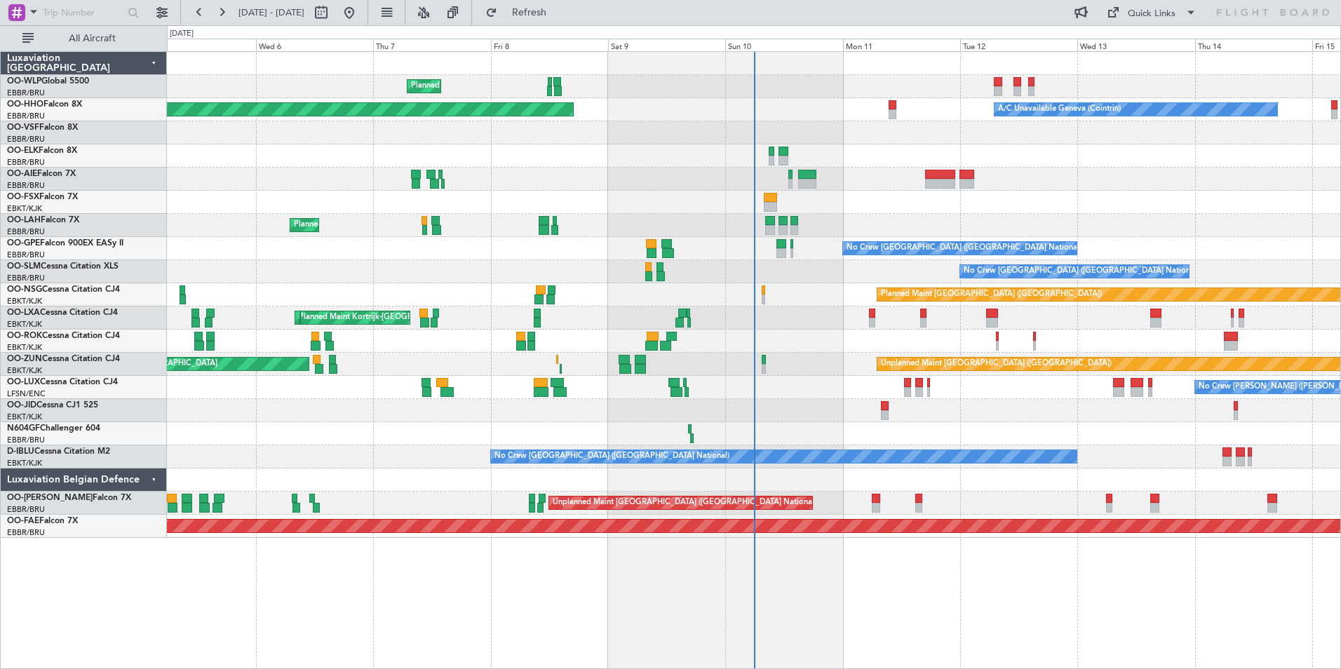
click at [565, 159] on div at bounding box center [754, 156] width 1174 height 23
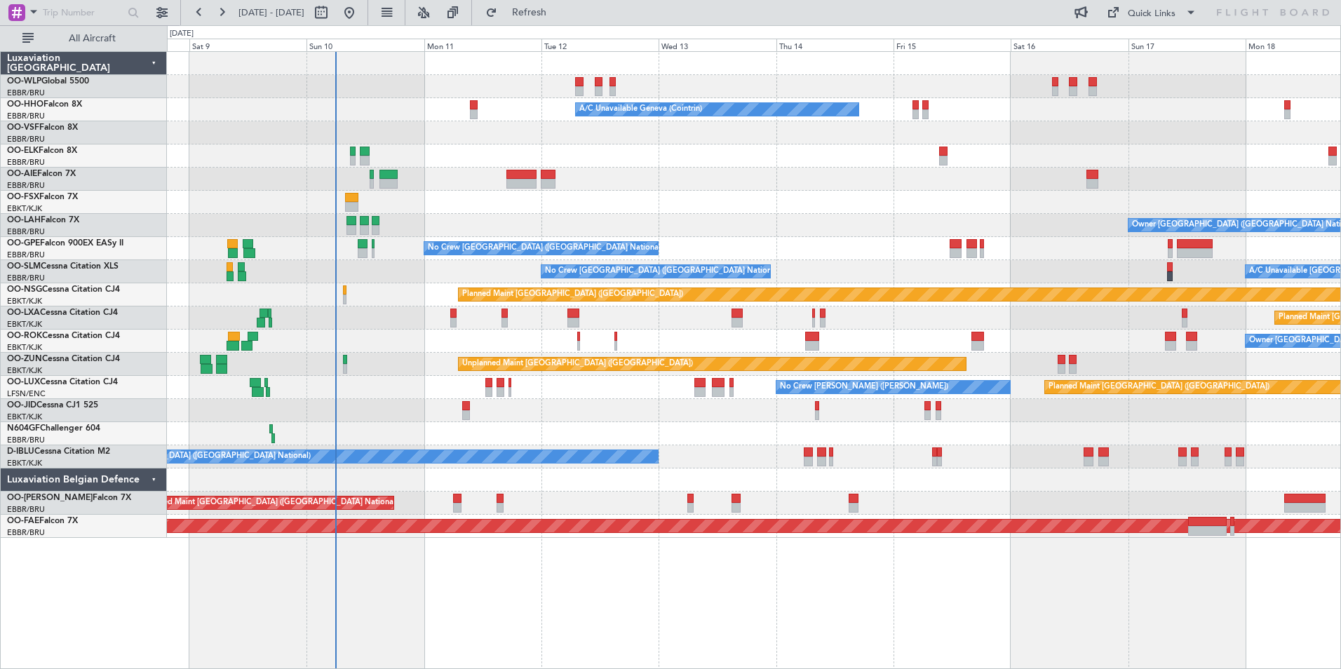
click at [575, 137] on div at bounding box center [754, 132] width 1174 height 23
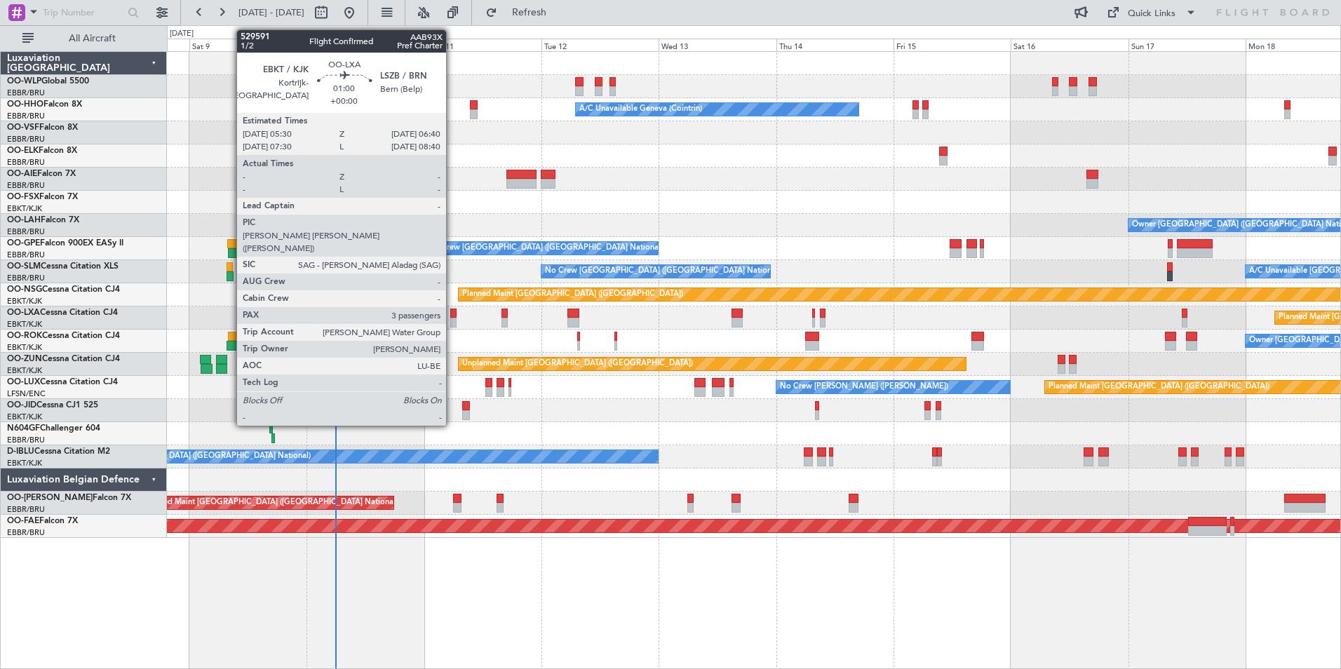
click at [452, 321] on div at bounding box center [453, 323] width 6 height 10
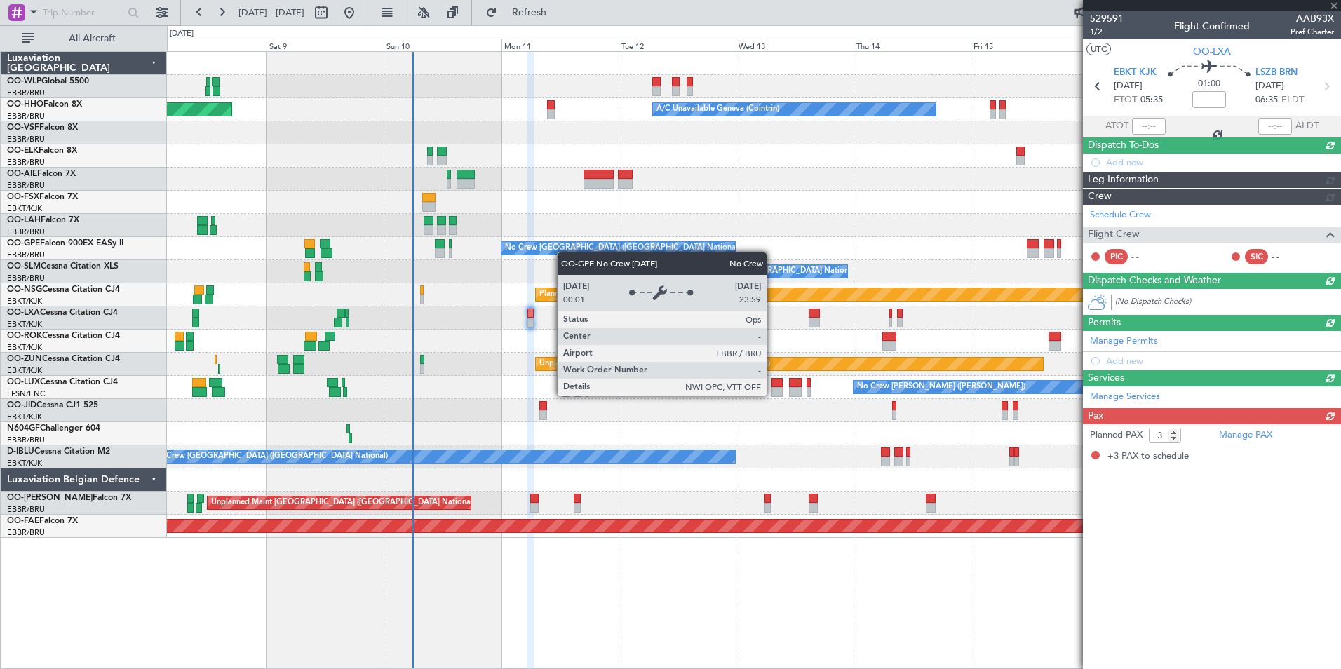
click at [564, 252] on div "No Crew [GEOGRAPHIC_DATA] ([GEOGRAPHIC_DATA] National)" at bounding box center [622, 248] width 235 height 21
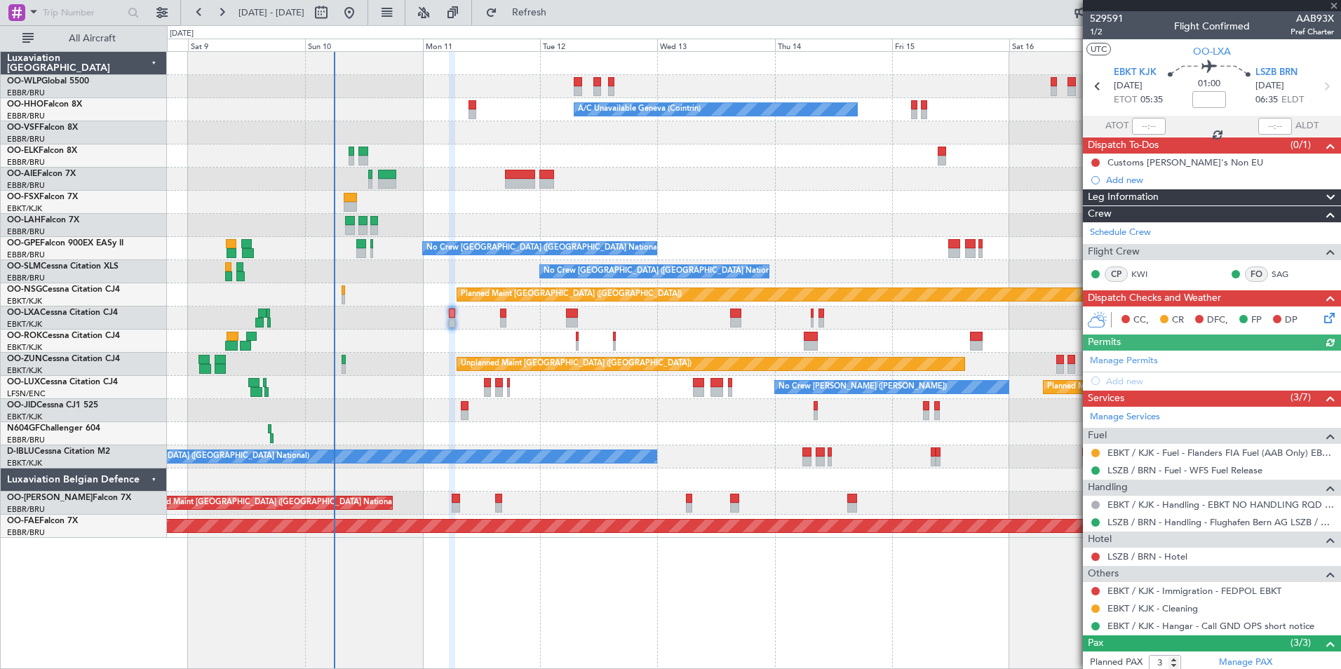
click at [483, 277] on div "A/C Unavailable Brussels (Brussels National) No Crew Brussels (Brussels Nationa…" at bounding box center [754, 271] width 1174 height 23
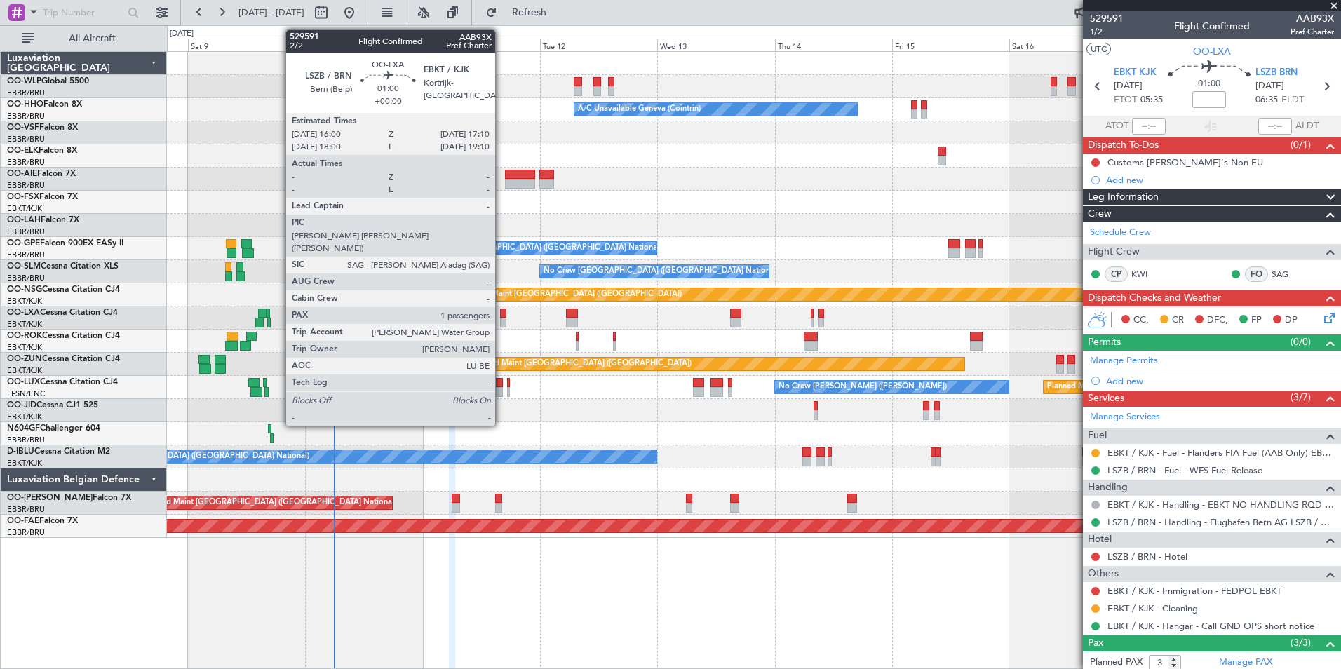
click at [502, 321] on div at bounding box center [503, 323] width 6 height 10
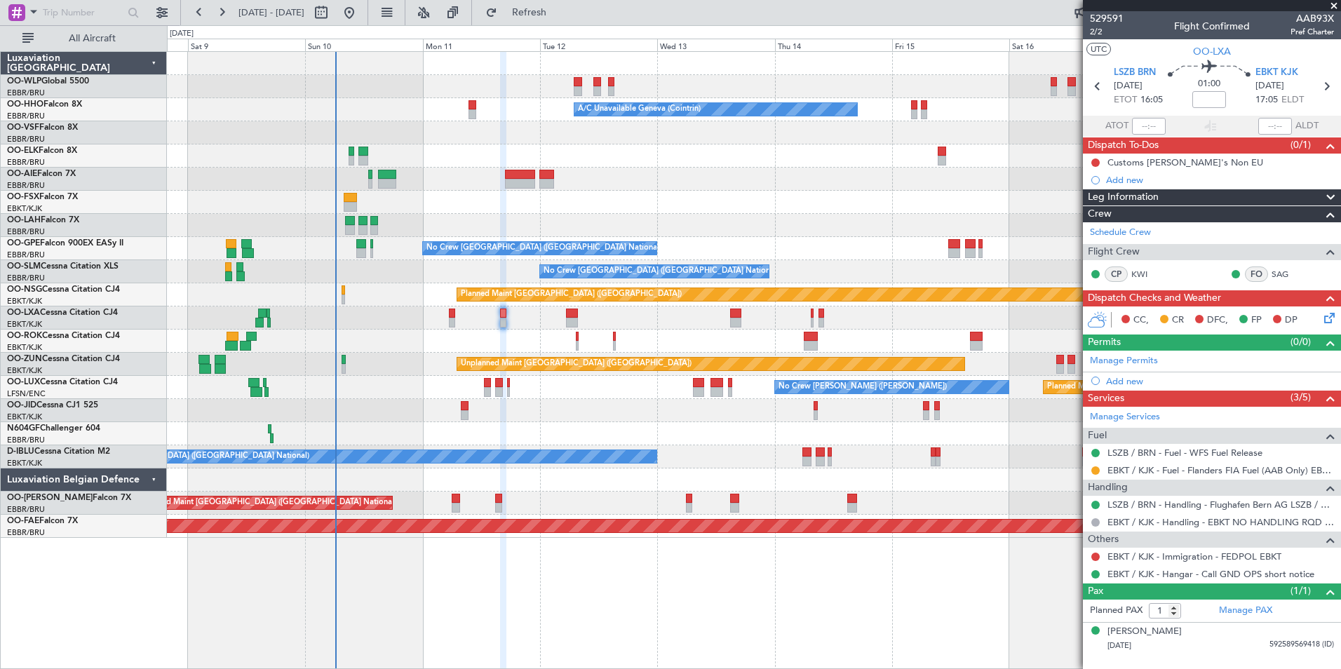
drag, startPoint x: 1097, startPoint y: 470, endPoint x: 1082, endPoint y: 469, distance: 14.7
click at [1071, 470] on button at bounding box center [1096, 471] width 8 height 8
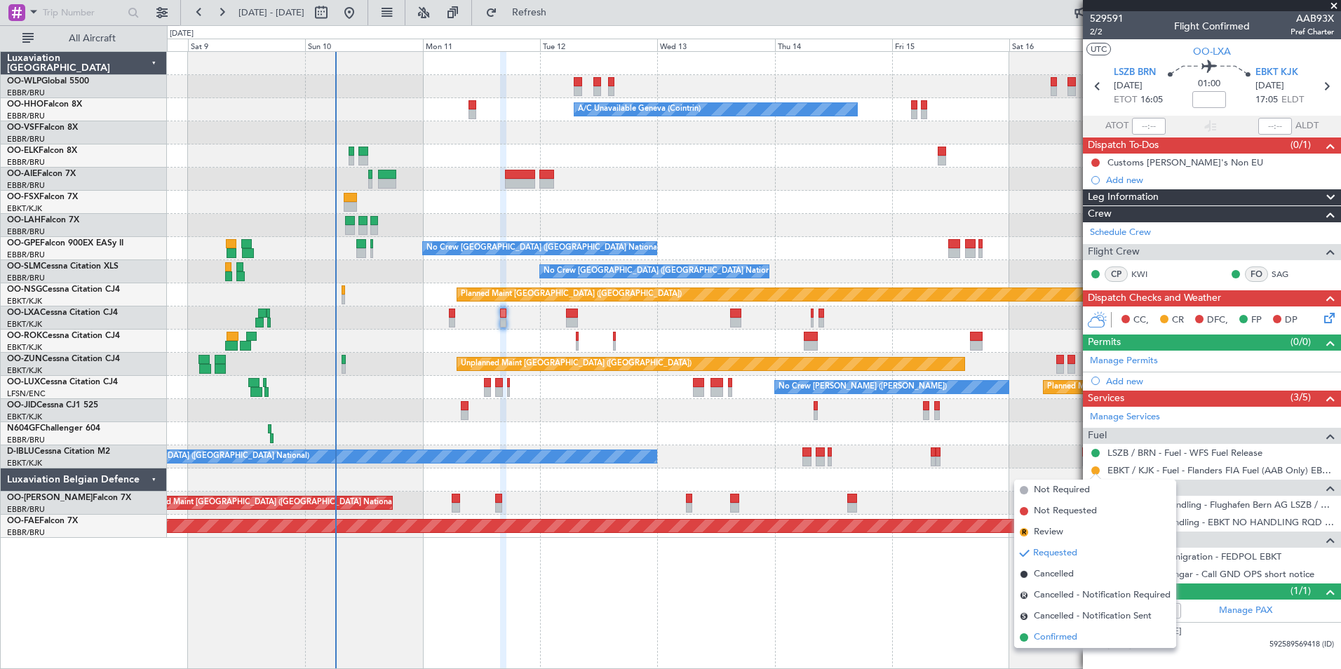
click at [1065, 517] on span "Confirmed" at bounding box center [1055, 638] width 43 height 14
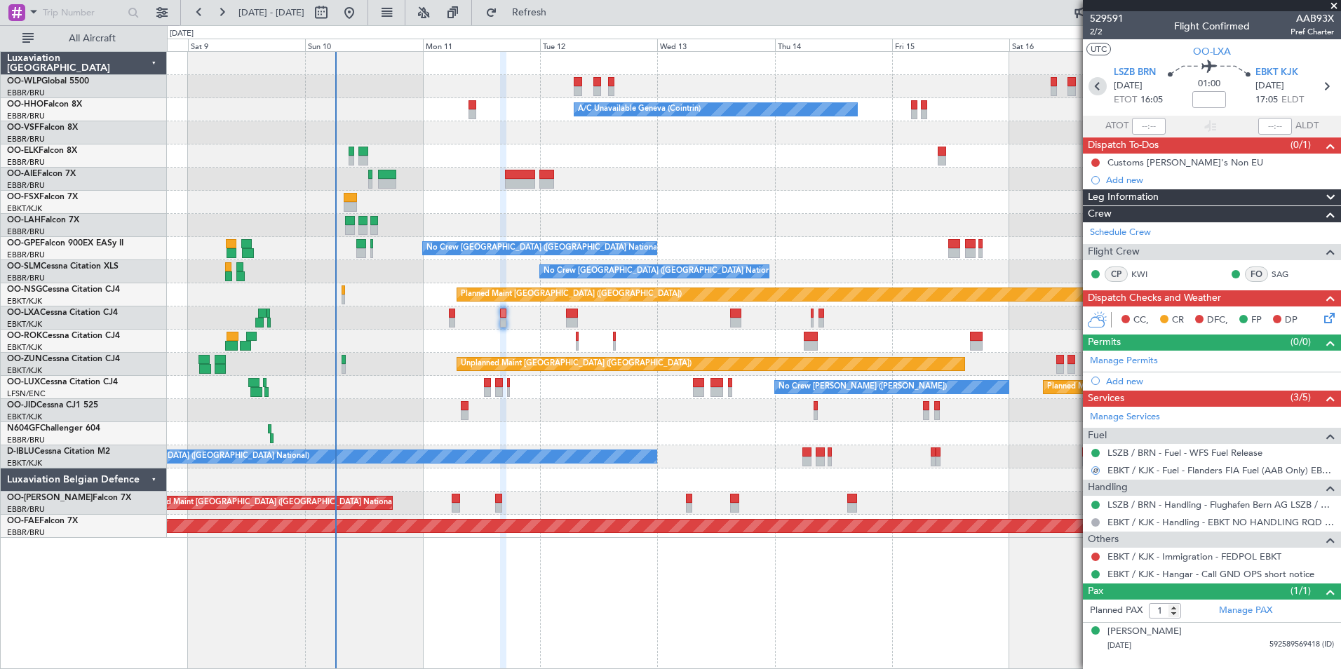
click at [1071, 87] on icon at bounding box center [1098, 86] width 18 height 18
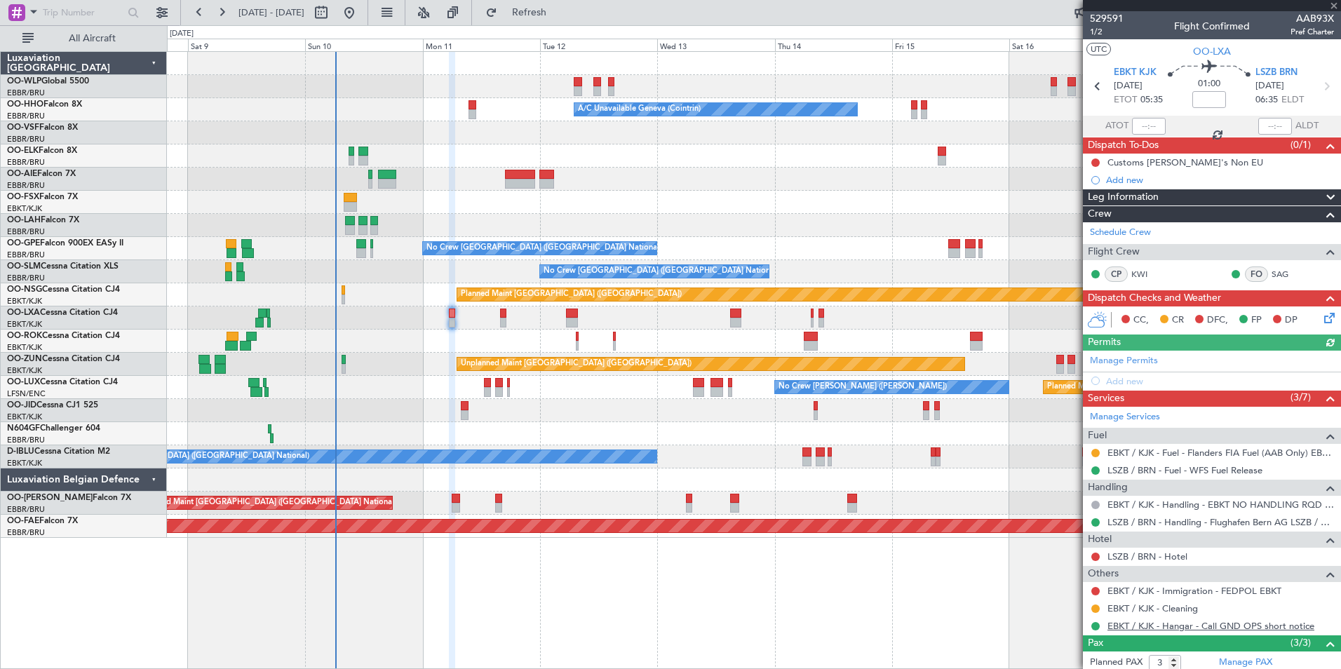
scroll to position [100, 0]
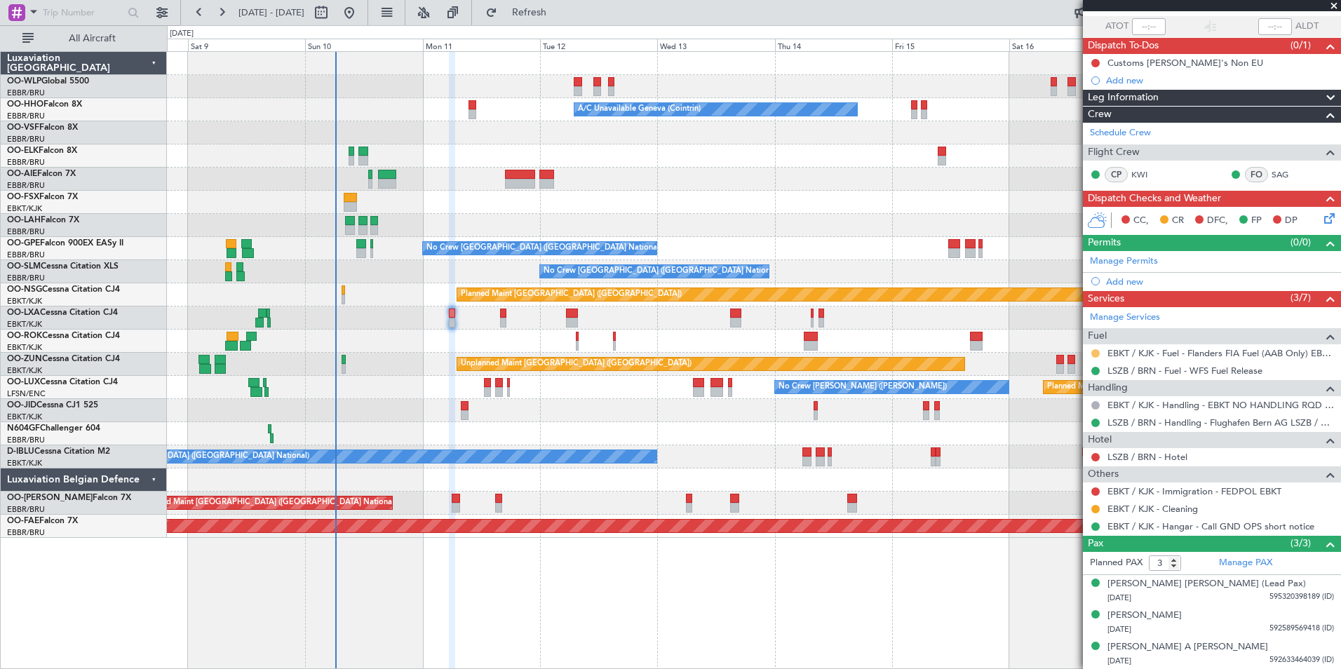
click at [1071, 352] on button at bounding box center [1096, 353] width 8 height 8
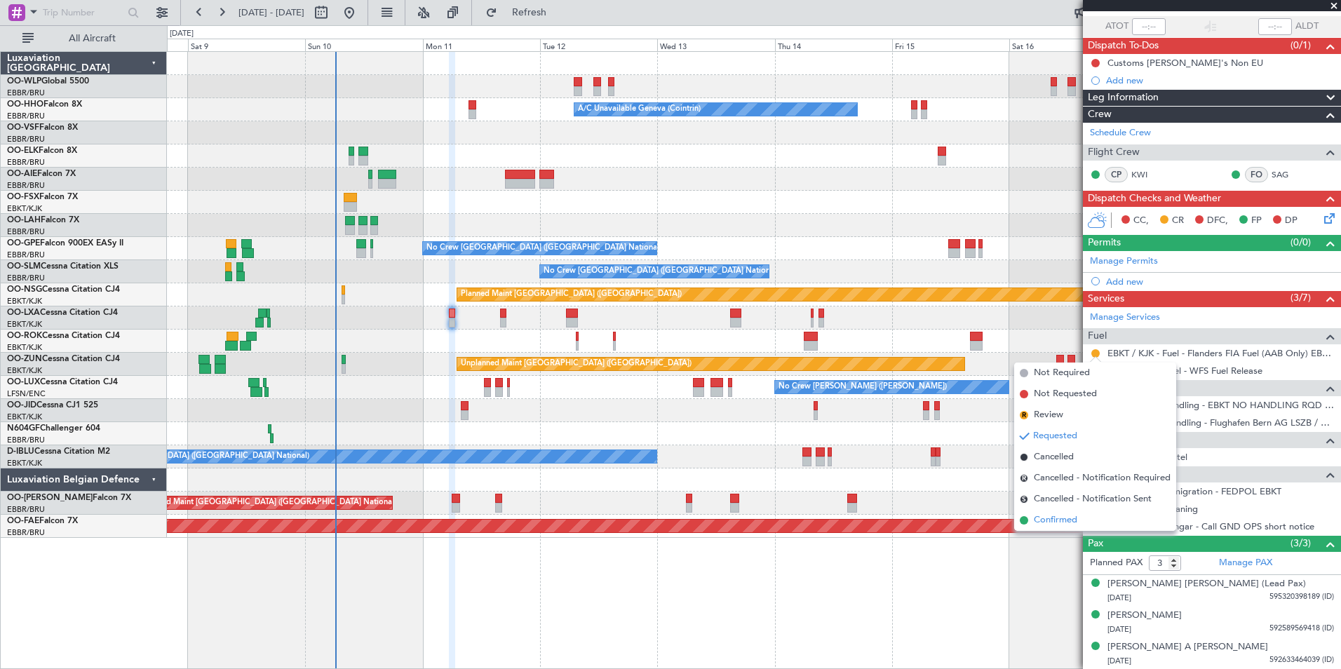
click at [1062, 517] on span "Confirmed" at bounding box center [1055, 521] width 43 height 14
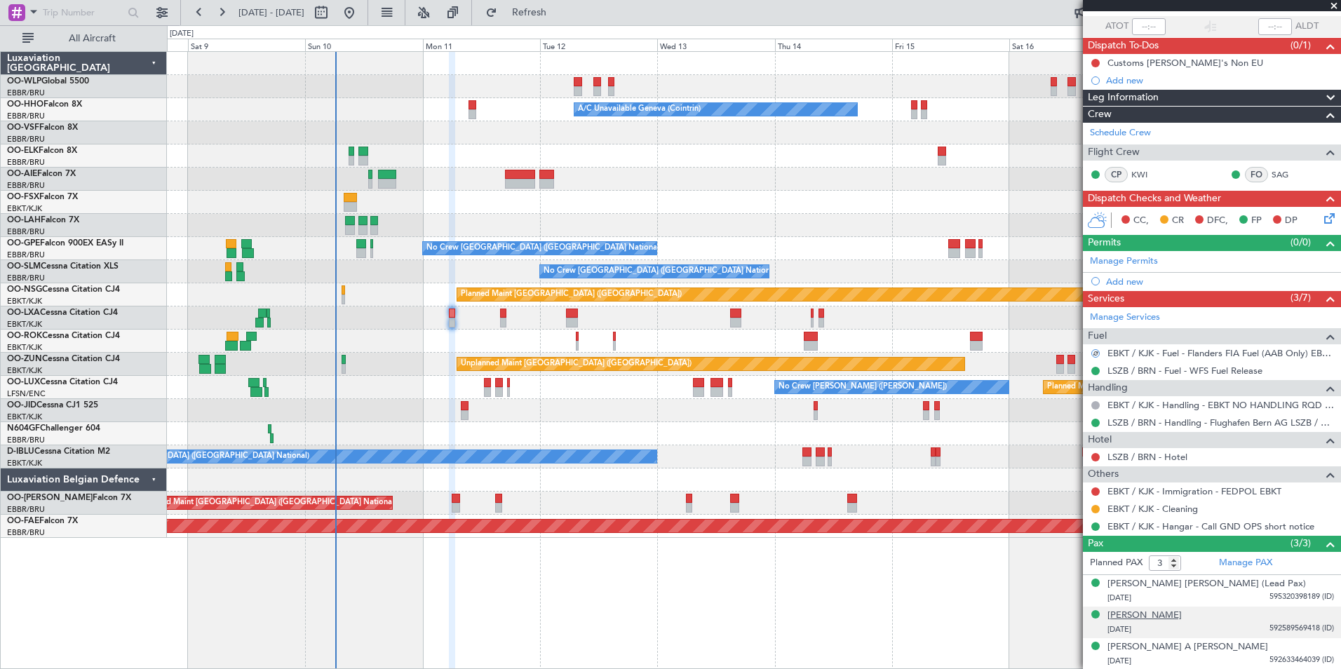
click at [1071, 517] on div "Louis Maria J Verhofstede" at bounding box center [1145, 616] width 74 height 14
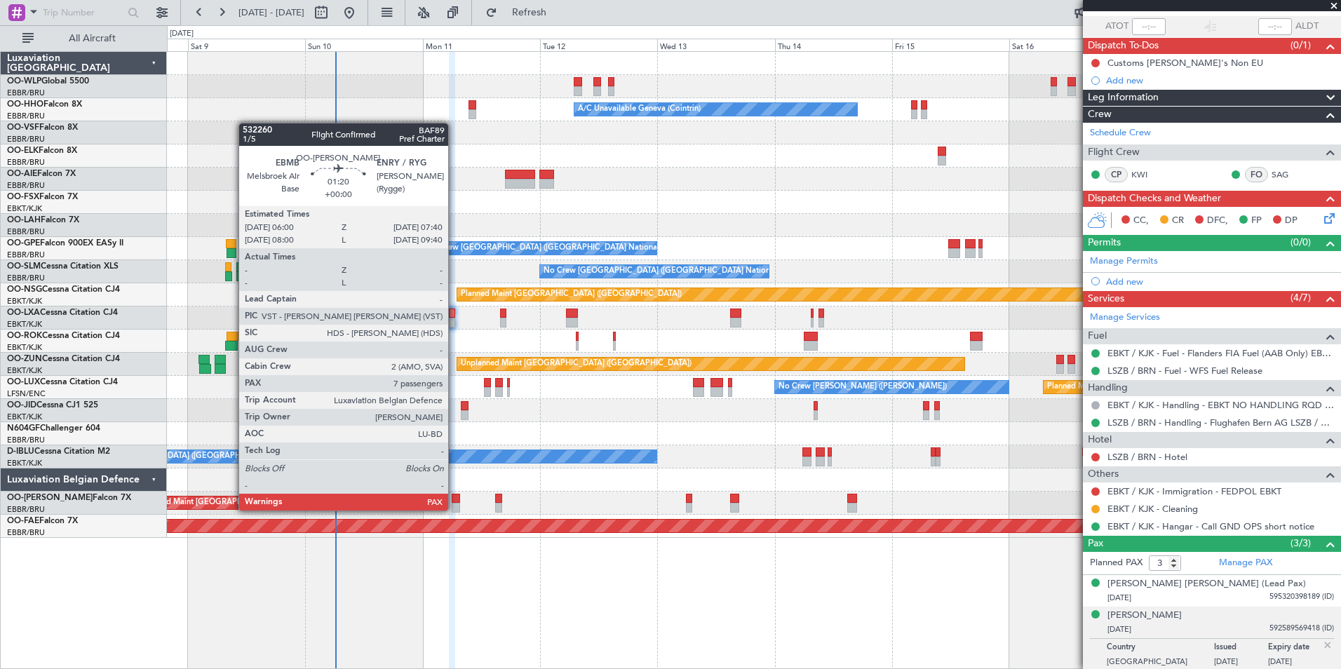
click at [455, 509] on div at bounding box center [456, 508] width 8 height 10
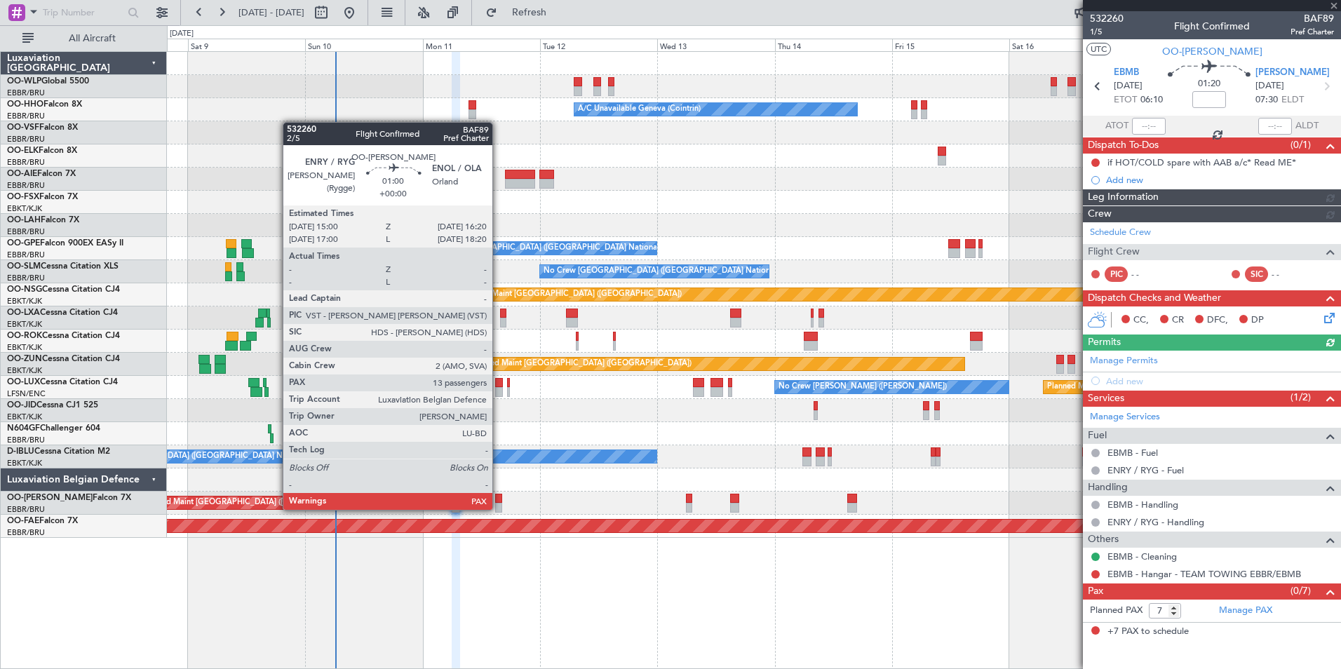
scroll to position [0, 0]
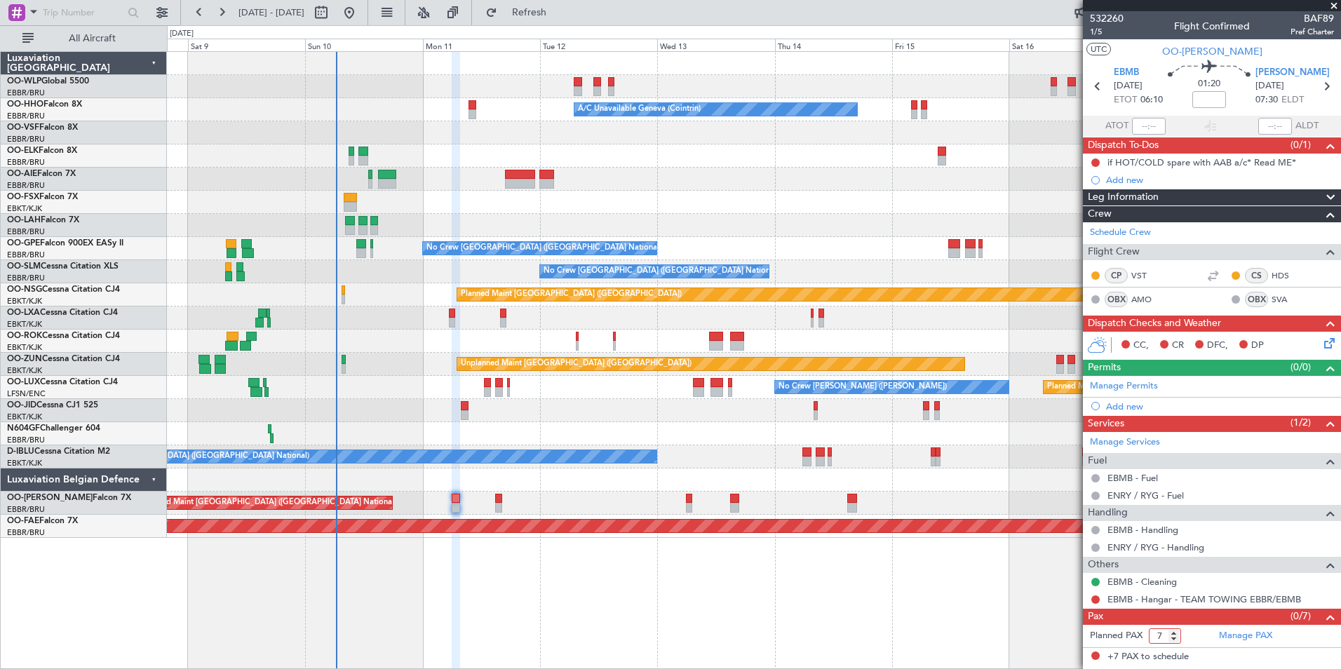
click at [1071, 517] on input "7" at bounding box center [1165, 636] width 32 height 15
type input "11"
click at [1071, 88] on icon at bounding box center [1327, 86] width 18 height 18
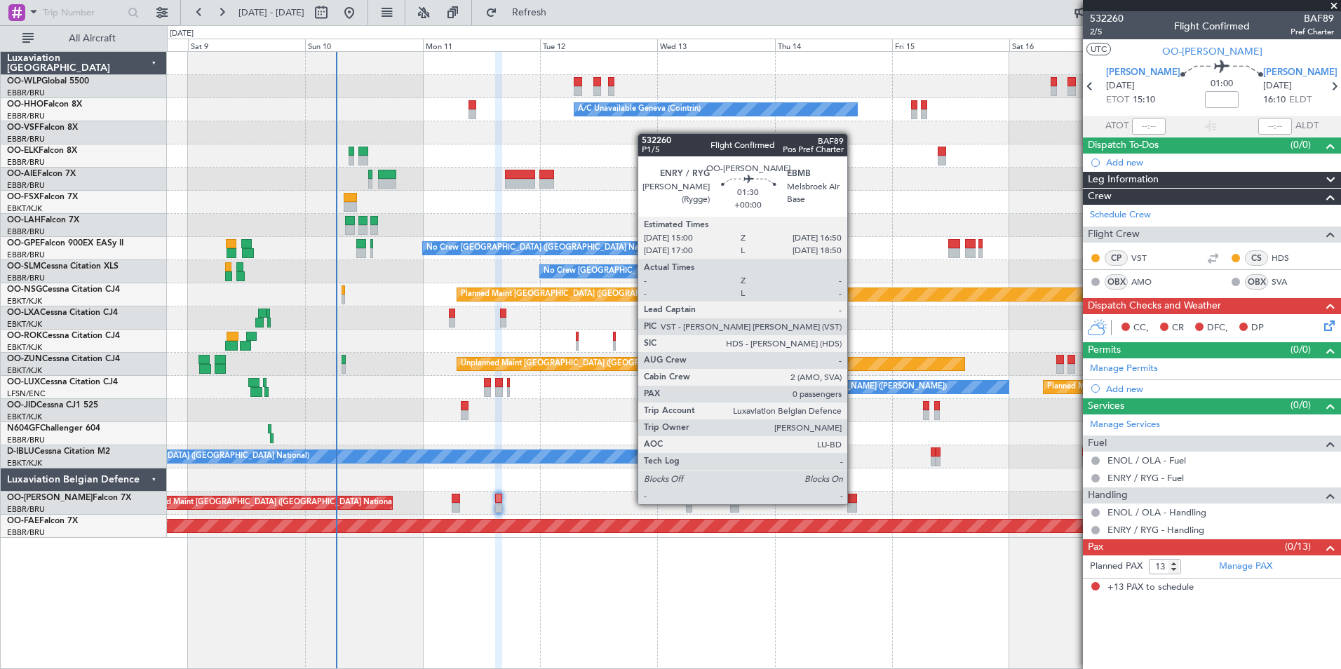
click at [854, 503] on div at bounding box center [851, 508] width 9 height 10
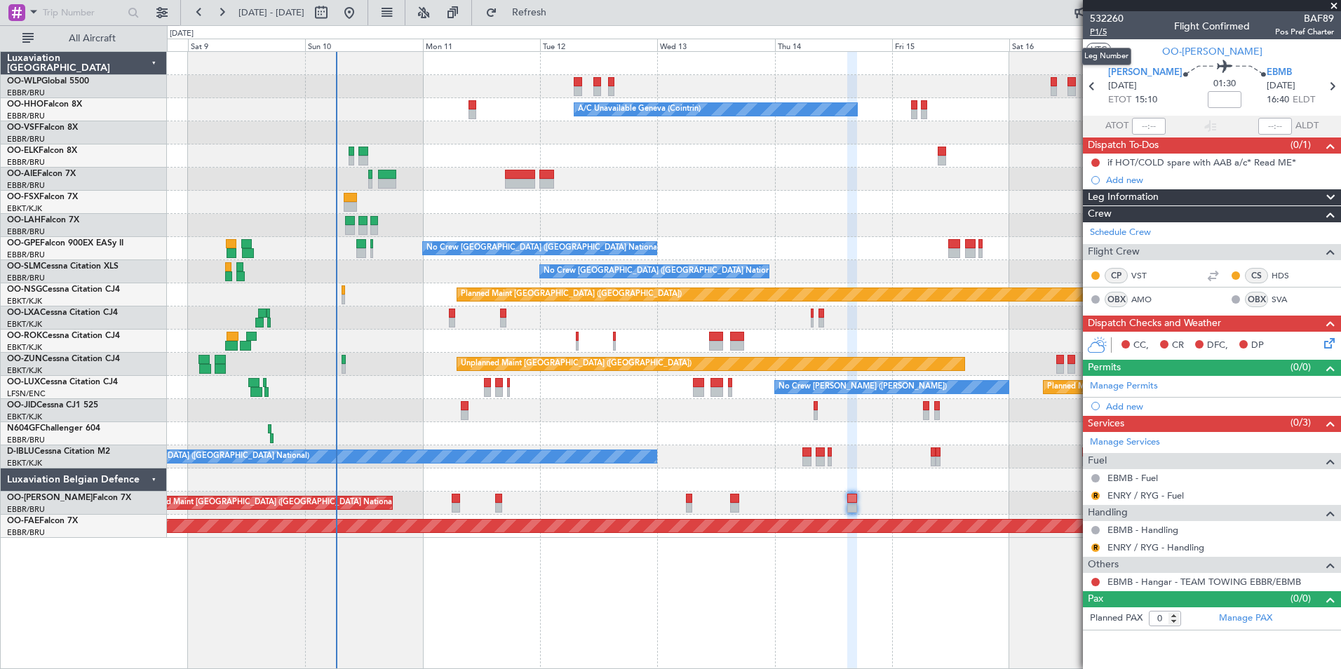
click at [1071, 37] on span "P1/5" at bounding box center [1107, 32] width 34 height 12
click at [555, 17] on span "Refresh" at bounding box center [529, 13] width 59 height 10
click at [558, 21] on button "Refresh" at bounding box center [521, 12] width 84 height 22
click at [1071, 517] on input "0" at bounding box center [1165, 618] width 32 height 15
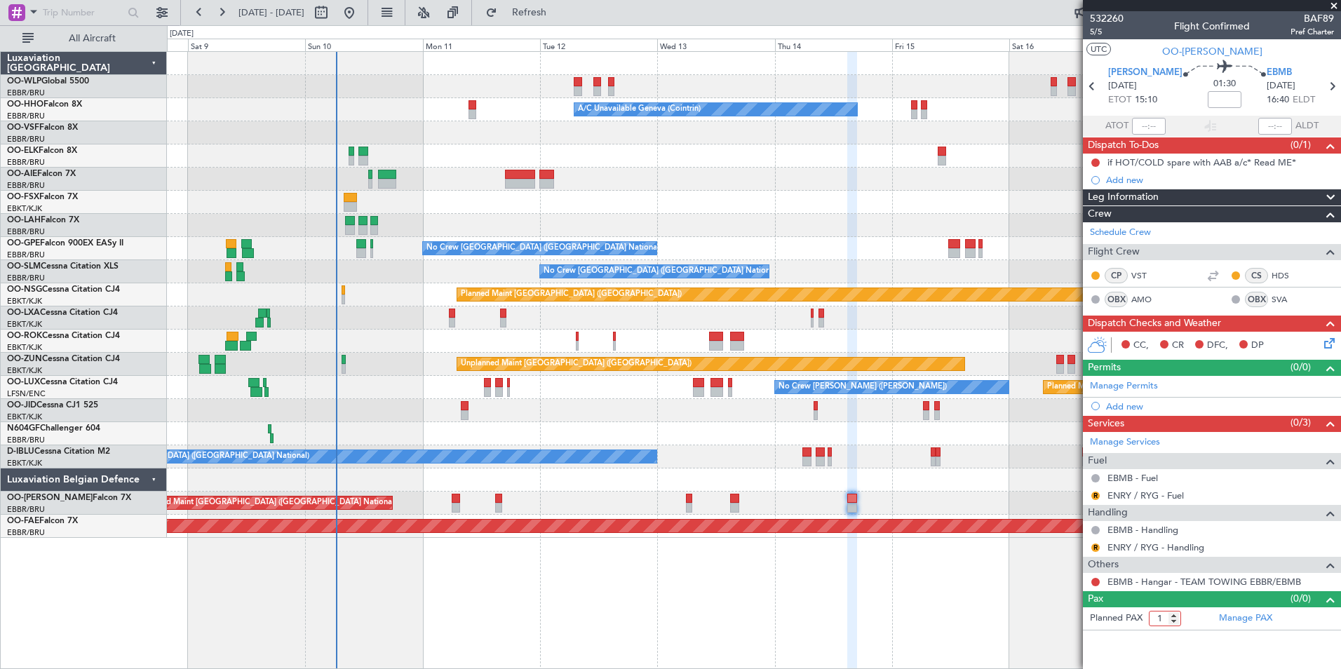
type input "13"
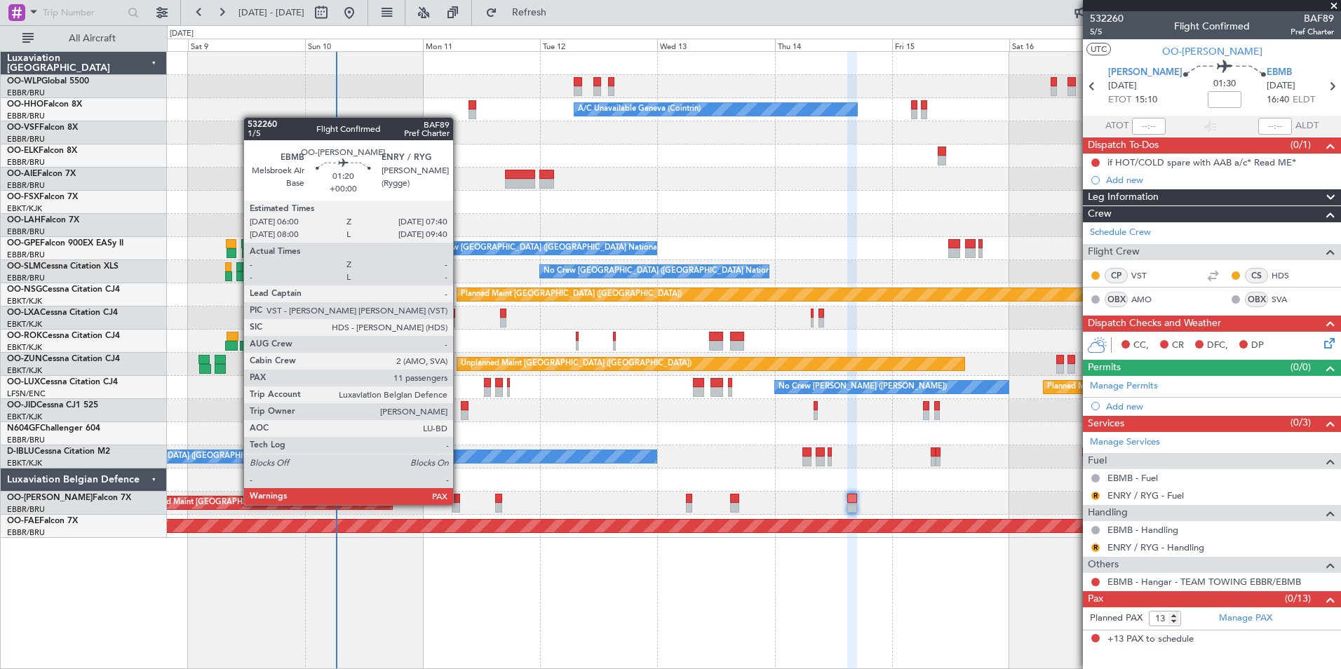
click at [460, 504] on div at bounding box center [456, 508] width 8 height 10
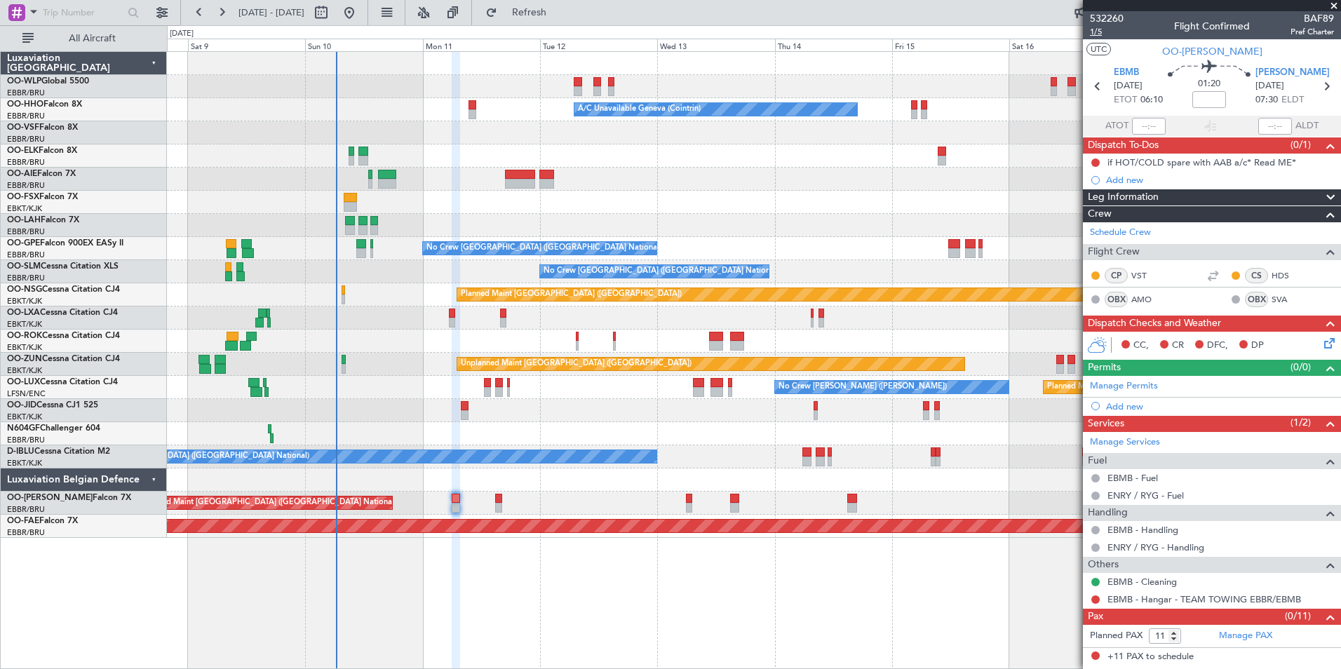
click at [1071, 30] on span "1/5" at bounding box center [1107, 32] width 34 height 12
click at [1071, 517] on link "Manage PAX" at bounding box center [1245, 636] width 53 height 14
click at [546, 19] on button "Refresh" at bounding box center [521, 12] width 84 height 22
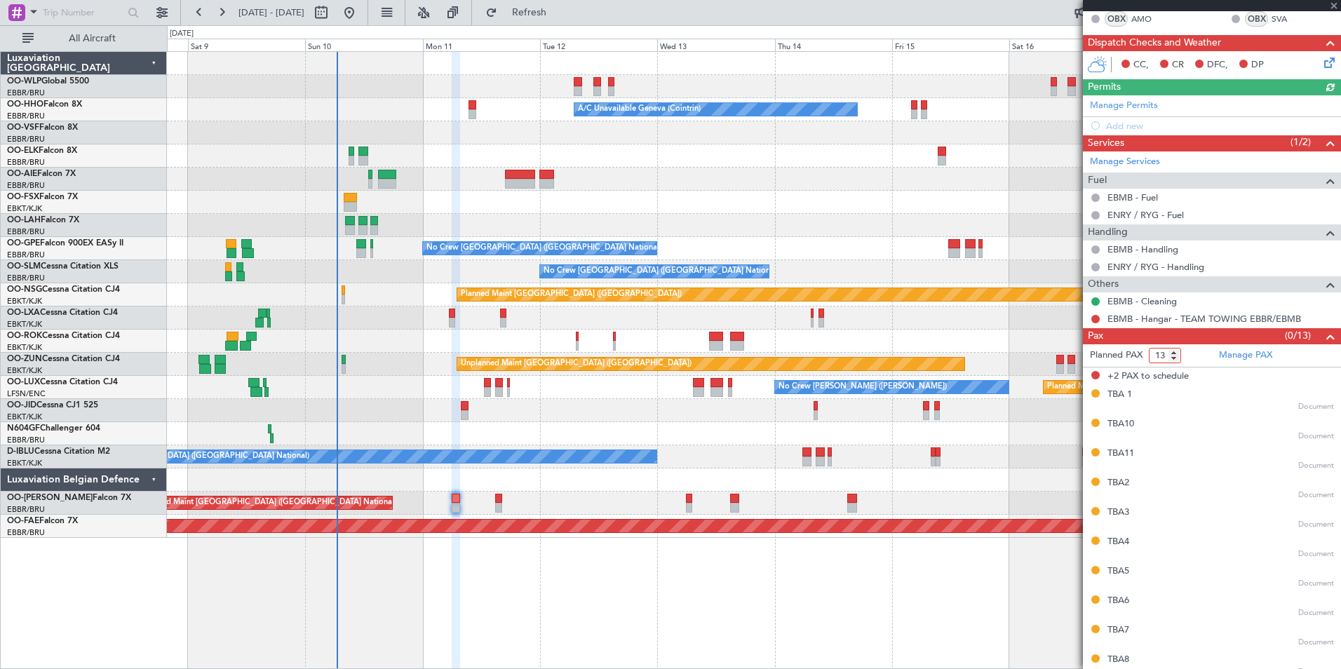
click at [1071, 356] on input "13" at bounding box center [1165, 355] width 32 height 15
type input "11"
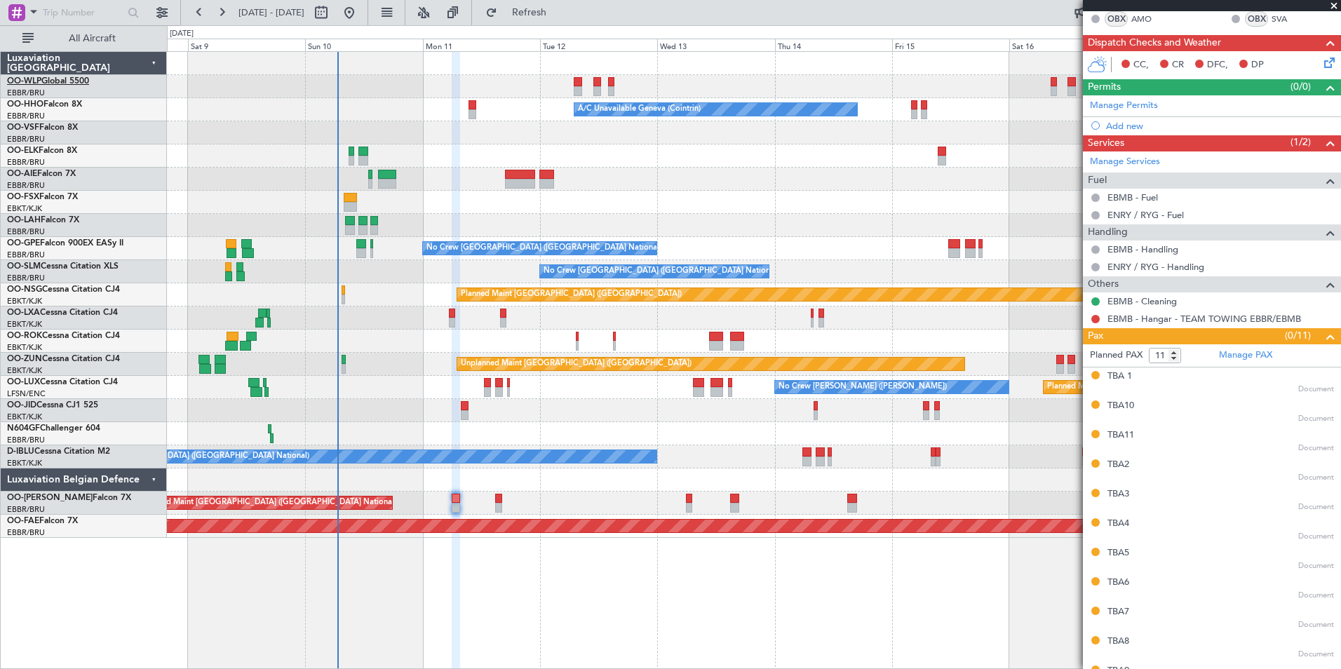
click at [80, 84] on link "OO-WLP Global 5500" at bounding box center [48, 81] width 82 height 8
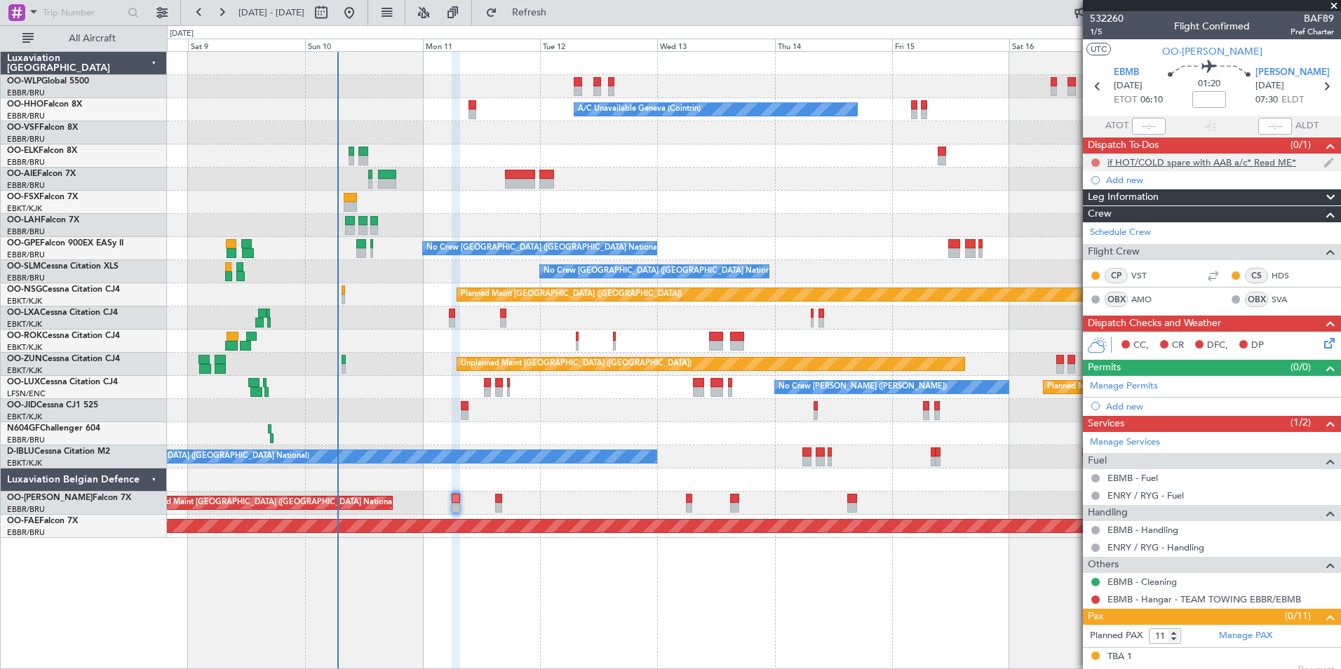
click at [1071, 161] on button at bounding box center [1096, 163] width 8 height 8
drag, startPoint x: 1090, startPoint y: 226, endPoint x: 1082, endPoint y: 166, distance: 60.7
click at [1071, 226] on span "Completed" at bounding box center [1102, 224] width 46 height 14
click at [1071, 517] on button at bounding box center [1096, 600] width 8 height 8
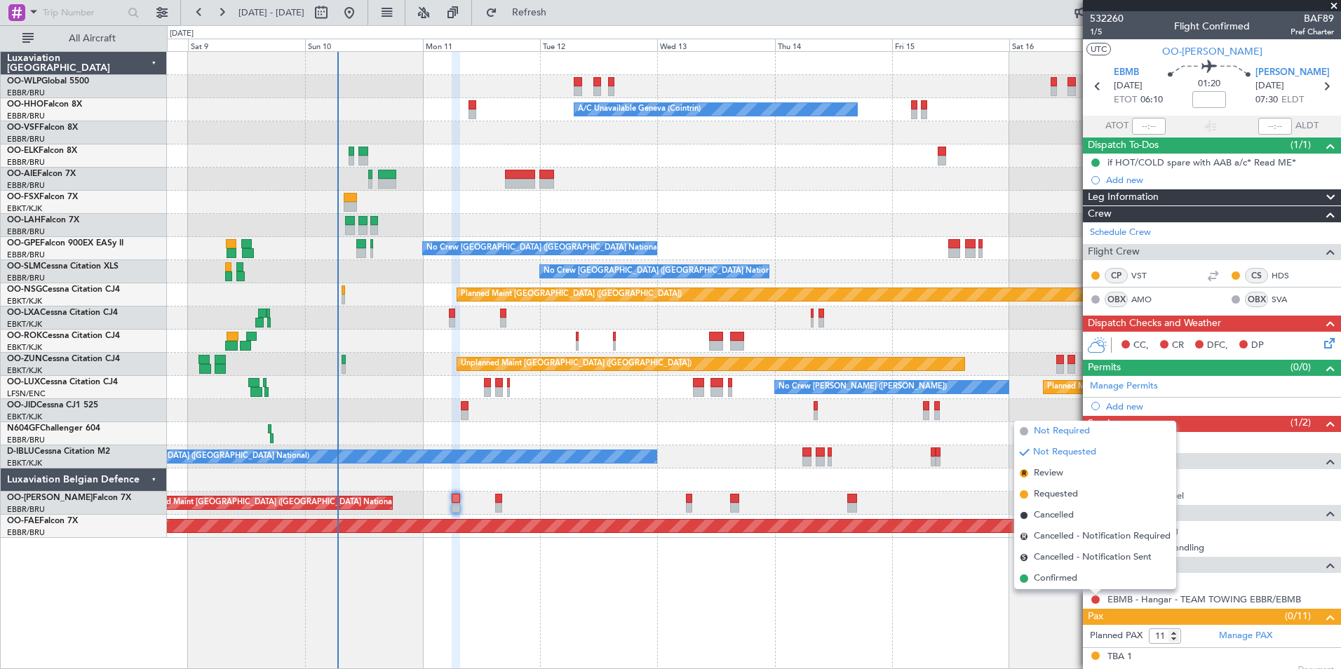
click at [1058, 430] on span "Not Required" at bounding box center [1062, 431] width 56 height 14
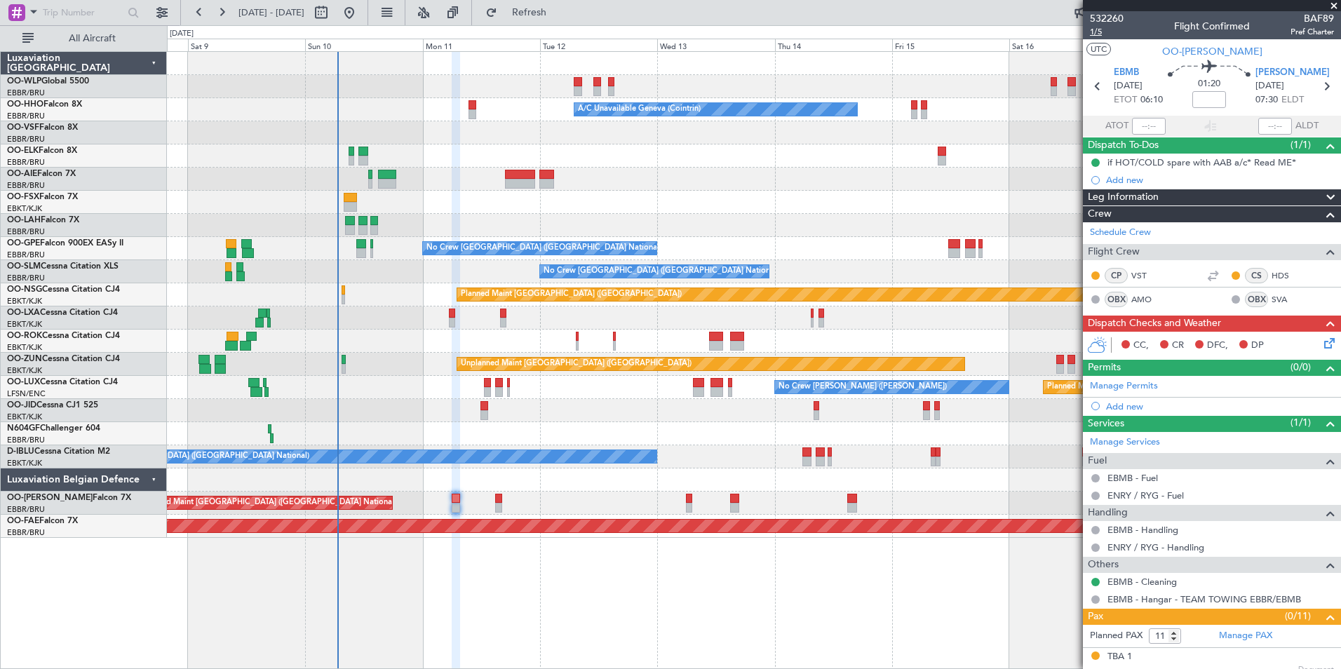
click at [1071, 32] on span "1/5" at bounding box center [1107, 32] width 34 height 12
click at [563, 20] on button "Refresh" at bounding box center [521, 12] width 84 height 22
click at [1071, 352] on div "CC, CR DFC, DP" at bounding box center [1218, 345] width 206 height 21
click at [1071, 351] on div "CC, CR DFC, DP" at bounding box center [1212, 346] width 258 height 28
click at [1071, 347] on icon at bounding box center [1327, 340] width 11 height 11
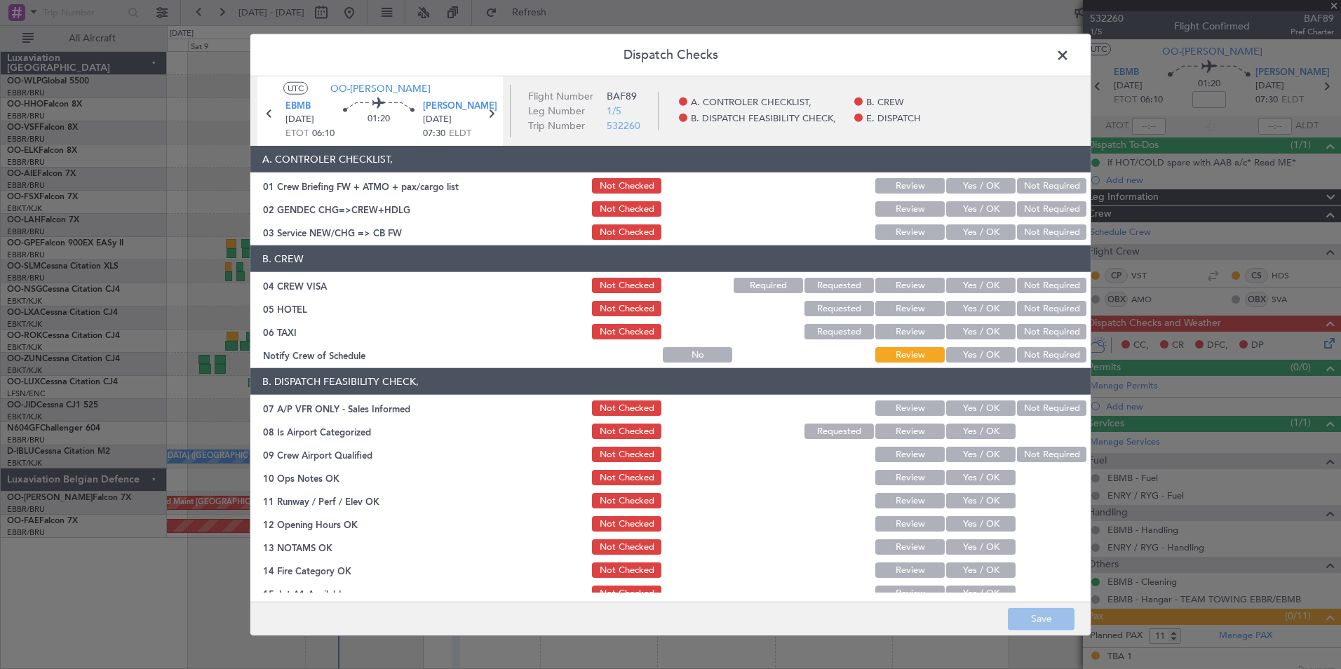
click at [979, 189] on button "Yes / OK" at bounding box center [980, 185] width 69 height 15
click at [1036, 215] on button "Not Required" at bounding box center [1051, 208] width 69 height 15
click at [985, 235] on button "Yes / OK" at bounding box center [980, 231] width 69 height 15
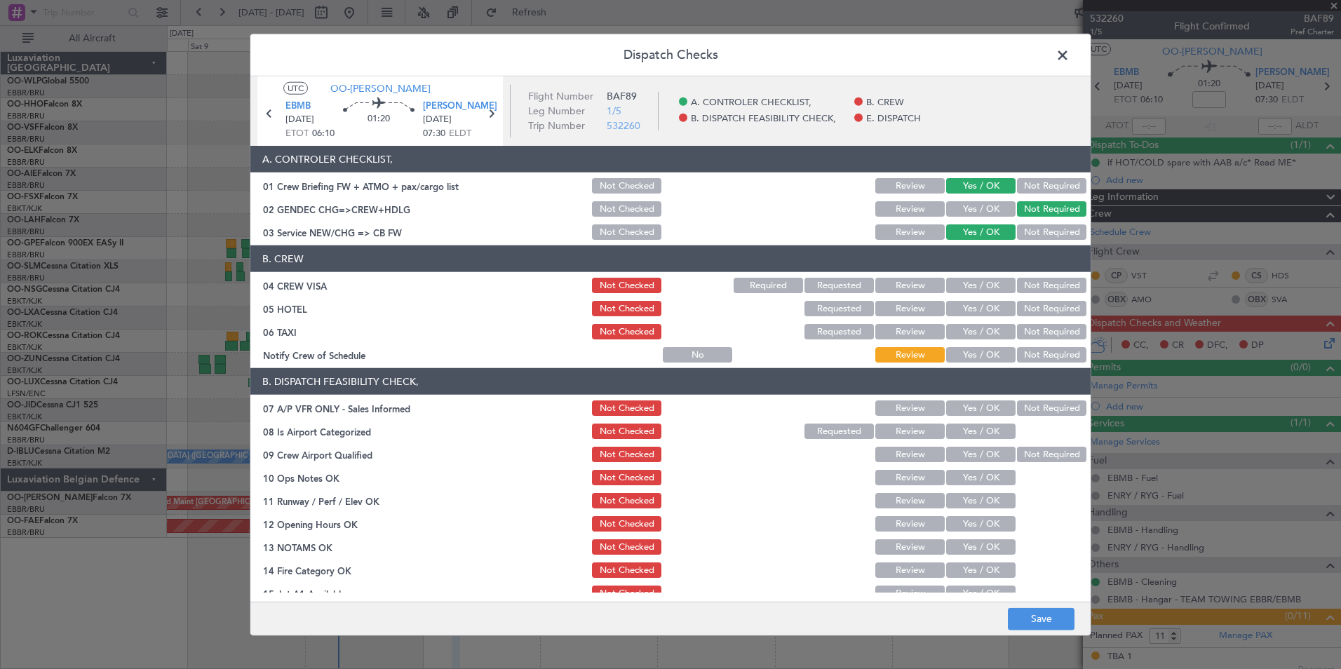
click at [1037, 296] on section "B. CREW 04 CREW VISA Not Checked Required Requested Review Yes / OK Not Require…" at bounding box center [670, 305] width 840 height 119
click at [1038, 289] on button "Not Required" at bounding box center [1051, 285] width 69 height 15
click at [1033, 305] on button "Not Required" at bounding box center [1051, 308] width 69 height 15
drag, startPoint x: 1028, startPoint y: 326, endPoint x: 1016, endPoint y: 344, distance: 22.4
click at [1028, 328] on button "Not Required" at bounding box center [1051, 331] width 69 height 15
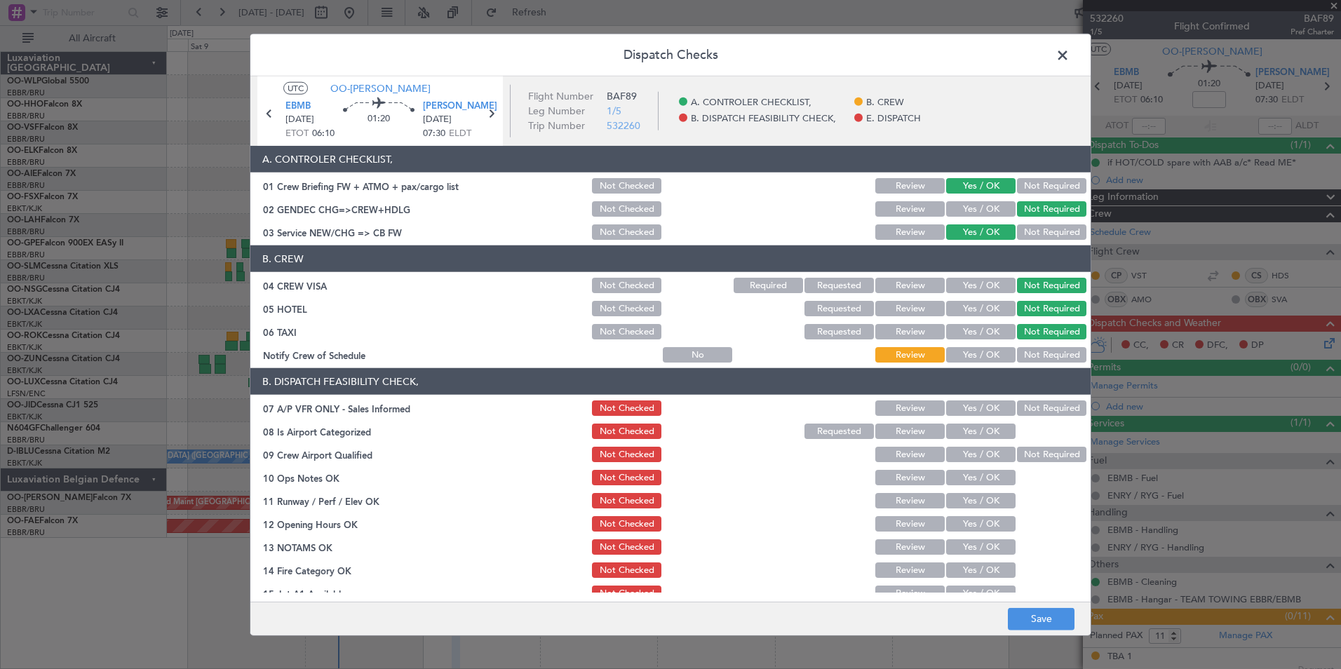
drag, startPoint x: 998, startPoint y: 350, endPoint x: 989, endPoint y: 357, distance: 11.5
click at [995, 351] on button "Yes / OK" at bounding box center [980, 354] width 69 height 15
click at [1030, 394] on header "B. DISPATCH FEASIBILITY CHECK," at bounding box center [670, 381] width 840 height 27
click at [1031, 407] on button "Not Required" at bounding box center [1051, 408] width 69 height 15
click at [978, 433] on button "Yes / OK" at bounding box center [980, 431] width 69 height 15
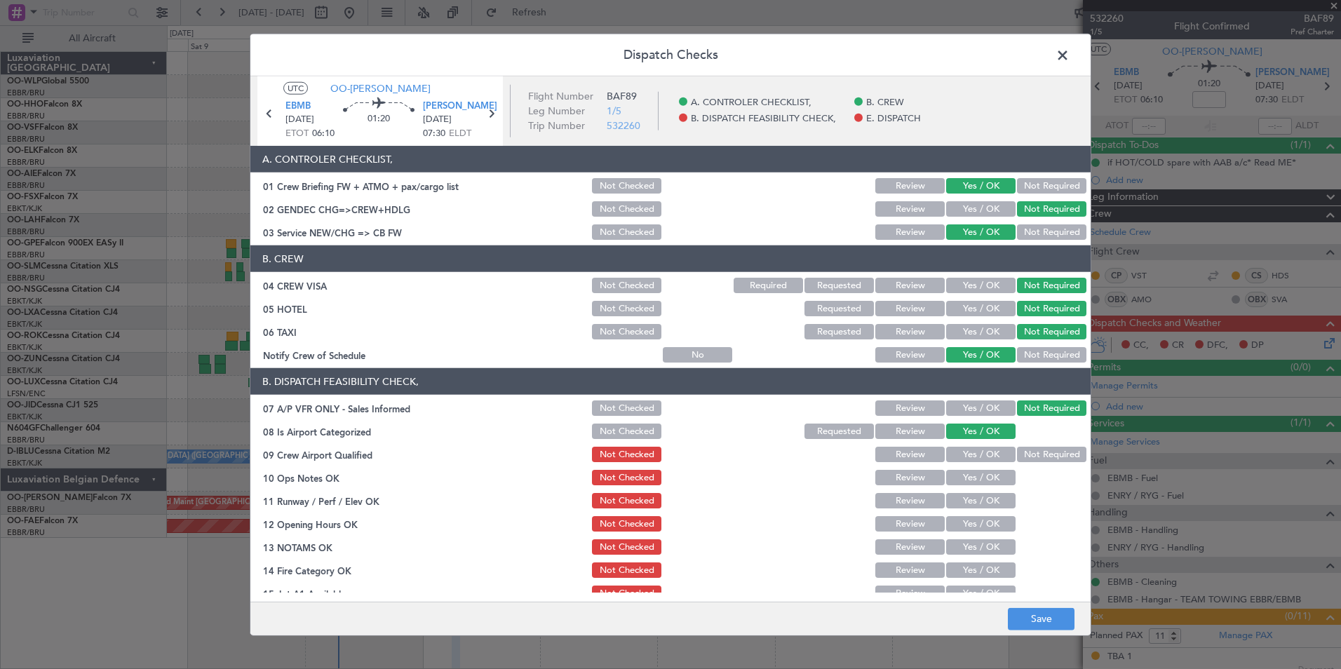
click at [969, 451] on button "Yes / OK" at bounding box center [980, 454] width 69 height 15
click at [968, 478] on button "Yes / OK" at bounding box center [980, 477] width 69 height 15
click at [965, 507] on button "Yes / OK" at bounding box center [980, 500] width 69 height 15
click at [953, 517] on div "Yes / OK" at bounding box center [979, 547] width 71 height 20
click at [965, 517] on button "Yes / OK" at bounding box center [980, 523] width 69 height 15
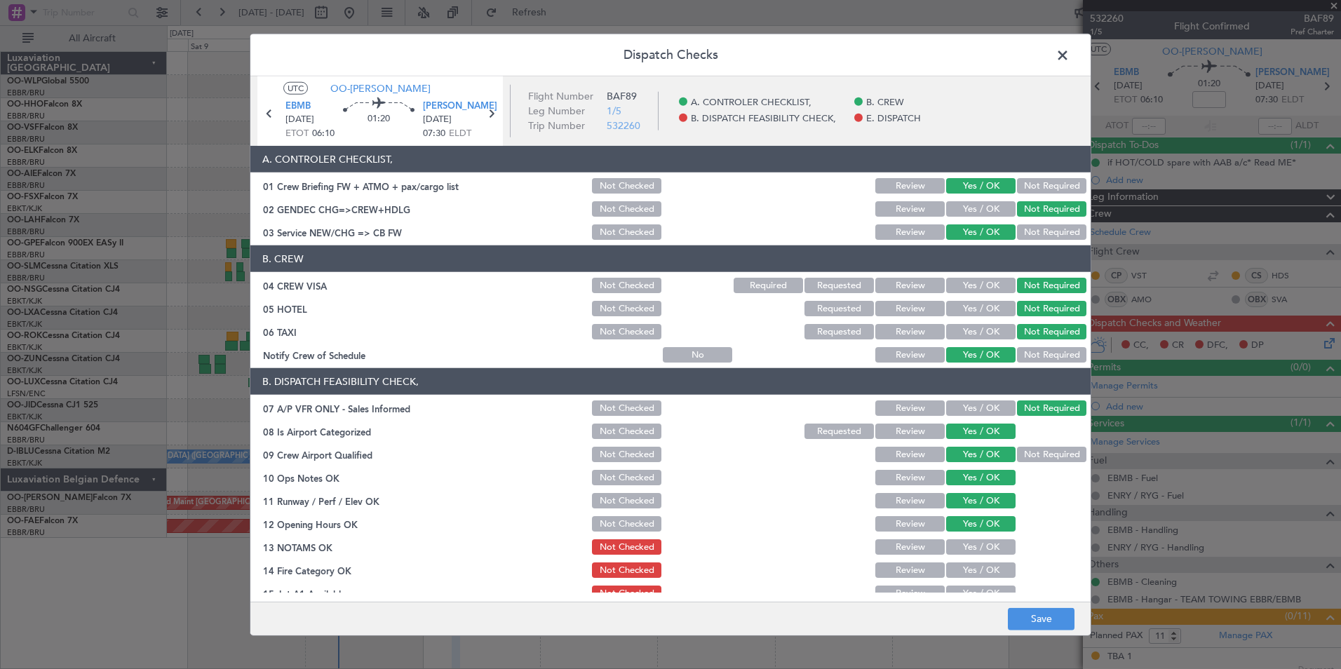
click at [962, 517] on button "Yes / OK" at bounding box center [980, 546] width 69 height 15
click at [970, 517] on button "Yes / OK" at bounding box center [980, 570] width 69 height 15
click at [968, 517] on main "UTC OO-LUM EBMB 11/08/2025 ETOT 06:10 01:20 ENRY RYG 11/08/2025 07:30 ELDT Flig…" at bounding box center [670, 341] width 840 height 531
click at [971, 517] on button "Yes / OK" at bounding box center [980, 593] width 69 height 15
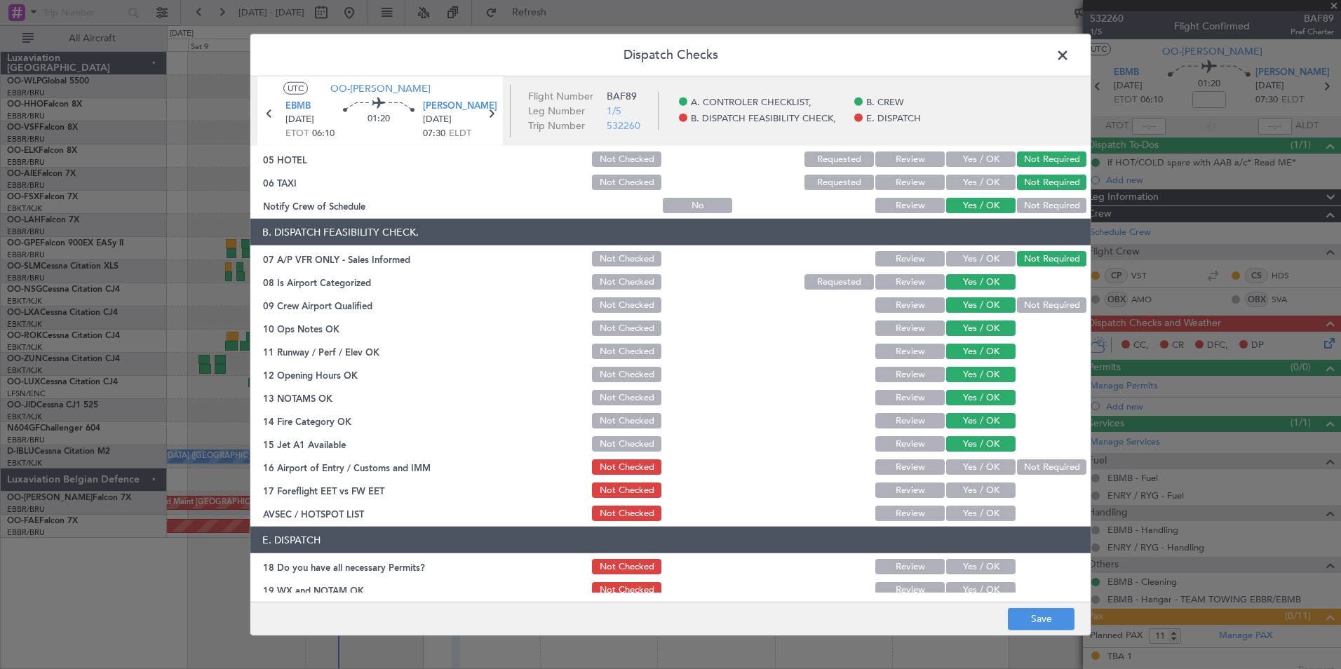
scroll to position [206, 0]
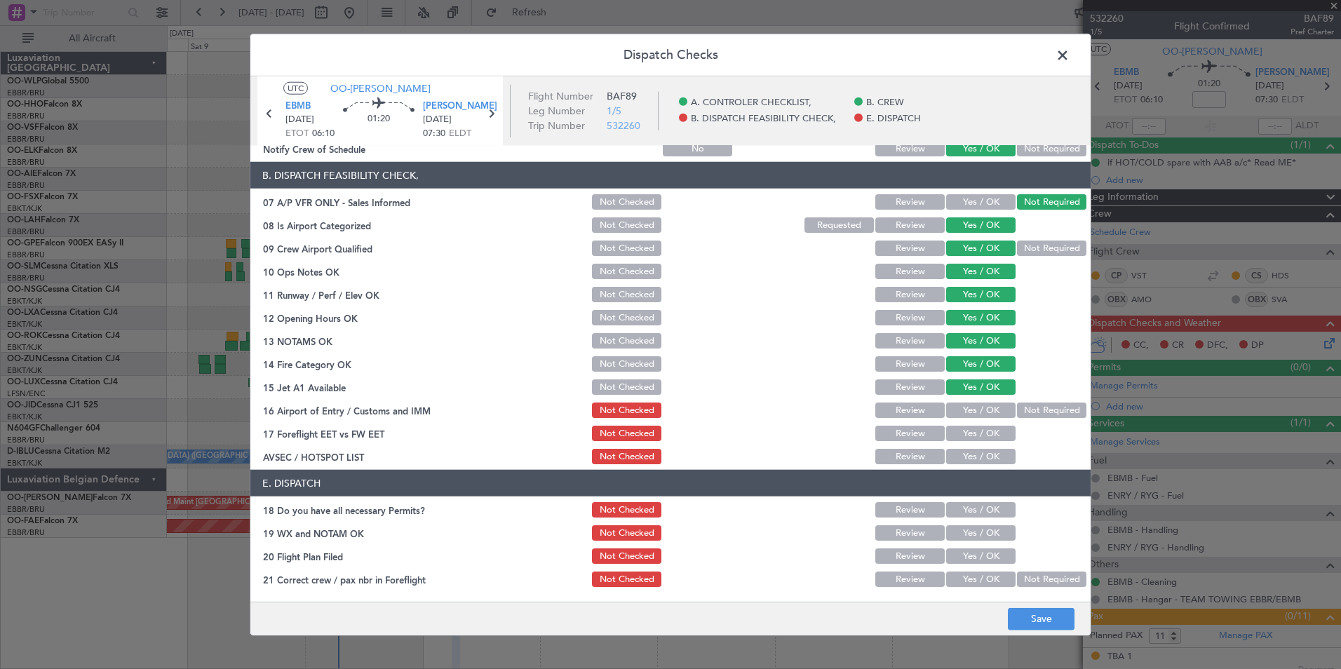
click at [1027, 419] on div "Not Required" at bounding box center [1050, 411] width 71 height 20
click at [1024, 415] on button "Not Required" at bounding box center [1051, 410] width 69 height 15
click at [970, 434] on button "Yes / OK" at bounding box center [980, 433] width 69 height 15
click at [967, 454] on button "Yes / OK" at bounding box center [980, 456] width 69 height 15
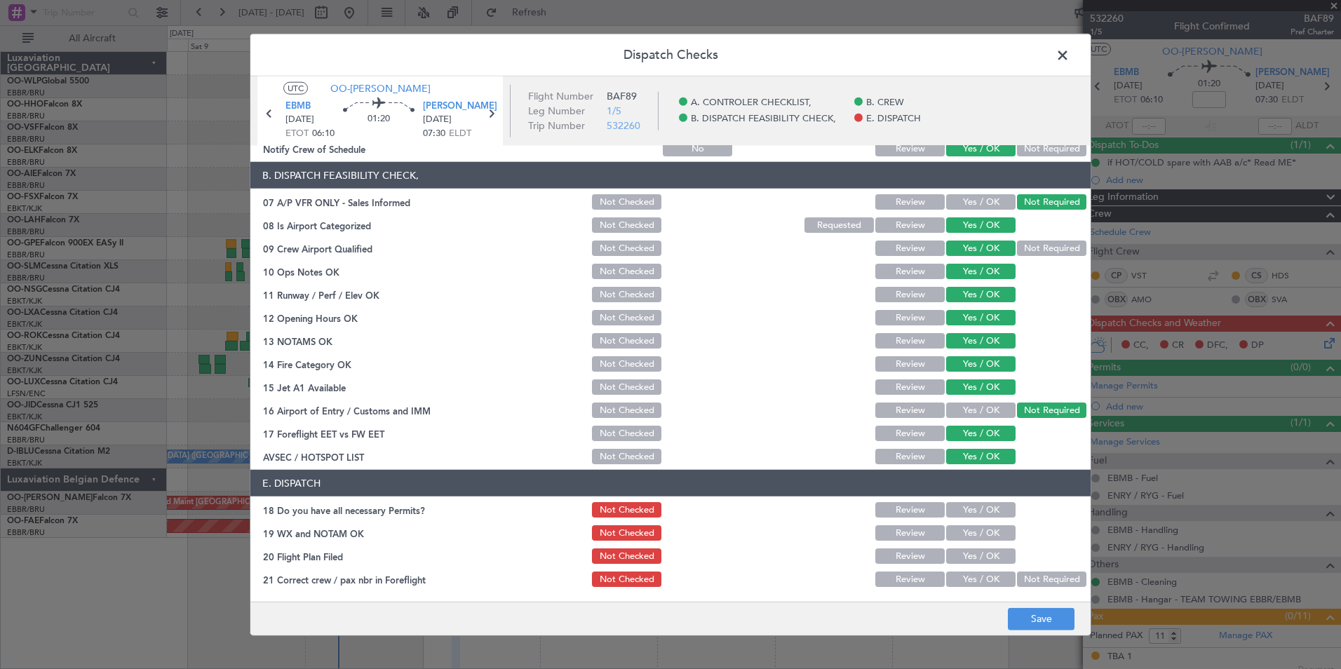
click at [969, 516] on button "Yes / OK" at bounding box center [980, 509] width 69 height 15
drag, startPoint x: 964, startPoint y: 526, endPoint x: 963, endPoint y: 535, distance: 9.1
click at [963, 517] on button "Yes / OK" at bounding box center [980, 532] width 69 height 15
click at [970, 517] on section "E. DISPATCH 18 Do you have all necessary Permits? Not Checked Review Yes / OK 1…" at bounding box center [670, 529] width 840 height 119
click at [970, 517] on button "Yes / OK" at bounding box center [980, 556] width 69 height 15
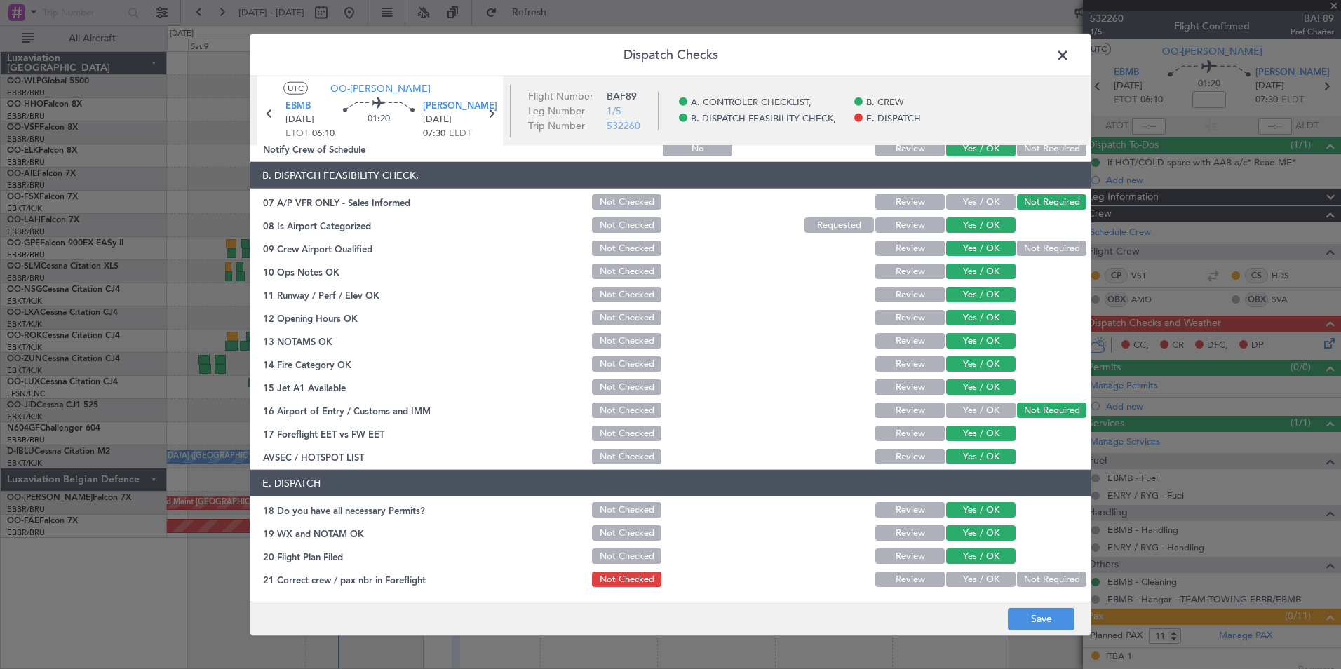
click at [965, 517] on button "Yes / OK" at bounding box center [980, 579] width 69 height 15
click at [1025, 517] on button "Save" at bounding box center [1041, 619] width 67 height 22
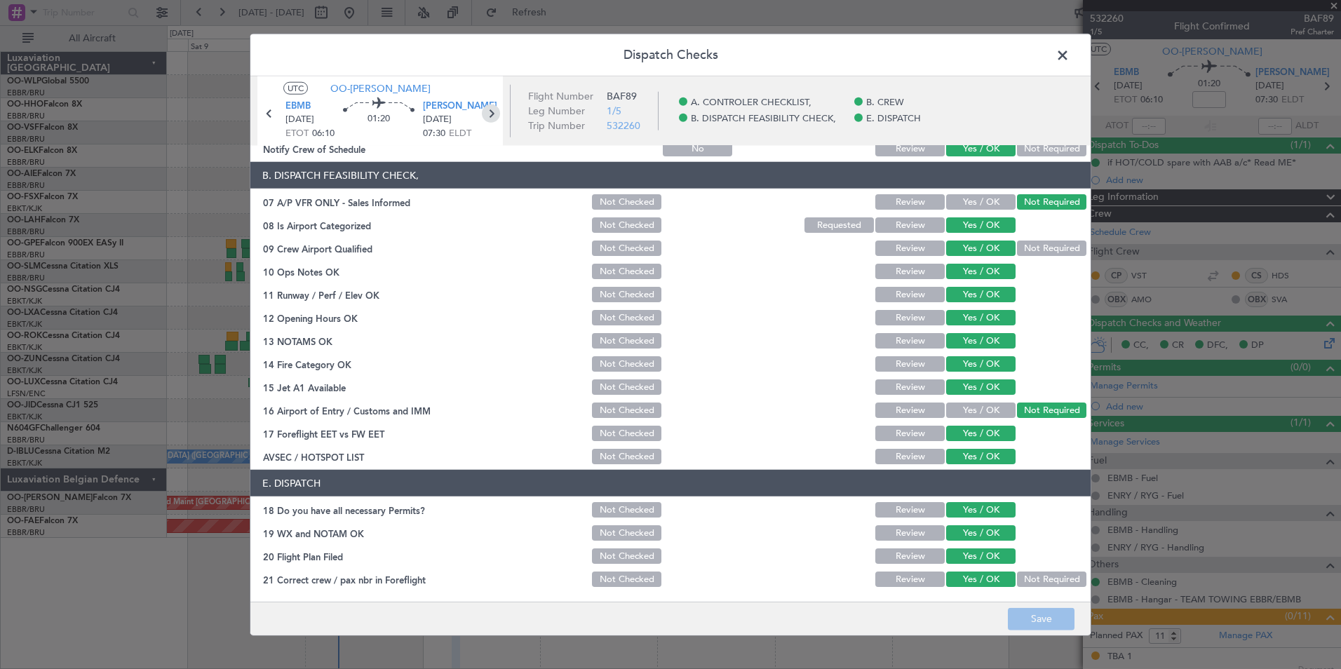
click at [495, 112] on icon at bounding box center [491, 114] width 18 height 18
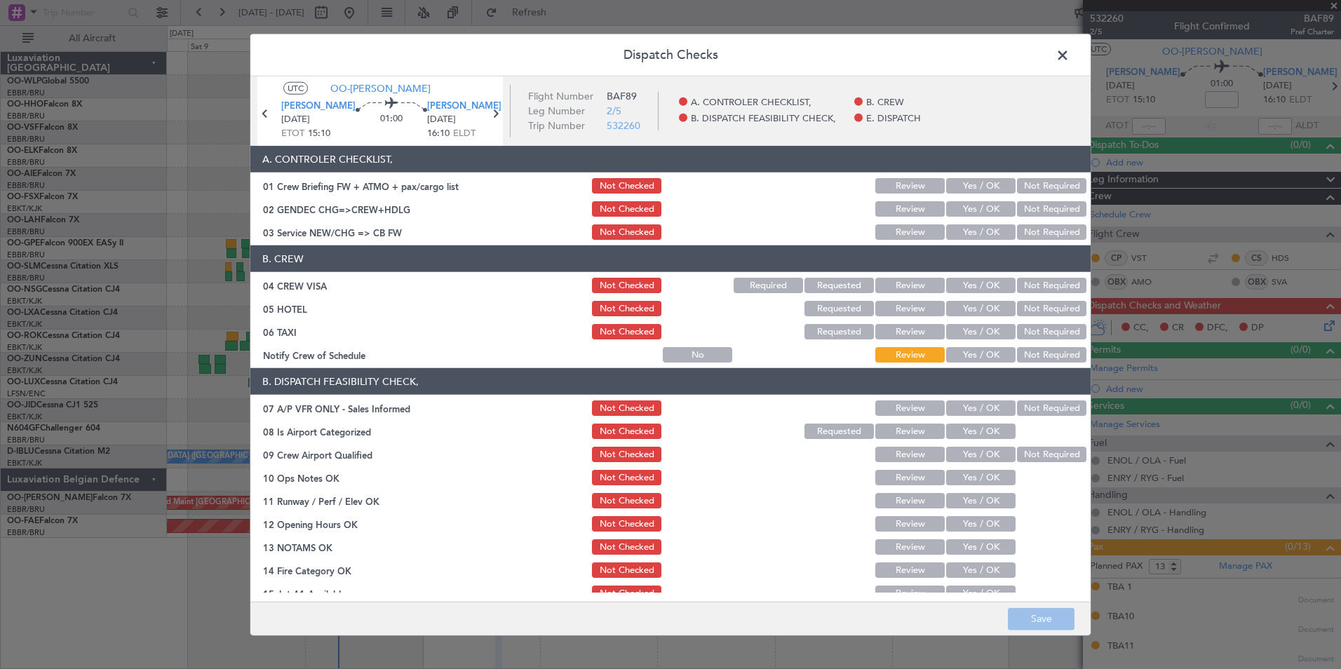
drag, startPoint x: 960, startPoint y: 185, endPoint x: 1037, endPoint y: 192, distance: 77.4
click at [963, 185] on button "Yes / OK" at bounding box center [980, 185] width 69 height 15
click at [1056, 212] on button "Not Required" at bounding box center [1051, 208] width 69 height 15
click at [966, 229] on button "Yes / OK" at bounding box center [980, 231] width 69 height 15
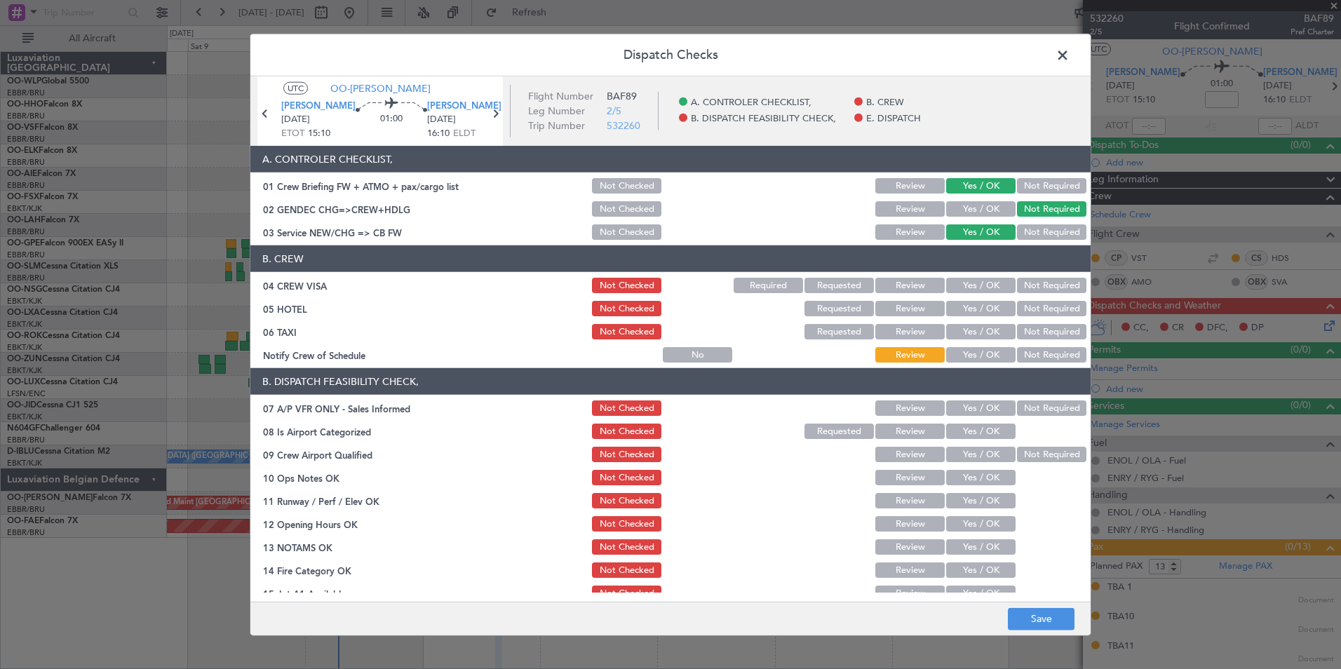
click at [1024, 291] on button "Not Required" at bounding box center [1051, 285] width 69 height 15
click at [1022, 309] on button "Not Required" at bounding box center [1051, 308] width 69 height 15
click at [1037, 344] on section "B. CREW 04 CREW VISA Not Checked Required Requested Review Yes / OK Not Require…" at bounding box center [670, 305] width 840 height 119
click at [1037, 337] on button "Not Required" at bounding box center [1051, 331] width 69 height 15
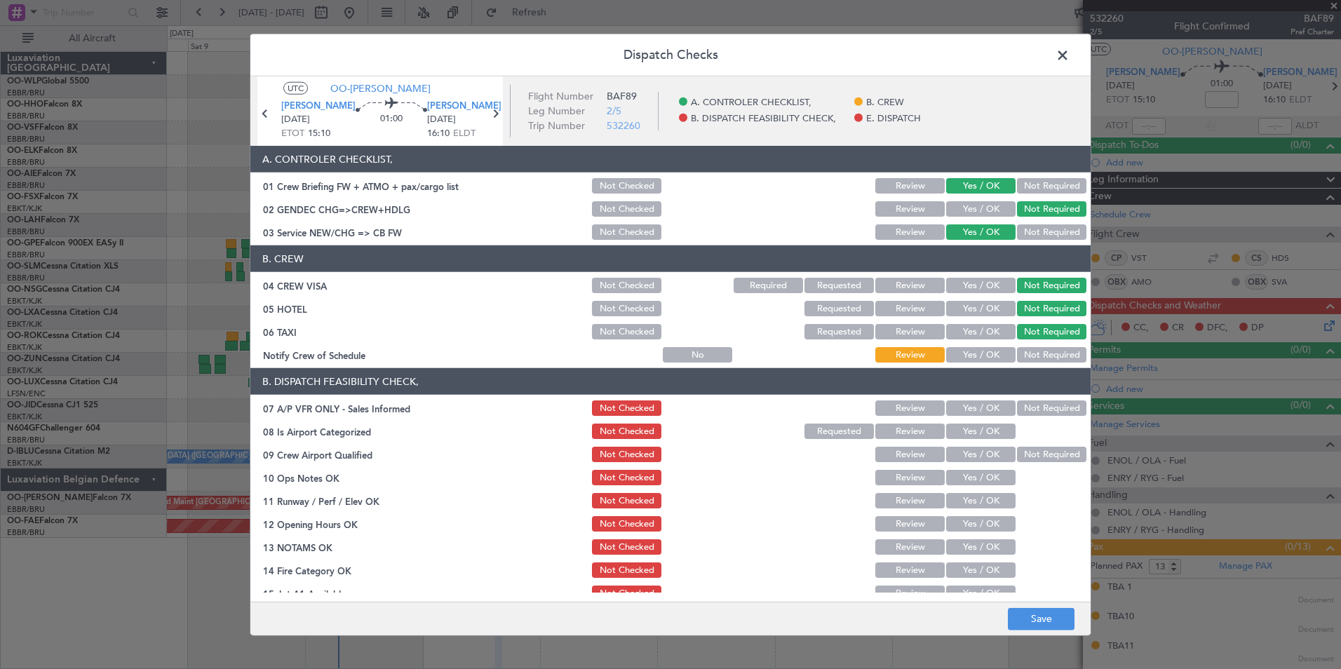
click at [978, 351] on button "Yes / OK" at bounding box center [980, 354] width 69 height 15
drag, startPoint x: 1040, startPoint y: 408, endPoint x: 1018, endPoint y: 409, distance: 21.8
click at [1038, 408] on button "Not Required" at bounding box center [1051, 408] width 69 height 15
click at [984, 422] on section "B. DISPATCH FEASIBILITY CHECK, 07 A/P VFR ONLY - Sales Informed Not Checked Rev…" at bounding box center [670, 520] width 840 height 304
drag, startPoint x: 981, startPoint y: 434, endPoint x: 974, endPoint y: 450, distance: 17.6
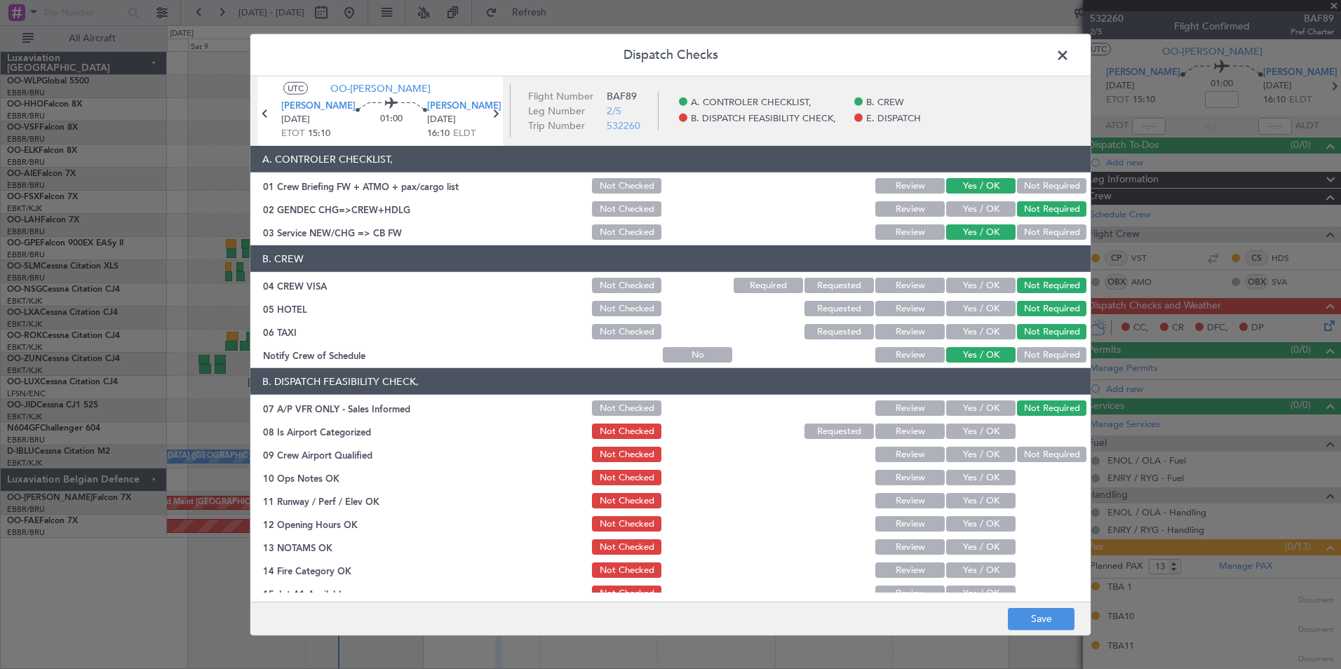
click at [981, 435] on button "Yes / OK" at bounding box center [980, 431] width 69 height 15
drag, startPoint x: 967, startPoint y: 460, endPoint x: 963, endPoint y: 466, distance: 8.0
click at [966, 460] on button "Yes / OK" at bounding box center [980, 454] width 69 height 15
click at [961, 469] on div "Yes / OK" at bounding box center [979, 478] width 71 height 20
click at [958, 485] on button "Yes / OK" at bounding box center [980, 477] width 69 height 15
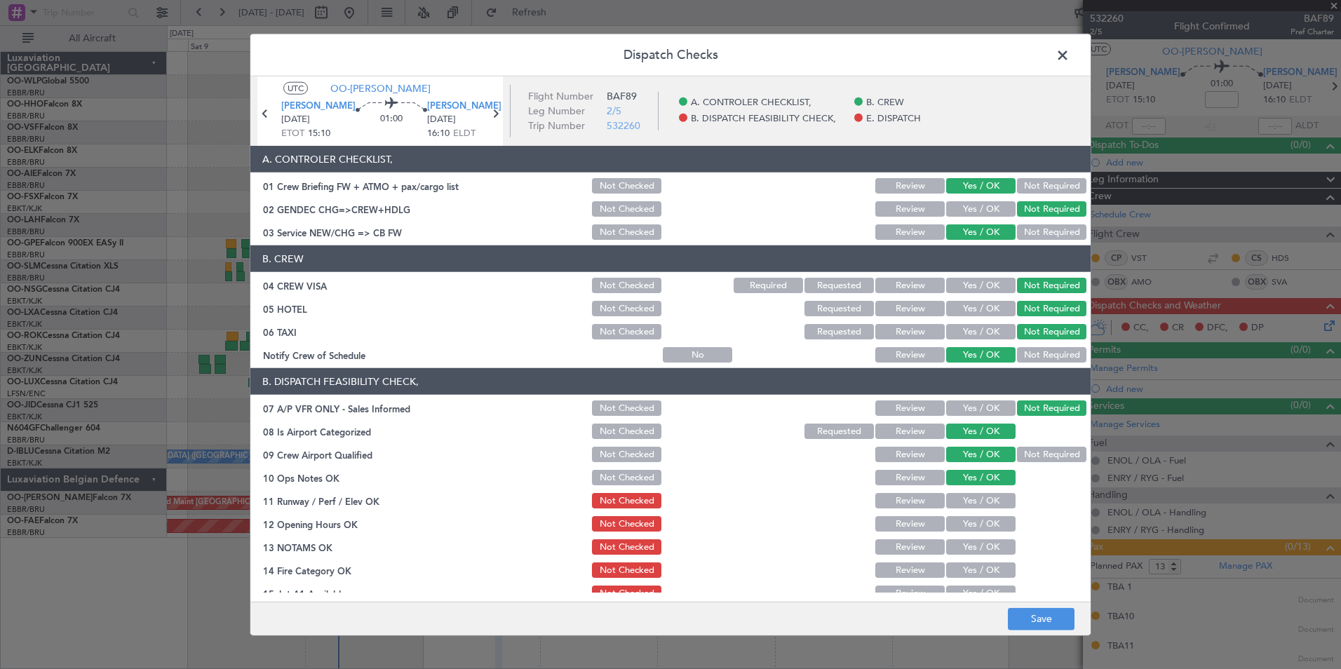
click at [950, 498] on button "Yes / OK" at bounding box center [980, 500] width 69 height 15
drag, startPoint x: 944, startPoint y: 520, endPoint x: 944, endPoint y: 531, distance: 11.2
click at [946, 517] on button "Yes / OK" at bounding box center [980, 523] width 69 height 15
click at [946, 517] on div "Yes / OK" at bounding box center [979, 547] width 71 height 20
click at [956, 517] on button "Yes / OK" at bounding box center [980, 546] width 69 height 15
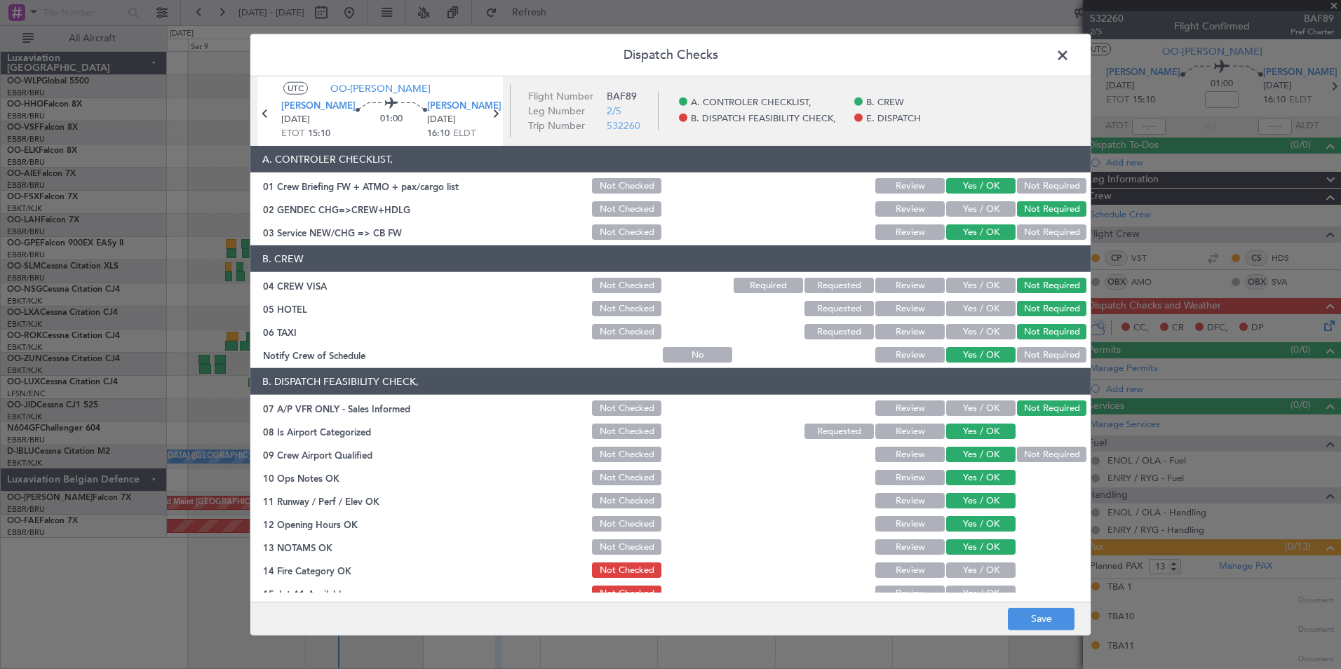
click at [956, 517] on button "Yes / OK" at bounding box center [980, 570] width 69 height 15
click at [967, 517] on button "Yes / OK" at bounding box center [980, 593] width 69 height 15
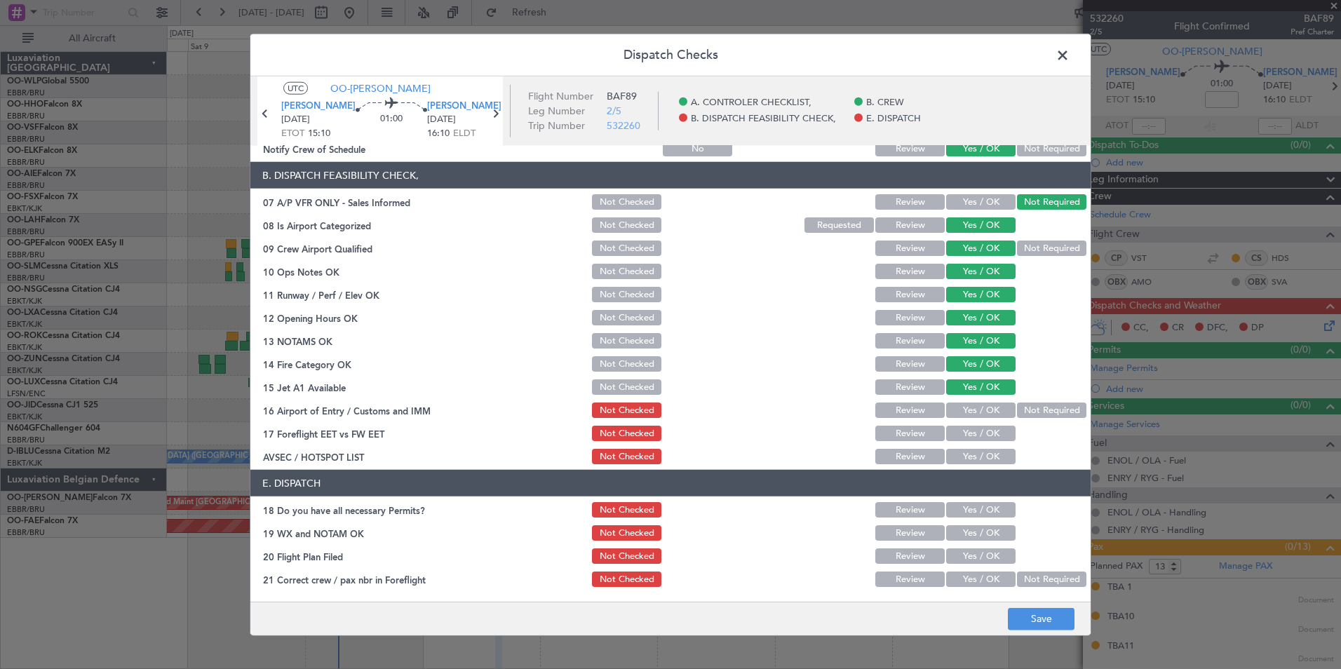
click at [985, 405] on button "Yes / OK" at bounding box center [980, 410] width 69 height 15
click at [991, 435] on button "Yes / OK" at bounding box center [980, 433] width 69 height 15
click at [985, 459] on button "Yes / OK" at bounding box center [980, 456] width 69 height 15
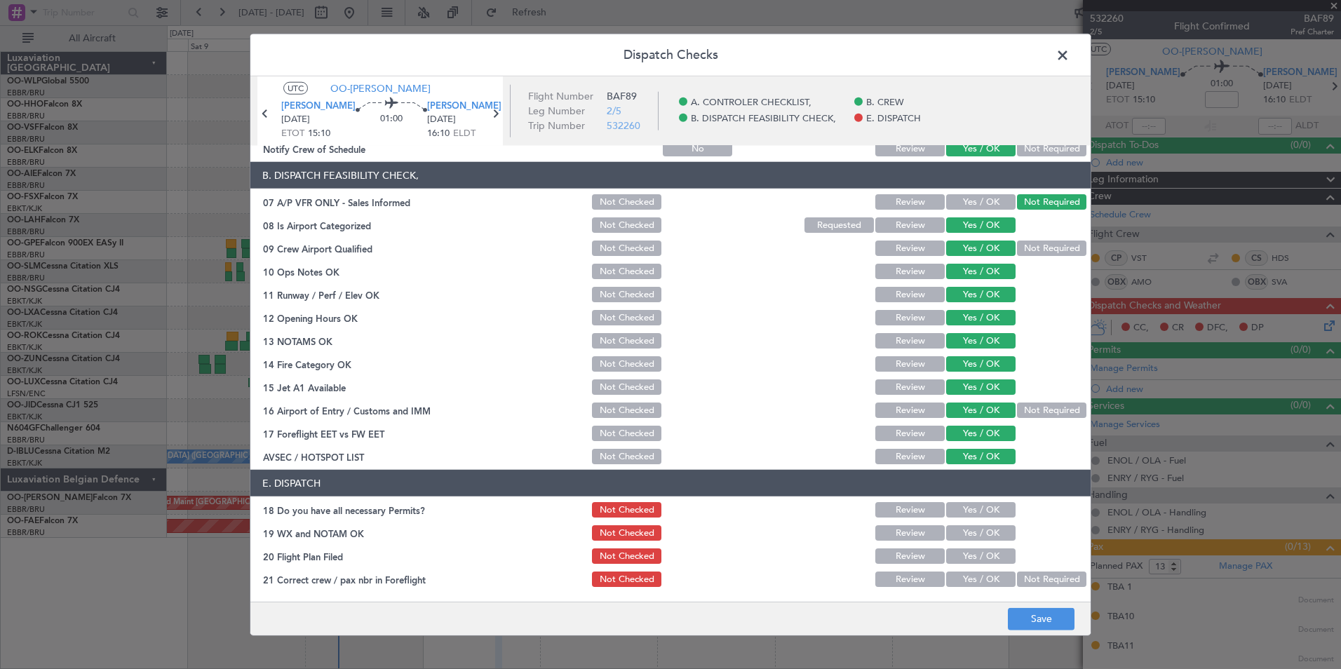
click at [986, 511] on button "Yes / OK" at bounding box center [980, 509] width 69 height 15
click at [982, 517] on button "Yes / OK" at bounding box center [980, 532] width 69 height 15
click at [973, 517] on button "Yes / OK" at bounding box center [980, 556] width 69 height 15
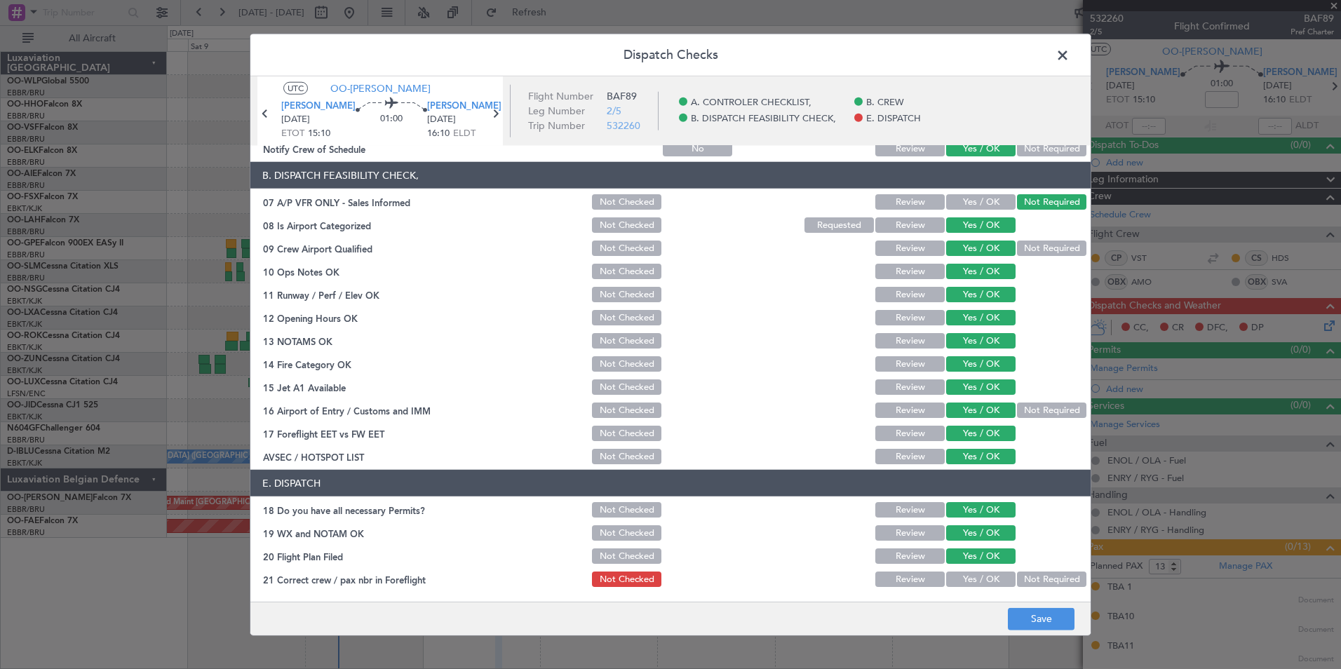
drag, startPoint x: 972, startPoint y: 570, endPoint x: 978, endPoint y: 591, distance: 21.3
click at [972, 517] on div "Yes / OK" at bounding box center [979, 580] width 71 height 20
click at [978, 517] on article "A. CONTROLER CHECKLIST, 01 Crew Briefing FW + ATMO + pax/cargo list Not Checked…" at bounding box center [670, 369] width 840 height 447
click at [972, 517] on button "Yes / OK" at bounding box center [980, 579] width 69 height 15
click at [1030, 517] on button "Save" at bounding box center [1041, 619] width 67 height 22
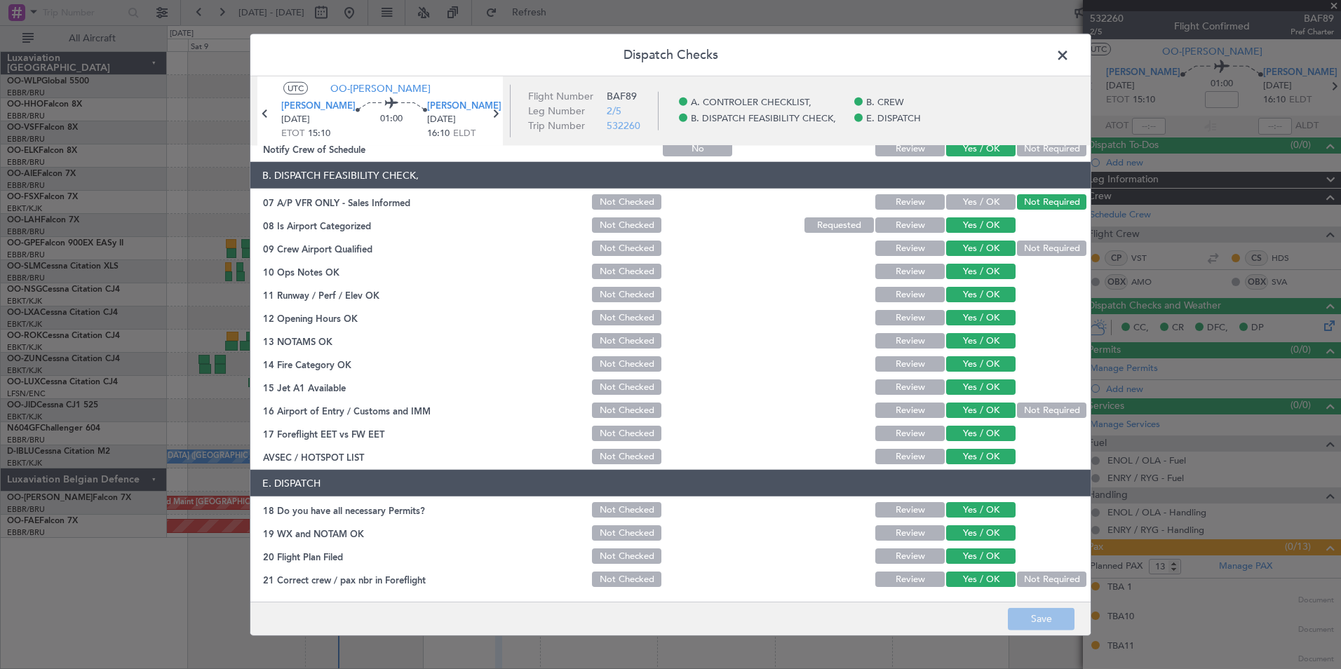
drag, startPoint x: 1046, startPoint y: 58, endPoint x: 1056, endPoint y: 58, distance: 9.8
click at [1052, 58] on header "Dispatch Checks" at bounding box center [670, 55] width 840 height 42
click at [1070, 58] on span at bounding box center [1070, 59] width 0 height 28
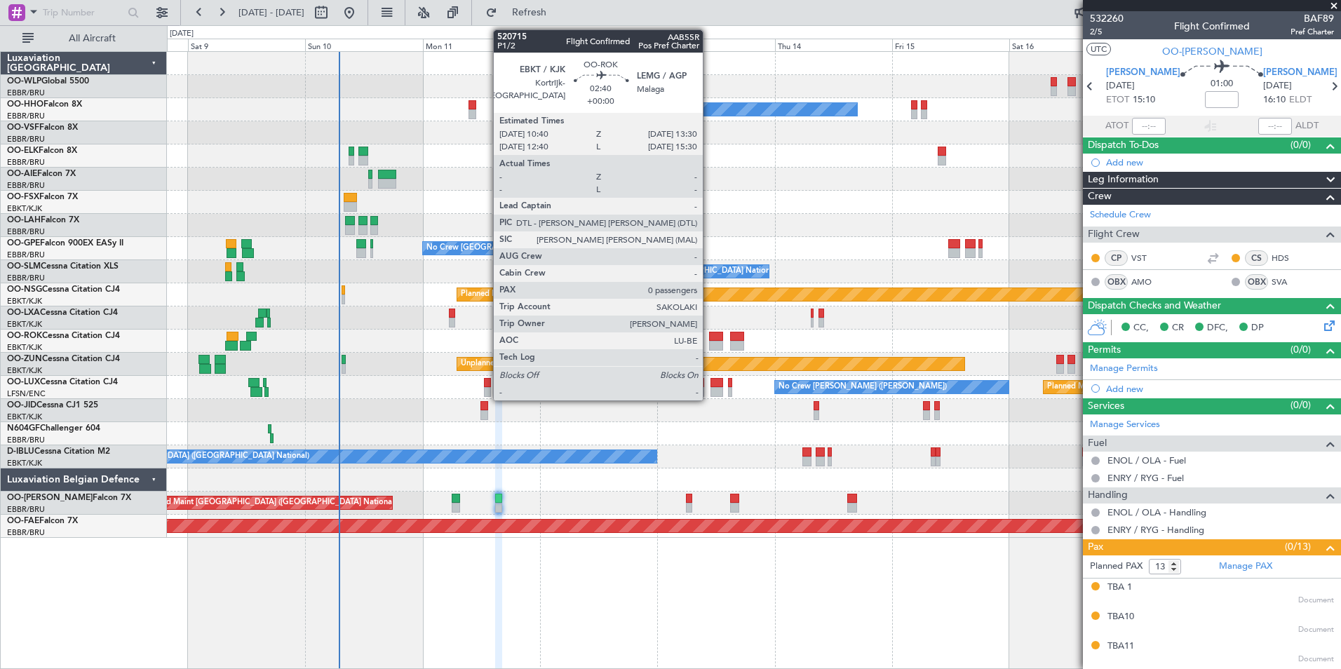
click at [709, 337] on div at bounding box center [716, 337] width 14 height 10
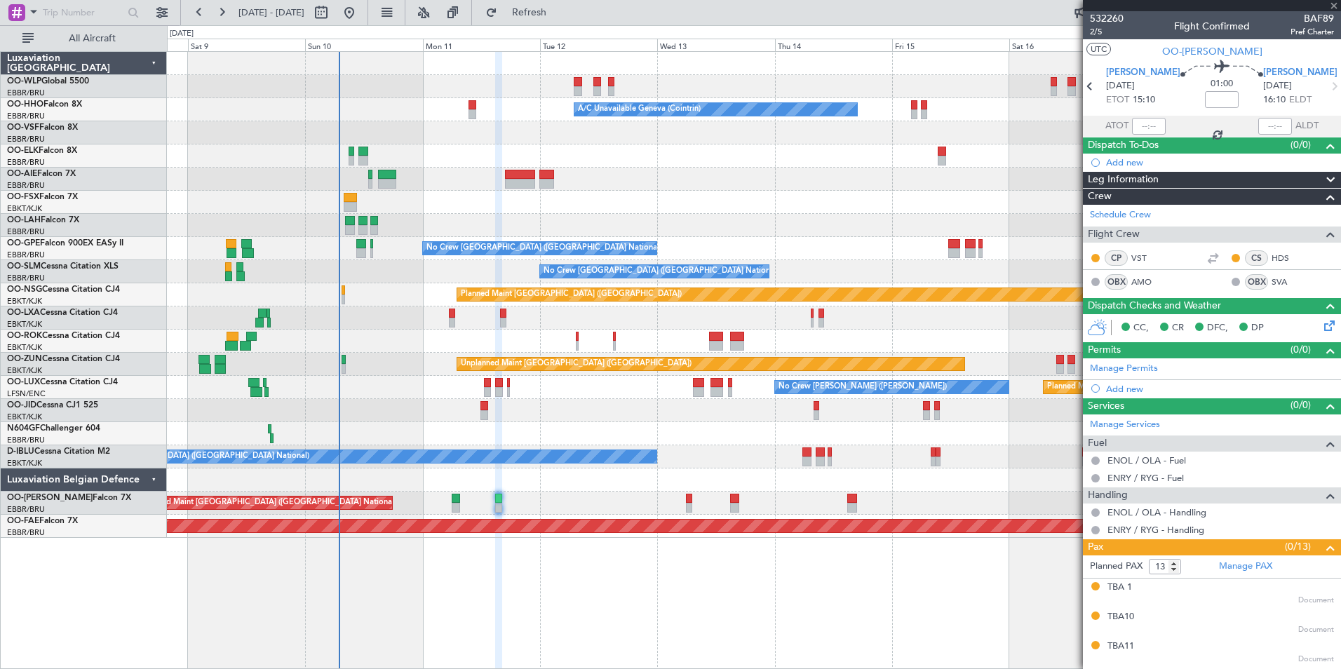
type input "0"
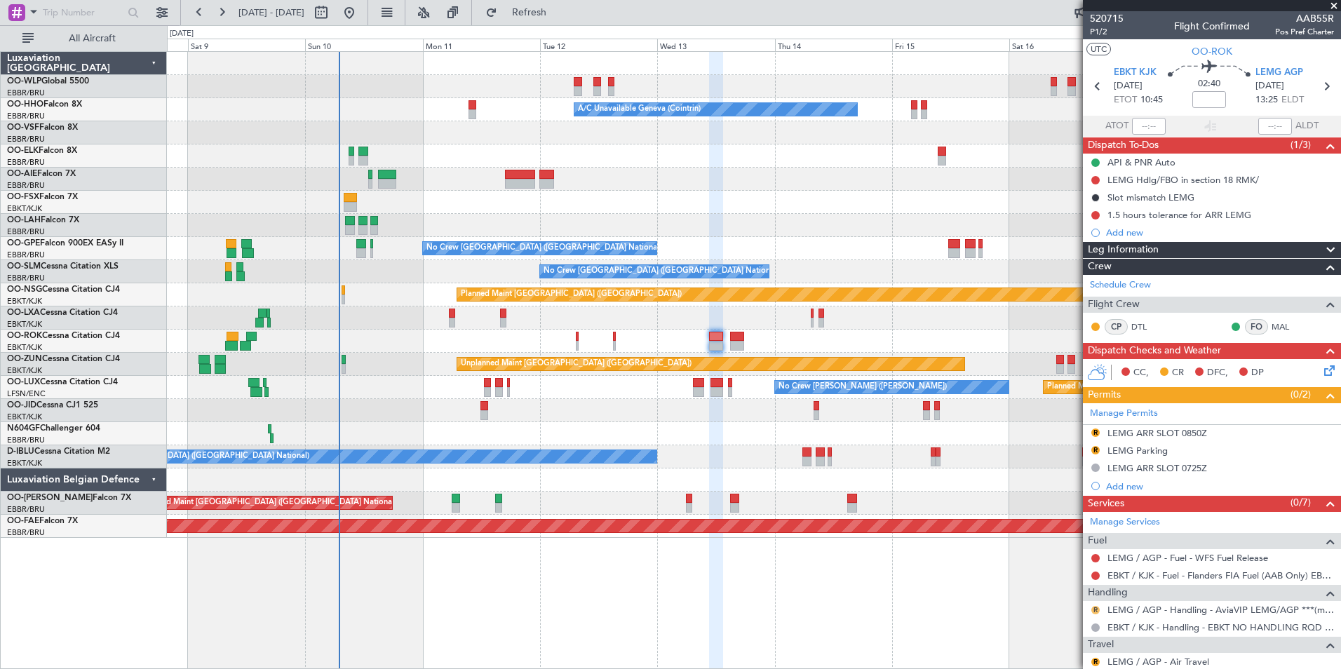
click at [1071, 517] on button "R" at bounding box center [1096, 610] width 8 height 8
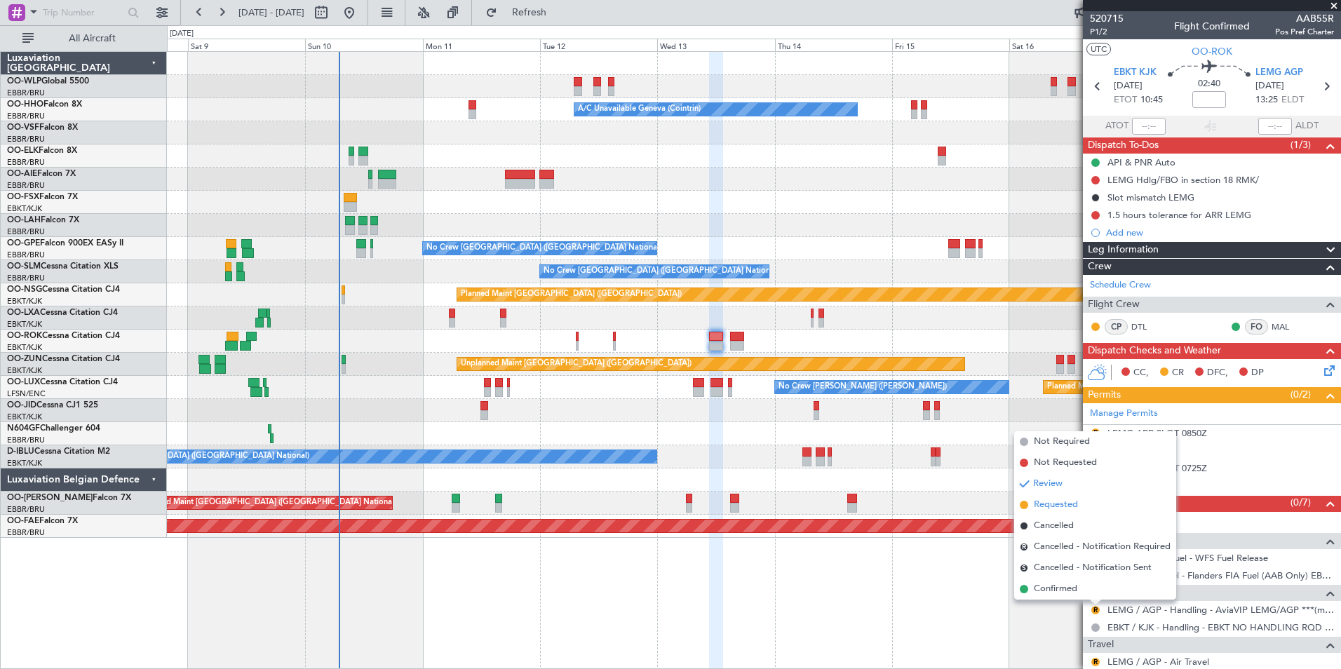
click at [1051, 499] on span "Requested" at bounding box center [1056, 505] width 44 height 14
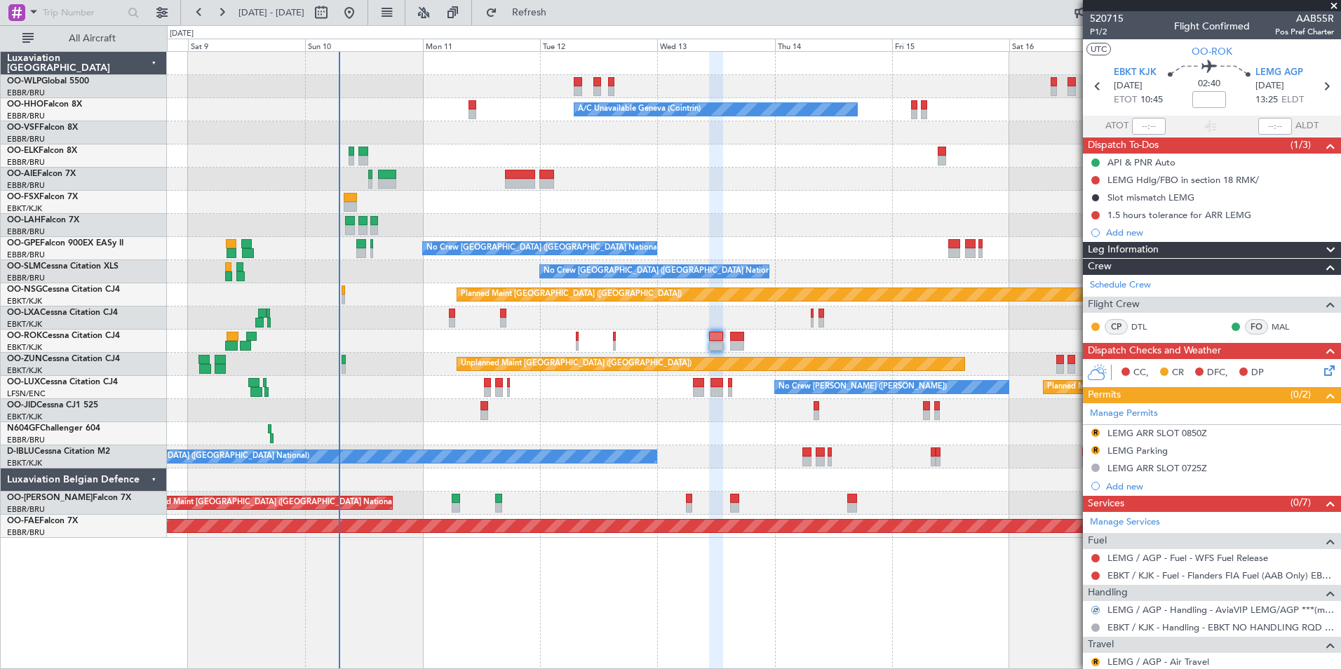
scroll to position [140, 0]
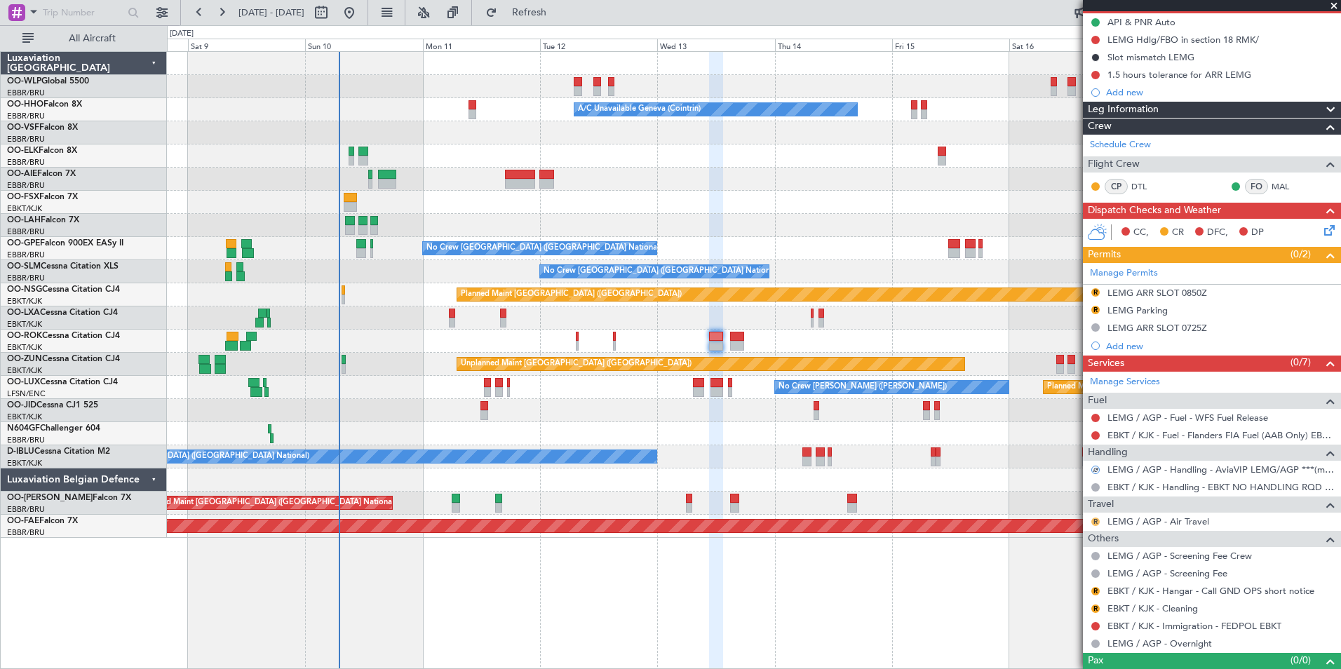
click at [1071, 517] on button "R" at bounding box center [1096, 522] width 8 height 8
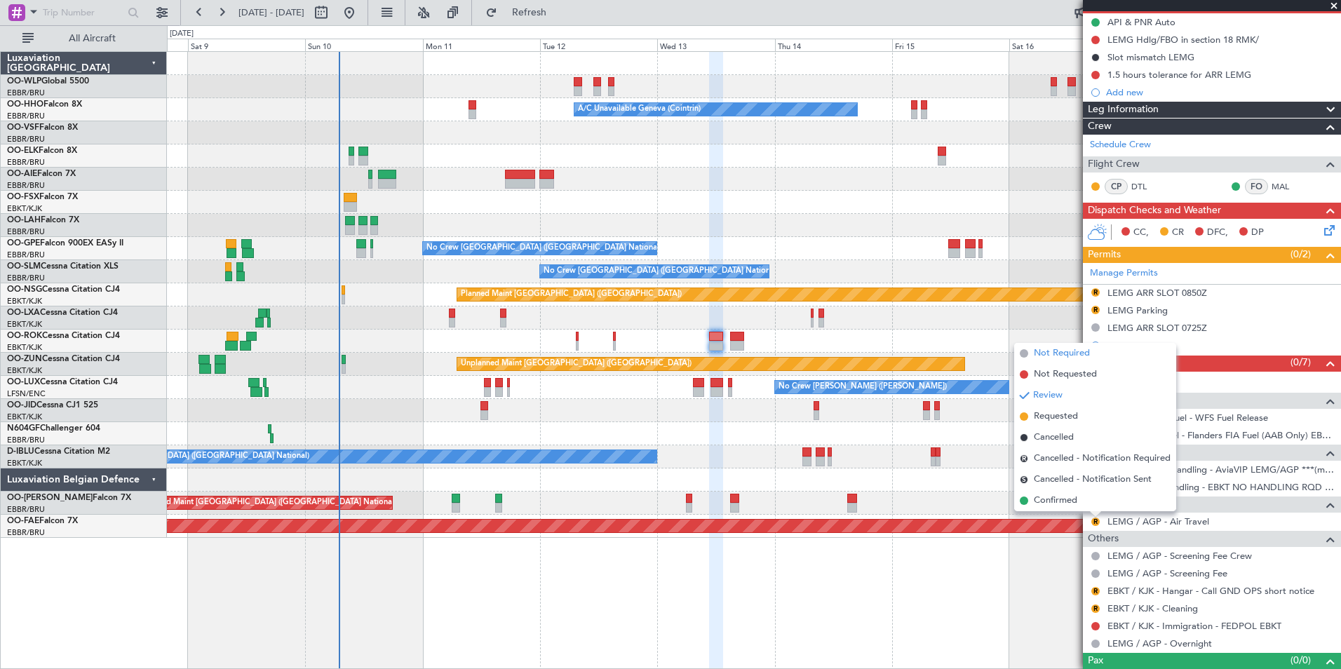
click at [1045, 358] on span "Not Required" at bounding box center [1062, 354] width 56 height 14
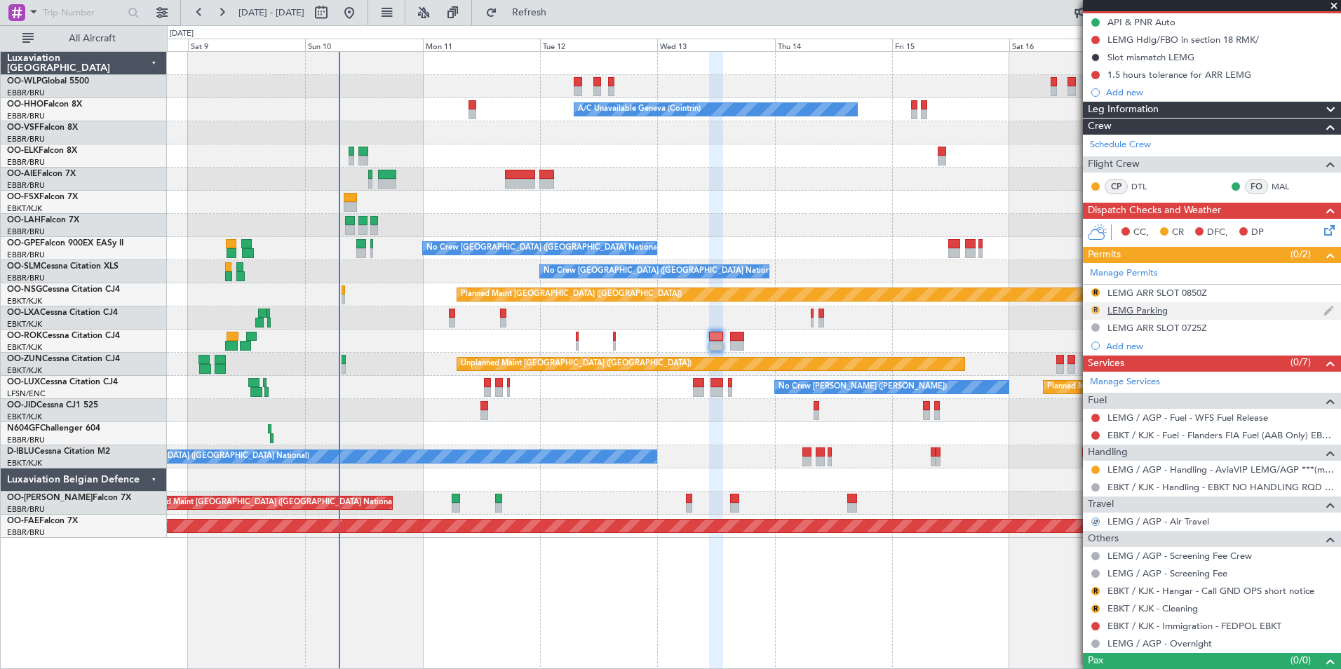
click at [1071, 310] on button "R" at bounding box center [1096, 310] width 8 height 8
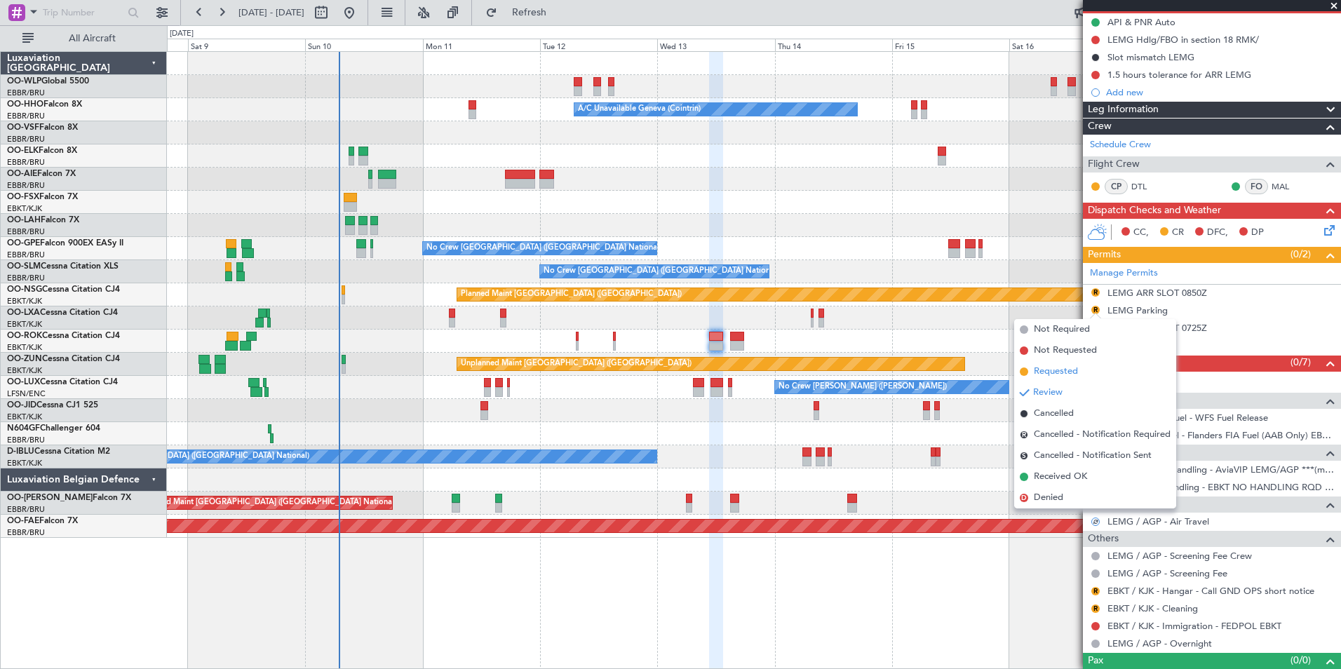
click at [1058, 372] on span "Requested" at bounding box center [1056, 372] width 44 height 14
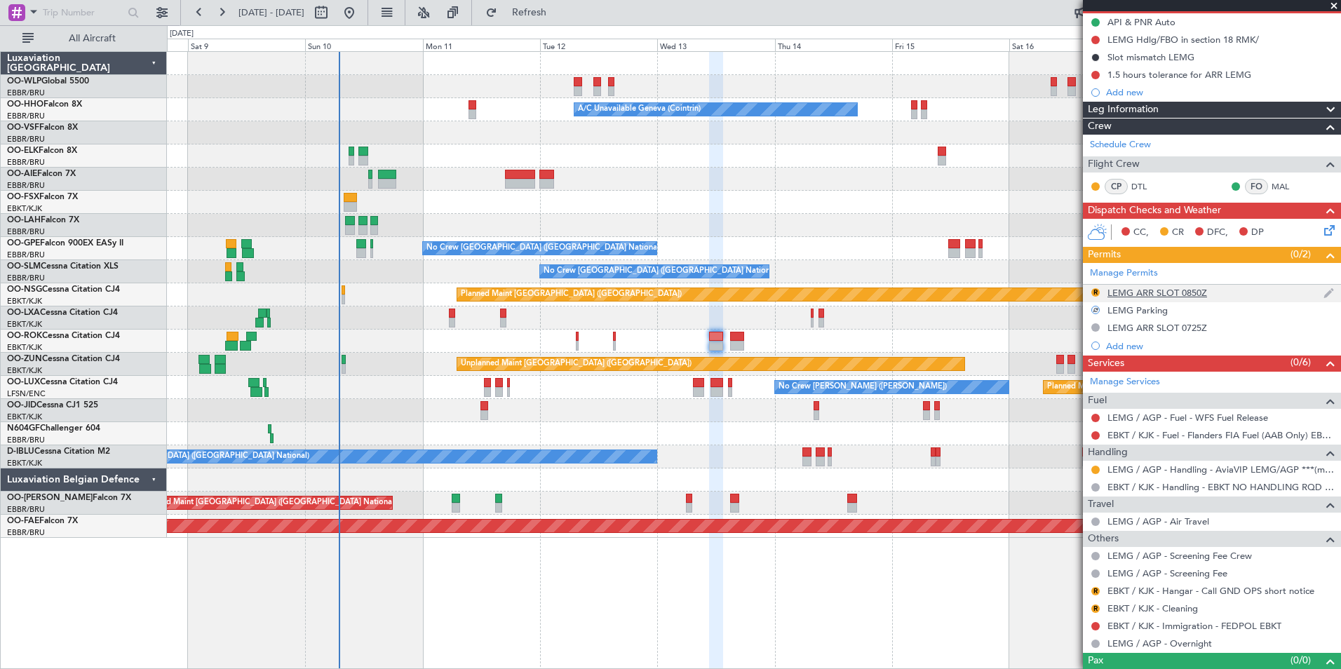
click at [1071, 293] on div "LEMG ARR SLOT 0850Z" at bounding box center [1158, 293] width 100 height 12
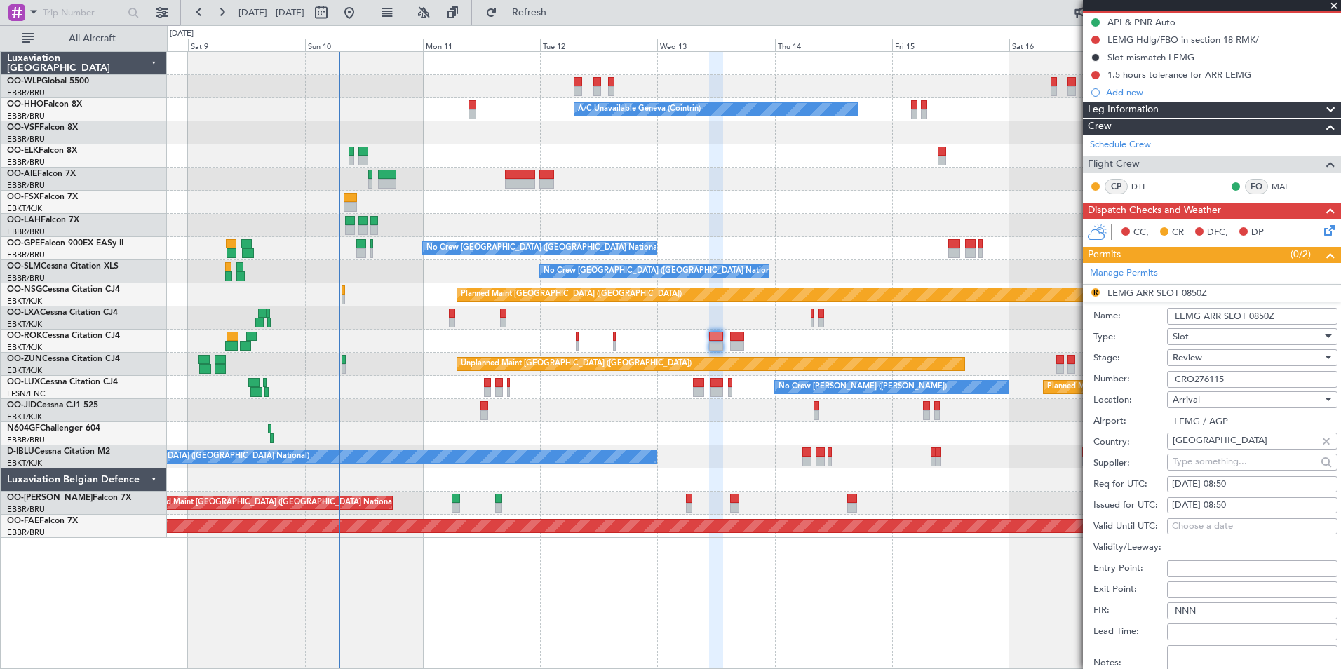
drag, startPoint x: 1216, startPoint y: 479, endPoint x: 1198, endPoint y: 482, distance: 17.8
click at [1071, 479] on div "14/08/2025 08:50" at bounding box center [1252, 485] width 161 height 14
select select "8"
select select "2025"
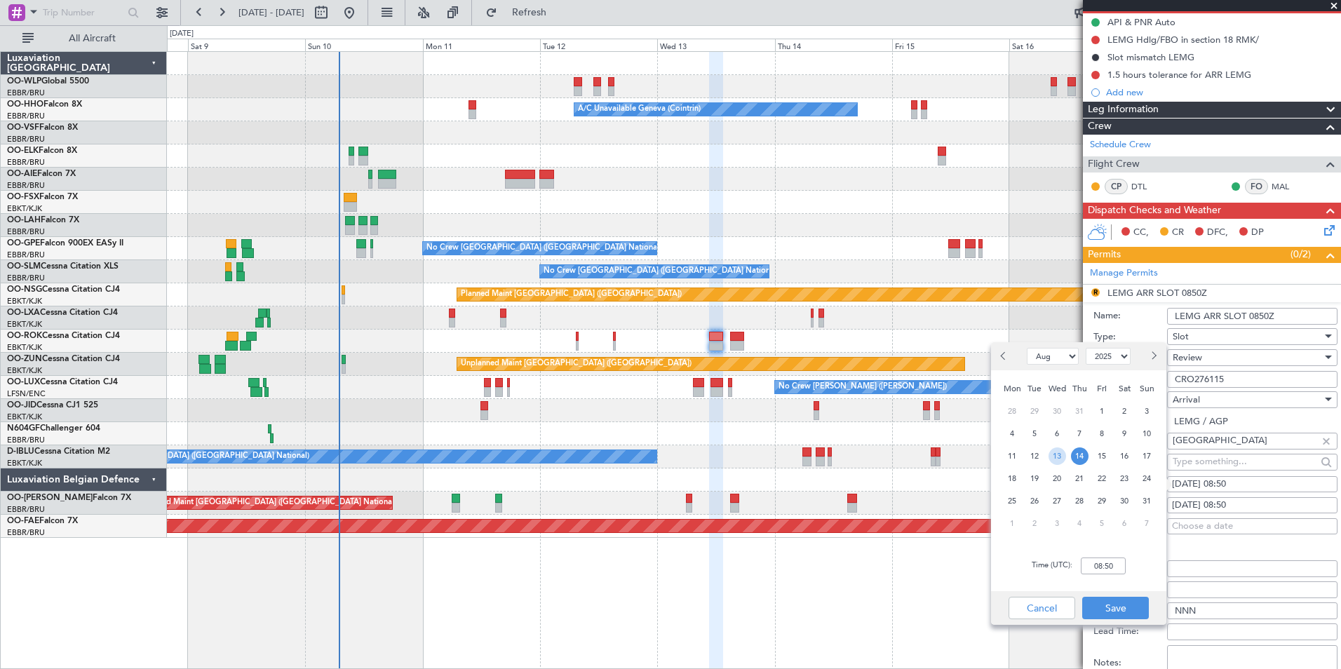
click at [1062, 453] on span "13" at bounding box center [1058, 457] width 18 height 18
type input "13:30"
click at [1071, 517] on button "Save" at bounding box center [1115, 608] width 67 height 22
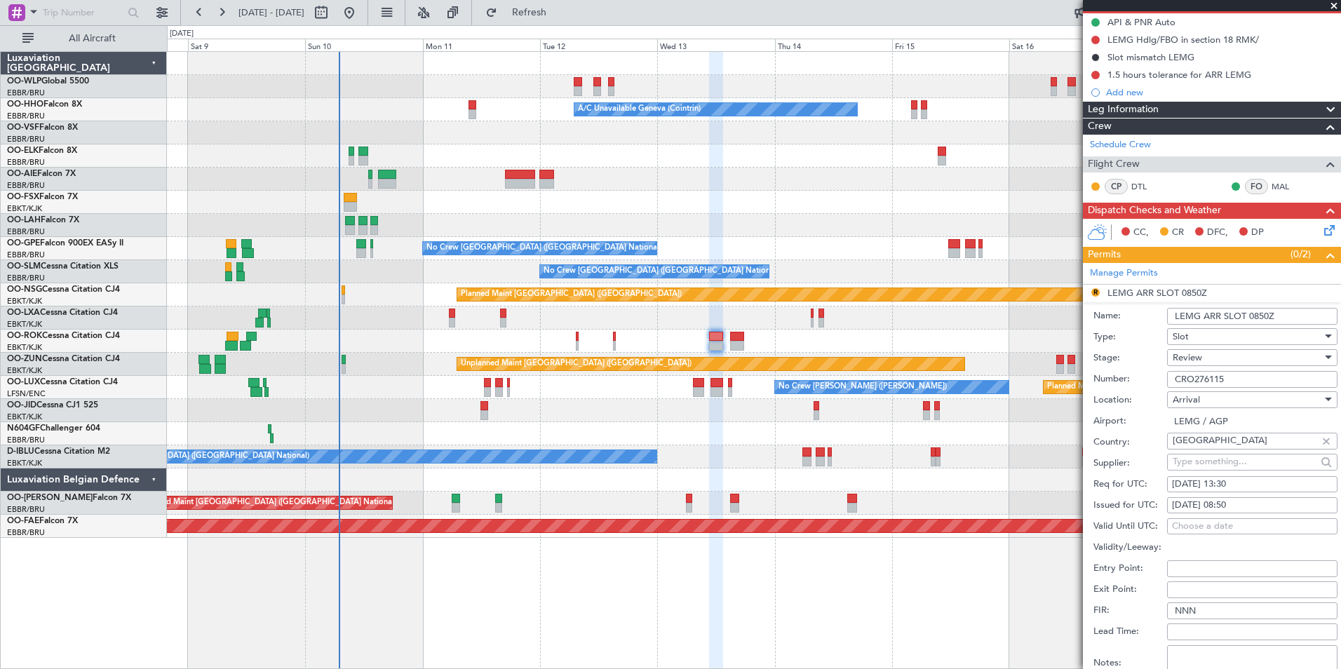
click at [1071, 507] on div "14/08/2025 08:50" at bounding box center [1252, 506] width 161 height 14
select select "8"
select select "2025"
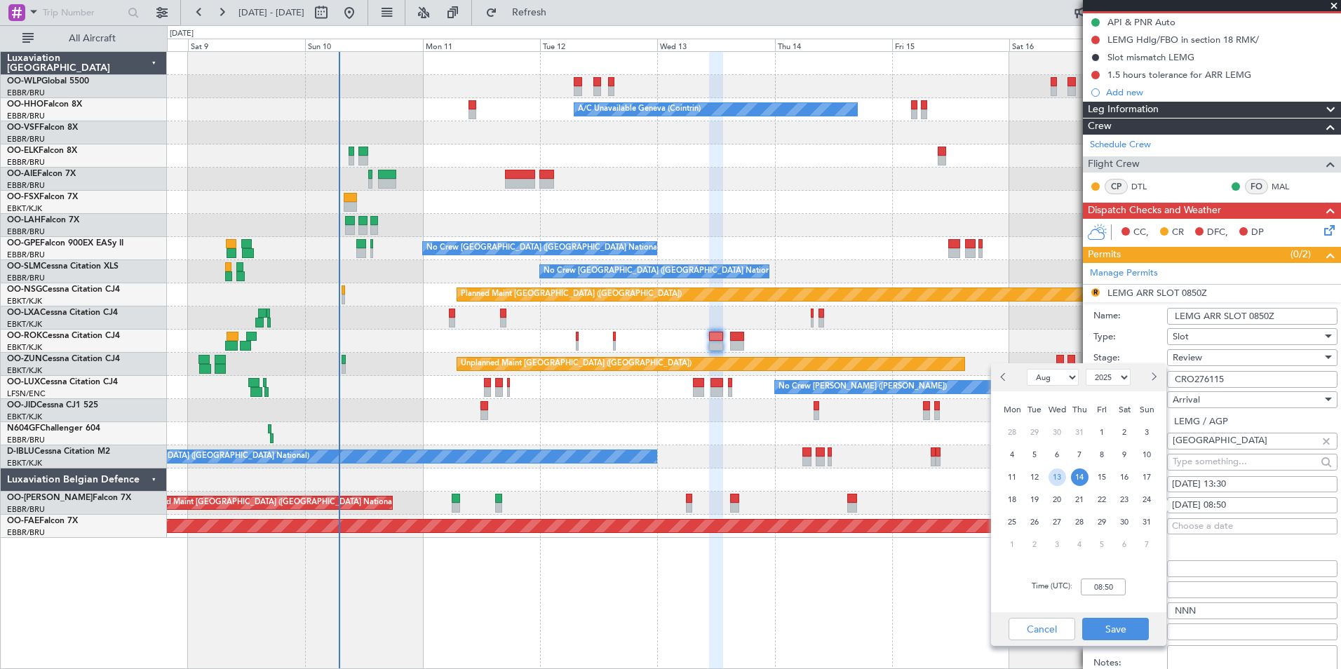
click at [1057, 476] on span "13" at bounding box center [1058, 478] width 18 height 18
click at [1071, 517] on input "00:00" at bounding box center [1103, 587] width 45 height 17
type input "13:30"
drag, startPoint x: 1108, startPoint y: 632, endPoint x: 1114, endPoint y: 601, distance: 31.5
click at [1071, 517] on button "Save" at bounding box center [1115, 629] width 67 height 22
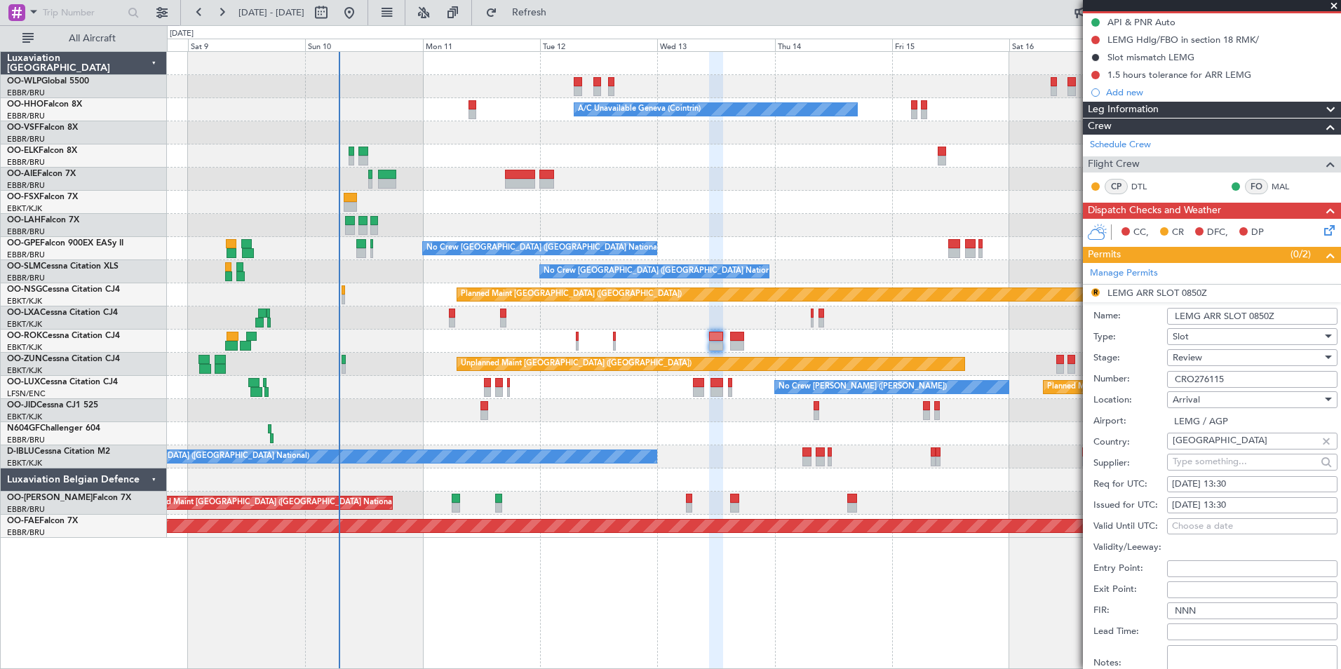
click at [1071, 359] on span "Review" at bounding box center [1187, 357] width 29 height 13
click at [1071, 451] on span "Requested" at bounding box center [1247, 448] width 147 height 21
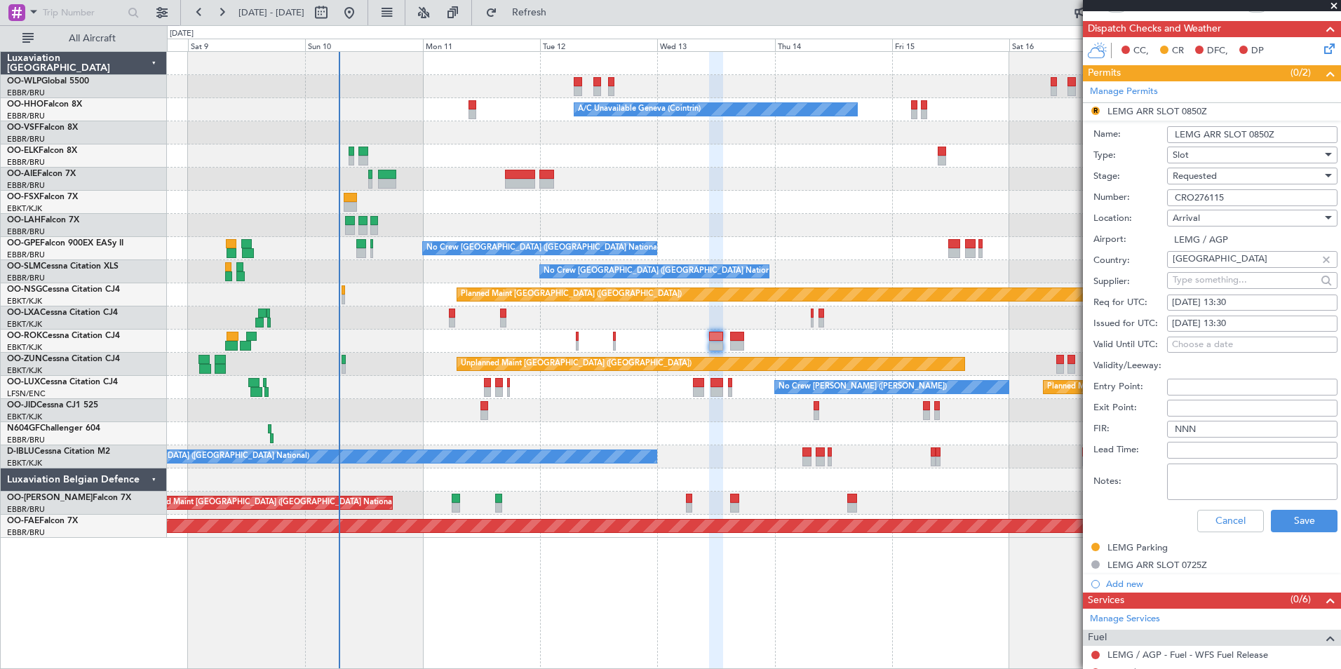
scroll to position [561, 0]
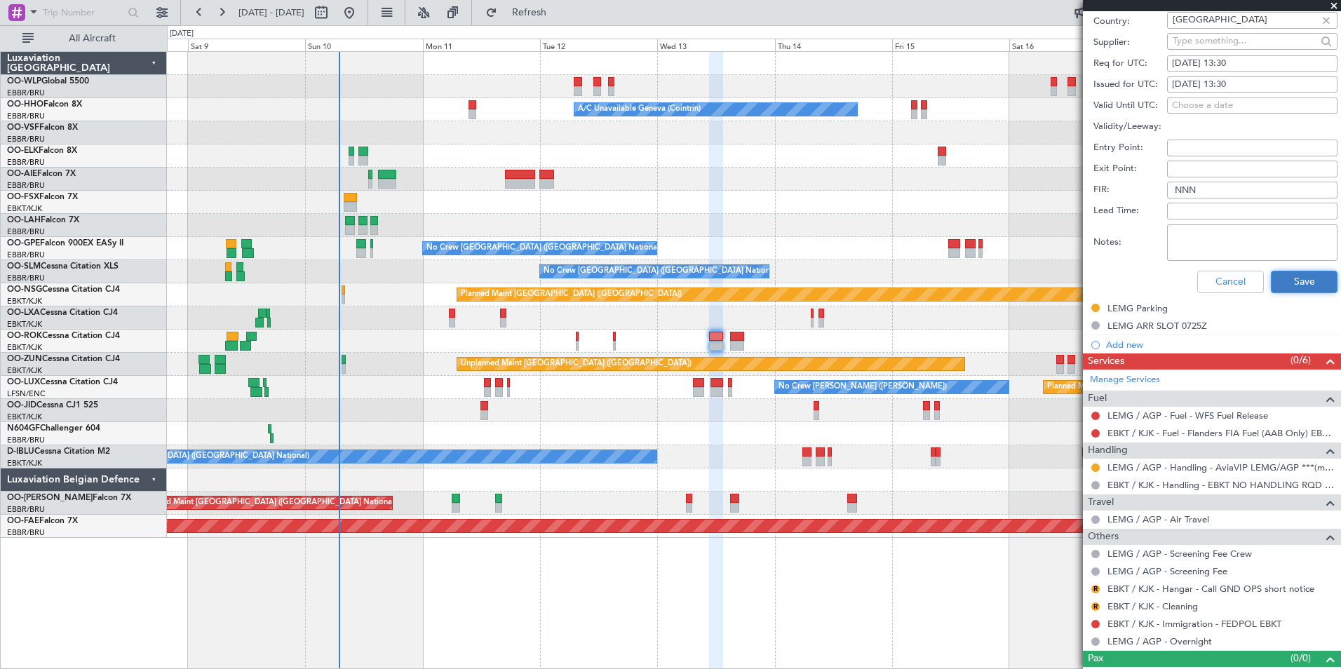
click at [1071, 287] on button "Save" at bounding box center [1304, 282] width 67 height 22
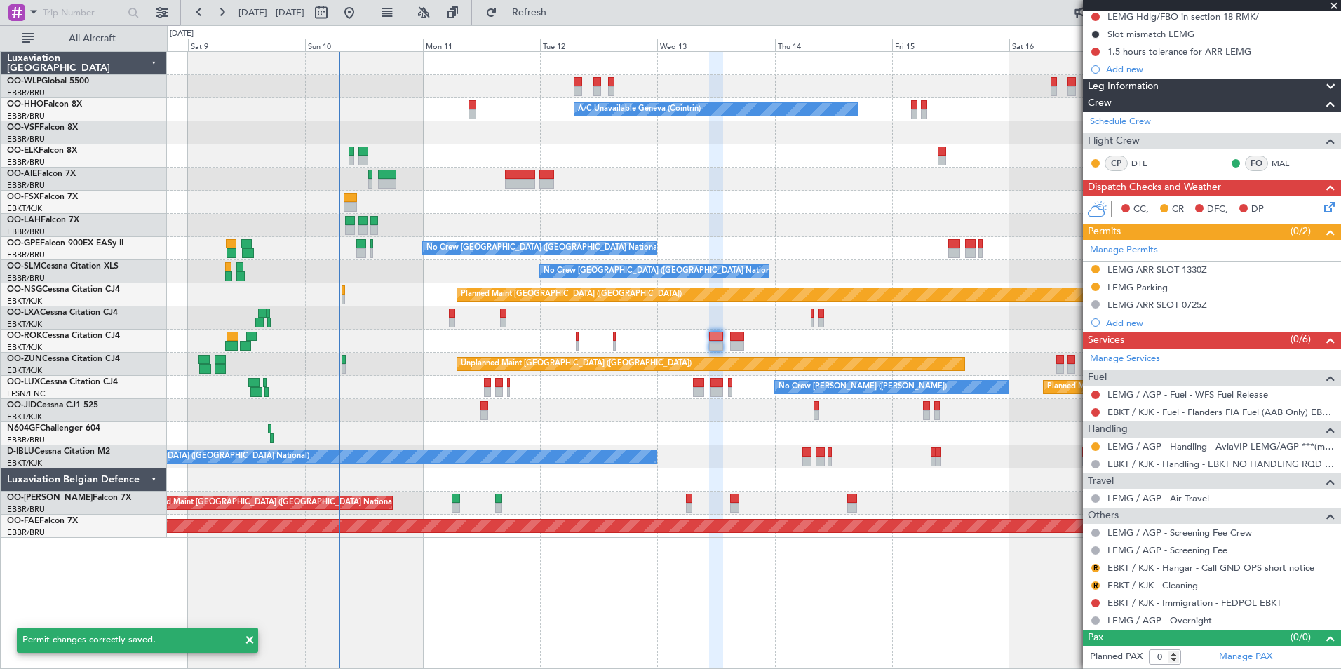
scroll to position [142, 0]
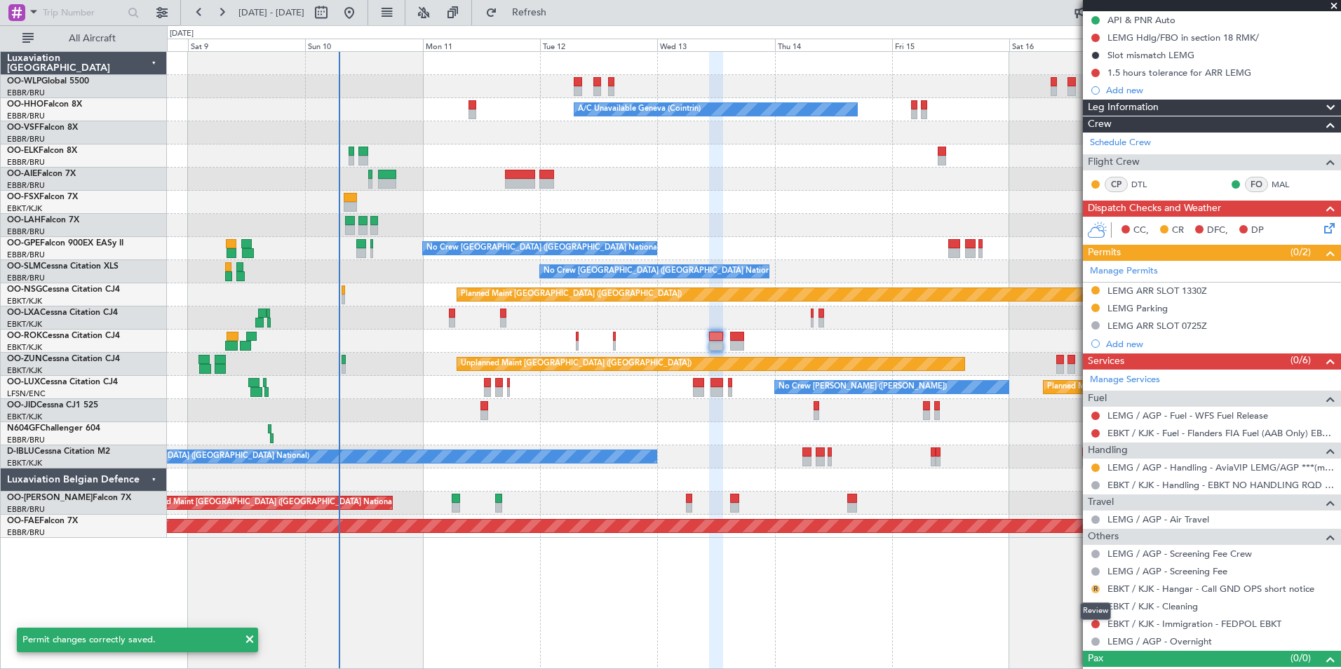
click at [1071, 517] on button "R" at bounding box center [1096, 589] width 8 height 8
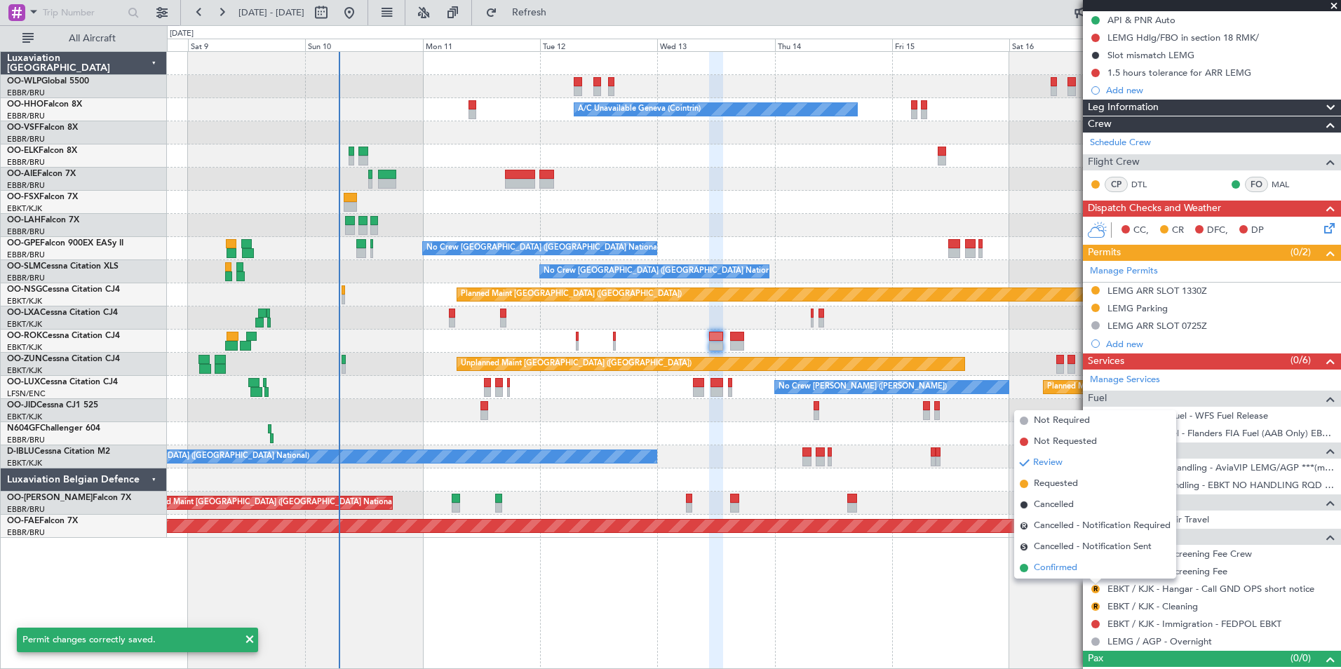
click at [1066, 517] on span "Confirmed" at bounding box center [1055, 568] width 43 height 14
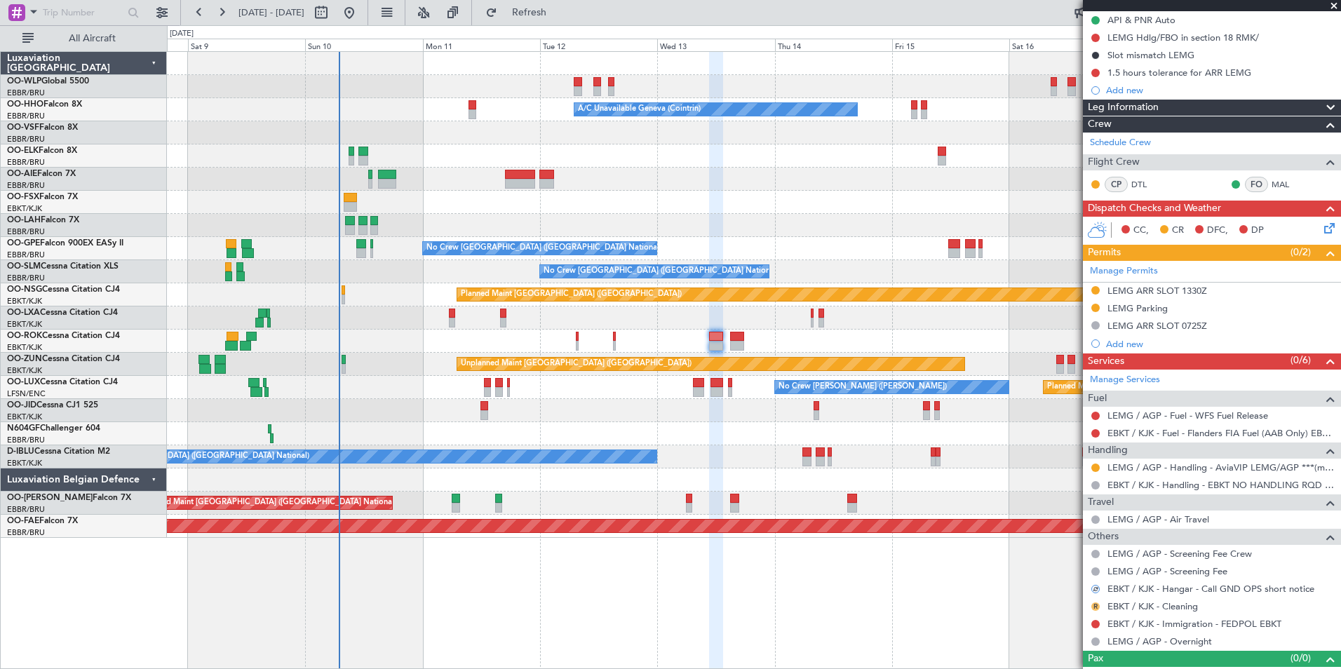
click at [1071, 517] on button "R" at bounding box center [1096, 607] width 8 height 8
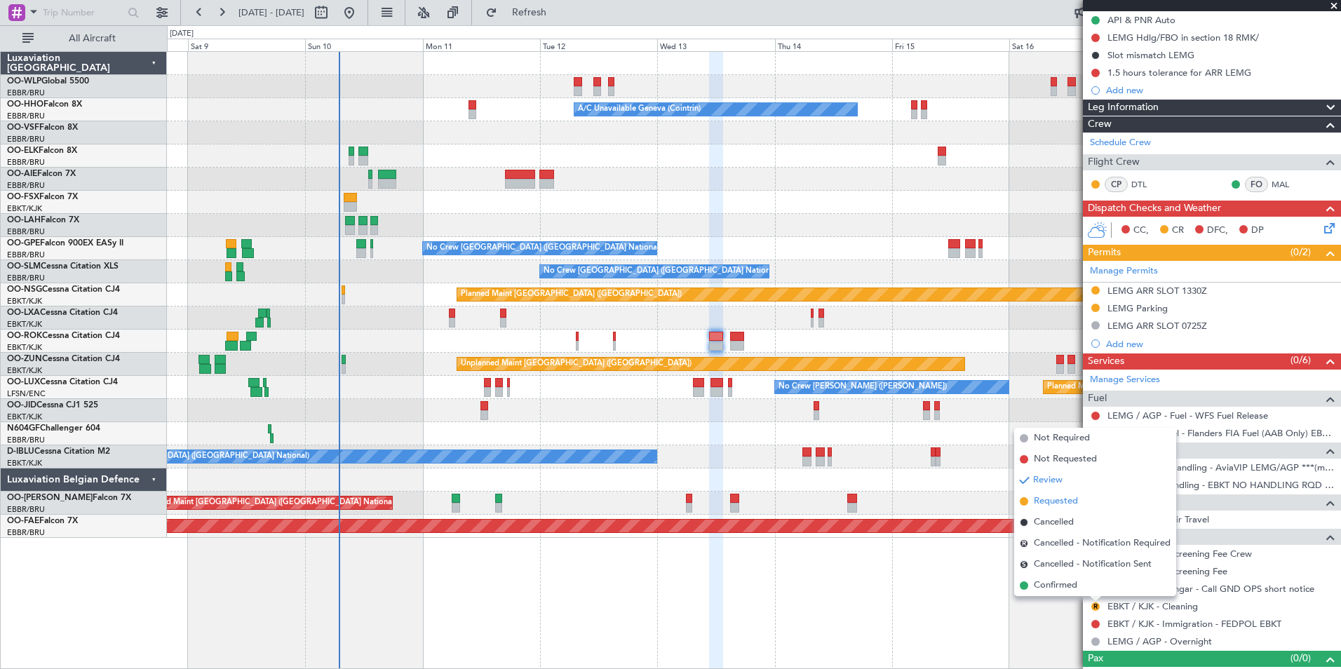
click at [1067, 502] on span "Requested" at bounding box center [1056, 502] width 44 height 14
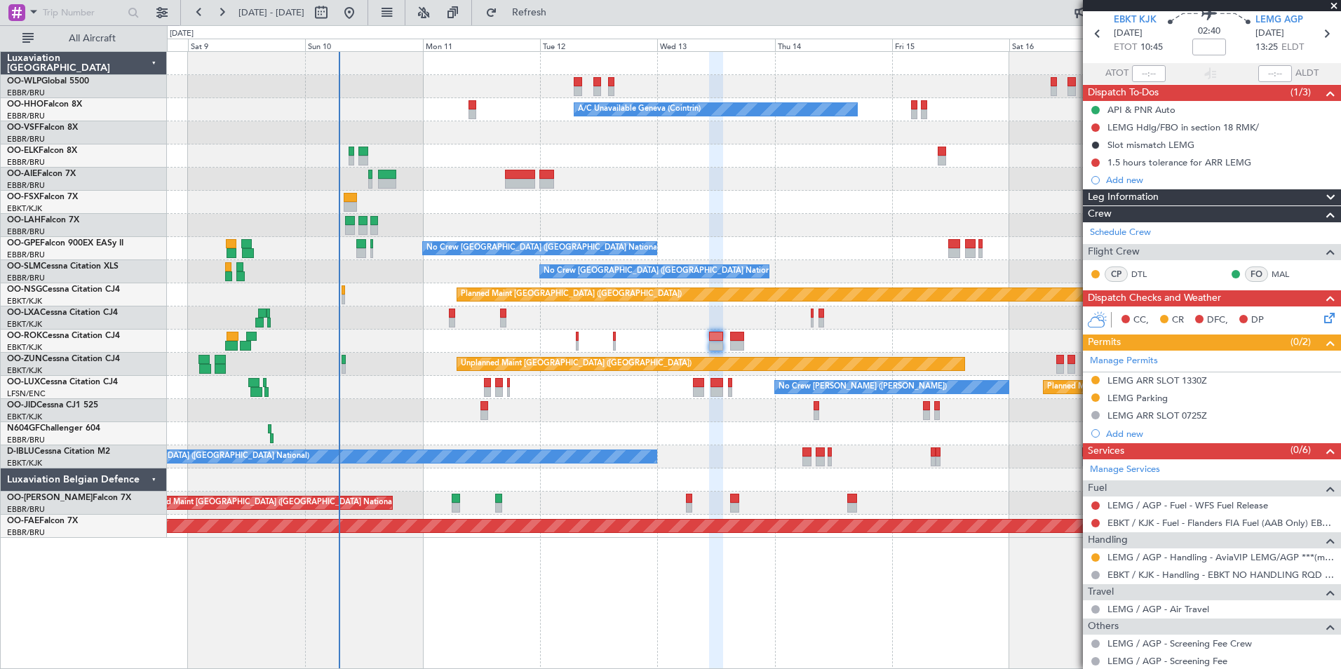
scroll to position [0, 0]
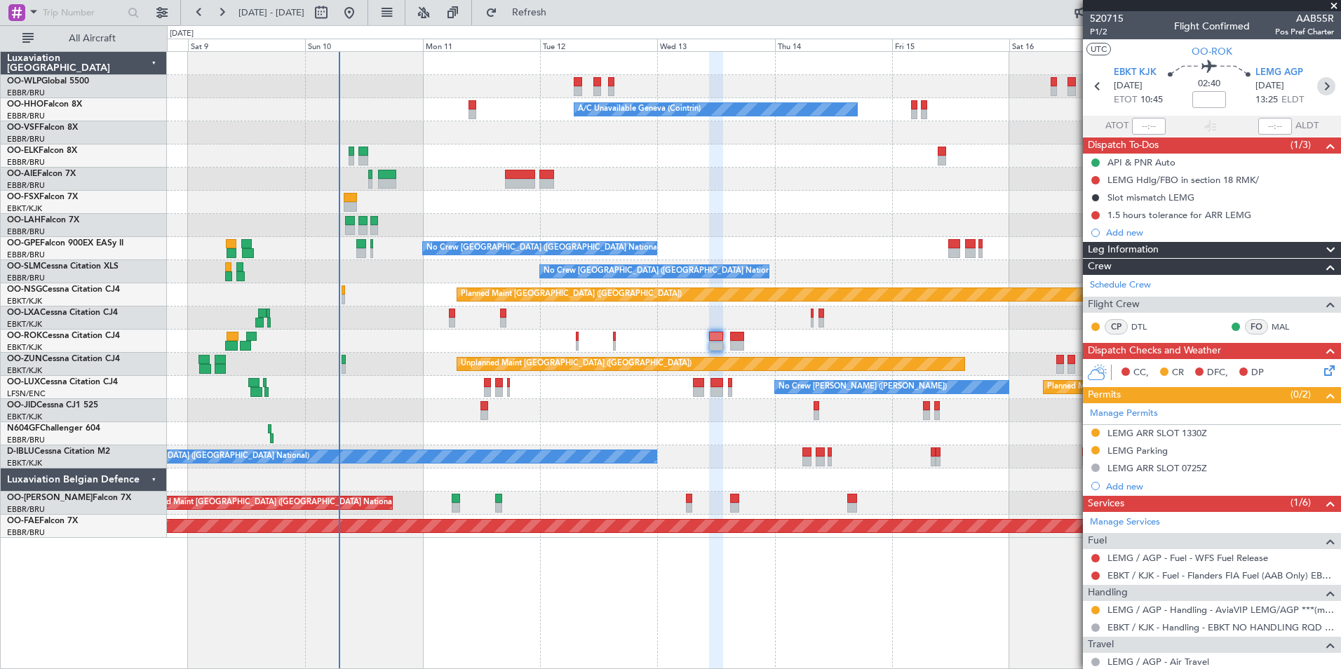
click at [1071, 82] on icon at bounding box center [1327, 86] width 18 height 18
type input "2"
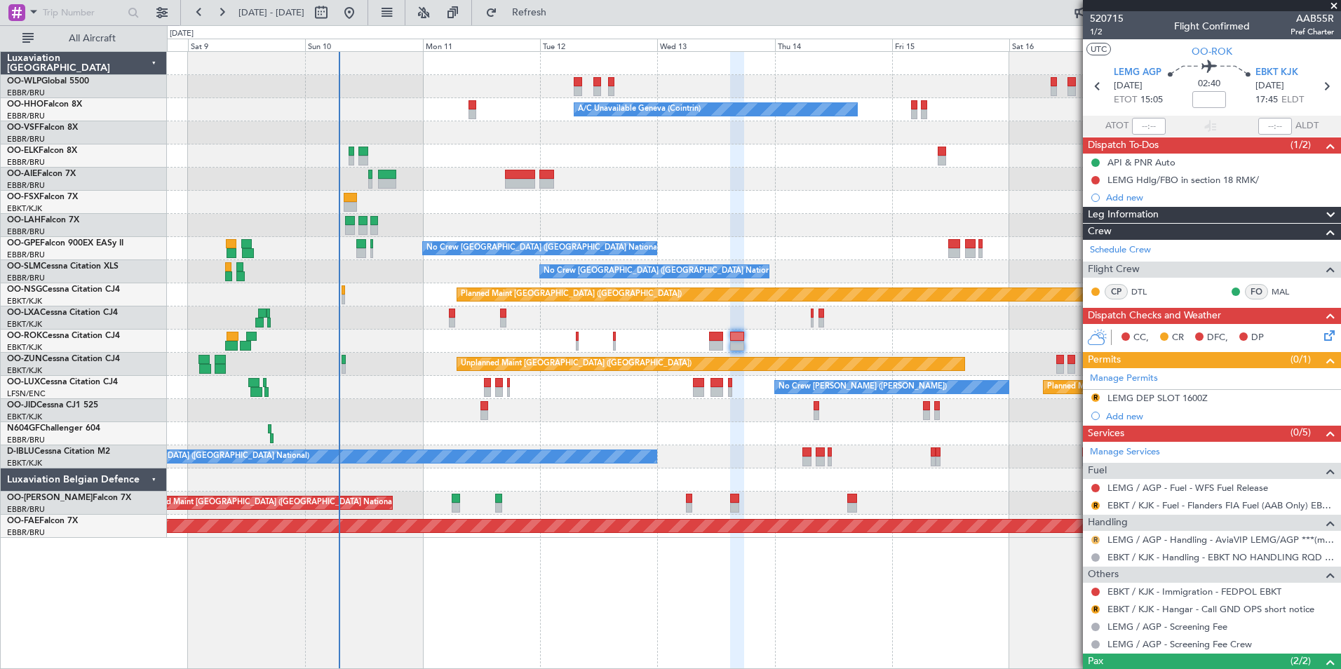
click at [1071, 517] on button "R" at bounding box center [1096, 540] width 8 height 8
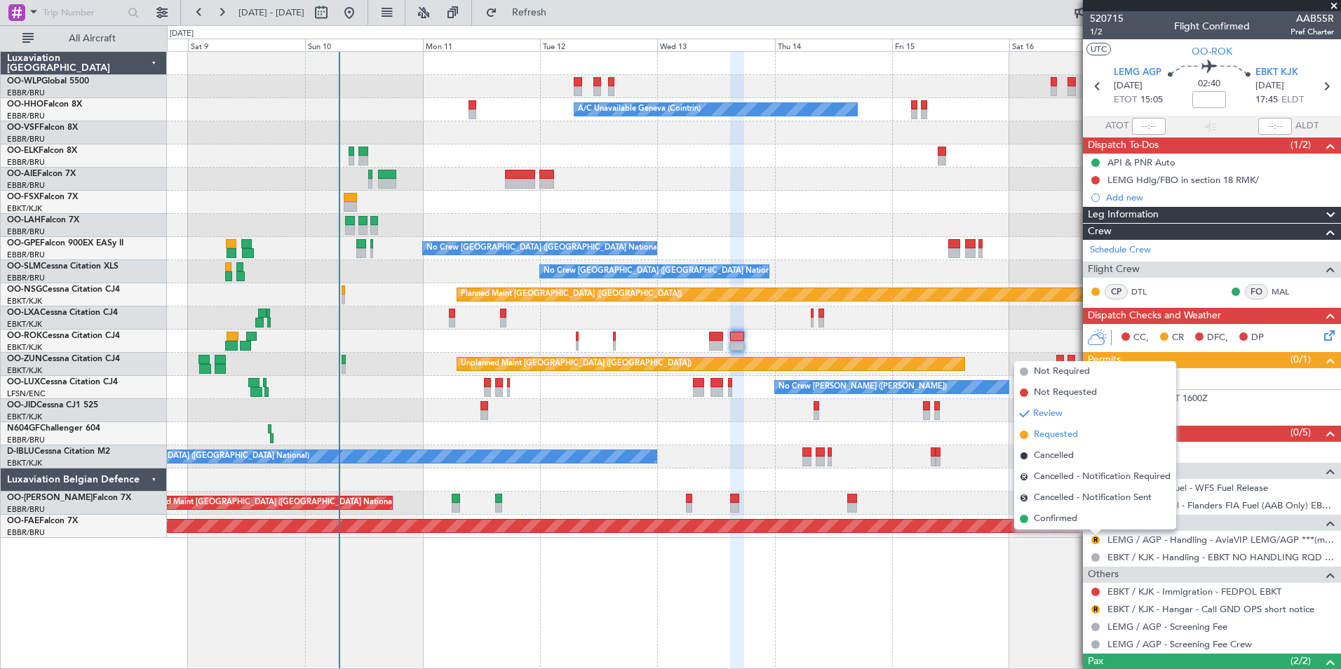
click at [1040, 430] on span "Requested" at bounding box center [1056, 435] width 44 height 14
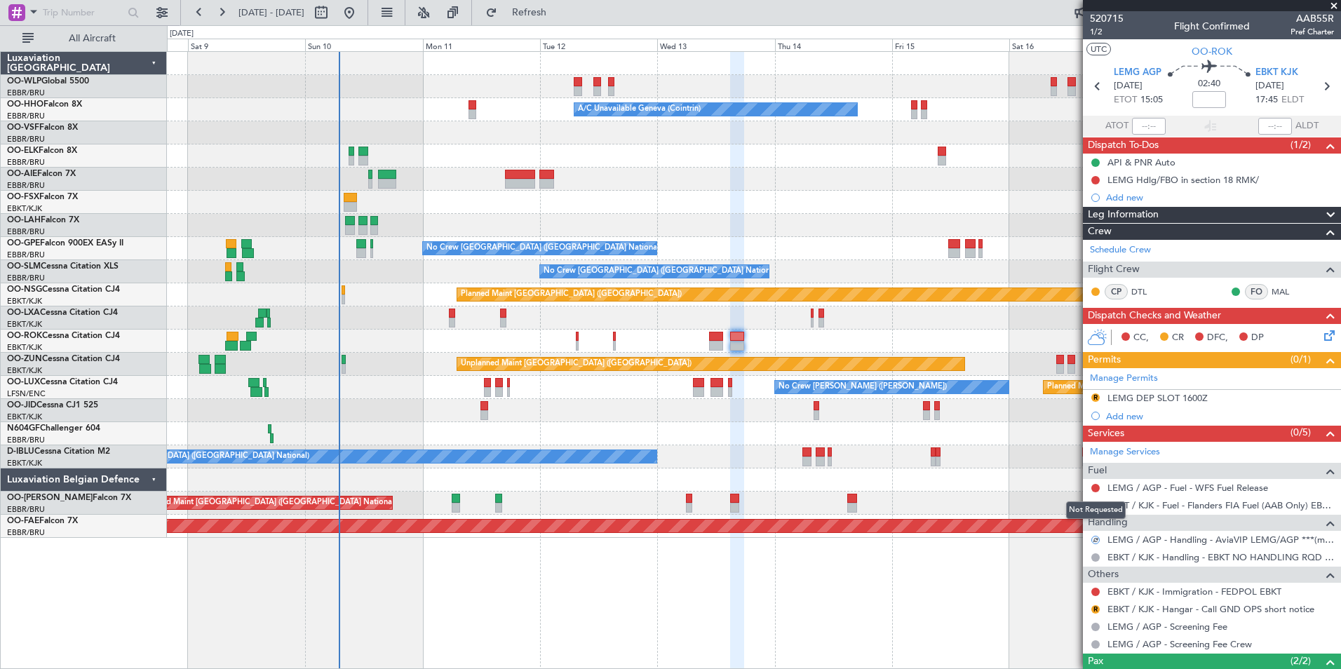
click at [1071, 505] on div "Not Requested" at bounding box center [1096, 511] width 60 height 18
click at [1071, 509] on div "R EBKT / KJK - Fuel - Flanders FIA Fuel (AAB Only) EBKT / KJK" at bounding box center [1212, 506] width 258 height 18
click at [1071, 502] on button "R" at bounding box center [1096, 506] width 8 height 8
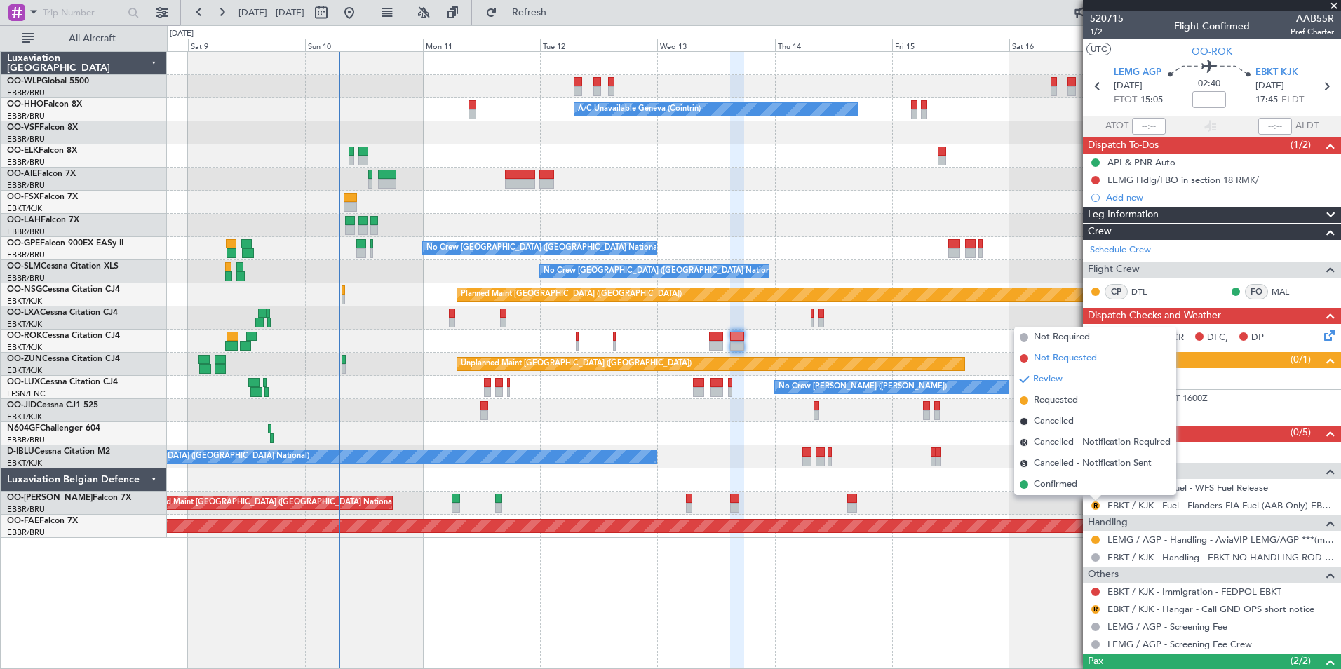
click at [1071, 363] on span "Not Requested" at bounding box center [1065, 358] width 63 height 14
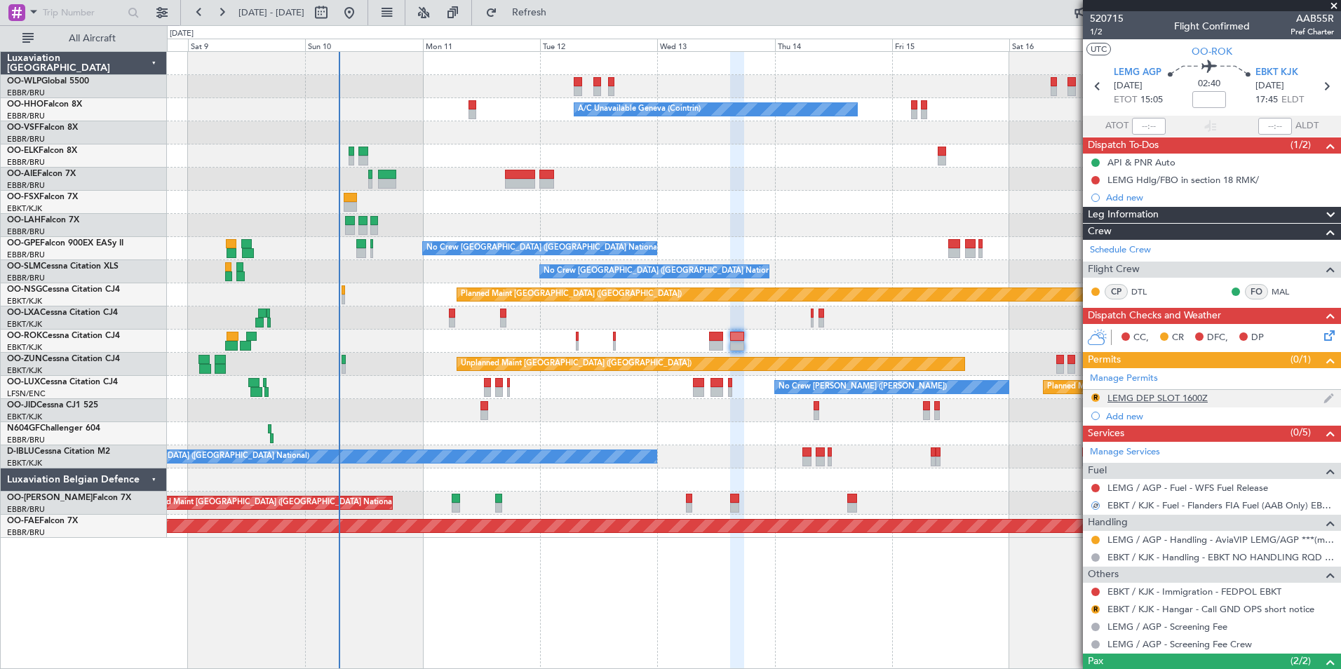
click at [1071, 401] on div "LEMG DEP SLOT 1600Z" at bounding box center [1158, 398] width 100 height 12
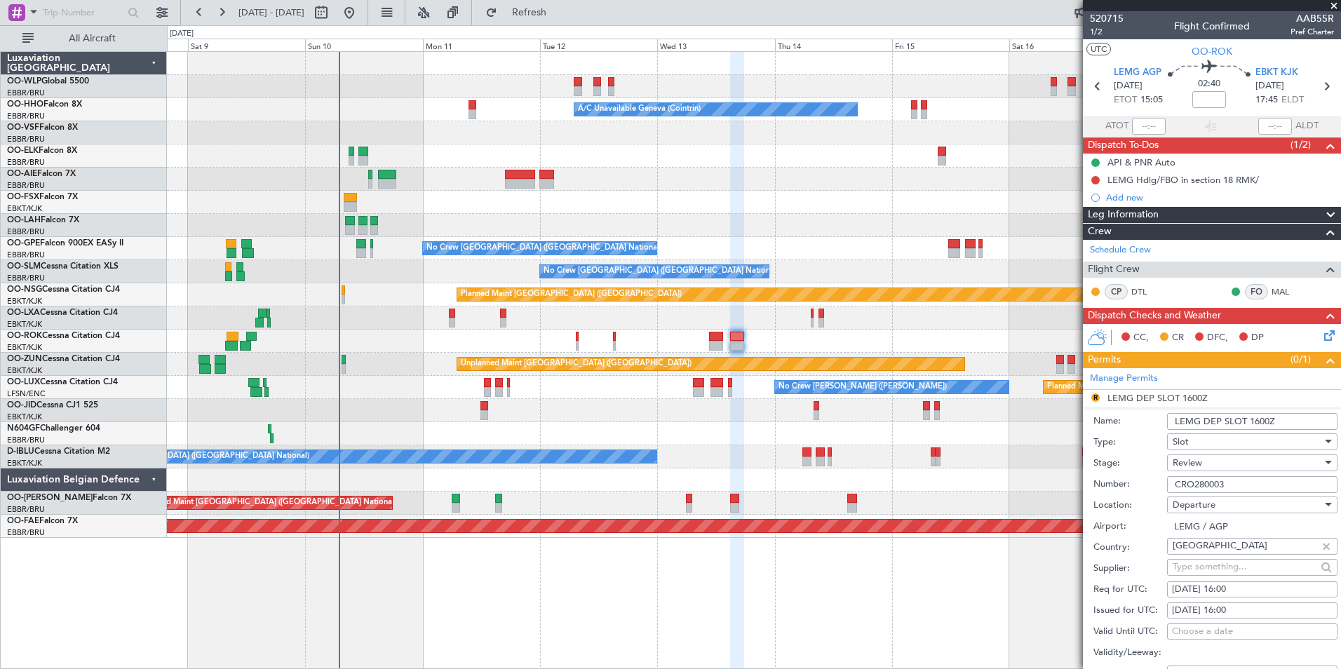
click at [1071, 517] on div "01/08/2025 16:00" at bounding box center [1252, 590] width 161 height 14
select select "8"
select select "2025"
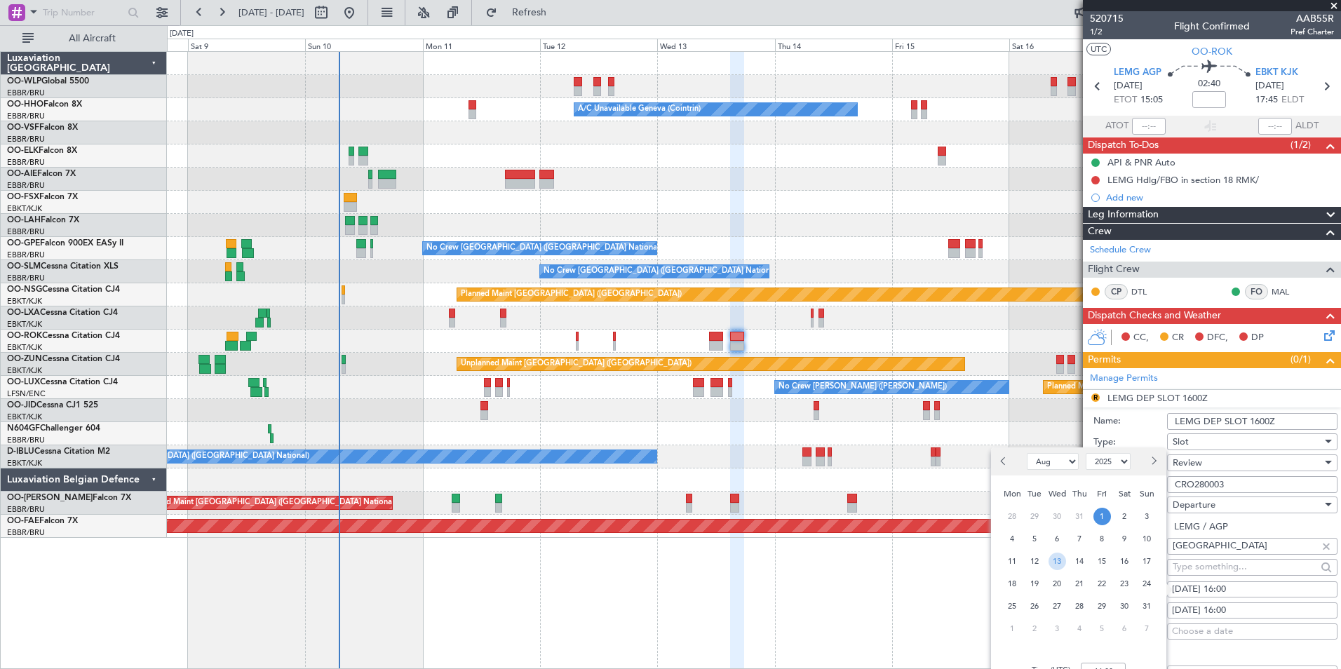
click at [1057, 517] on span "13" at bounding box center [1058, 562] width 18 height 18
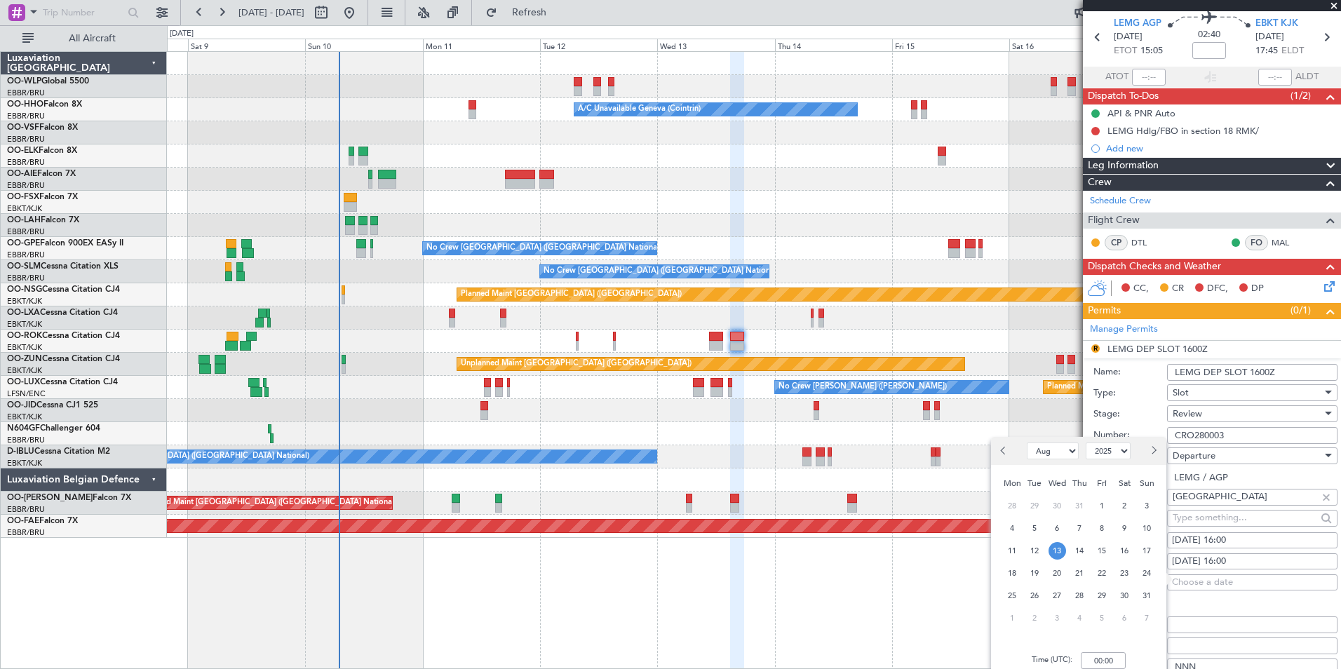
scroll to position [70, 0]
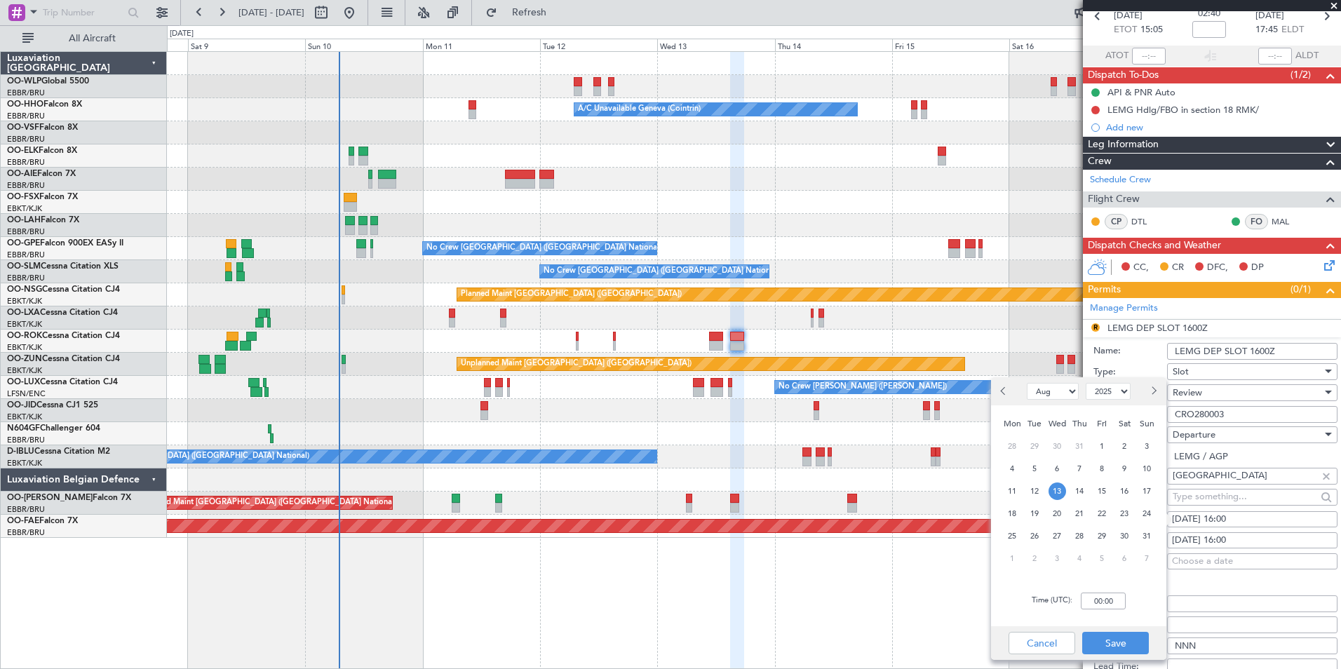
click at [1071, 517] on div "Time (UTC): 00:00" at bounding box center [1078, 601] width 175 height 51
click at [1071, 517] on input "00:00" at bounding box center [1103, 601] width 45 height 17
type input "15:00"
click at [1071, 517] on button "Save" at bounding box center [1115, 643] width 67 height 22
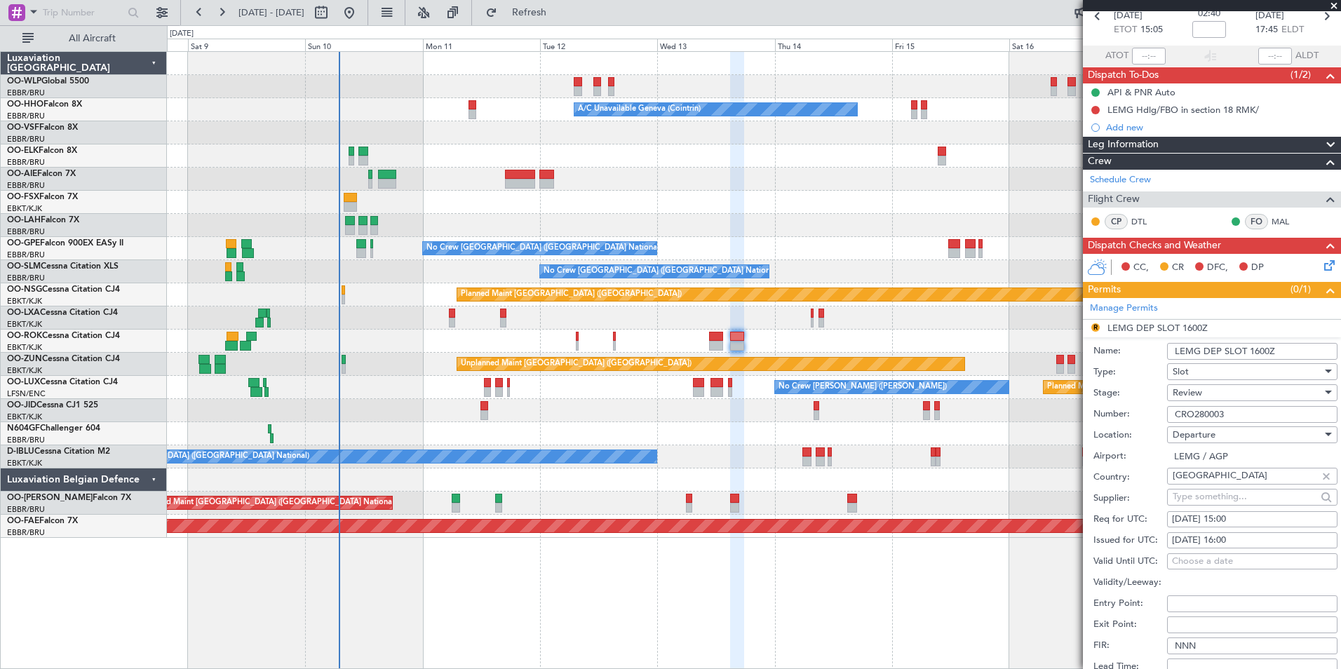
click at [1071, 517] on div "01/08/2025 16:00" at bounding box center [1252, 541] width 161 height 14
select select "8"
select select "2025"
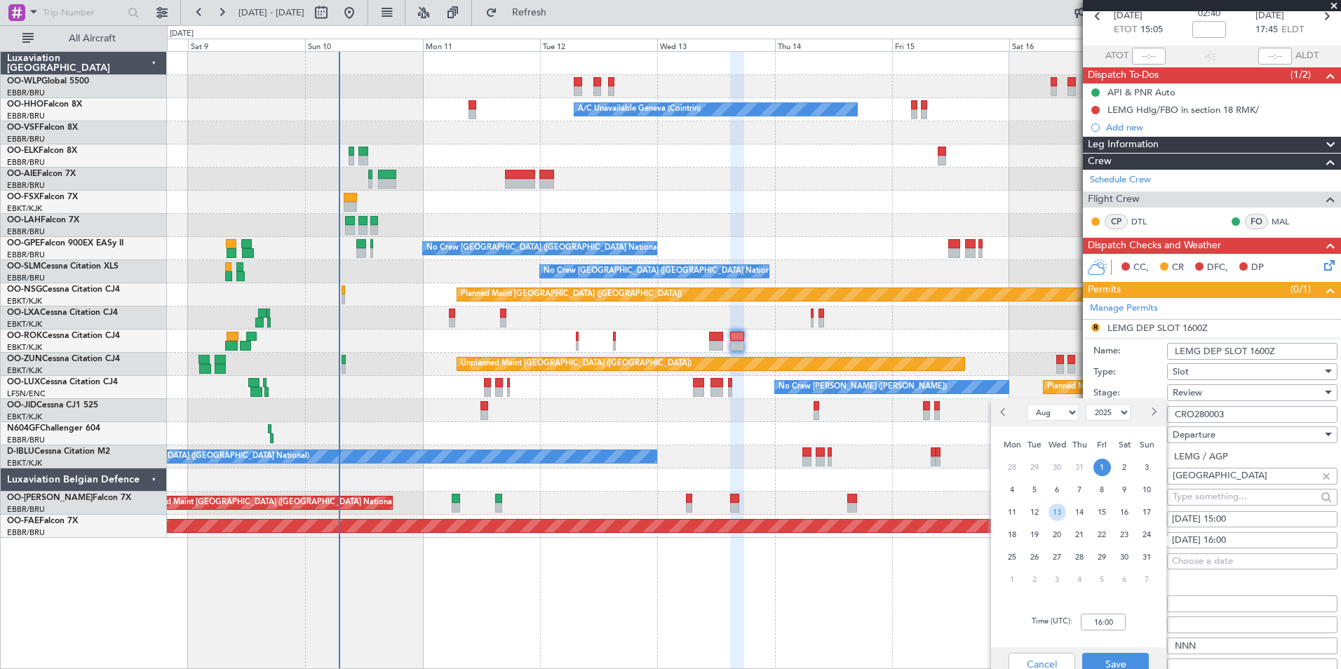
click at [1061, 509] on span "13" at bounding box center [1058, 513] width 18 height 18
click at [1071, 517] on input "00:00" at bounding box center [1103, 622] width 45 height 17
type input "15:00"
click at [1071, 517] on button "Save" at bounding box center [1115, 664] width 67 height 22
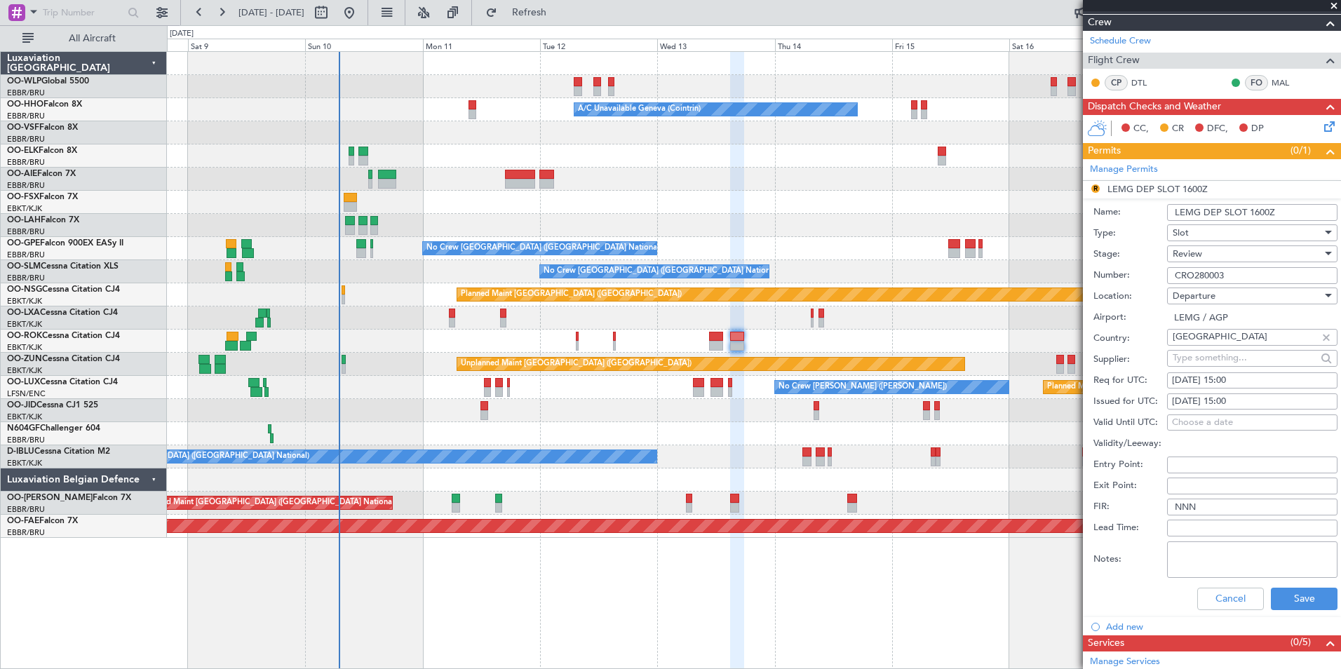
scroll to position [210, 0]
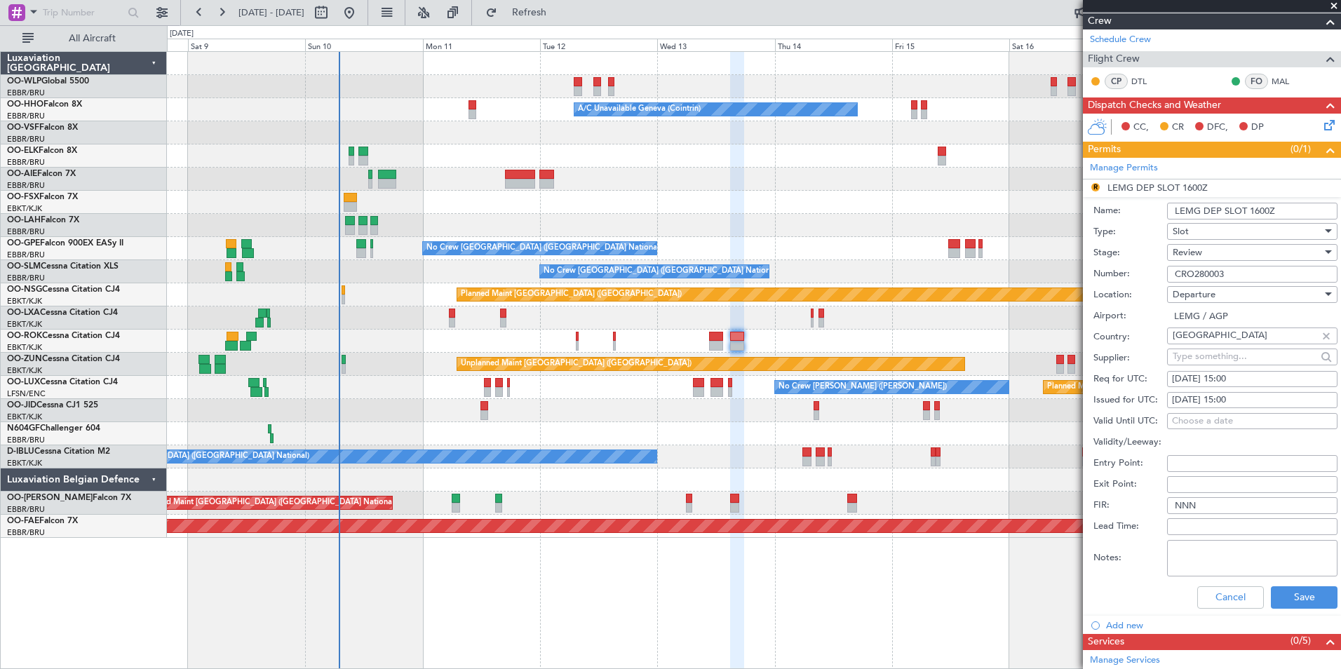
click at [1071, 258] on div "Review" at bounding box center [1247, 252] width 149 height 21
click at [1071, 344] on span "Requested" at bounding box center [1247, 343] width 147 height 21
click at [1071, 517] on button "Save" at bounding box center [1304, 597] width 67 height 22
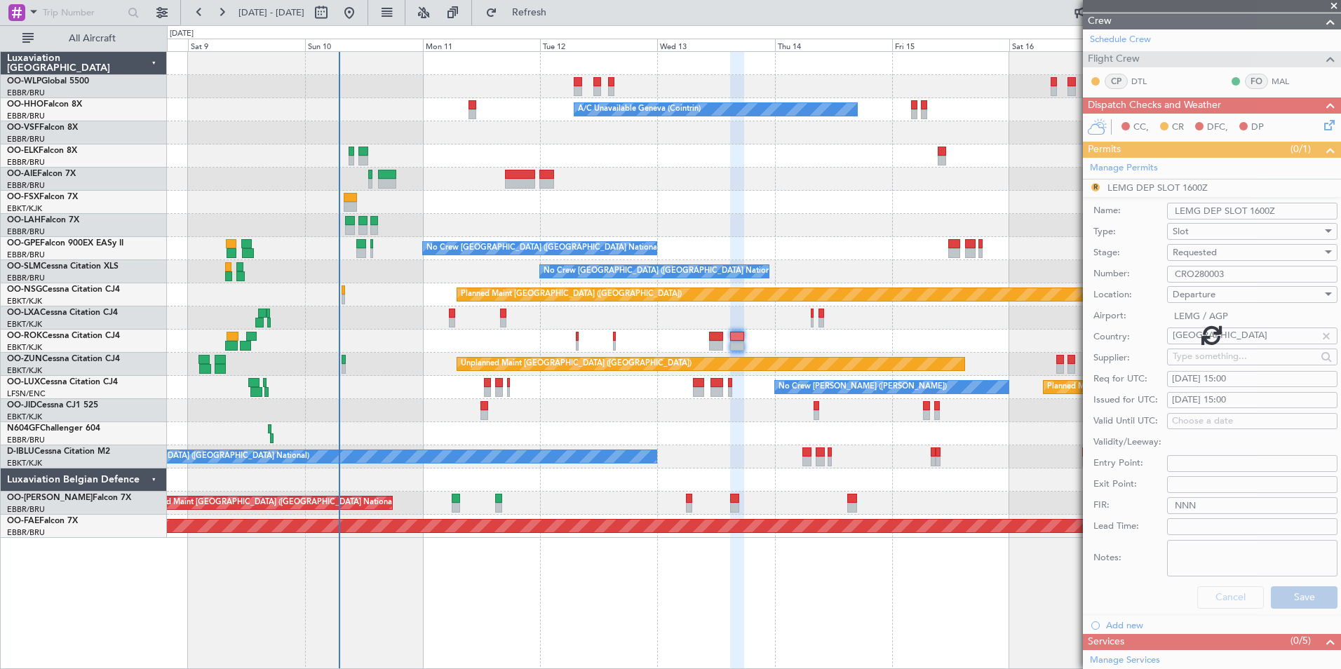
scroll to position [86, 0]
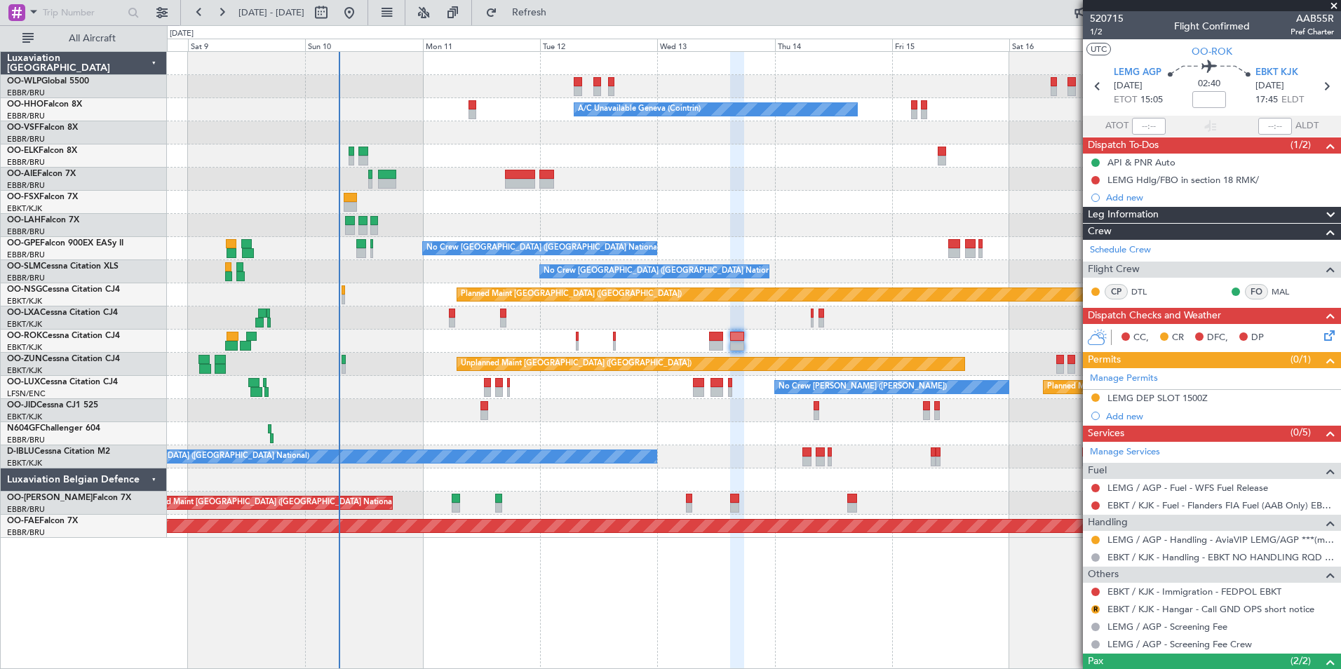
scroll to position [86, 0]
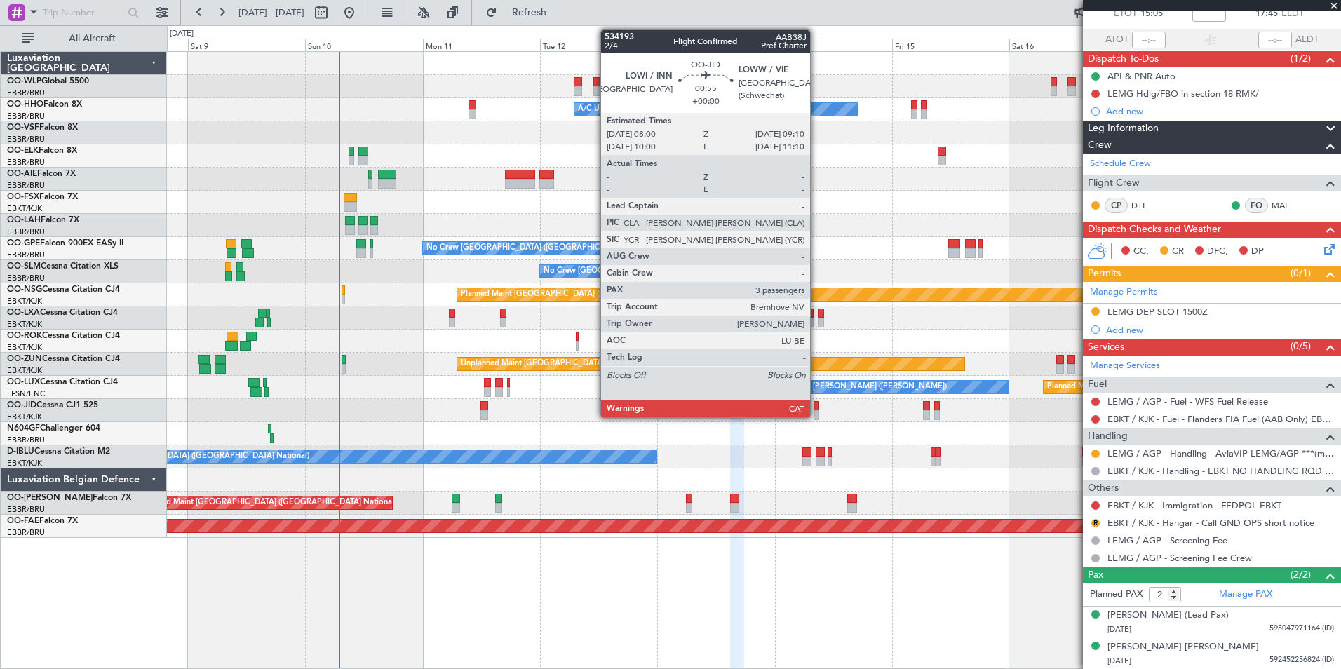
click at [817, 410] on div at bounding box center [817, 415] width 6 height 10
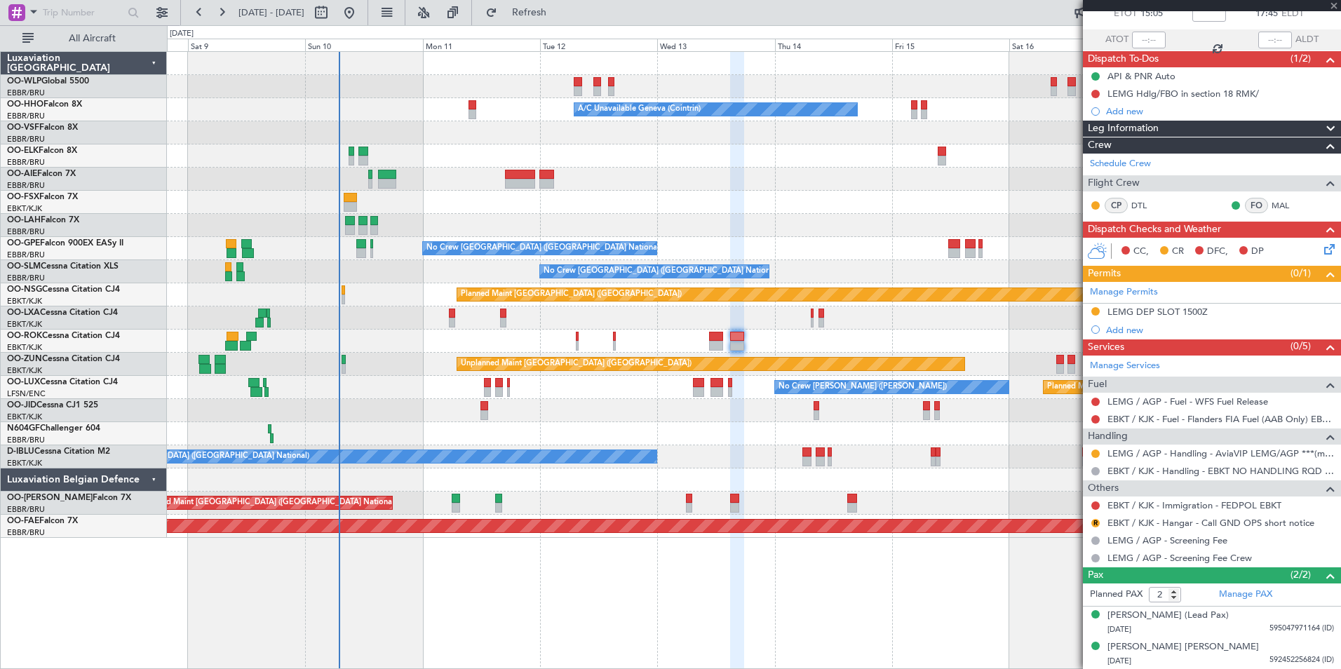
type input "3"
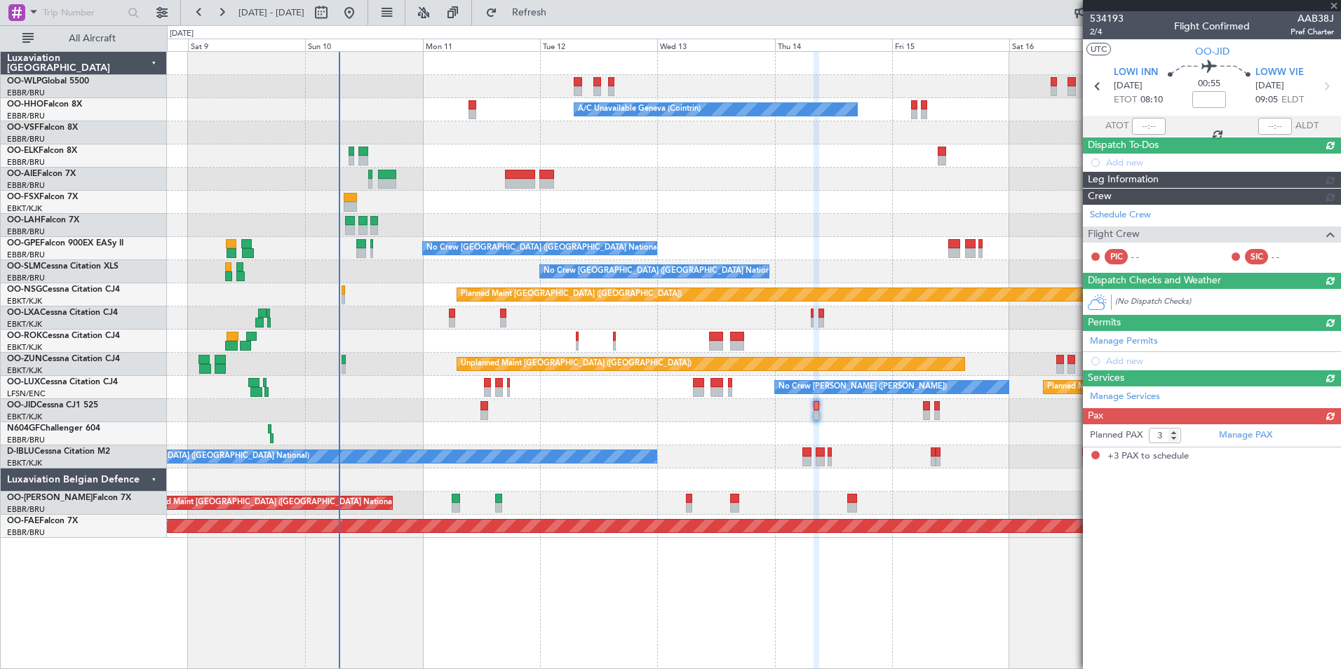
scroll to position [0, 0]
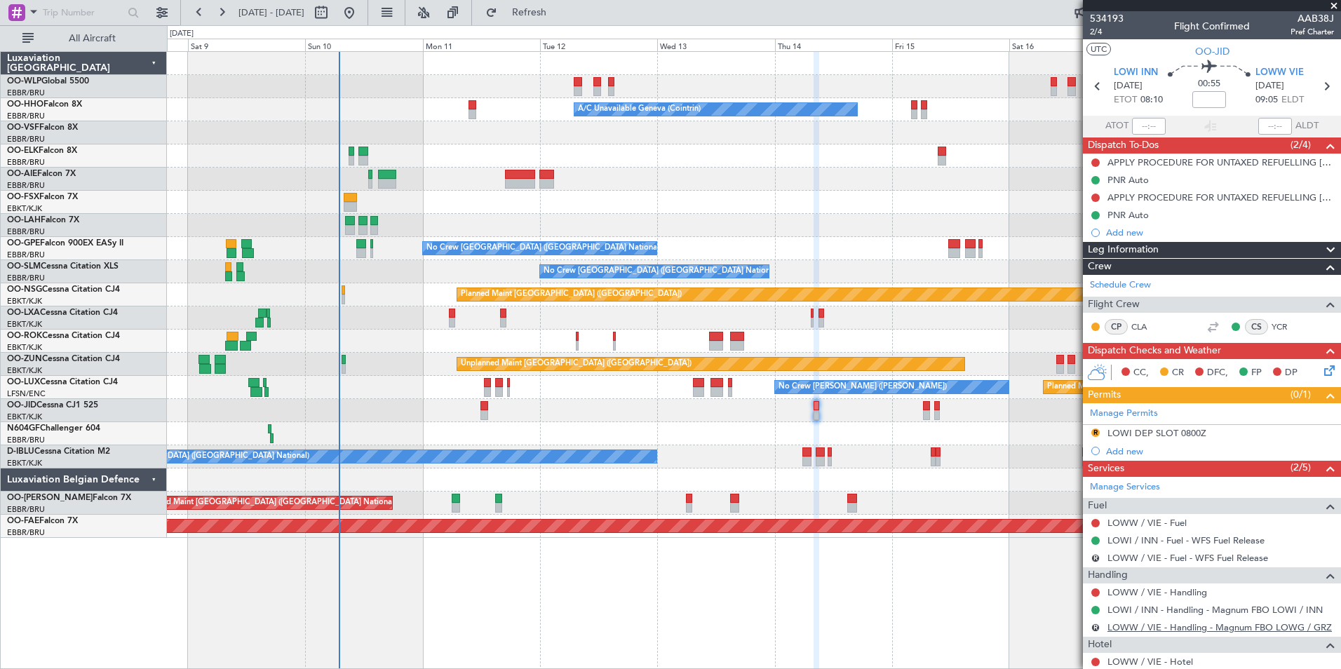
click at [1143, 630] on link "LOWW / VIE - Handling - Magnum FBO LOWG / GRZ" at bounding box center [1220, 628] width 224 height 12
click at [528, 90] on div "Planned Maint Milan (Linate) A/C Unavailable Geneva (Cointrin) Planned Maint Ge…" at bounding box center [754, 295] width 1174 height 486
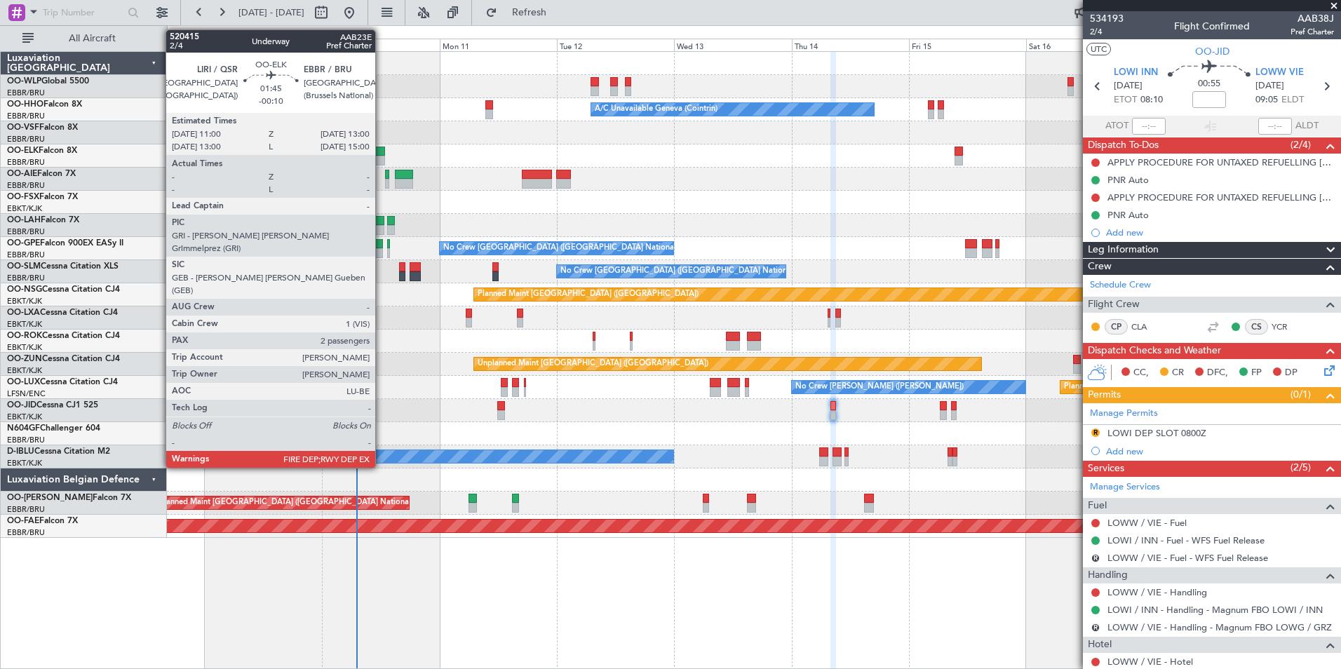
click at [382, 156] on div at bounding box center [380, 161] width 10 height 10
type input "-00:10"
type input "2"
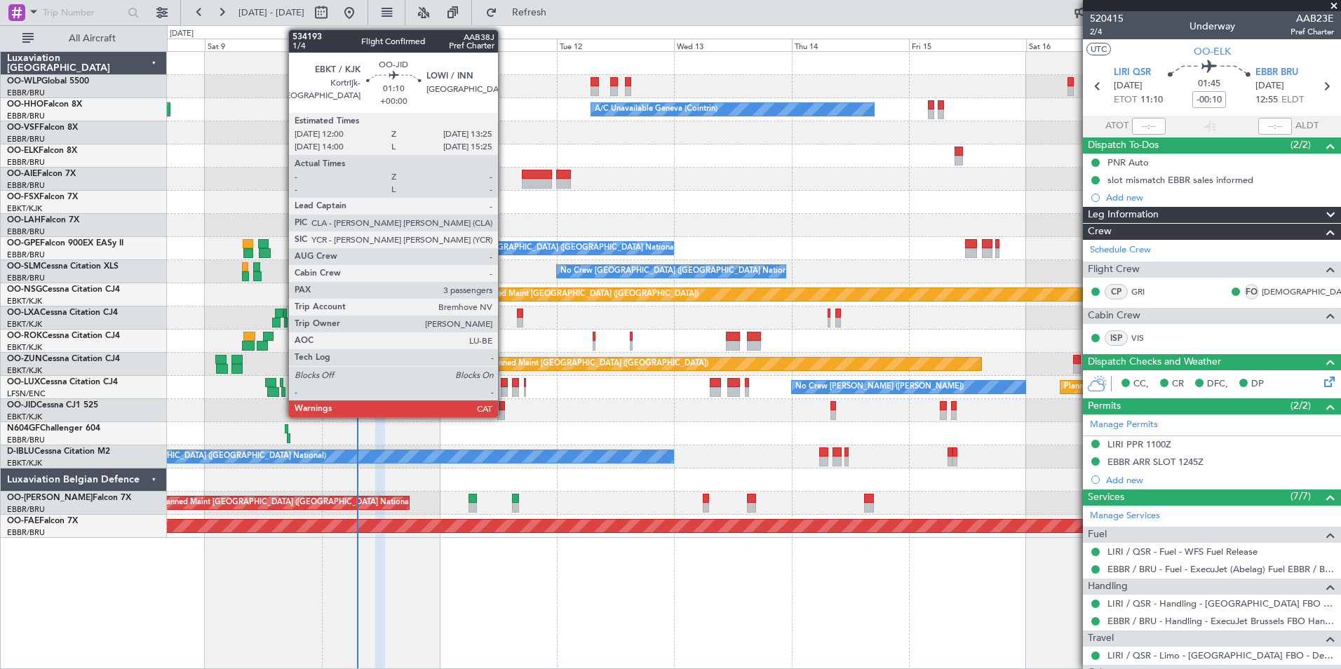
click at [504, 410] on div at bounding box center [500, 406] width 7 height 10
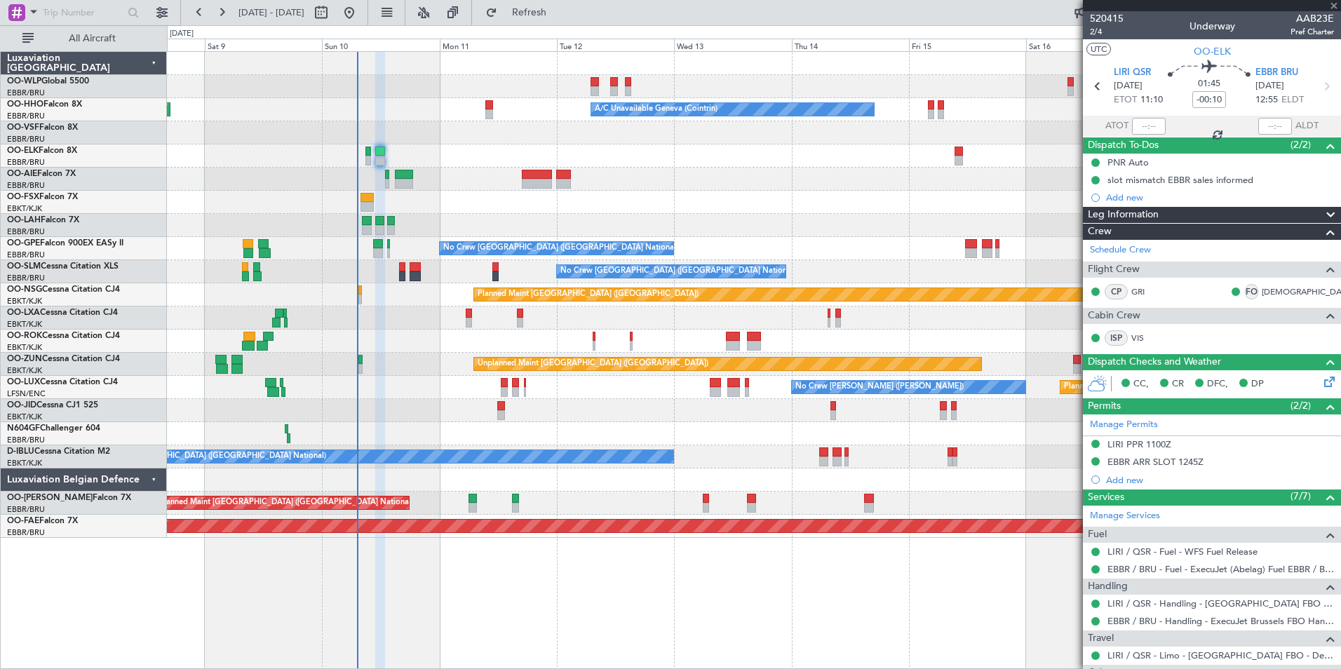
type input "3"
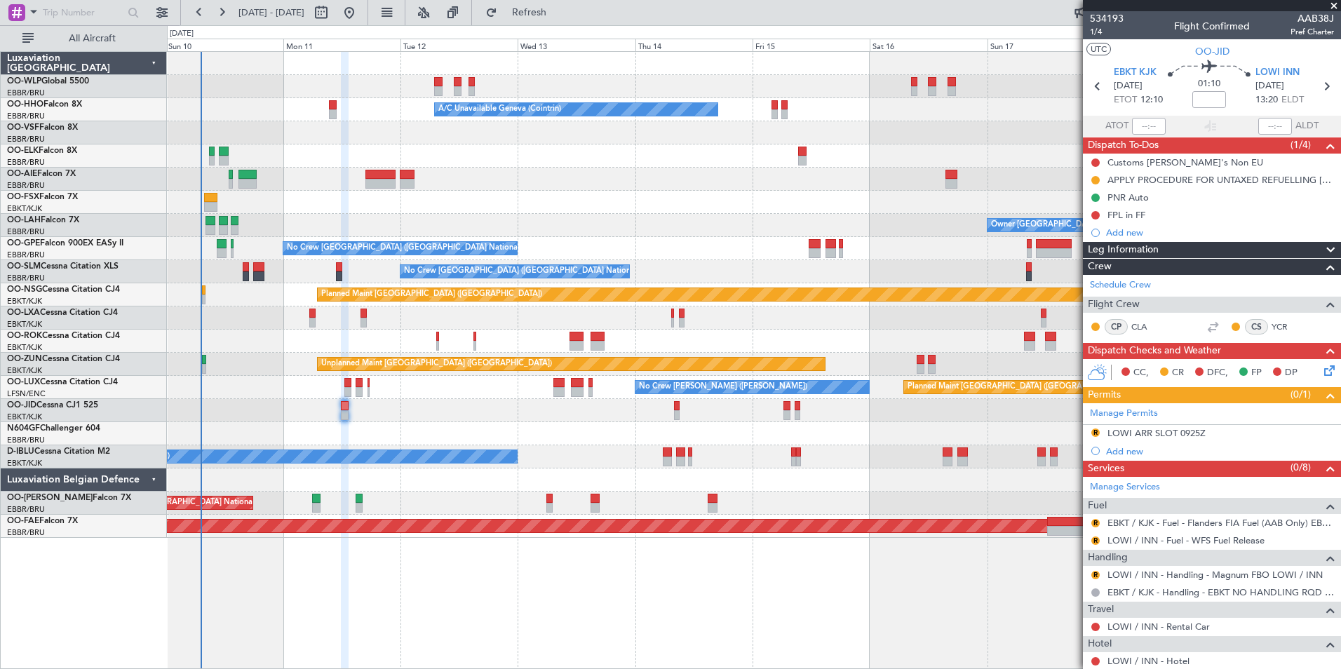
click at [446, 236] on div "Planned Maint Berlin (Brandenburg) Planned Maint Milan (Linate) A/C Unavailable…" at bounding box center [754, 295] width 1174 height 486
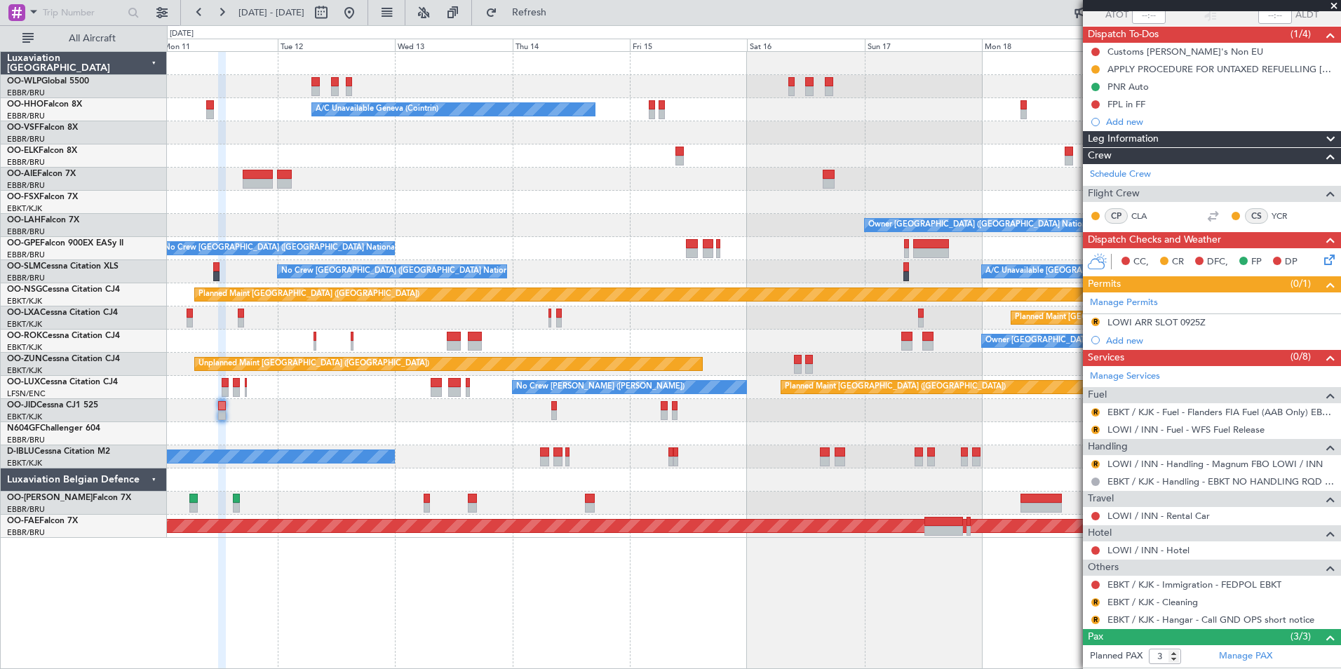
scroll to position [204, 0]
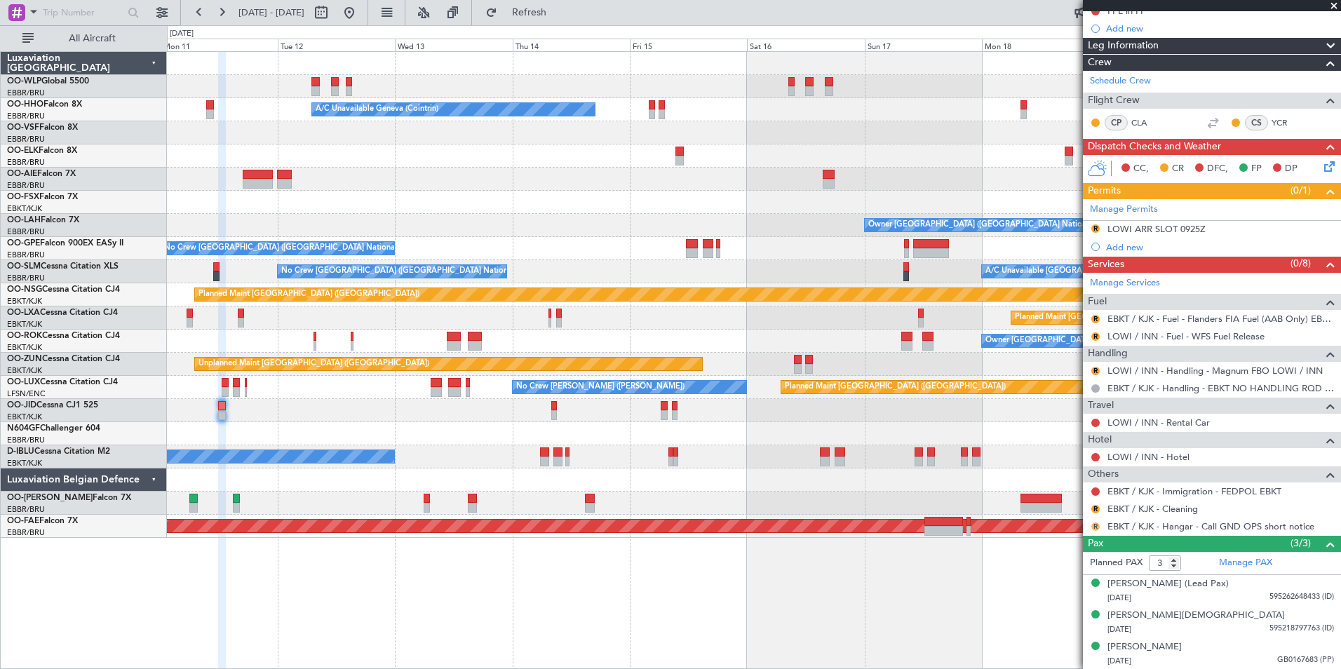
click at [1099, 528] on button "R" at bounding box center [1096, 527] width 8 height 8
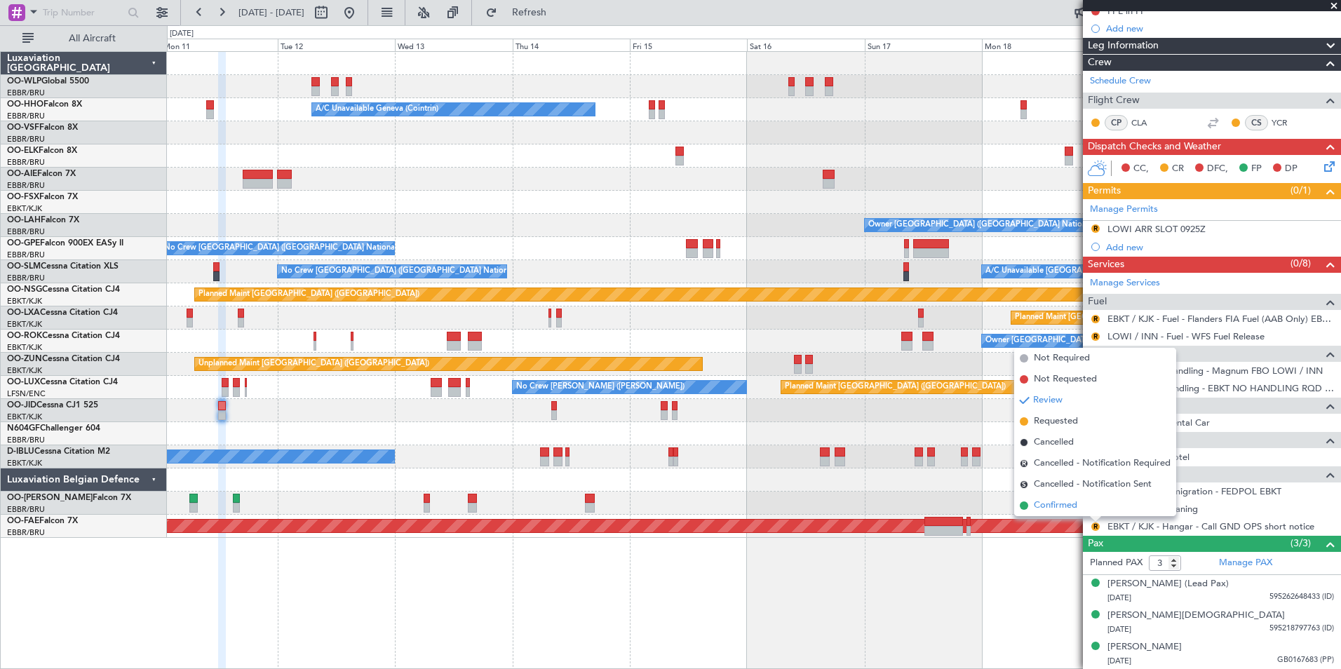
click at [1058, 507] on span "Confirmed" at bounding box center [1055, 506] width 43 height 14
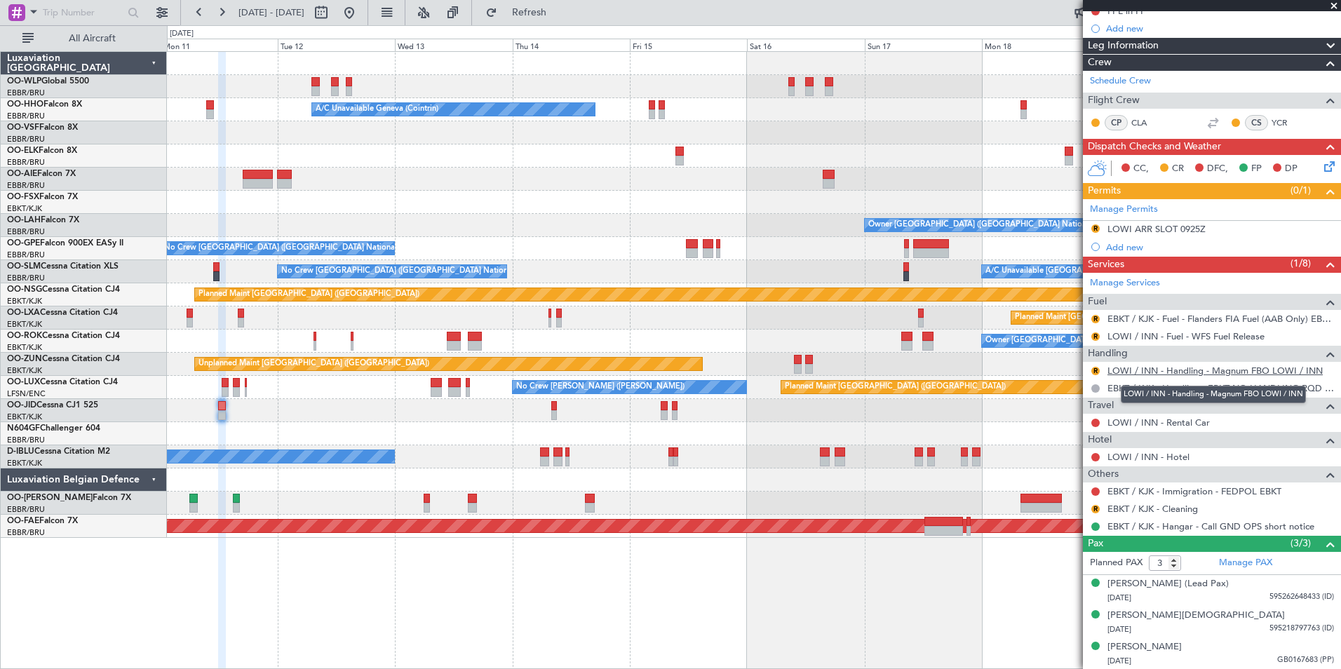
click at [1154, 370] on link "LOWI / INN - Handling - Magnum FBO LOWI / INN" at bounding box center [1215, 371] width 215 height 12
click at [1099, 370] on button "R" at bounding box center [1096, 371] width 8 height 8
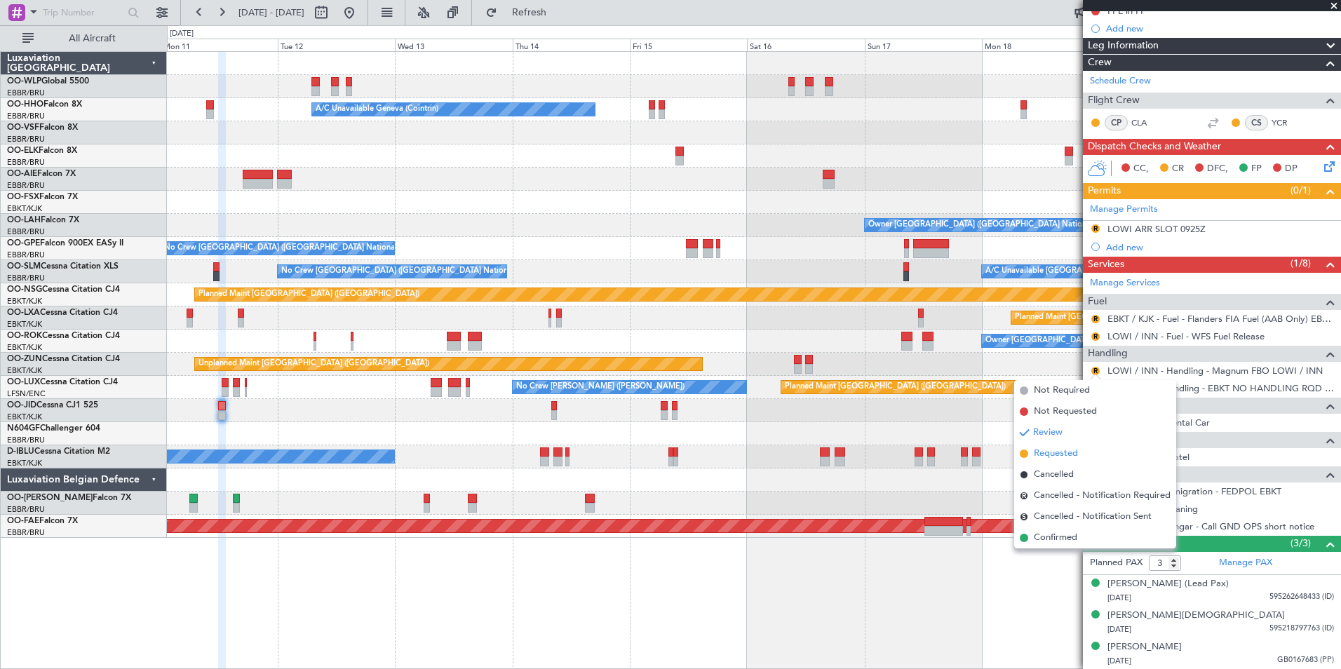
click at [1056, 460] on span "Requested" at bounding box center [1056, 454] width 44 height 14
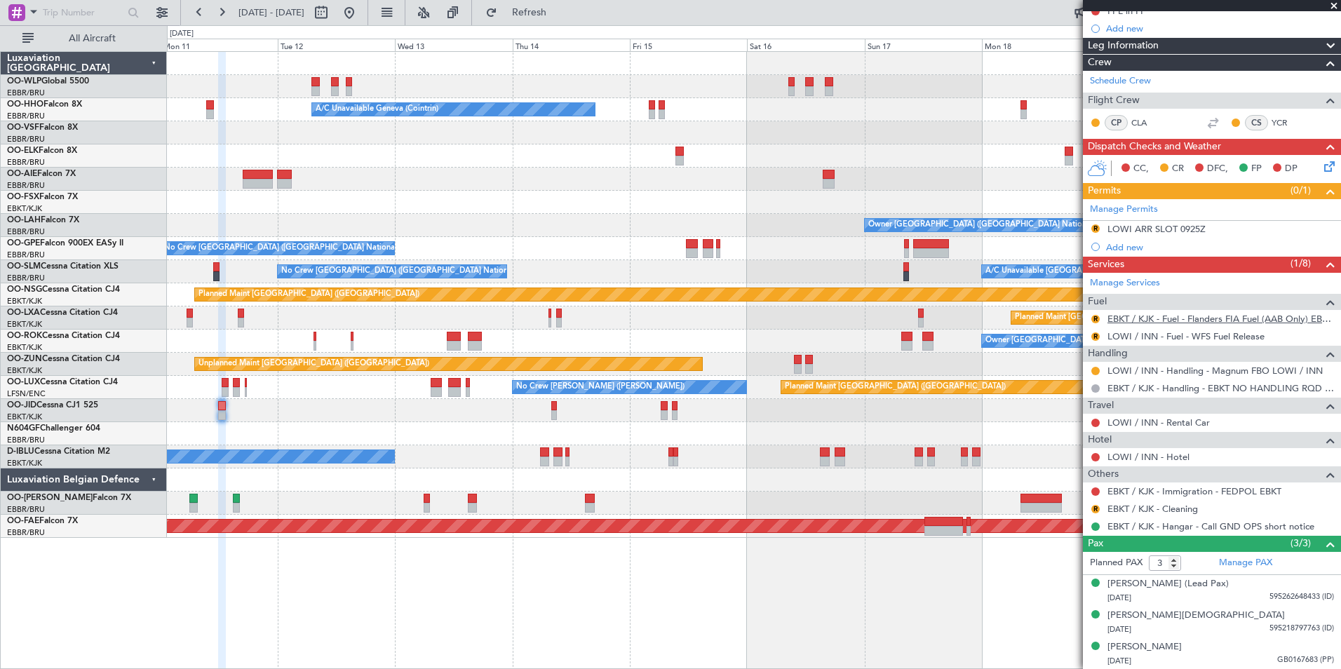
click at [1130, 321] on link "EBKT / KJK - Fuel - Flanders FIA Fuel (AAB Only) EBKT / KJK" at bounding box center [1221, 319] width 227 height 12
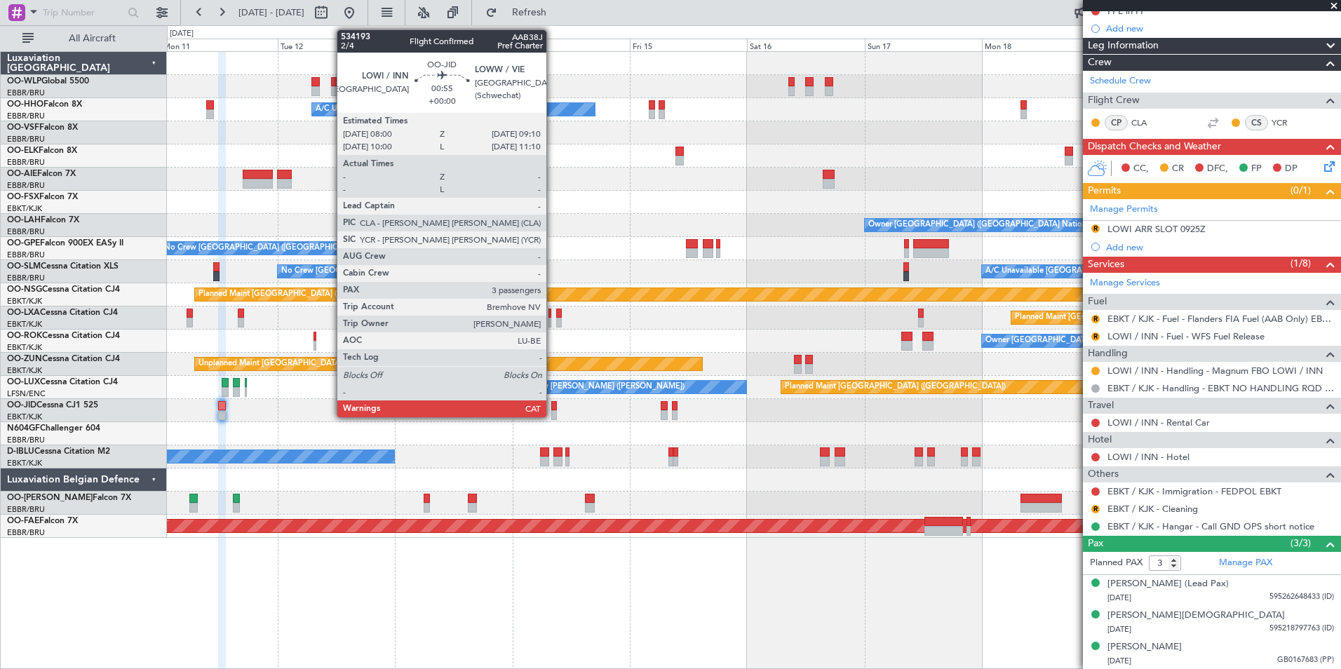
click at [553, 413] on div at bounding box center [554, 415] width 6 height 10
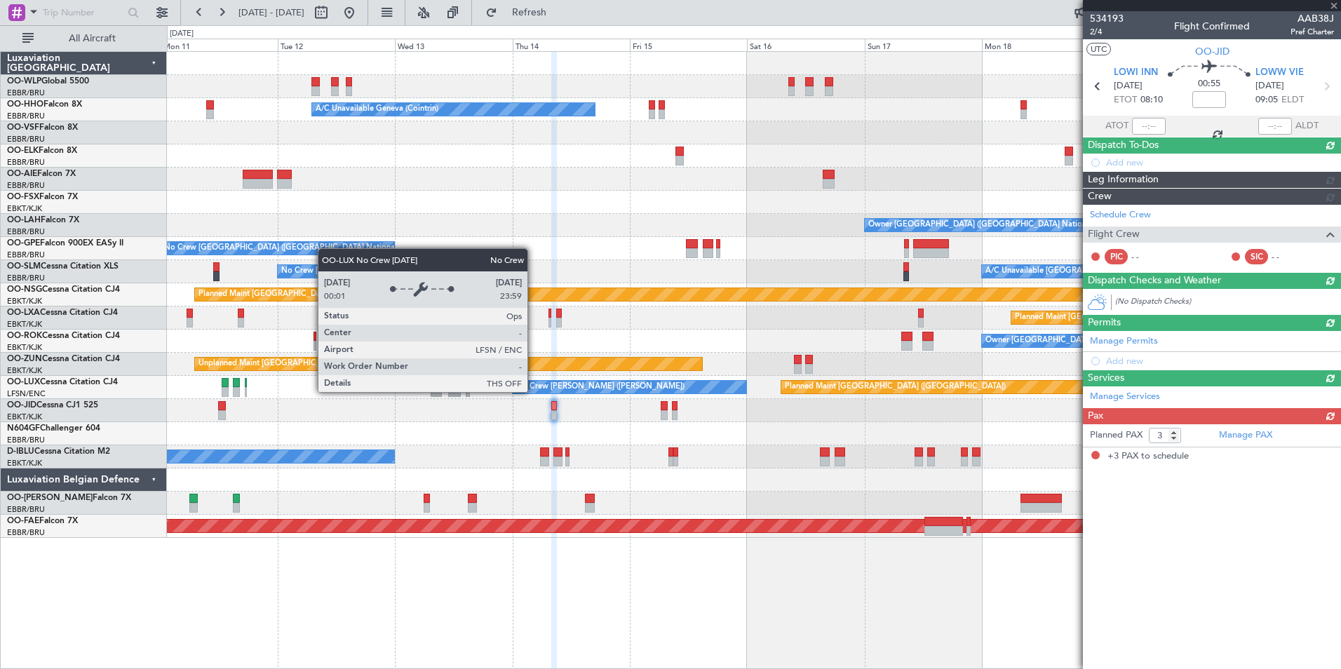
scroll to position [0, 0]
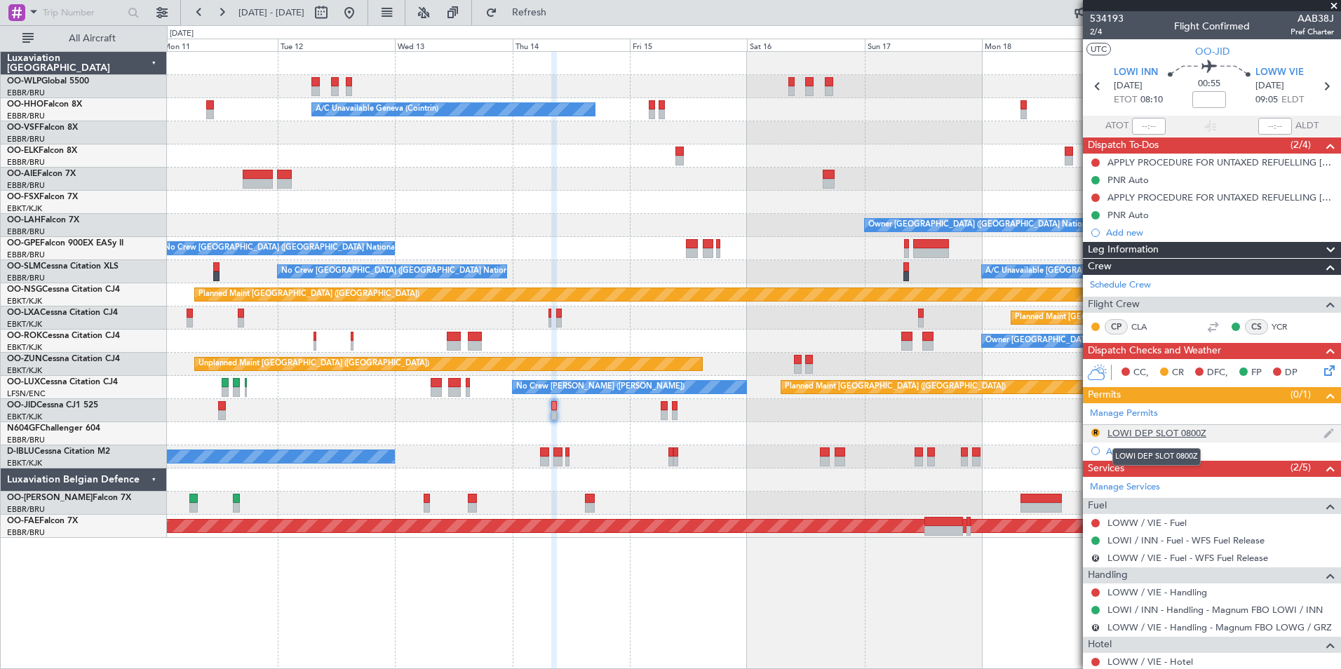
click at [1158, 434] on div "LOWI DEP SLOT 0800Z" at bounding box center [1157, 433] width 99 height 12
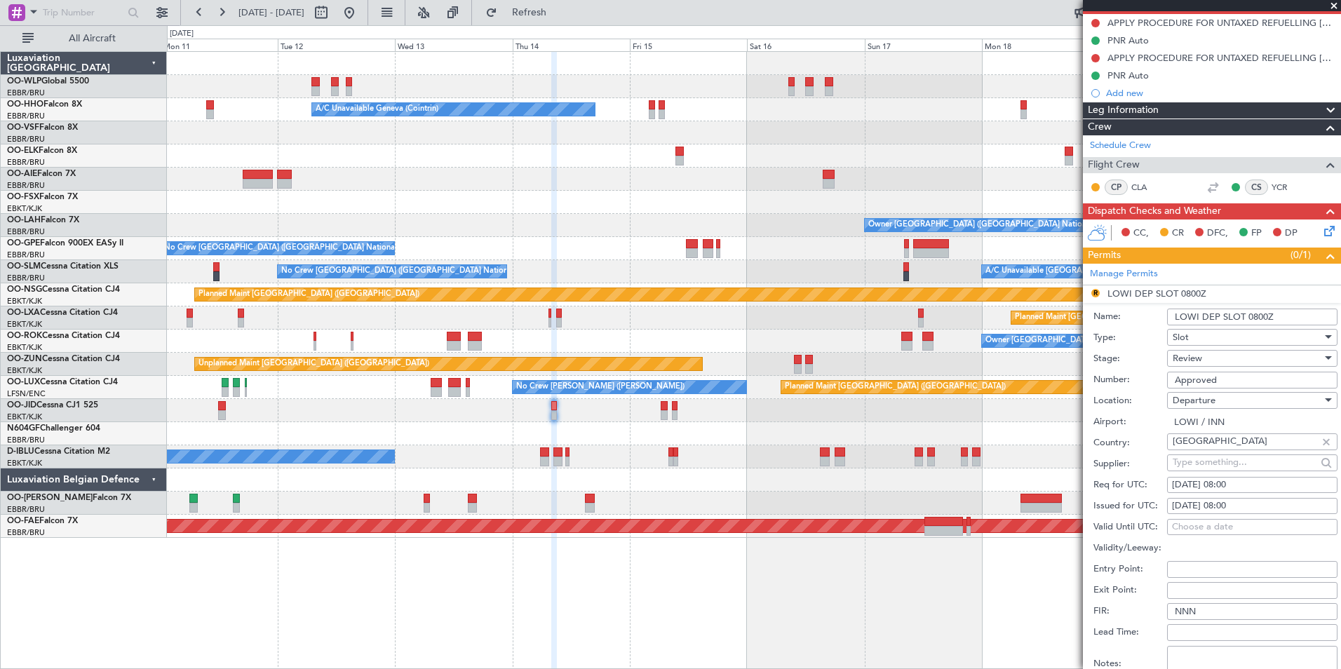
scroll to position [140, 0]
click at [1186, 353] on span "Review" at bounding box center [1187, 357] width 29 height 13
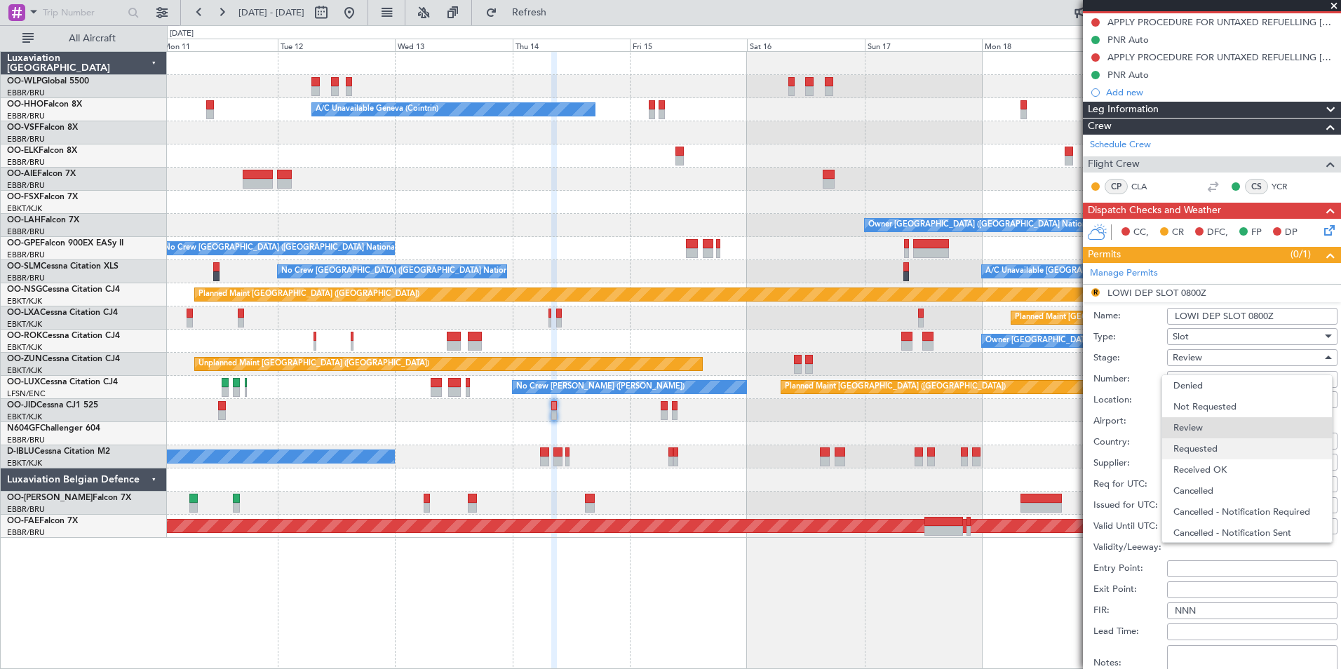
click at [1179, 449] on span "Requested" at bounding box center [1247, 448] width 147 height 21
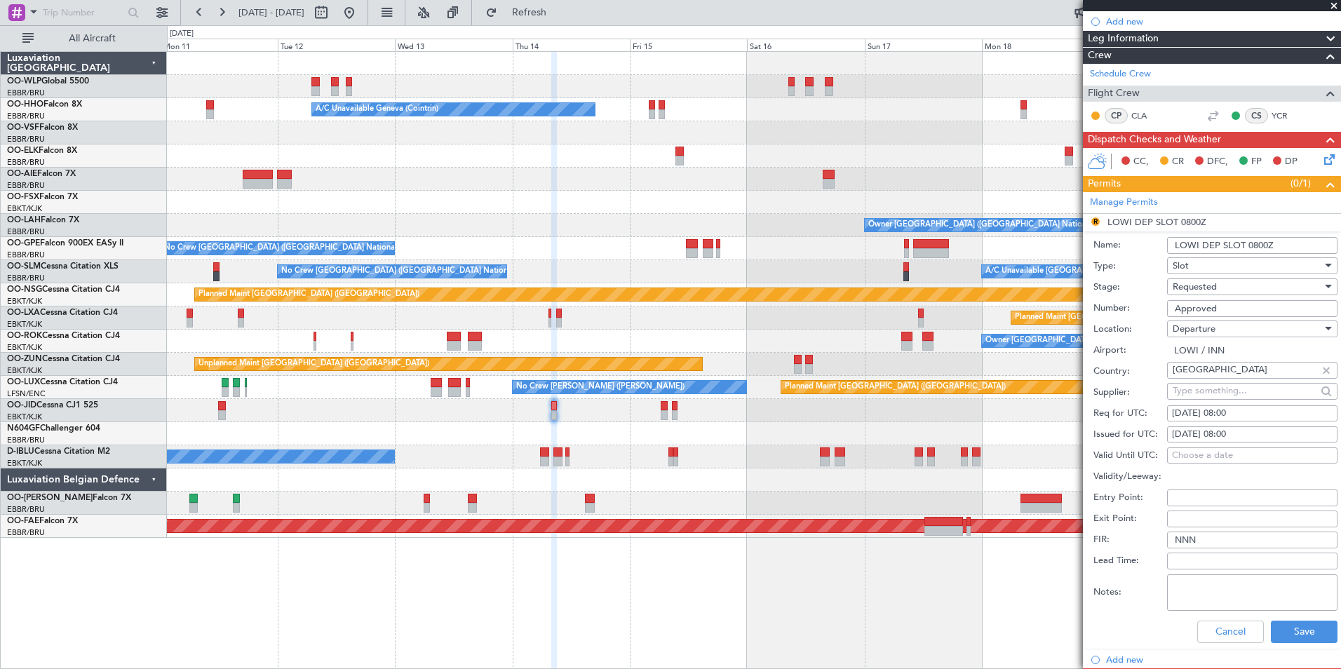
scroll to position [421, 0]
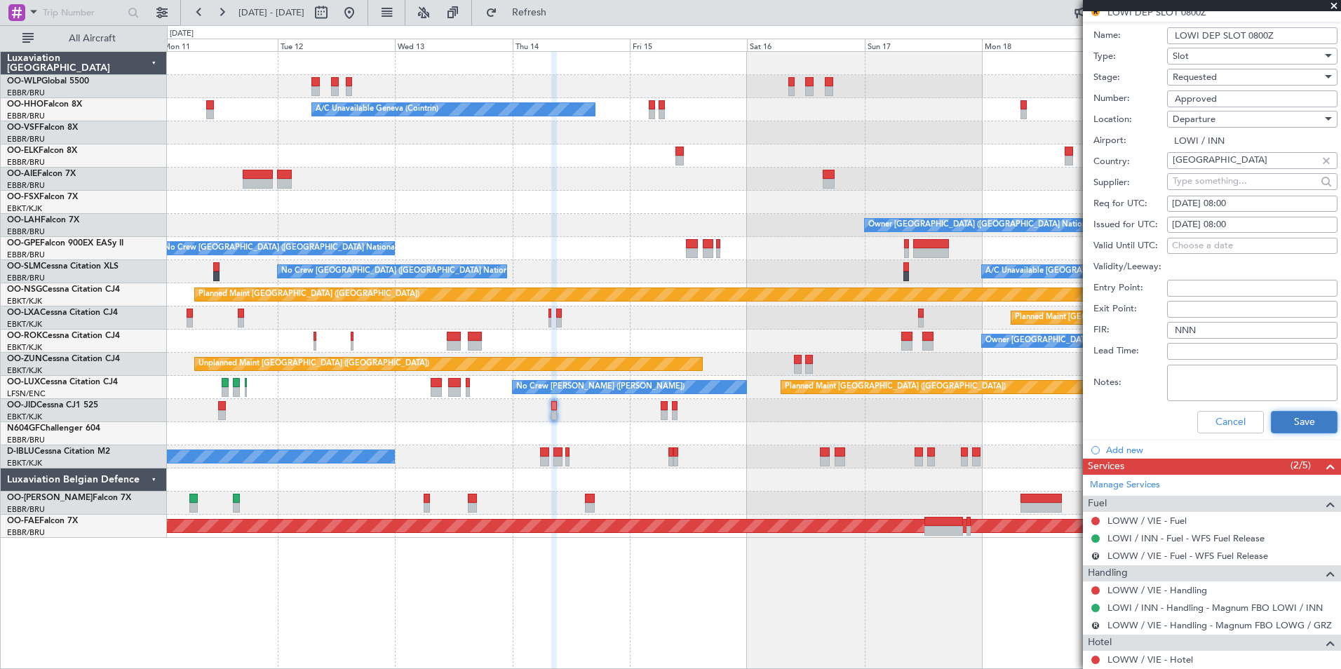
click at [1279, 431] on button "Save" at bounding box center [1304, 422] width 67 height 22
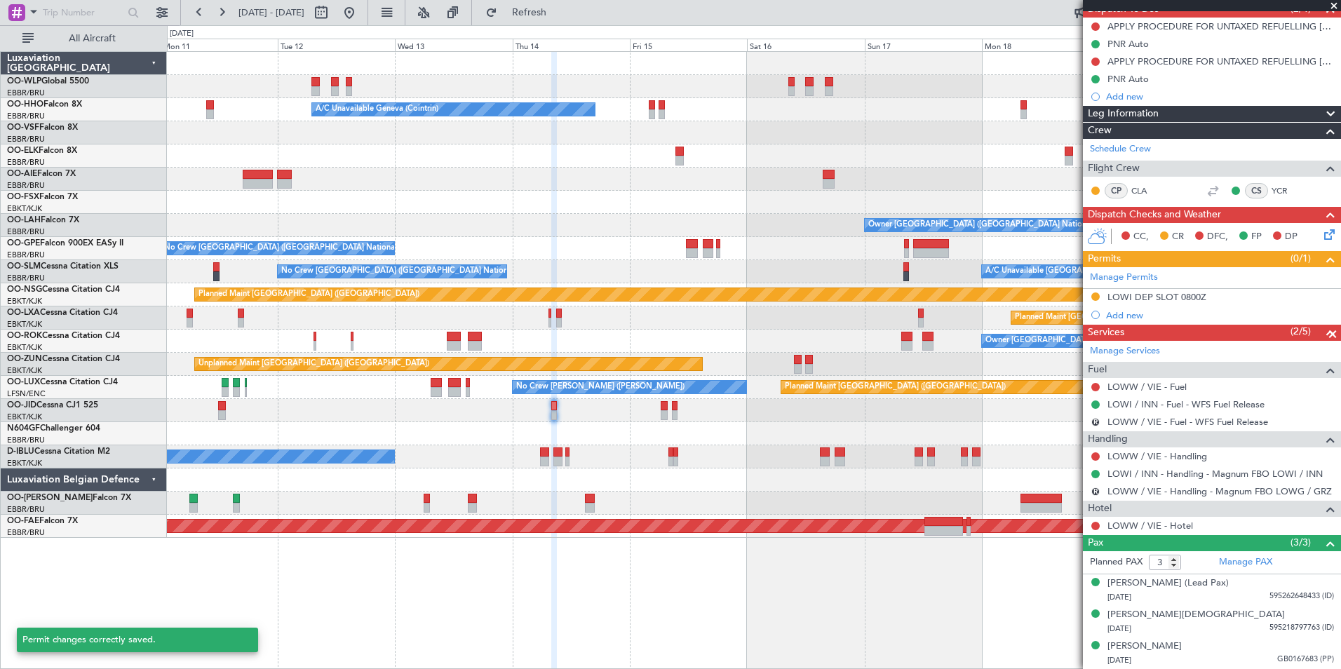
scroll to position [2, 0]
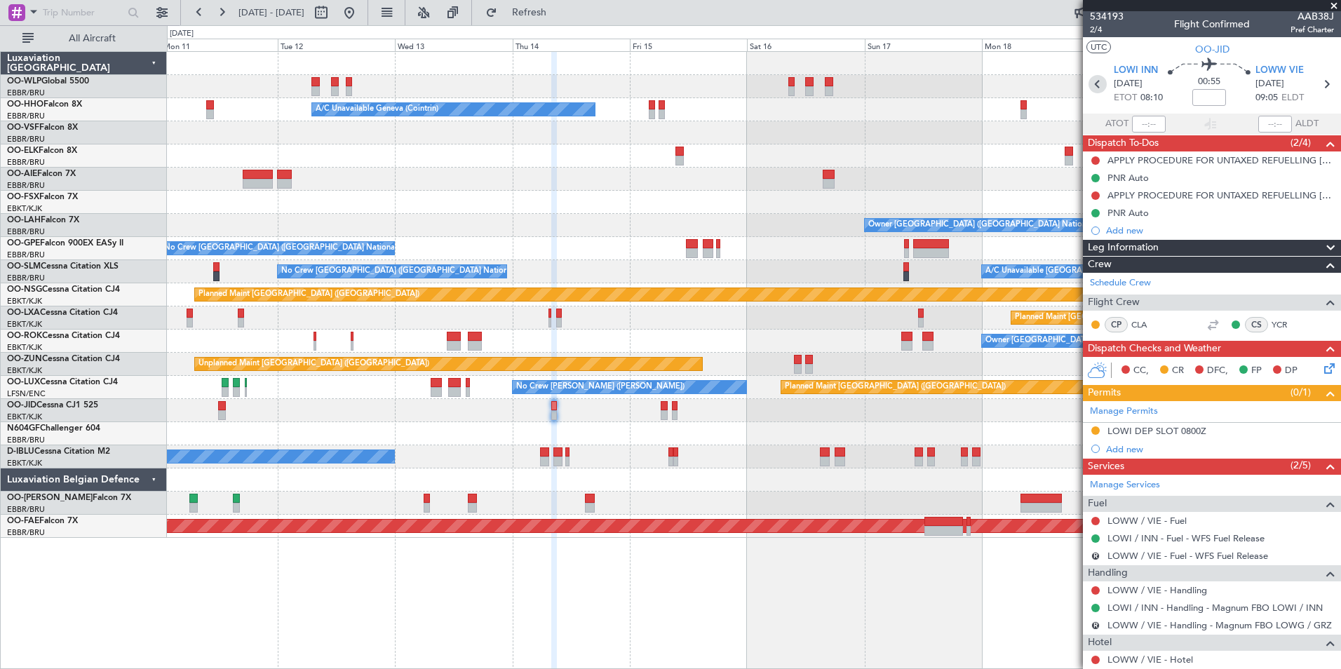
click at [1085, 83] on section "LOWI INN 14/08/2025 ETOT 08:10 00:55 LOWW VIE 14/08/2025 09:05 ELDT" at bounding box center [1212, 85] width 258 height 55
click at [1094, 81] on icon at bounding box center [1098, 84] width 18 height 18
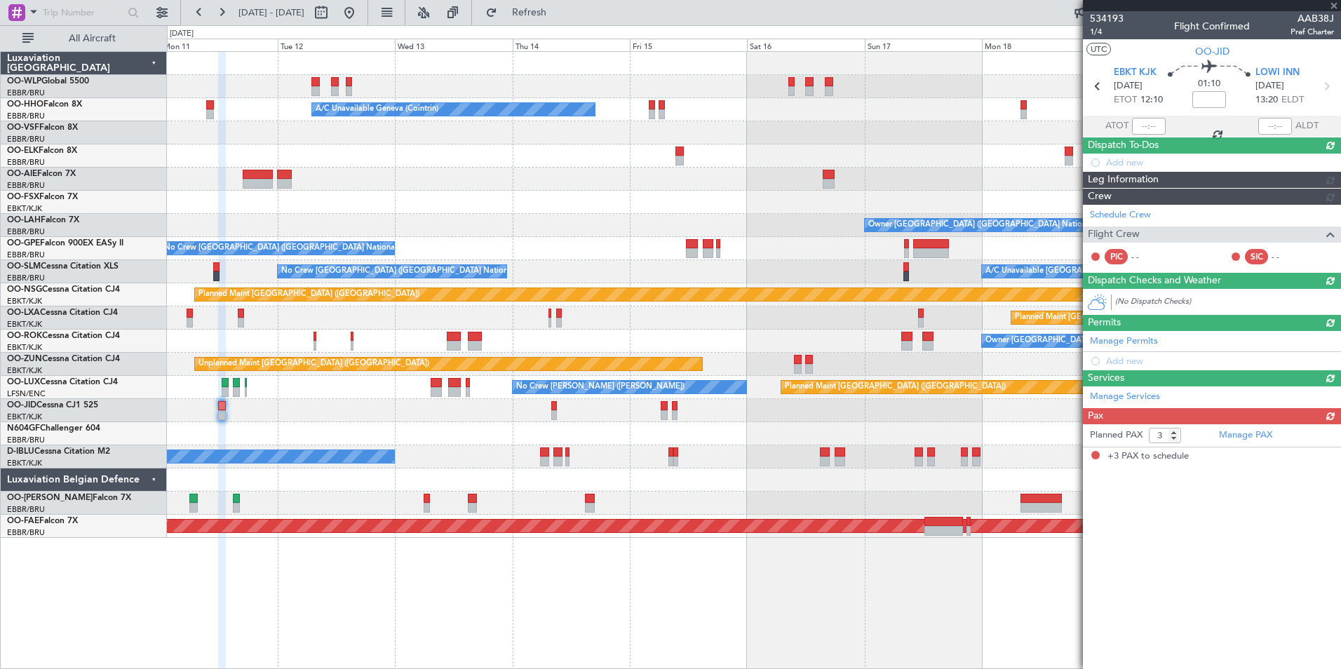
scroll to position [0, 0]
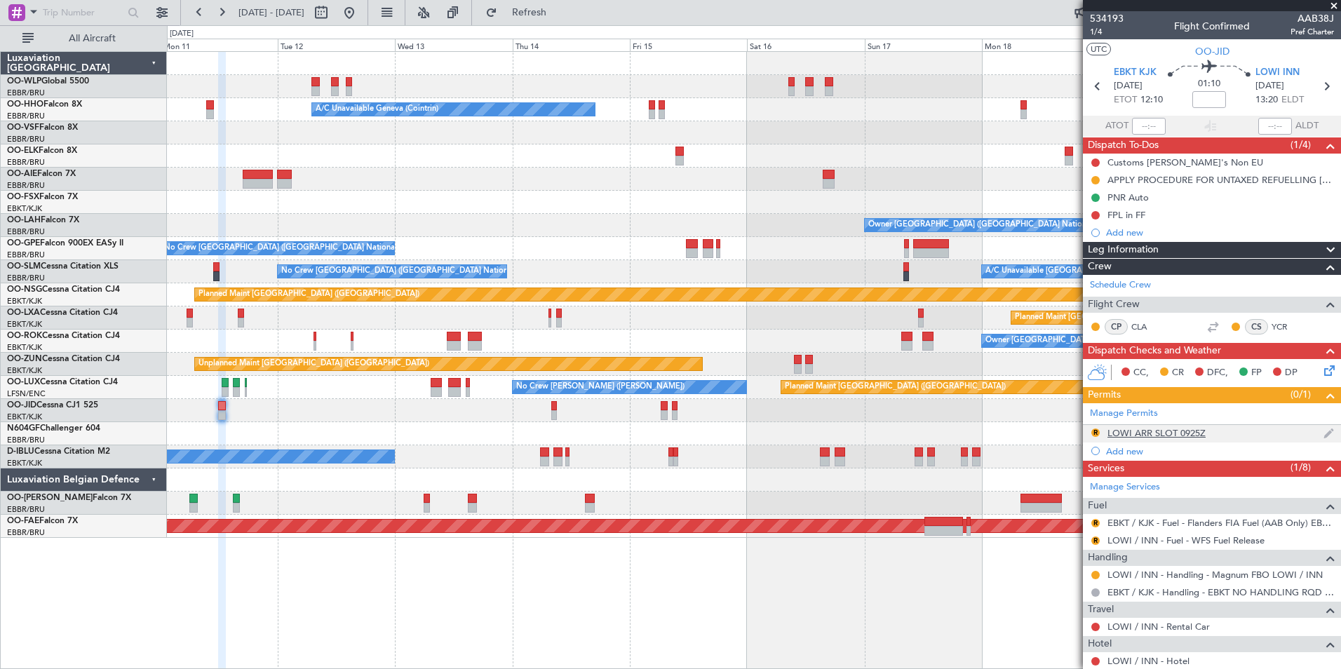
click at [1191, 438] on body "11 Aug 2025 - 21 Aug 2025 Refresh Quick Links All Aircraft Planned Maint Berlin…" at bounding box center [670, 334] width 1341 height 669
drag, startPoint x: 1191, startPoint y: 438, endPoint x: 1177, endPoint y: 438, distance: 13.3
click at [1177, 438] on mat-tooltip-component "LOWI ARR SLOT 0925Z" at bounding box center [1157, 456] width 108 height 37
click at [1163, 434] on div "LOWI ARR SLOT 0925Z" at bounding box center [1157, 433] width 98 height 12
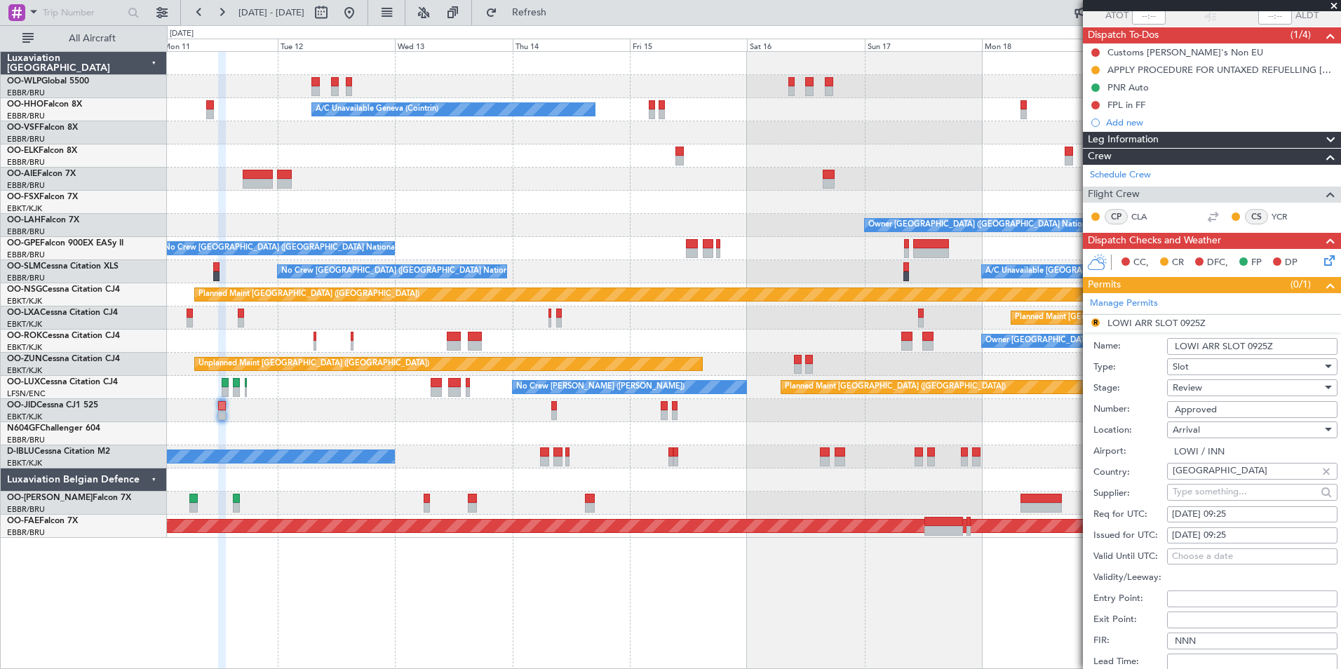
scroll to position [140, 0]
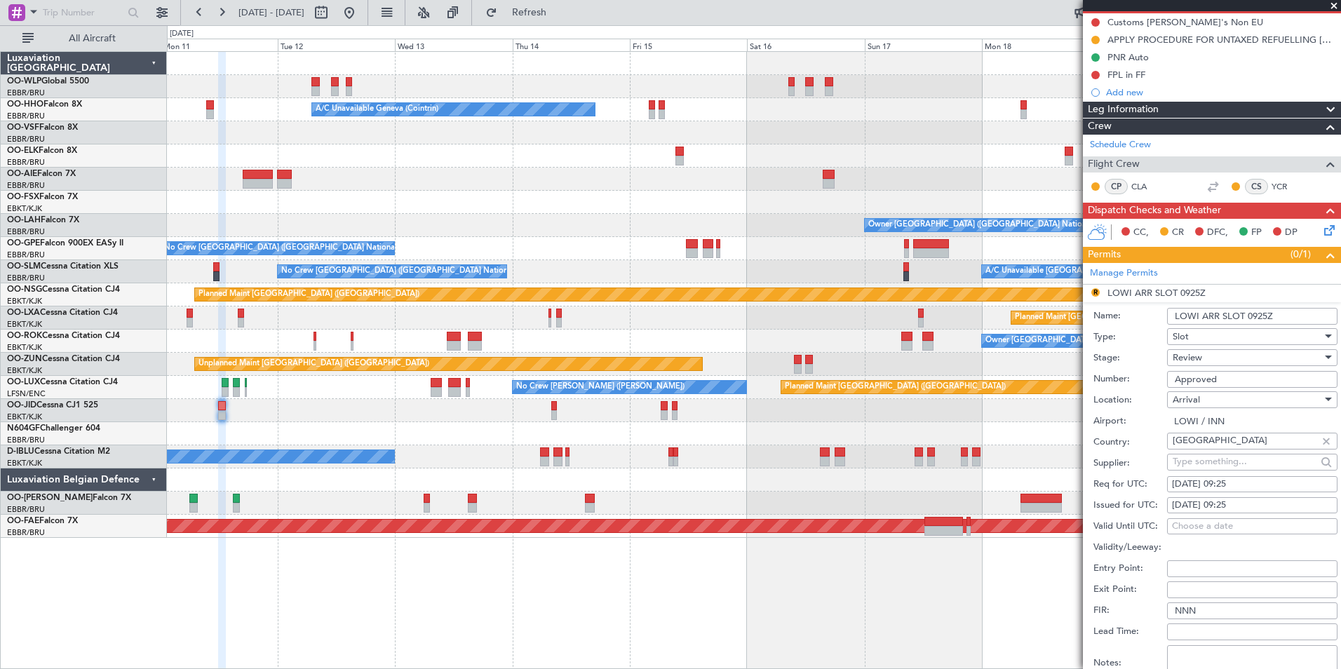
click at [1242, 481] on div "11/08/2025 09:25" at bounding box center [1252, 485] width 161 height 14
select select "8"
select select "2025"
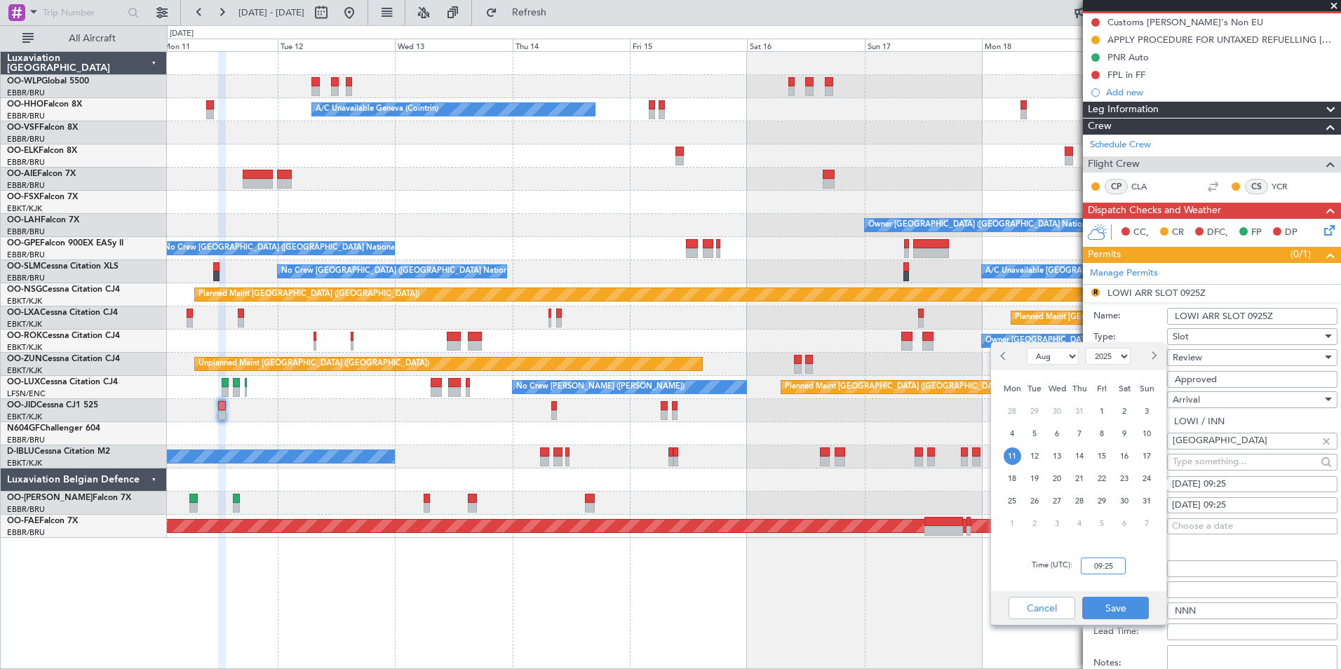
click at [1101, 569] on input "09:25" at bounding box center [1103, 566] width 45 height 17
type input "13:25"
click at [1106, 610] on button "Save" at bounding box center [1115, 608] width 67 height 22
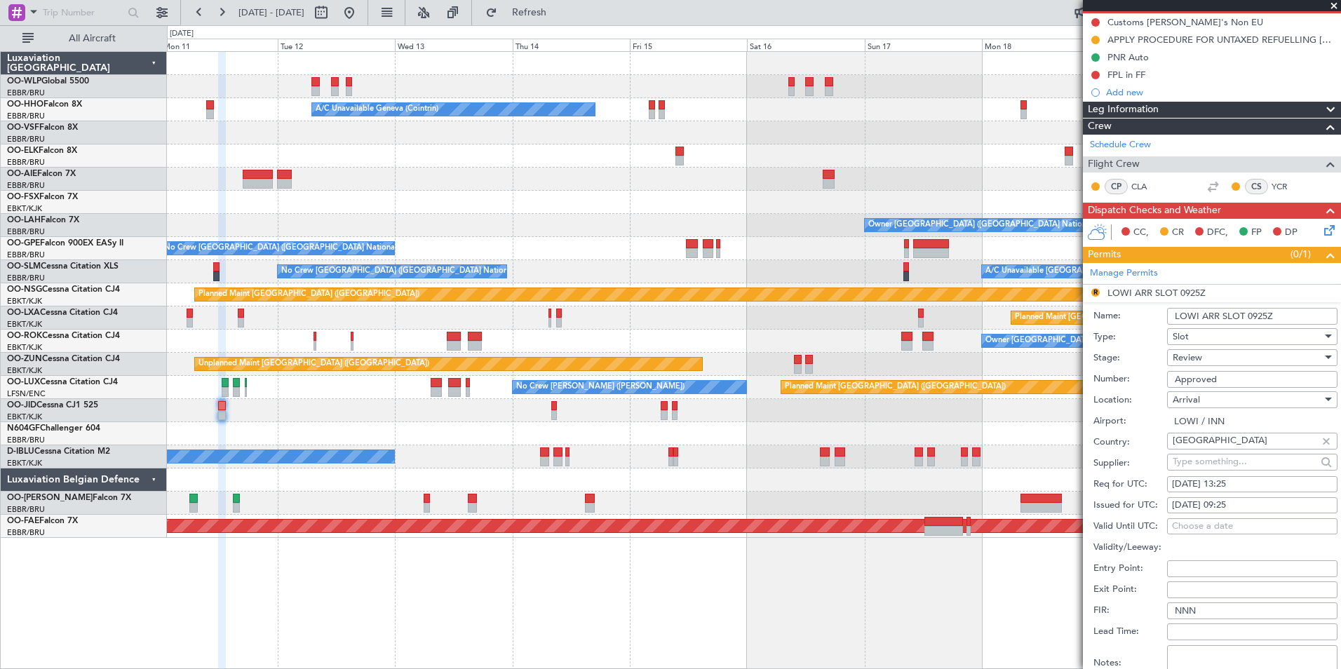
click at [1232, 492] on fb-calendar-cell "11/08/2025 13:25" at bounding box center [1252, 484] width 170 height 17
click at [1239, 506] on div "11/08/2025 09:25" at bounding box center [1252, 506] width 161 height 14
select select "8"
select select "2025"
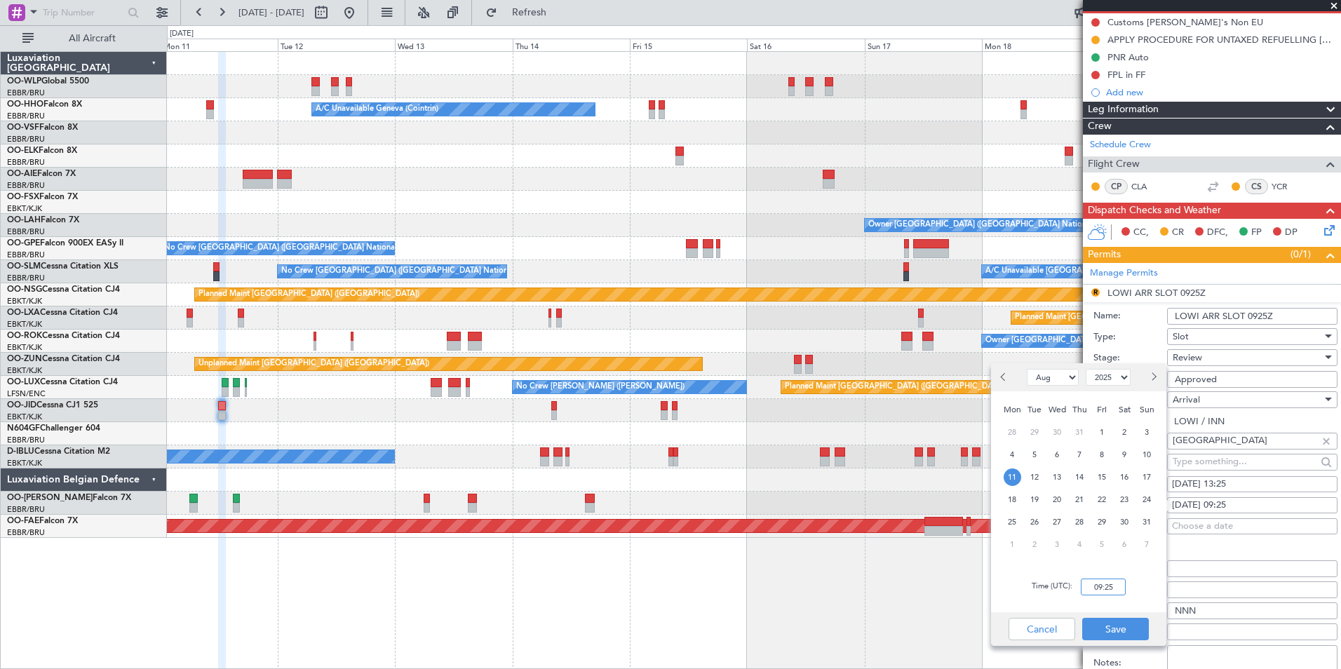
click at [1113, 590] on input "09:25" at bounding box center [1103, 587] width 45 height 17
type input "13:25"
click at [1129, 635] on button "Save" at bounding box center [1115, 629] width 67 height 22
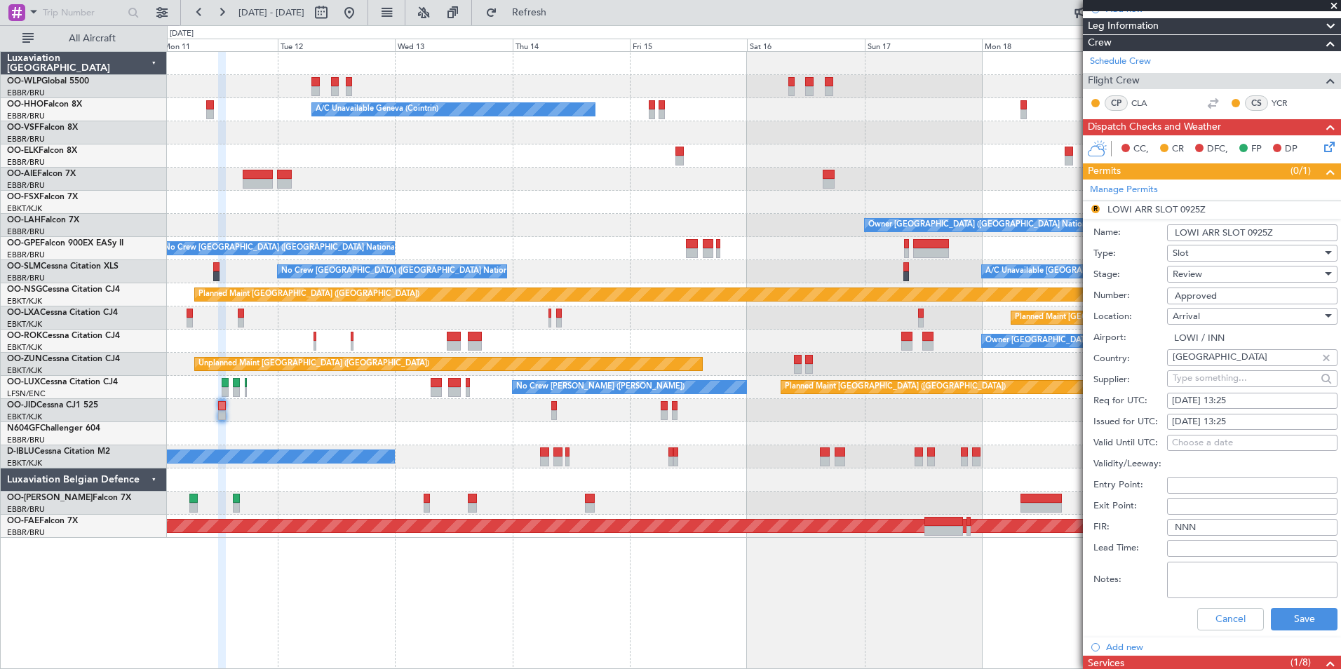
scroll to position [351, 0]
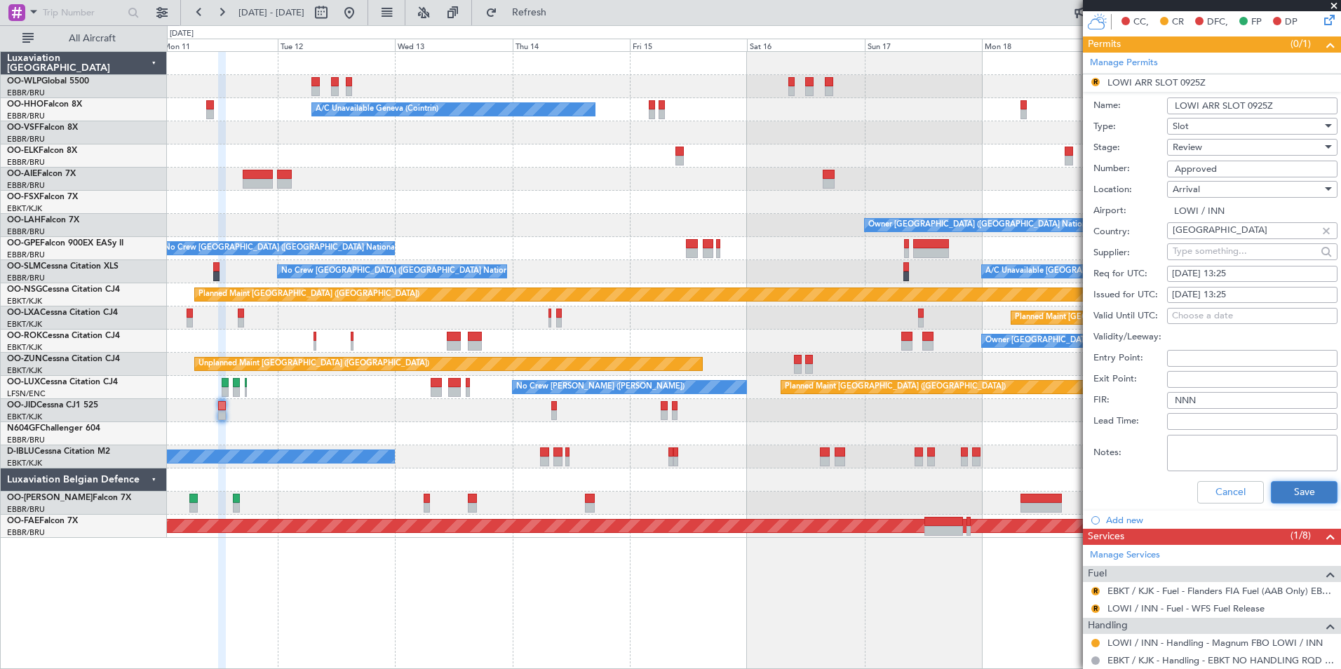
click at [1277, 490] on button "Save" at bounding box center [1304, 492] width 67 height 22
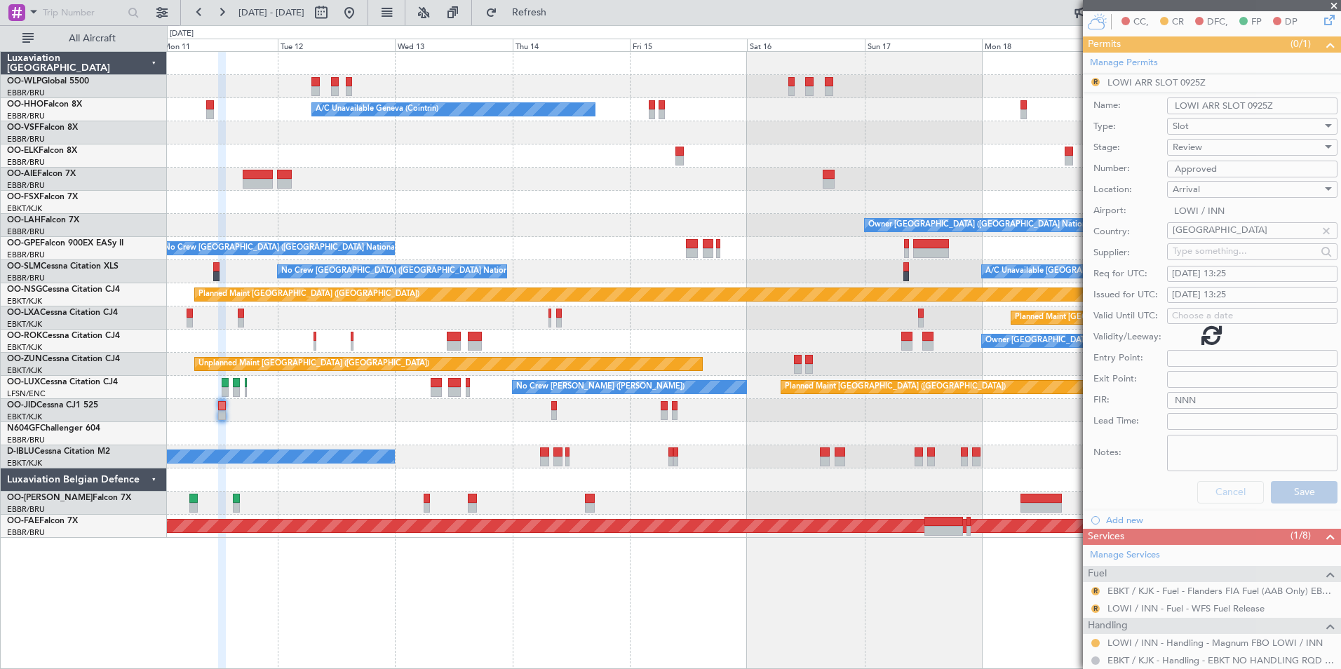
scroll to position [204, 0]
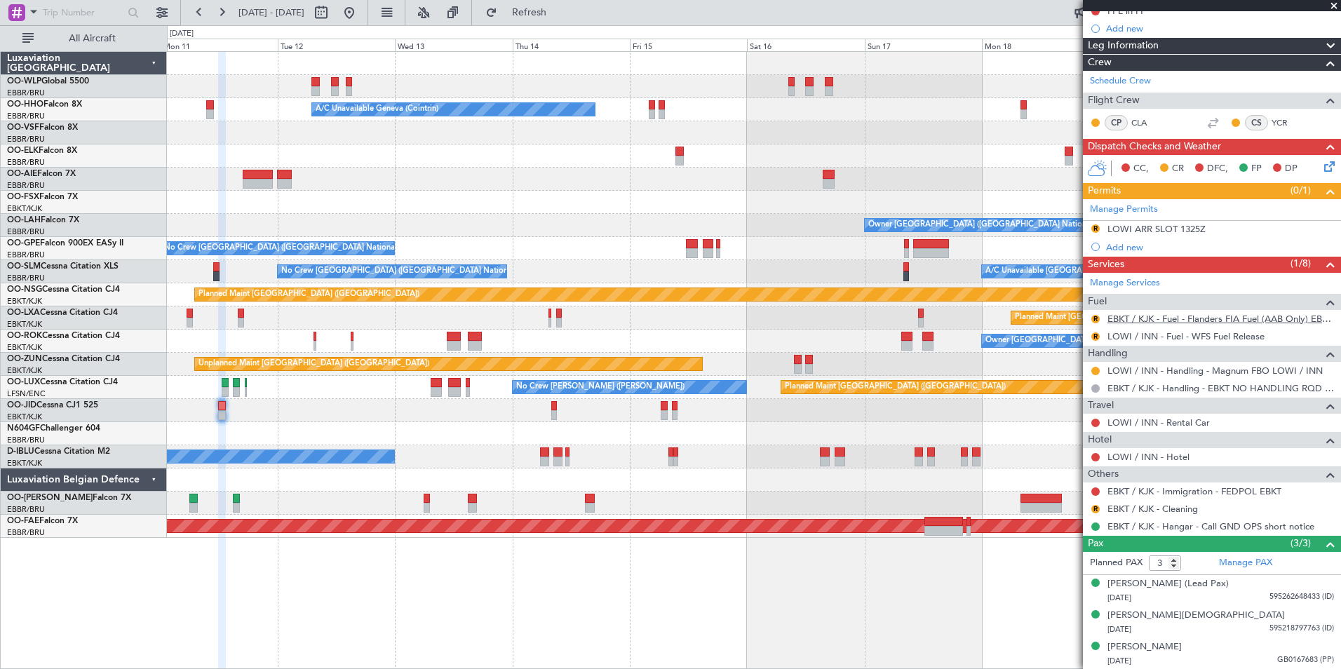
click at [1161, 323] on link "EBKT / KJK - Fuel - Flanders FIA Fuel (AAB Only) EBKT / KJK" at bounding box center [1221, 319] width 227 height 12
click at [1094, 226] on button "R" at bounding box center [1096, 228] width 8 height 8
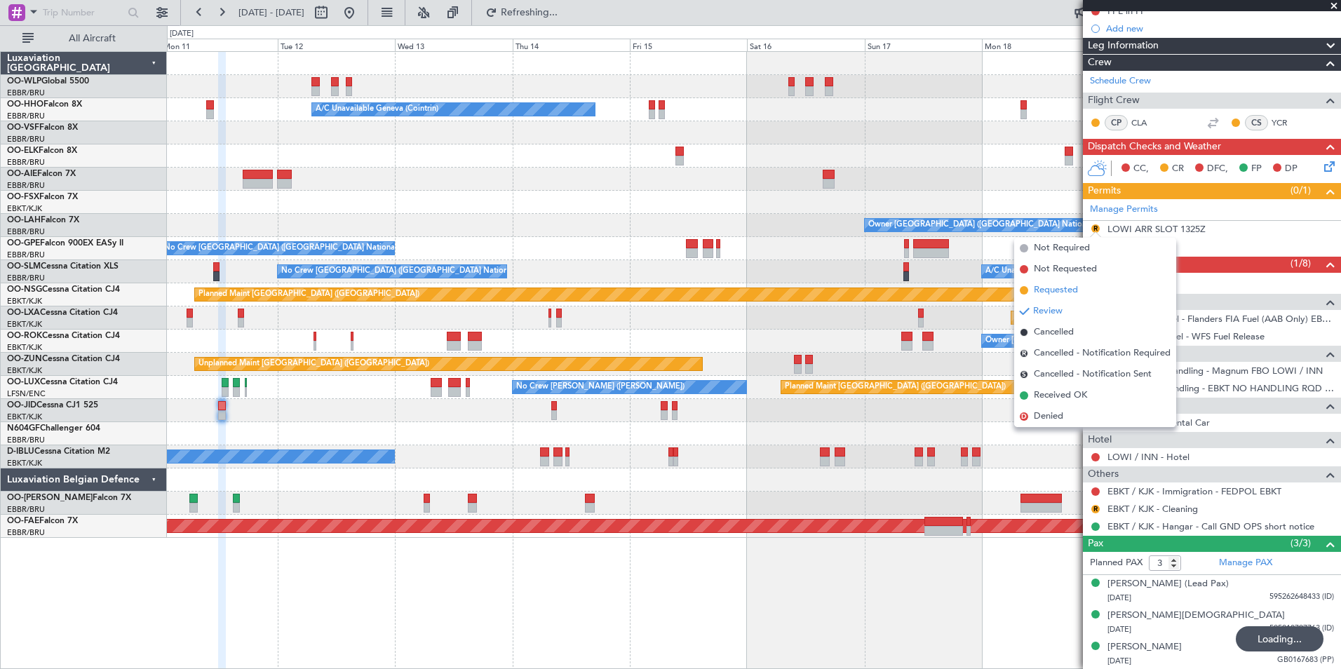
click at [1065, 293] on span "Requested" at bounding box center [1056, 290] width 44 height 14
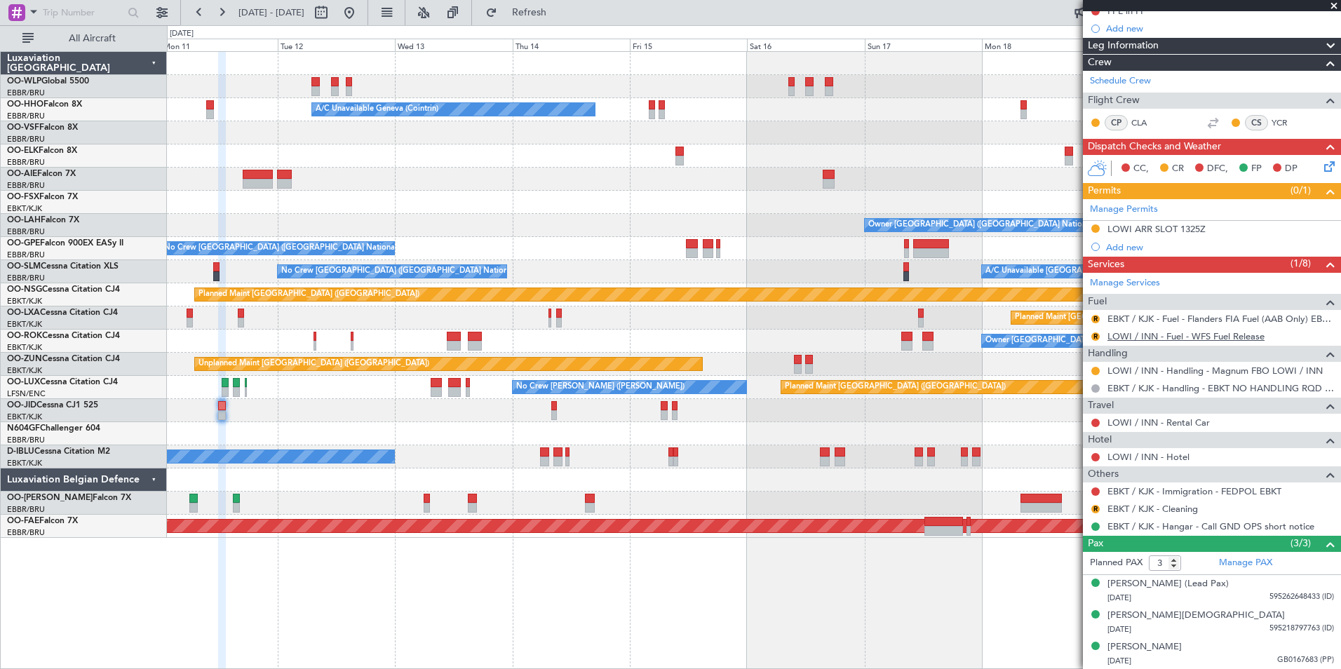
click at [1138, 340] on link "LOWI / INN - Fuel - WFS Fuel Release" at bounding box center [1186, 336] width 157 height 12
click at [535, 8] on button "Refresh" at bounding box center [521, 12] width 84 height 22
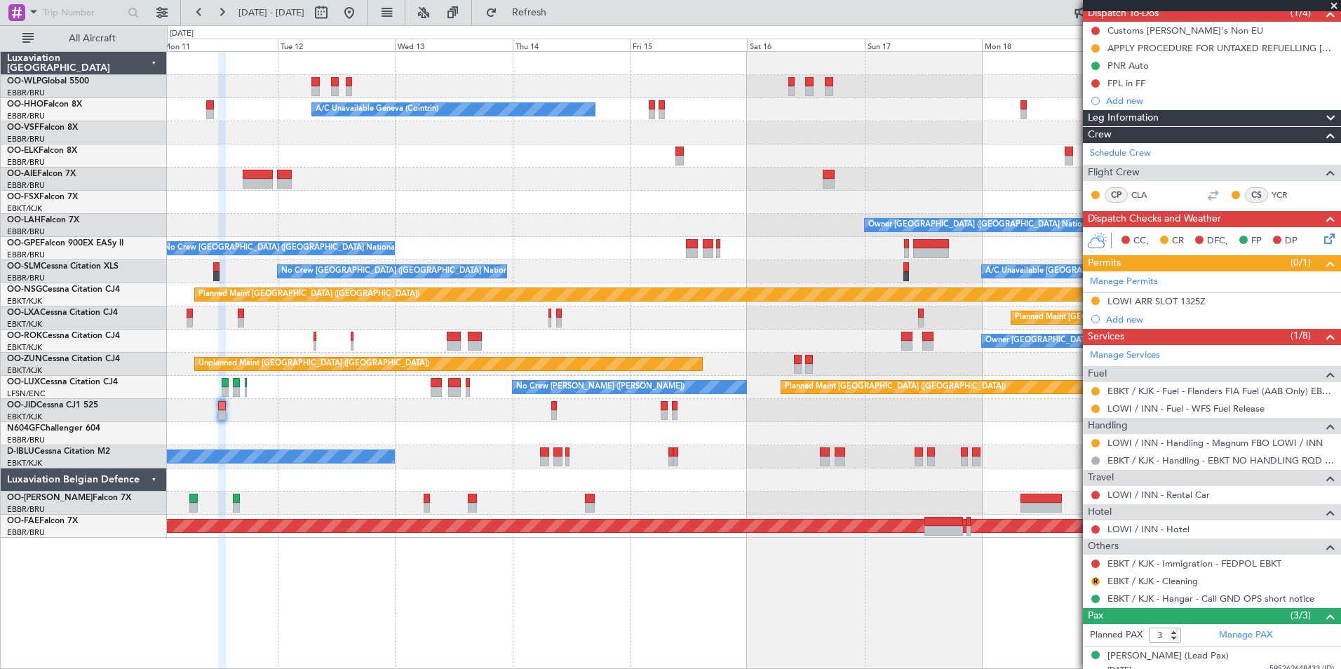
scroll to position [64, 0]
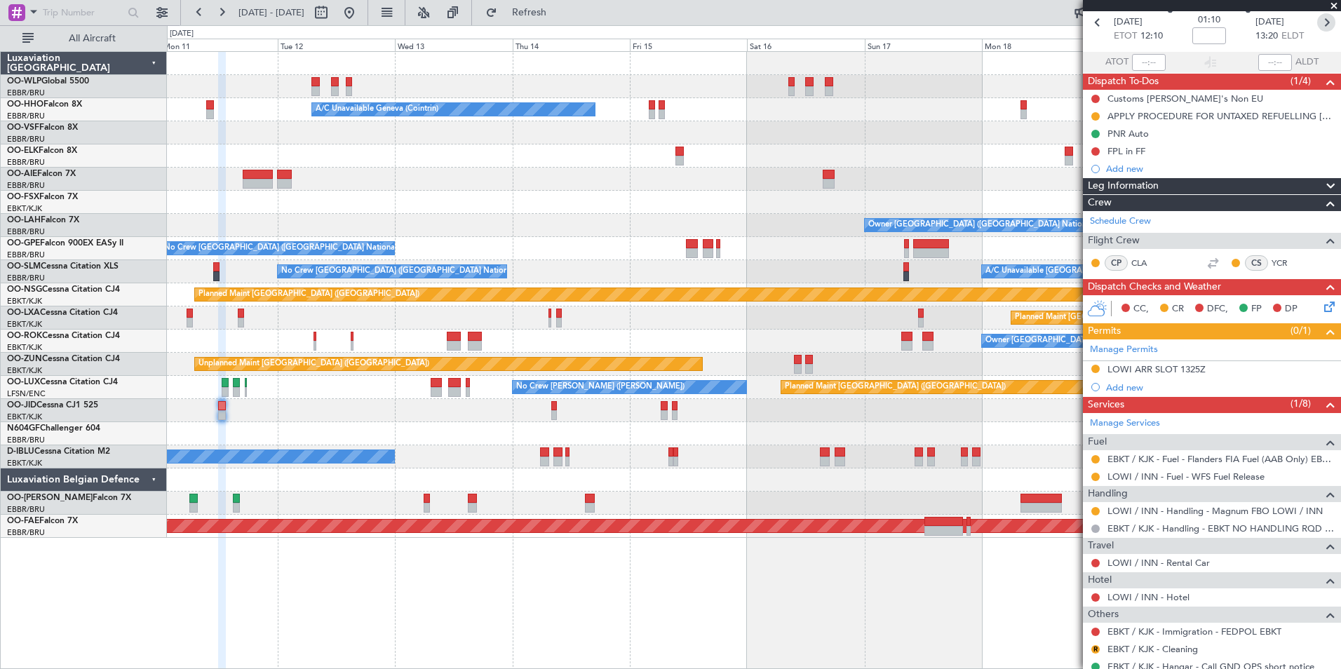
click at [1318, 21] on icon at bounding box center [1327, 22] width 18 height 18
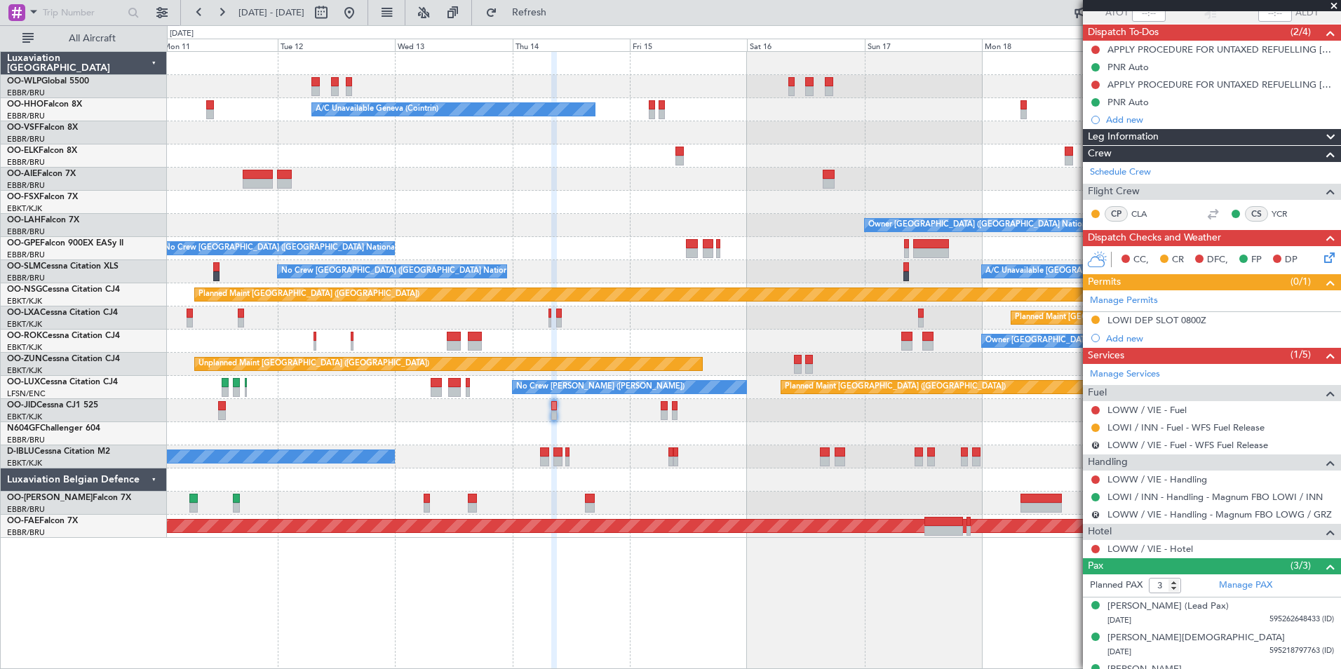
scroll to position [135, 0]
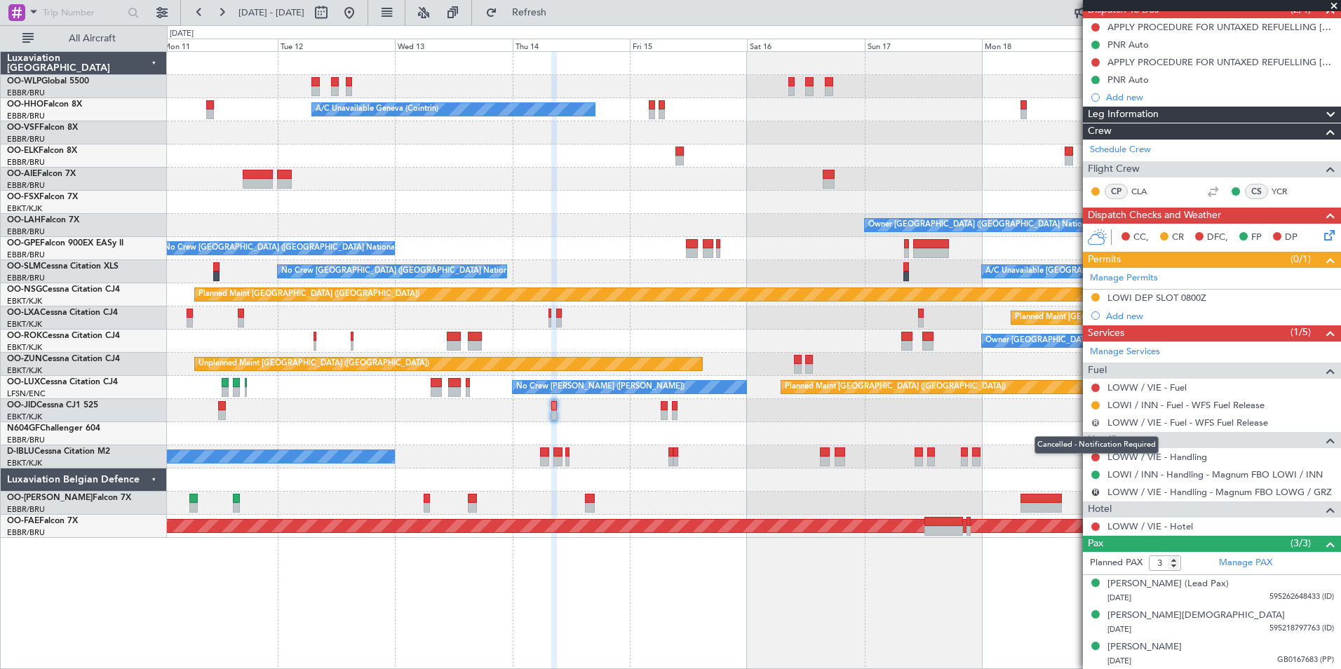
click at [1096, 424] on button "R" at bounding box center [1096, 423] width 8 height 8
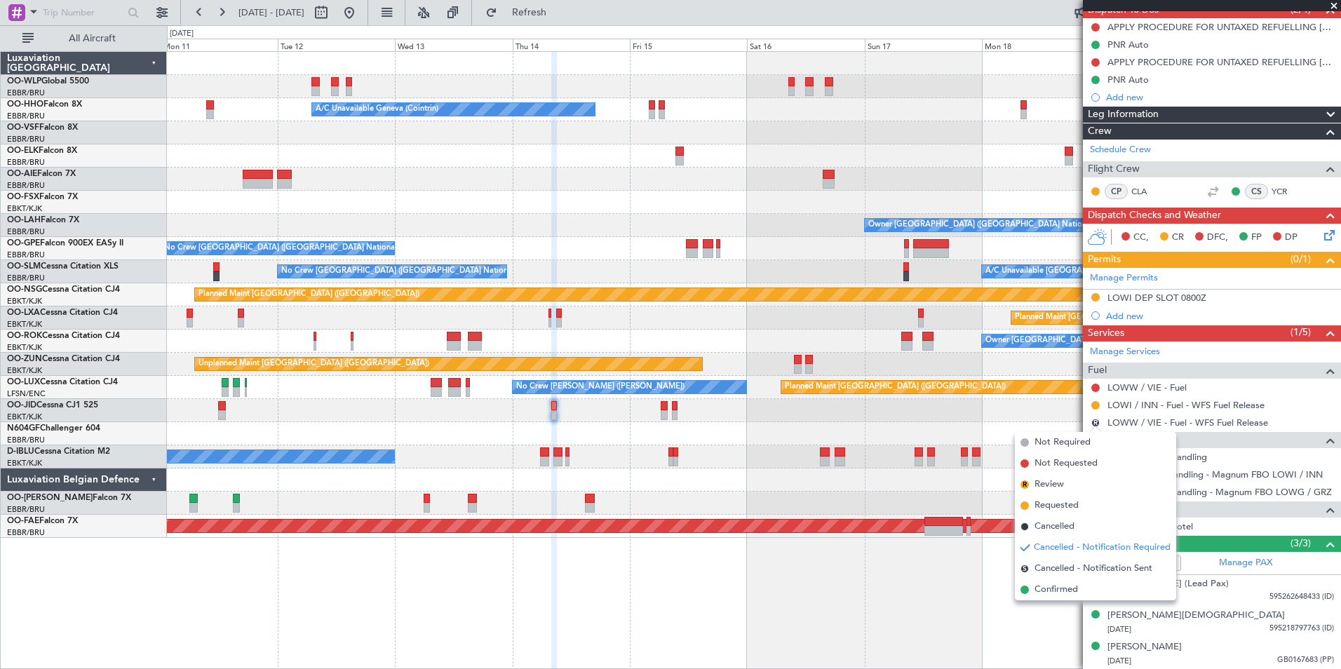
click at [1053, 535] on li "Cancelled" at bounding box center [1095, 526] width 161 height 21
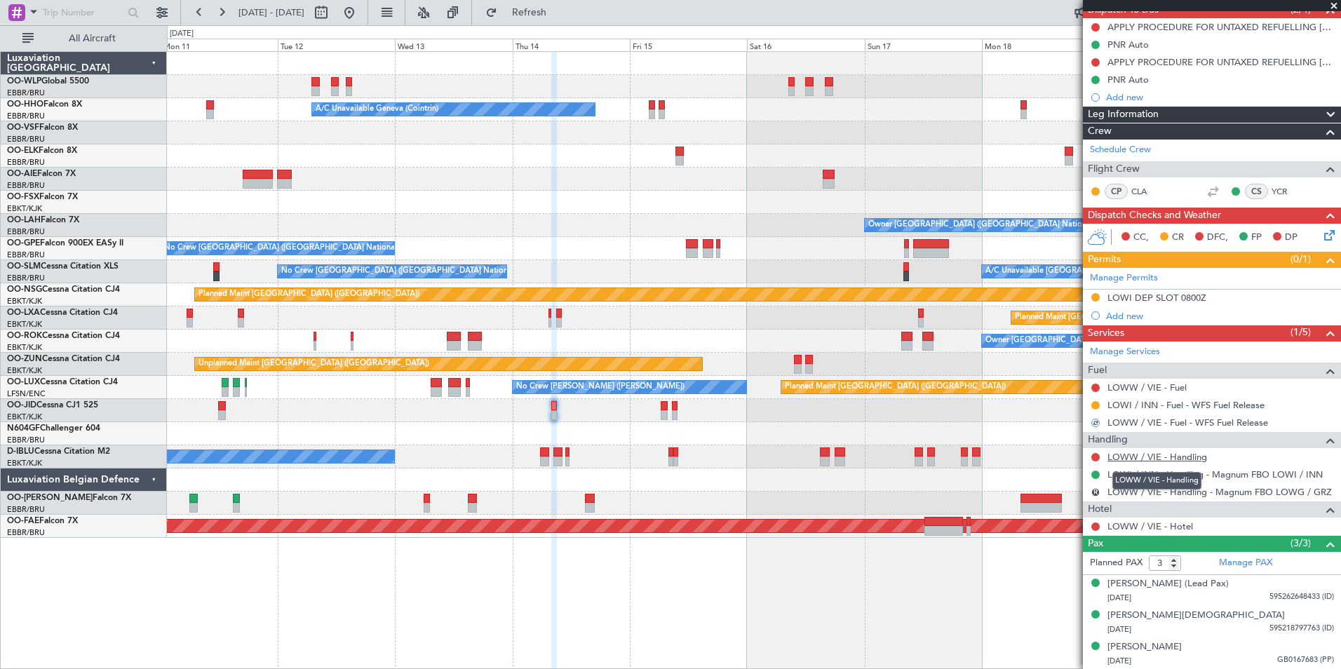
click at [1139, 457] on link "LOWW / VIE - Handling" at bounding box center [1158, 457] width 100 height 12
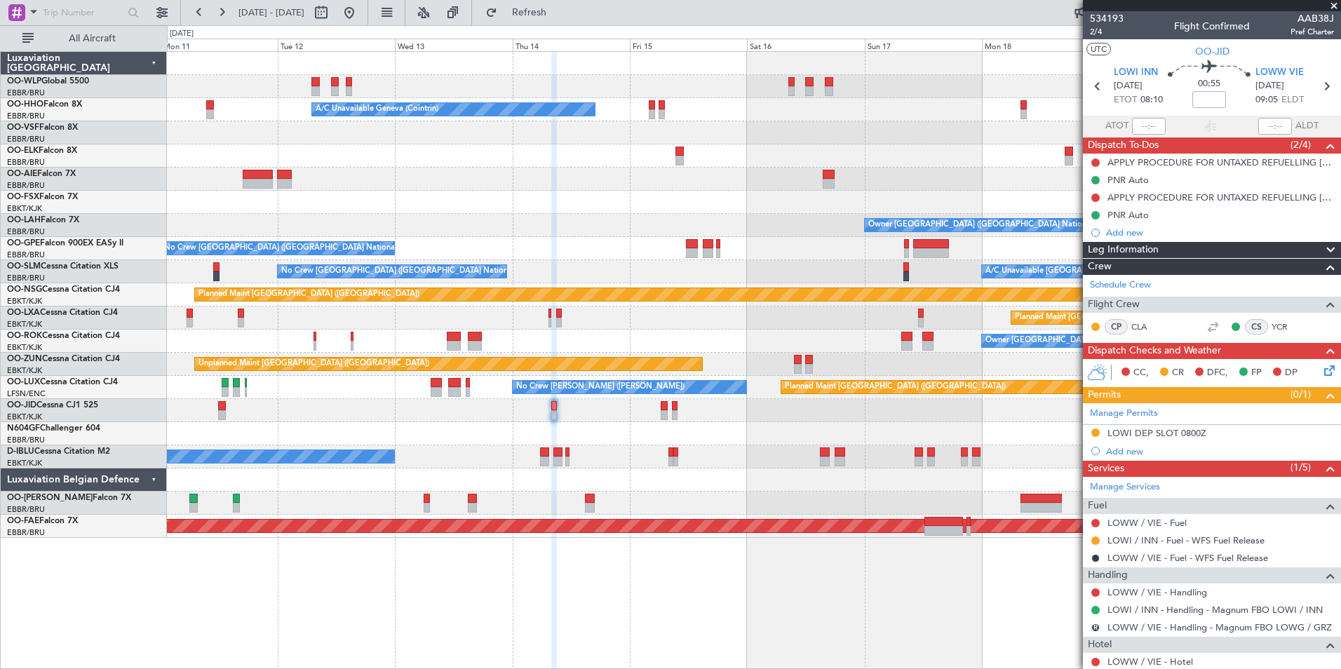
click at [1278, 82] on mat-tooltip-component "Vienna (Schwechat) Cat B" at bounding box center [1285, 109] width 114 height 60
click at [1262, 59] on section "UTC OO-JID" at bounding box center [1212, 49] width 258 height 21
click at [1270, 76] on span "LOWW VIE" at bounding box center [1280, 73] width 48 height 14
click at [1093, 624] on button "R" at bounding box center [1096, 628] width 8 height 8
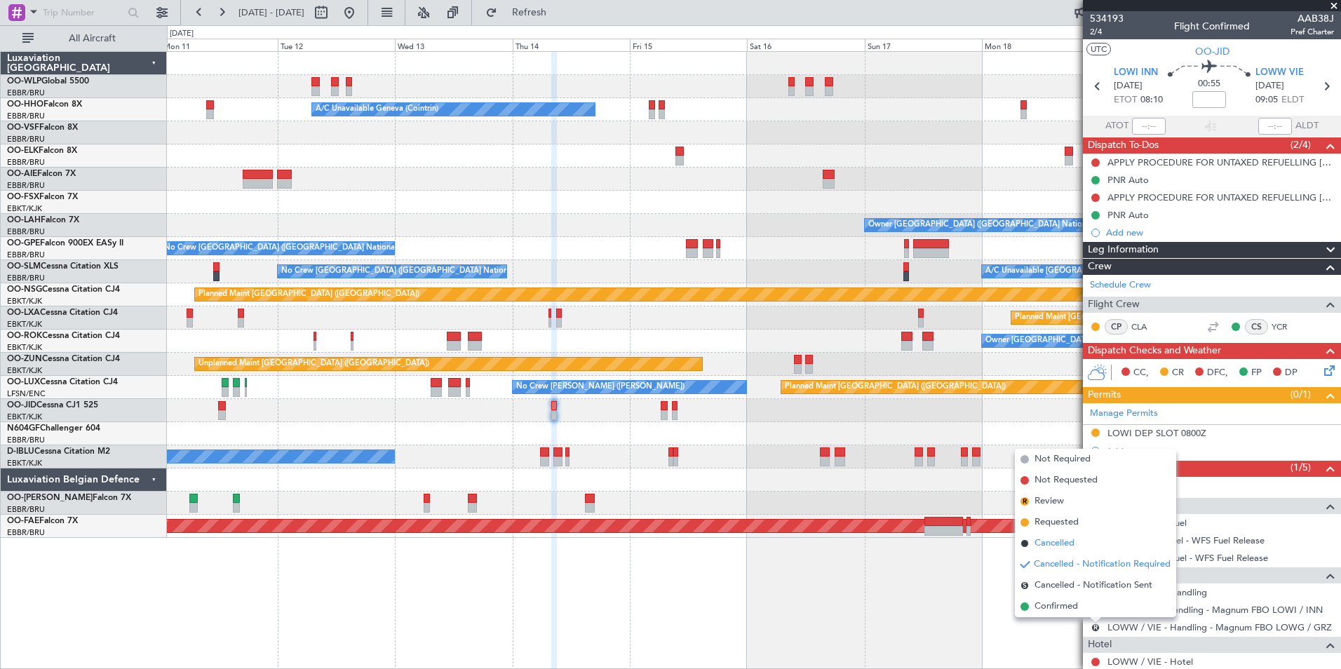
click at [1046, 544] on span "Cancelled" at bounding box center [1055, 544] width 40 height 14
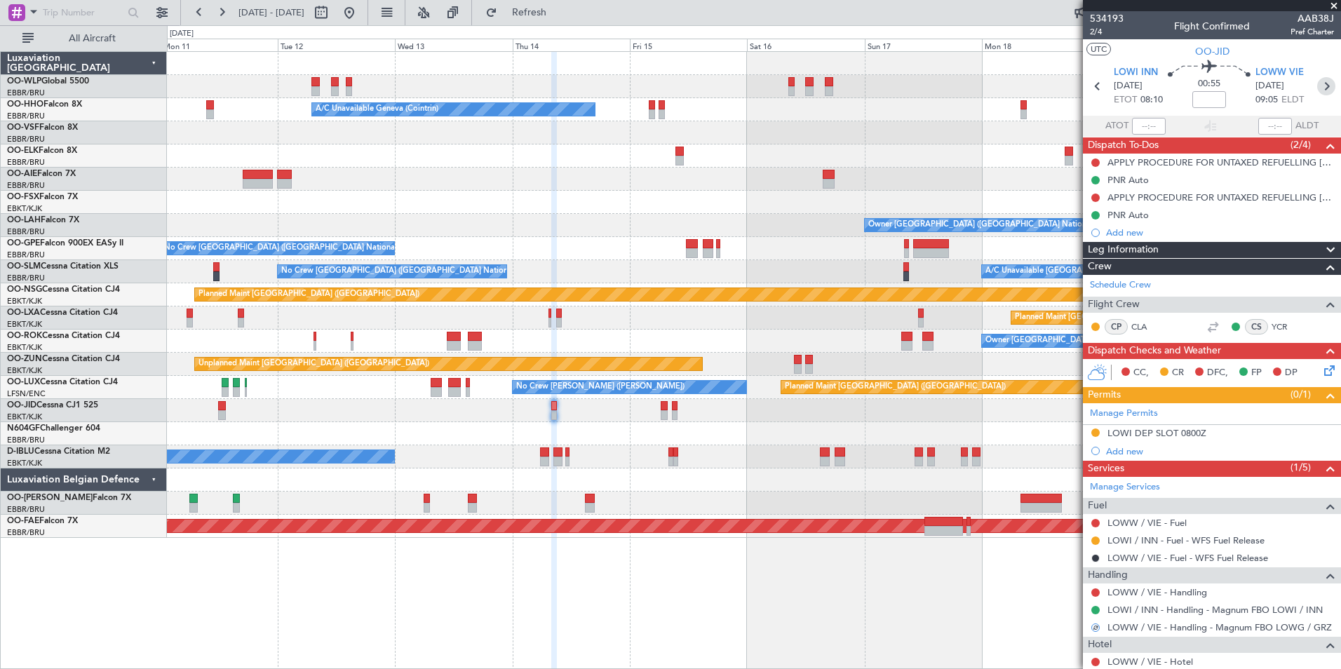
click at [1325, 91] on icon at bounding box center [1327, 86] width 18 height 18
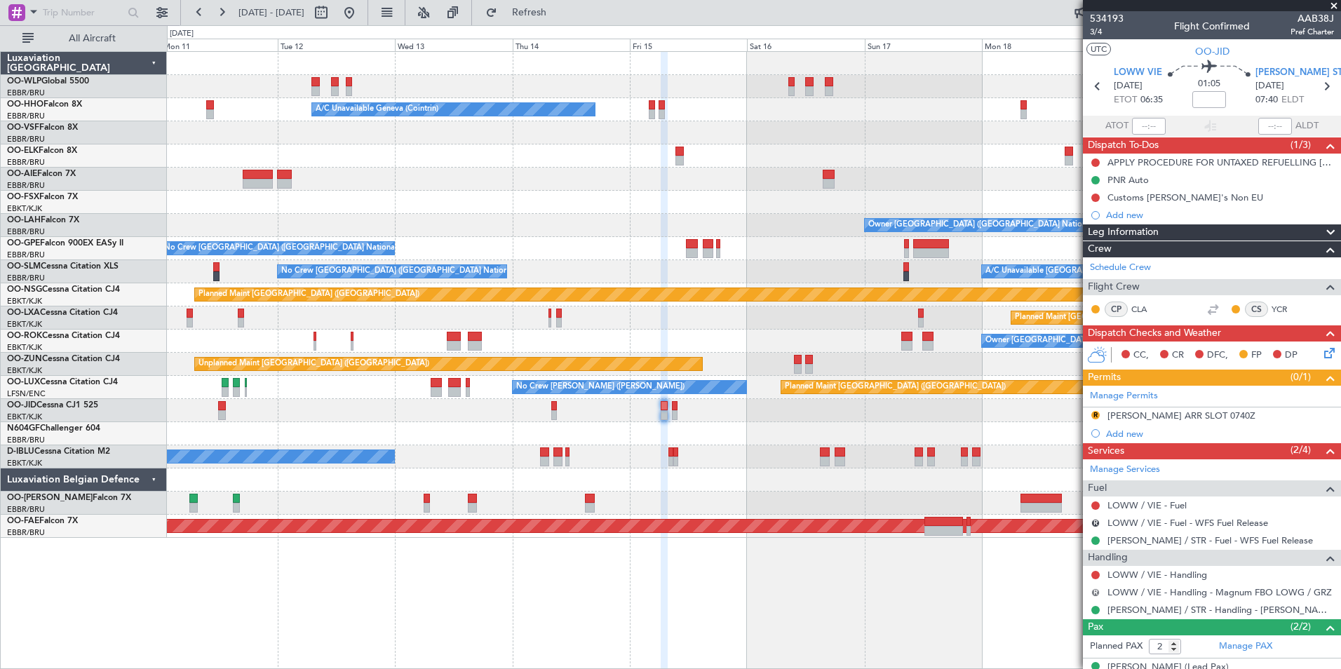
click at [1098, 593] on button "R" at bounding box center [1096, 593] width 8 height 8
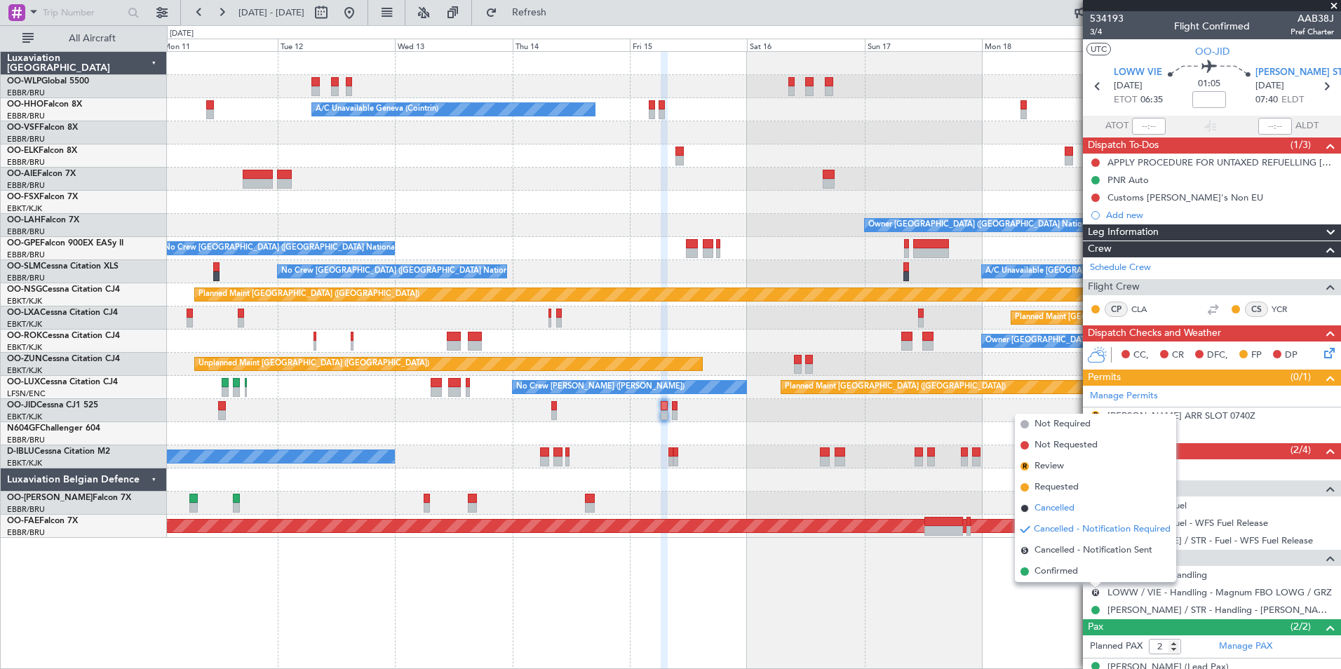
click at [1048, 510] on span "Cancelled" at bounding box center [1055, 509] width 40 height 14
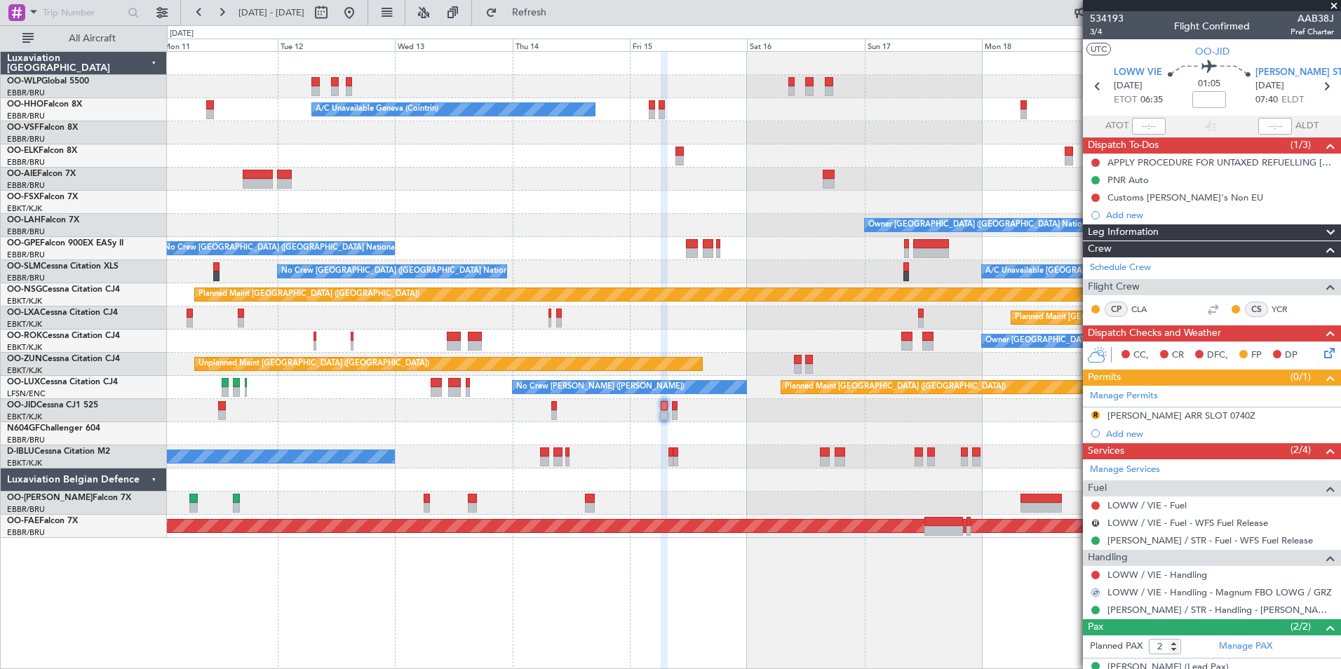
click at [1099, 527] on div "R" at bounding box center [1095, 523] width 11 height 11
click at [1094, 524] on button "R" at bounding box center [1096, 523] width 8 height 8
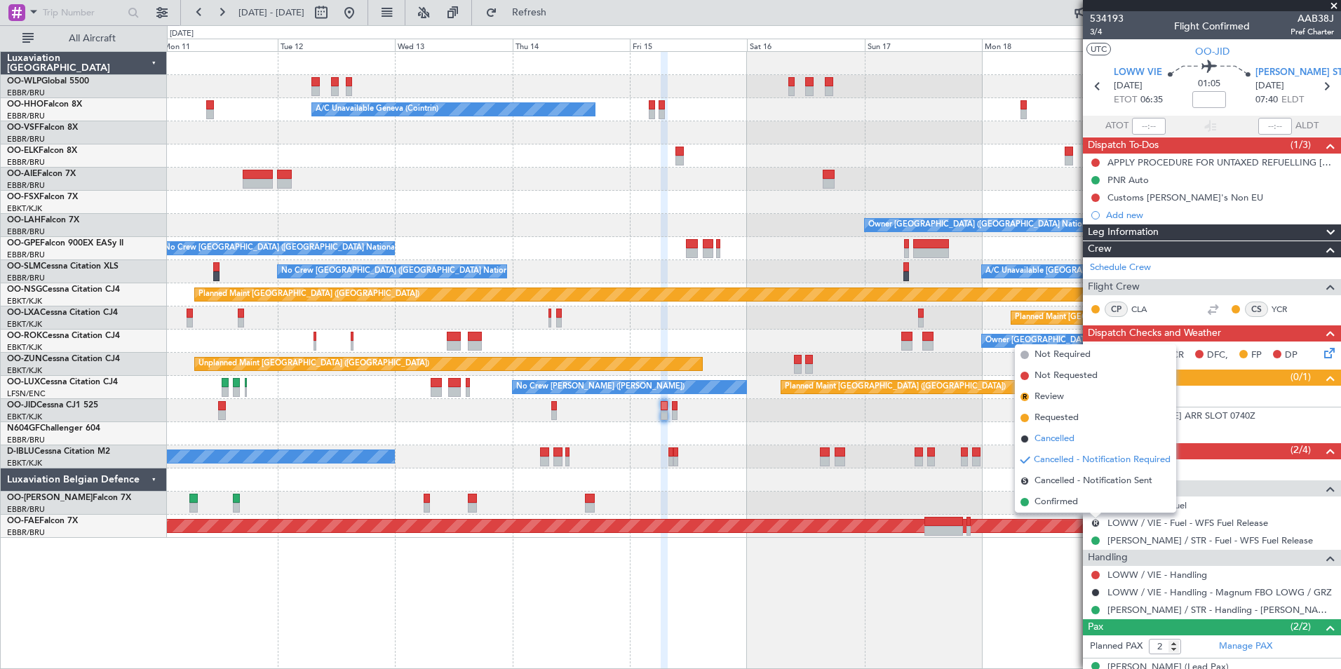
click at [1061, 442] on span "Cancelled" at bounding box center [1055, 439] width 40 height 14
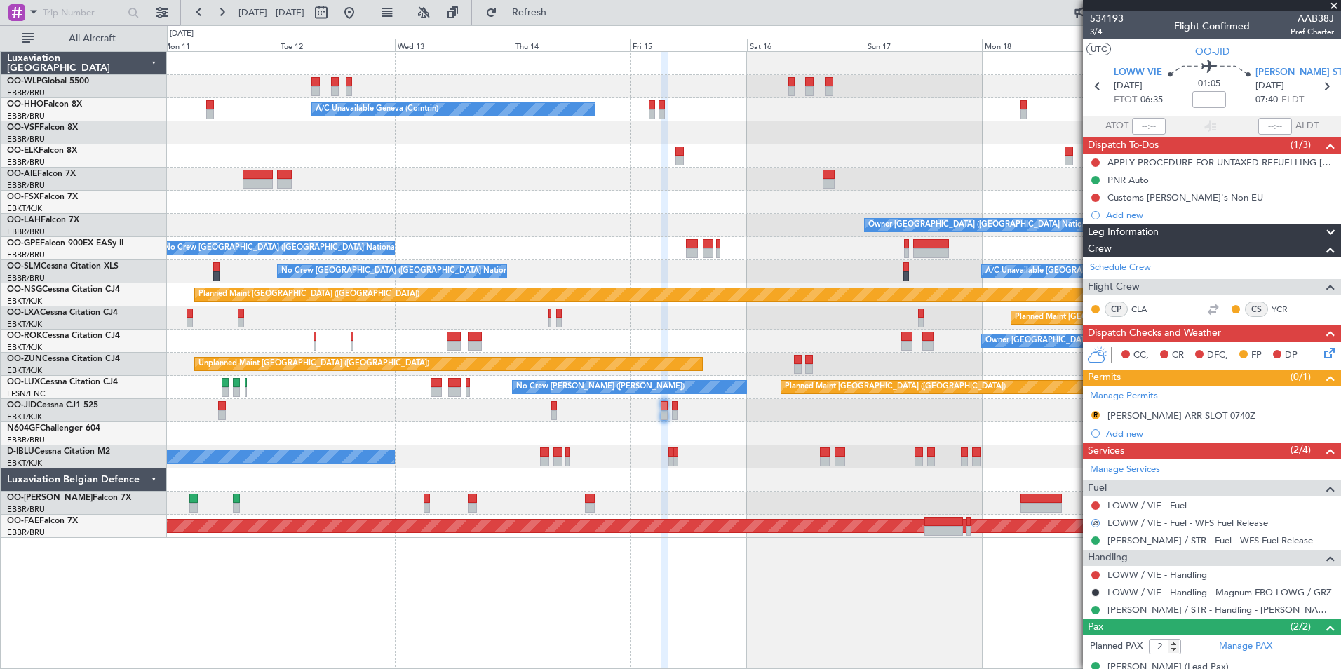
click at [1121, 576] on link "LOWW / VIE - Handling" at bounding box center [1158, 575] width 100 height 12
click at [1090, 29] on mat-tooltip-component "Trip Number" at bounding box center [1106, 44] width 69 height 37
click at [1099, 32] on span "3/4" at bounding box center [1107, 32] width 34 height 12
click at [1097, 84] on icon at bounding box center [1098, 86] width 18 height 18
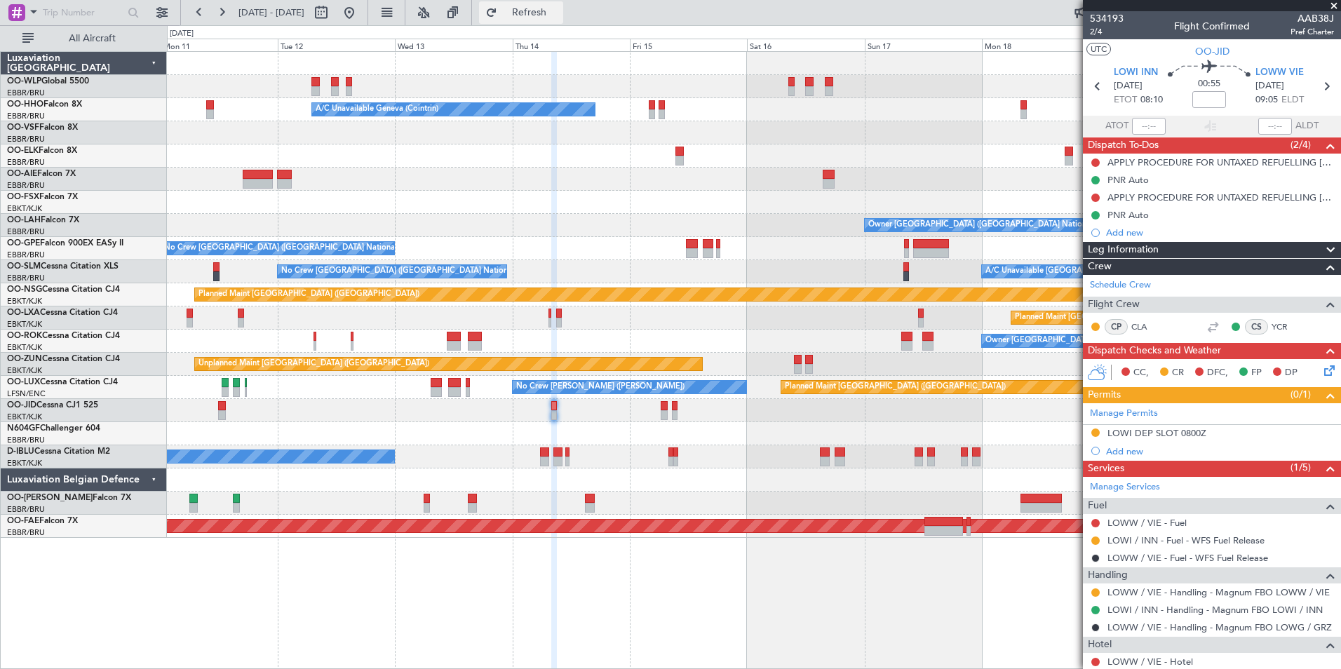
click at [563, 22] on button "Refresh" at bounding box center [521, 12] width 84 height 22
click at [1102, 32] on span "2/4" at bounding box center [1107, 32] width 34 height 12
drag, startPoint x: 1101, startPoint y: 90, endPoint x: 1088, endPoint y: 90, distance: 13.3
click at [1100, 90] on icon at bounding box center [1098, 86] width 18 height 18
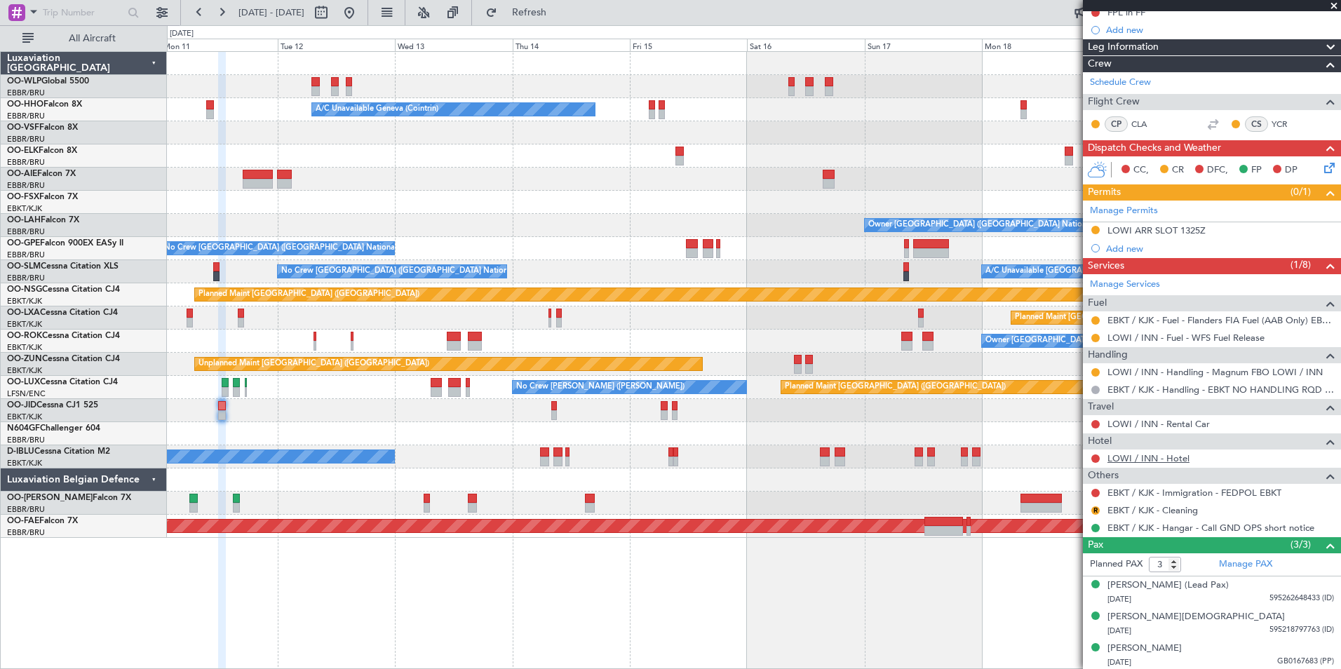
scroll to position [204, 0]
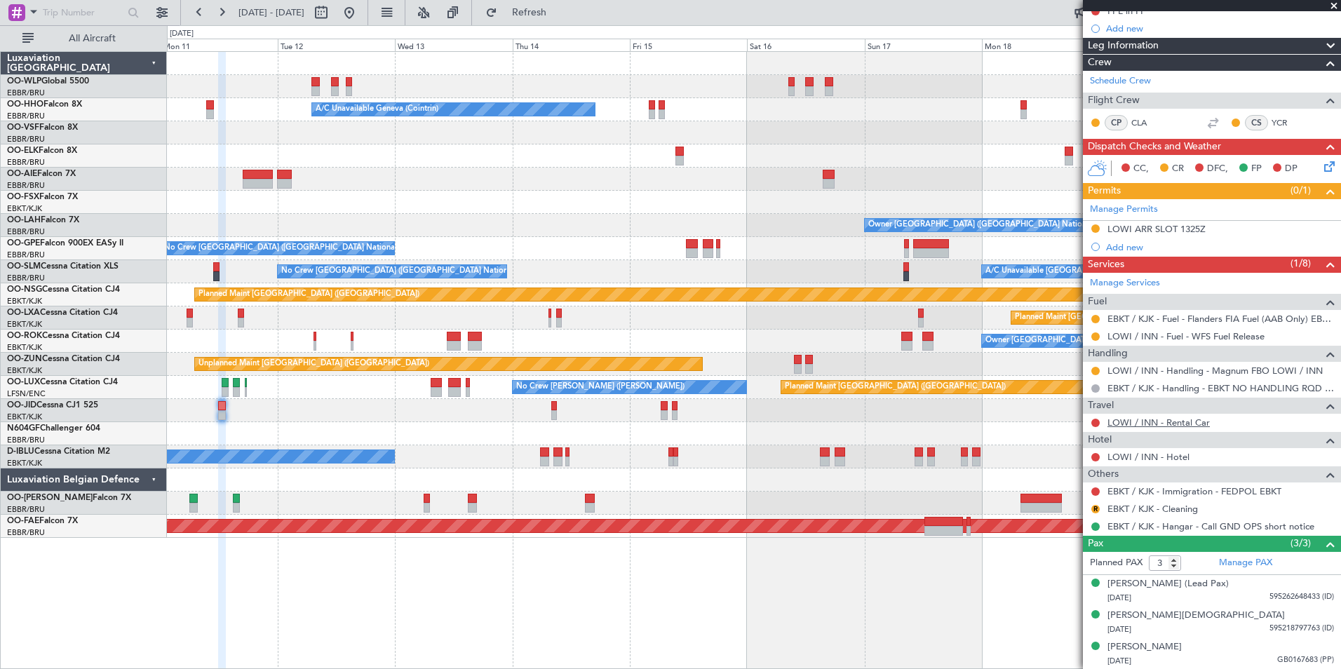
click at [1143, 423] on link "LOWI / INN - Rental Car" at bounding box center [1159, 423] width 102 height 12
click at [1094, 335] on mat-tooltip-component "EBKT / KJK - Fuel - Flanders FIA Fuel (AAB Only) EBKT / KJK" at bounding box center [1211, 342] width 236 height 37
click at [1094, 339] on button at bounding box center [1096, 337] width 8 height 8
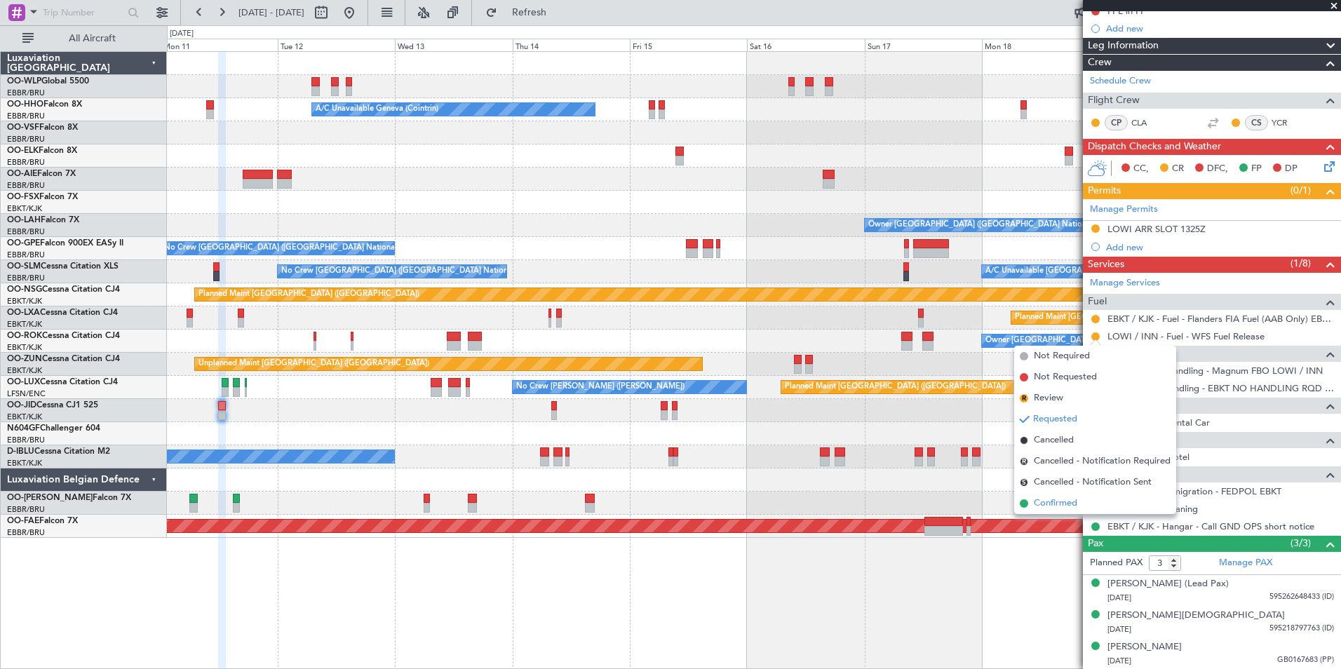
click at [1064, 504] on span "Confirmed" at bounding box center [1055, 504] width 43 height 14
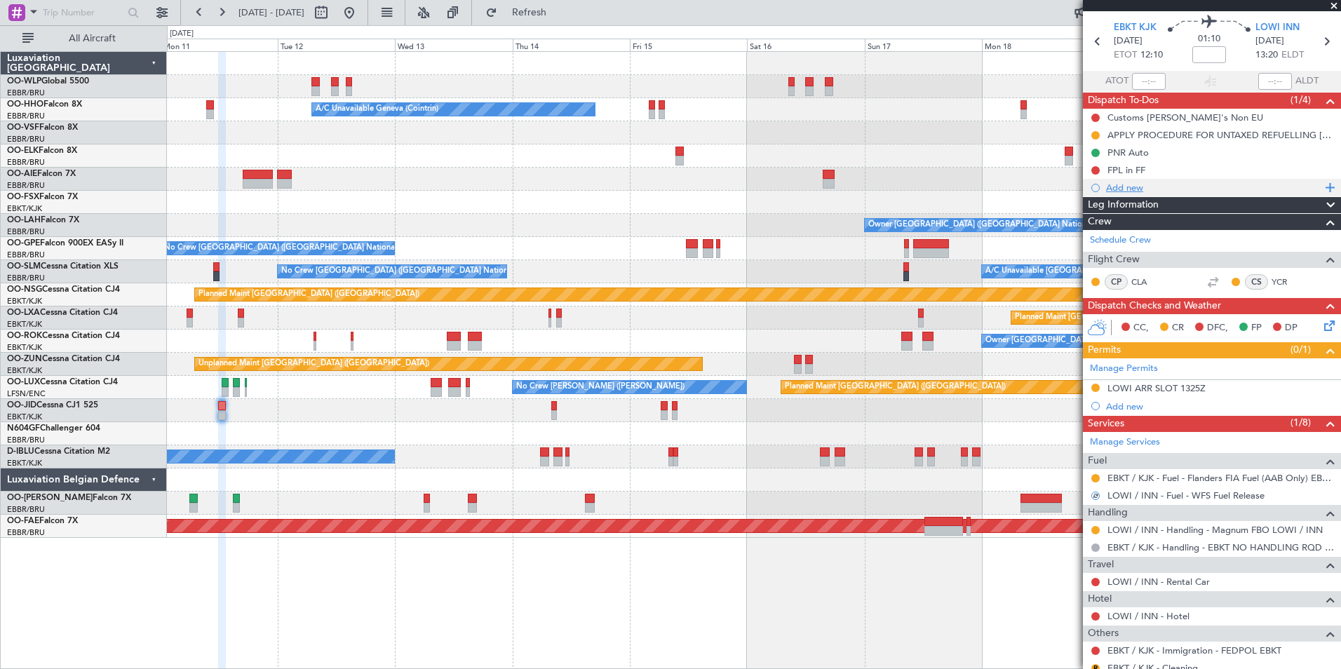
scroll to position [0, 0]
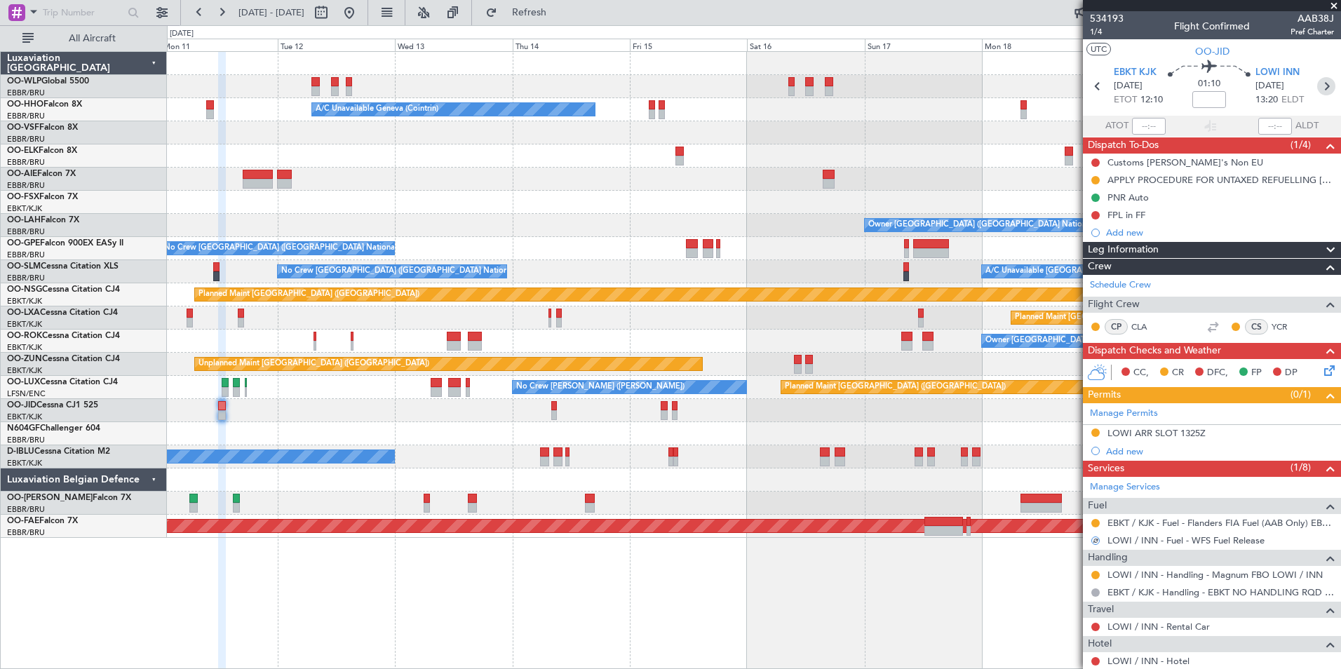
click at [1322, 93] on icon at bounding box center [1327, 86] width 18 height 18
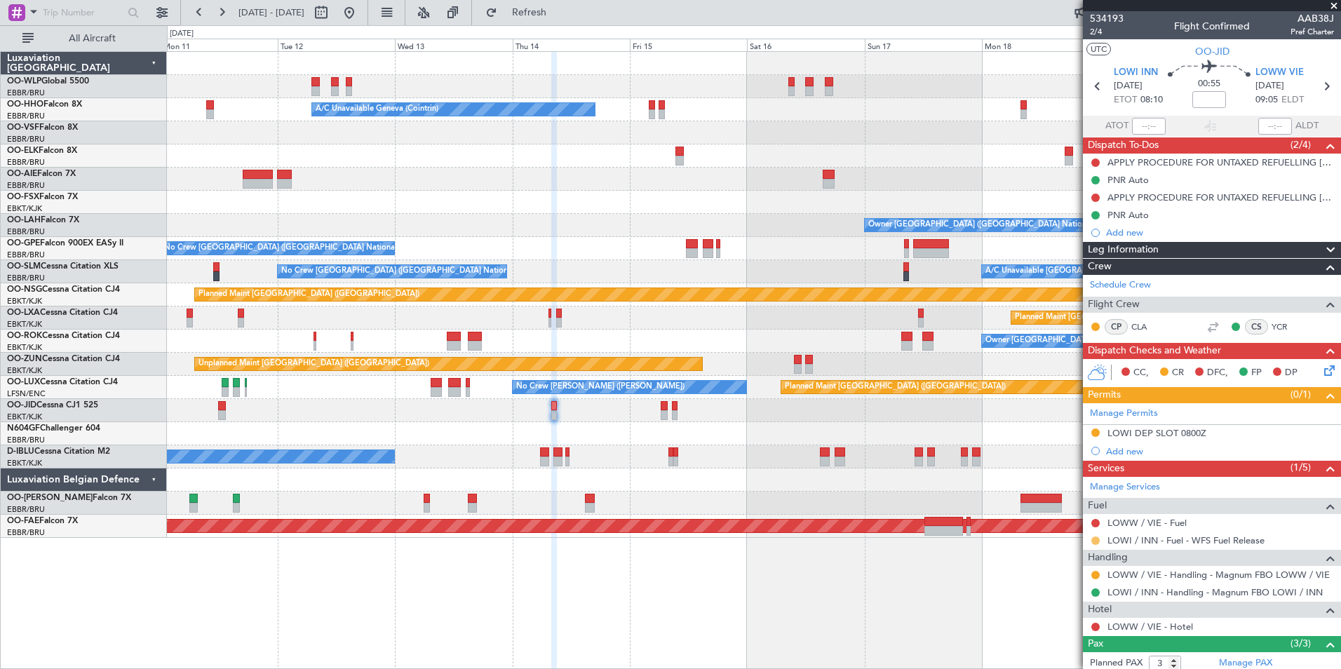
click at [1095, 542] on button at bounding box center [1096, 541] width 8 height 8
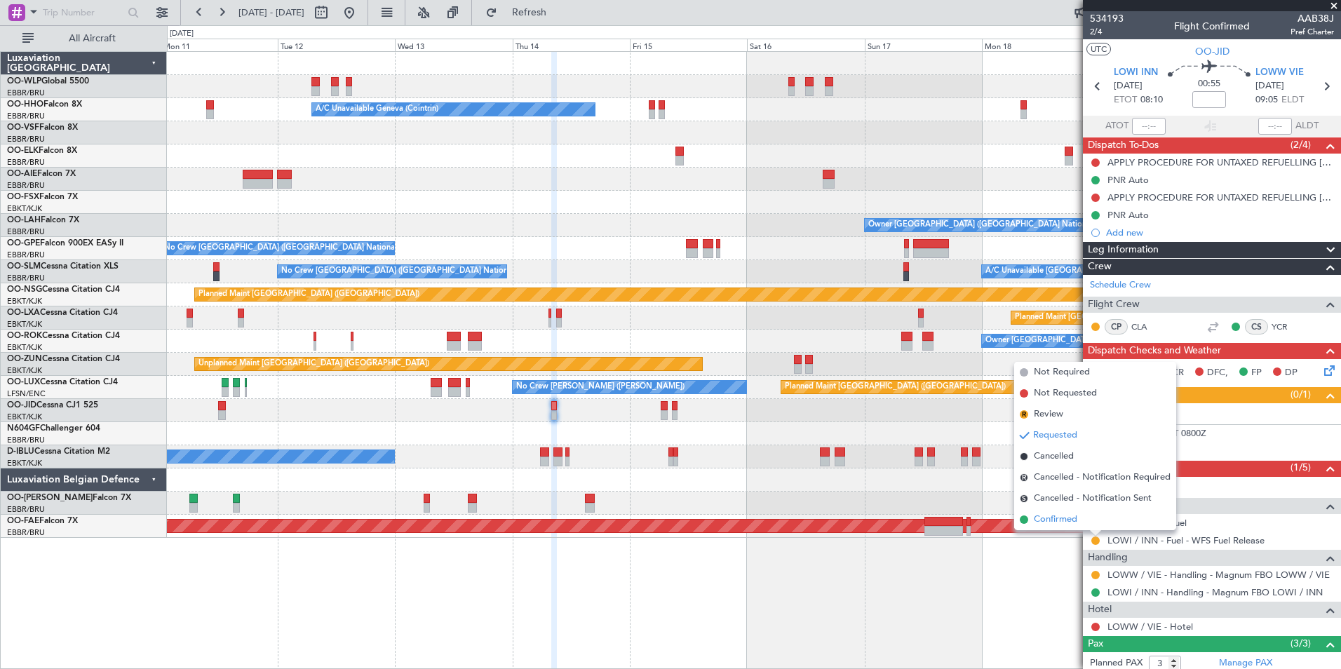
click at [1066, 523] on span "Confirmed" at bounding box center [1055, 520] width 43 height 14
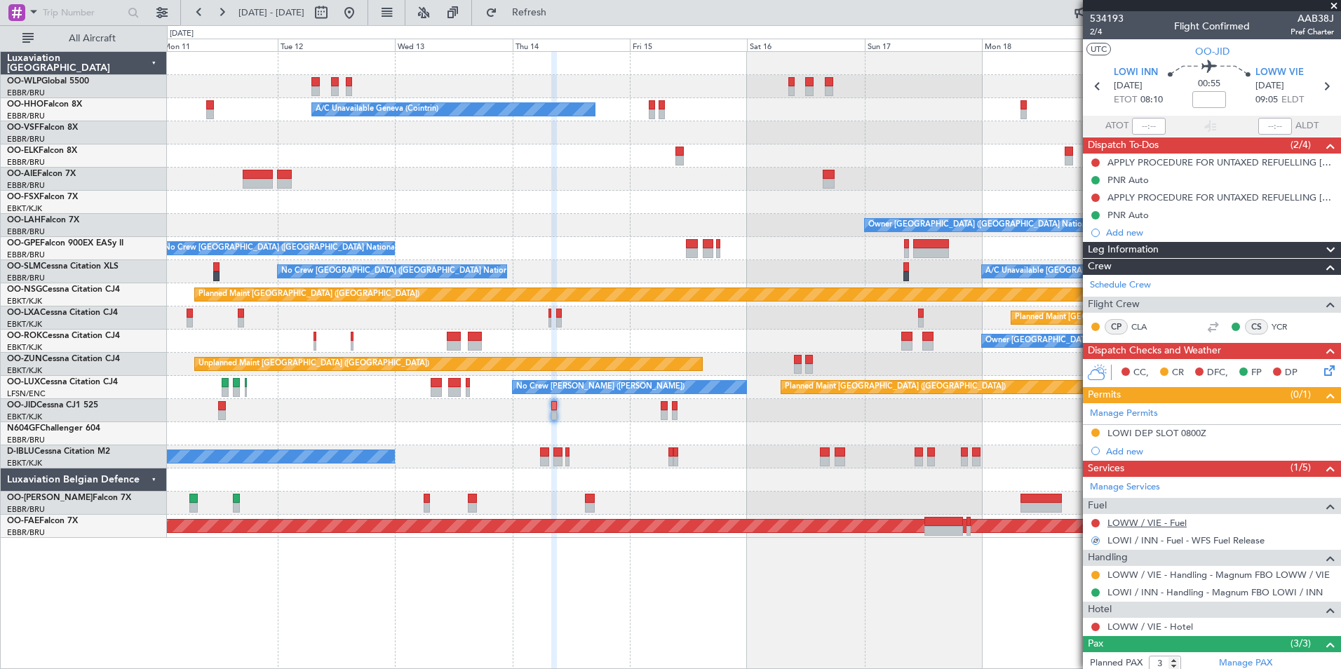
click at [1140, 523] on link "LOWW / VIE - Fuel" at bounding box center [1147, 523] width 79 height 12
click at [1078, 88] on div "Planned Maint [GEOGRAPHIC_DATA] ([GEOGRAPHIC_DATA])" at bounding box center [754, 86] width 1174 height 23
click at [1090, 88] on icon at bounding box center [1098, 86] width 18 height 18
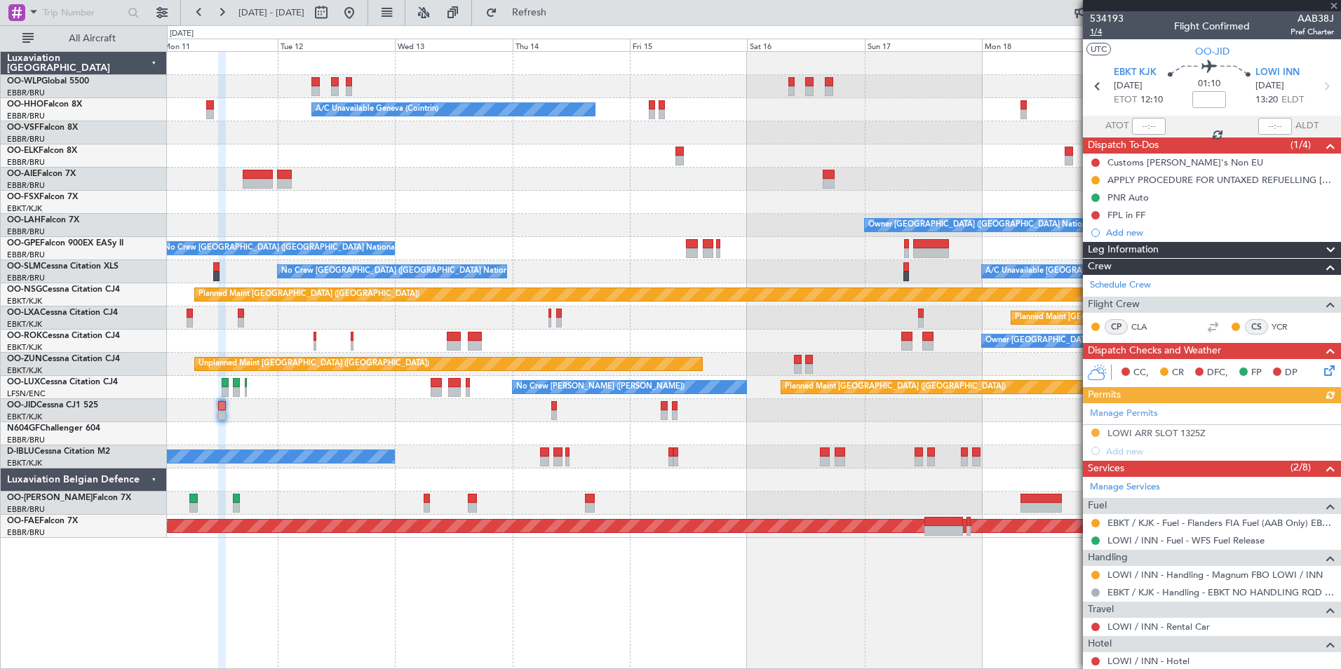
click at [1096, 36] on span "1/4" at bounding box center [1107, 32] width 34 height 12
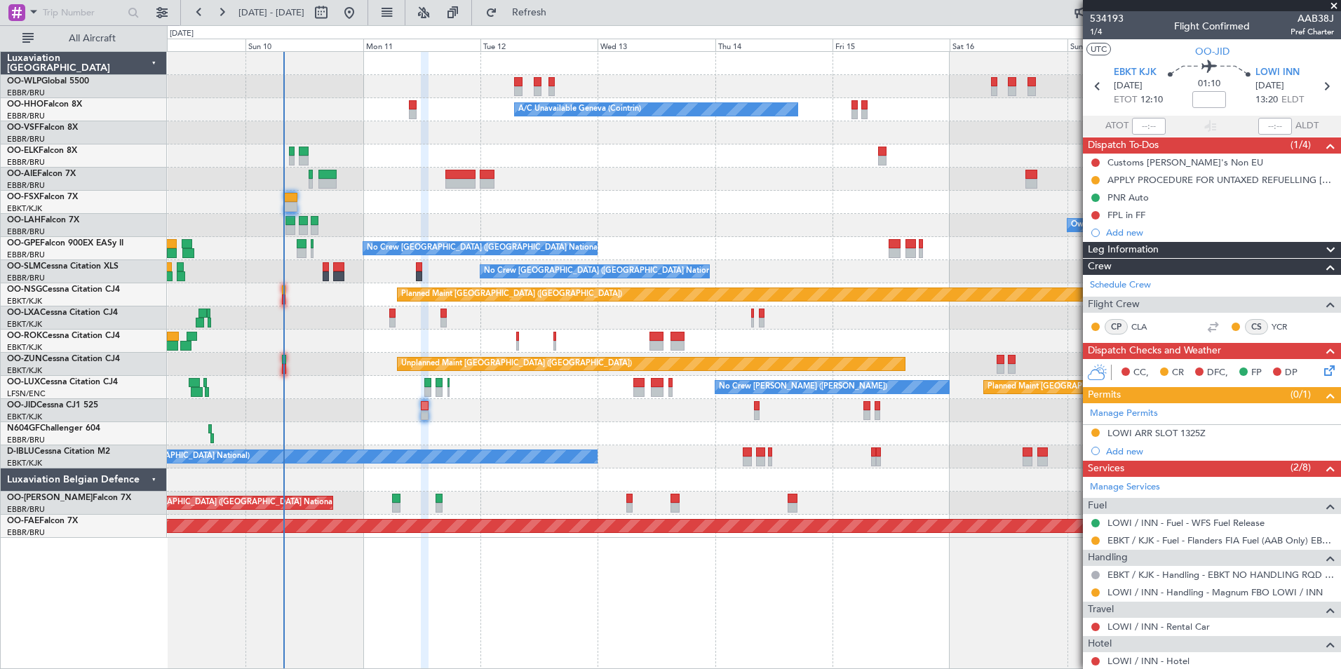
click at [580, 178] on div "Planned Maint Milan (Linate) A/C Unavailable Geneva (Cointrin) Planned Maint Ge…" at bounding box center [754, 295] width 1174 height 486
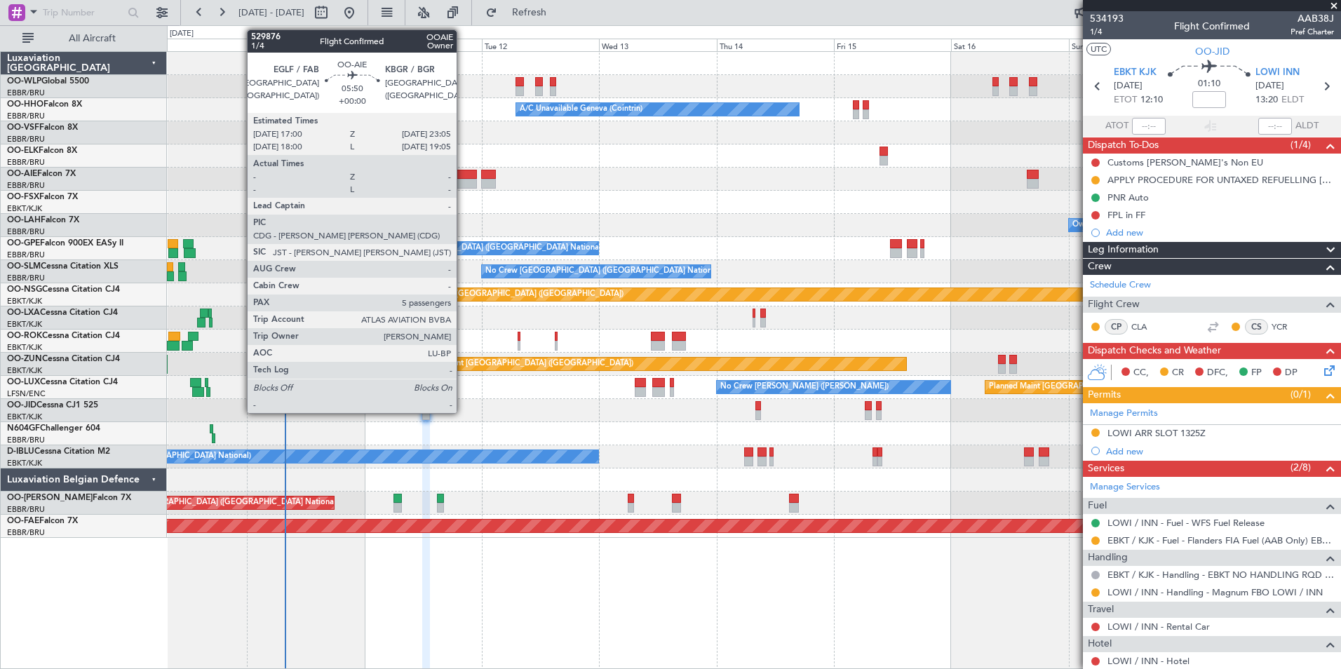
click at [463, 180] on div at bounding box center [462, 184] width 30 height 10
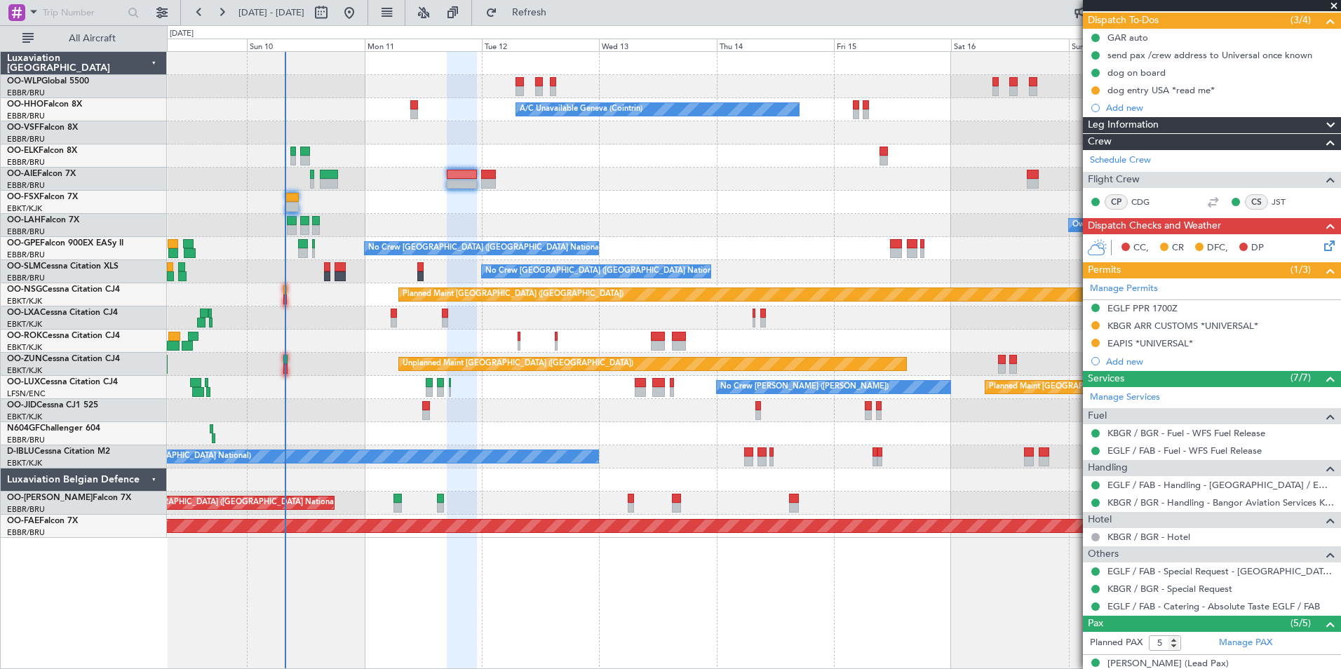
scroll to position [282, 0]
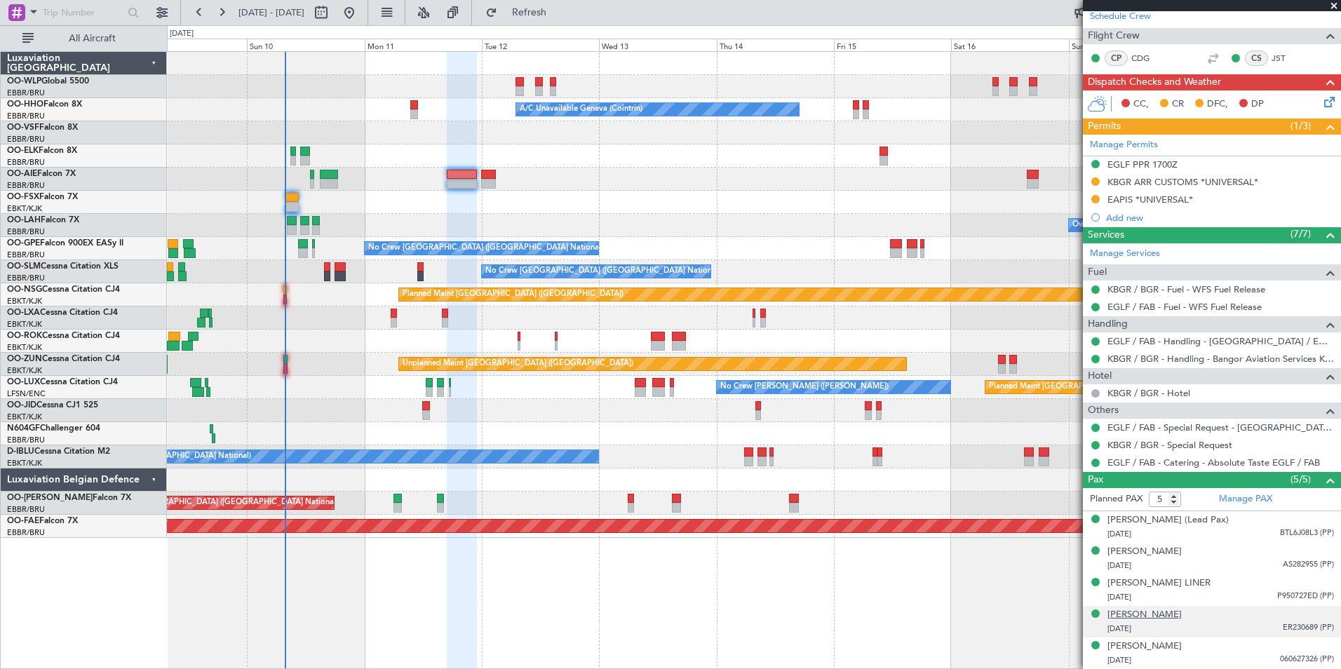
click at [1152, 613] on div "[PERSON_NAME]" at bounding box center [1145, 615] width 74 height 14
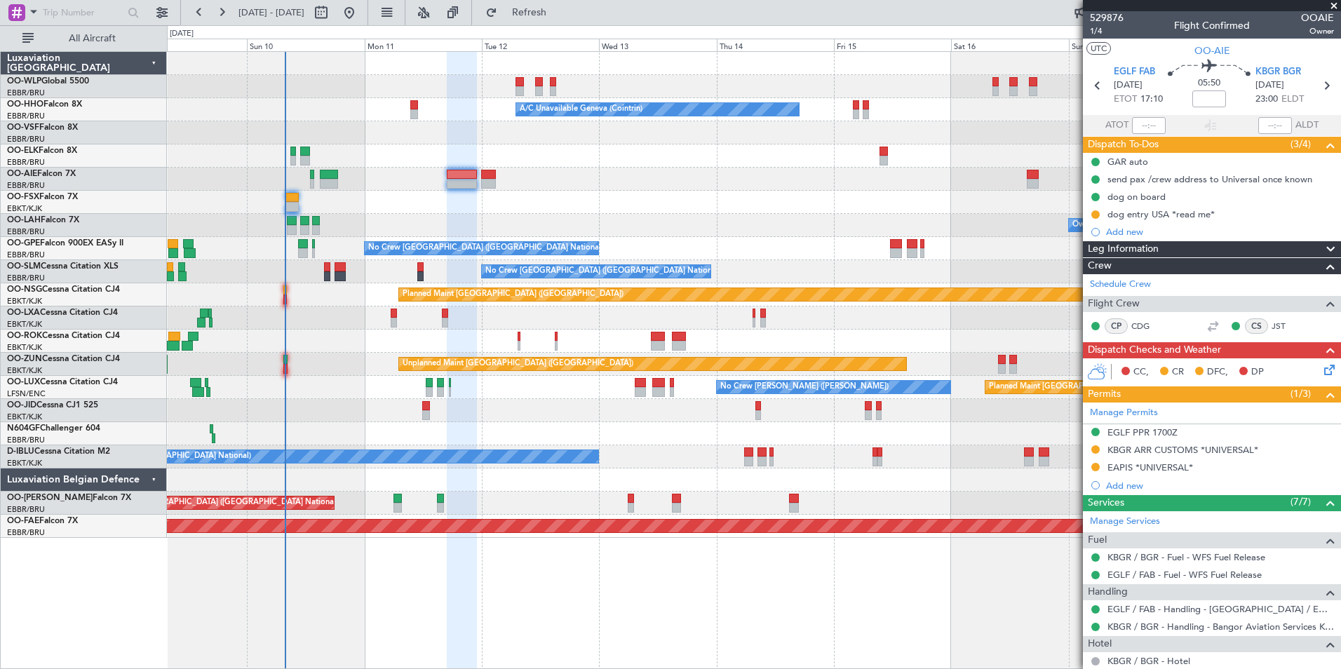
scroll to position [0, 0]
click at [1099, 36] on span "1/4" at bounding box center [1107, 32] width 34 height 12
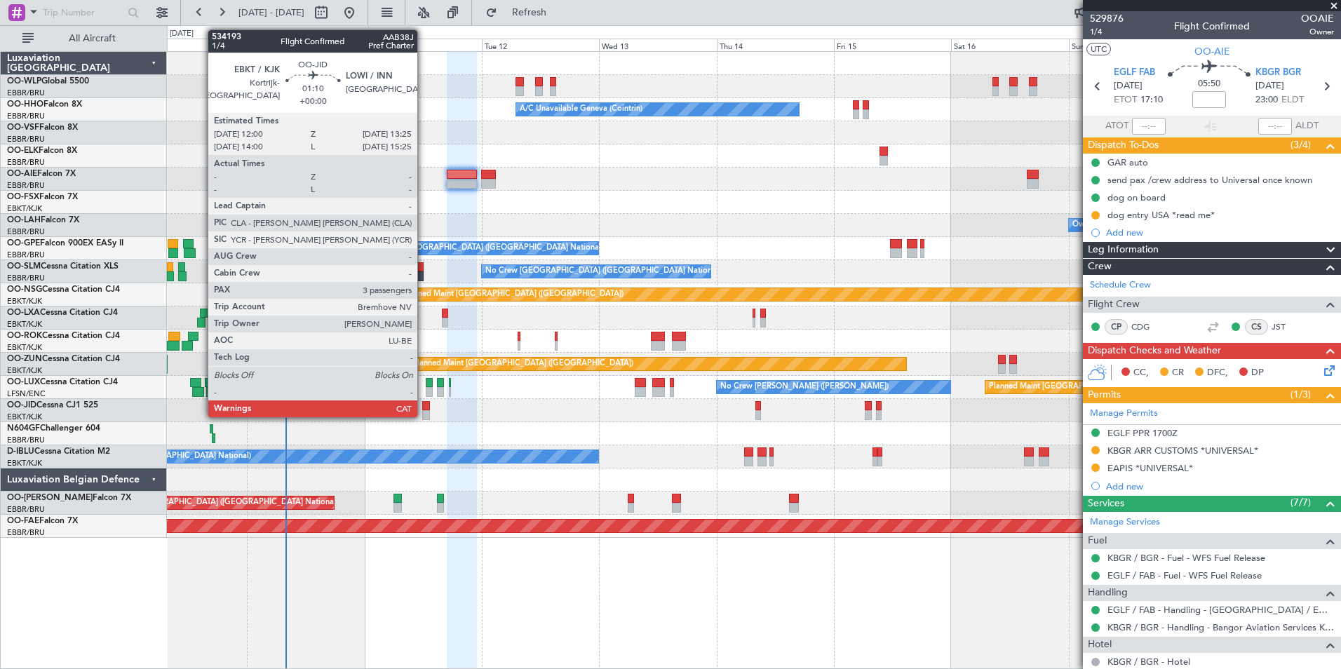
click at [424, 412] on div at bounding box center [425, 415] width 7 height 10
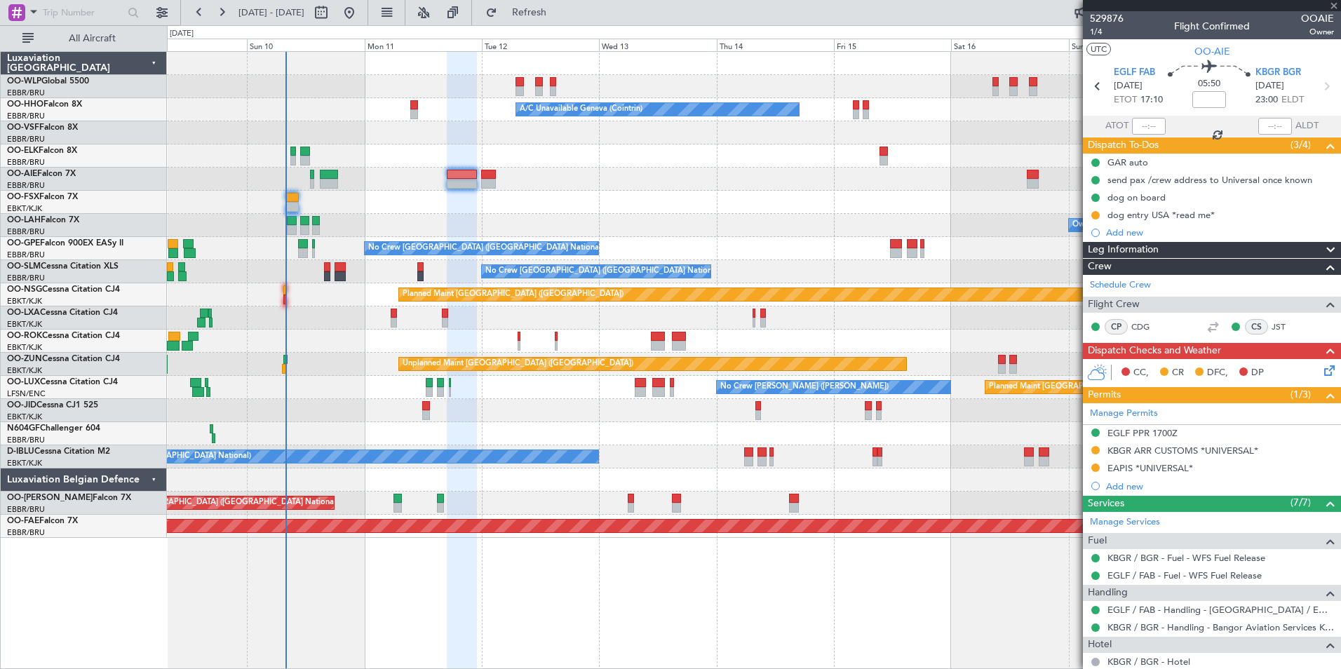
type input "3"
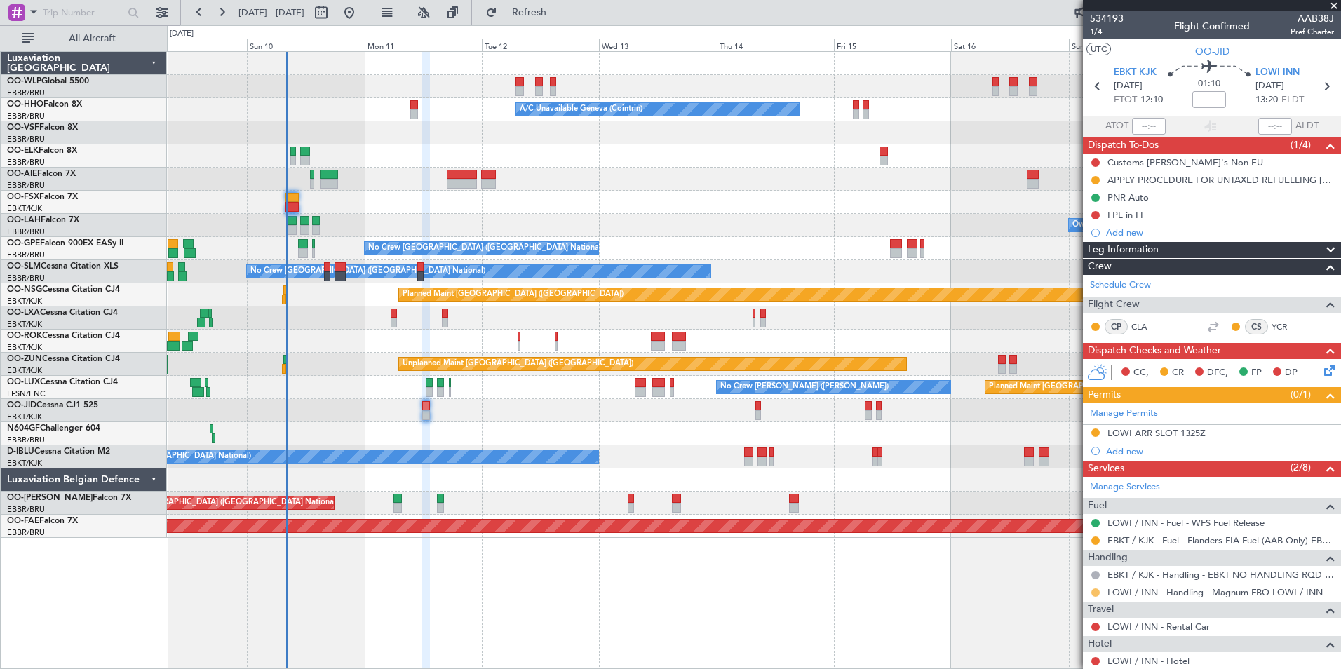
click at [1094, 589] on button at bounding box center [1096, 593] width 8 height 8
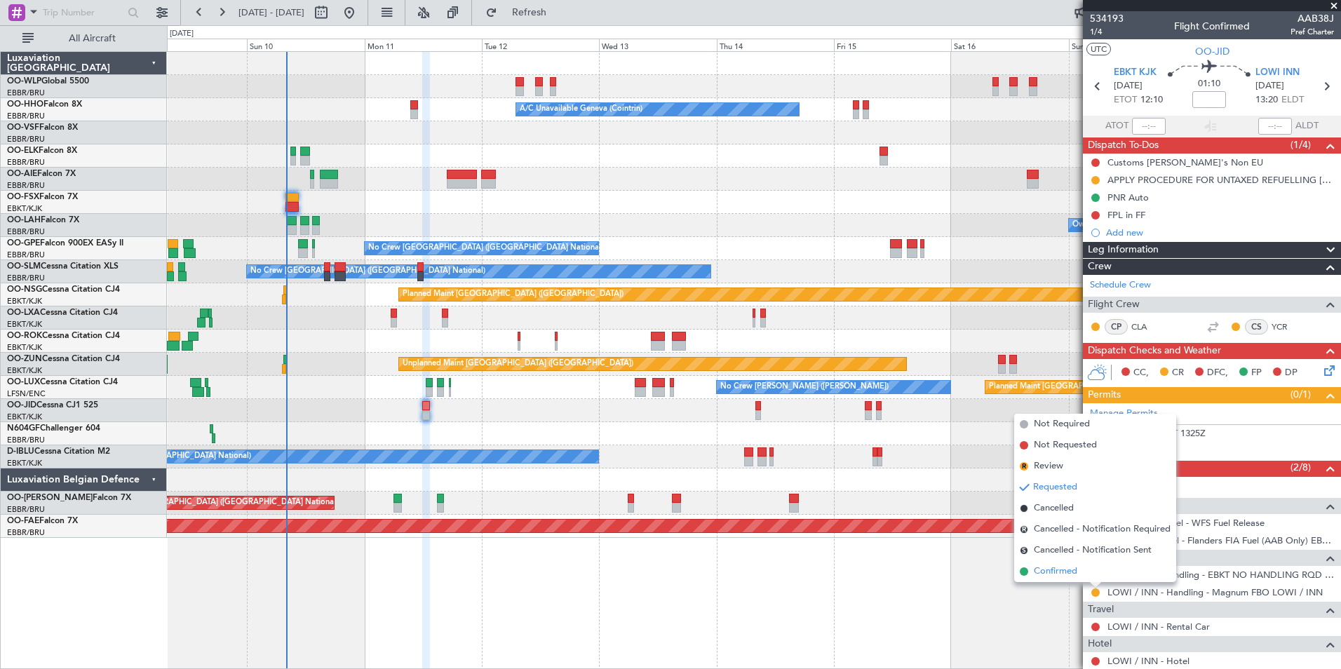
click at [1063, 570] on span "Confirmed" at bounding box center [1055, 572] width 43 height 14
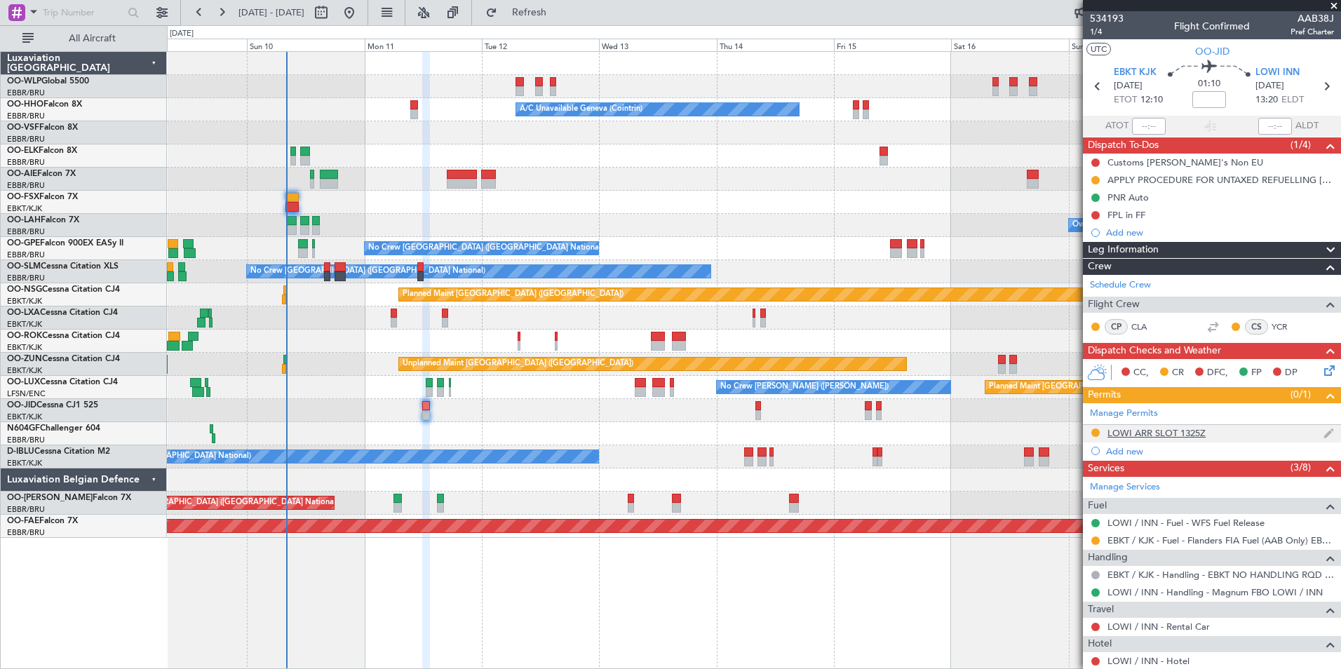
click at [1180, 432] on div "LOWI ARR SLOT 1325Z" at bounding box center [1157, 433] width 98 height 12
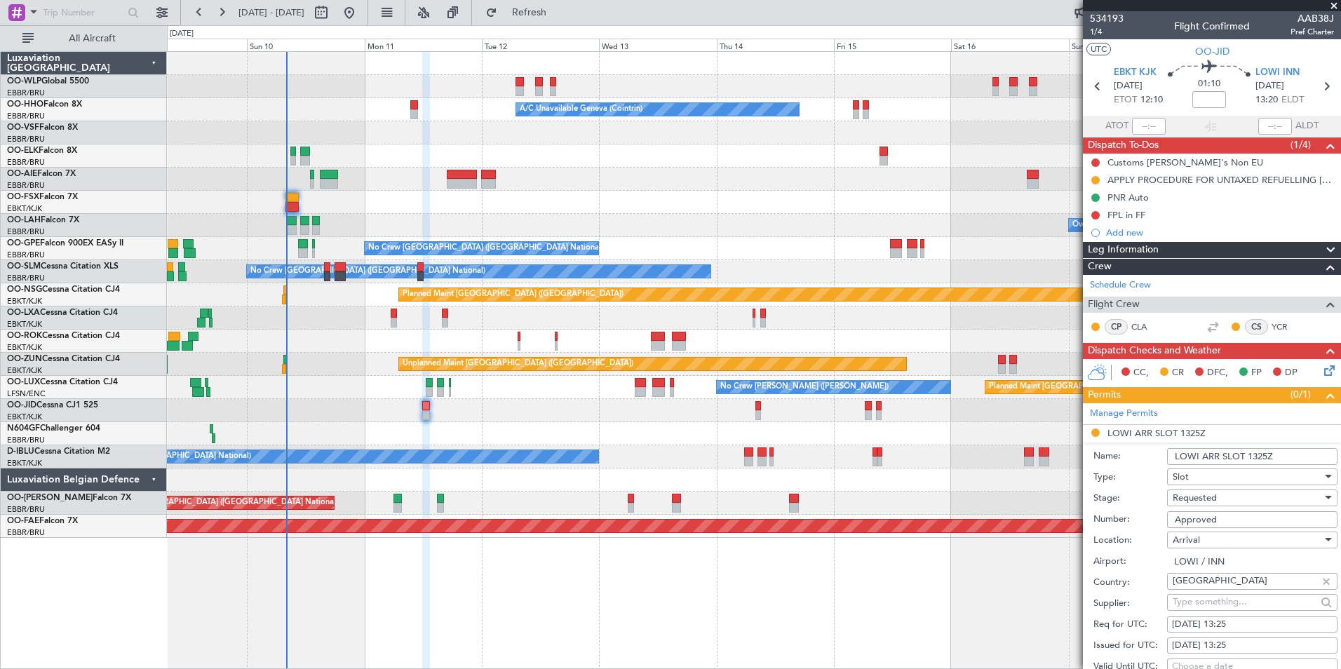
click at [1214, 492] on span "Requested" at bounding box center [1195, 498] width 44 height 13
click at [1240, 612] on span "Received OK" at bounding box center [1247, 610] width 147 height 21
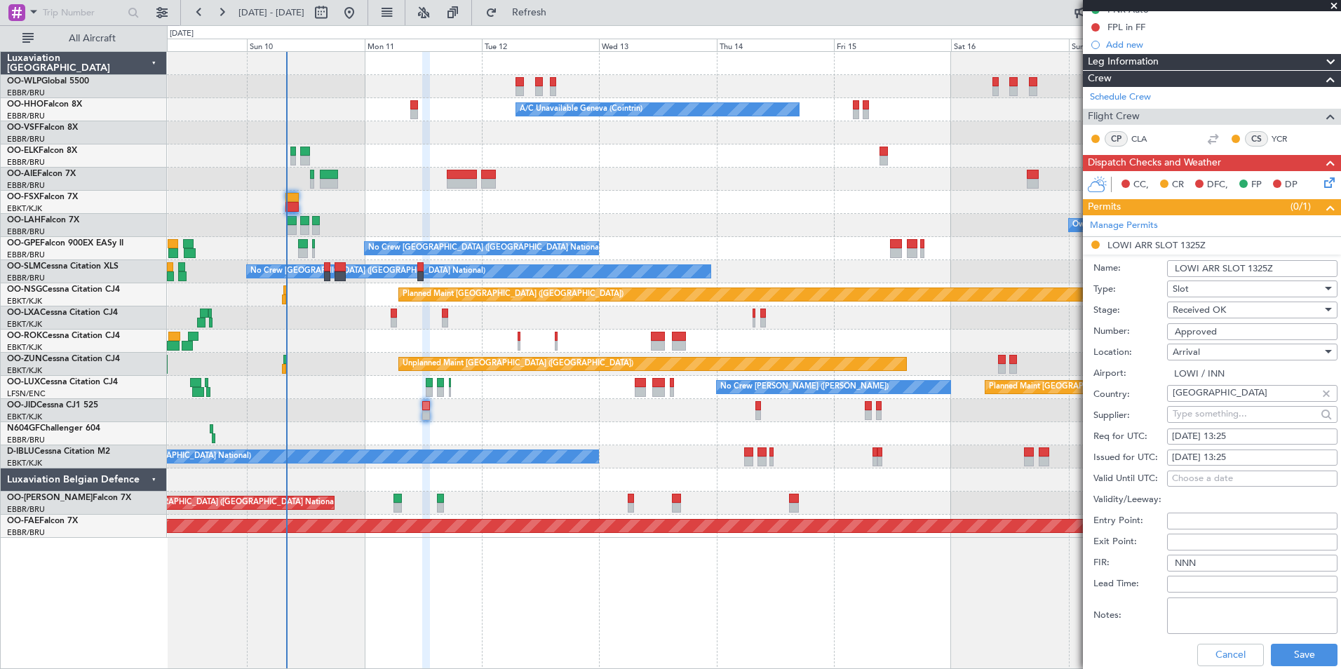
scroll to position [421, 0]
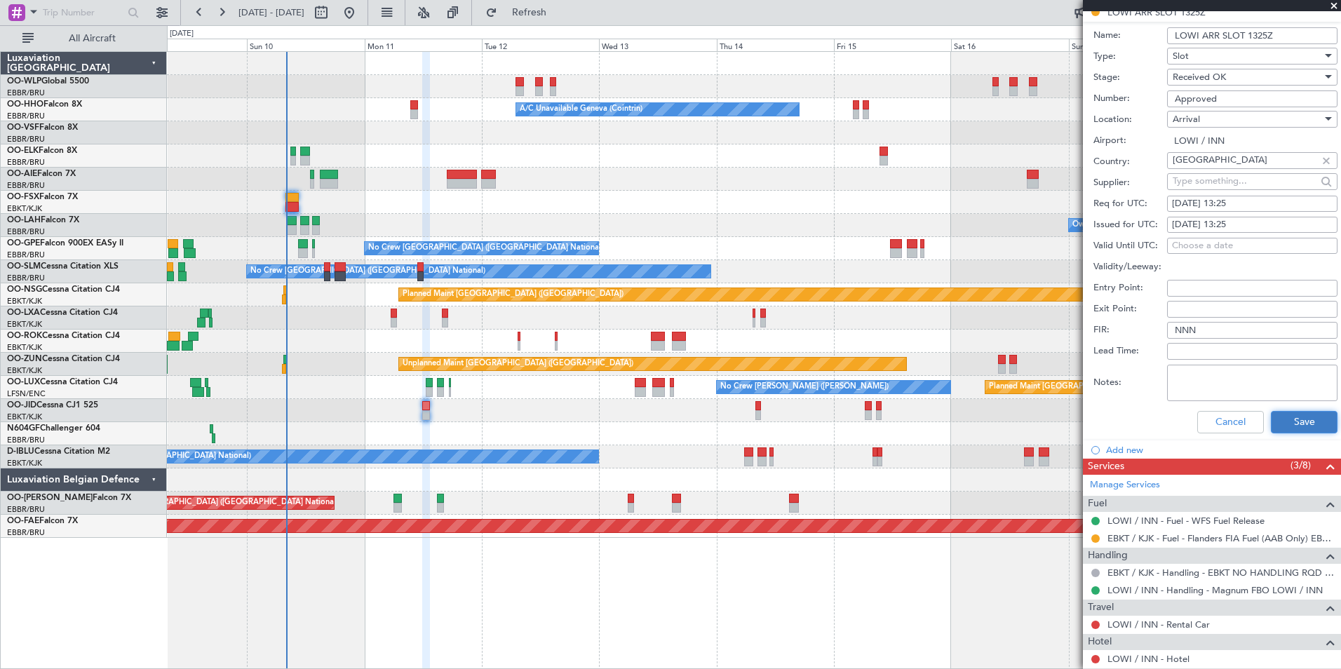
click at [1293, 413] on button "Save" at bounding box center [1304, 422] width 67 height 22
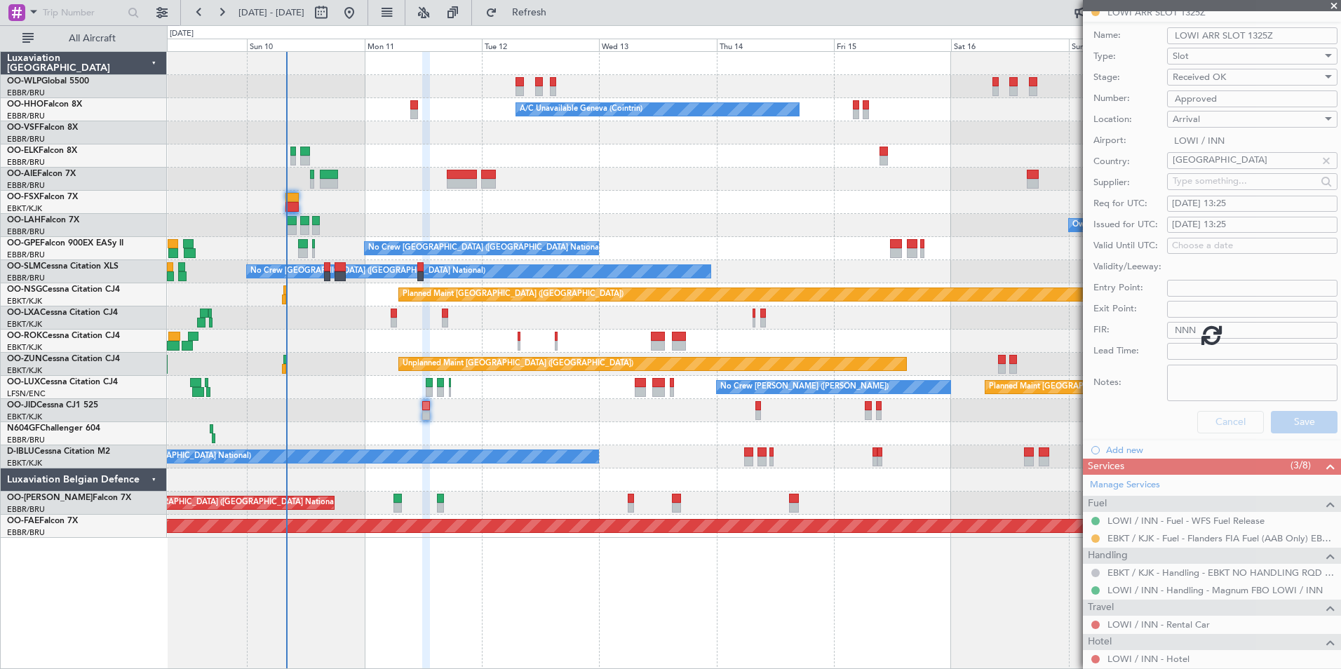
scroll to position [2, 0]
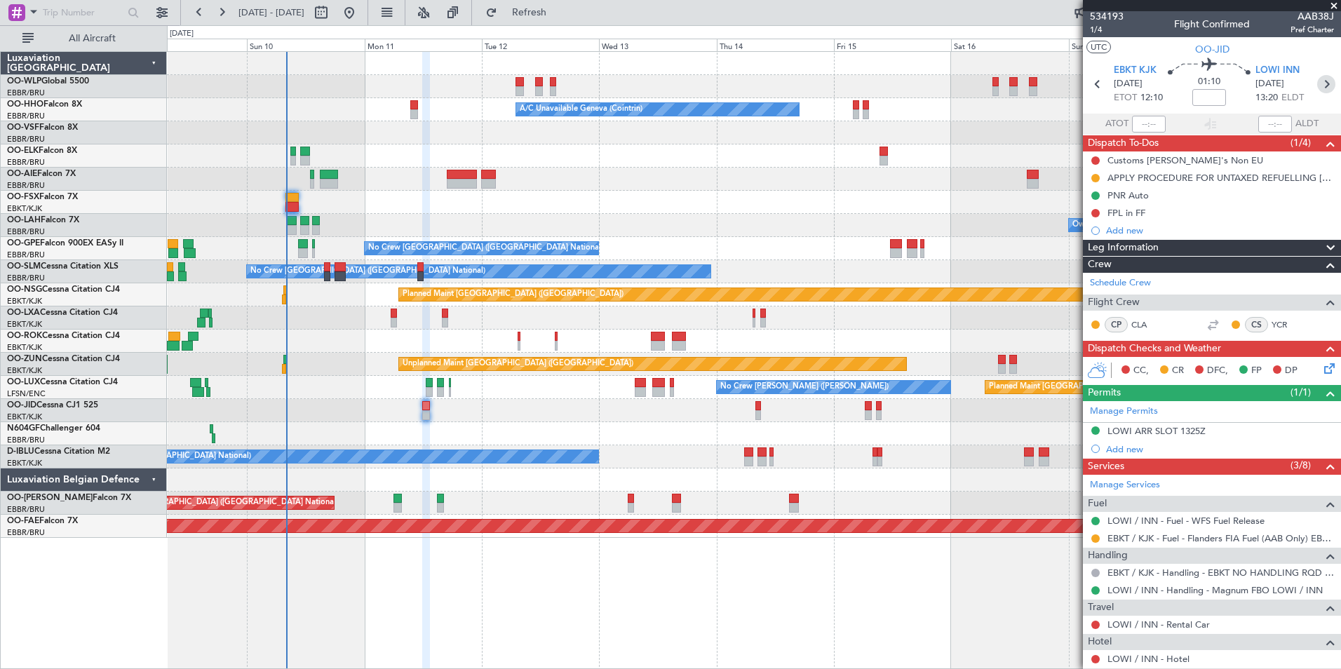
click at [1318, 83] on icon at bounding box center [1327, 84] width 18 height 18
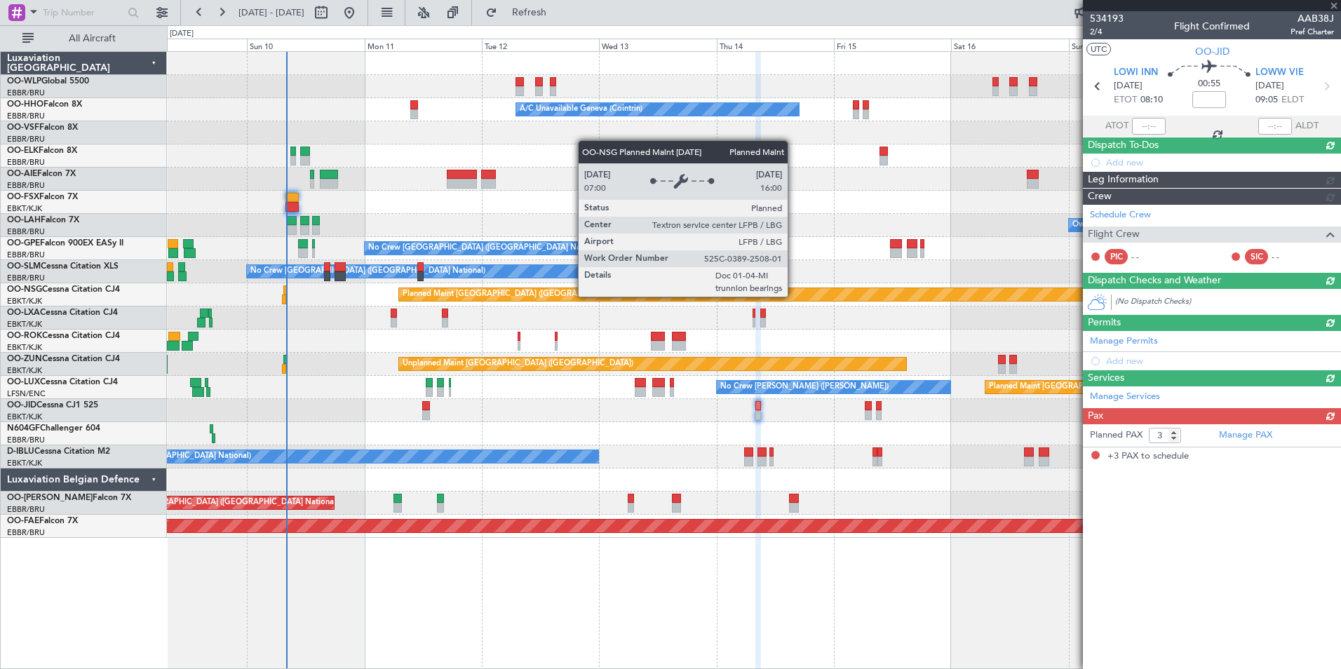
scroll to position [0, 0]
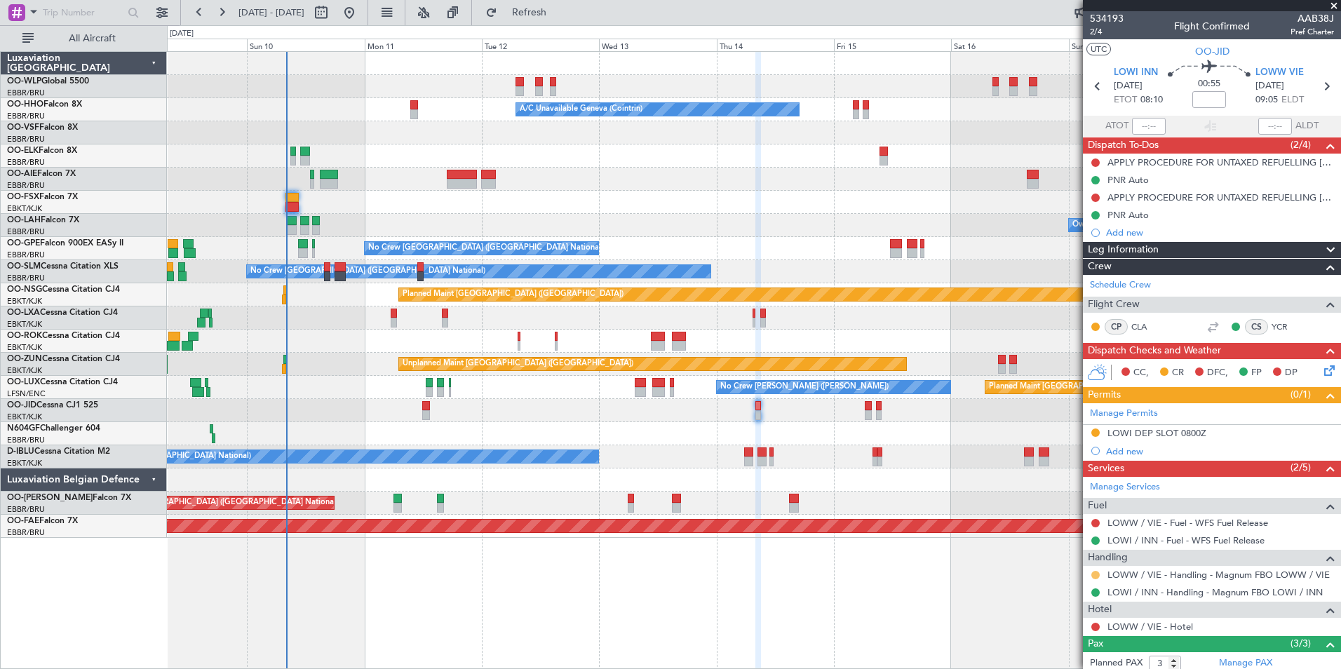
click at [1097, 576] on button at bounding box center [1096, 575] width 8 height 8
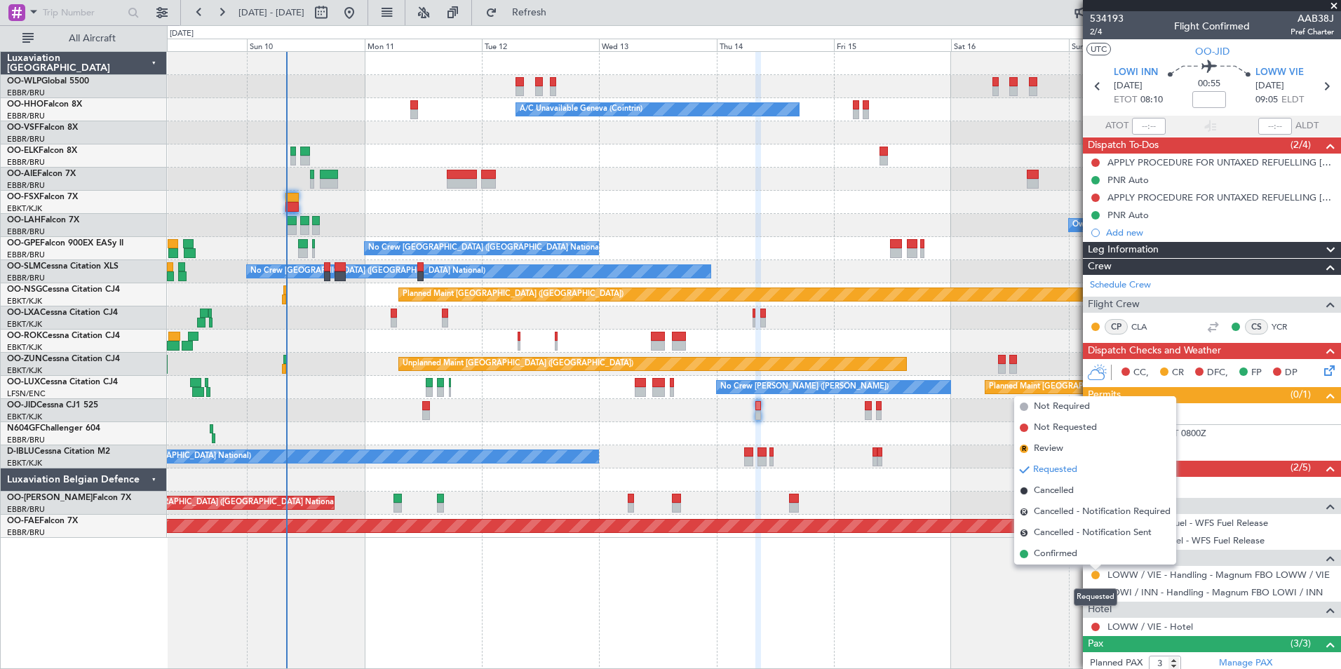
click at [1079, 600] on div "Requested" at bounding box center [1095, 598] width 43 height 18
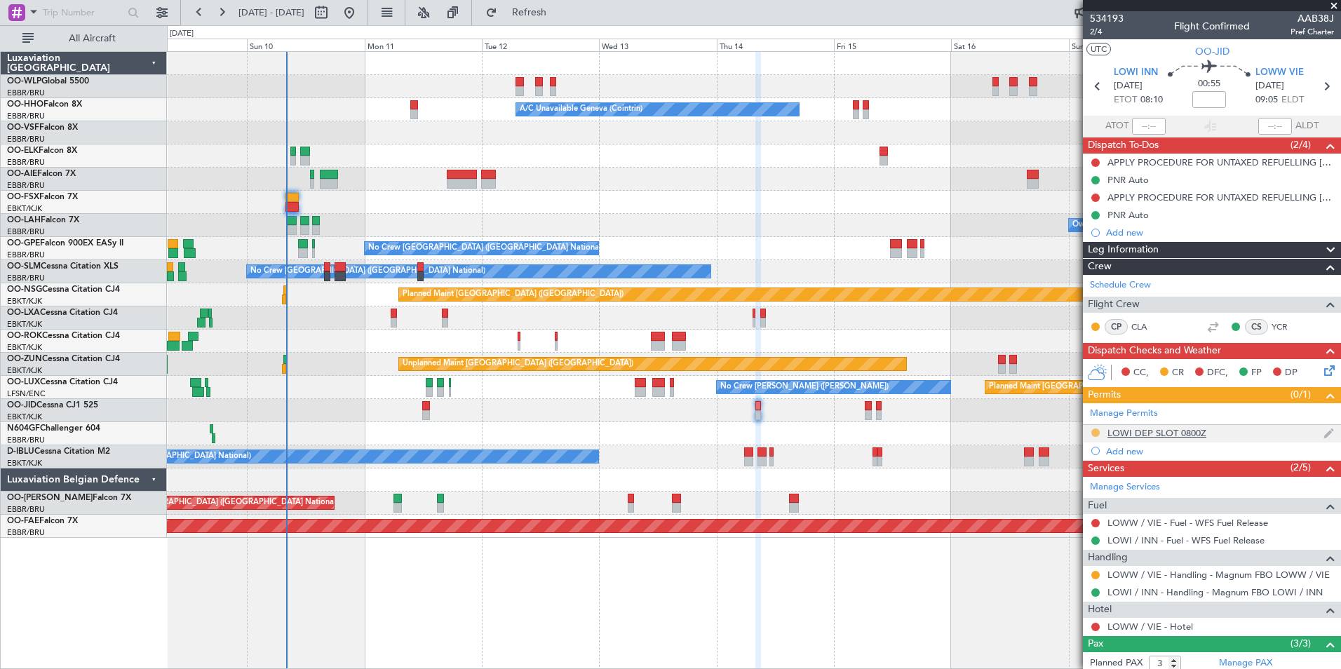
click at [1095, 434] on button at bounding box center [1096, 433] width 8 height 8
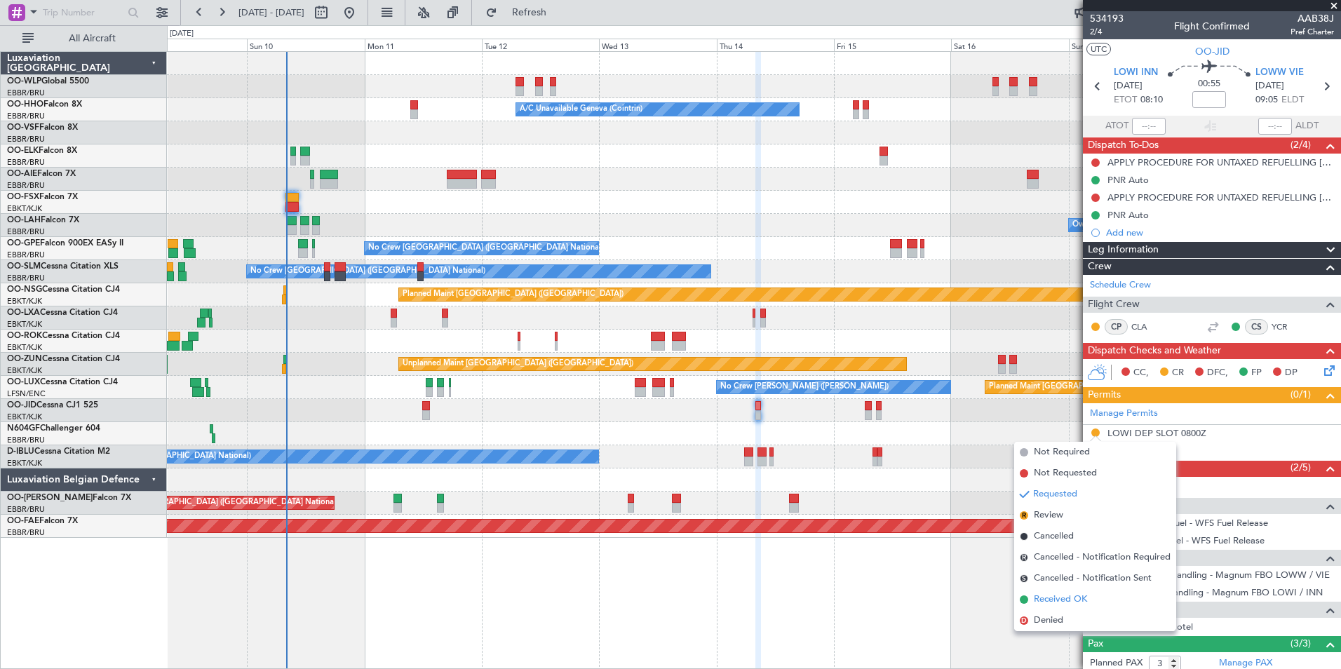
click at [1073, 602] on span "Received OK" at bounding box center [1060, 600] width 53 height 14
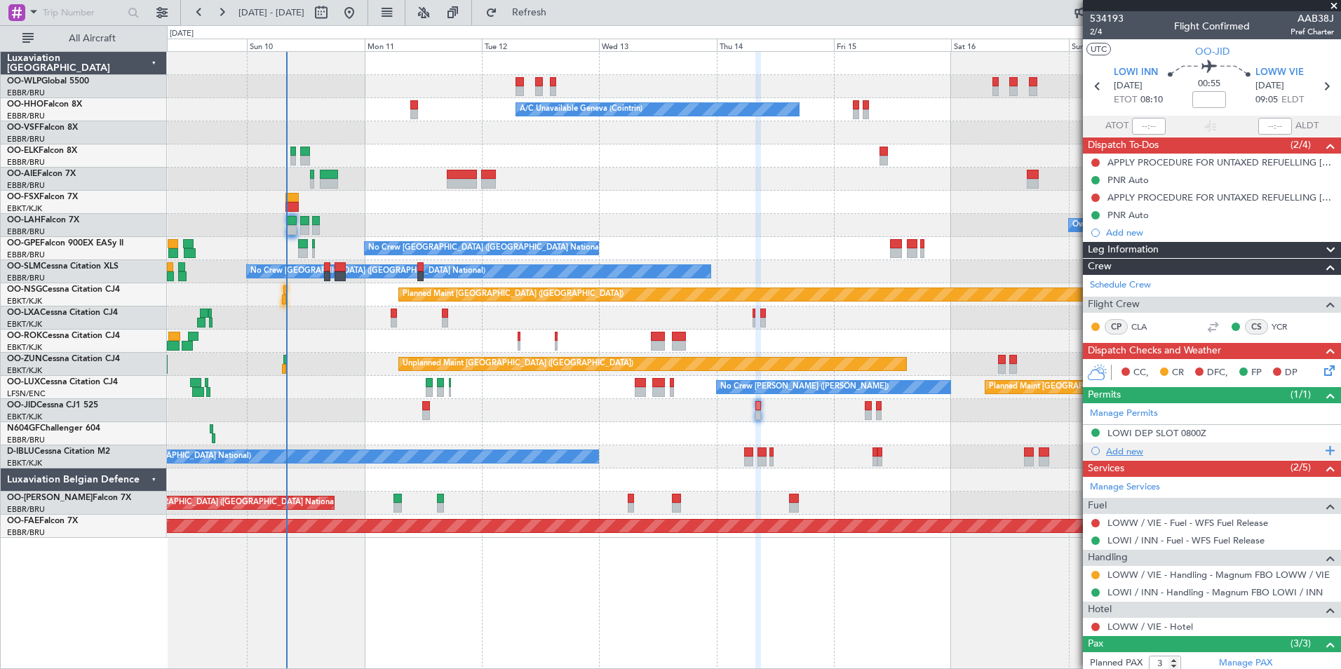
click at [1121, 443] on div "Add new" at bounding box center [1212, 452] width 258 height 18
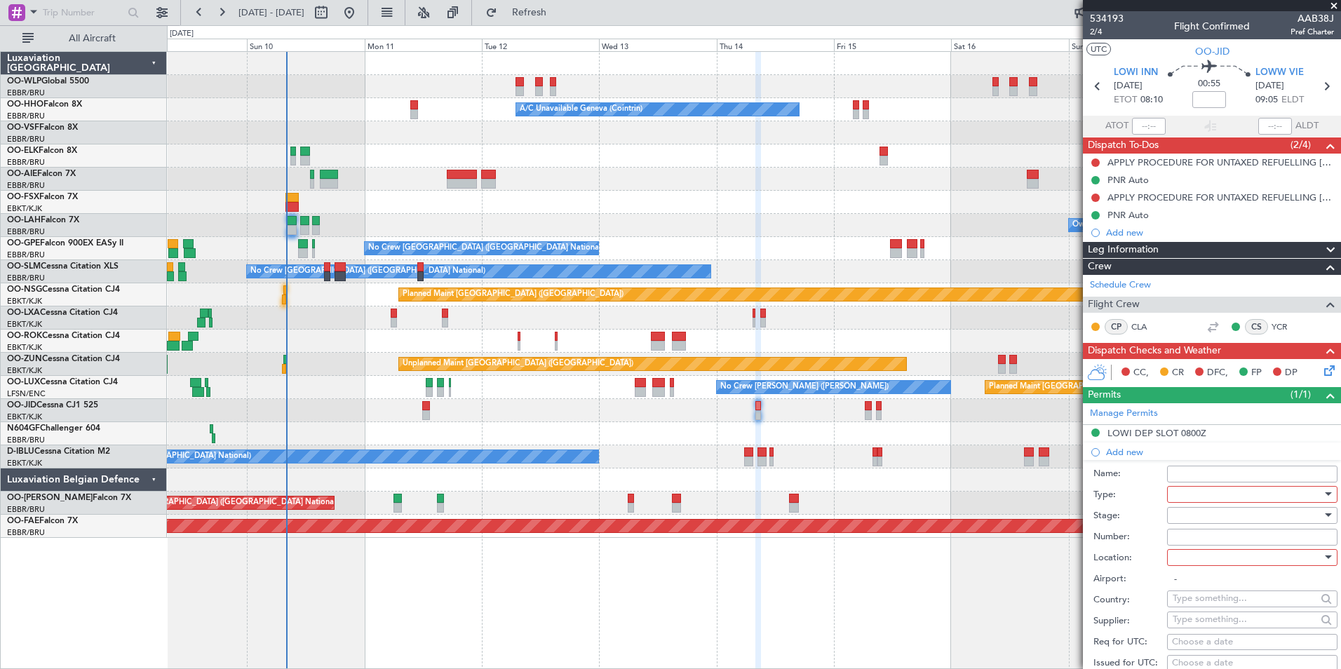
click at [1202, 493] on div at bounding box center [1247, 494] width 149 height 21
click at [1206, 616] on span "Slot" at bounding box center [1247, 626] width 147 height 21
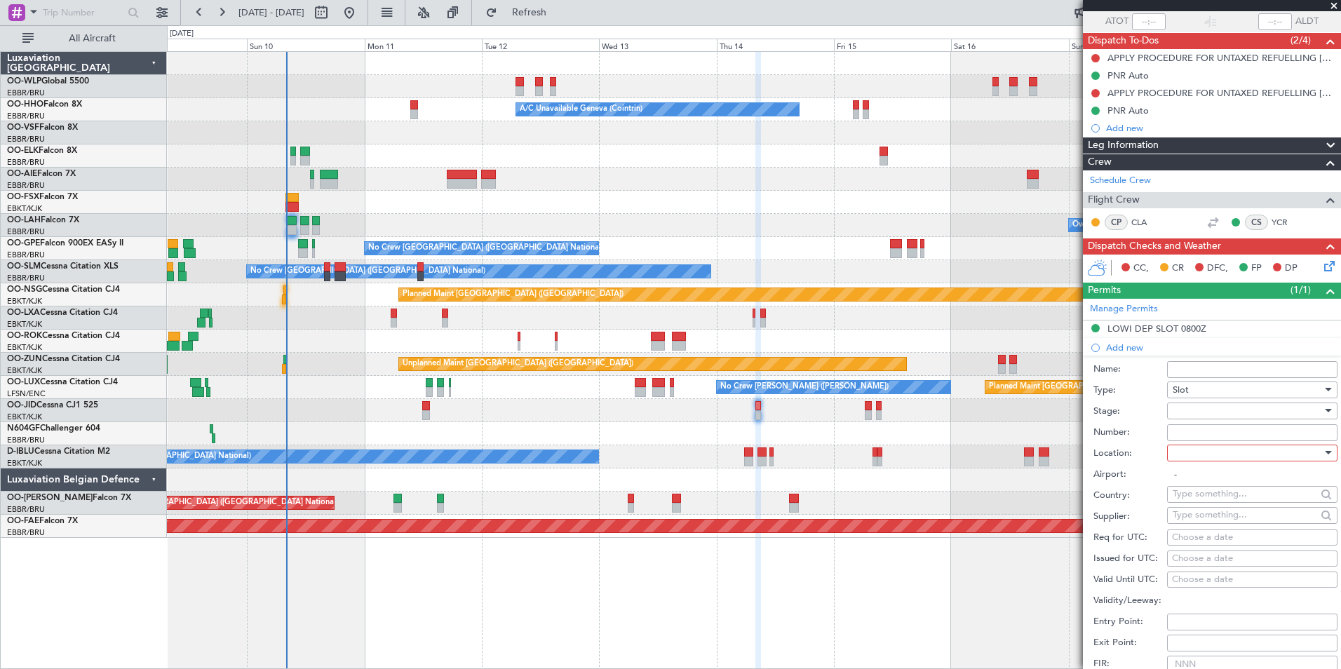
scroll to position [210, 0]
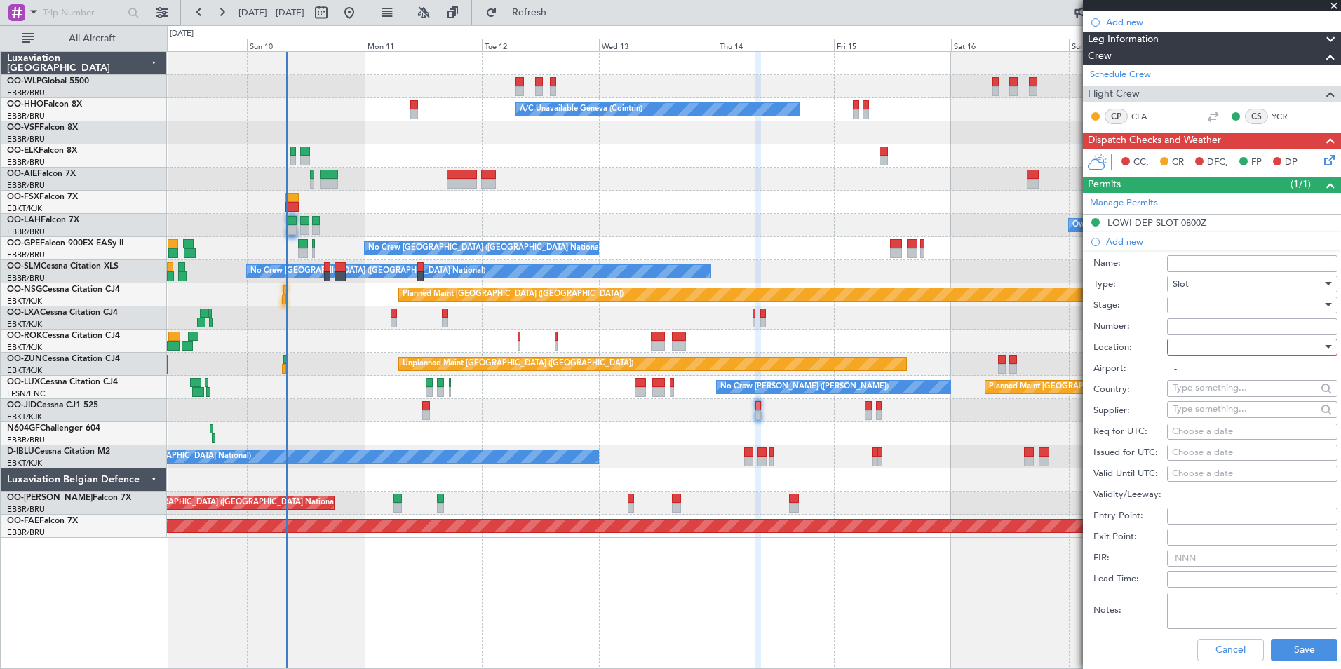
click at [1191, 302] on div at bounding box center [1247, 305] width 149 height 21
click at [1201, 421] on span "Received OK" at bounding box center [1247, 417] width 147 height 21
click at [1193, 351] on div at bounding box center [1247, 347] width 149 height 21
click at [1181, 413] on span "Arrival" at bounding box center [1247, 417] width 147 height 21
type input "LOWW / VIE"
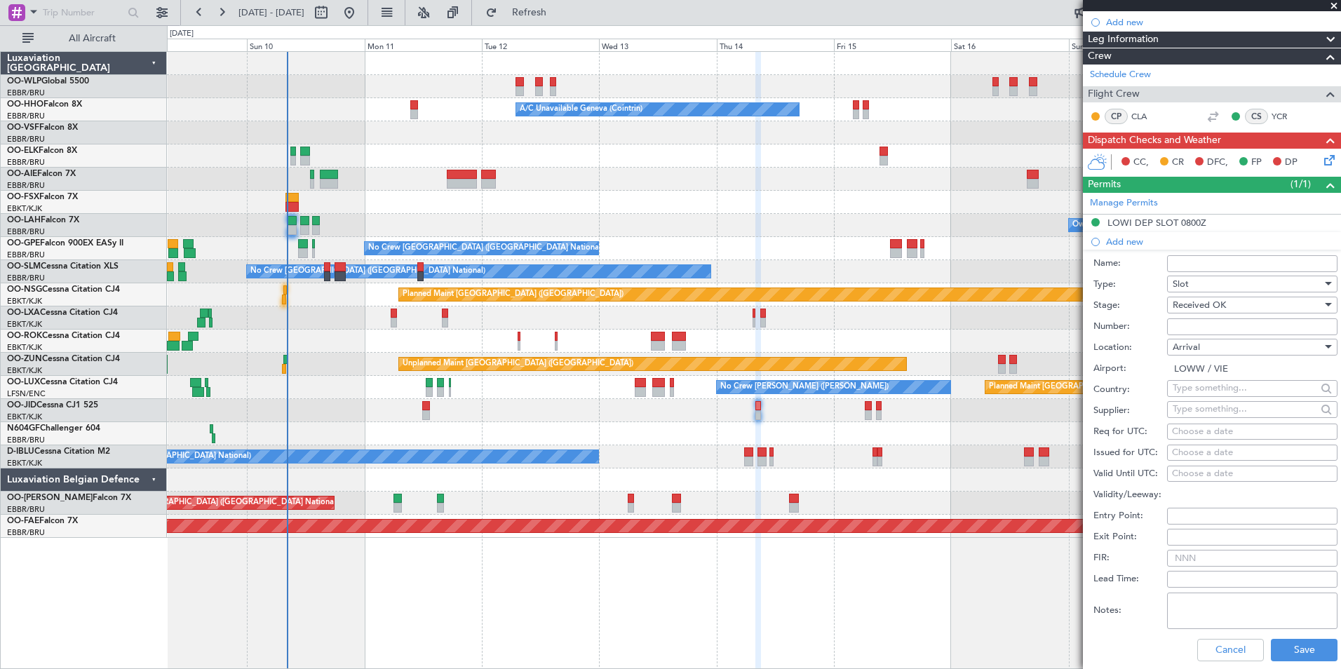
click at [1184, 319] on input "Number:" at bounding box center [1252, 327] width 170 height 17
paste input "LOWWAAAB0038J0"
type input "LOWWAAAB0038J0"
click at [1228, 426] on div "Choose a date" at bounding box center [1252, 432] width 161 height 14
select select "8"
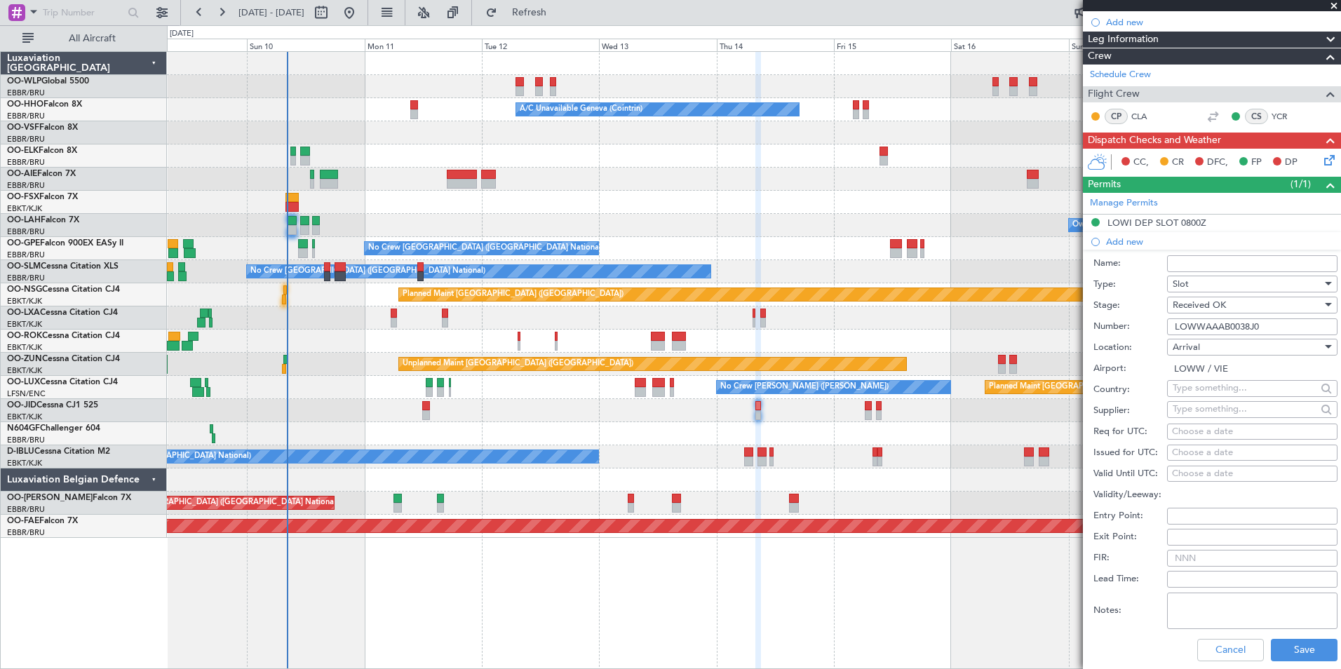
select select "2025"
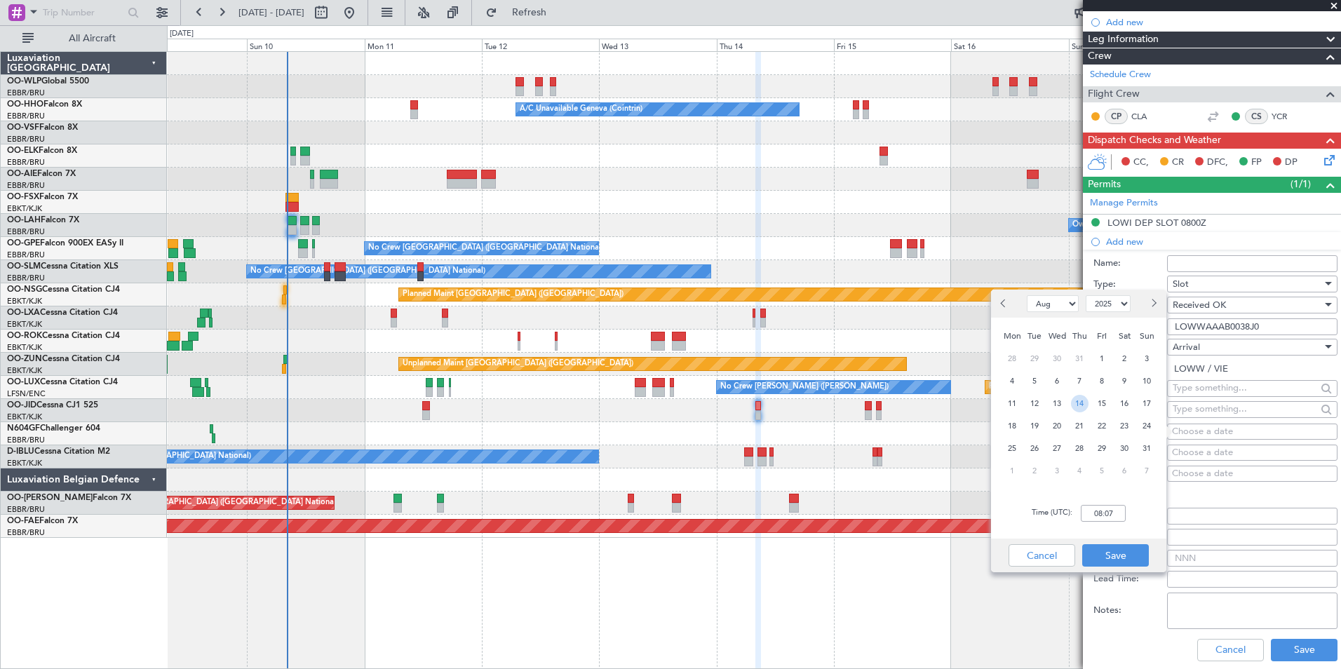
click at [1082, 403] on span "14" at bounding box center [1080, 404] width 18 height 18
click at [1112, 516] on input "00:00" at bounding box center [1103, 513] width 45 height 17
type input "09:10"
click at [1106, 548] on button "Save" at bounding box center [1115, 555] width 67 height 22
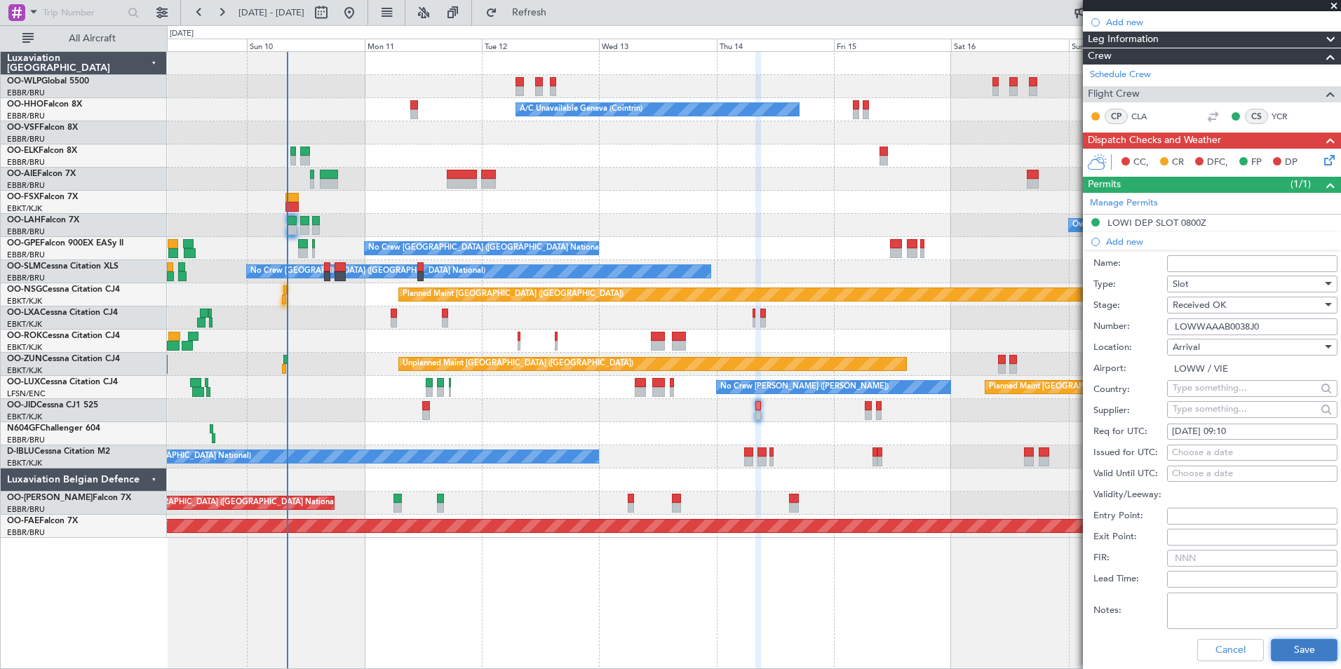
click at [1284, 645] on button "Save" at bounding box center [1304, 650] width 67 height 22
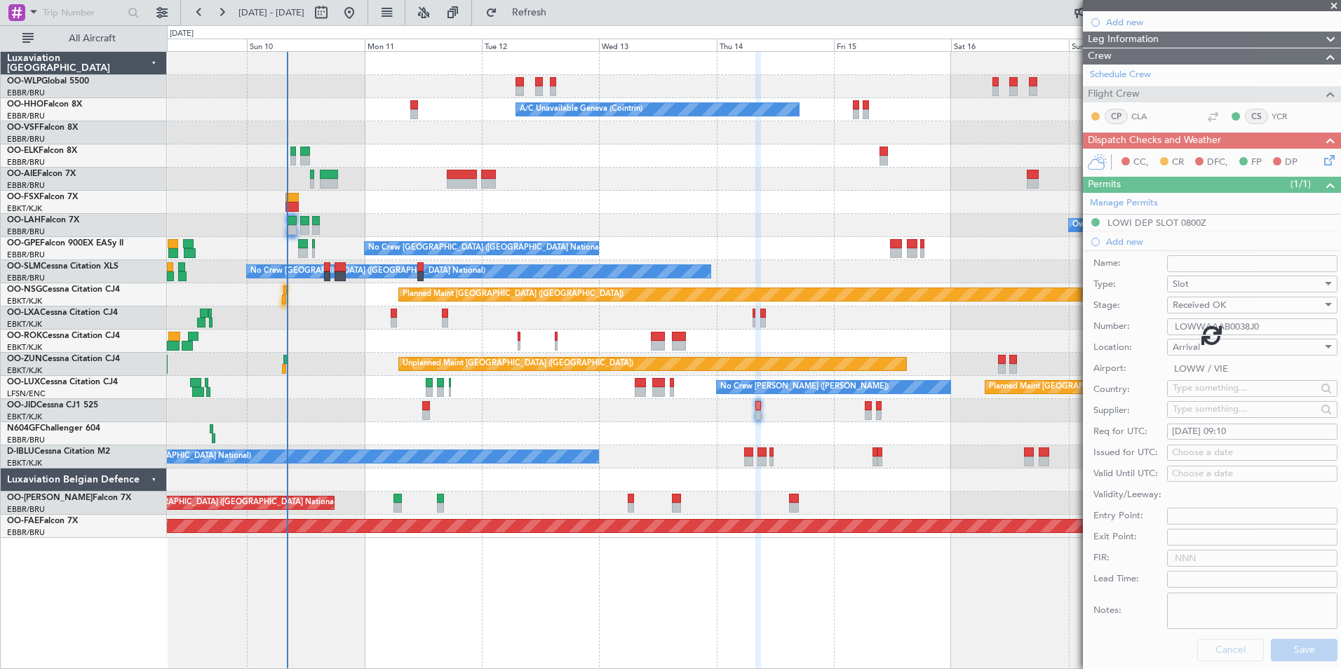
scroll to position [118, 0]
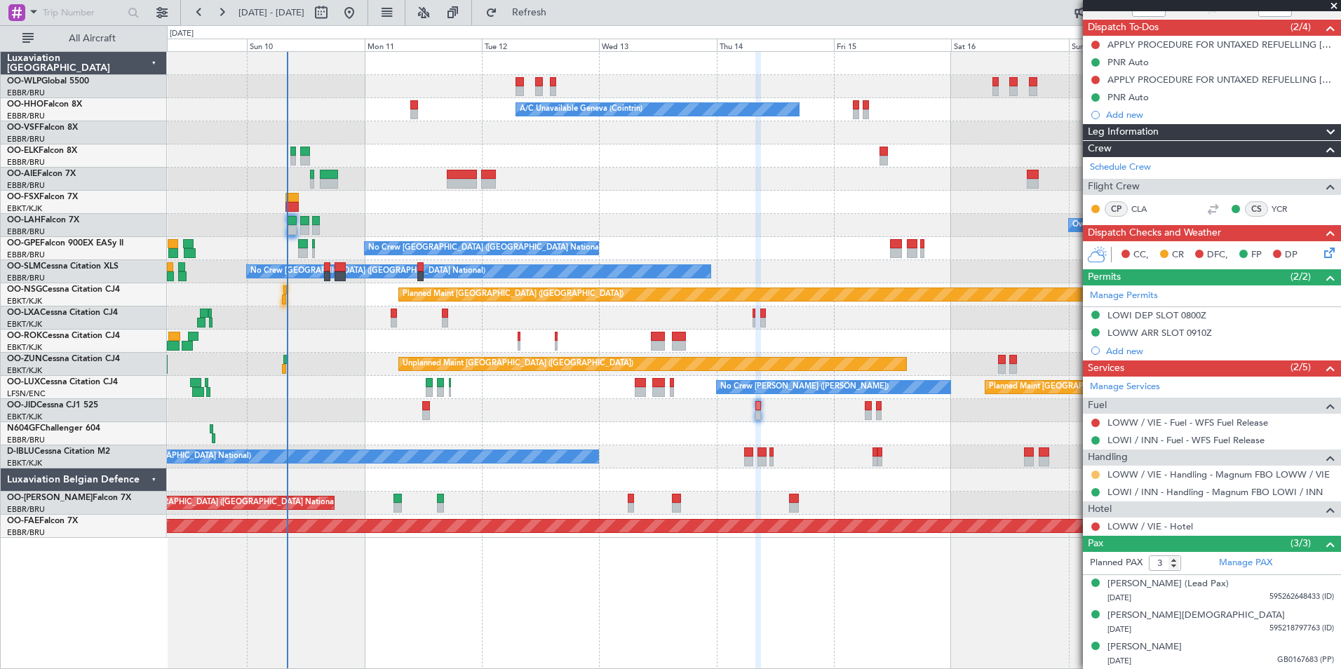
click at [1097, 474] on button at bounding box center [1096, 475] width 8 height 8
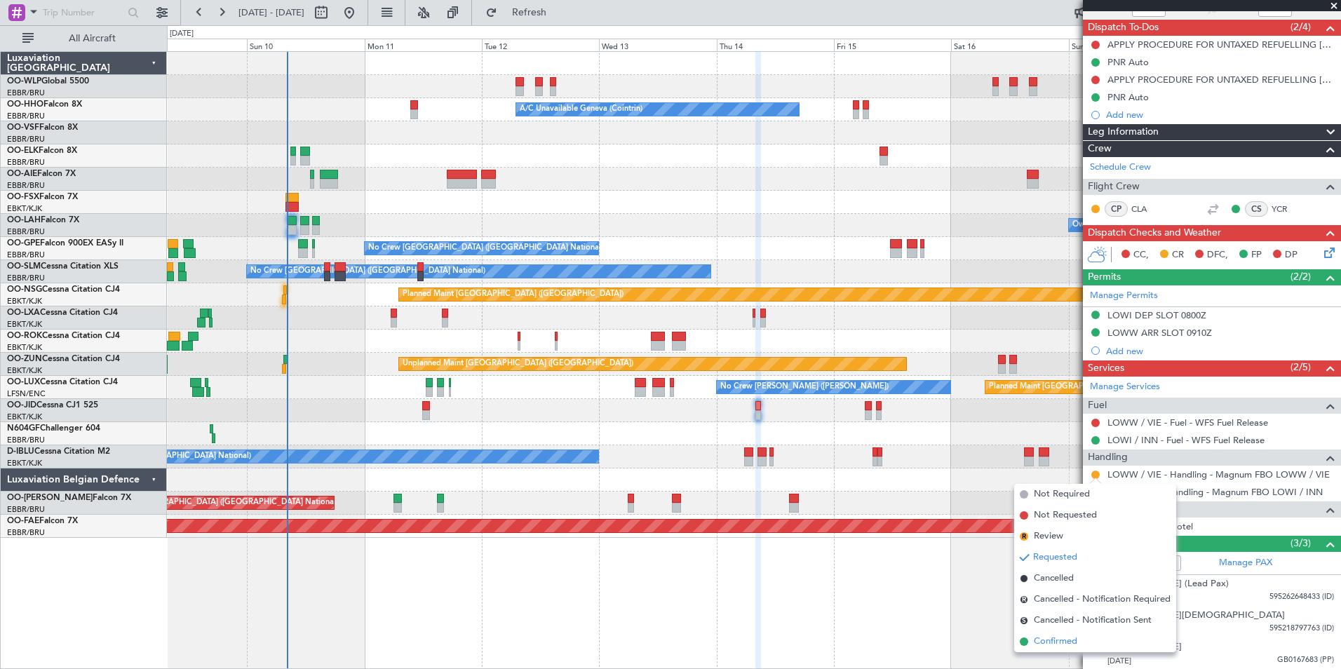
click at [1068, 639] on span "Confirmed" at bounding box center [1055, 642] width 43 height 14
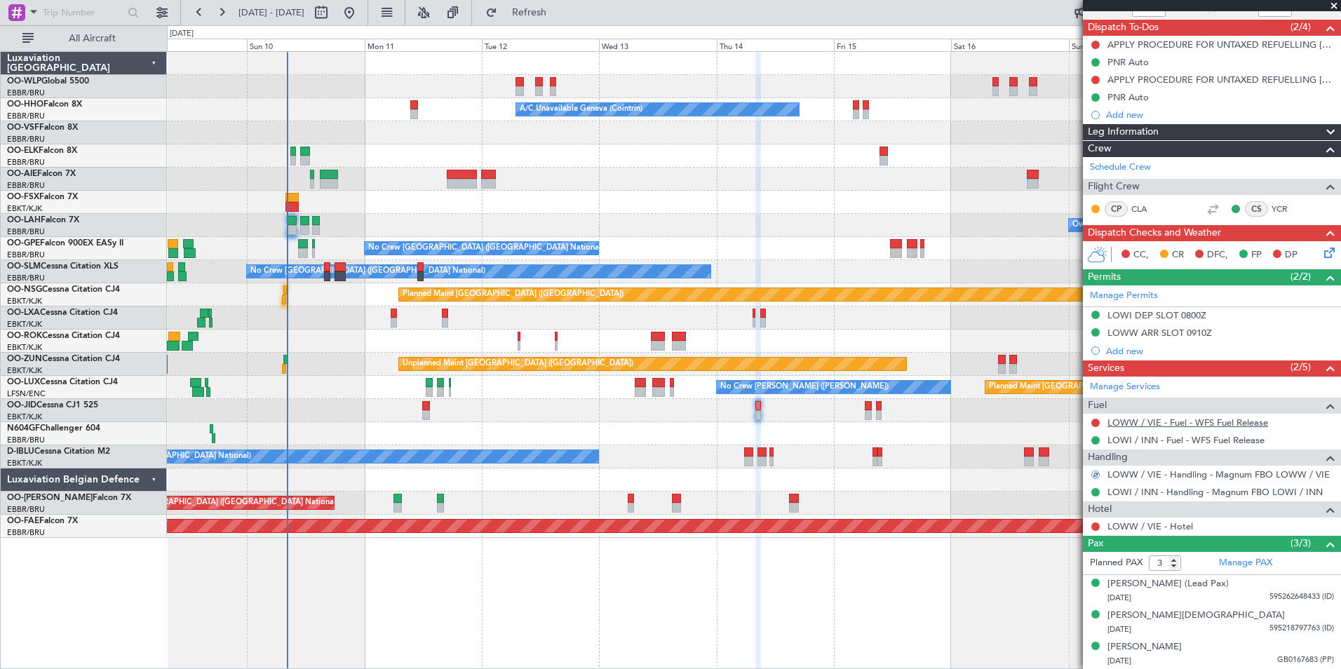
click at [1152, 423] on link "LOWW / VIE - Fuel - WFS Fuel Release" at bounding box center [1188, 423] width 161 height 12
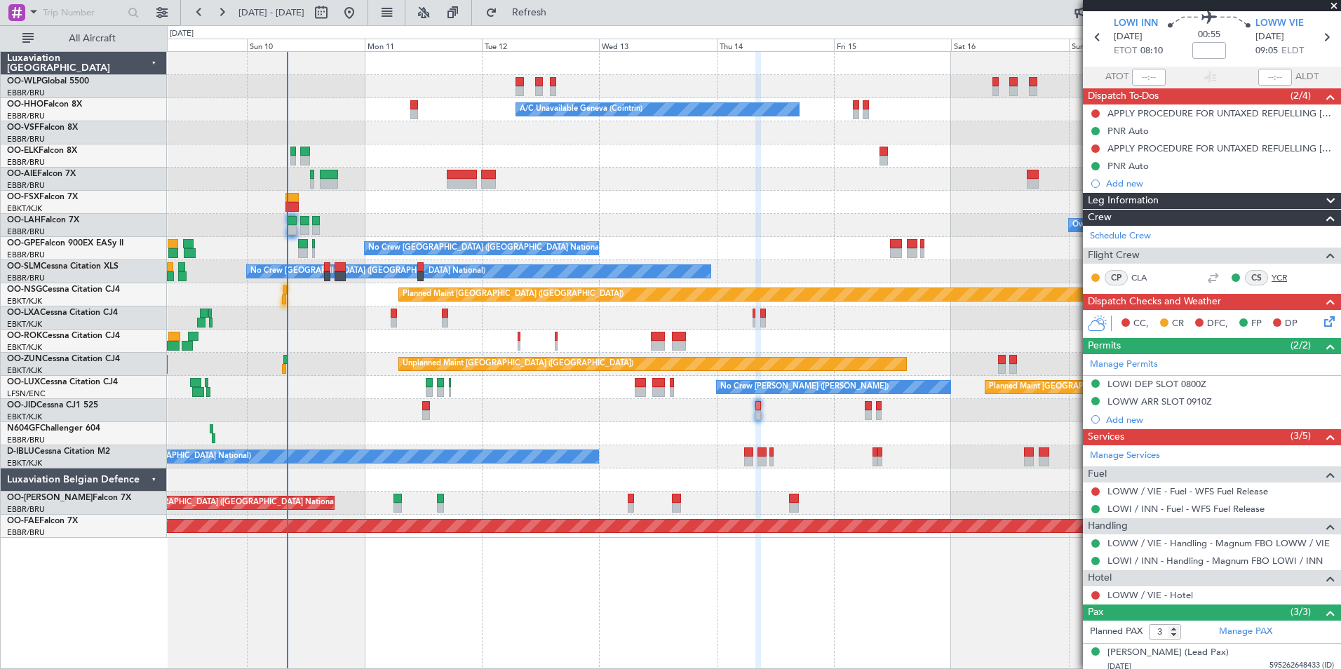
scroll to position [0, 0]
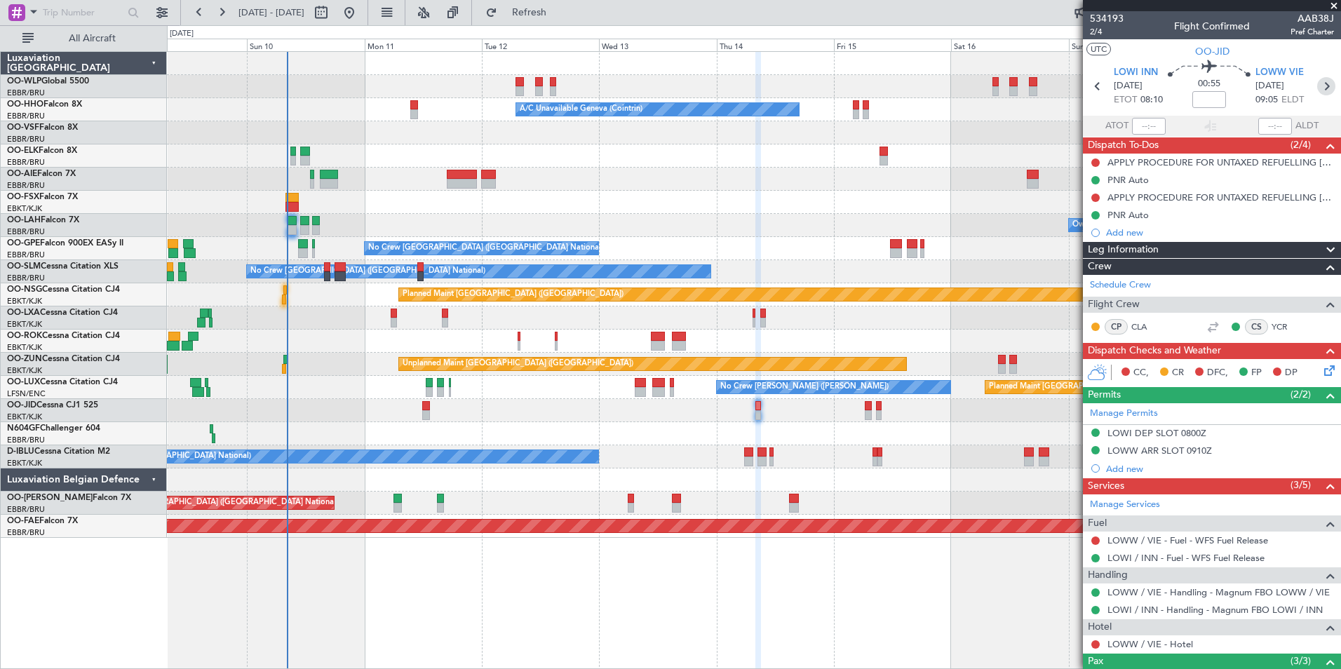
click at [1318, 84] on icon at bounding box center [1327, 86] width 18 height 18
type input "2"
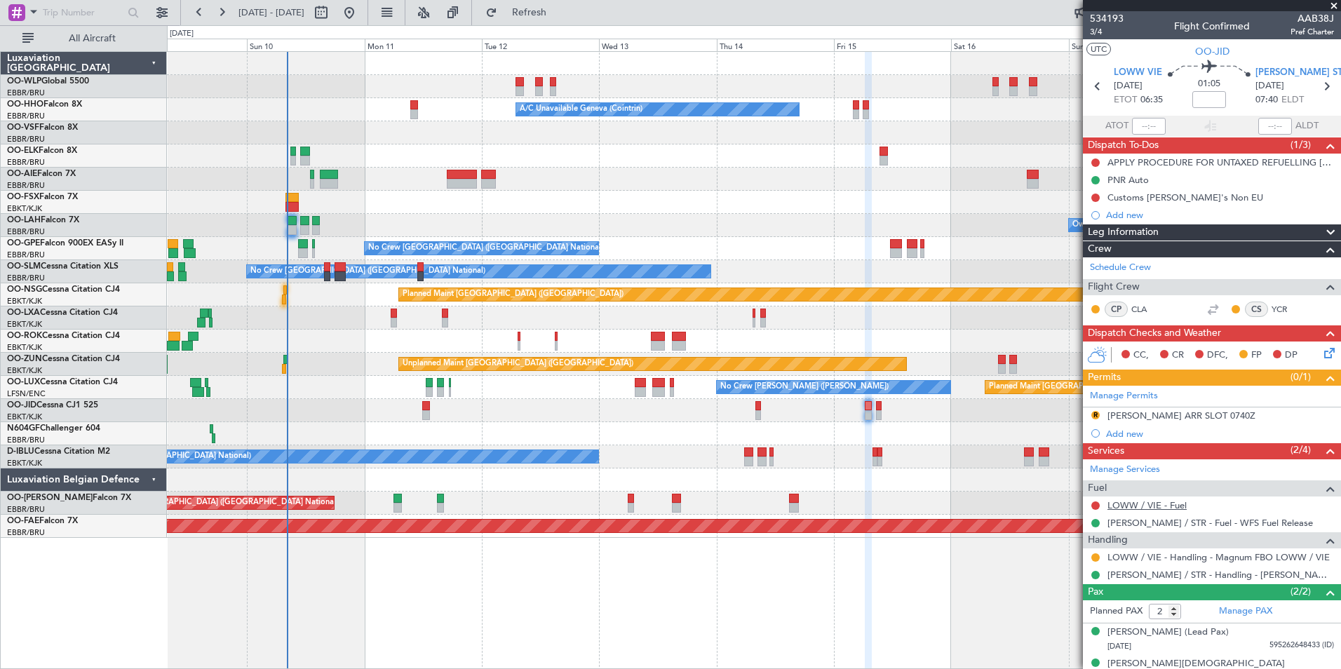
click at [1134, 506] on link "LOWW / VIE - Fuel" at bounding box center [1147, 506] width 79 height 12
click at [1119, 435] on div "Add new" at bounding box center [1213, 434] width 215 height 12
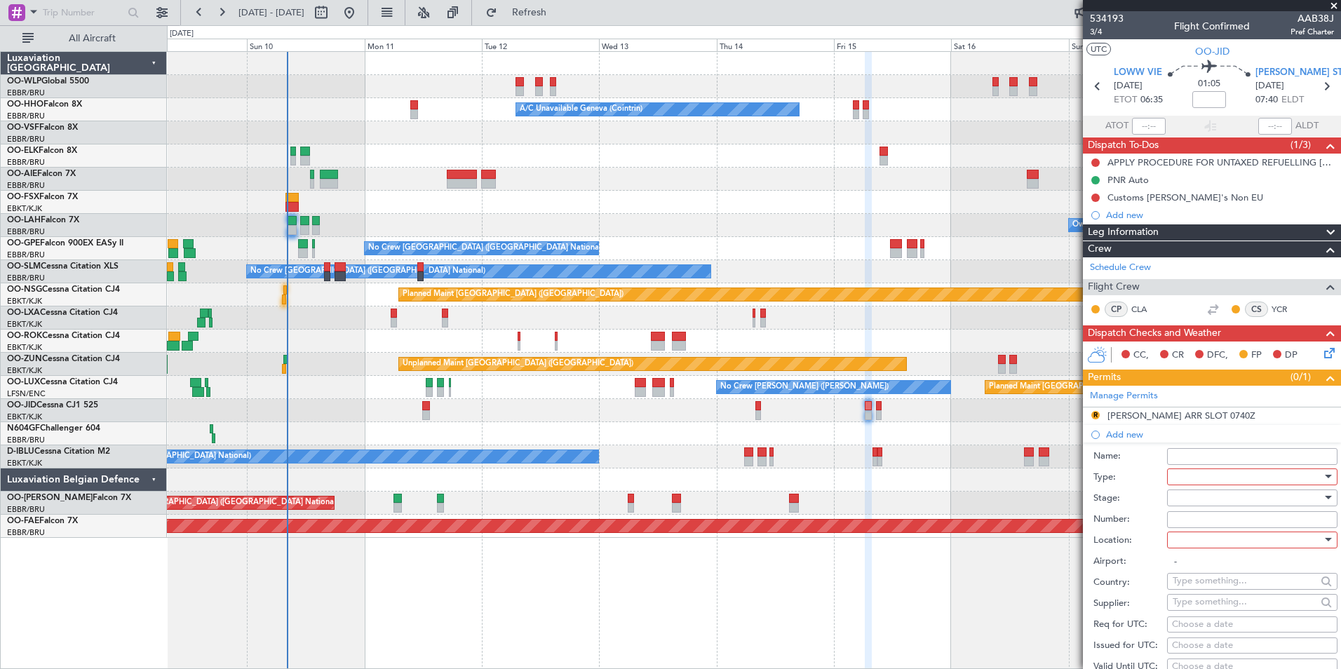
click at [1202, 477] on div at bounding box center [1247, 477] width 149 height 21
click at [1179, 606] on span "Slot" at bounding box center [1247, 608] width 147 height 21
drag, startPoint x: 1179, startPoint y: 606, endPoint x: 1192, endPoint y: 489, distance: 117.9
click at [1192, 489] on div at bounding box center [1247, 498] width 149 height 21
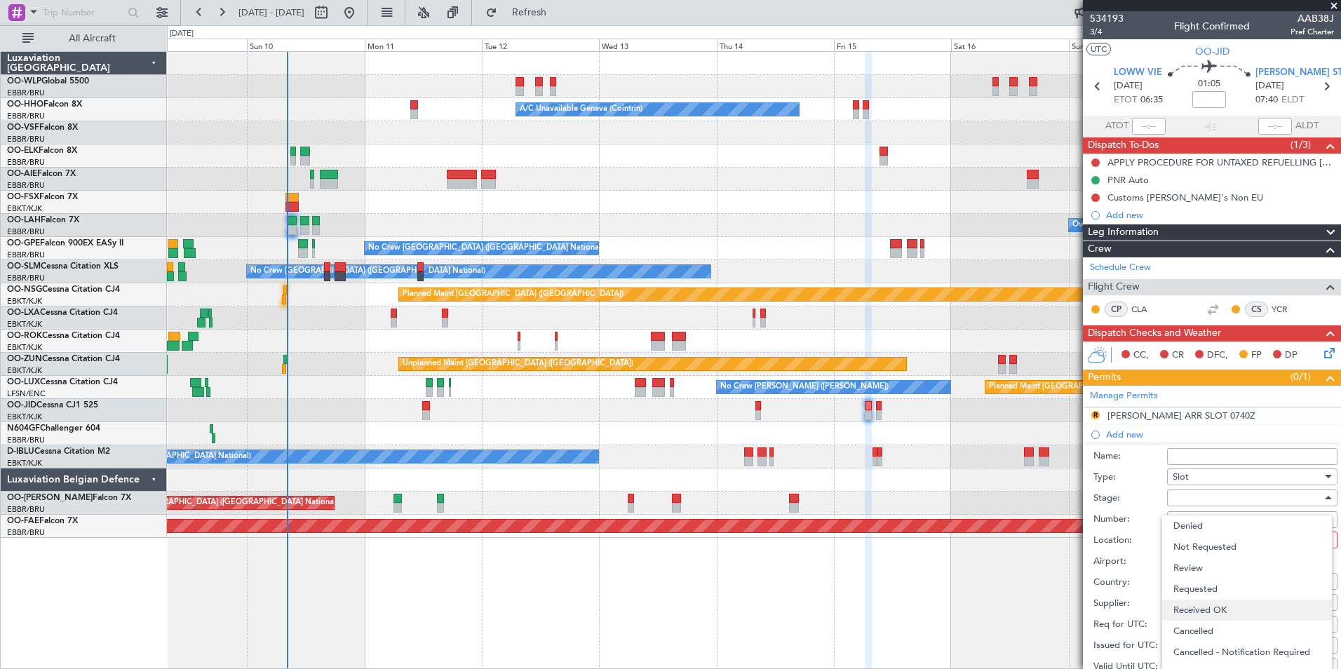
click at [1207, 603] on span "Received OK" at bounding box center [1247, 610] width 147 height 21
click at [1201, 514] on input "Number:" at bounding box center [1252, 519] width 170 height 17
paste input "LOWWDAAB0038J0"
type input "LOWWDAAB0038J0"
click at [1202, 536] on div at bounding box center [1247, 540] width 149 height 21
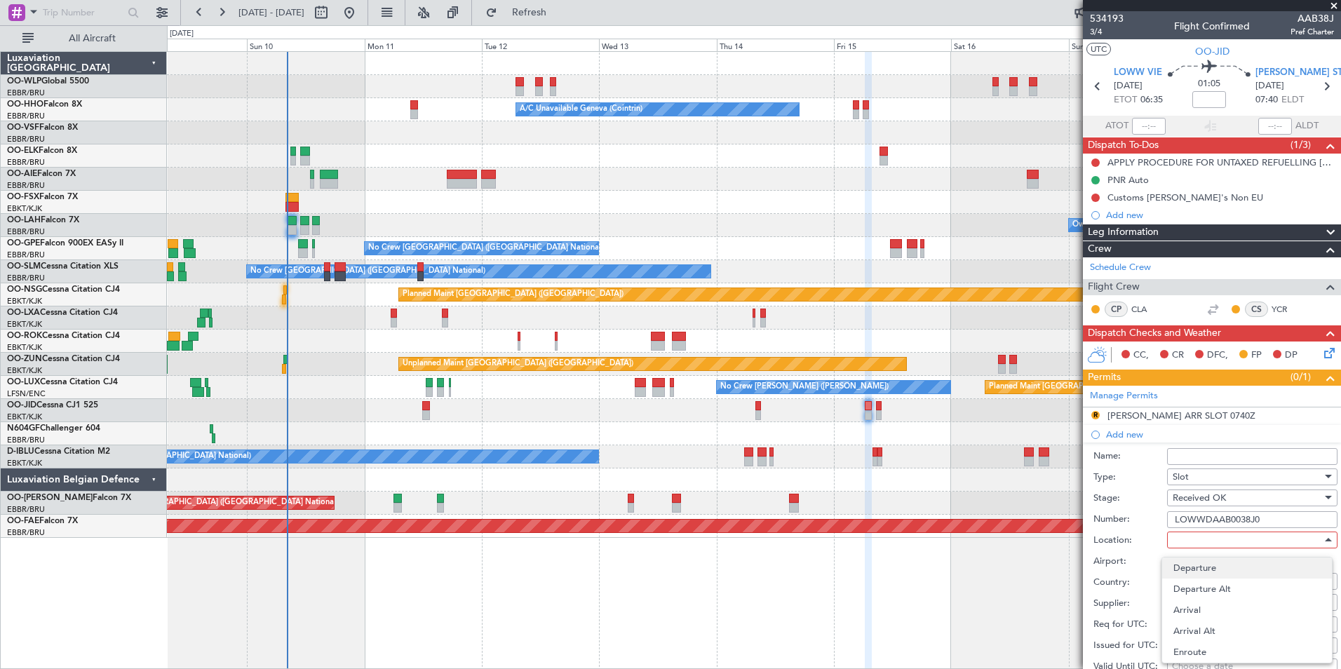
click at [1200, 566] on span "Departure" at bounding box center [1247, 568] width 147 height 21
type input "LOWW / VIE"
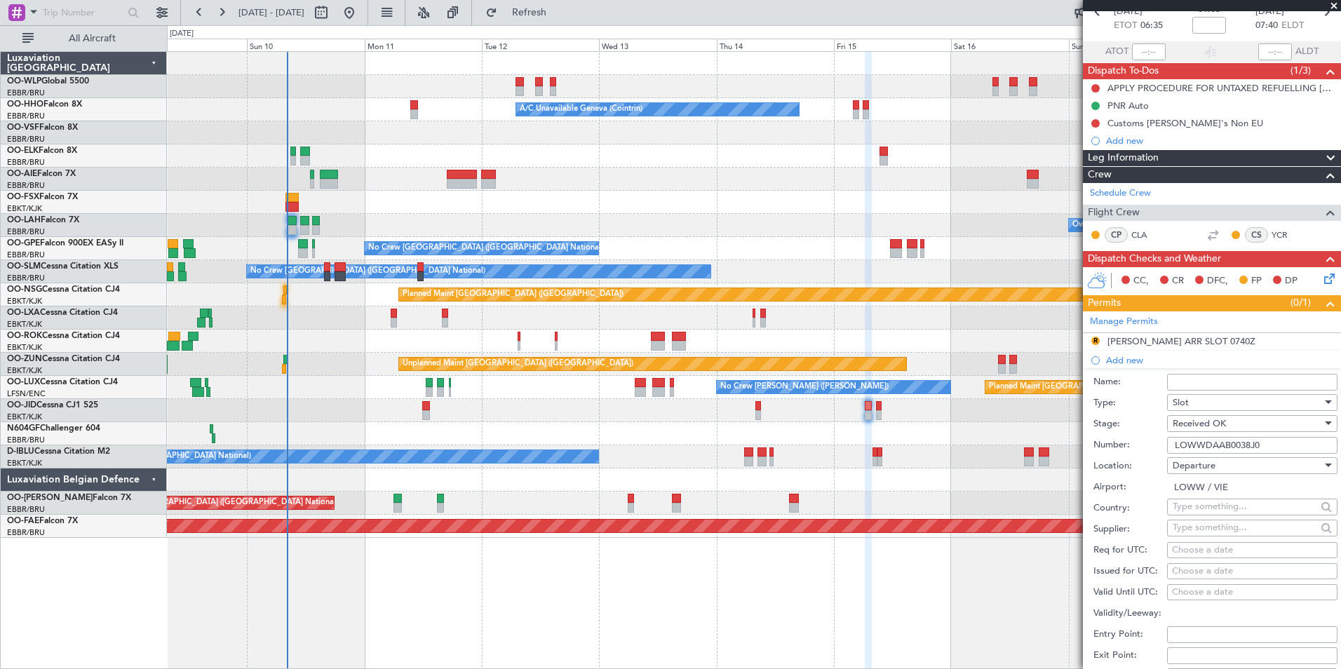
scroll to position [210, 0]
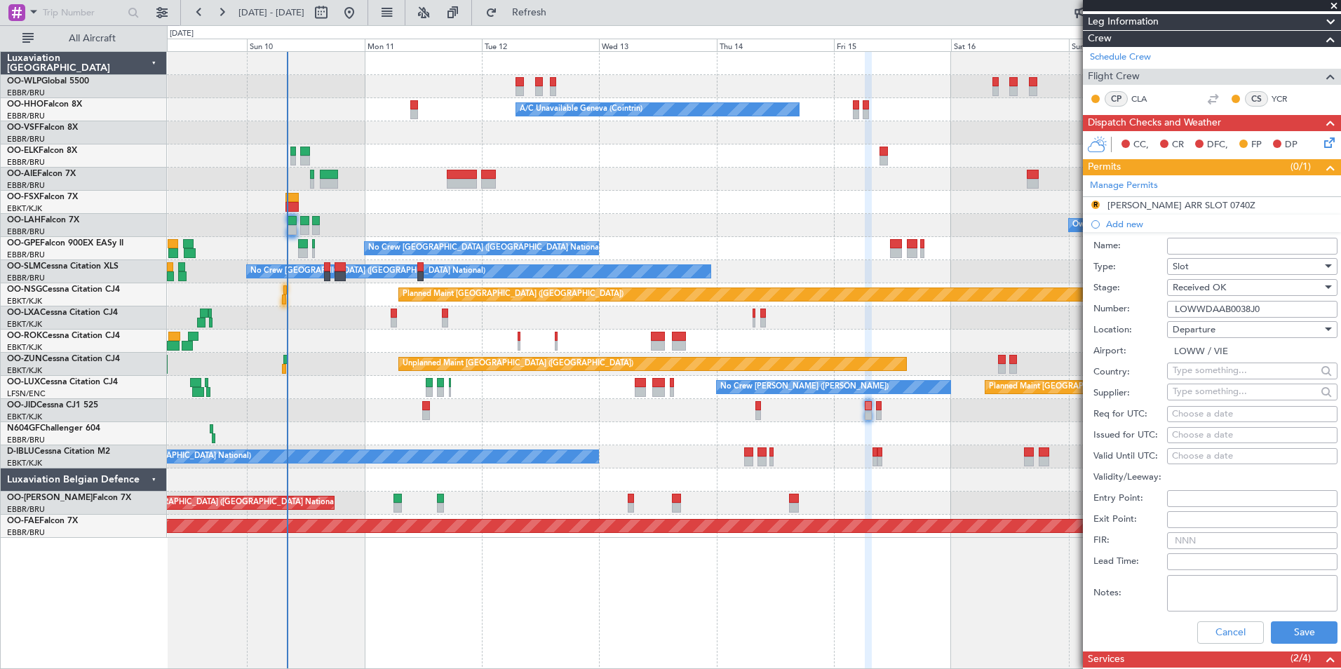
click at [1223, 412] on div "Choose a date" at bounding box center [1252, 415] width 161 height 14
select select "8"
select select "2025"
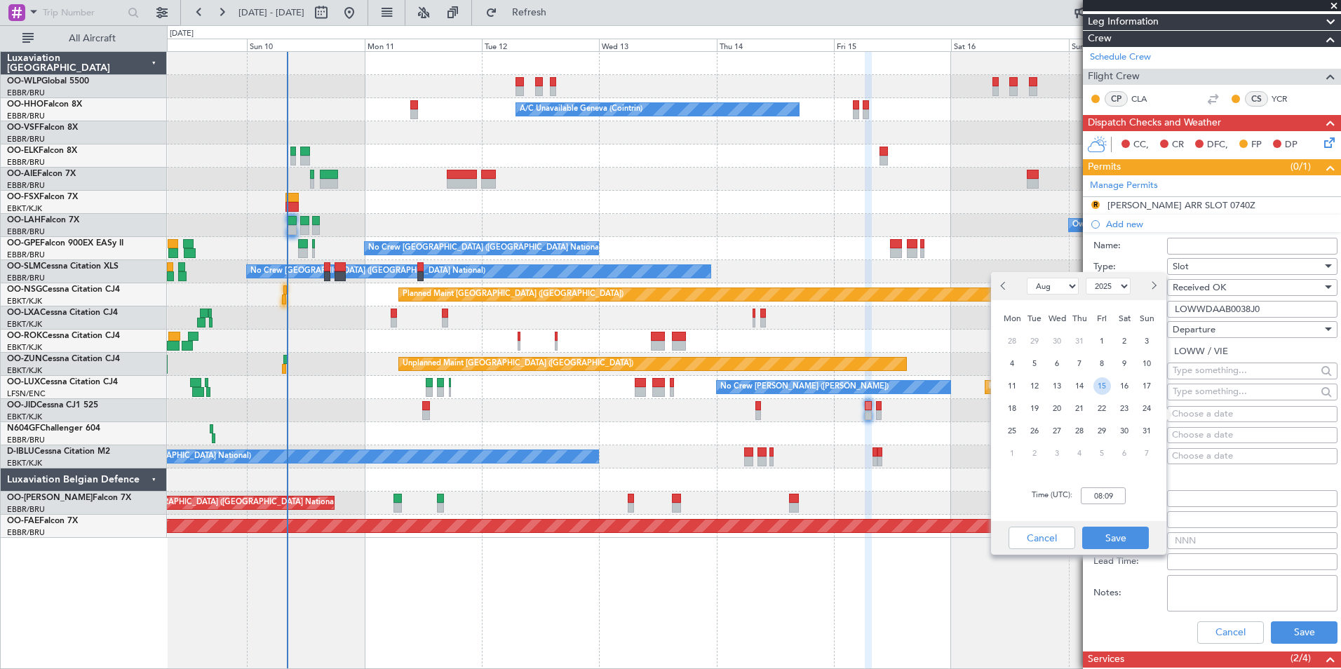
click at [1097, 387] on span "15" at bounding box center [1103, 386] width 18 height 18
click at [1110, 490] on input "00:00" at bounding box center [1103, 496] width 45 height 17
type input "06:25"
click at [1111, 532] on button "Save" at bounding box center [1115, 538] width 67 height 22
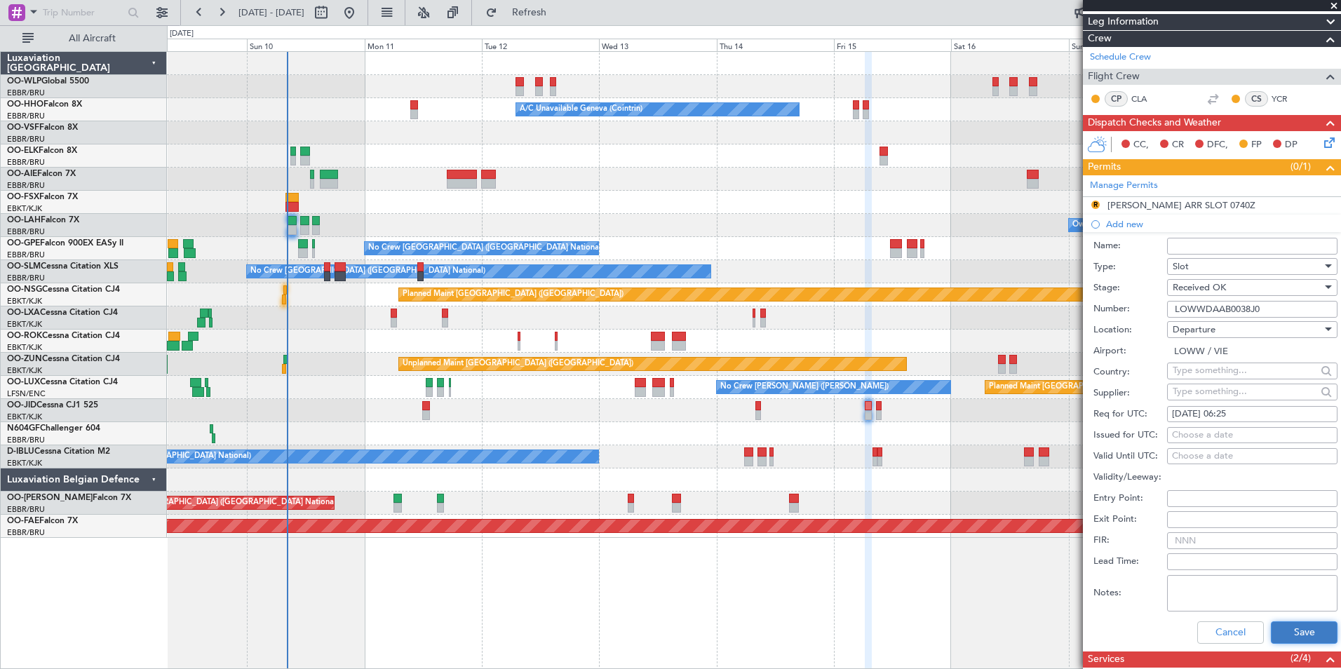
click at [1302, 636] on button "Save" at bounding box center [1304, 633] width 67 height 22
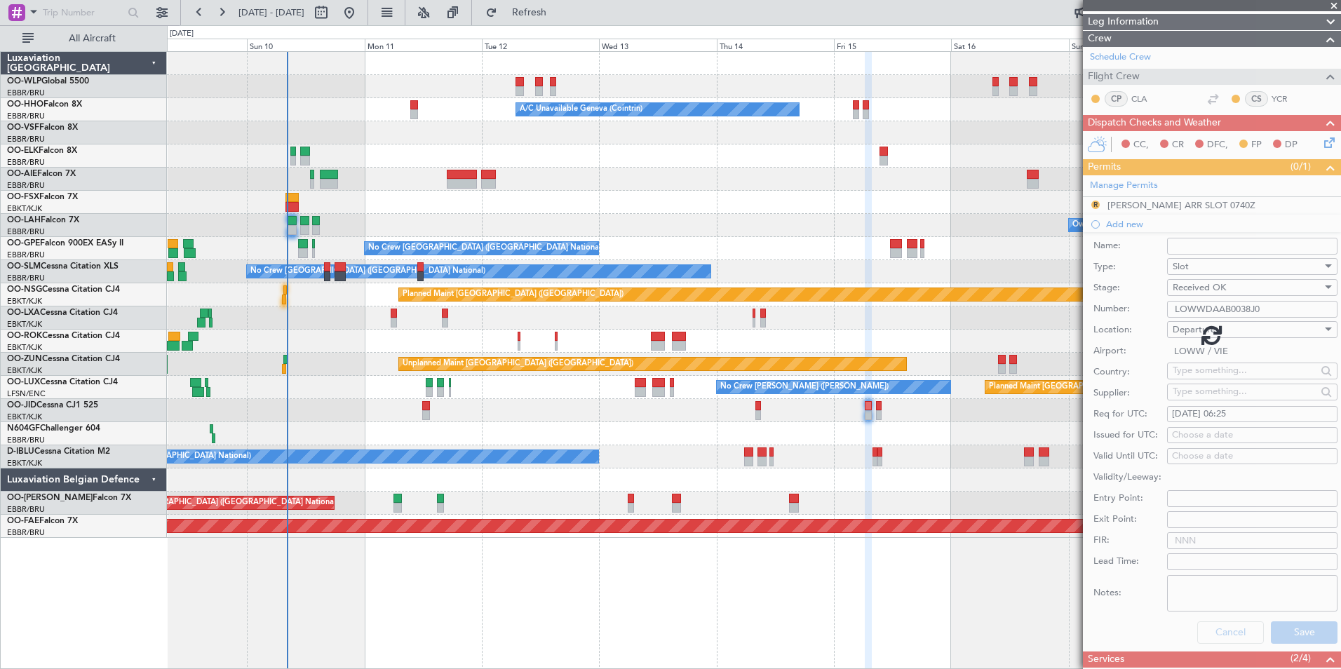
scroll to position [34, 0]
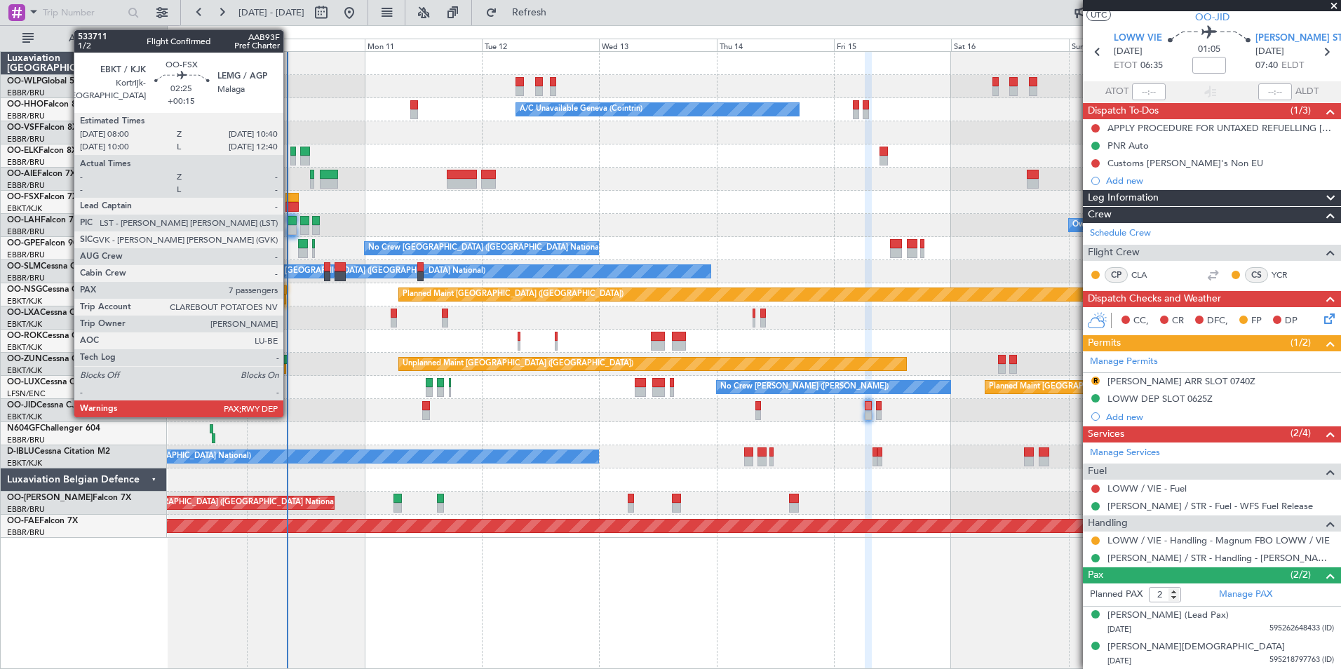
click at [290, 202] on div at bounding box center [292, 207] width 13 height 10
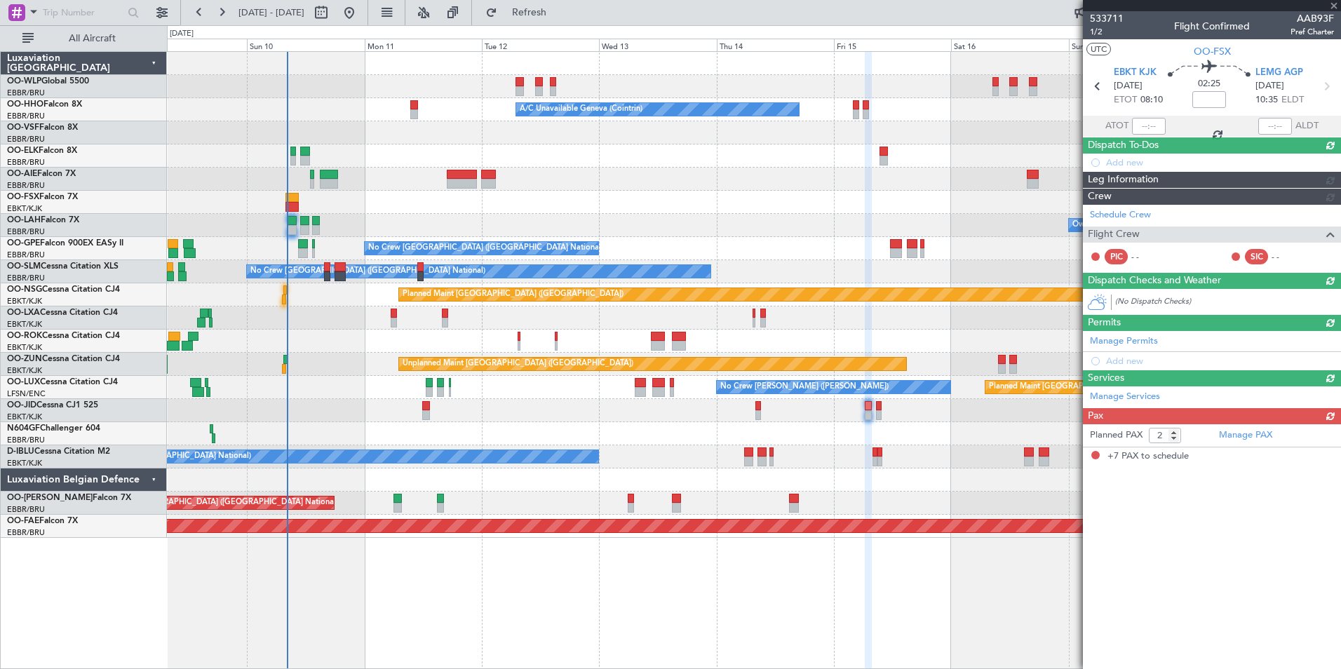
type input "+00:15"
type input "7"
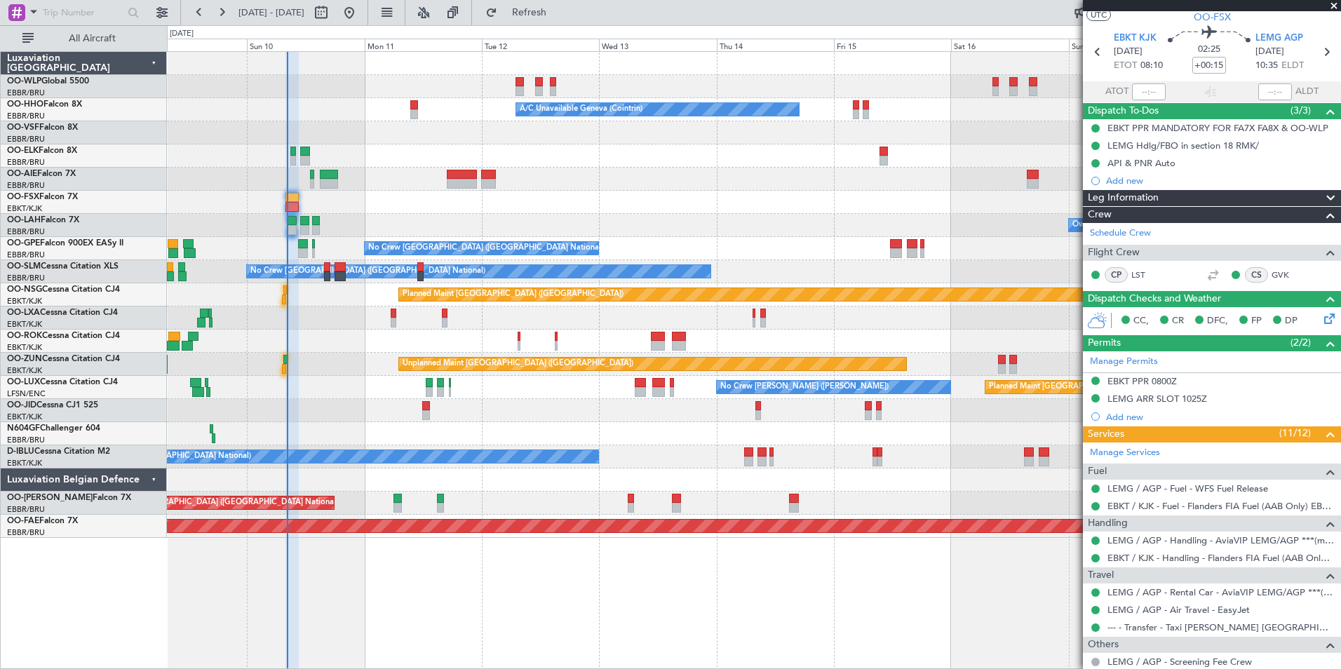
scroll to position [0, 0]
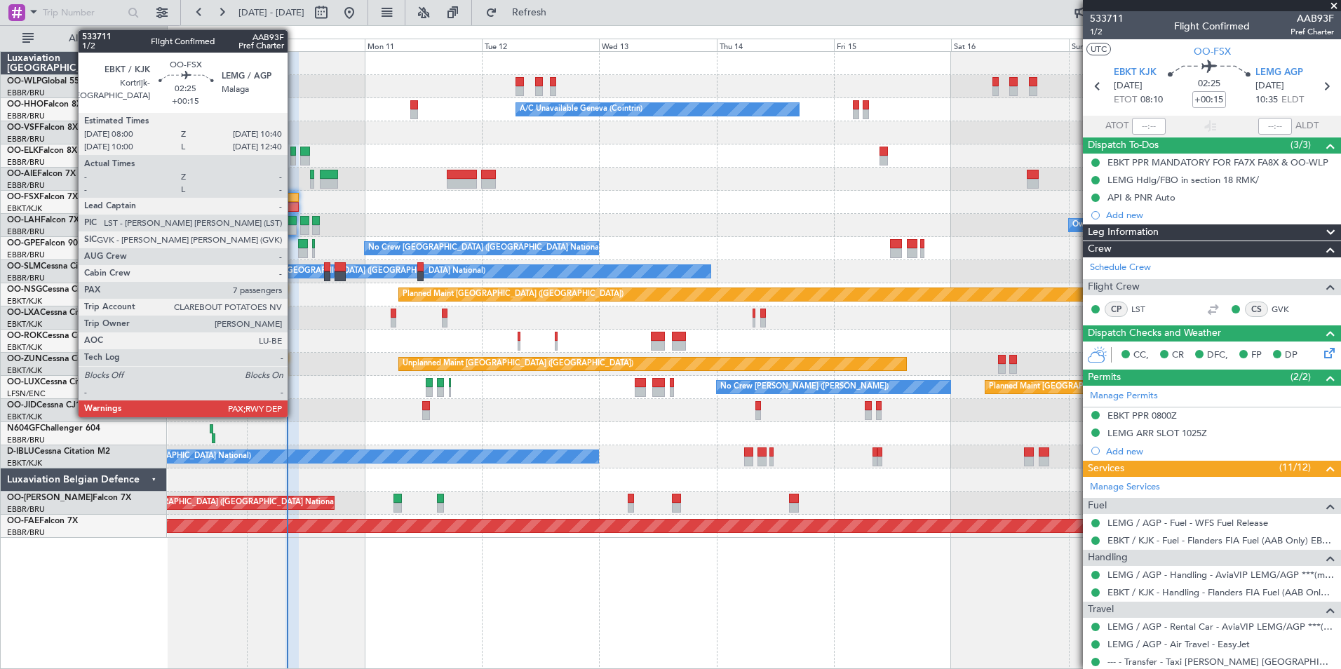
click at [294, 201] on div at bounding box center [292, 198] width 13 height 10
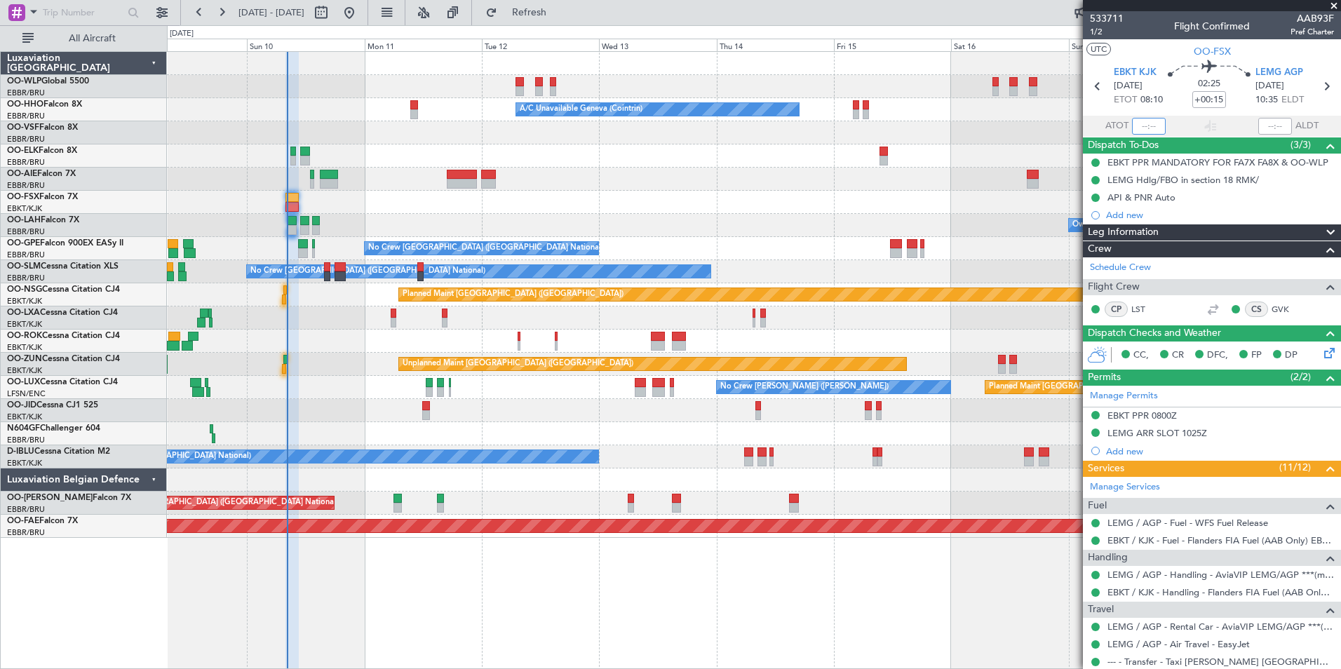
click at [1141, 124] on input "text" at bounding box center [1149, 126] width 34 height 17
click at [764, 179] on div at bounding box center [754, 179] width 1174 height 23
type input "08:13"
click at [559, 11] on span "Refresh" at bounding box center [529, 13] width 59 height 10
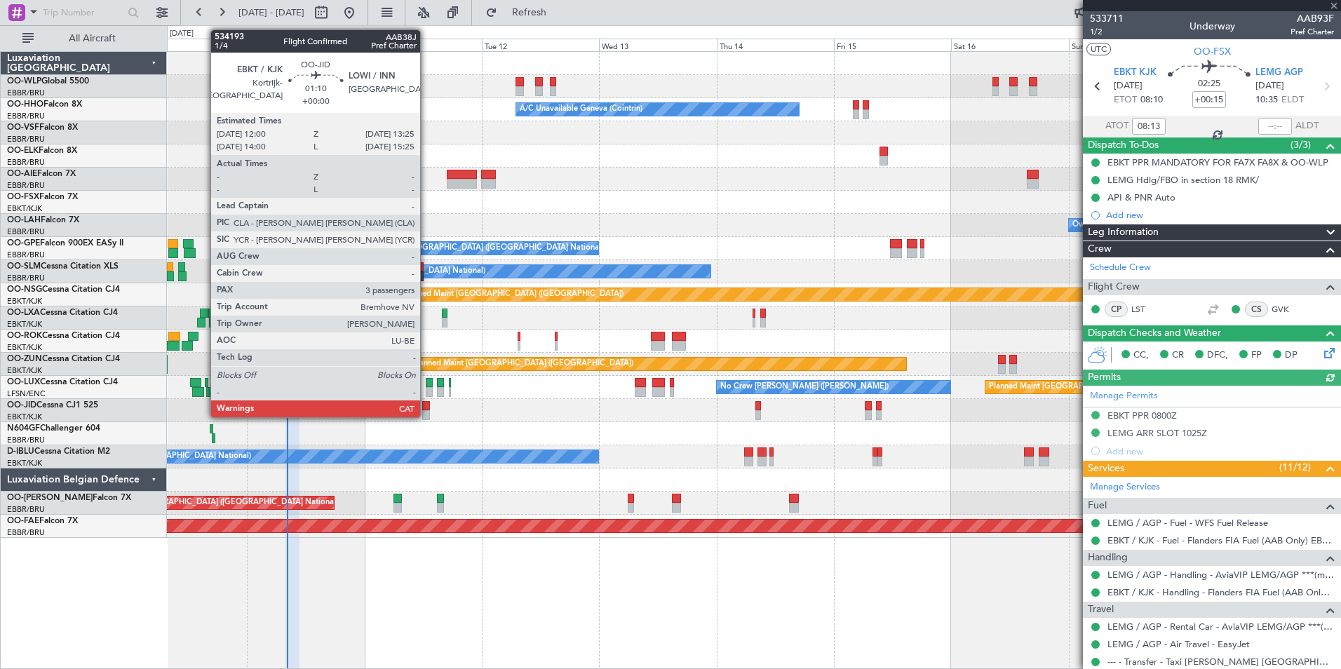
click at [427, 414] on div at bounding box center [425, 415] width 7 height 10
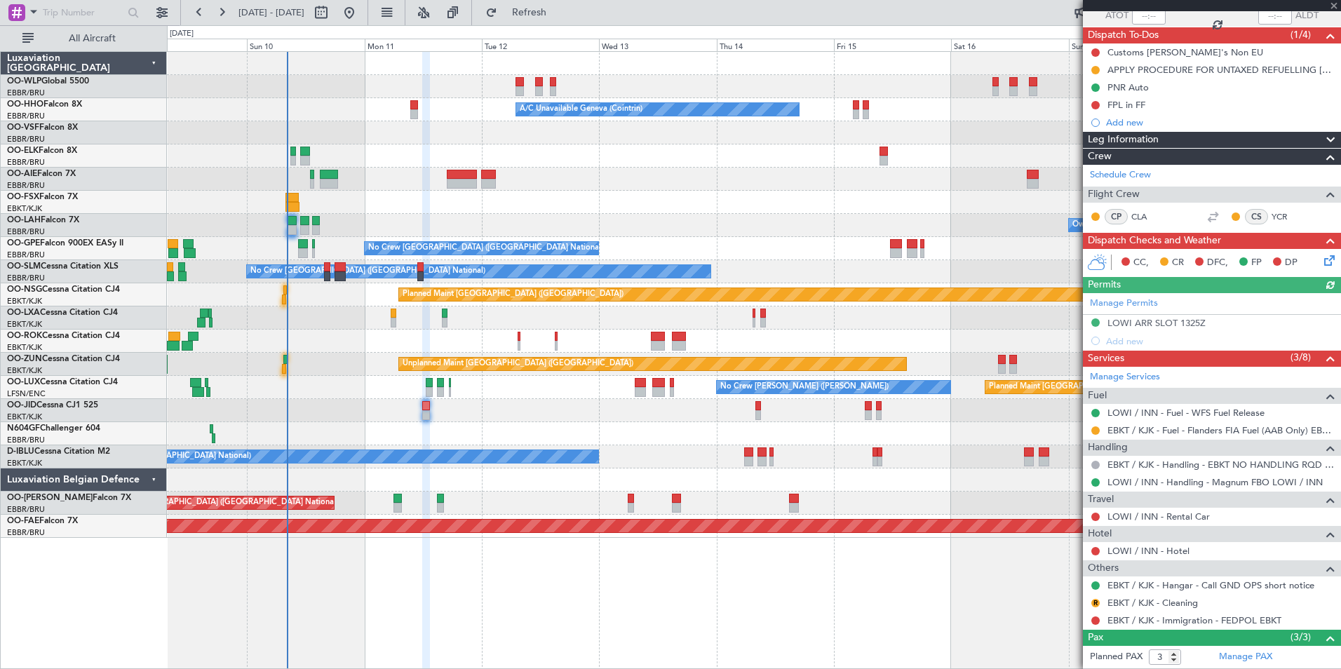
scroll to position [204, 0]
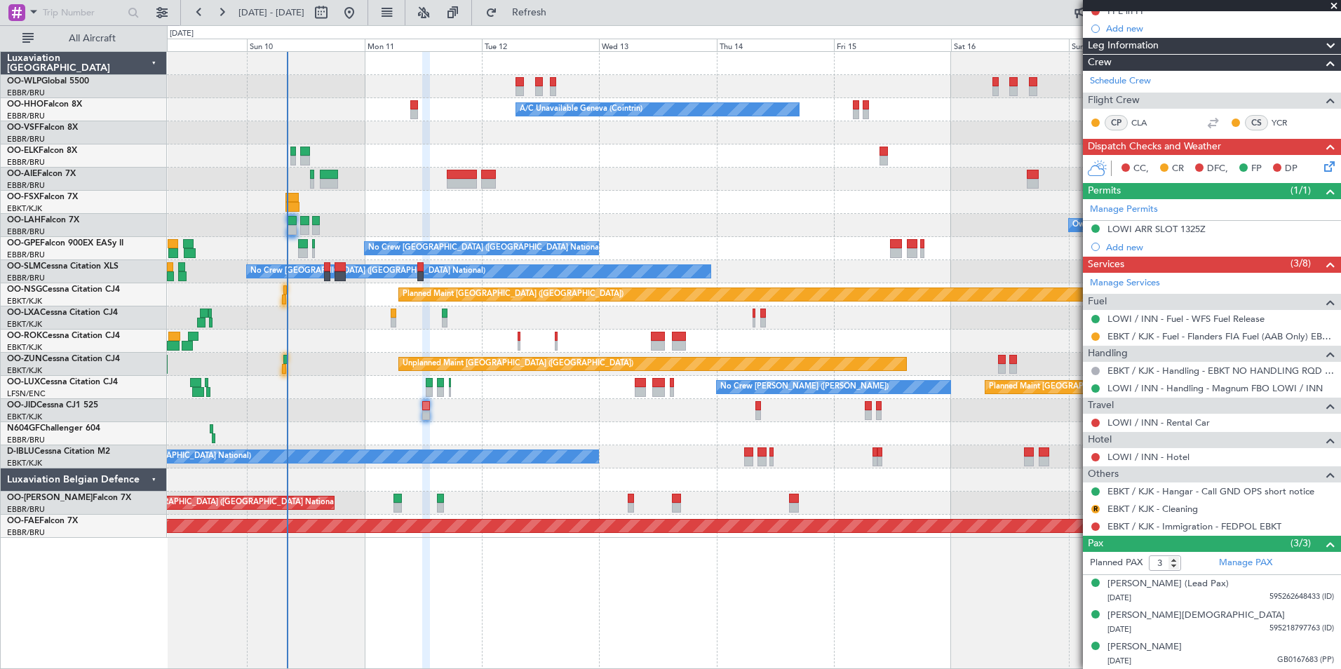
click at [1322, 170] on icon at bounding box center [1327, 164] width 11 height 11
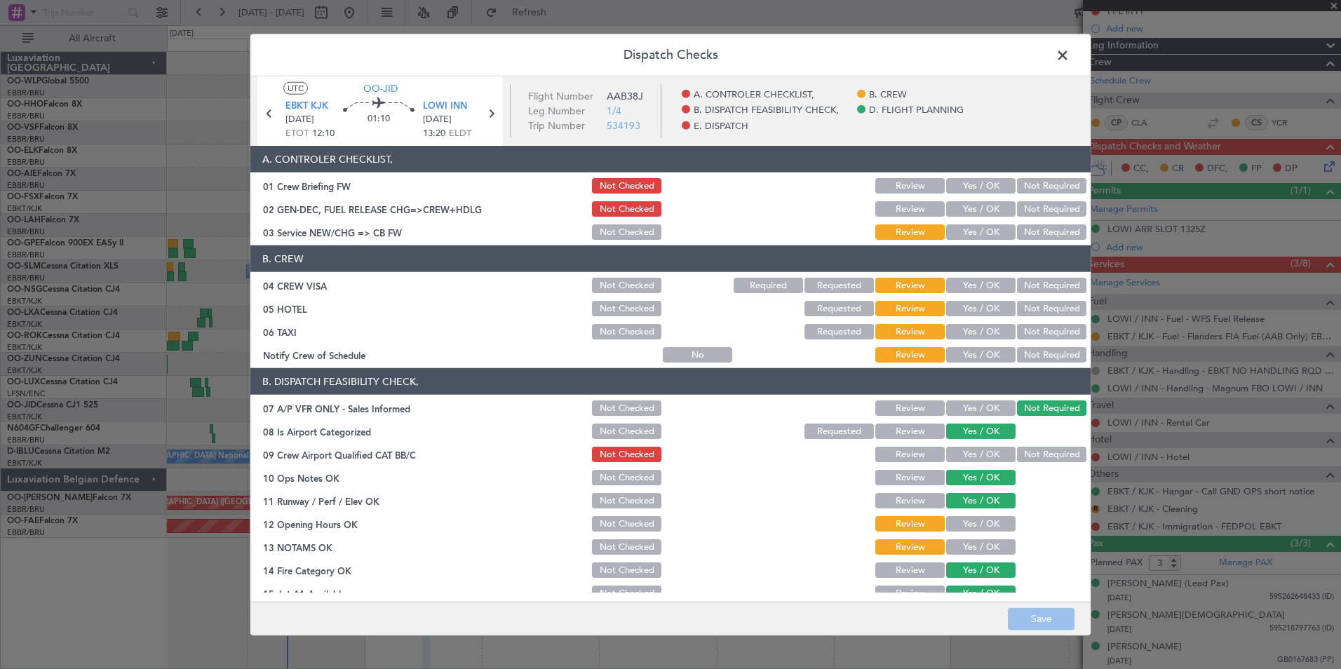
click at [974, 212] on button "Yes / OK" at bounding box center [980, 208] width 69 height 15
click at [972, 245] on article "A. CONTROLER CHECKLIST, 01 Crew Briefing FW Not Checked Review Yes / OK Not Req…" at bounding box center [670, 369] width 840 height 447
click at [977, 232] on button "Yes / OK" at bounding box center [980, 231] width 69 height 15
click at [1039, 283] on button "Not Required" at bounding box center [1051, 285] width 69 height 15
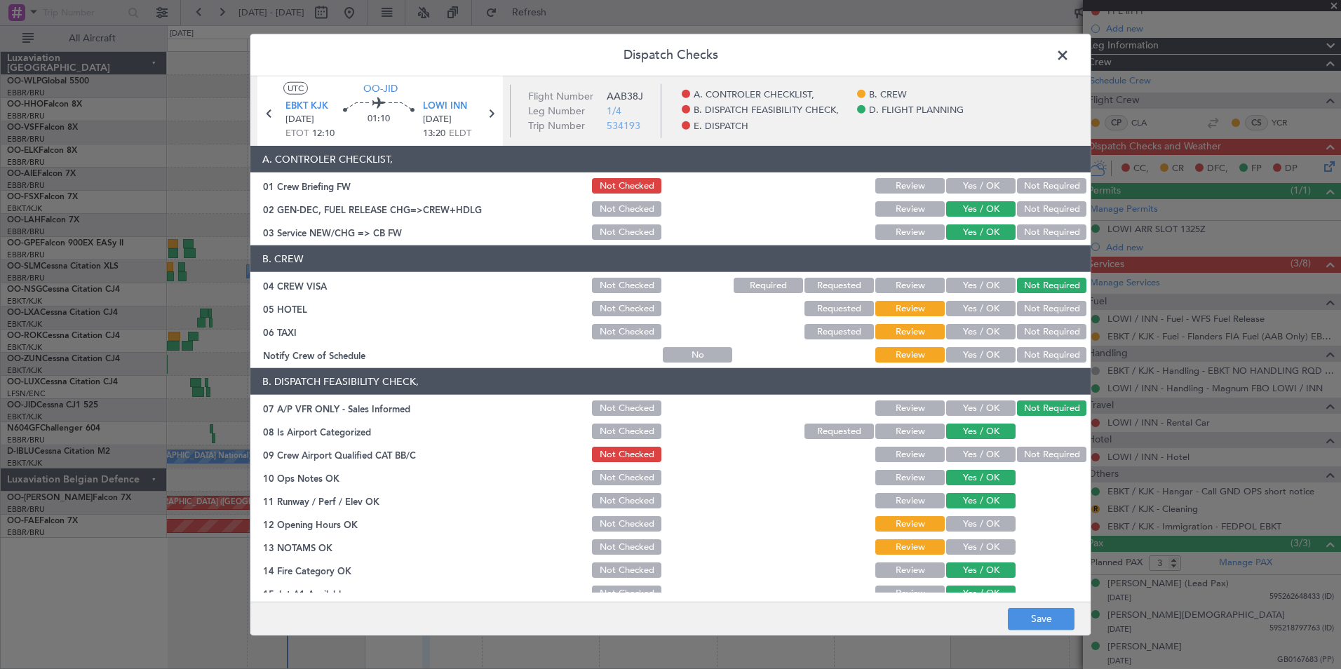
click at [1038, 302] on button "Not Required" at bounding box center [1051, 308] width 69 height 15
click at [1032, 342] on section "B. CREW 04 CREW VISA Not Checked Required Requested Review Yes / OK Not Require…" at bounding box center [670, 305] width 840 height 119
click at [1027, 328] on button "Not Required" at bounding box center [1051, 331] width 69 height 15
click at [978, 351] on button "Yes / OK" at bounding box center [980, 354] width 69 height 15
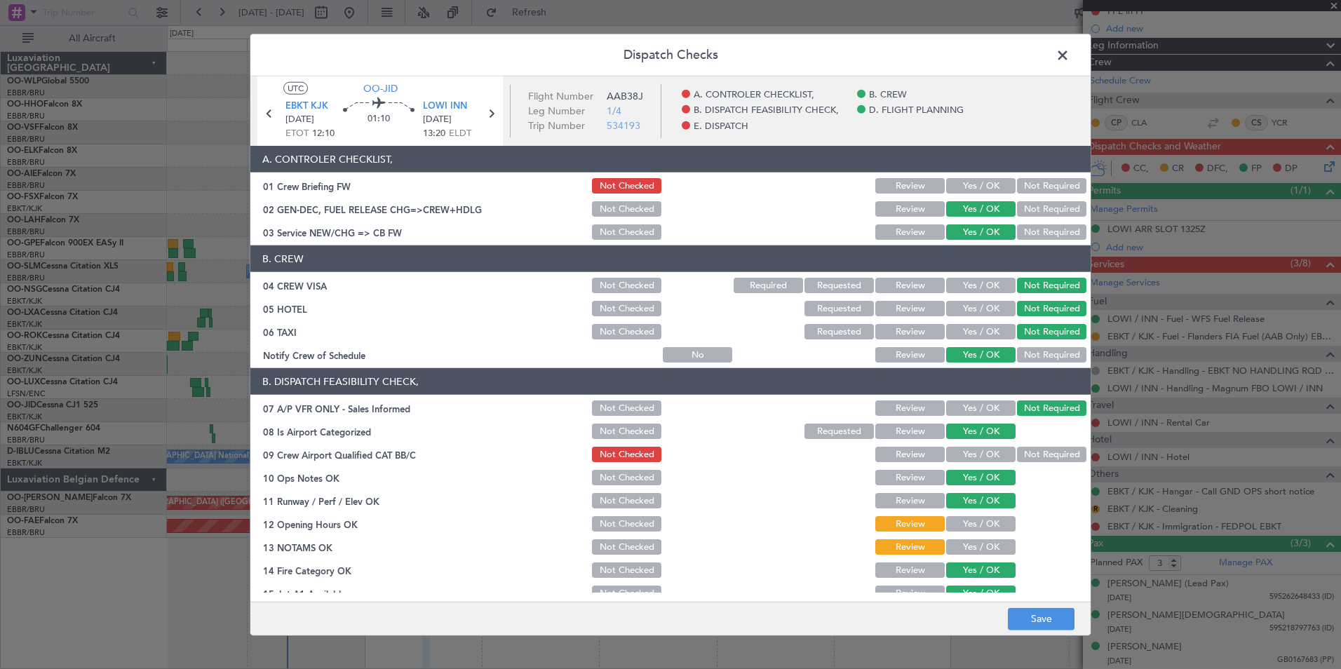
click at [609, 311] on button "Not Checked" at bounding box center [626, 308] width 69 height 15
click at [1035, 622] on button "Save" at bounding box center [1041, 619] width 67 height 22
drag, startPoint x: 1061, startPoint y: 62, endPoint x: 1076, endPoint y: 92, distance: 33.9
click at [1070, 62] on span at bounding box center [1070, 59] width 0 height 28
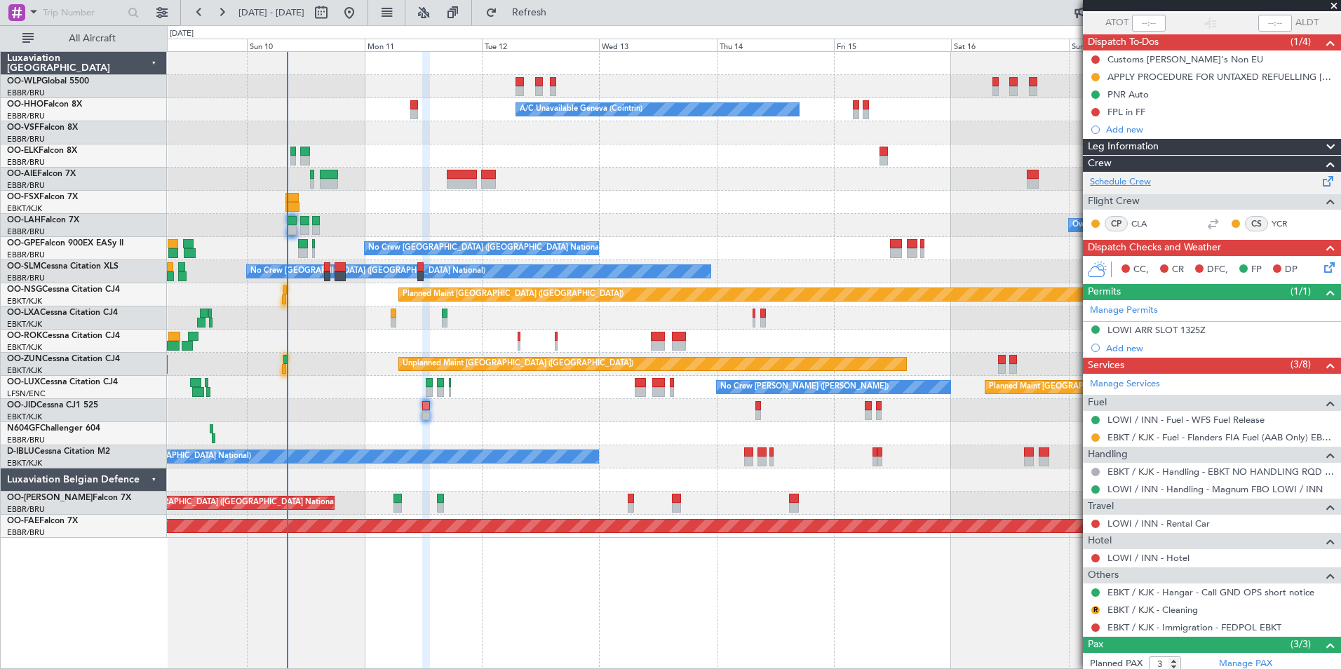
scroll to position [64, 0]
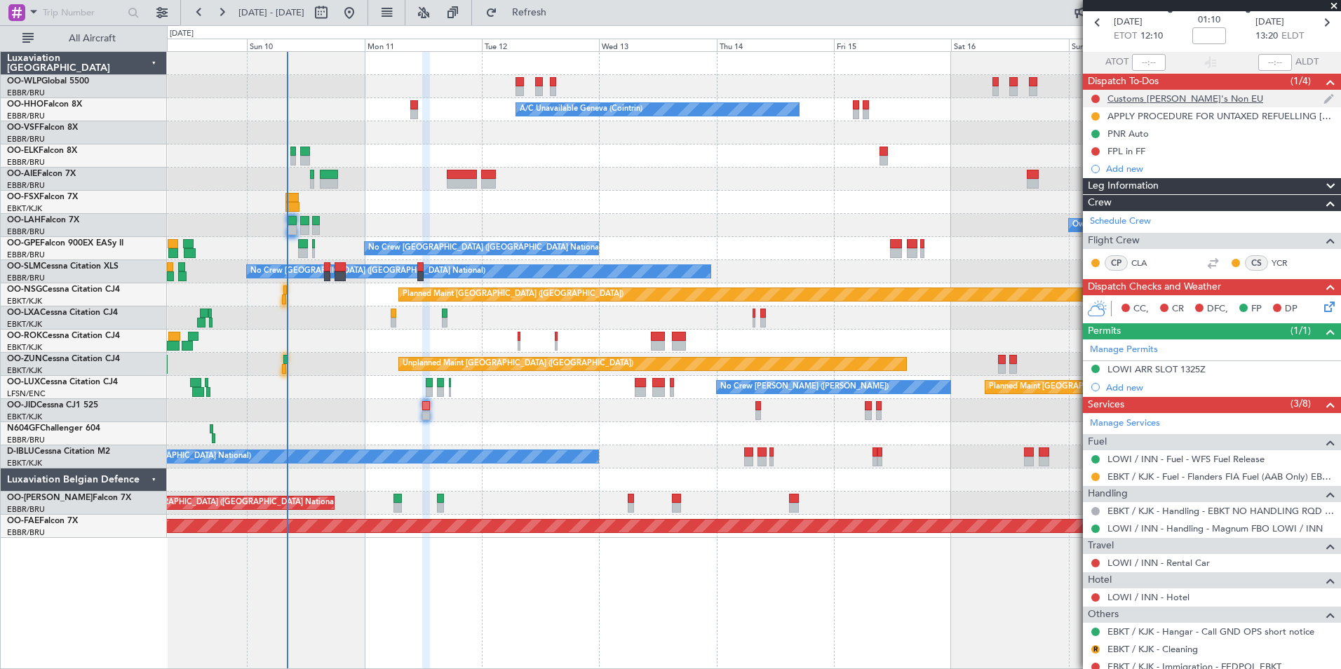
click at [1133, 104] on div "Customs [PERSON_NAME]'s Non EU" at bounding box center [1212, 99] width 258 height 18
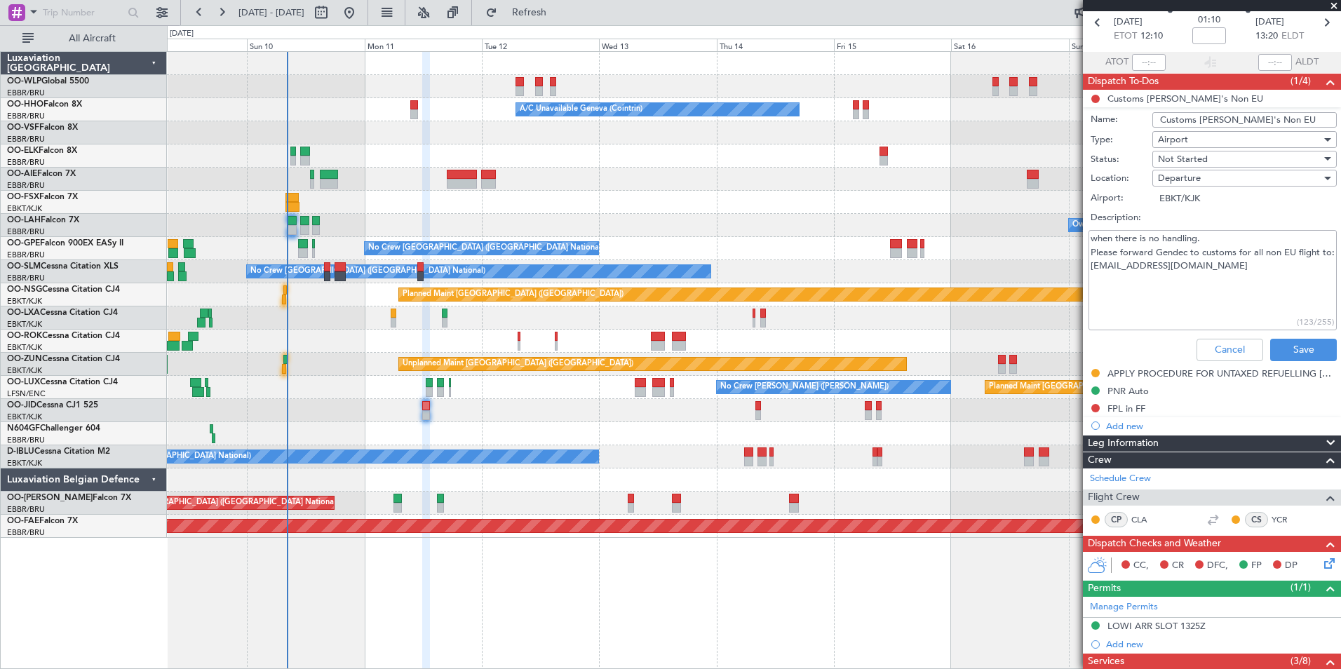
click at [1155, 279] on textarea "when there is no handling. Please forward Gendec to customs for all non EU flig…" at bounding box center [1213, 280] width 248 height 100
click at [1207, 351] on button "Cancel" at bounding box center [1230, 350] width 67 height 22
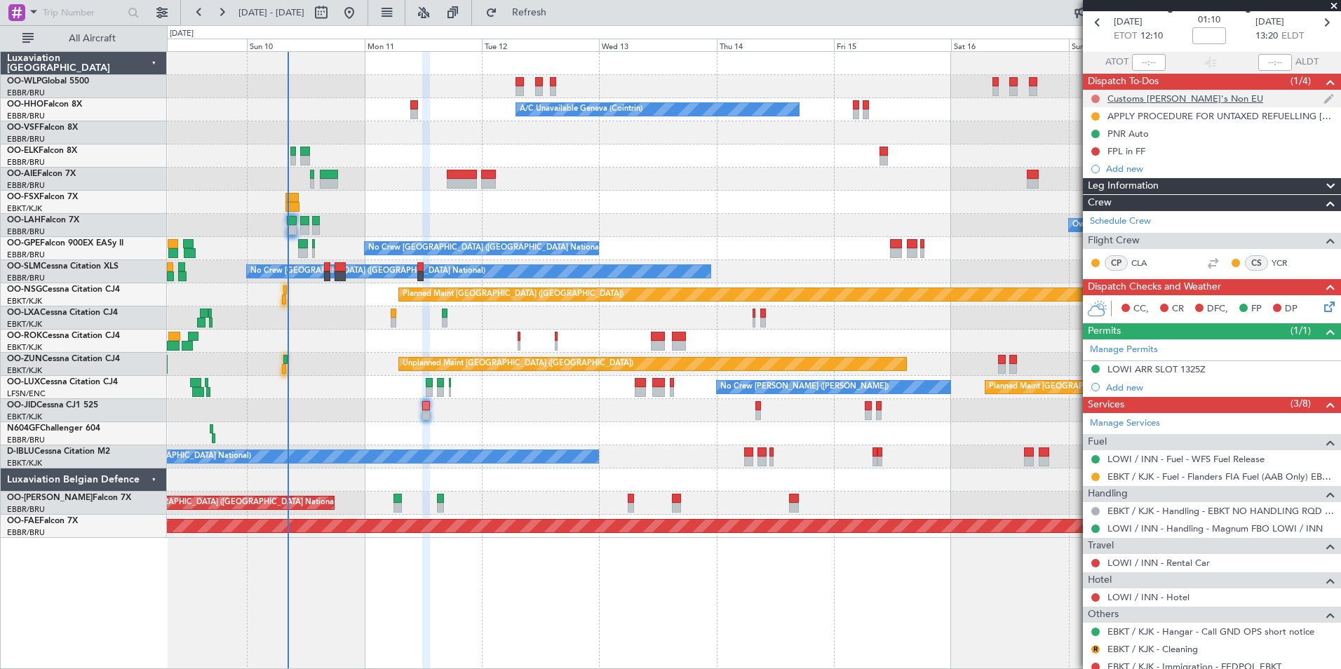
click at [1094, 97] on button at bounding box center [1096, 99] width 8 height 8
click at [1104, 161] on span "Completed" at bounding box center [1102, 161] width 46 height 14
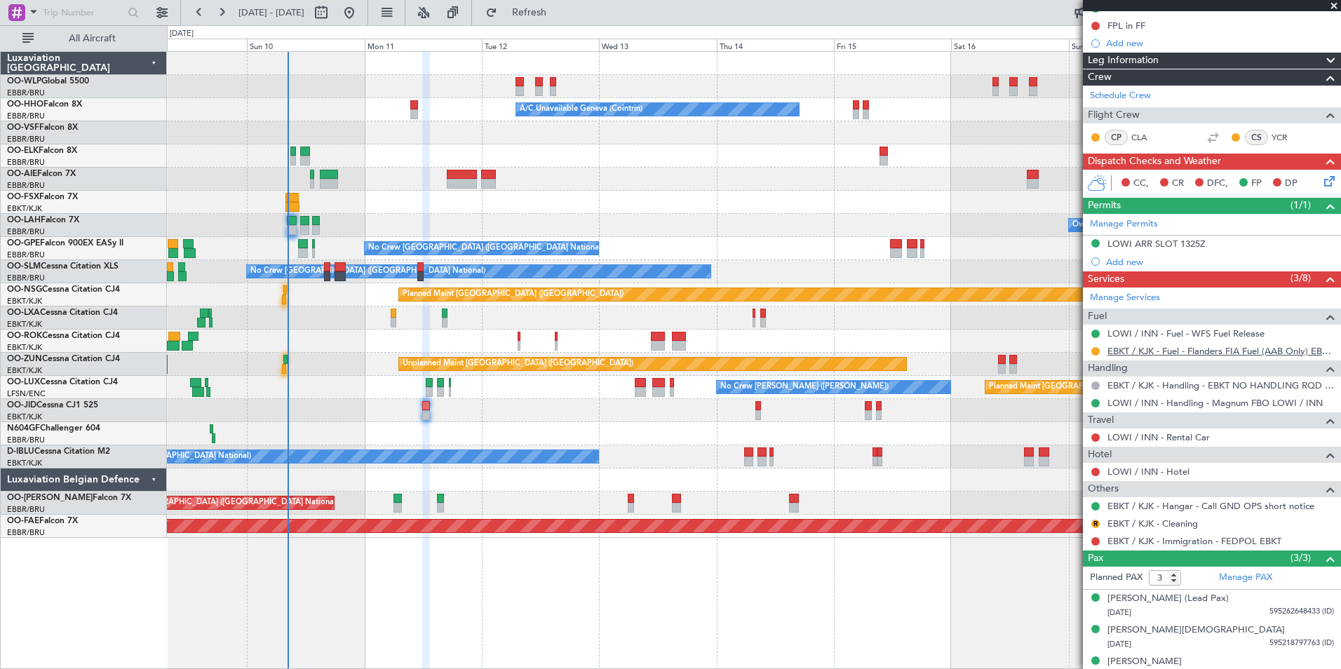
scroll to position [204, 0]
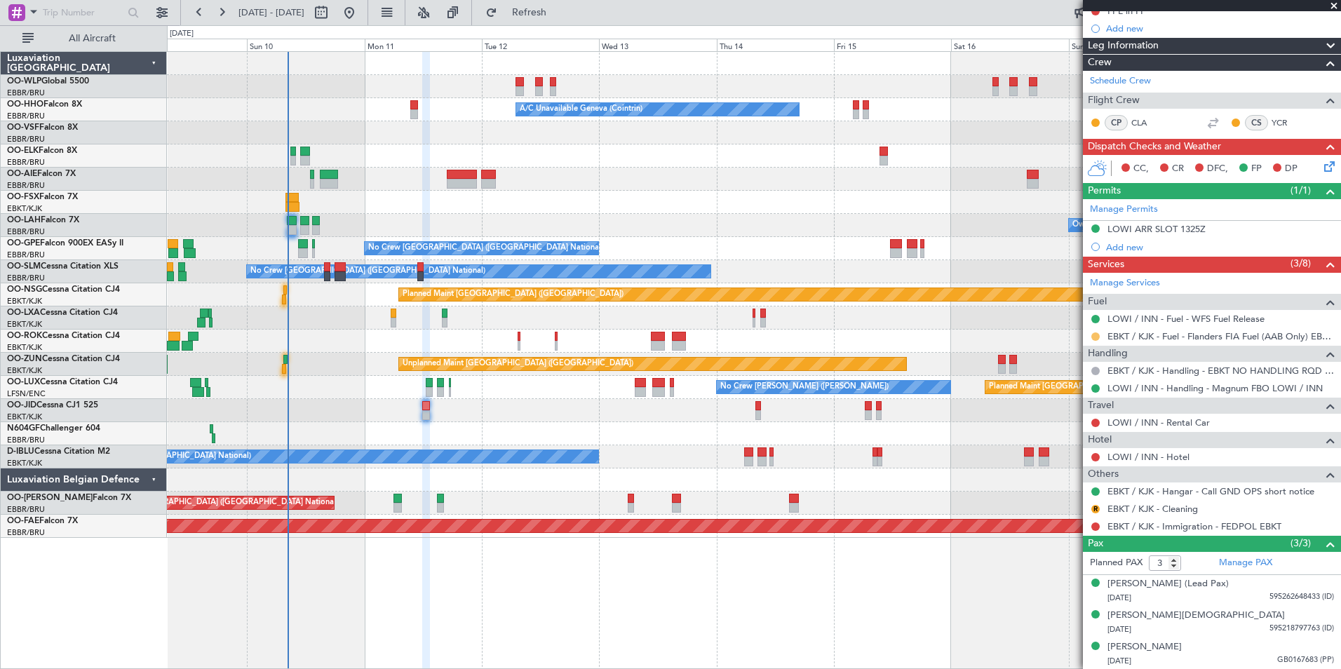
click at [1094, 337] on button at bounding box center [1096, 337] width 8 height 8
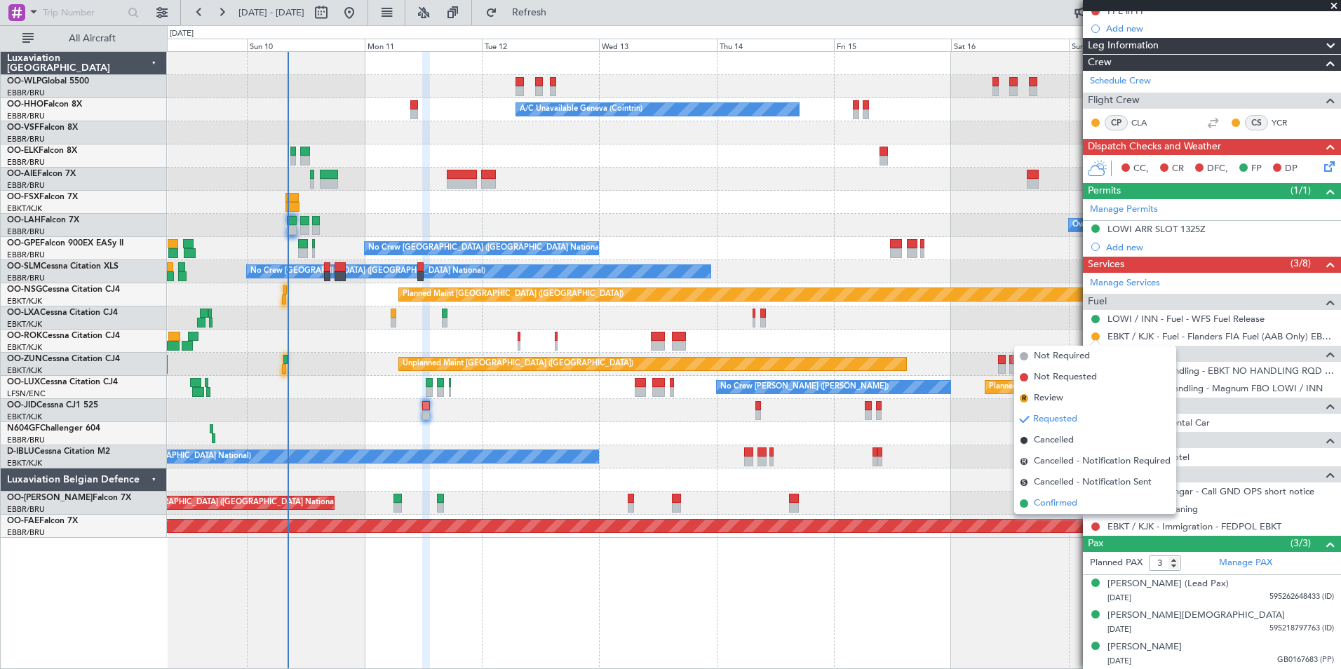
click at [1068, 500] on span "Confirmed" at bounding box center [1055, 504] width 43 height 14
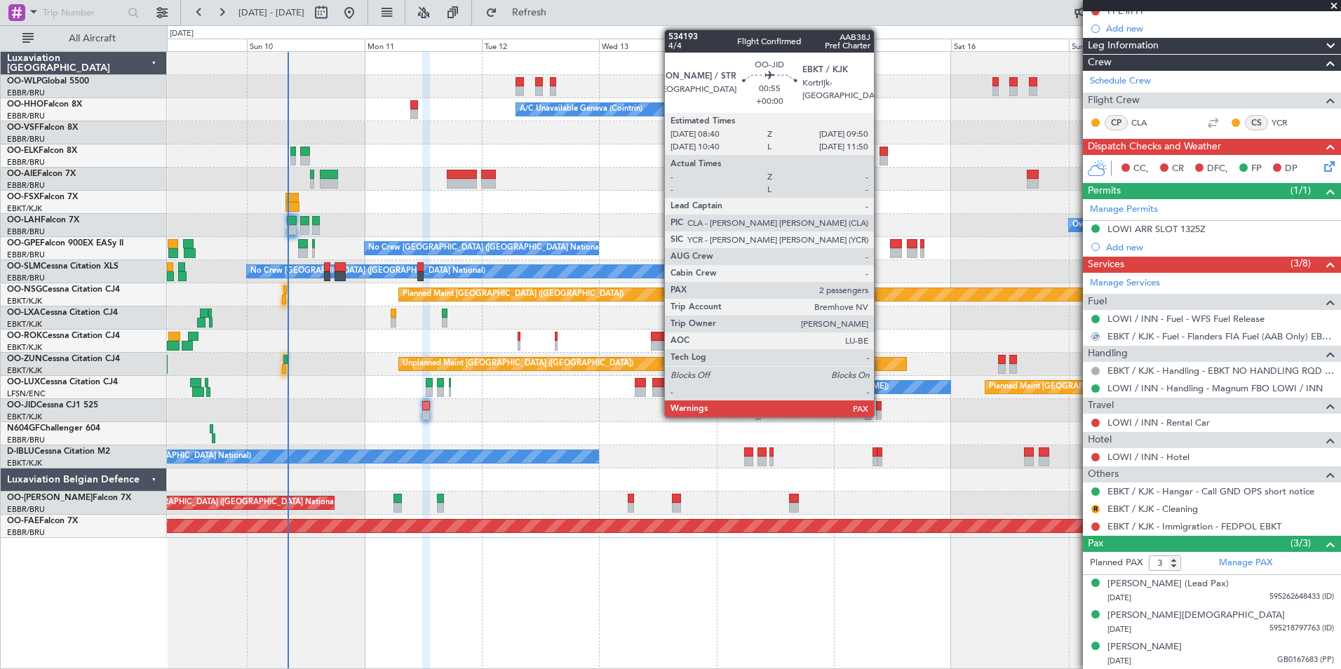
click at [880, 413] on div at bounding box center [879, 415] width 6 height 10
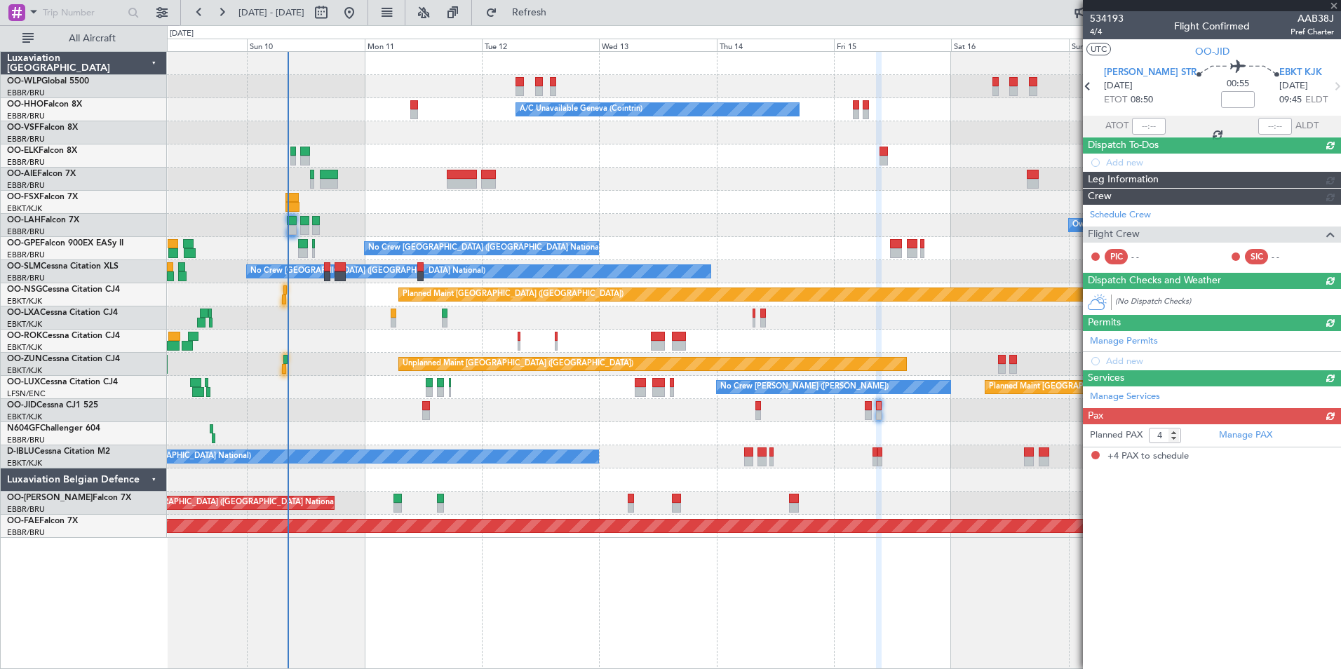
scroll to position [0, 0]
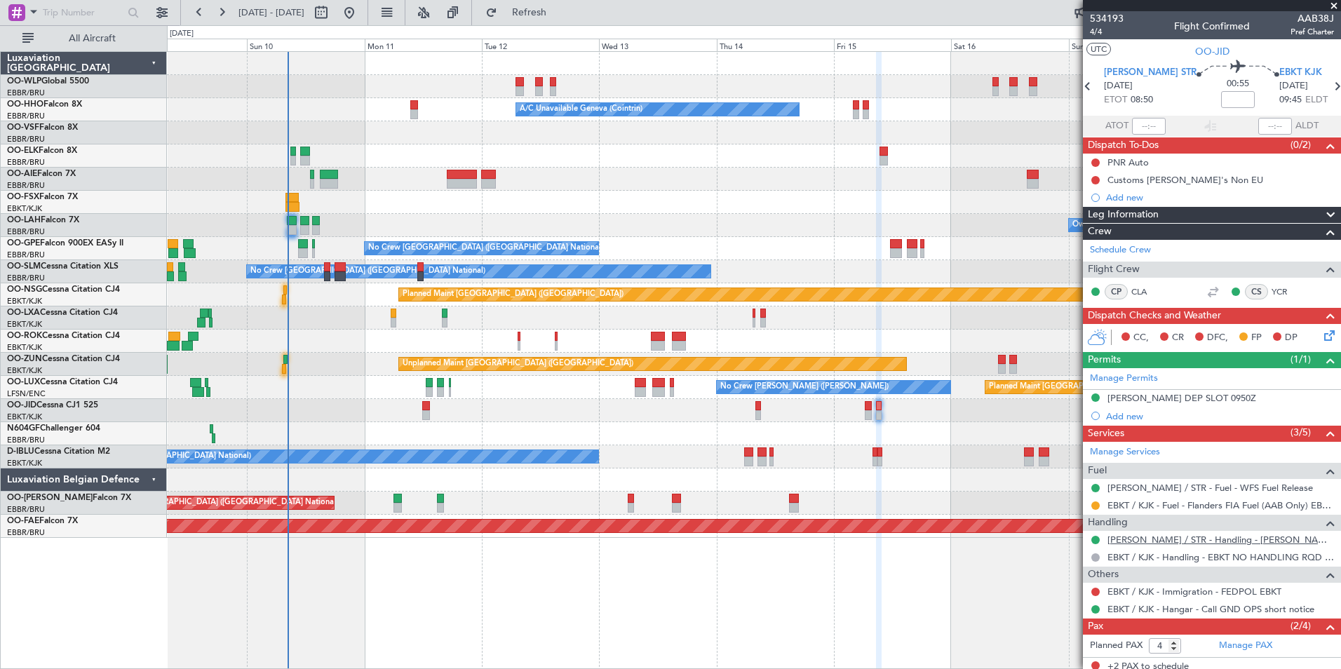
click at [1125, 542] on link "EDDS / STR - Handling - KURZ AVIATION SERVICE EDDS" at bounding box center [1221, 540] width 227 height 12
click at [1094, 508] on button at bounding box center [1096, 506] width 8 height 8
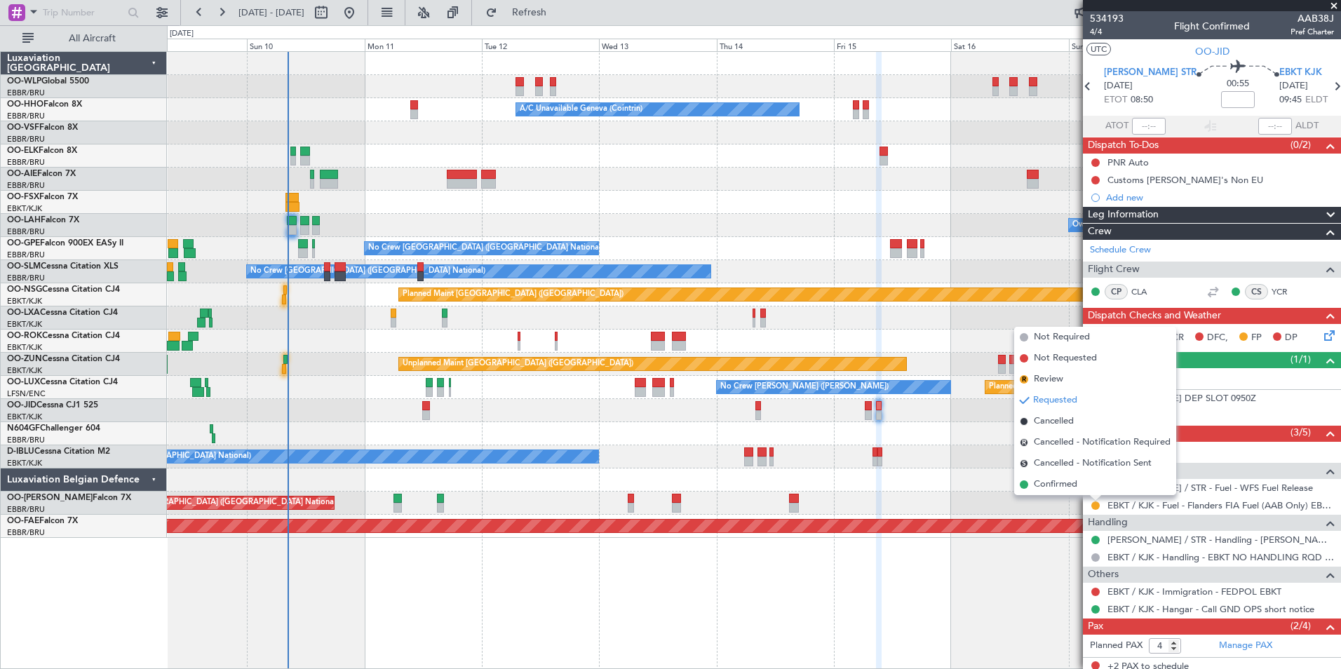
click at [1057, 474] on li "S Cancelled - Notification Sent" at bounding box center [1095, 463] width 162 height 21
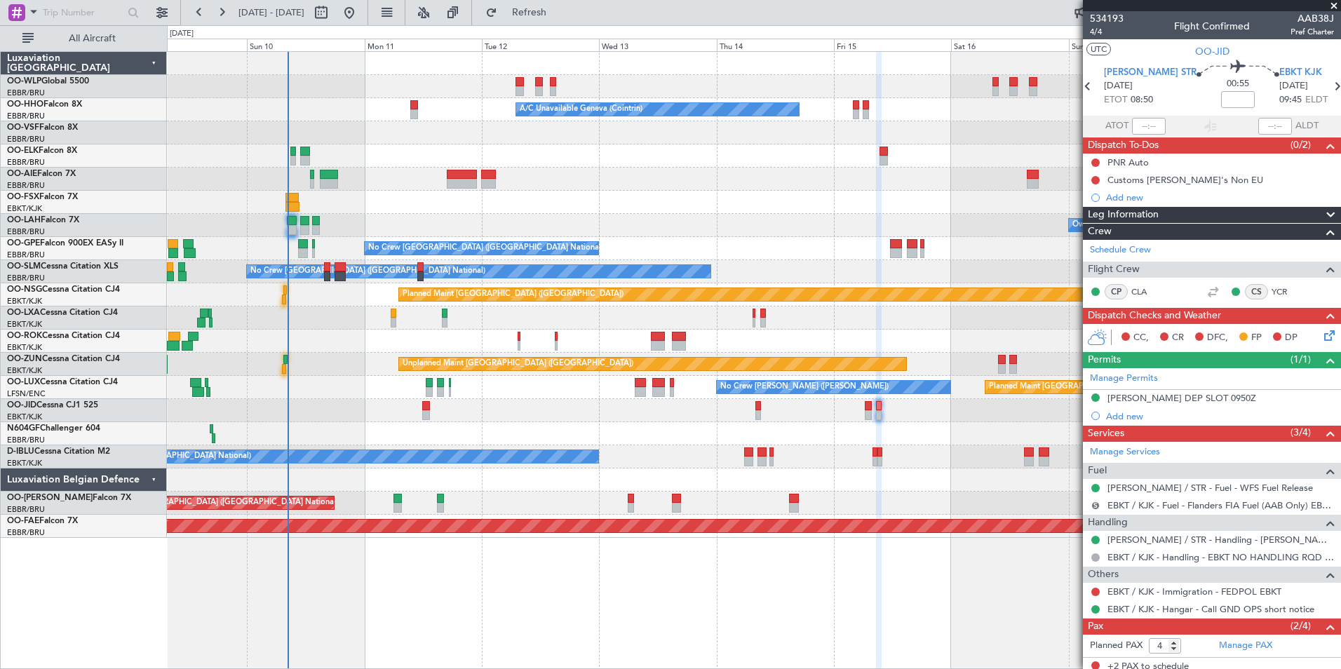
click at [1092, 504] on button "S" at bounding box center [1096, 506] width 8 height 8
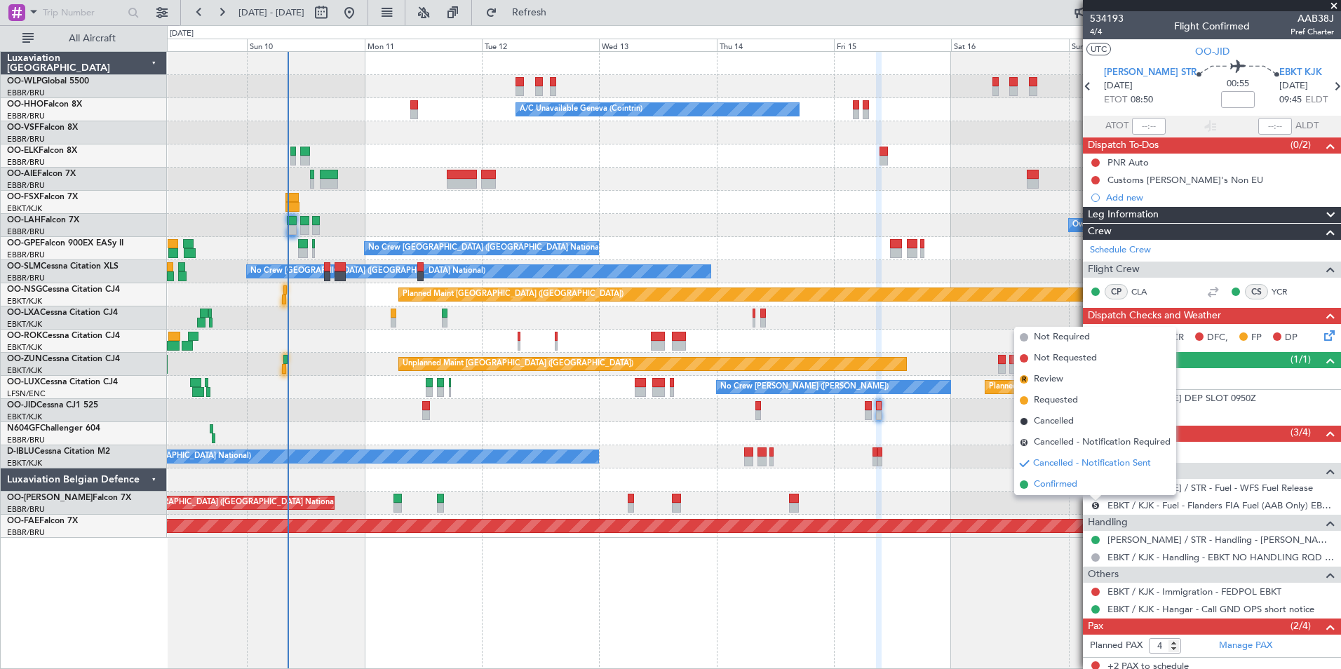
click at [1038, 489] on span "Confirmed" at bounding box center [1055, 485] width 43 height 14
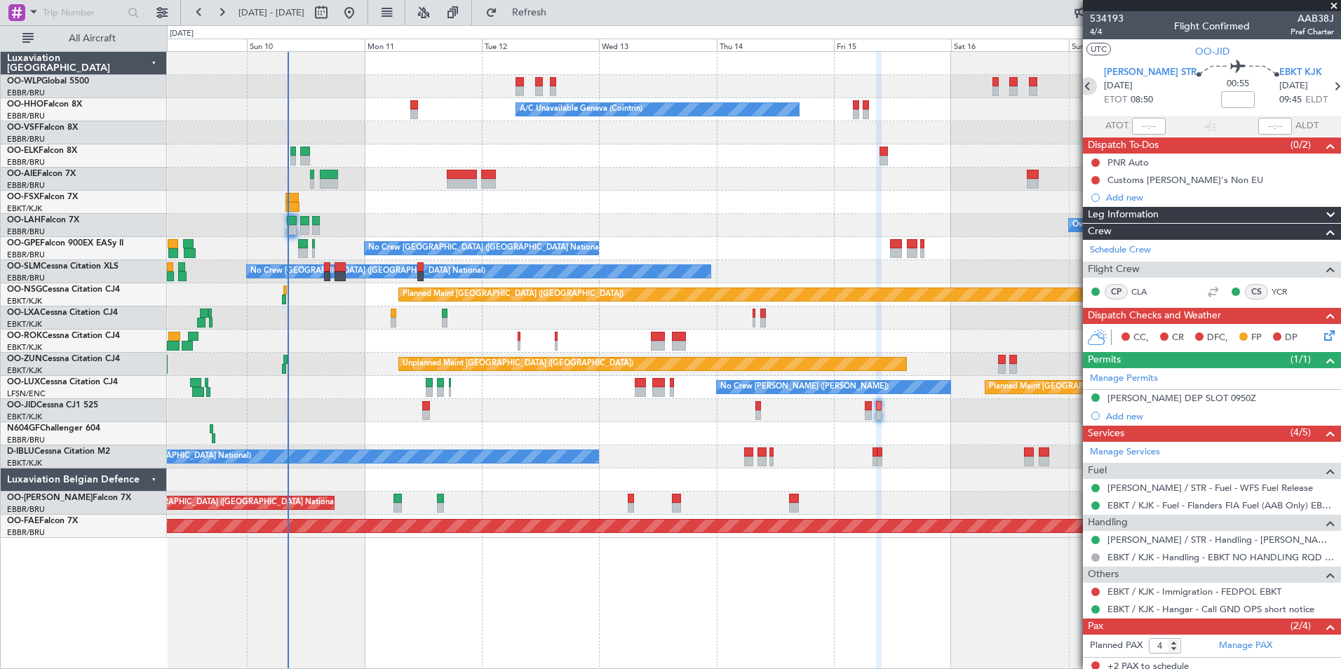
click at [1097, 87] on icon at bounding box center [1088, 86] width 18 height 18
type input "2"
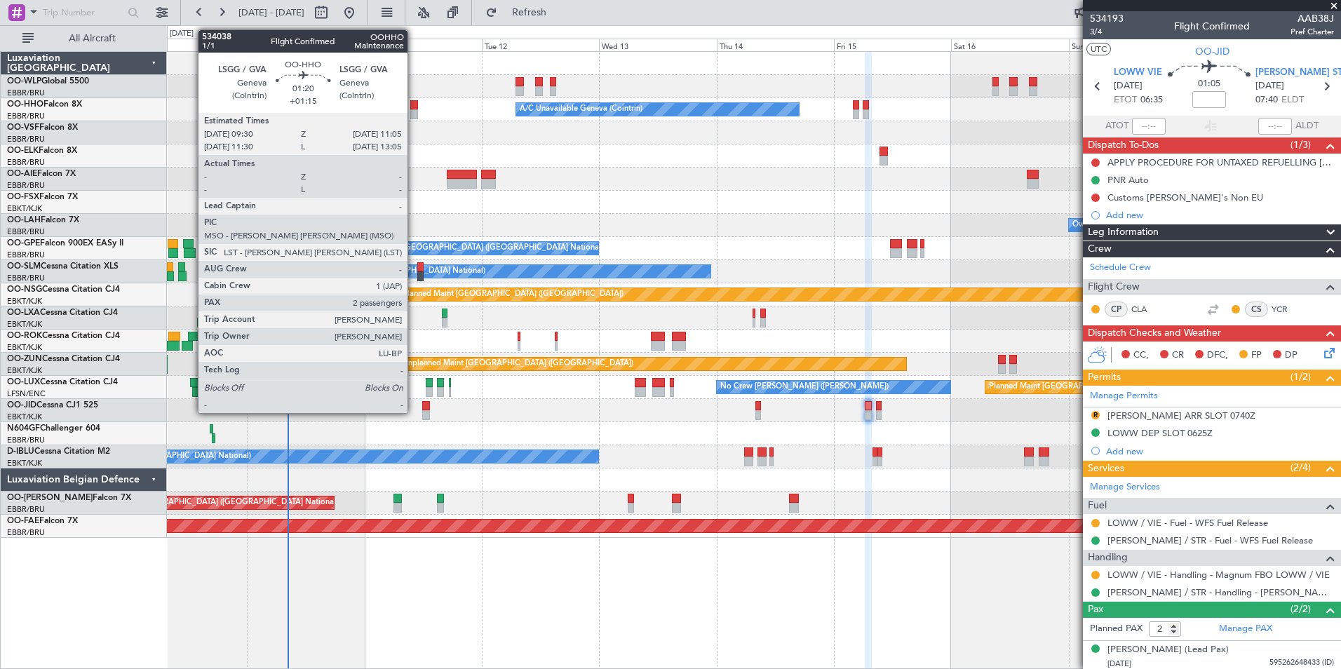
click at [414, 108] on div at bounding box center [414, 105] width 8 height 10
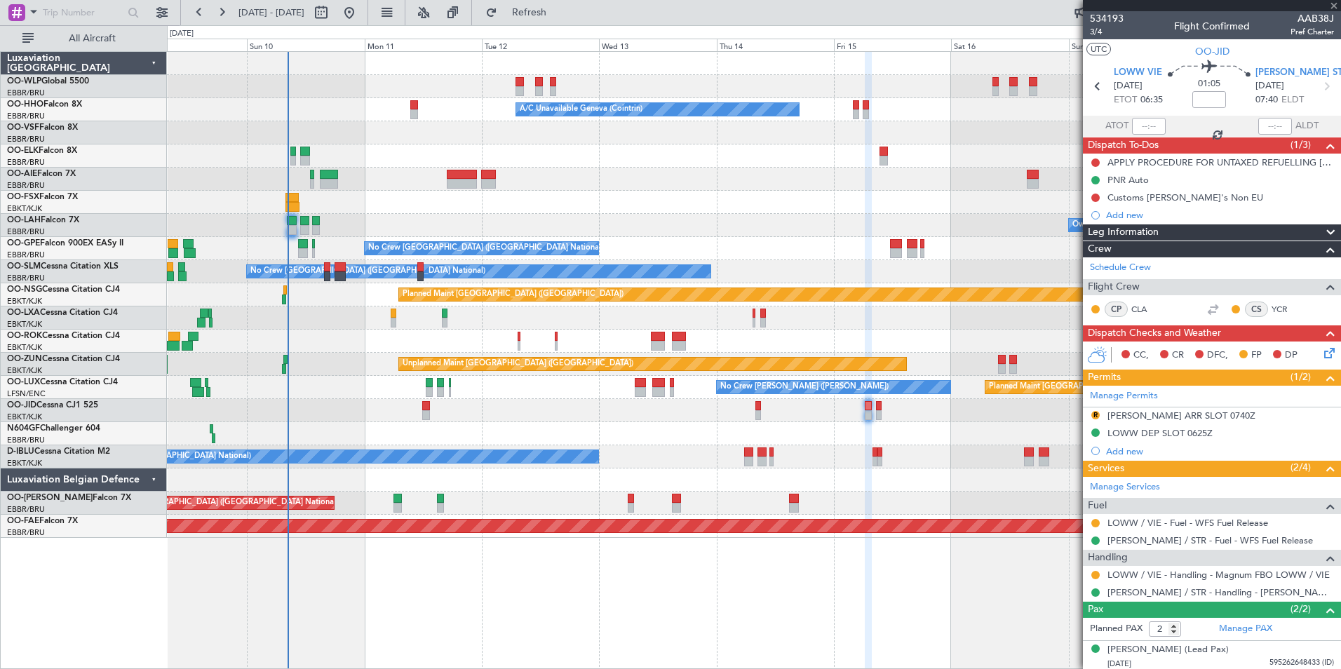
type input "+01:15"
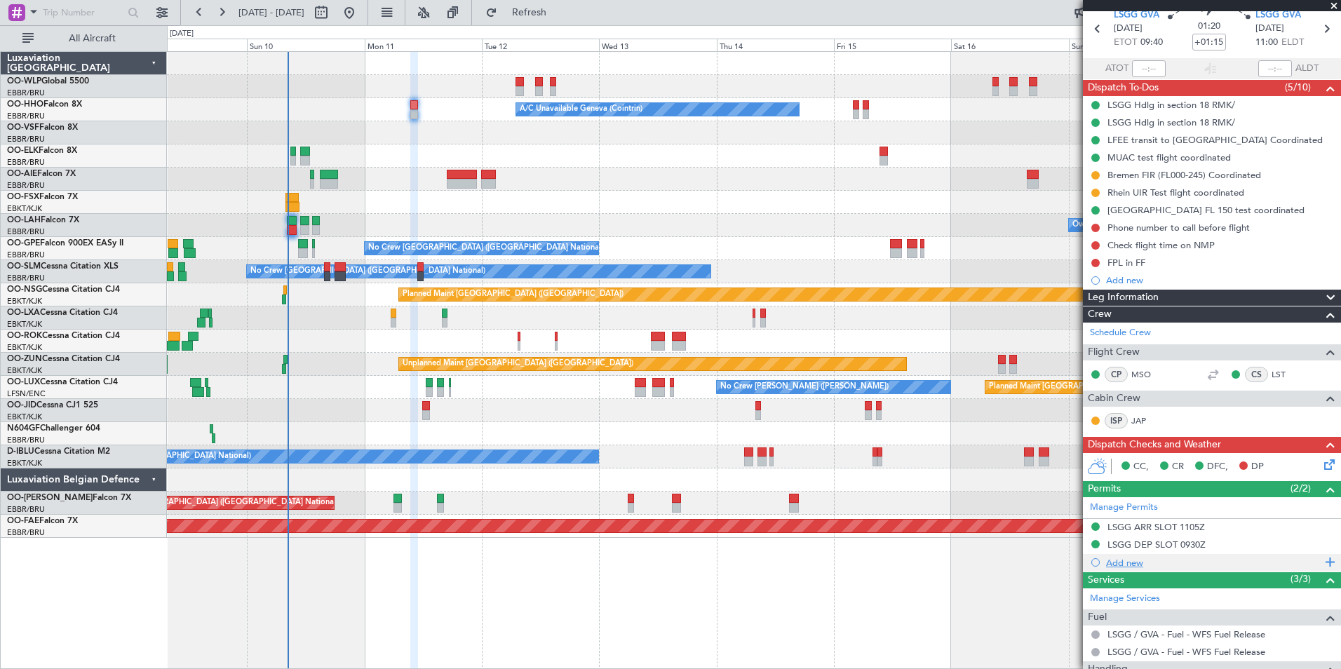
scroll to position [238, 0]
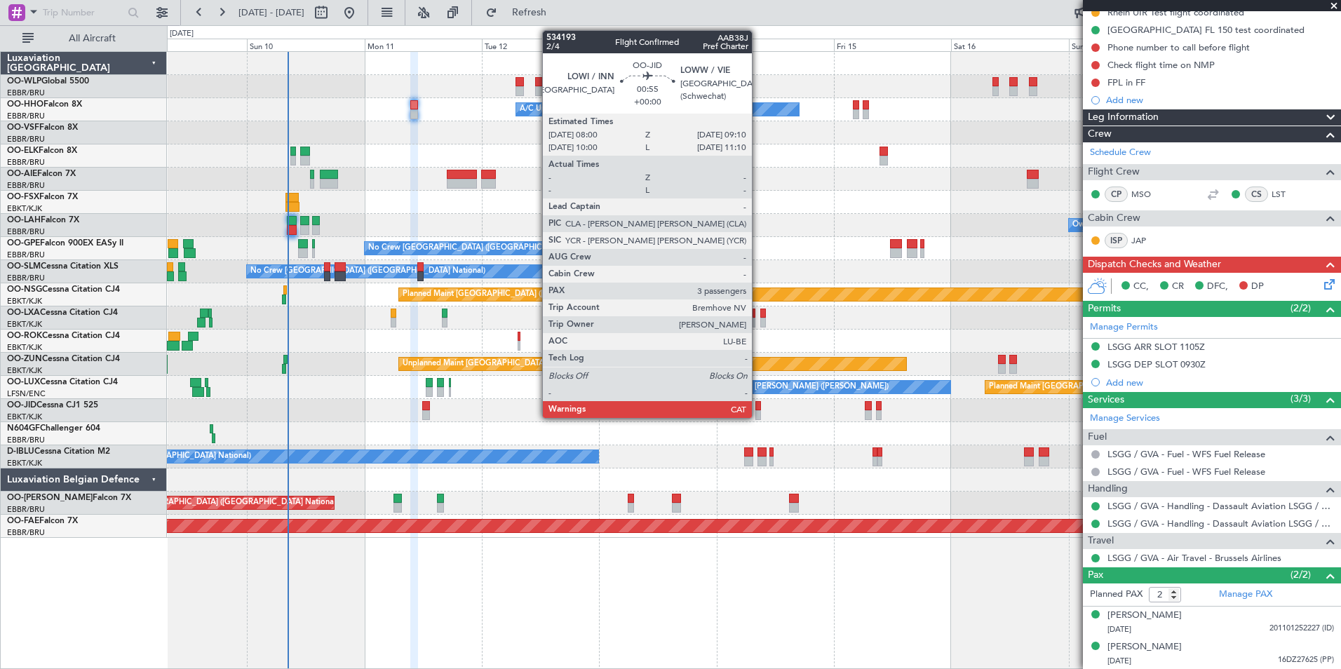
click at [758, 417] on div at bounding box center [759, 415] width 6 height 10
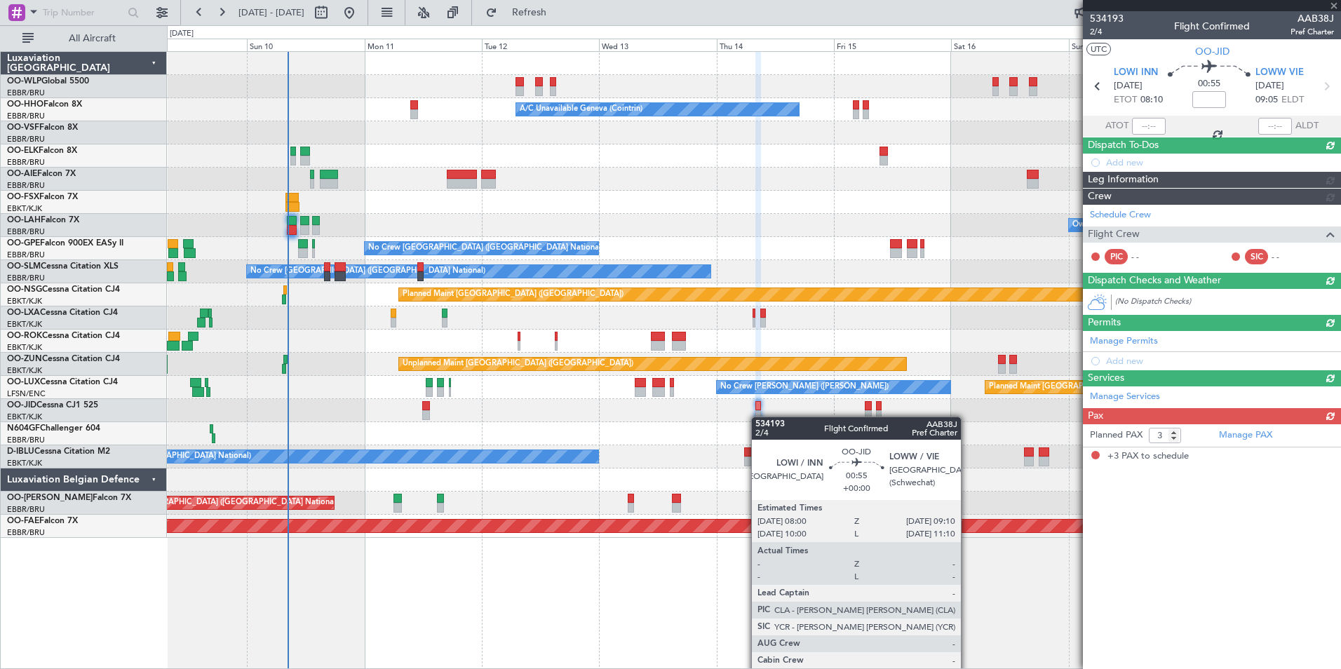
scroll to position [0, 0]
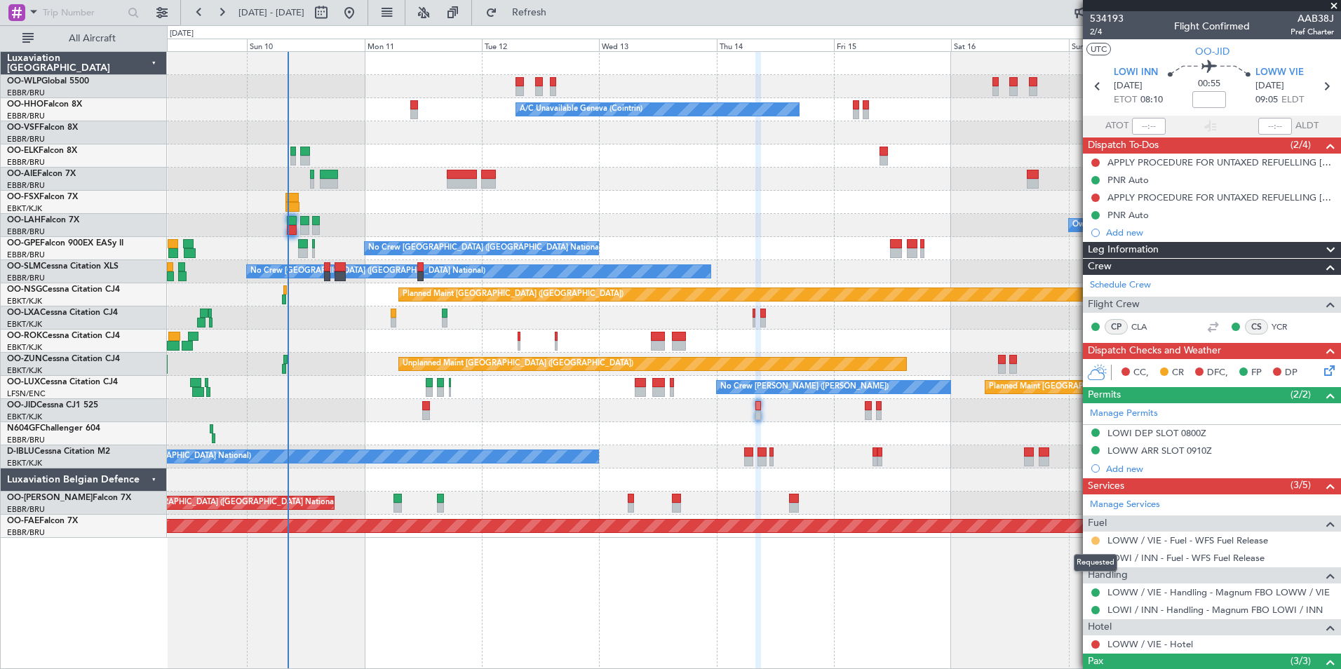
click at [1095, 542] on button at bounding box center [1096, 541] width 8 height 8
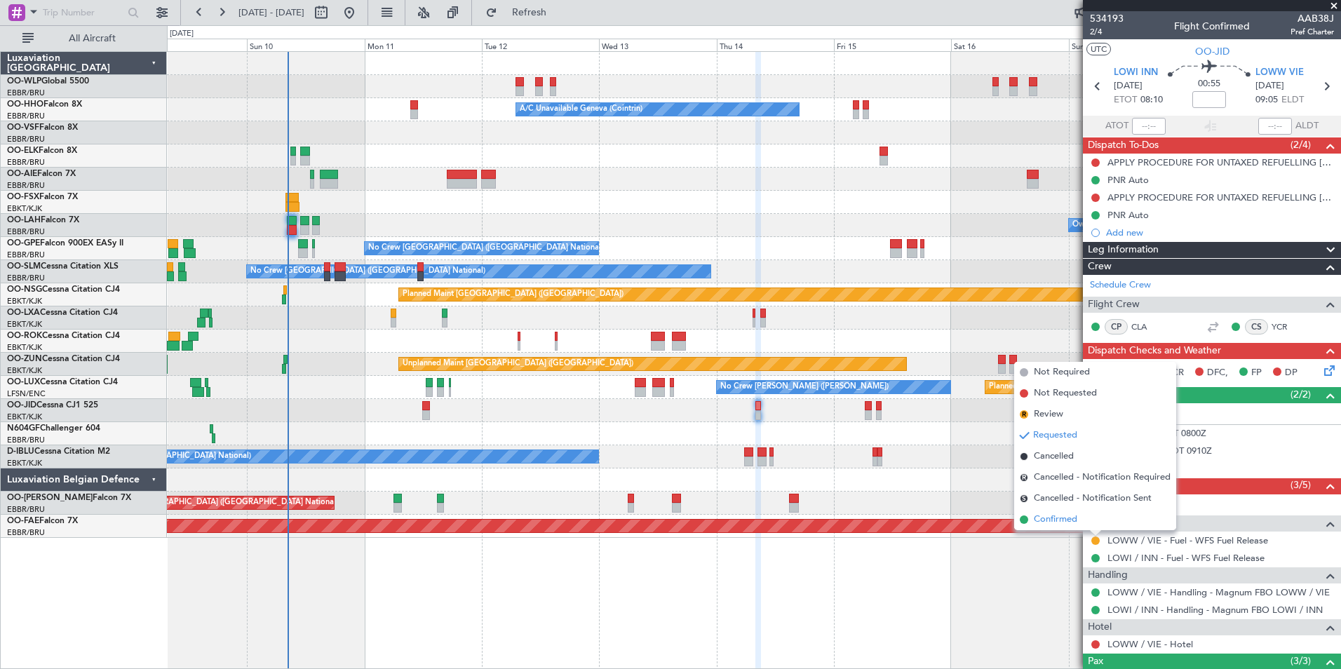
click at [1067, 518] on span "Confirmed" at bounding box center [1055, 520] width 43 height 14
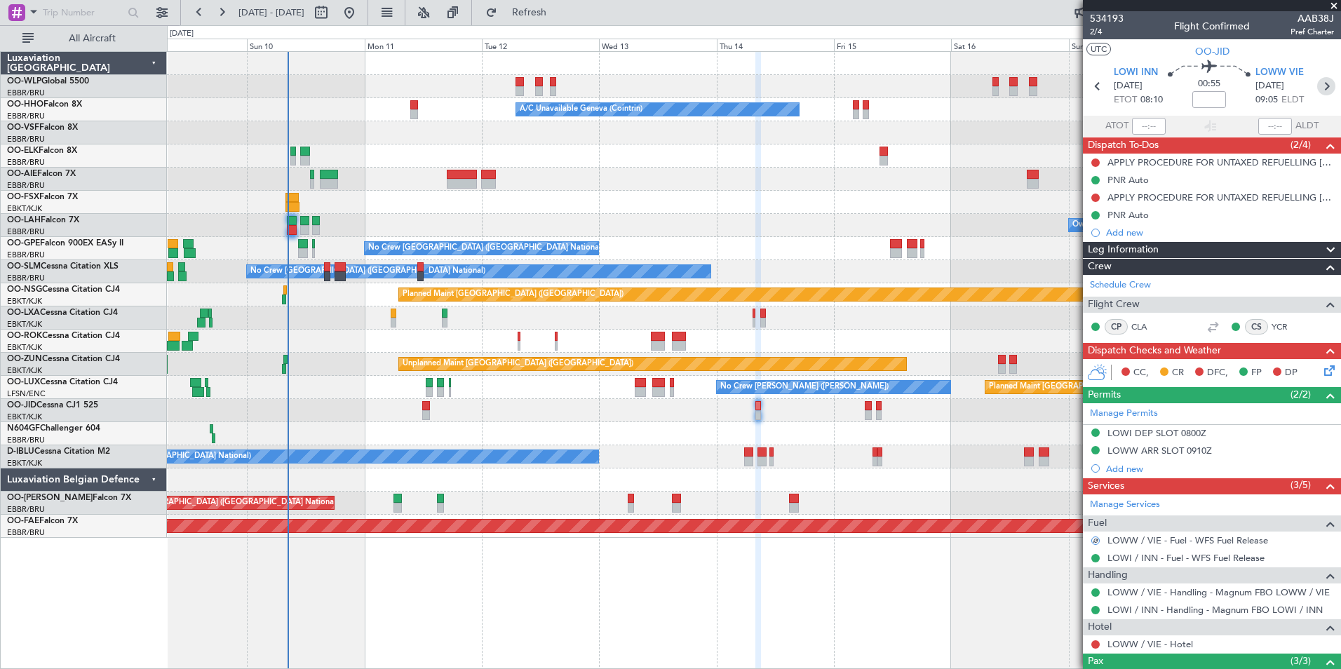
click at [1318, 80] on icon at bounding box center [1327, 86] width 18 height 18
type input "2"
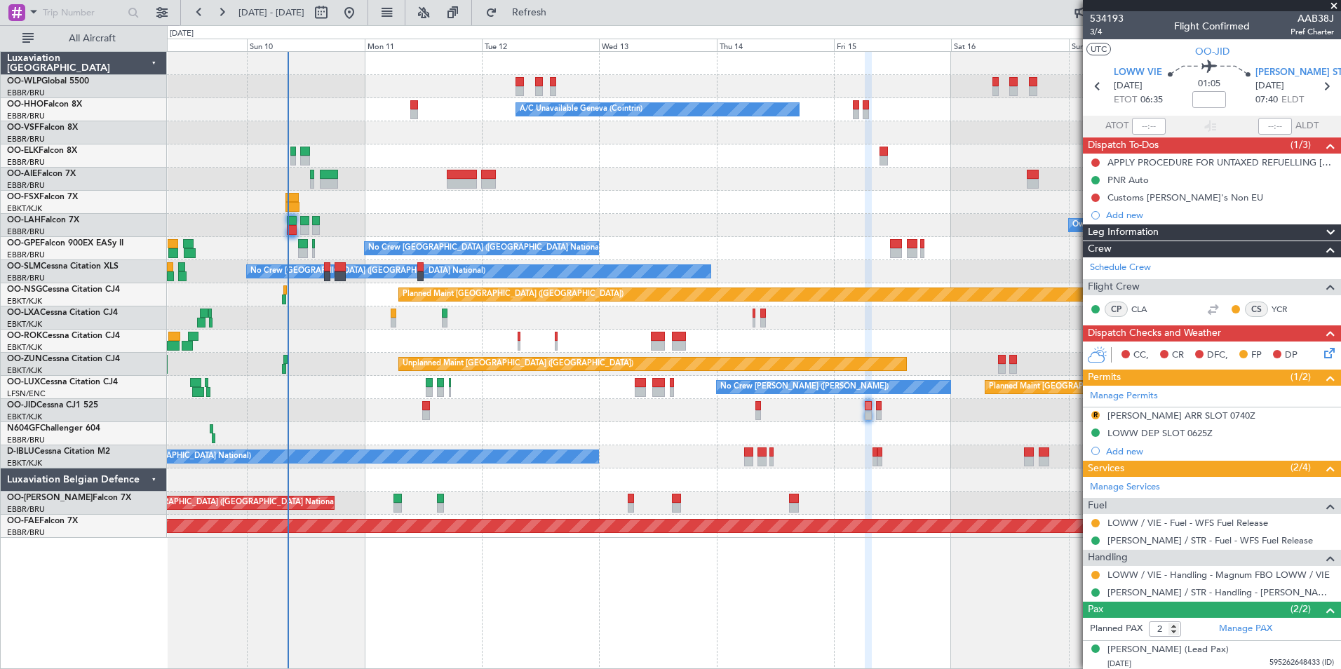
click at [1101, 523] on div at bounding box center [1095, 523] width 11 height 11
click at [1099, 523] on button at bounding box center [1096, 523] width 8 height 8
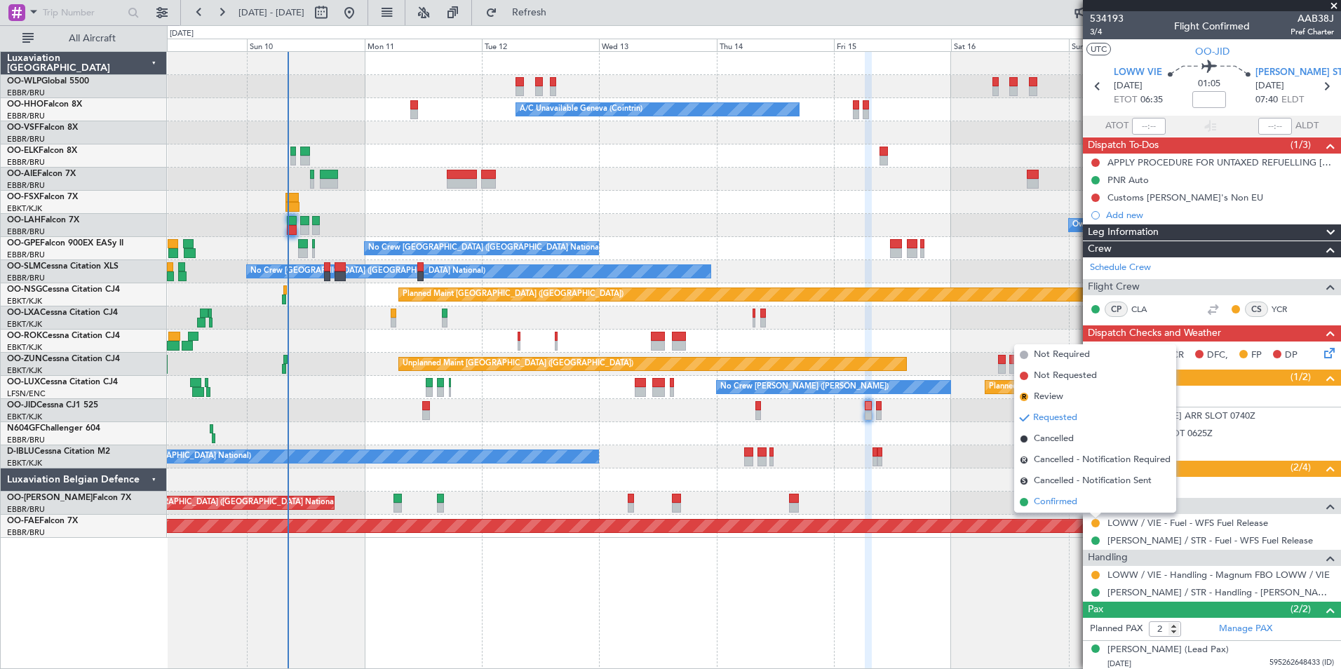
click at [1065, 498] on span "Confirmed" at bounding box center [1055, 502] width 43 height 14
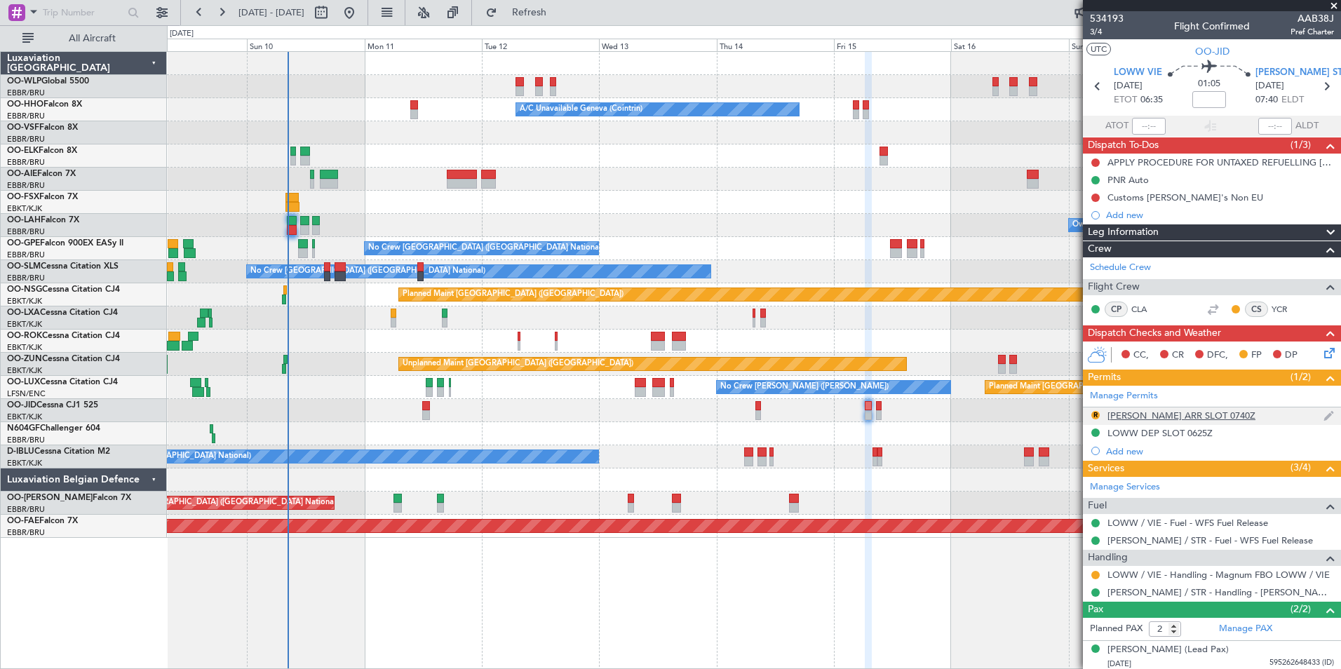
click at [1124, 415] on div "EDDS ARR SLOT 0740Z" at bounding box center [1182, 416] width 148 height 12
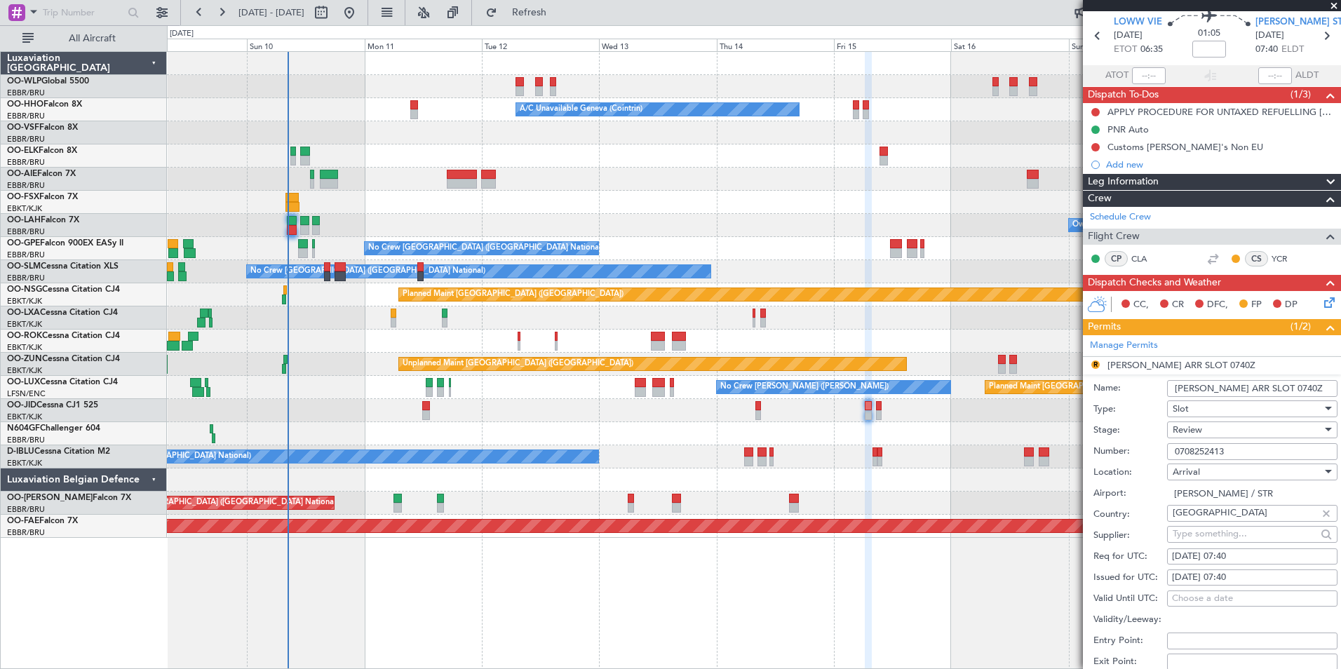
scroll to position [70, 0]
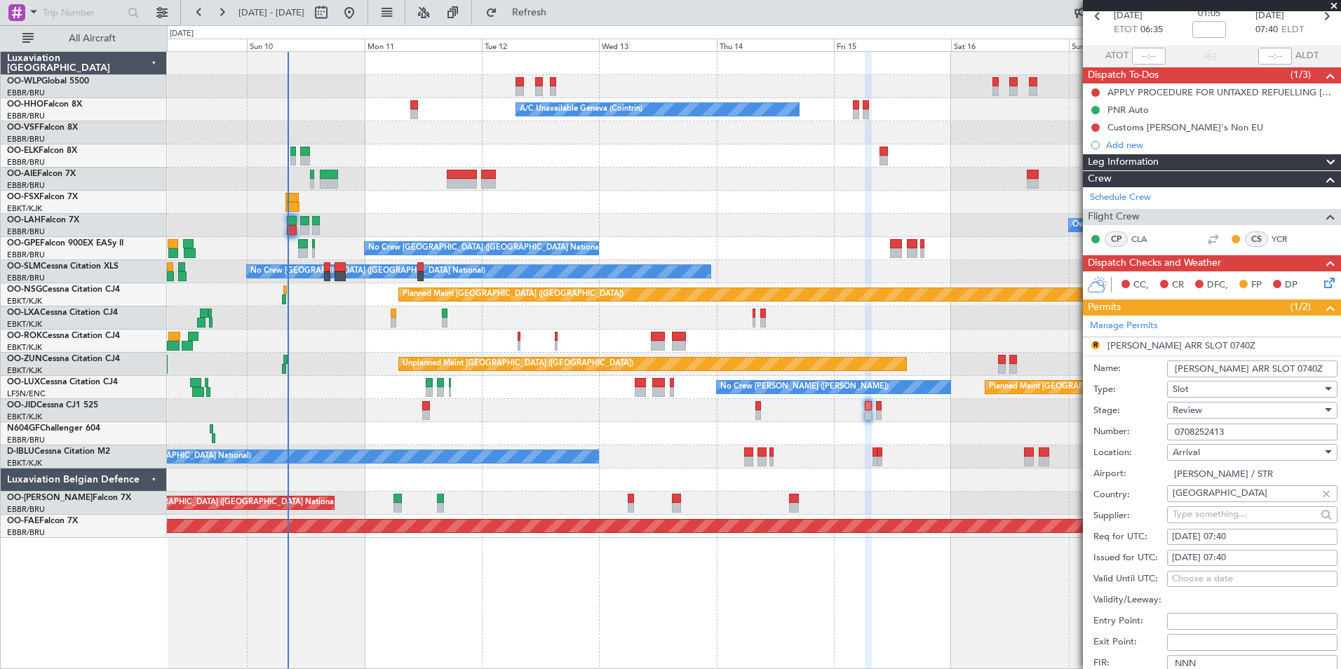
click at [1231, 535] on div "15/08/2025 07:40" at bounding box center [1252, 537] width 161 height 14
select select "8"
select select "2025"
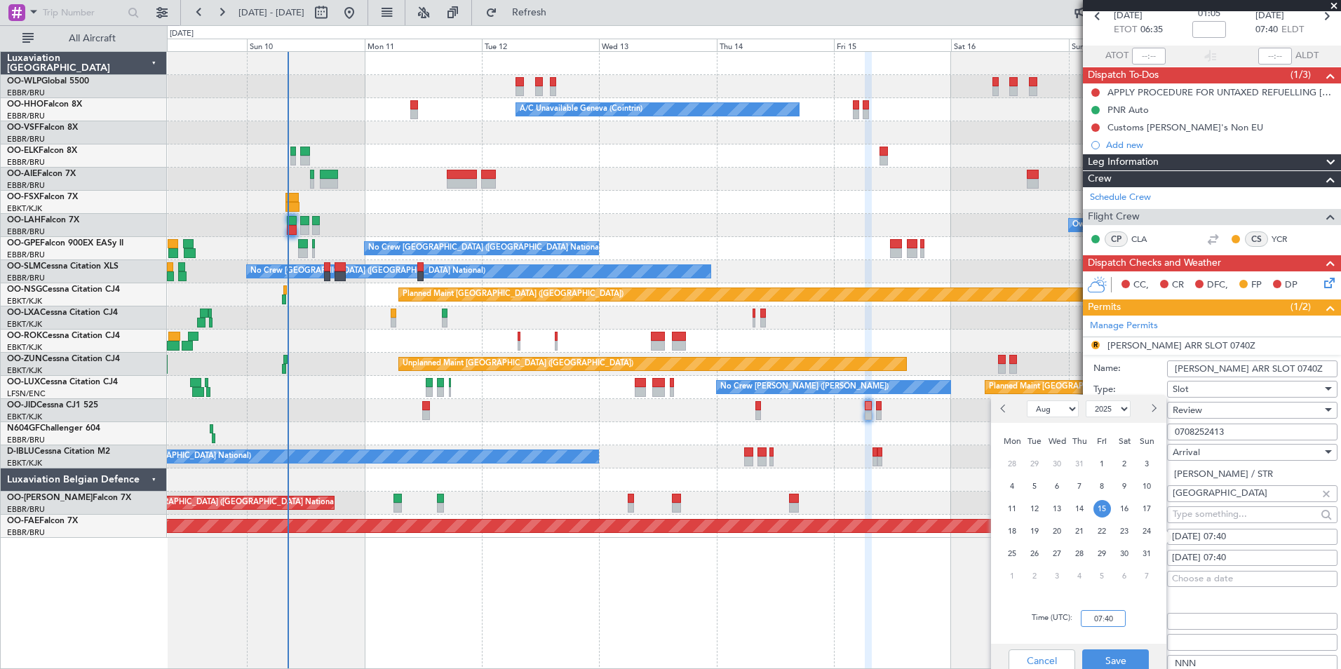
click at [1108, 615] on input "07:40" at bounding box center [1103, 618] width 45 height 17
type input "07:45"
click at [1105, 657] on button "Save" at bounding box center [1115, 661] width 67 height 22
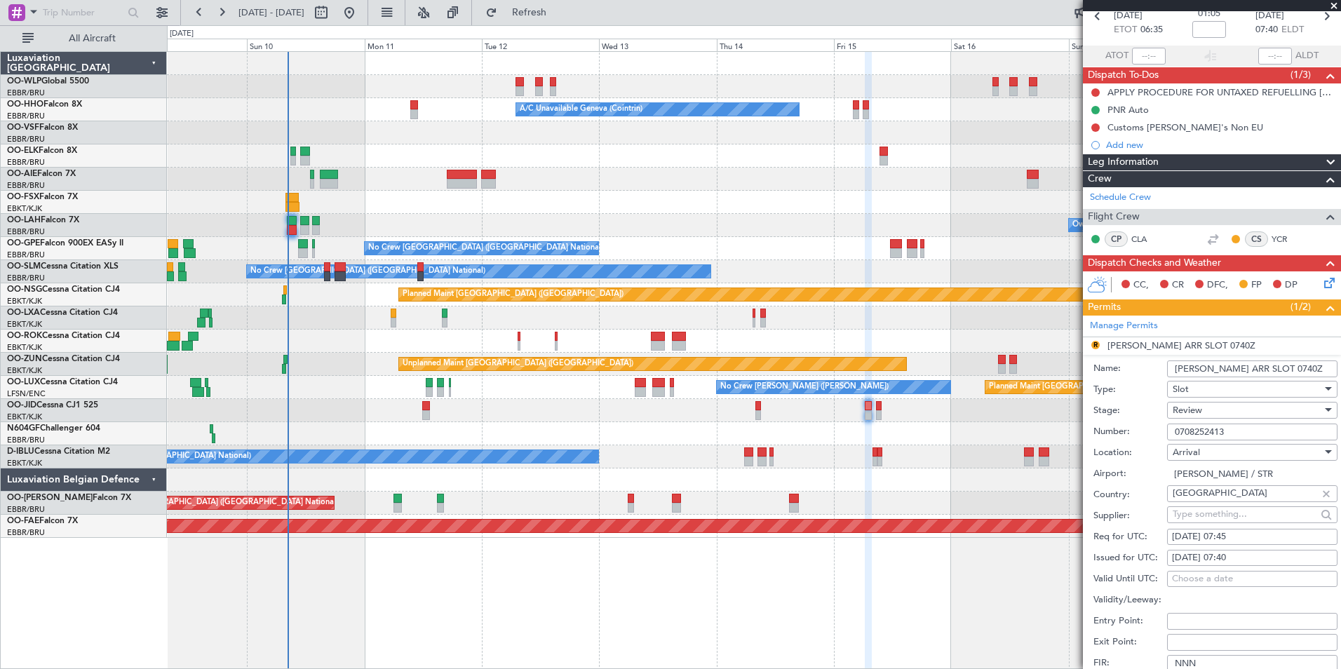
click at [1242, 555] on div "15/08/2025 07:40" at bounding box center [1252, 558] width 161 height 14
select select "8"
select select "2025"
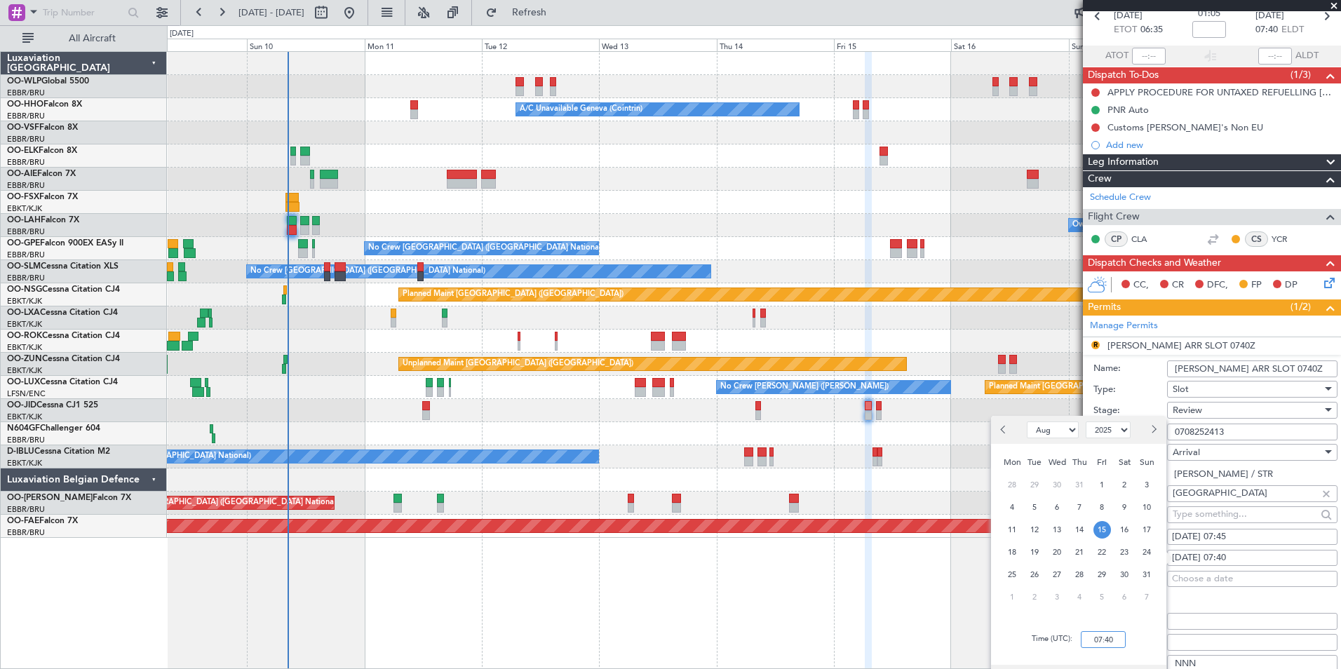
click at [1115, 645] on input "07:40" at bounding box center [1103, 639] width 45 height 17
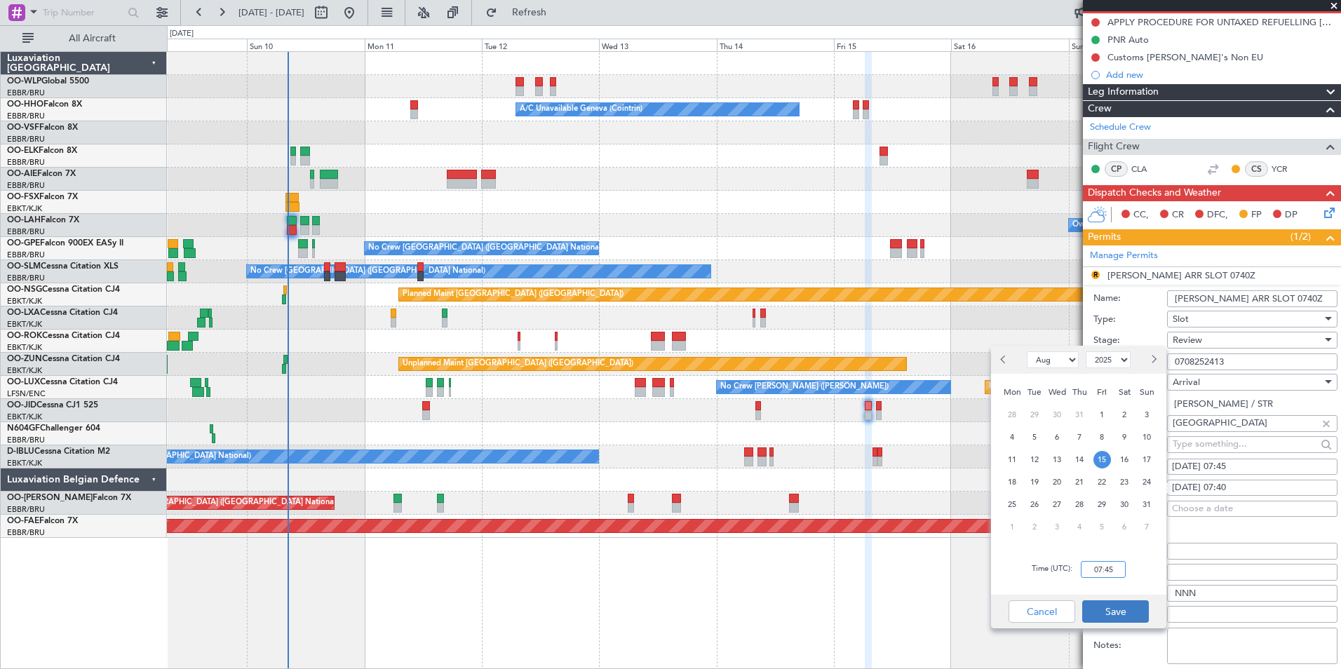
type input "07:45"
click at [1132, 614] on button "Save" at bounding box center [1115, 612] width 67 height 22
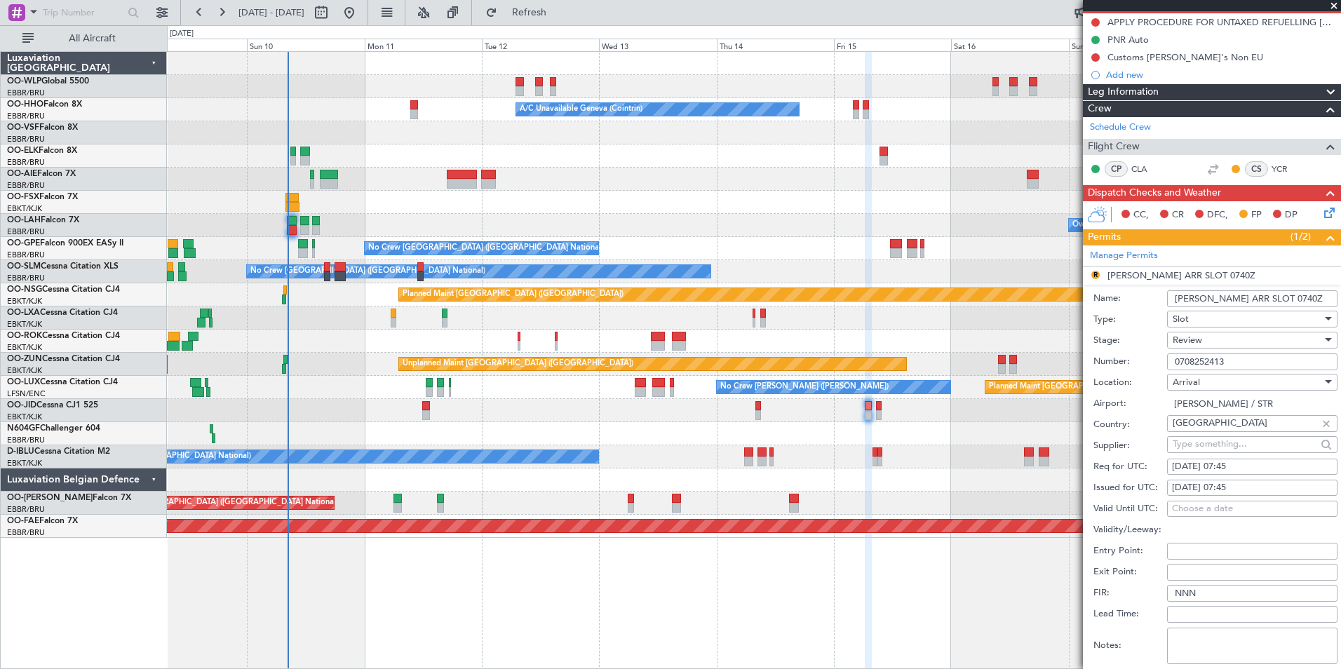
scroll to position [210, 0]
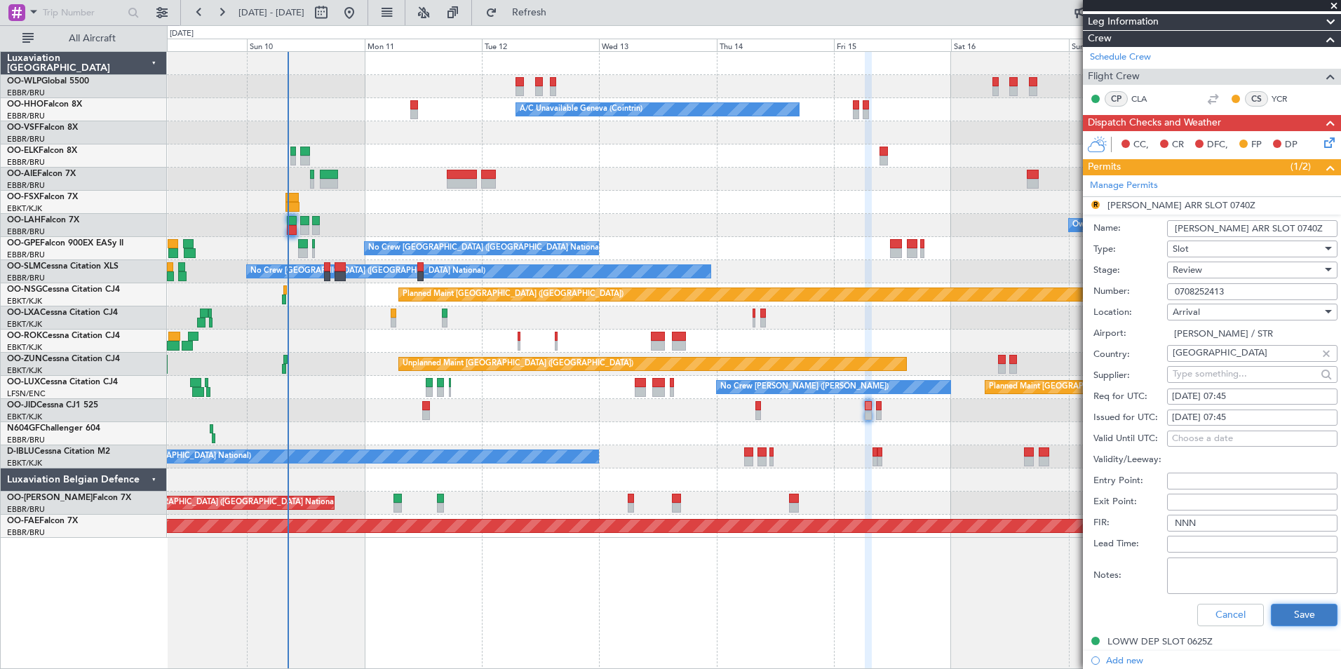
click at [1296, 622] on button "Save" at bounding box center [1304, 615] width 67 height 22
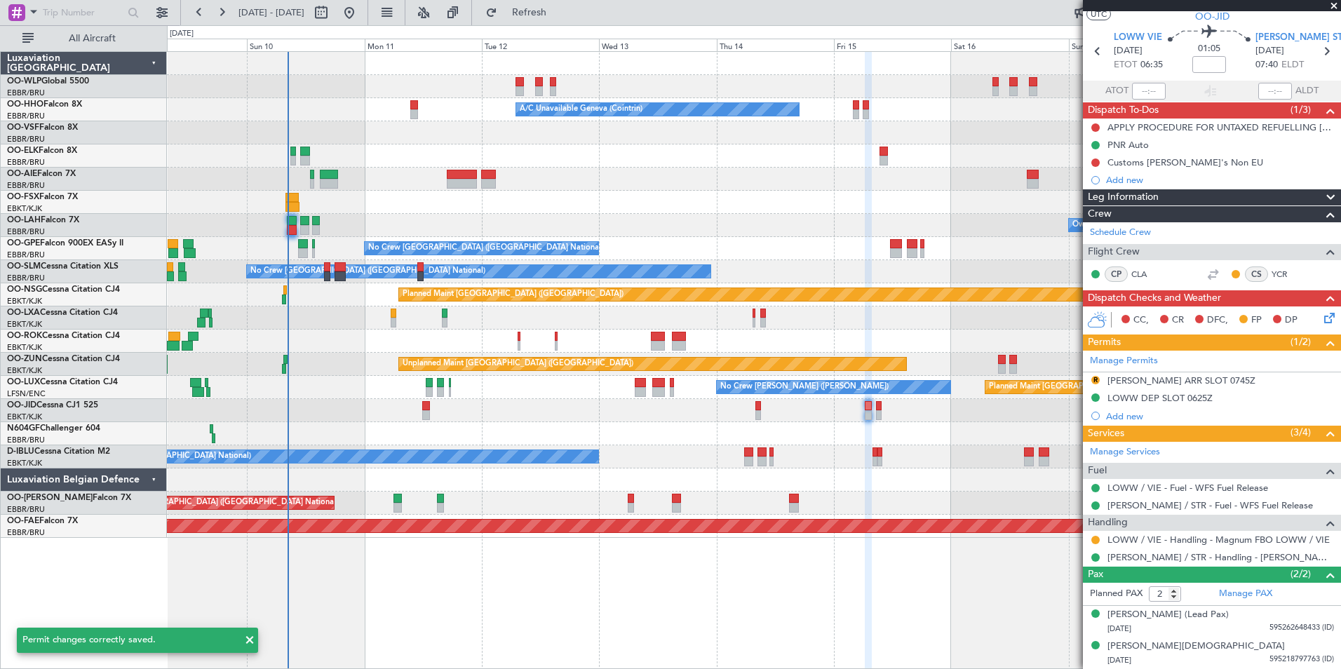
scroll to position [34, 0]
click at [1094, 380] on button "R" at bounding box center [1096, 381] width 8 height 8
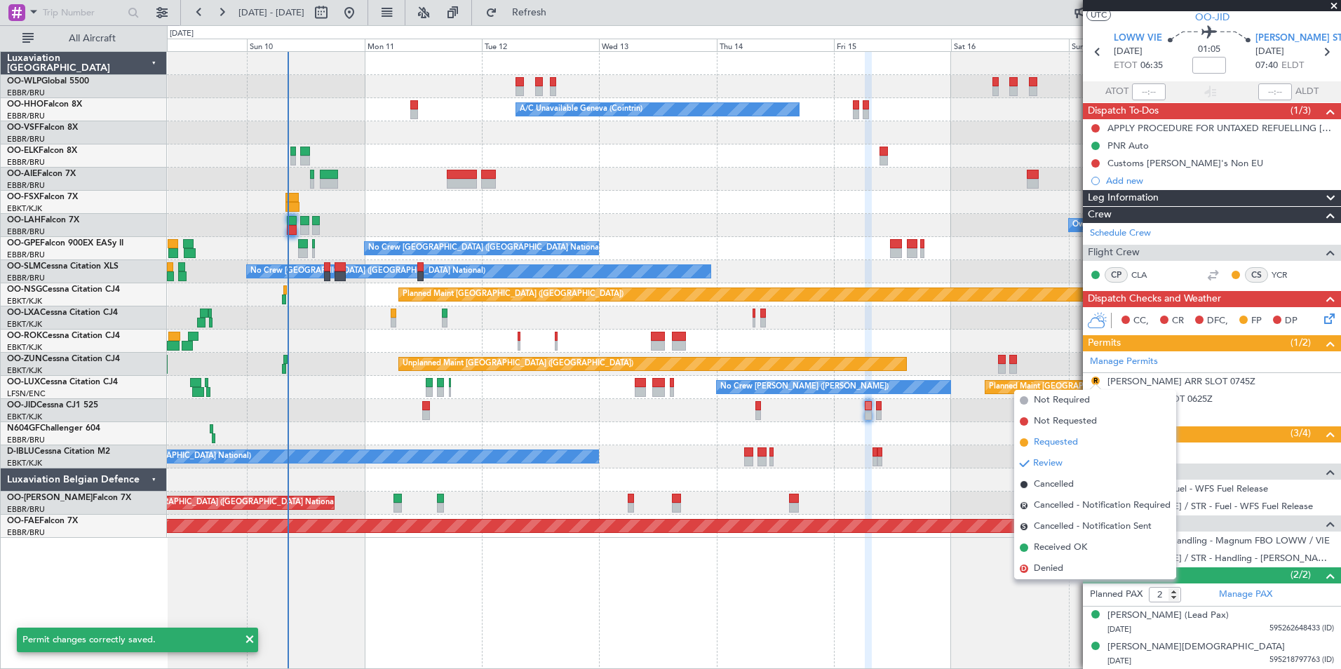
click at [1059, 443] on span "Requested" at bounding box center [1056, 443] width 44 height 14
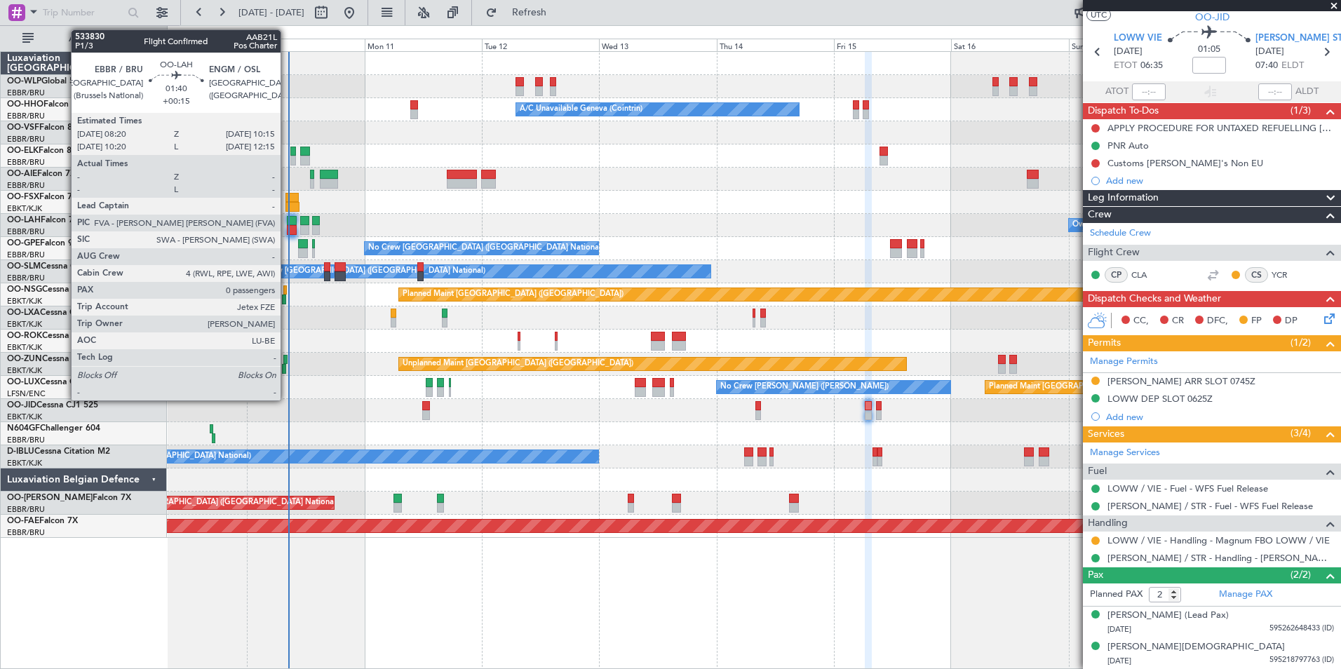
click at [287, 222] on div at bounding box center [292, 221] width 10 height 10
type input "+00:15"
type input "0"
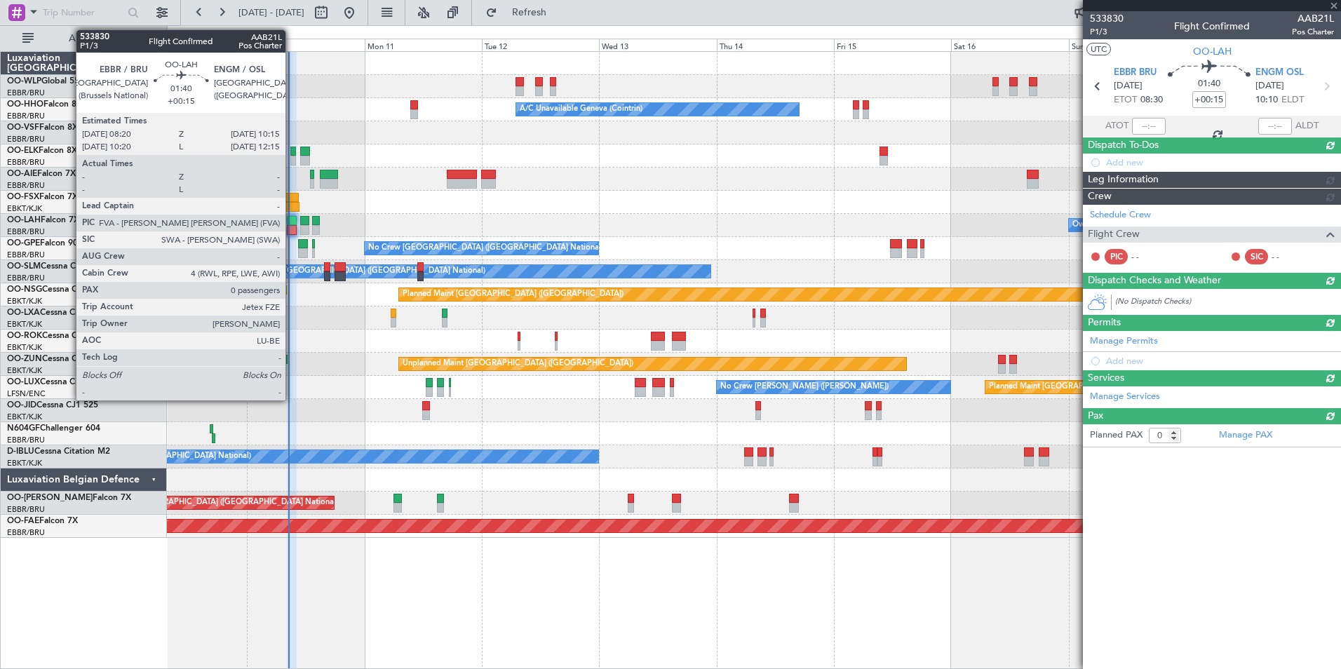
scroll to position [0, 0]
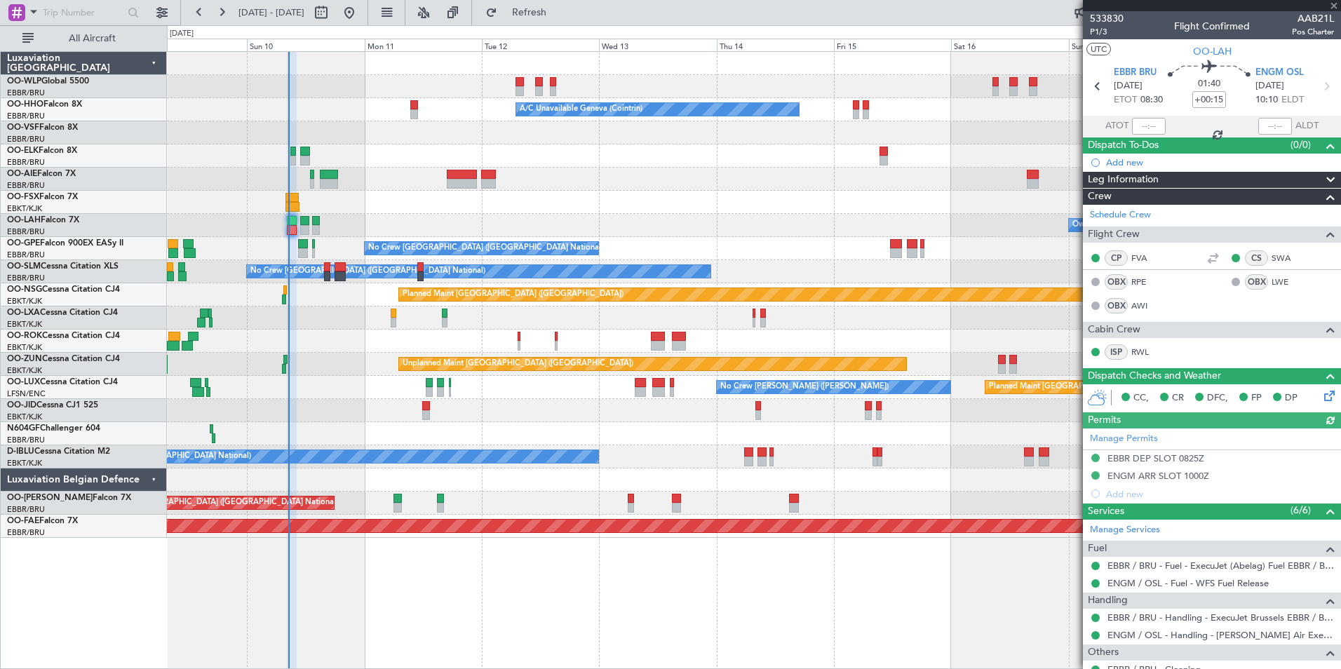
click at [1151, 121] on div at bounding box center [1149, 126] width 34 height 17
click at [1144, 121] on input "text" at bounding box center [1149, 126] width 34 height 17
click at [668, 184] on div at bounding box center [754, 179] width 1174 height 23
type input "08:25"
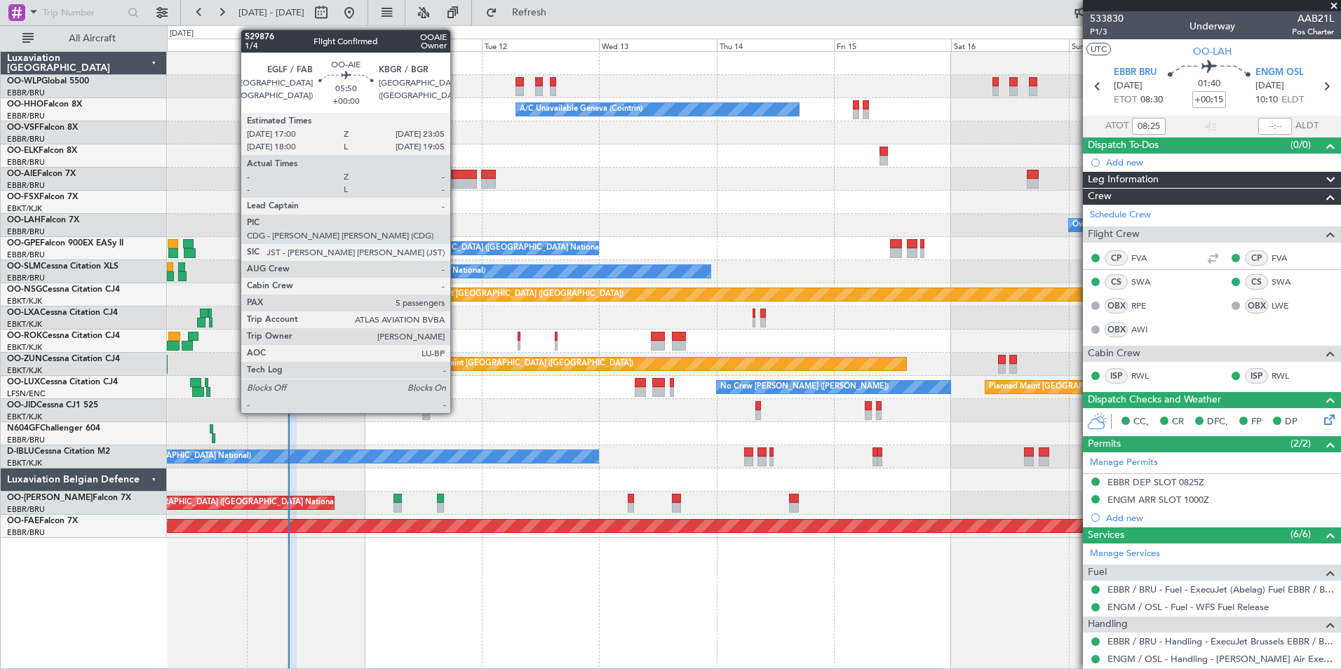
click at [457, 178] on div at bounding box center [462, 175] width 30 height 10
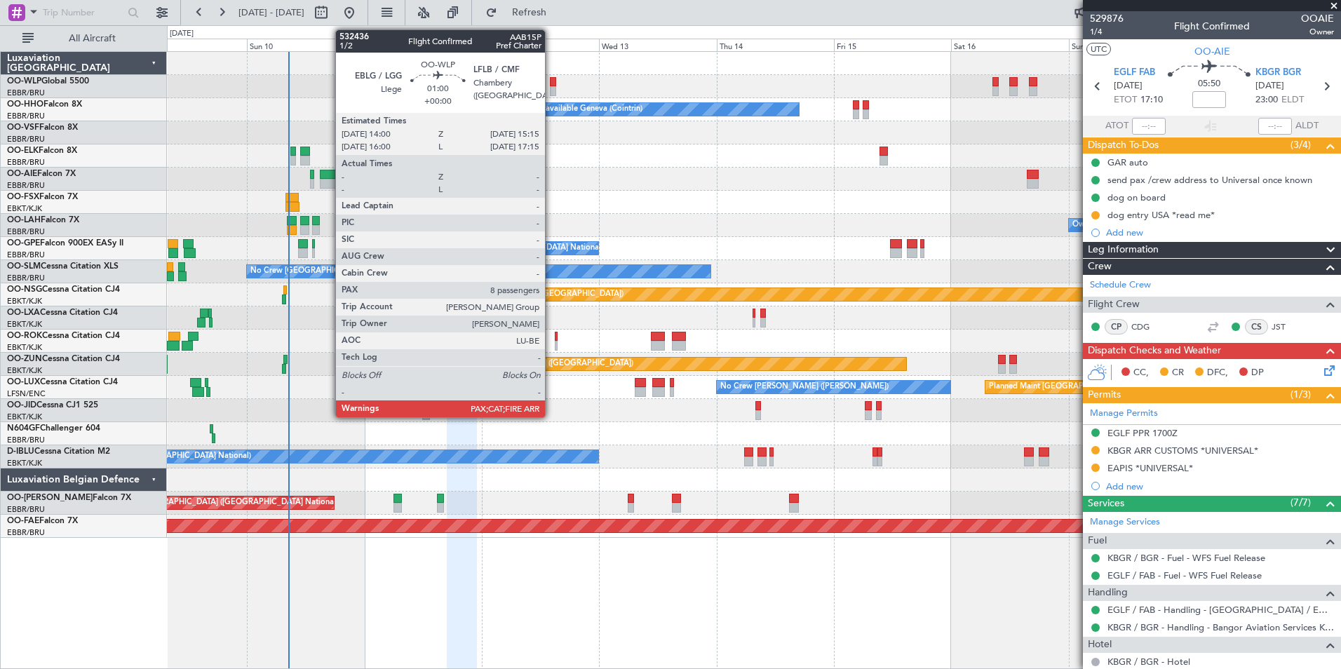
click at [551, 86] on div at bounding box center [553, 91] width 6 height 10
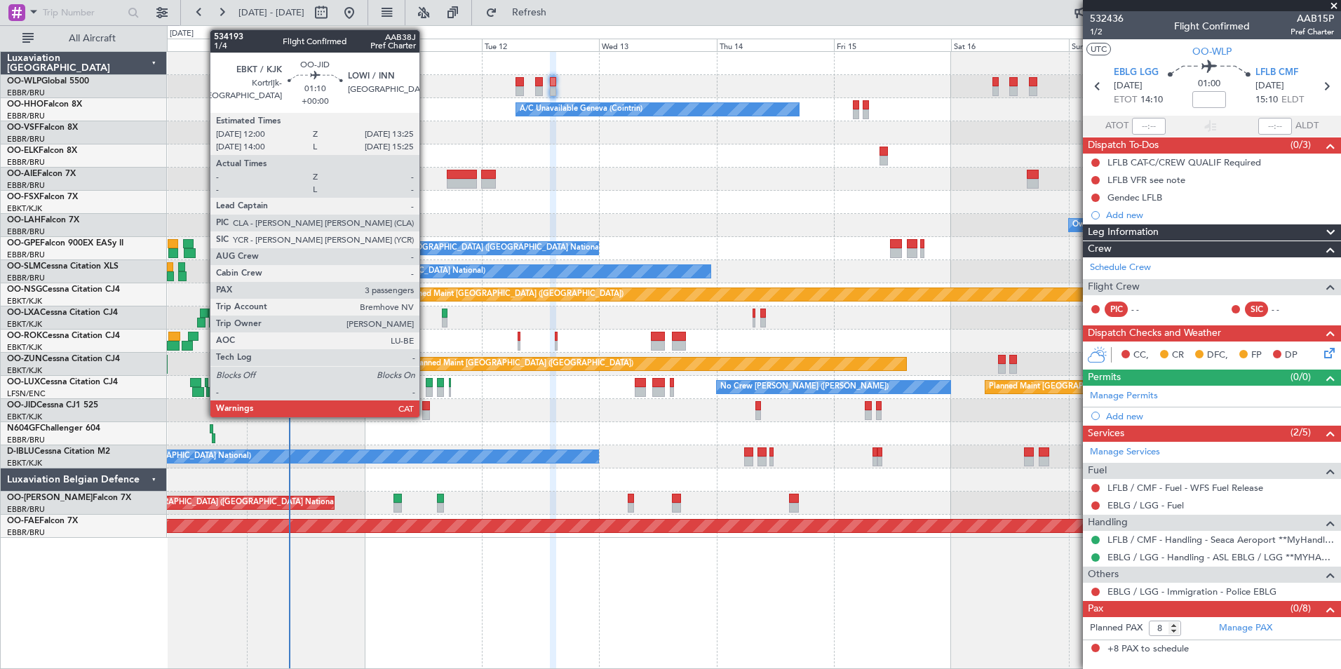
click at [426, 410] on div at bounding box center [425, 406] width 7 height 10
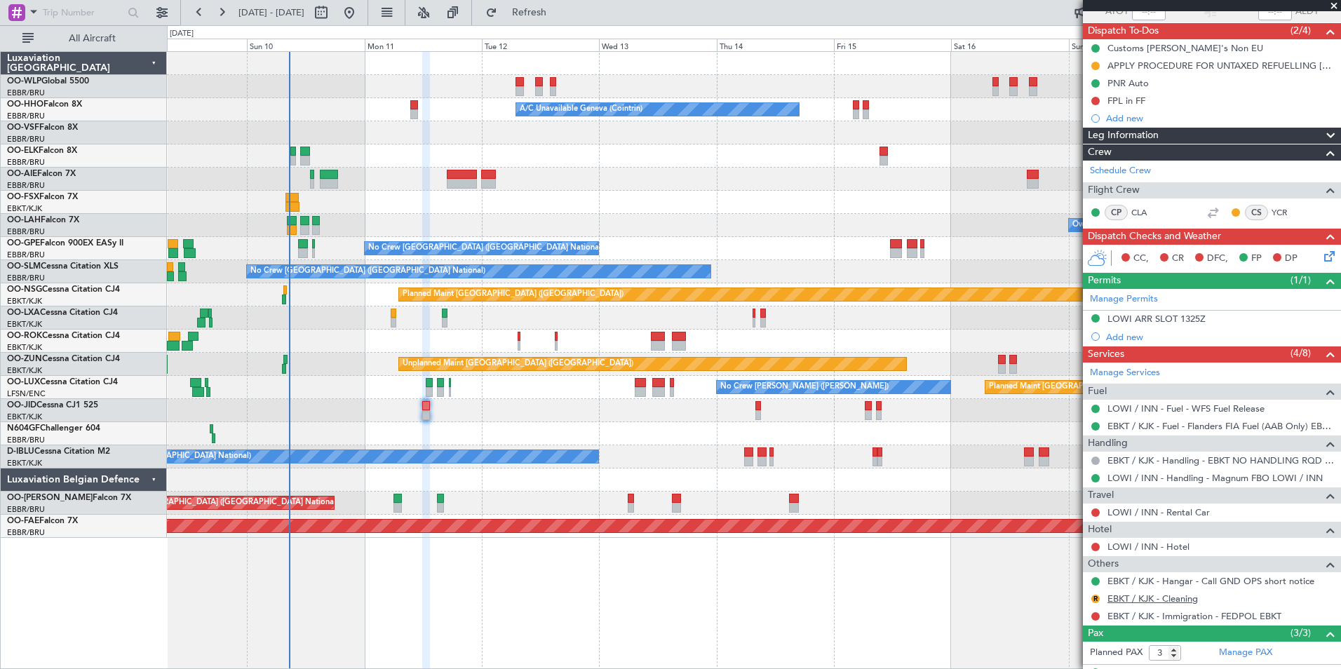
scroll to position [204, 0]
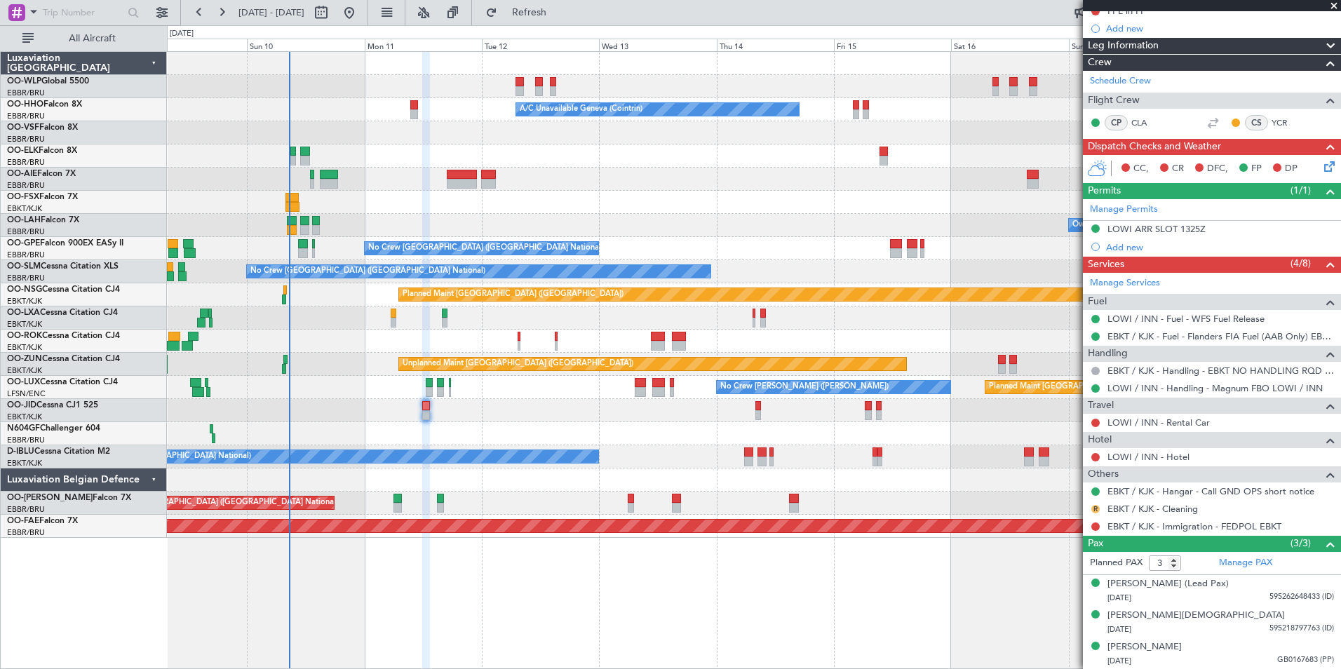
click at [1095, 507] on button "R" at bounding box center [1096, 509] width 8 height 8
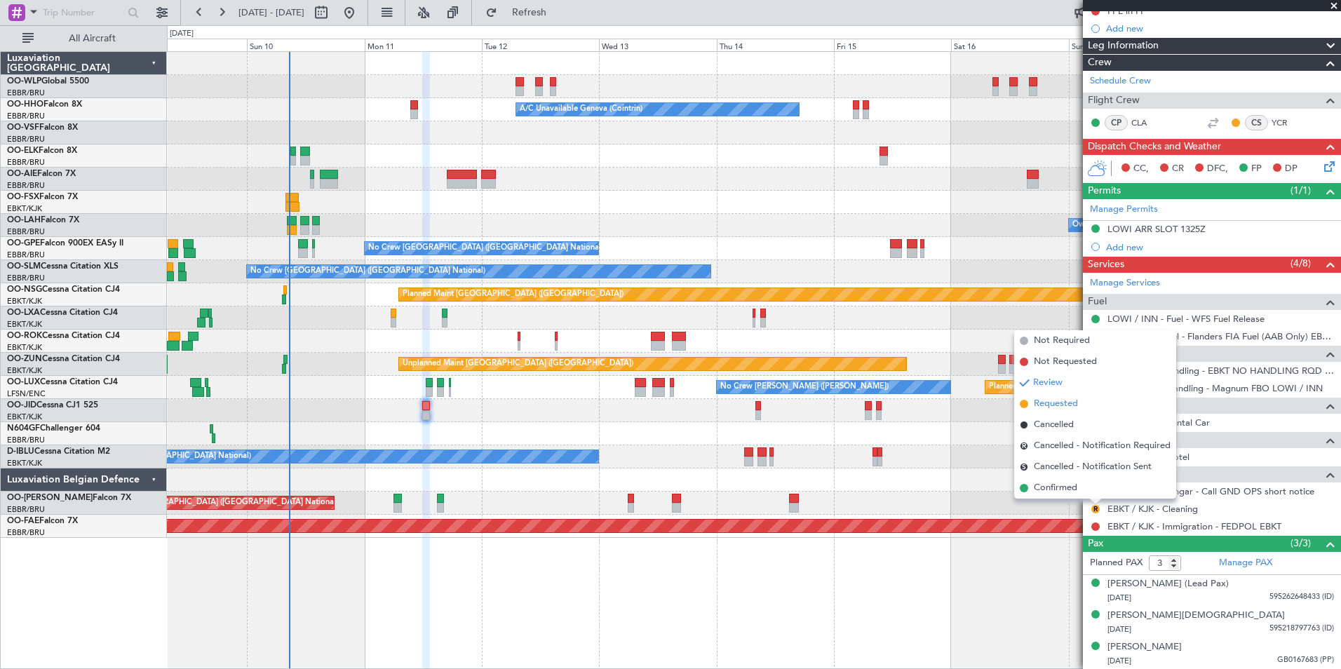
click at [1050, 397] on span "Requested" at bounding box center [1056, 404] width 44 height 14
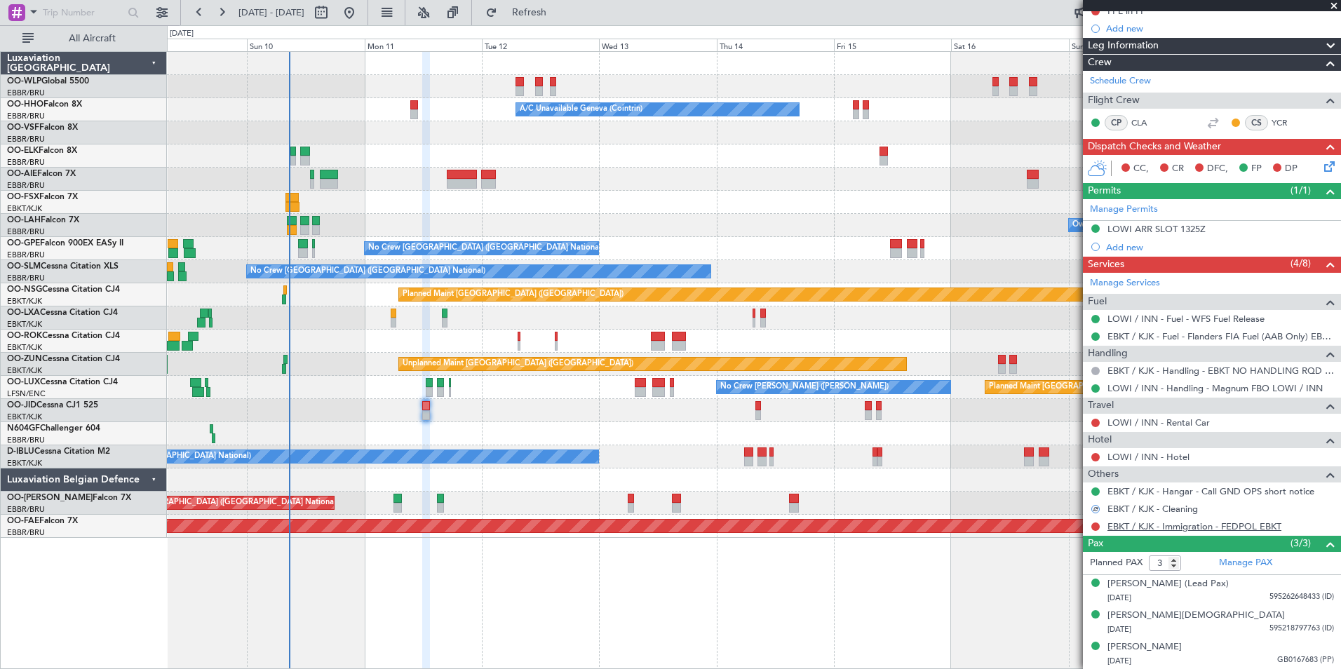
click at [1202, 528] on link "EBKT / KJK - Immigration - FEDPOL EBKT" at bounding box center [1195, 527] width 174 height 12
click at [561, 21] on button "Refresh" at bounding box center [521, 12] width 84 height 22
click at [1093, 528] on div "Requested" at bounding box center [1095, 532] width 43 height 18
click at [1095, 528] on button at bounding box center [1096, 527] width 8 height 8
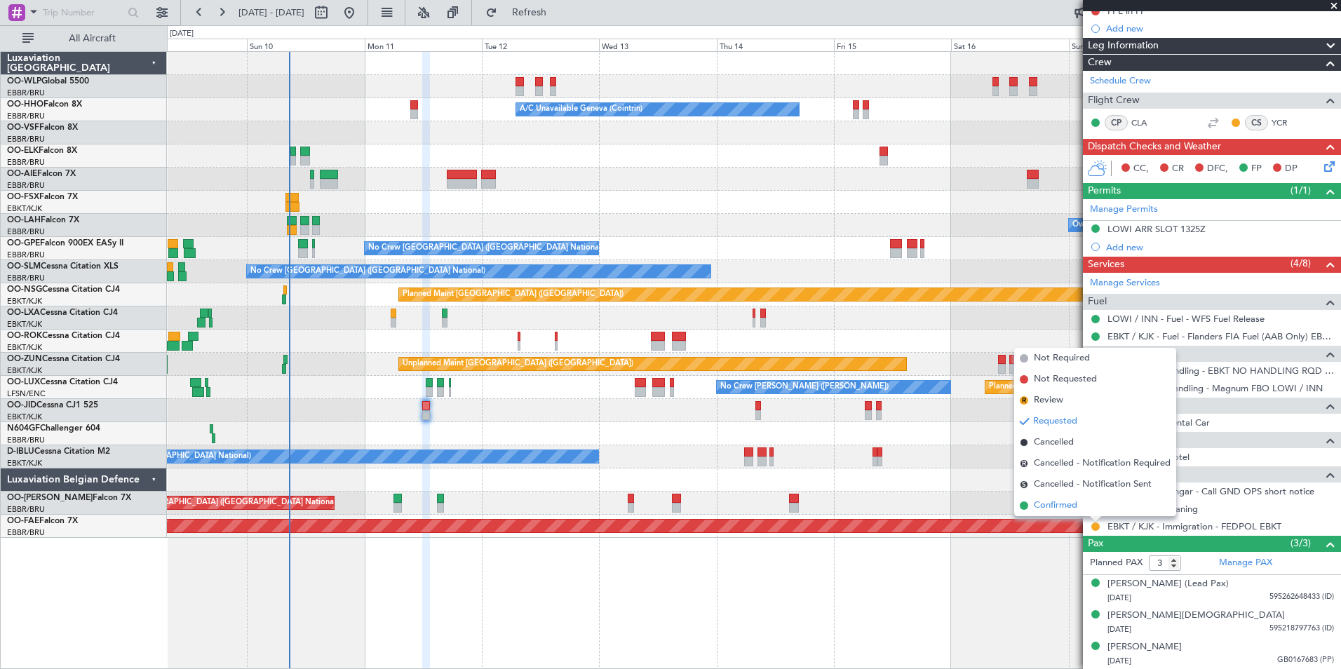
click at [1065, 507] on span "Confirmed" at bounding box center [1055, 506] width 43 height 14
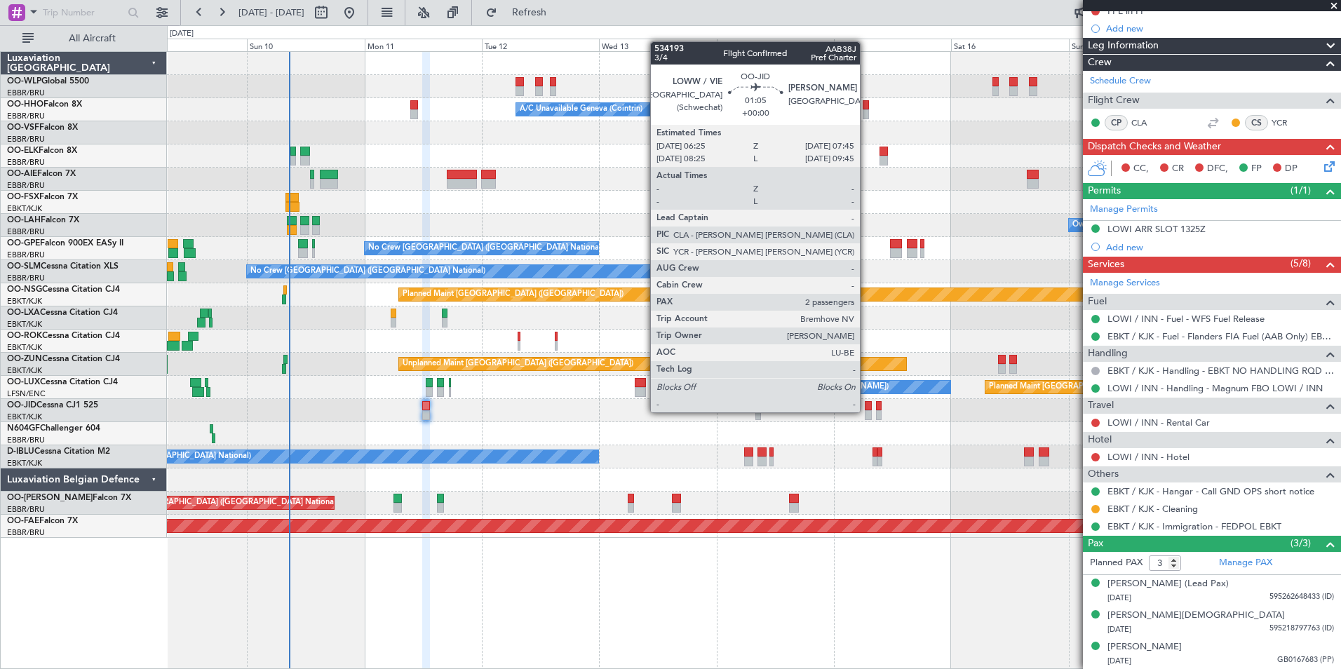
click at [866, 411] on div at bounding box center [868, 415] width 7 height 10
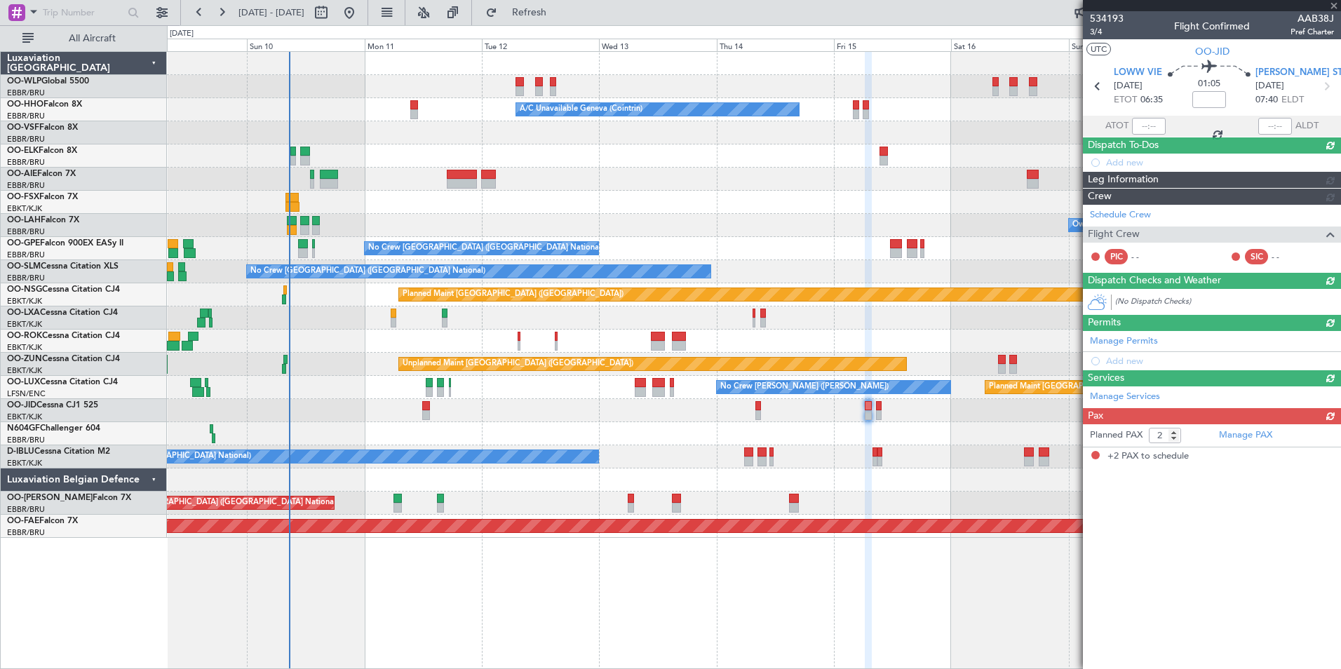
scroll to position [0, 0]
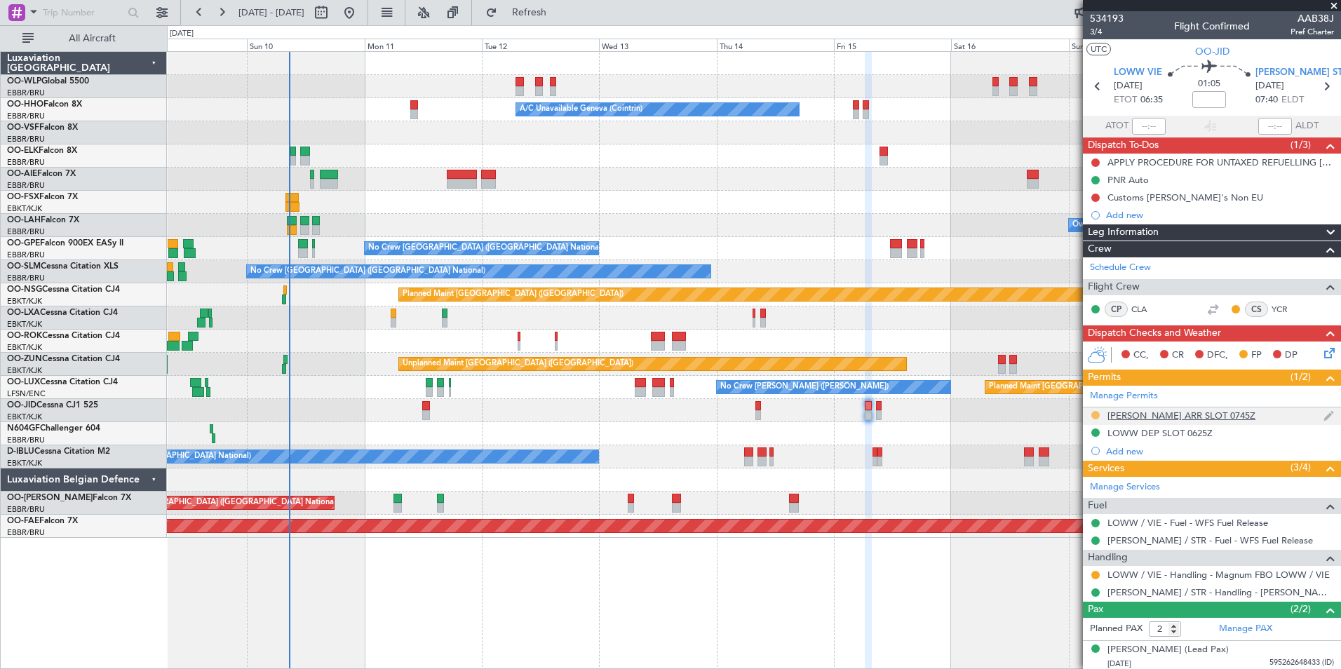
click at [1095, 415] on button at bounding box center [1096, 415] width 8 height 8
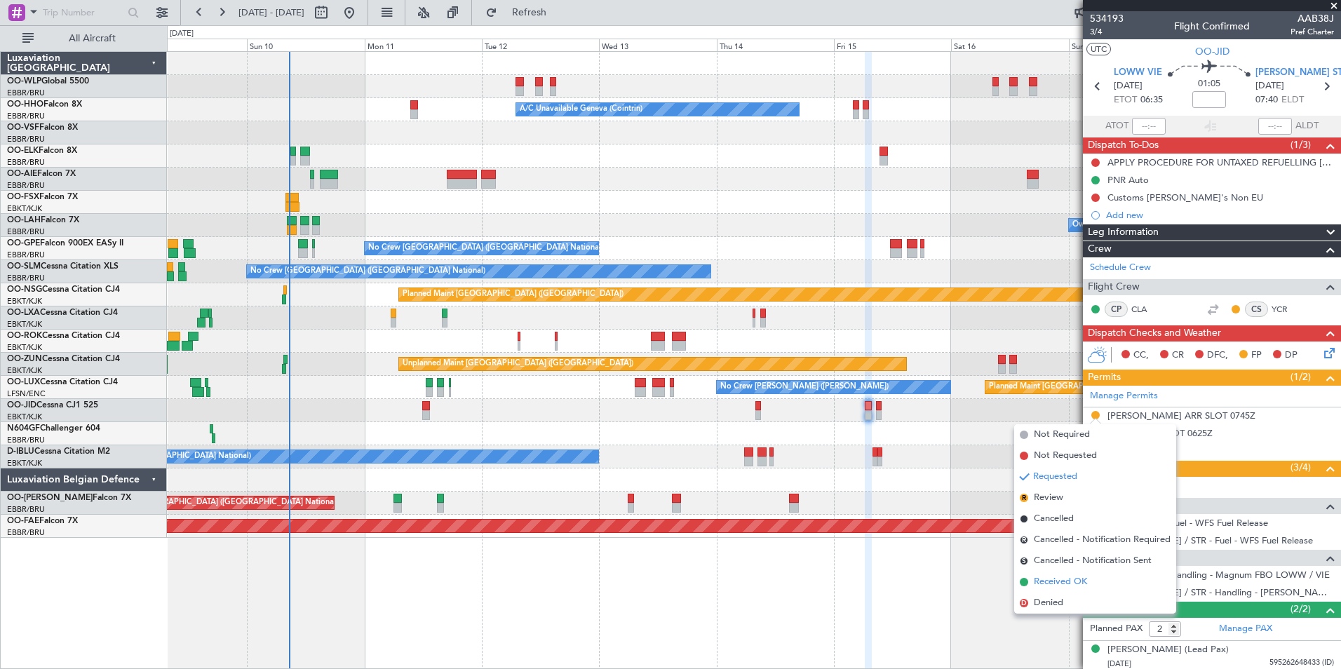
click at [1062, 584] on span "Received OK" at bounding box center [1060, 582] width 53 height 14
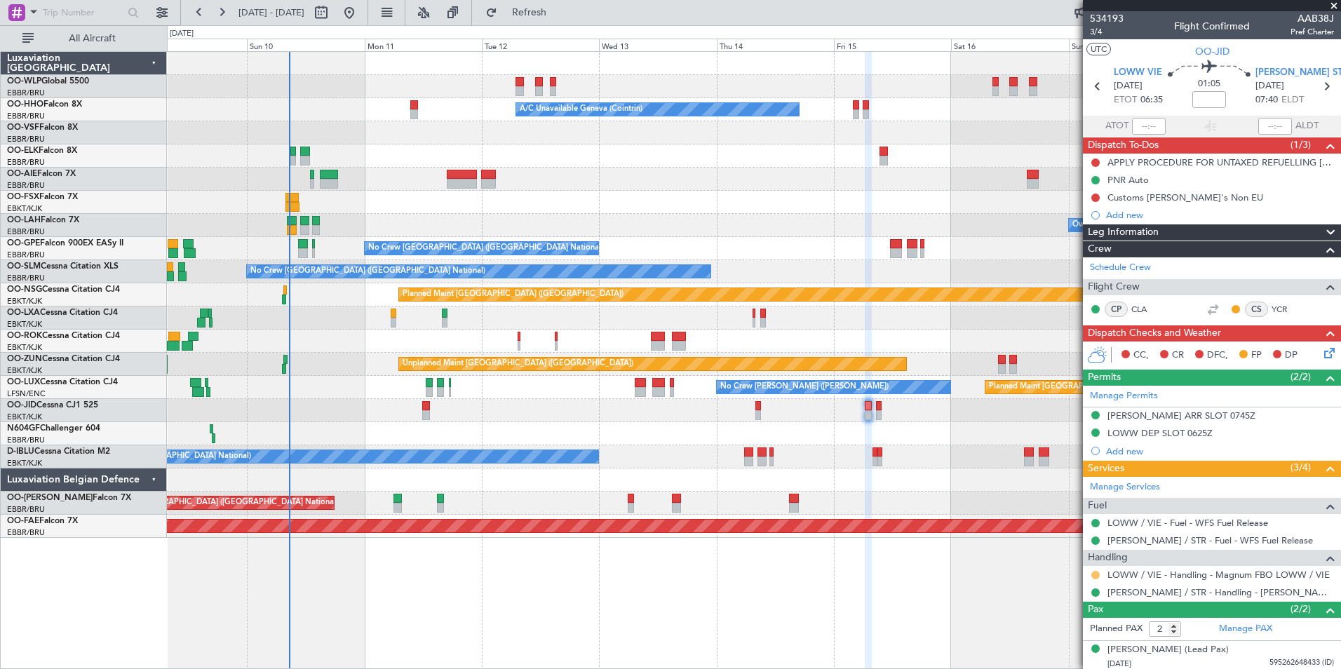
click at [1096, 573] on button at bounding box center [1096, 575] width 8 height 8
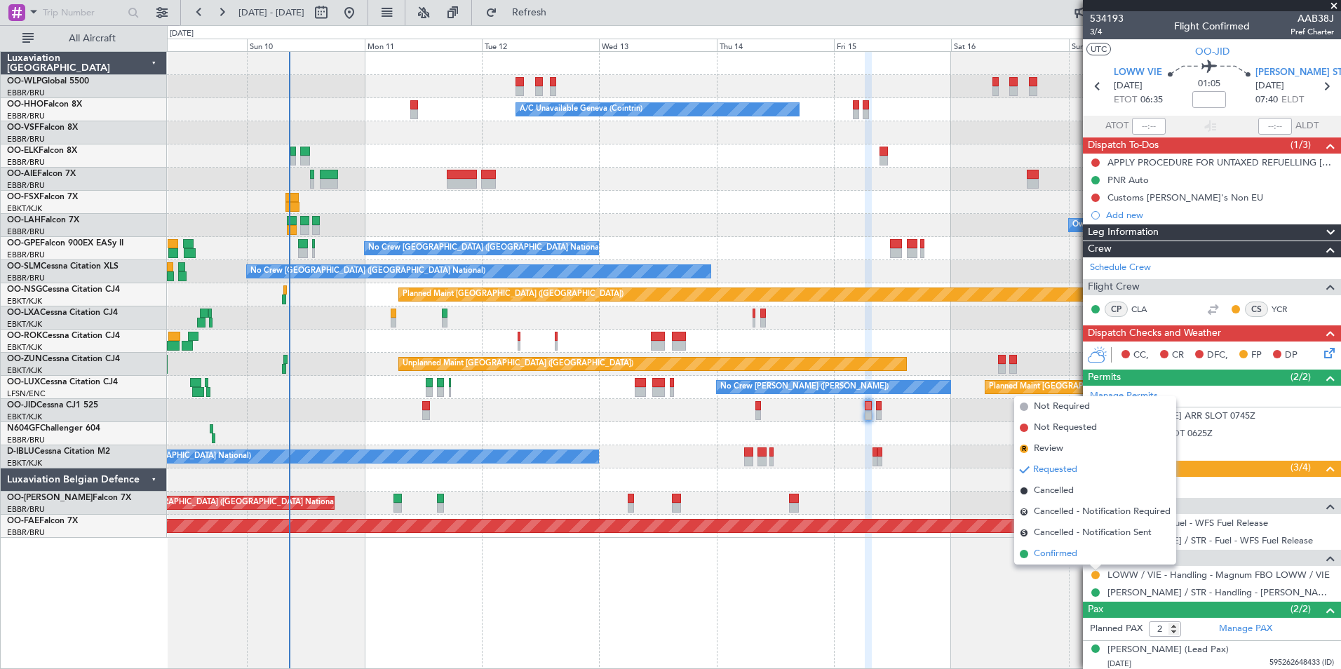
click at [1059, 552] on span "Confirmed" at bounding box center [1055, 554] width 43 height 14
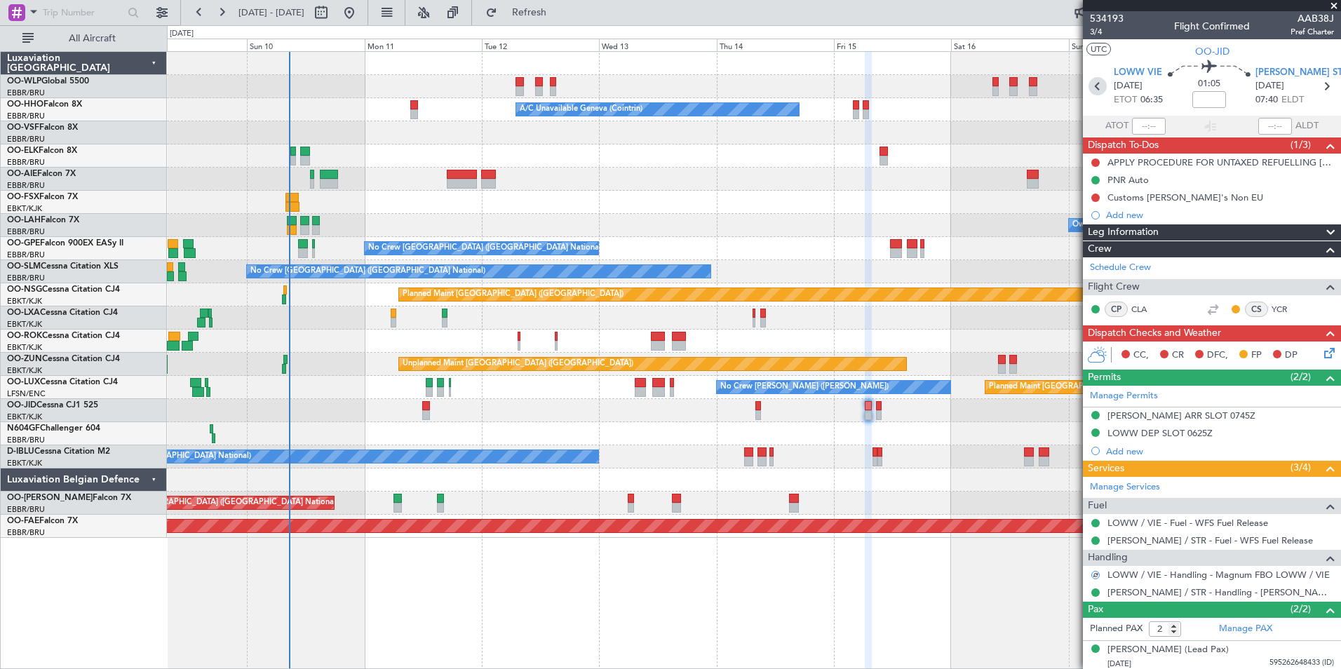
click at [1094, 86] on icon at bounding box center [1098, 86] width 18 height 18
type input "3"
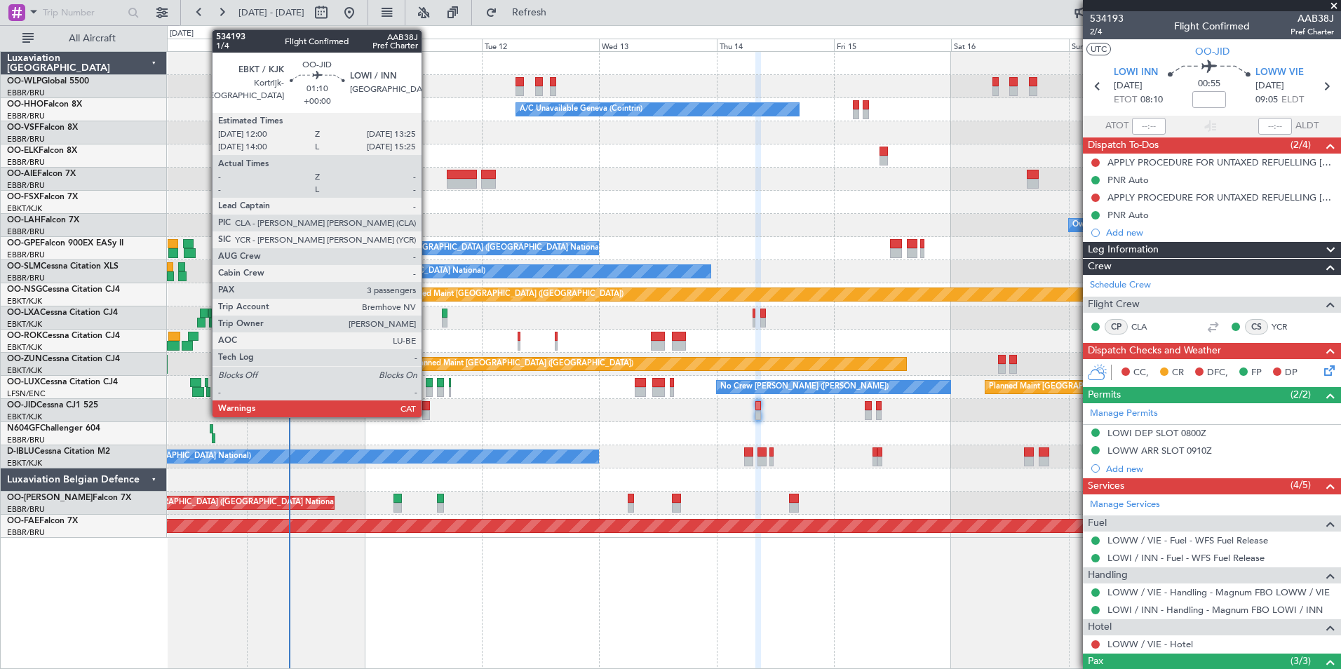
click at [428, 413] on div at bounding box center [425, 415] width 7 height 10
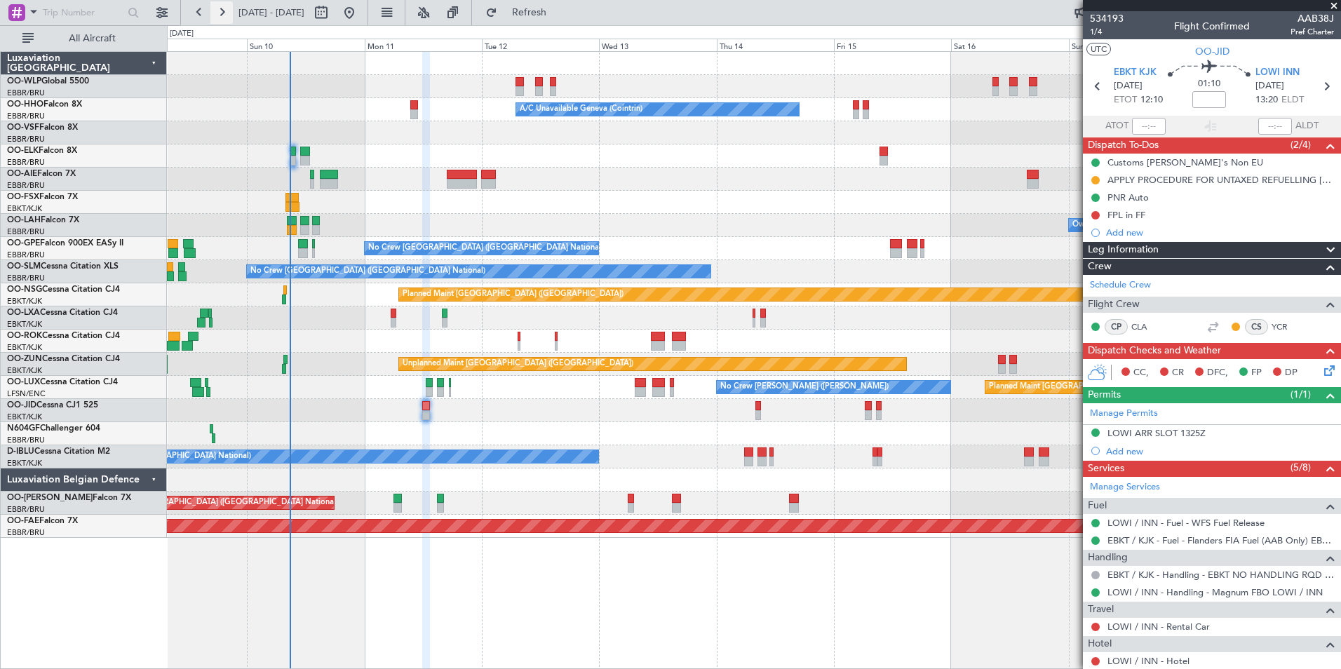
click at [217, 13] on button at bounding box center [221, 12] width 22 height 22
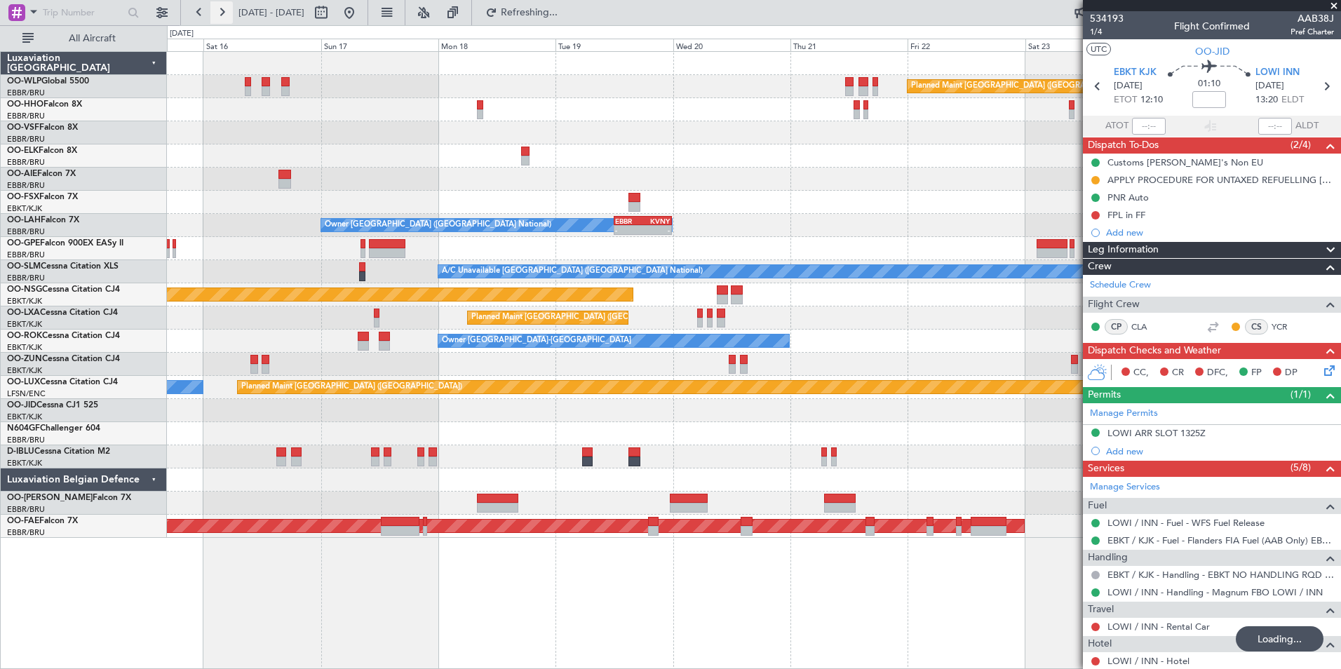
click at [217, 13] on button at bounding box center [221, 12] width 22 height 22
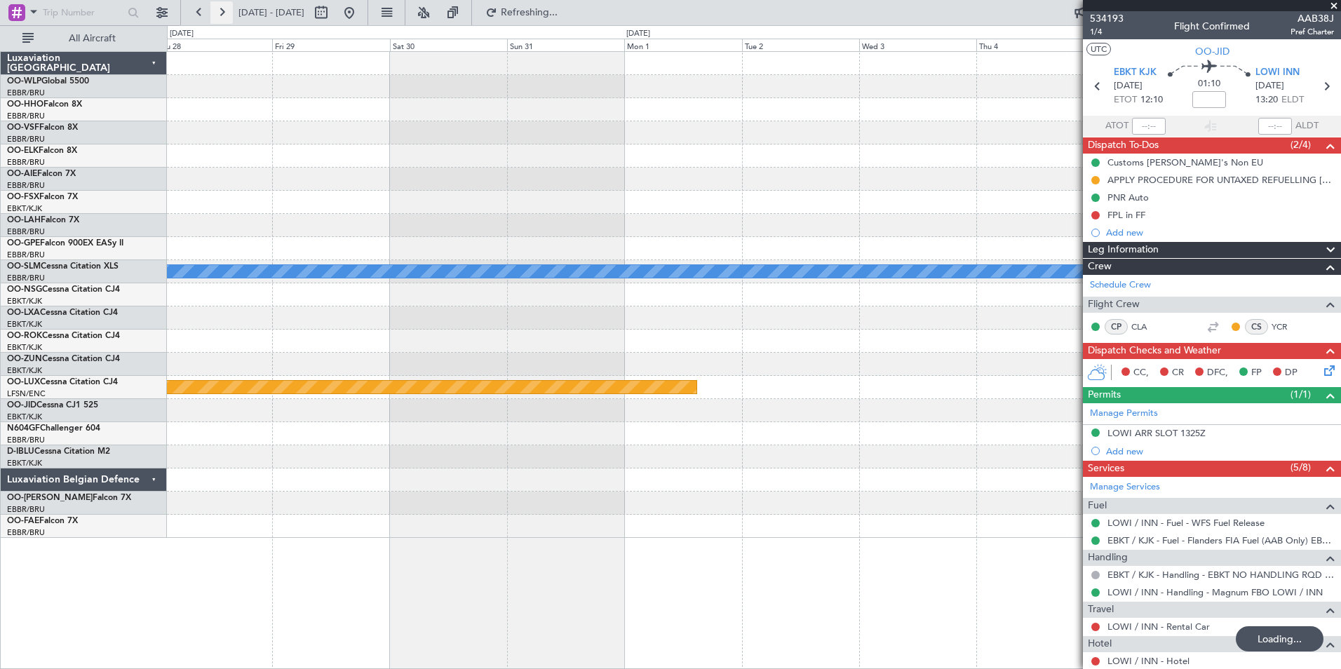
click at [218, 11] on button at bounding box center [221, 12] width 22 height 22
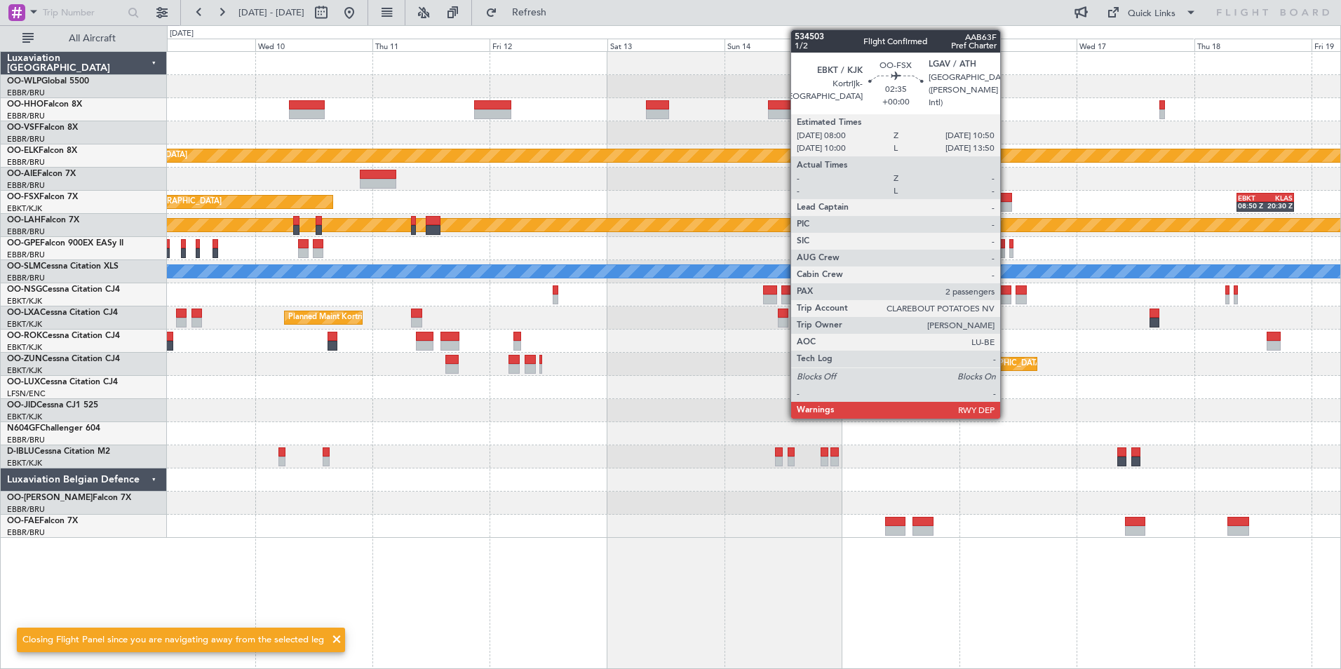
click at [1007, 193] on div at bounding box center [1005, 198] width 14 height 10
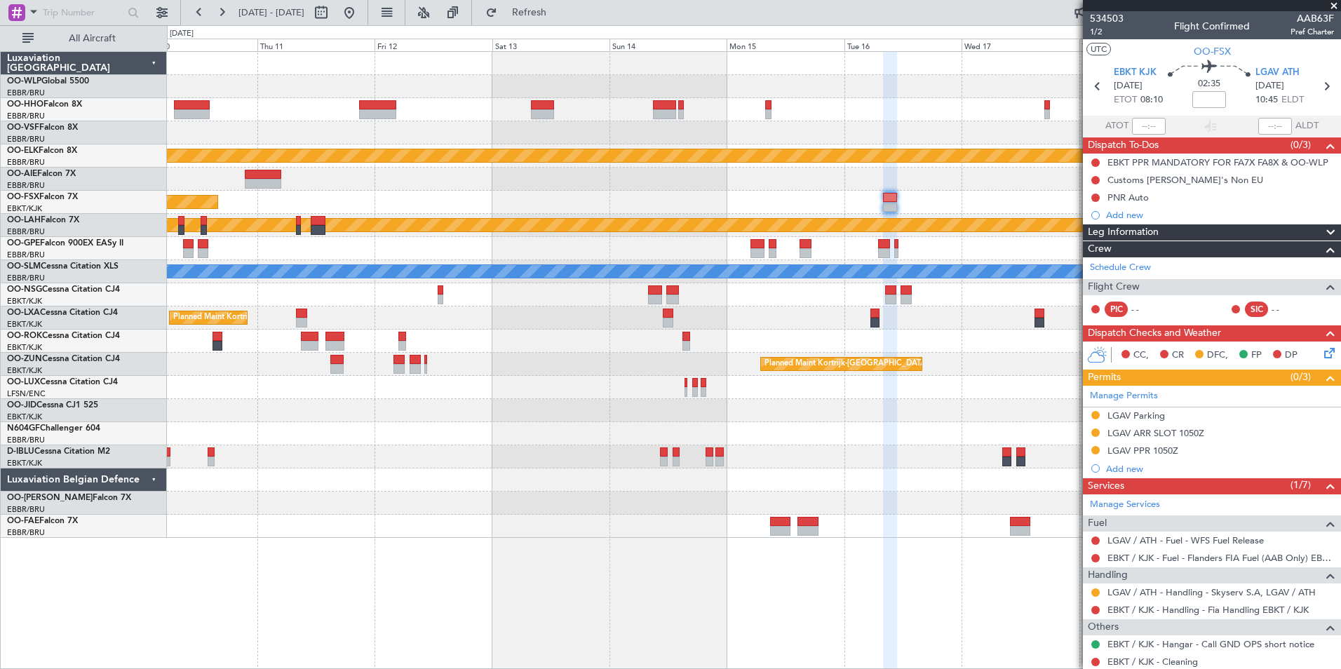
click at [513, 141] on div at bounding box center [754, 132] width 1174 height 23
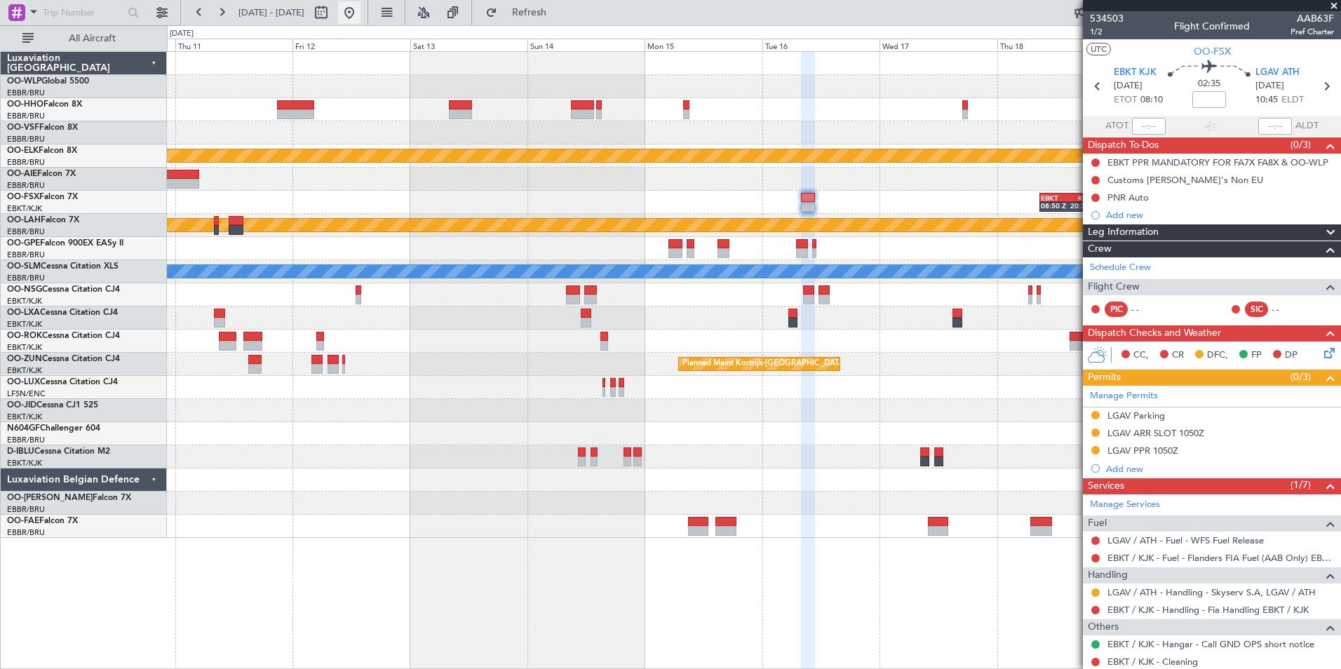
click at [361, 15] on button at bounding box center [349, 12] width 22 height 22
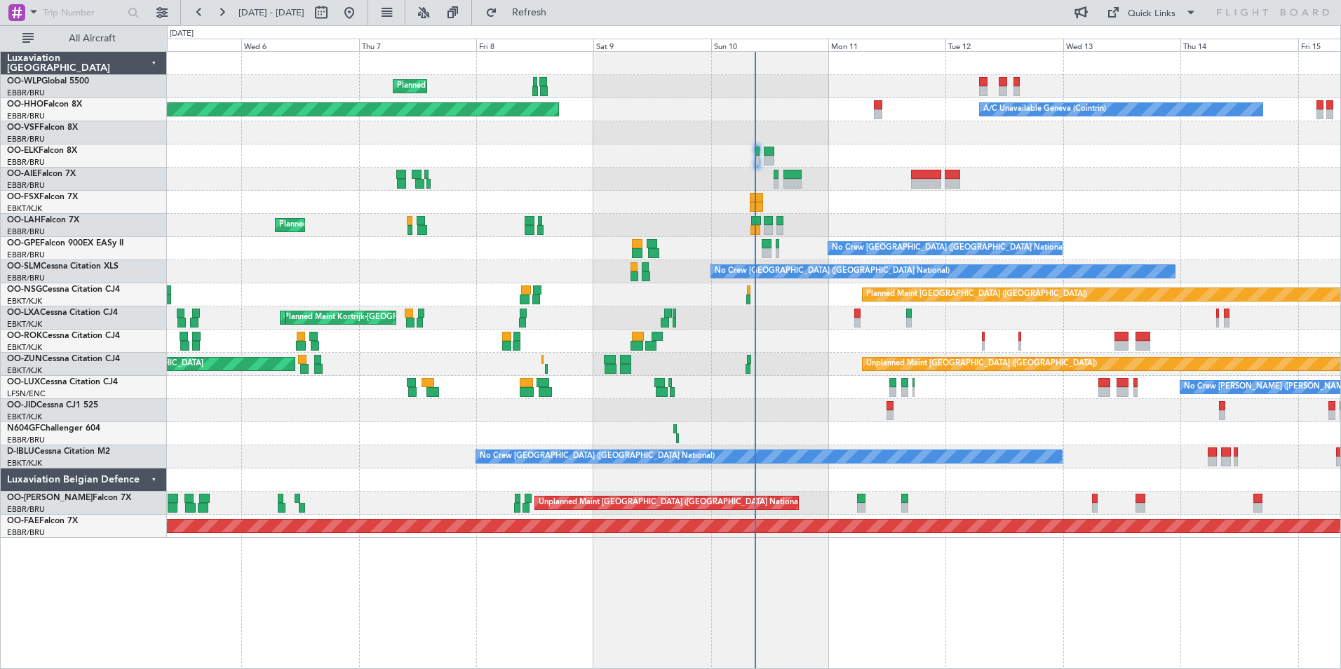
click at [879, 105] on div "A/C Unavailable Geneva (Cointrin) Planned Maint Geneva ([GEOGRAPHIC_DATA])" at bounding box center [754, 109] width 1174 height 23
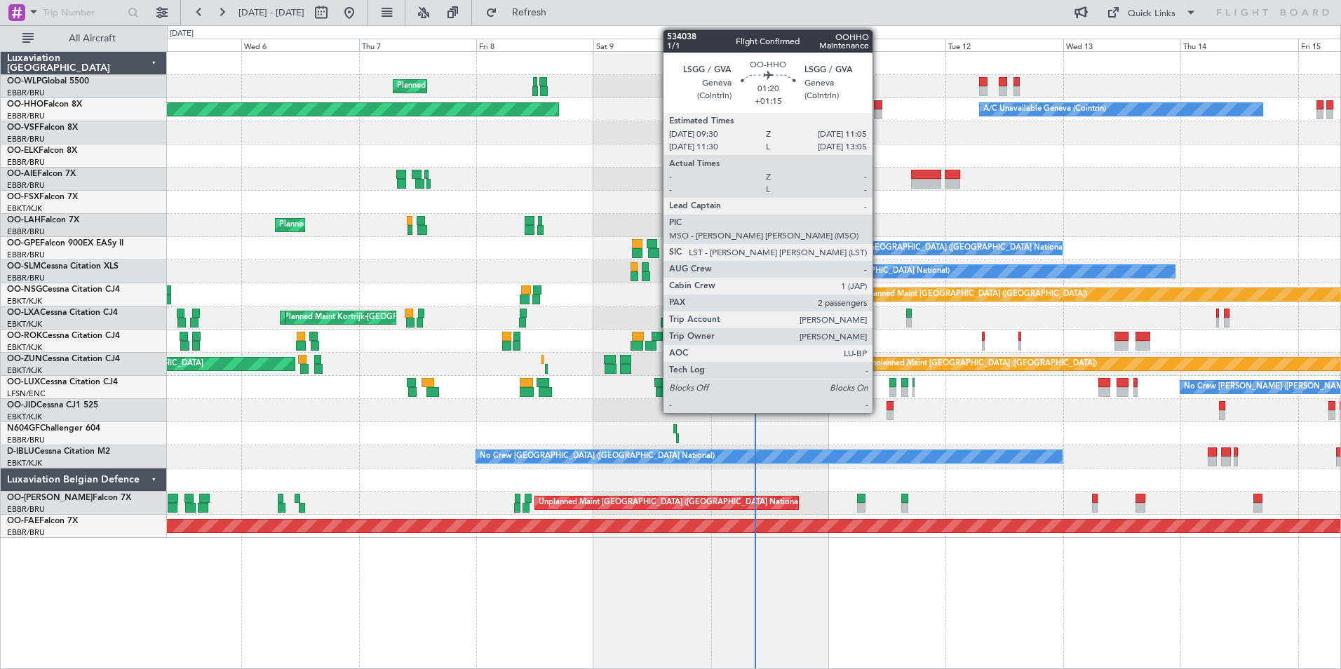
click at [879, 105] on div at bounding box center [878, 105] width 8 height 10
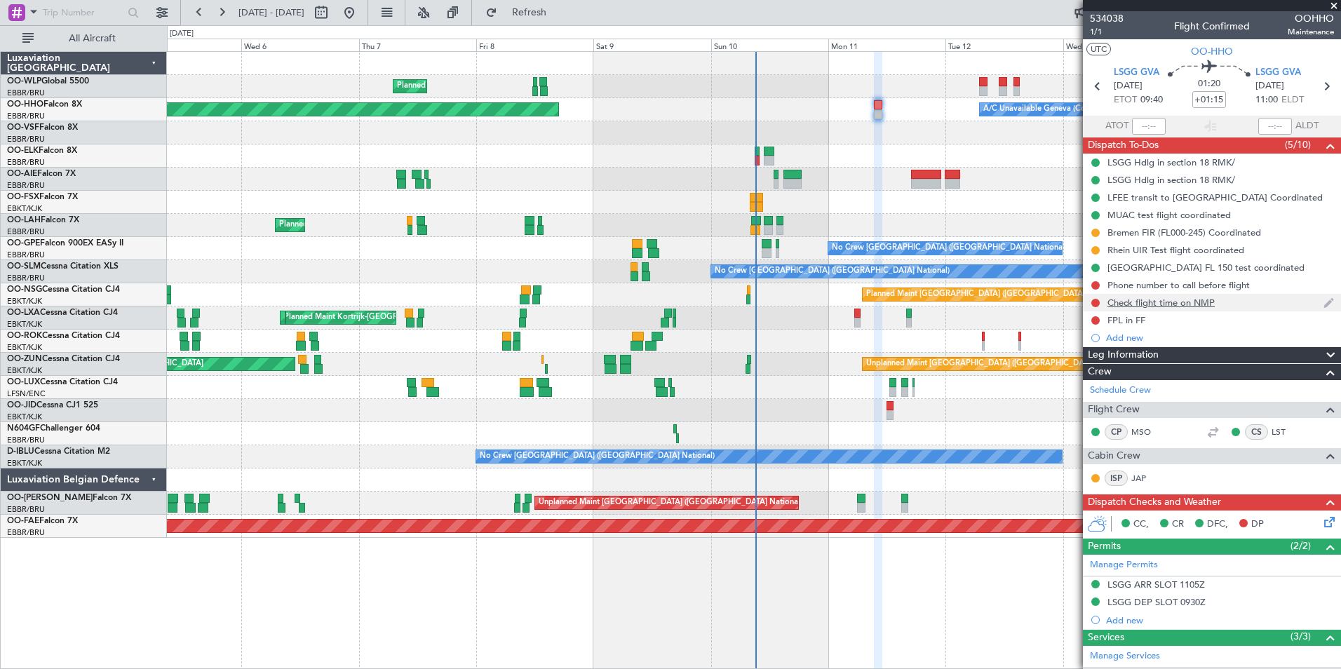
click at [1138, 305] on div "Check flight time on NMP" at bounding box center [1161, 303] width 107 height 12
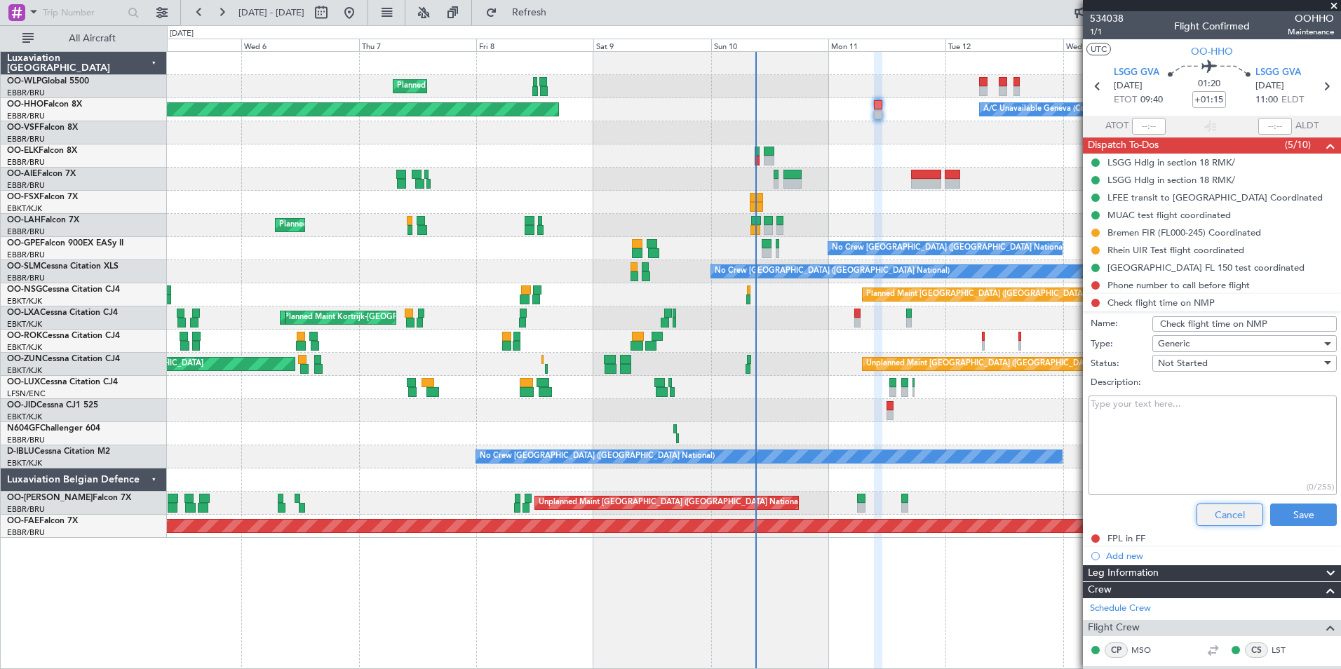
click at [1230, 520] on button "Cancel" at bounding box center [1230, 515] width 67 height 22
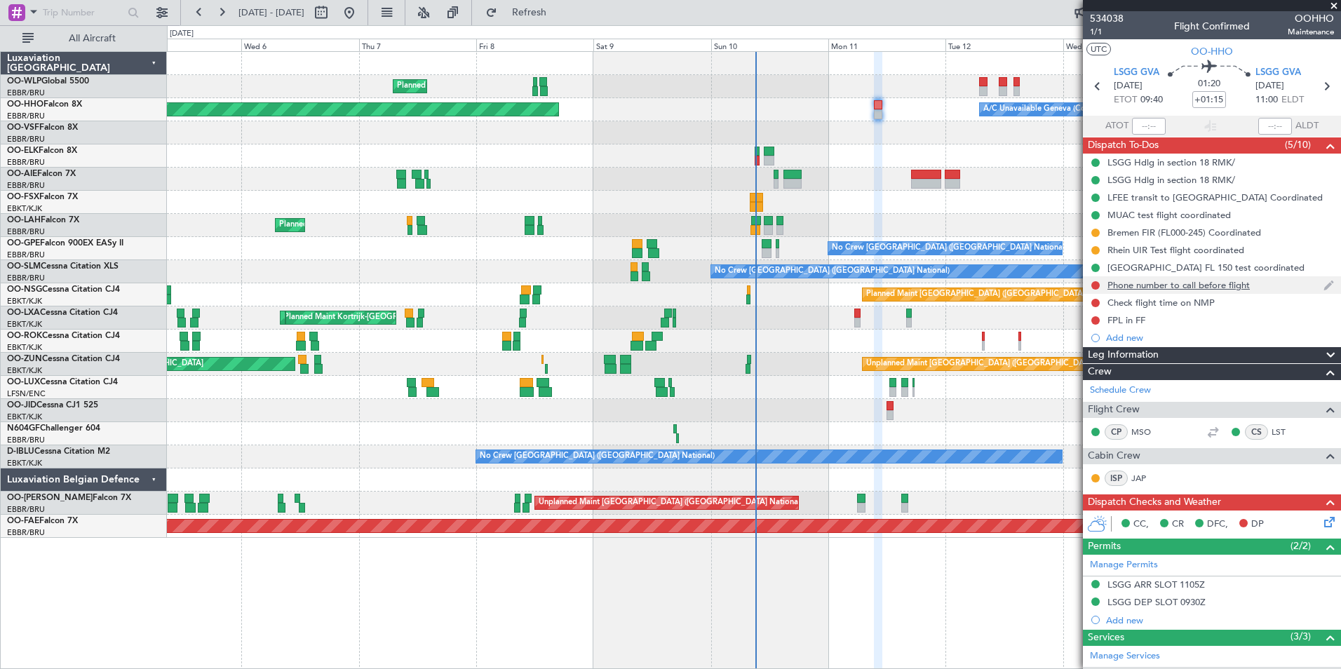
click at [1186, 283] on div "Phone number to call before flight" at bounding box center [1179, 285] width 142 height 12
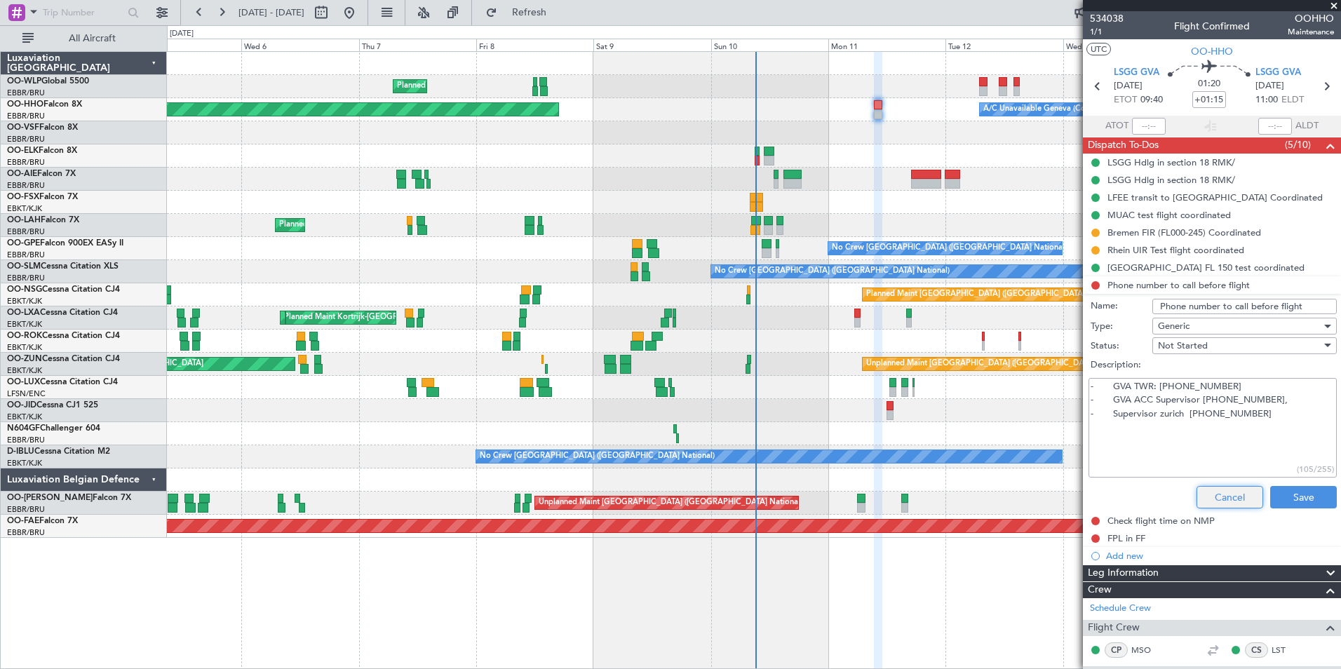
click at [1202, 502] on button "Cancel" at bounding box center [1230, 497] width 67 height 22
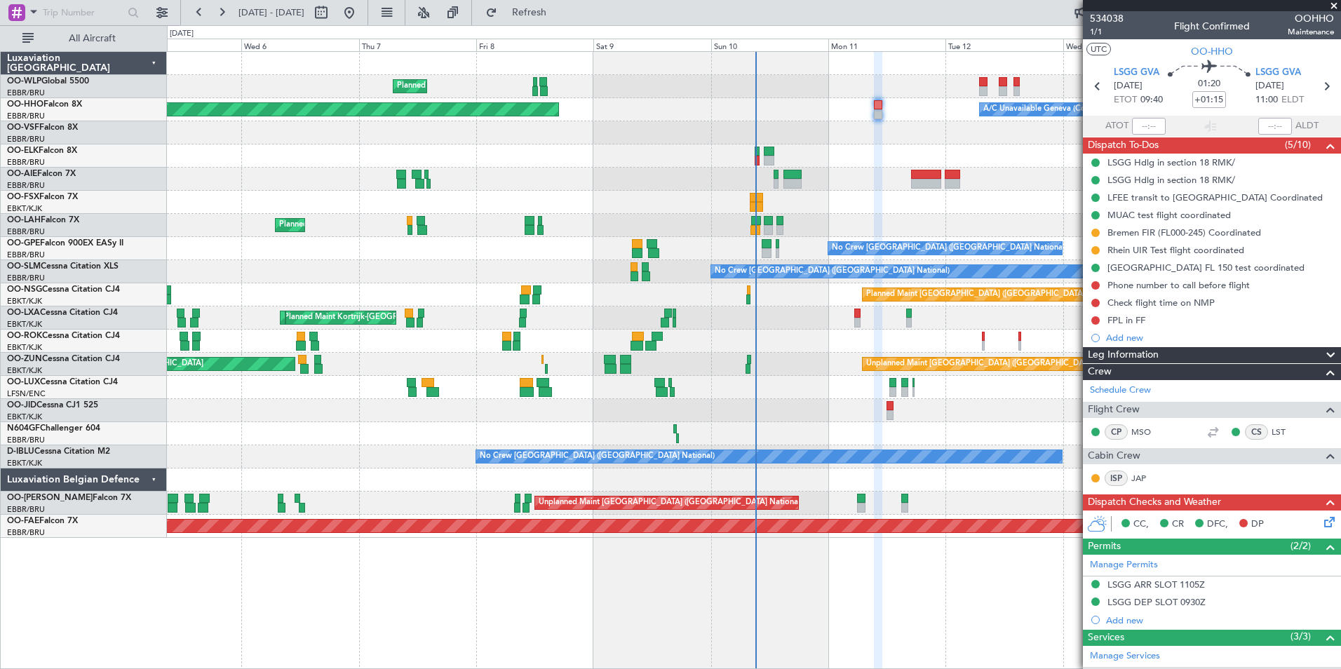
click at [1327, 518] on icon at bounding box center [1327, 519] width 11 height 11
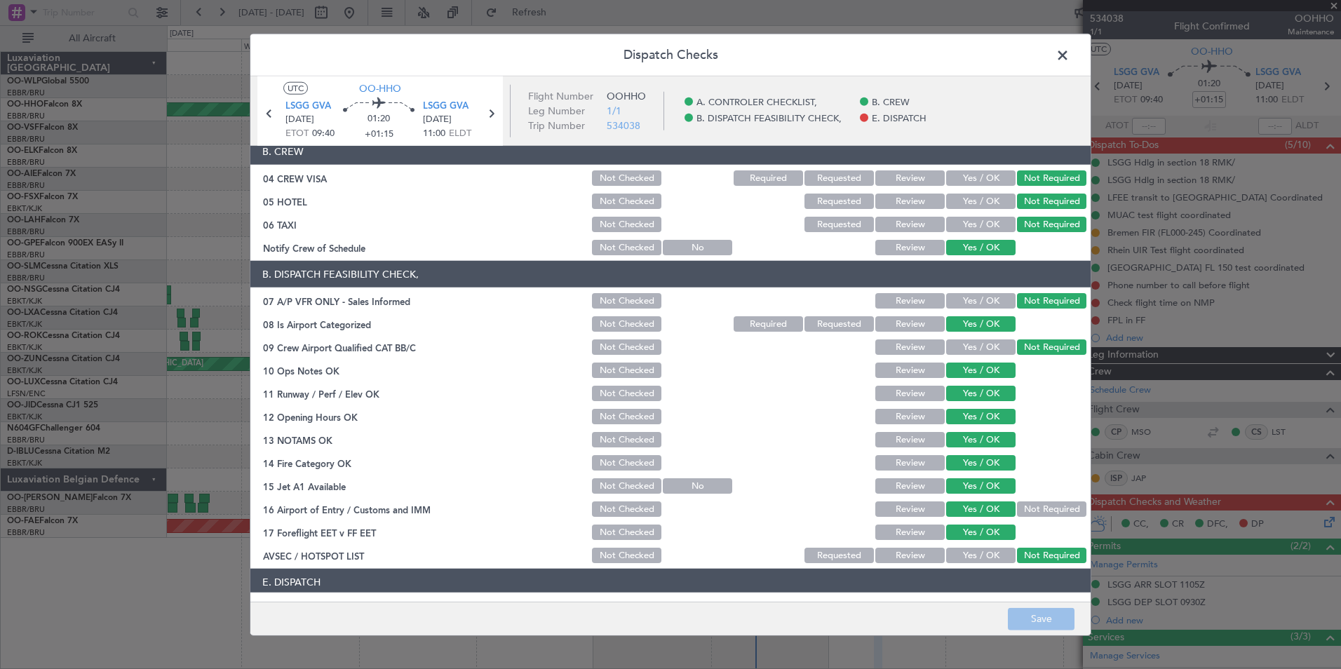
scroll to position [206, 0]
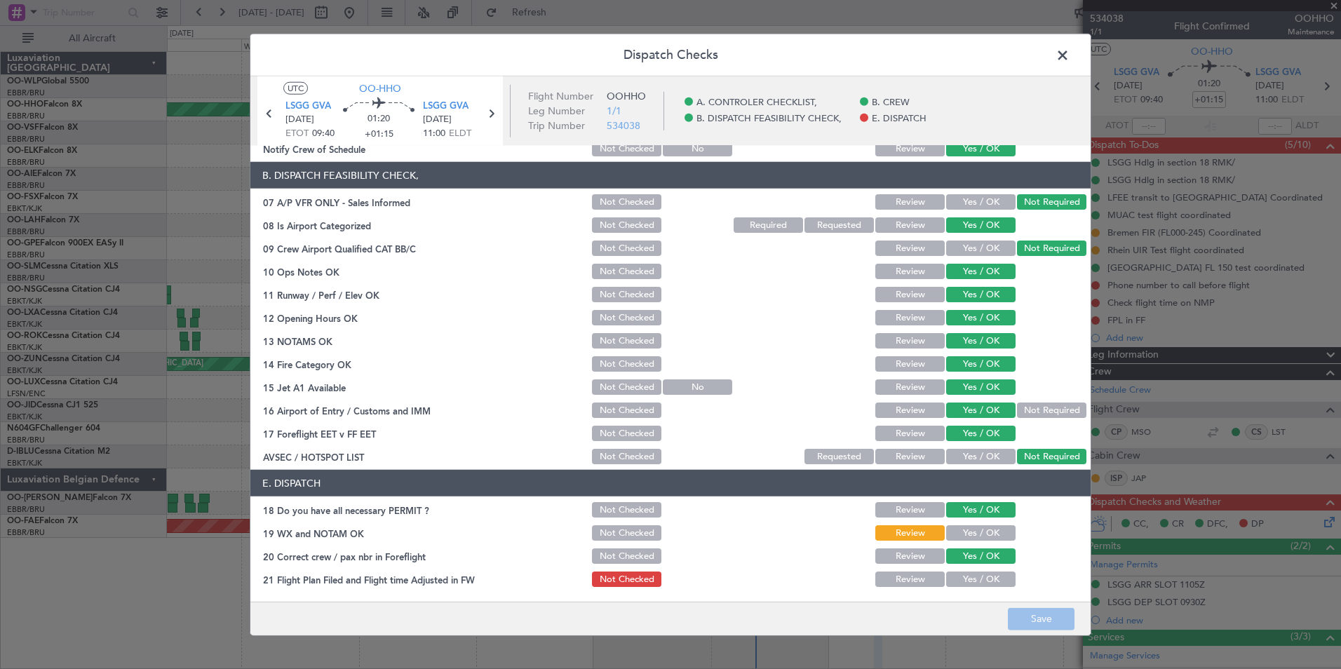
click at [981, 534] on button "Yes / OK" at bounding box center [980, 532] width 69 height 15
click at [977, 586] on div "Yes / OK" at bounding box center [979, 580] width 71 height 20
click at [984, 568] on section "E. DISPATCH 18 Do you have all necessary PERMIT ? Not Checked Review Yes / OK 1…" at bounding box center [670, 529] width 840 height 119
click at [984, 575] on button "Yes / OK" at bounding box center [980, 579] width 69 height 15
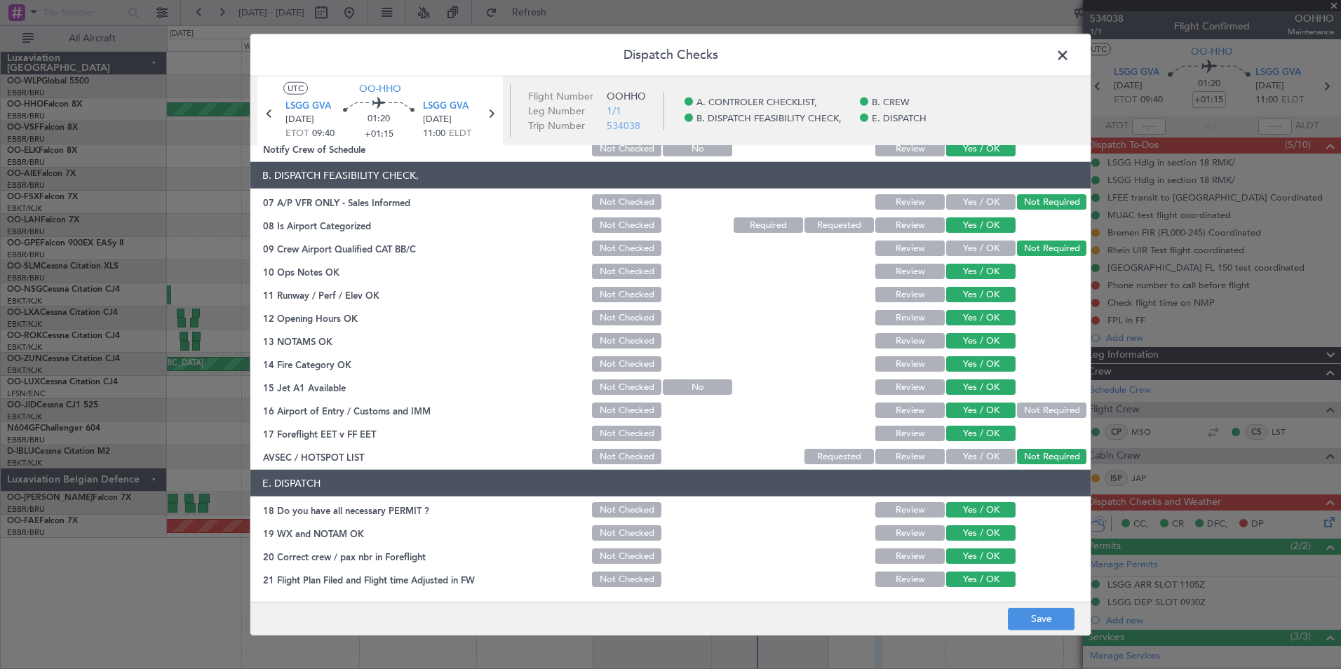
click at [894, 577] on button "Review" at bounding box center [910, 579] width 69 height 15
click at [1043, 614] on button "Save" at bounding box center [1041, 619] width 67 height 22
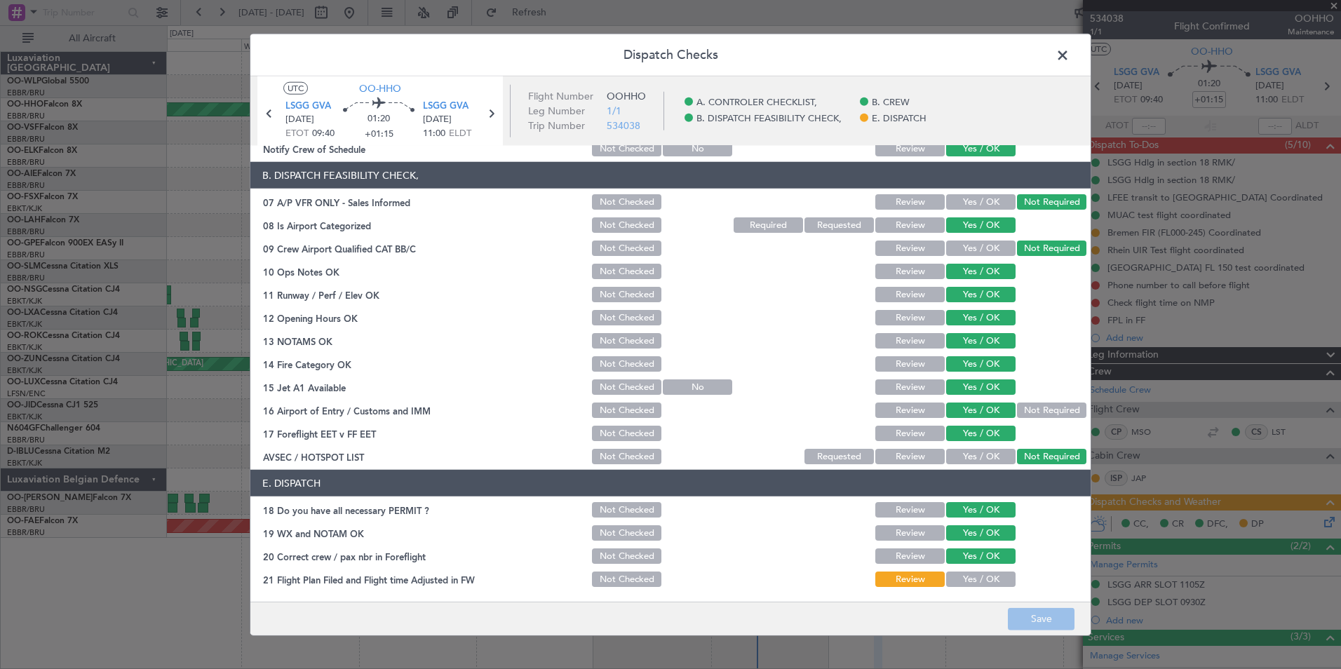
click at [1070, 48] on span at bounding box center [1070, 59] width 0 height 28
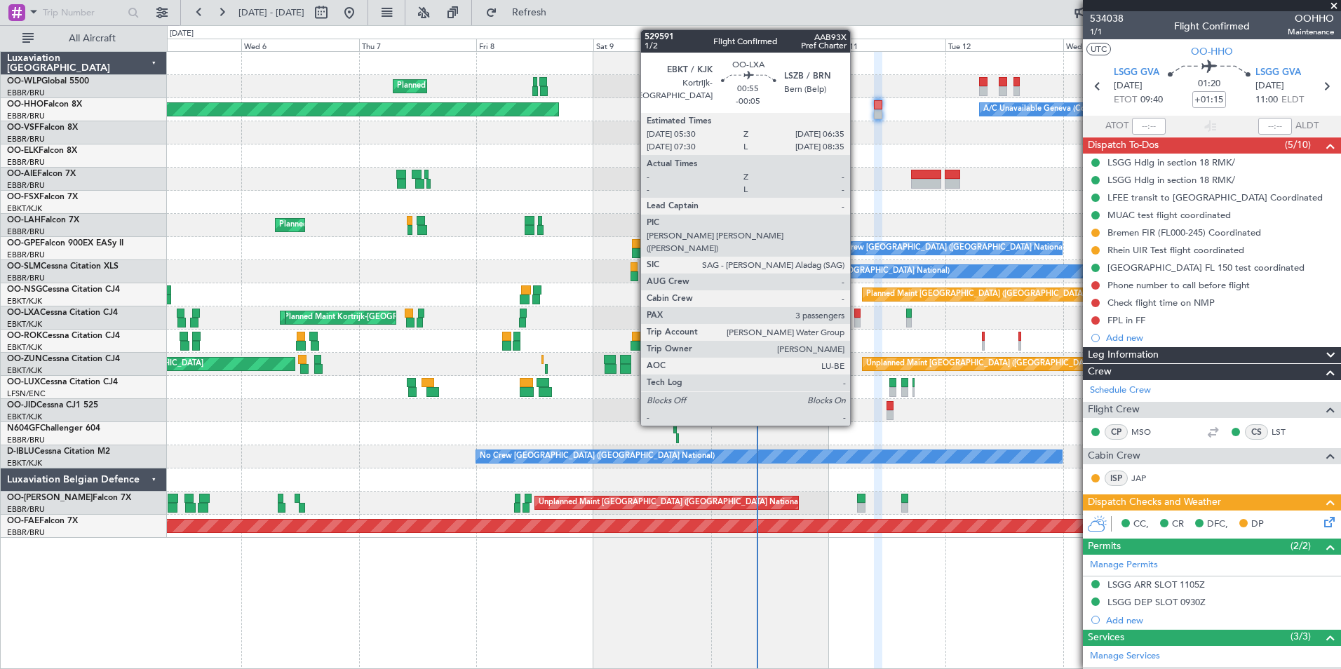
click at [857, 314] on div at bounding box center [857, 314] width 6 height 10
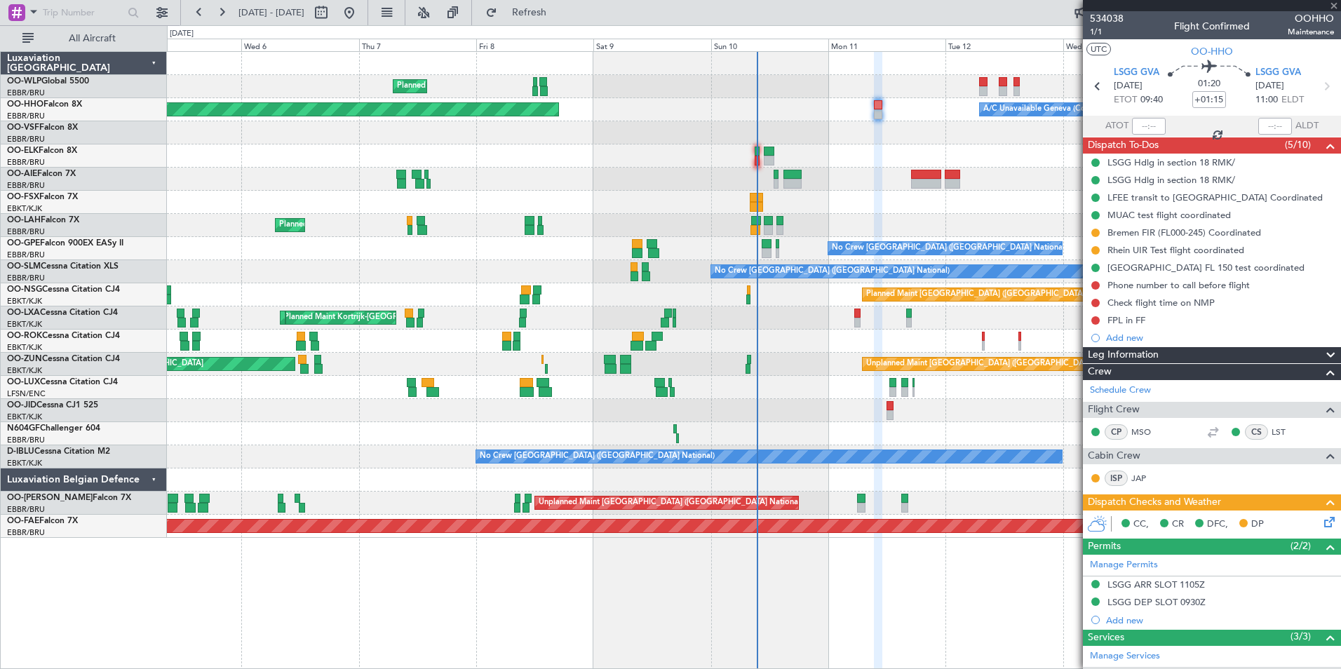
type input "-00:05"
type input "3"
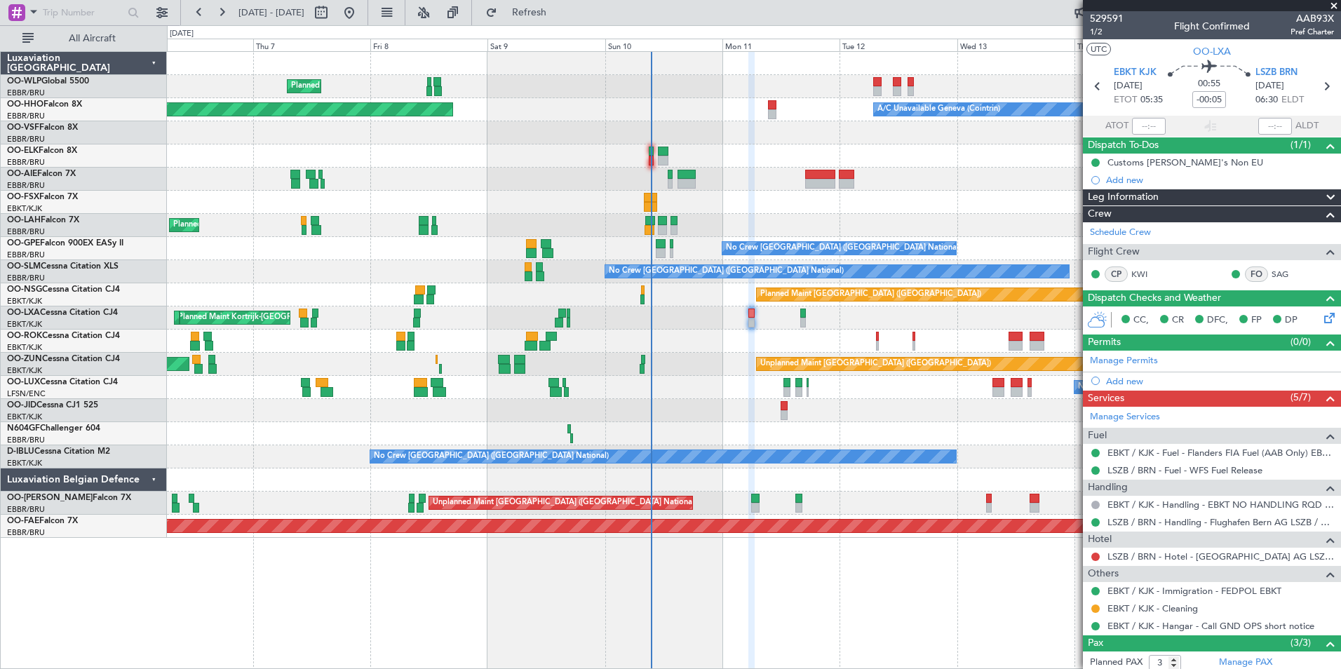
click at [788, 411] on div at bounding box center [784, 415] width 7 height 10
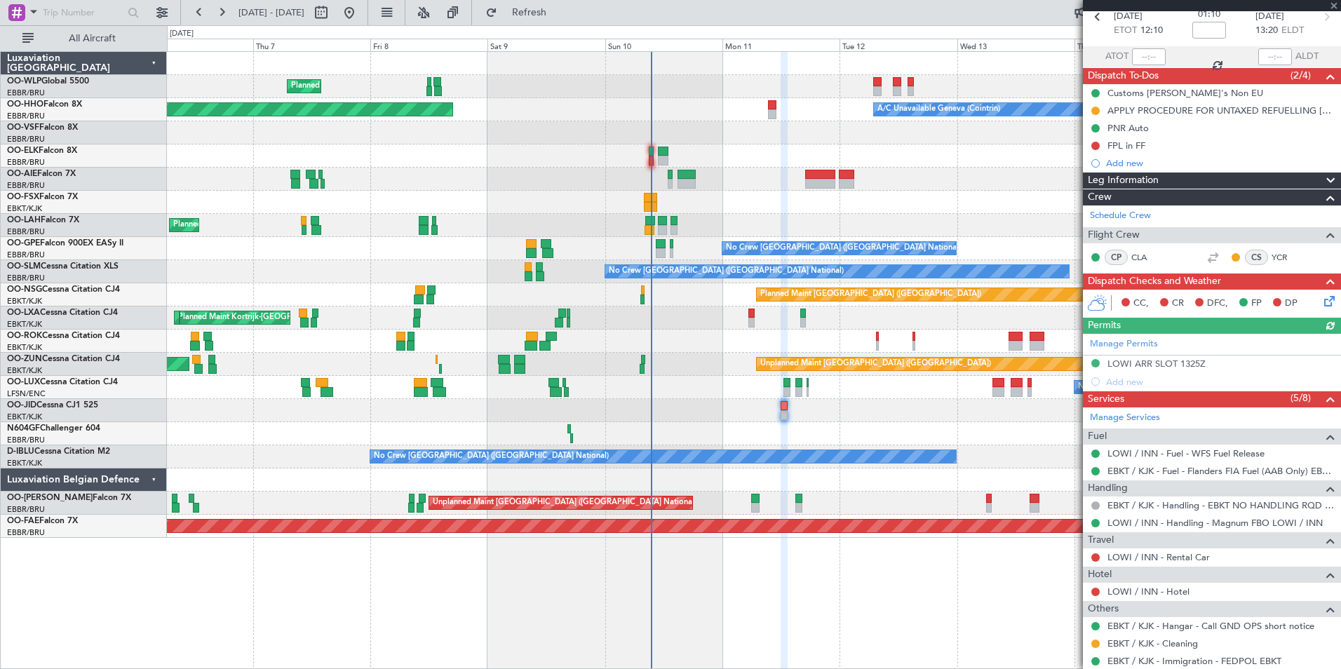
scroll to position [204, 0]
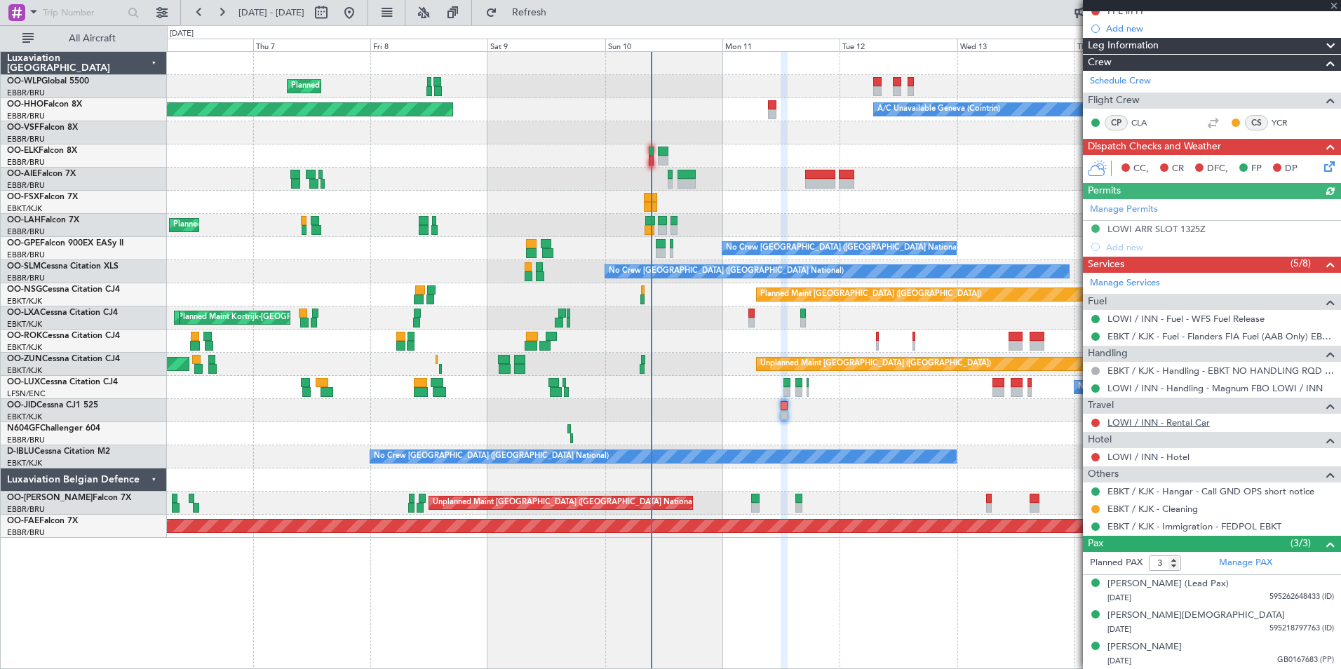
click at [1137, 424] on link "LOWI / INN - Rental Car" at bounding box center [1159, 423] width 102 height 12
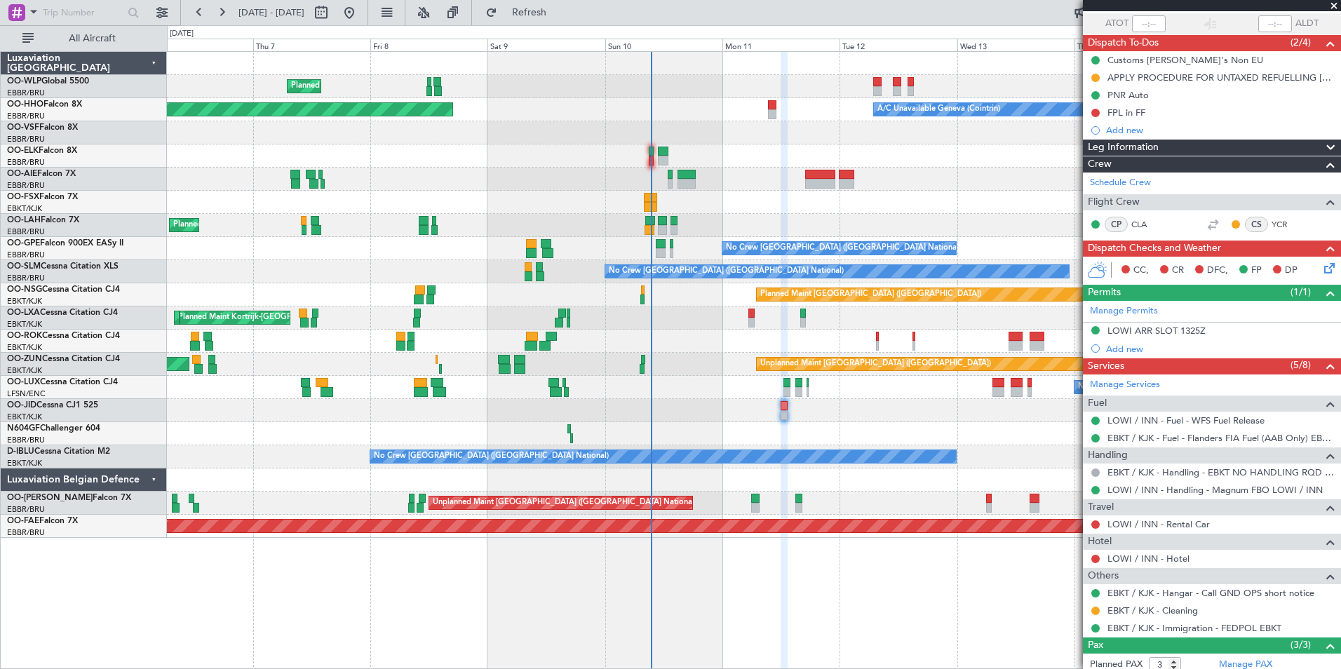
scroll to position [0, 0]
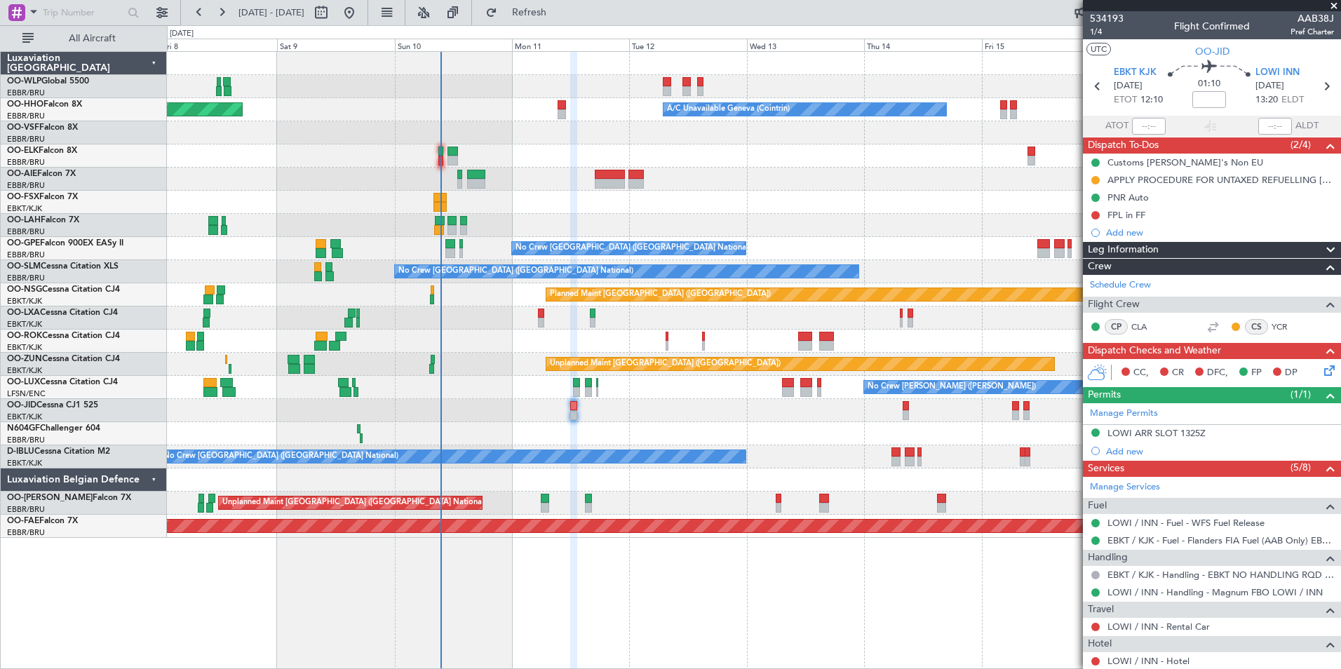
click at [748, 414] on div at bounding box center [754, 410] width 1174 height 23
click at [1104, 31] on span "1/4" at bounding box center [1107, 32] width 34 height 12
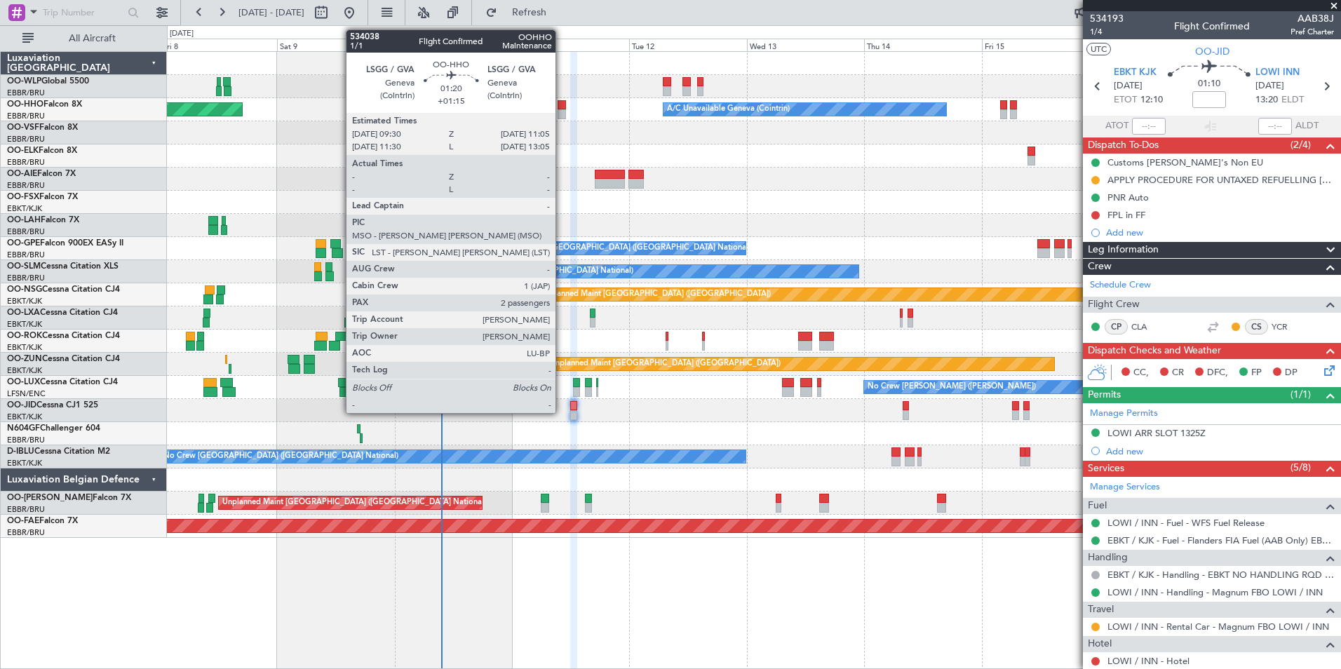
click at [562, 114] on div at bounding box center [562, 114] width 8 height 10
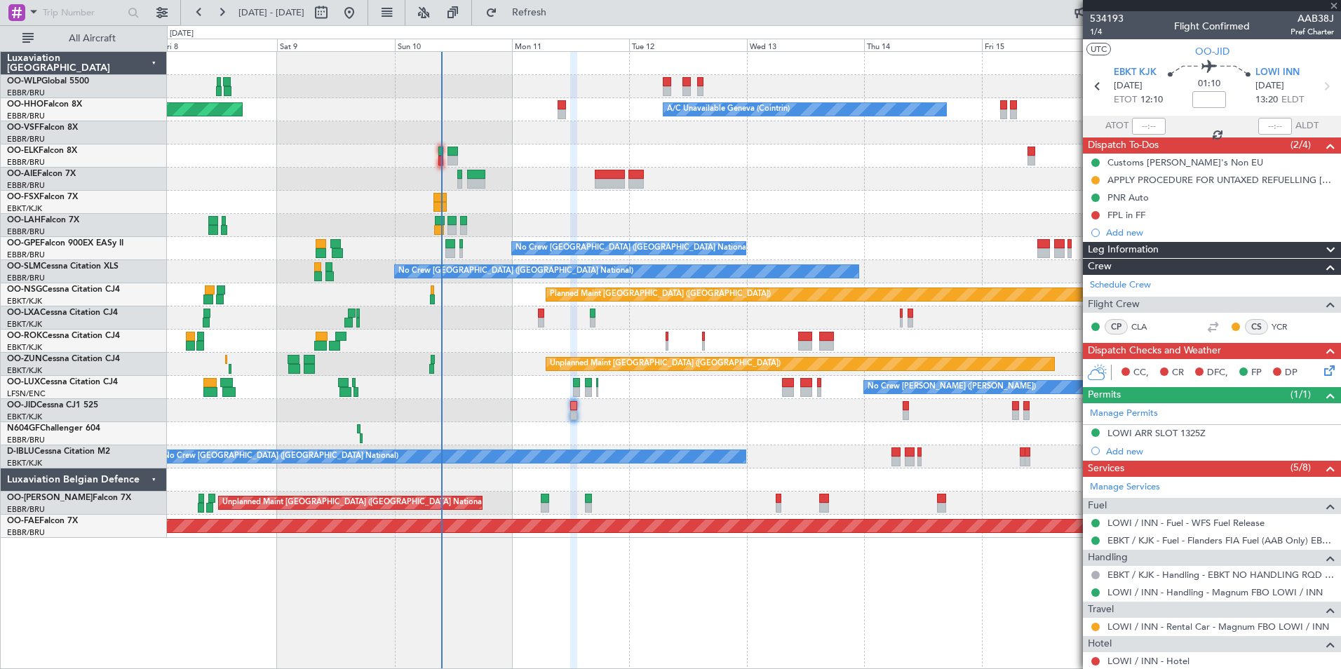
type input "+01:15"
type input "2"
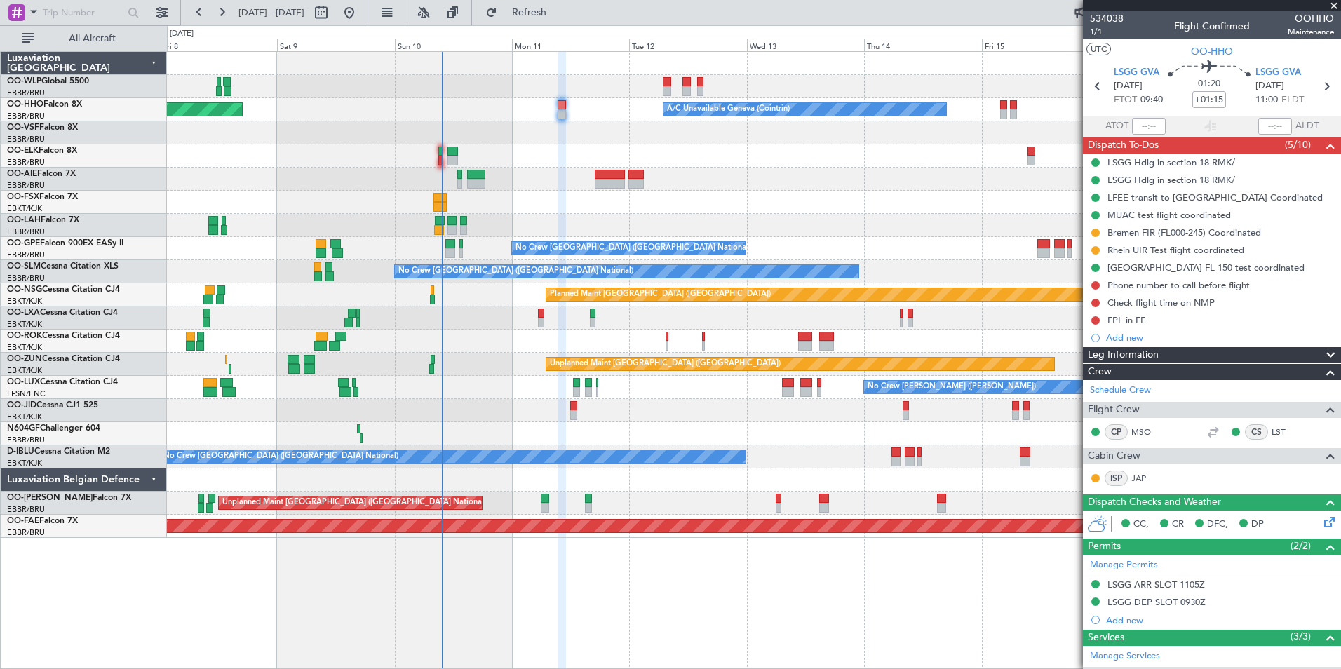
click at [493, 156] on div "Planned Maint Milan (Linate) Planned Maint Geneva ([GEOGRAPHIC_DATA]) A/C Unava…" at bounding box center [754, 295] width 1174 height 486
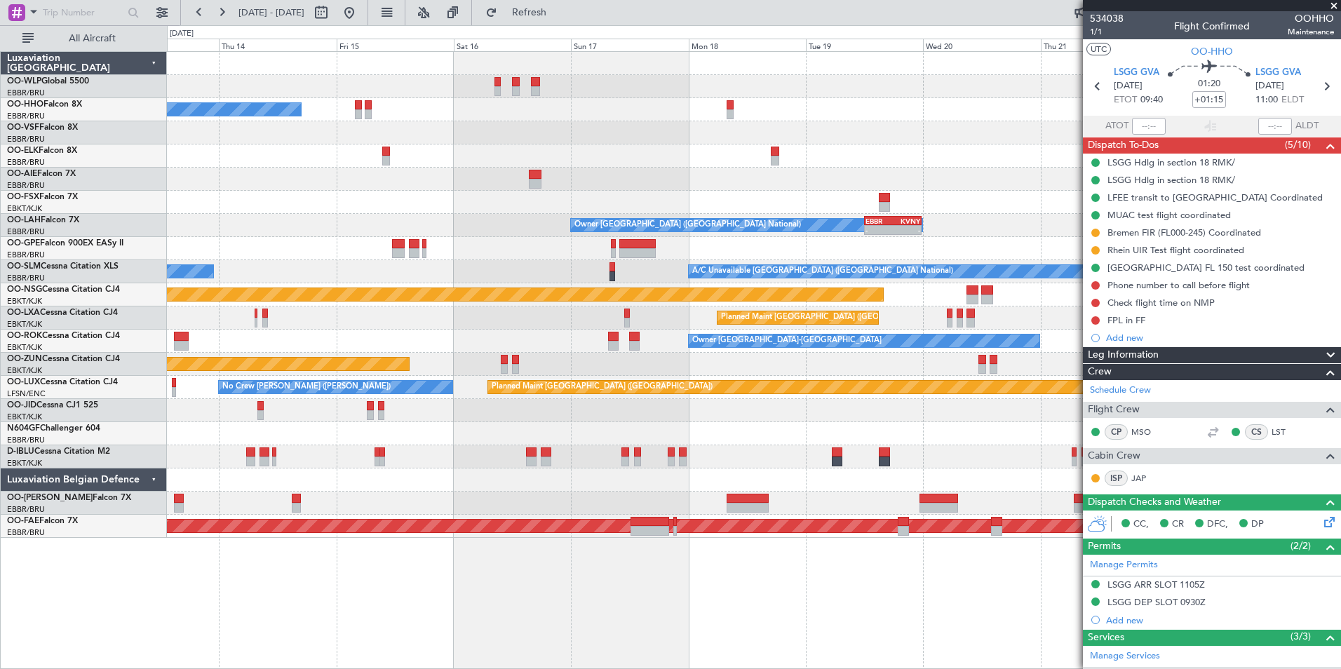
click at [448, 166] on div at bounding box center [754, 156] width 1174 height 23
click at [455, 179] on div at bounding box center [754, 179] width 1174 height 23
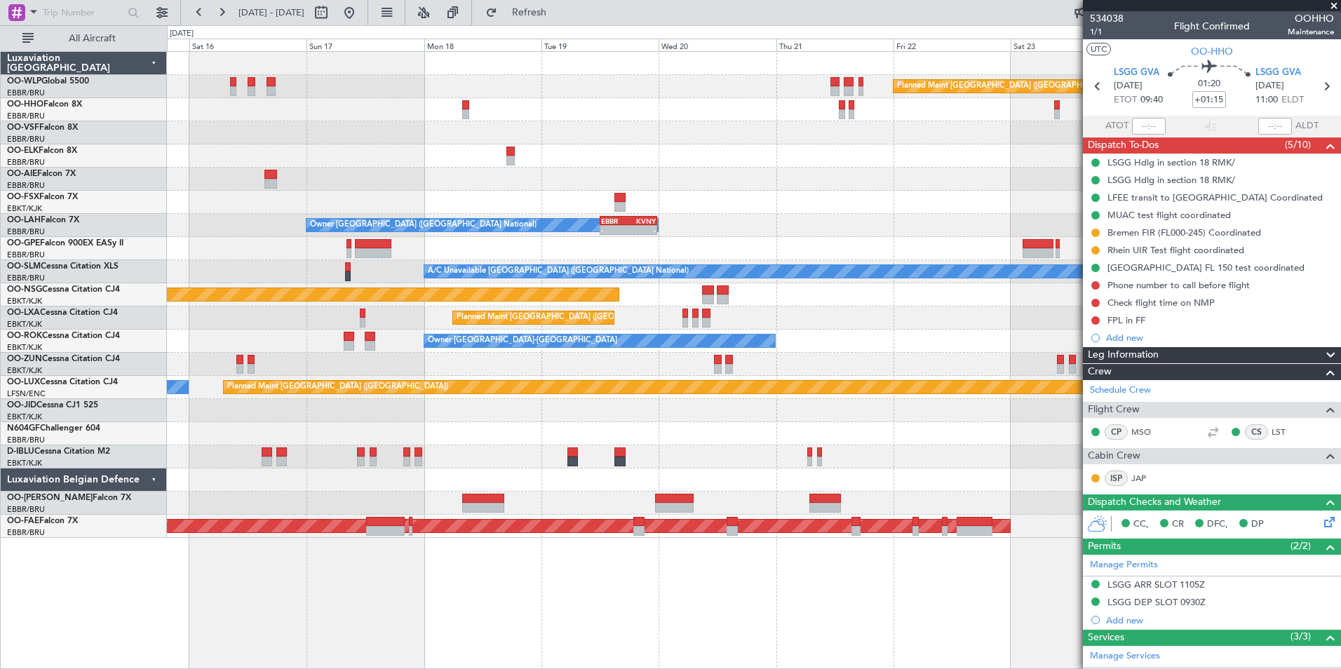
click at [361, 175] on div at bounding box center [754, 179] width 1174 height 23
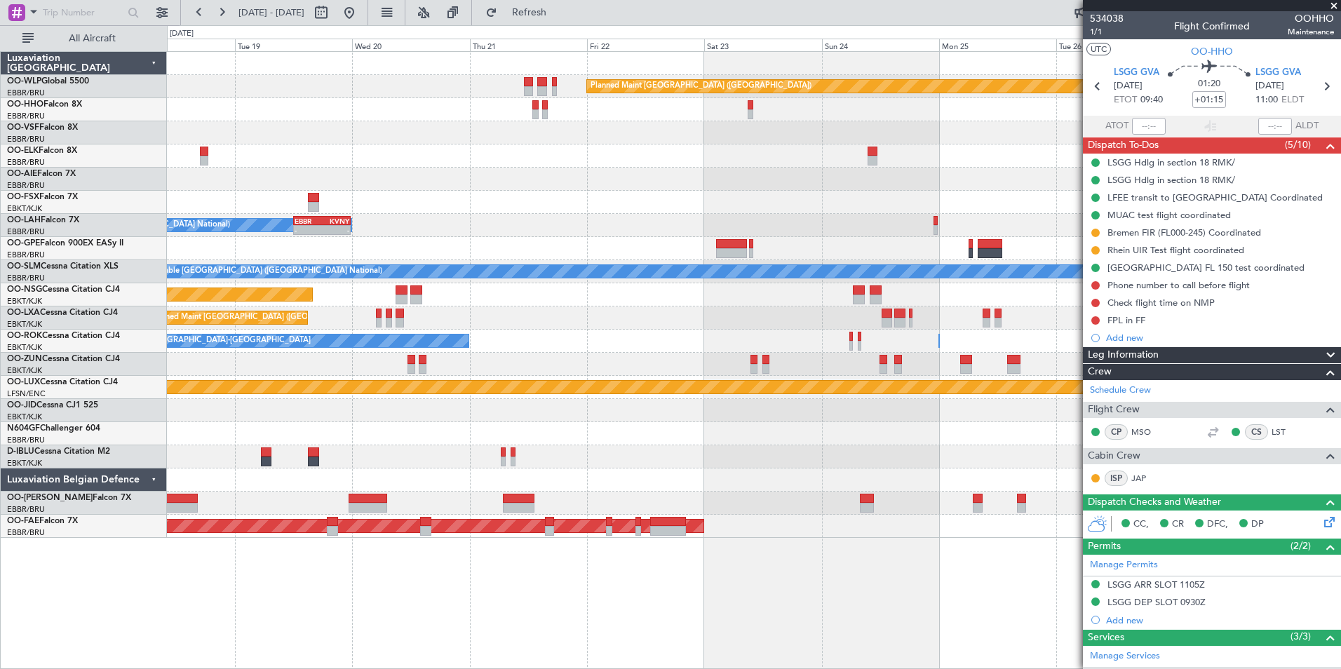
click at [485, 156] on div at bounding box center [754, 156] width 1174 height 23
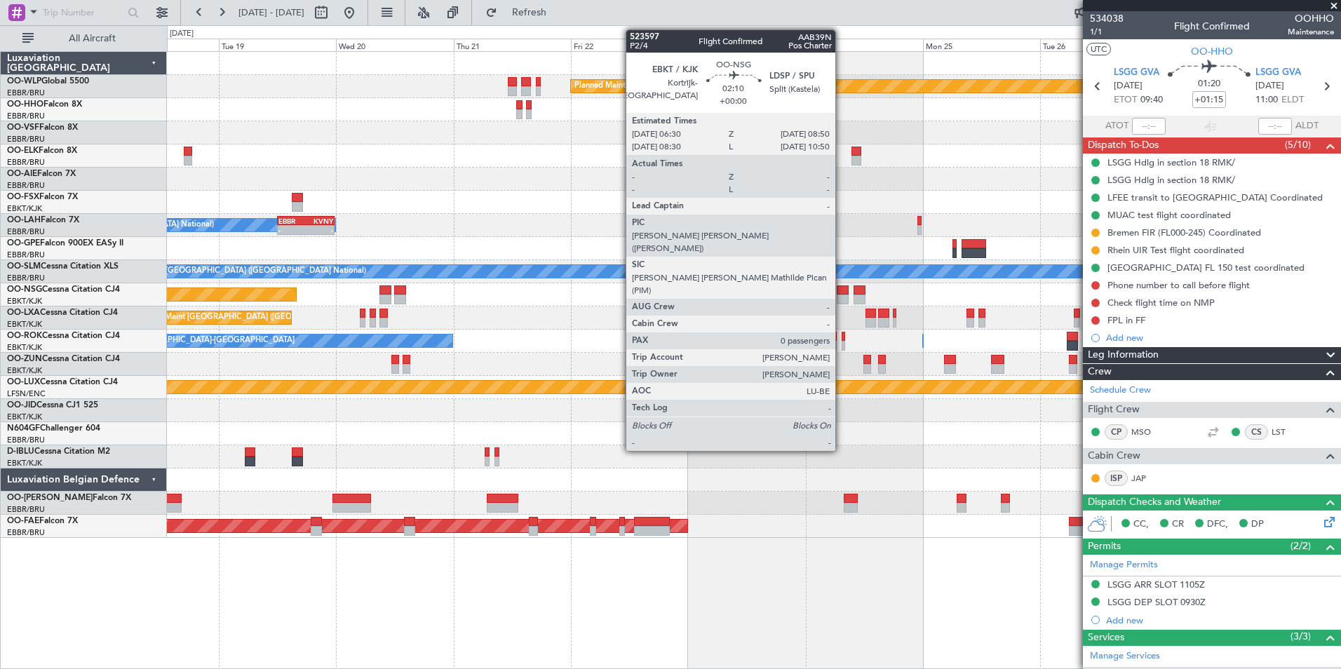
click at [842, 297] on div at bounding box center [843, 300] width 12 height 10
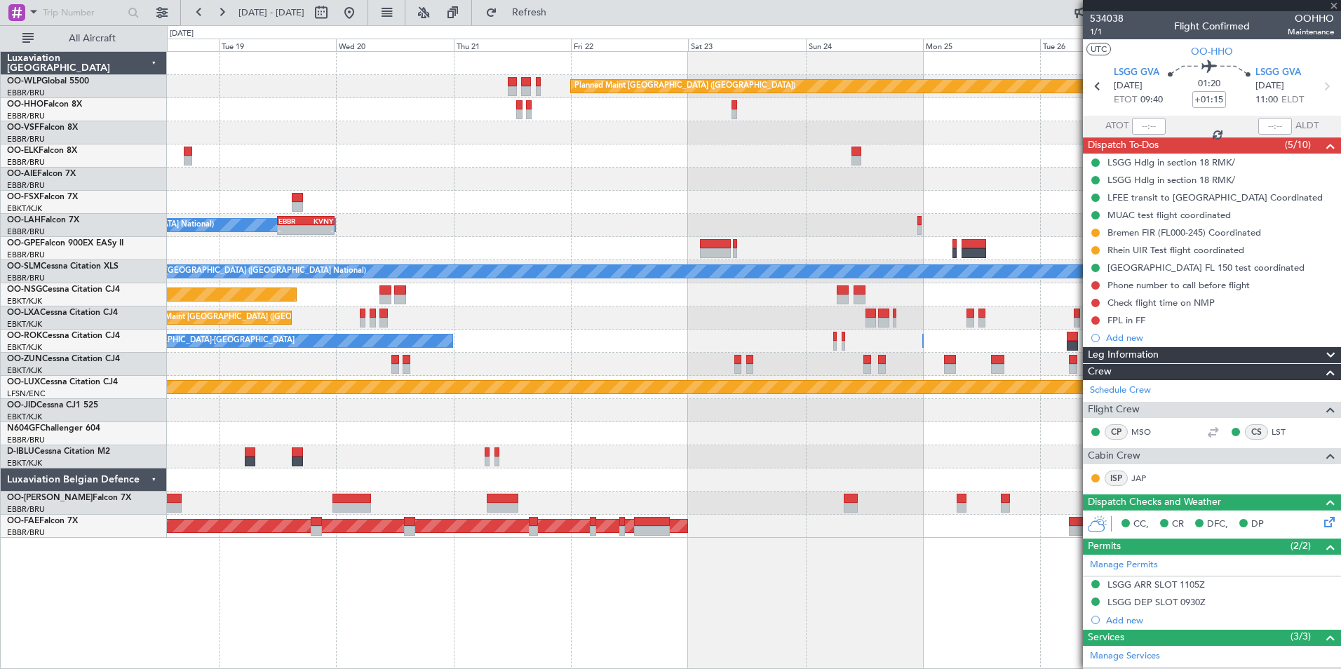
type input "0"
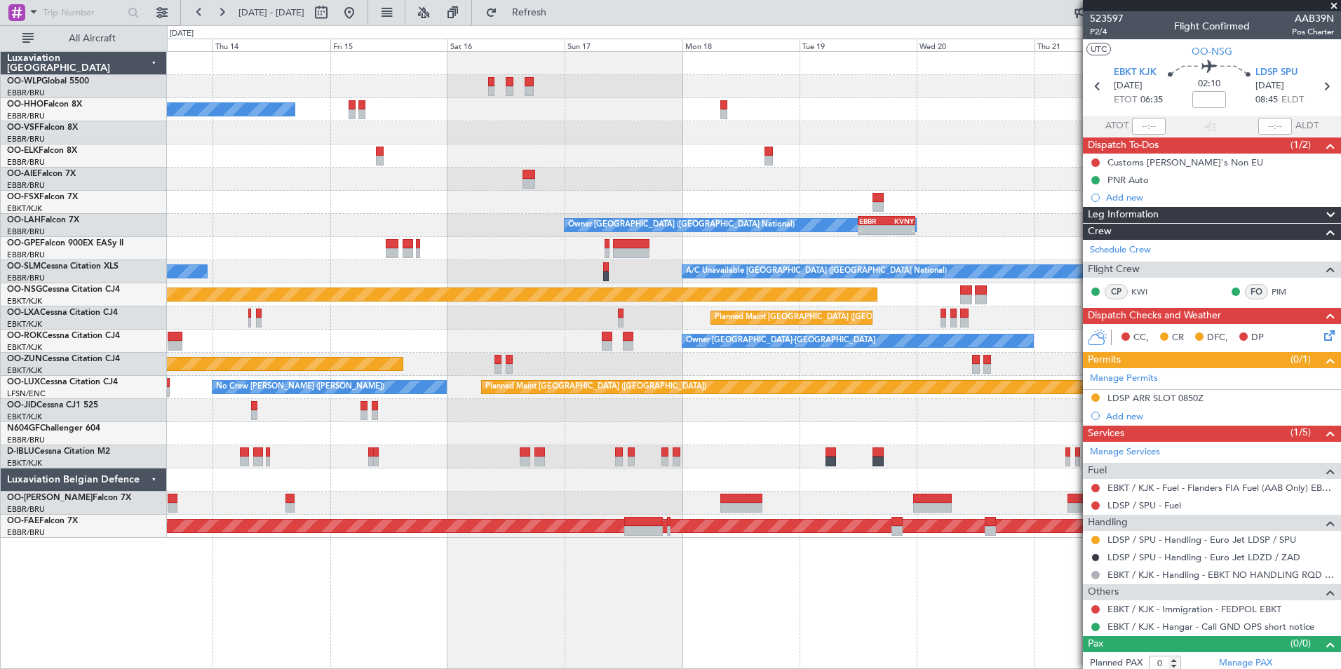
click at [995, 428] on div "Planned Maint [GEOGRAPHIC_DATA] ([GEOGRAPHIC_DATA]) A/C Unavailable Geneva (Coi…" at bounding box center [754, 295] width 1174 height 486
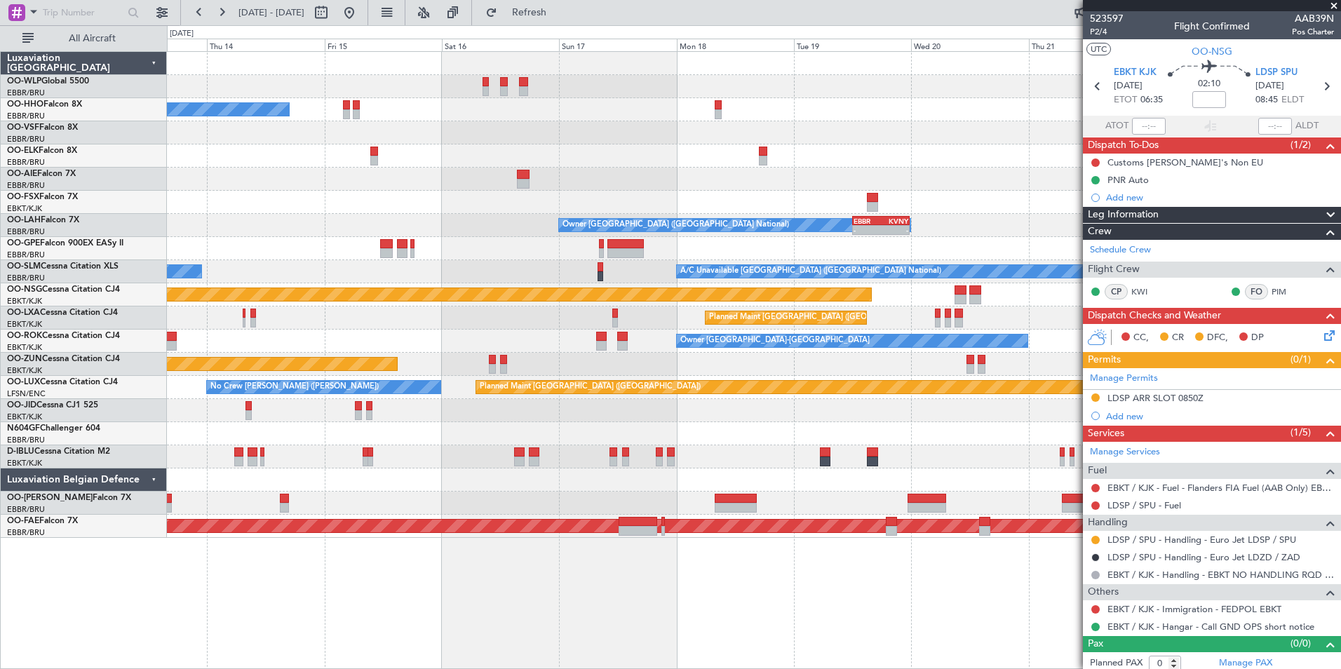
click at [809, 363] on div "Planned Maint [GEOGRAPHIC_DATA] ([GEOGRAPHIC_DATA]) A/C Unavailable Geneva (Coi…" at bounding box center [754, 295] width 1174 height 486
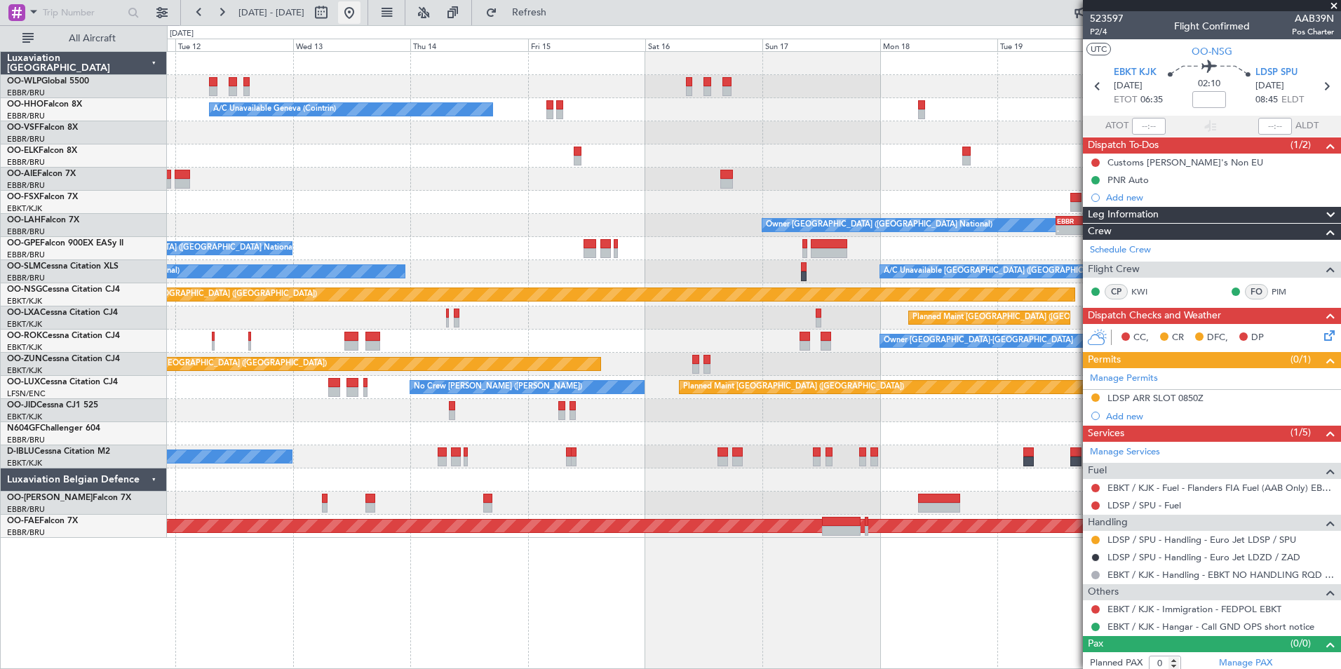
click at [361, 18] on button at bounding box center [349, 12] width 22 height 22
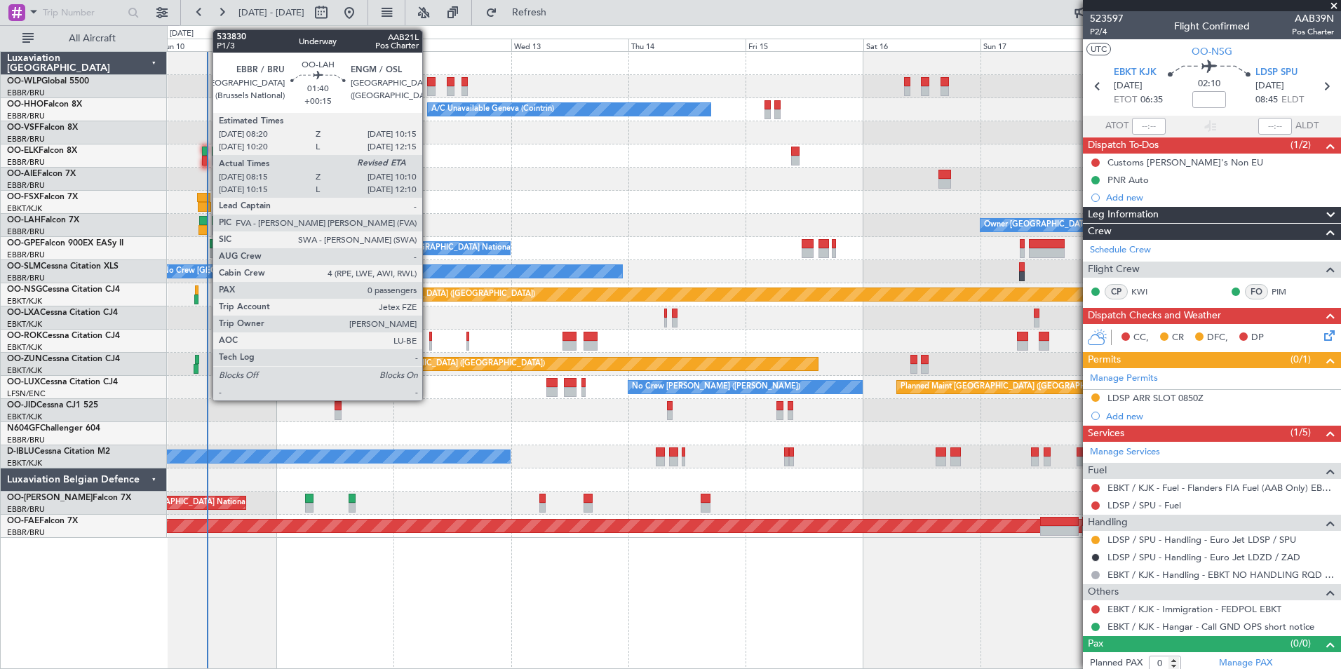
click at [206, 224] on div at bounding box center [204, 221] width 10 height 10
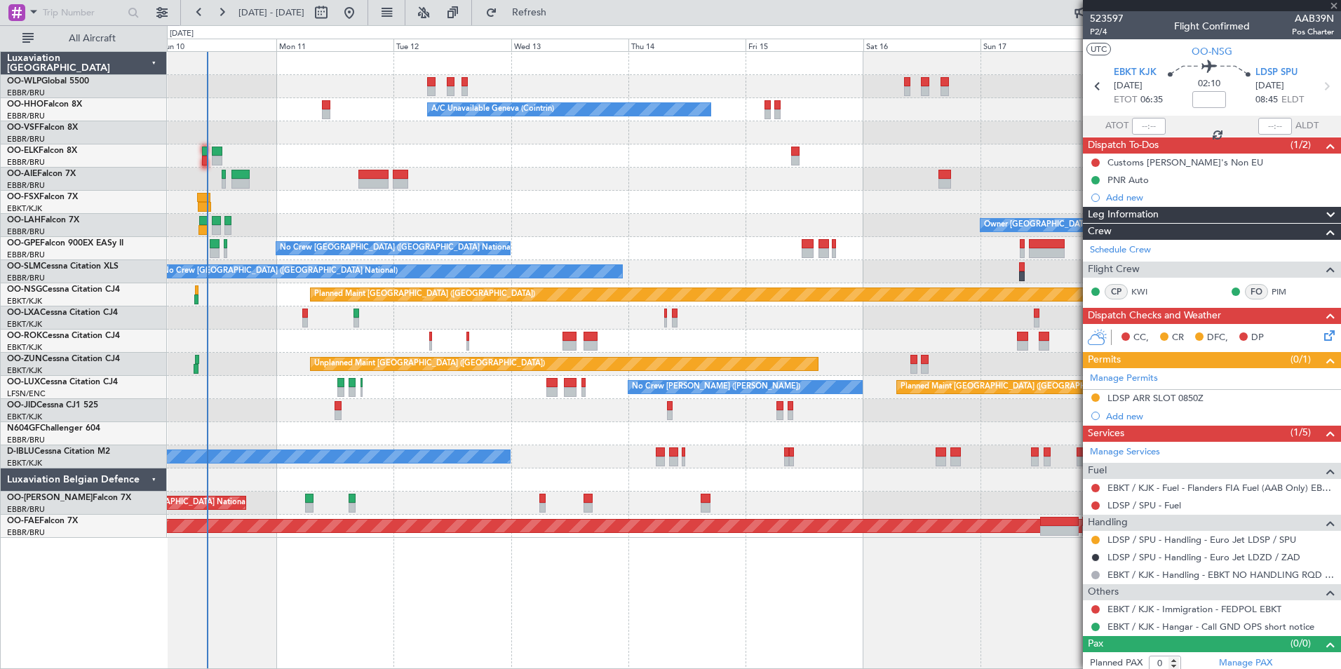
type input "+00:15"
type input "08:25"
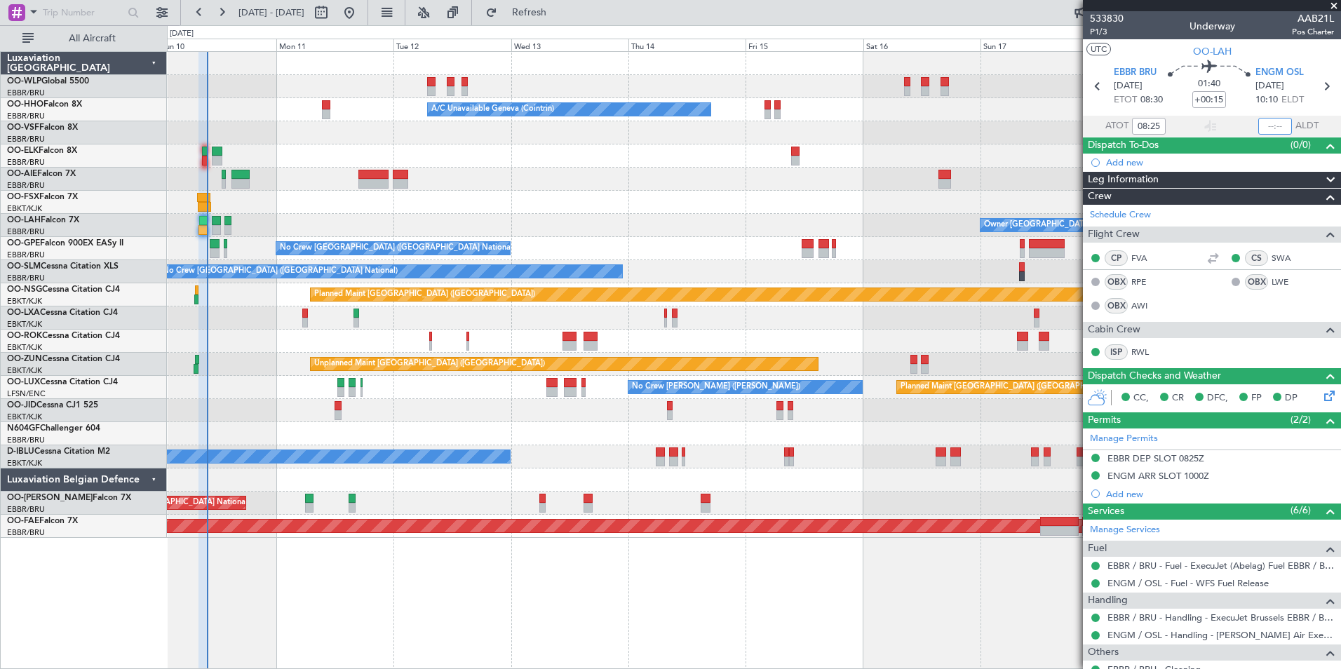
click at [1272, 123] on input "text" at bounding box center [1276, 126] width 34 height 17
click at [1010, 132] on div at bounding box center [754, 132] width 1174 height 23
type input "09:54"
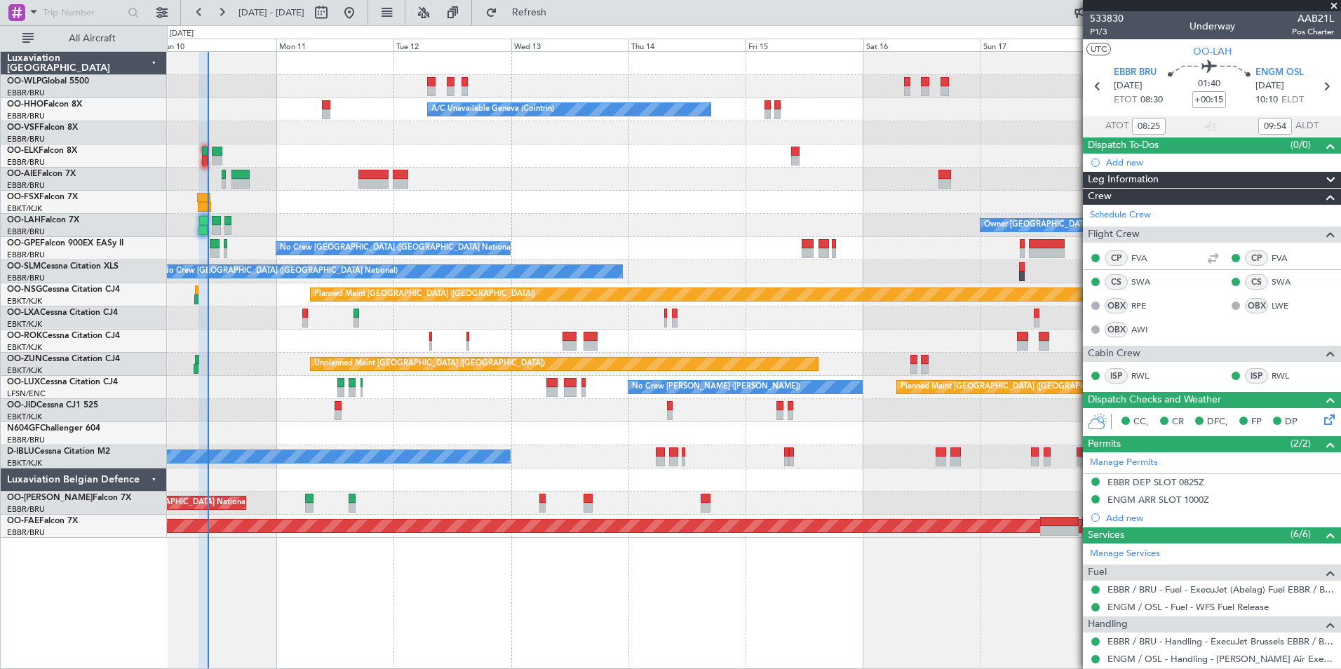
click at [418, 159] on div "Planned Maint [GEOGRAPHIC_DATA] ([GEOGRAPHIC_DATA]) Planned Maint Milan ([GEOGR…" at bounding box center [754, 295] width 1174 height 486
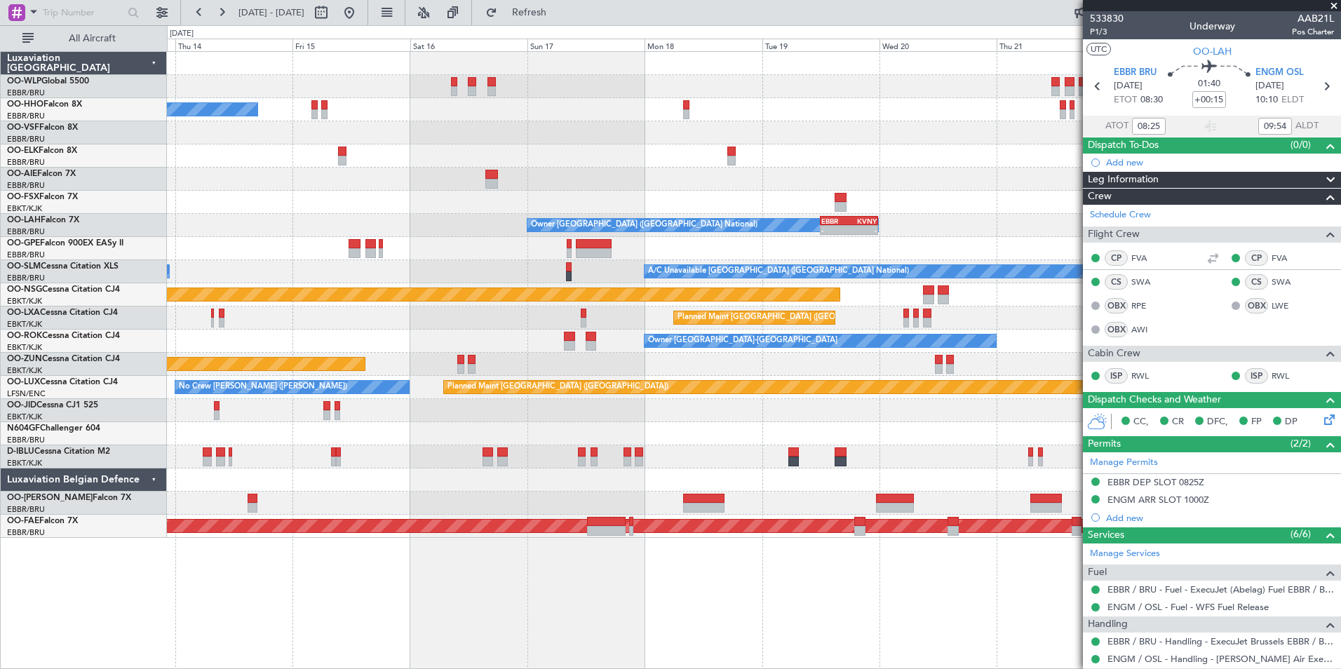
click at [182, 126] on div "Planned Maint [GEOGRAPHIC_DATA] ([GEOGRAPHIC_DATA]) A/C Unavailable Geneva (Coi…" at bounding box center [754, 295] width 1174 height 486
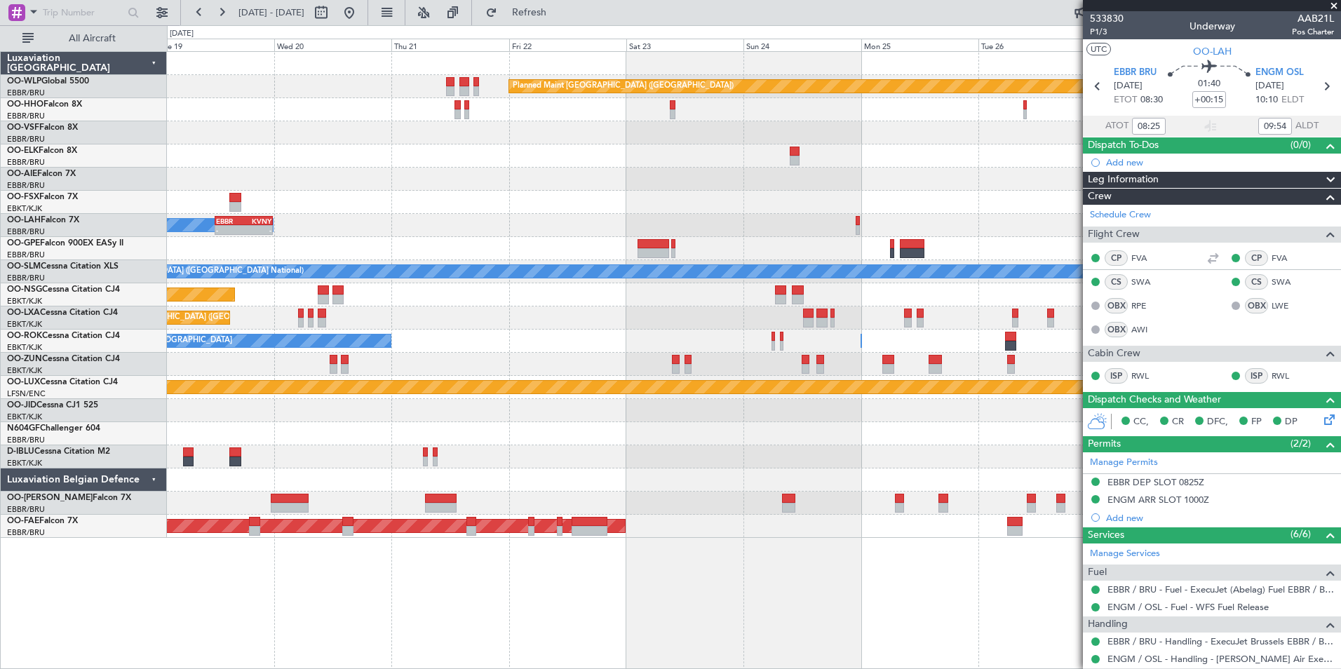
click at [272, 120] on div at bounding box center [754, 109] width 1174 height 23
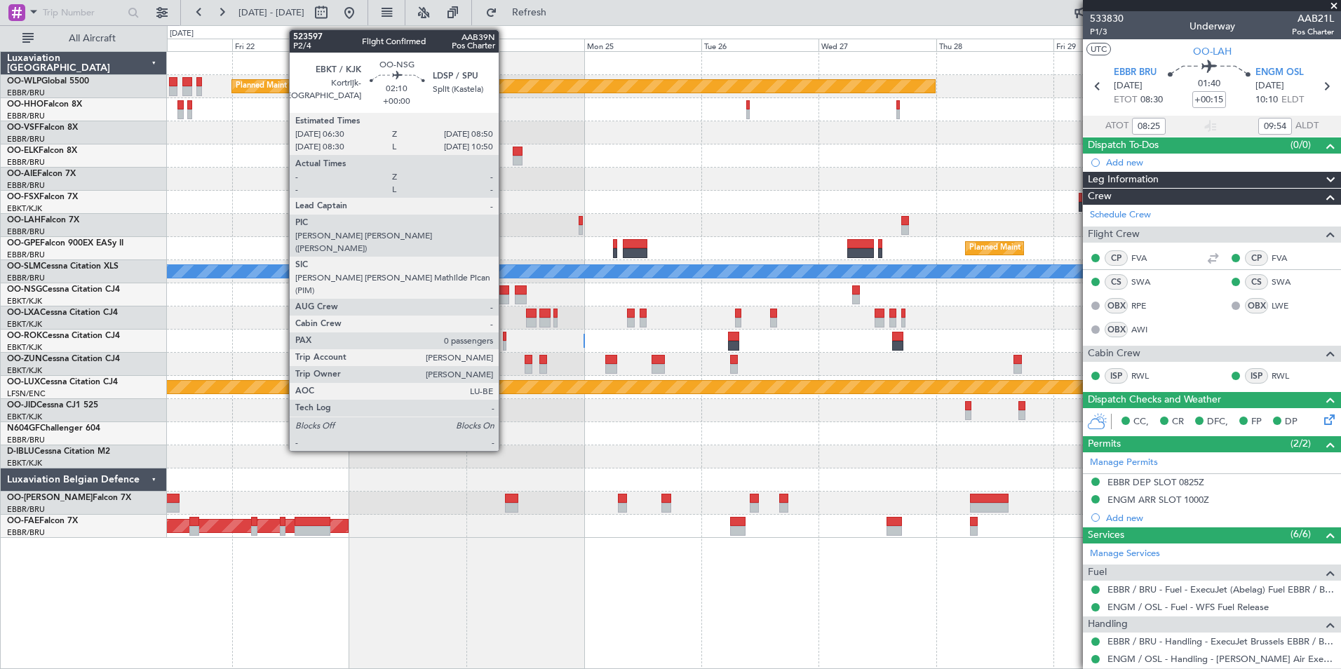
click at [505, 299] on div at bounding box center [504, 300] width 12 height 10
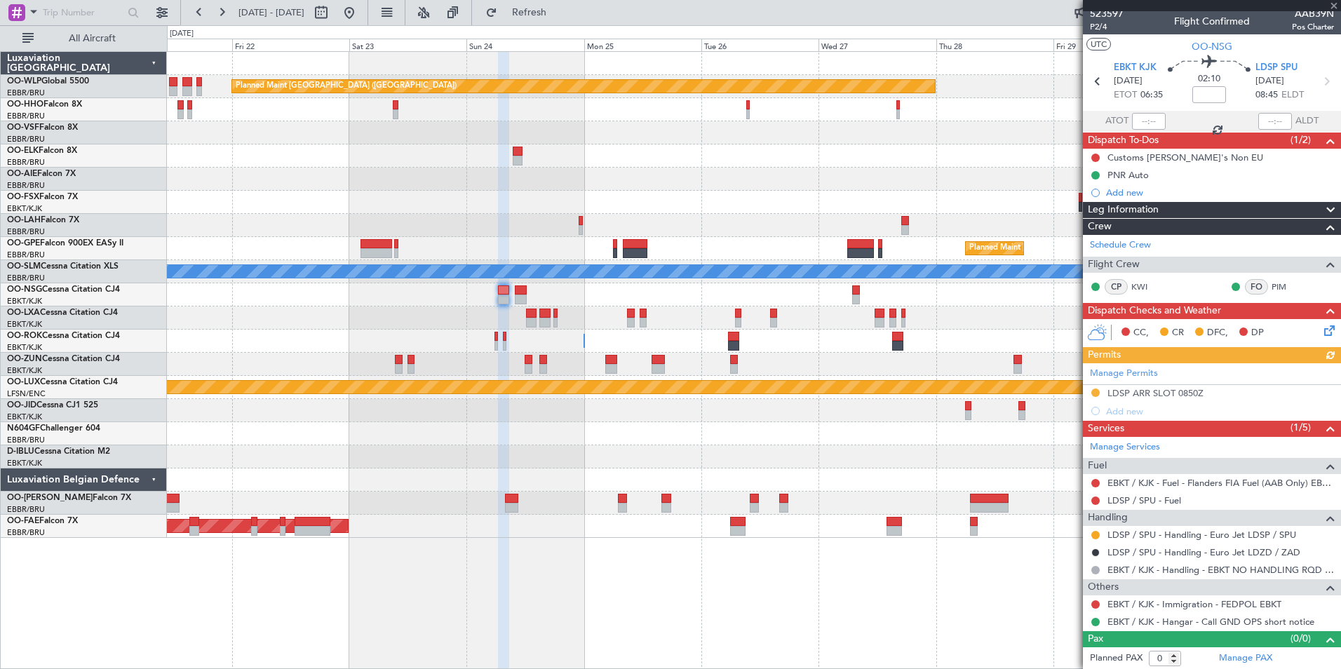
scroll to position [6, 0]
click at [1091, 391] on div "Manage Permits LDSP ARR SLOT 0850Z Add new" at bounding box center [1212, 391] width 258 height 57
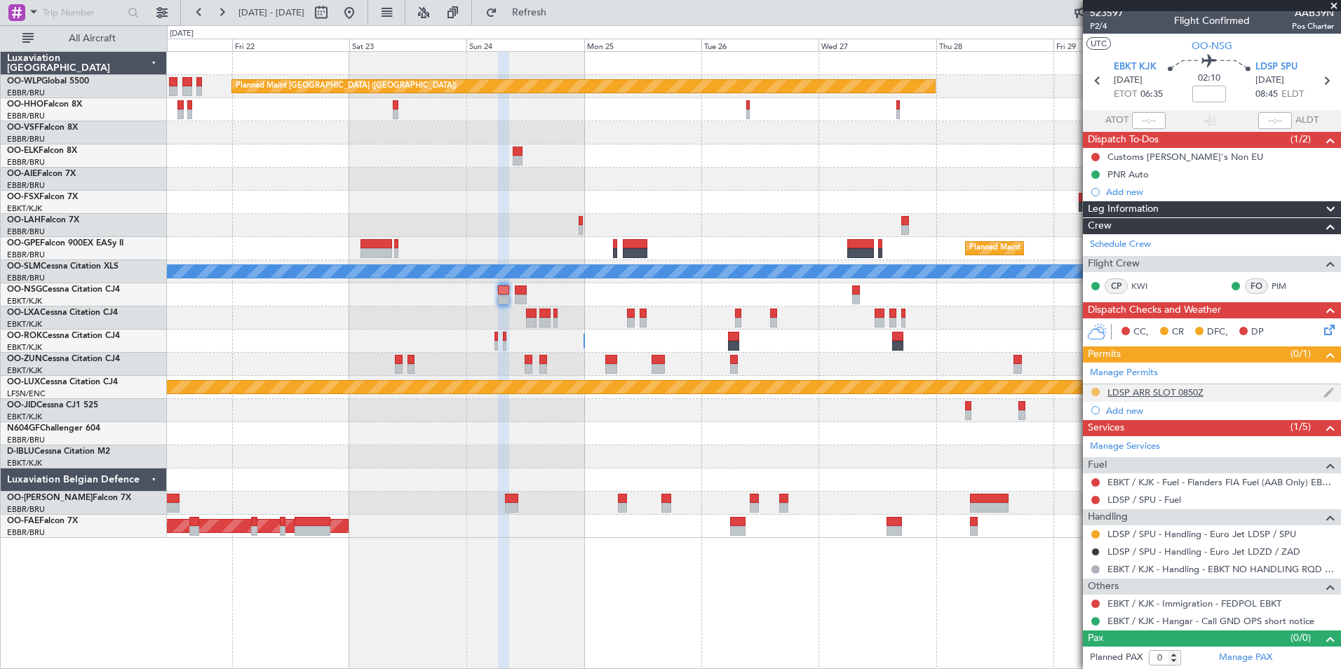
click at [1096, 391] on button at bounding box center [1096, 392] width 8 height 8
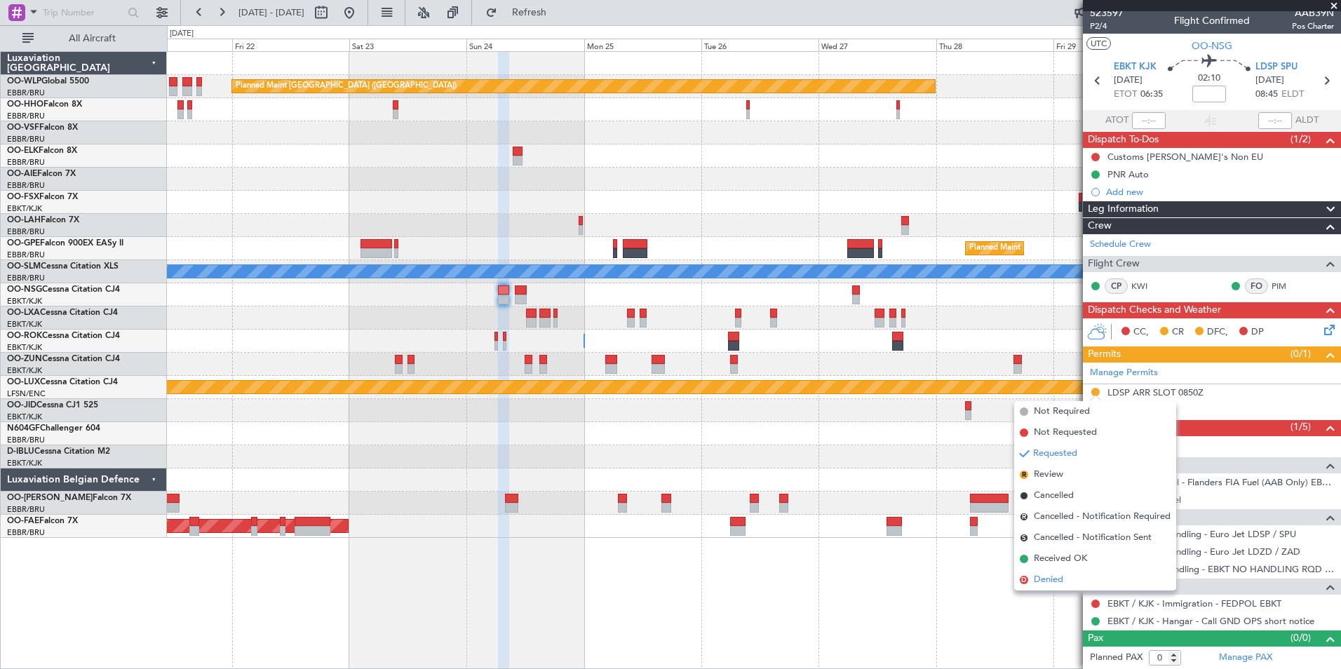
click at [1039, 576] on span "Denied" at bounding box center [1048, 580] width 29 height 14
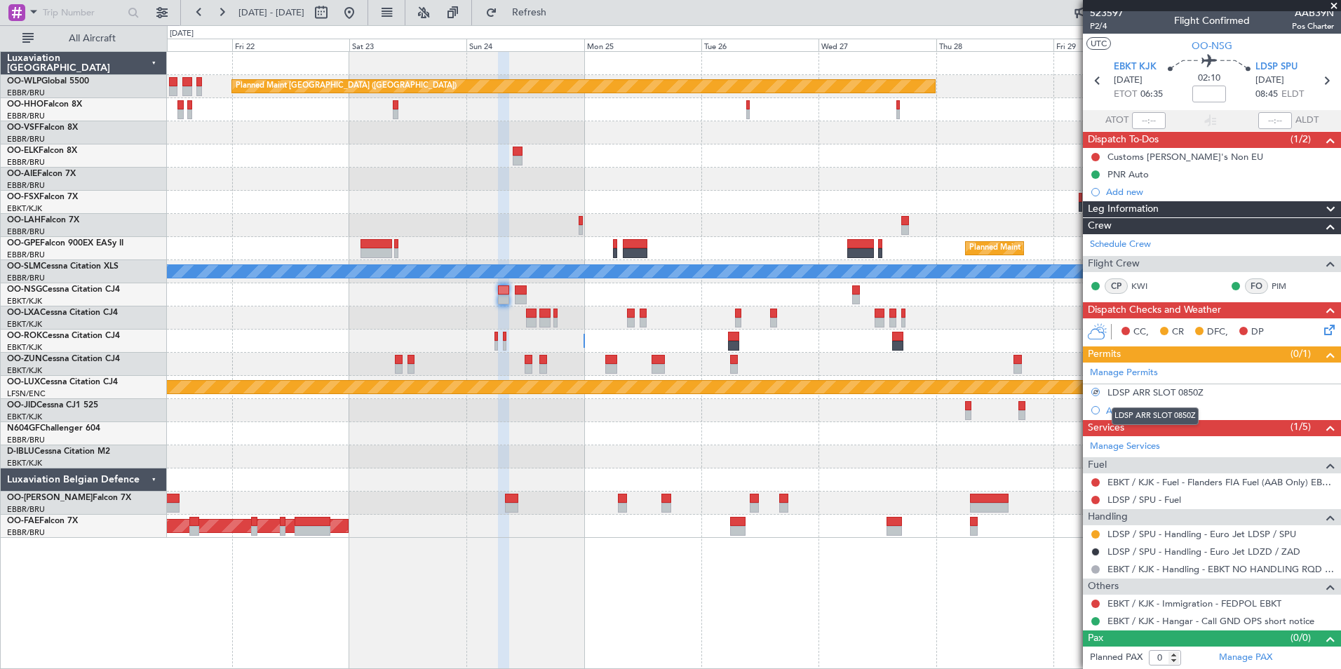
click at [1129, 415] on div "LDSP ARR SLOT 0850Z" at bounding box center [1155, 417] width 87 height 18
click at [1120, 412] on div "Add new" at bounding box center [1213, 411] width 215 height 12
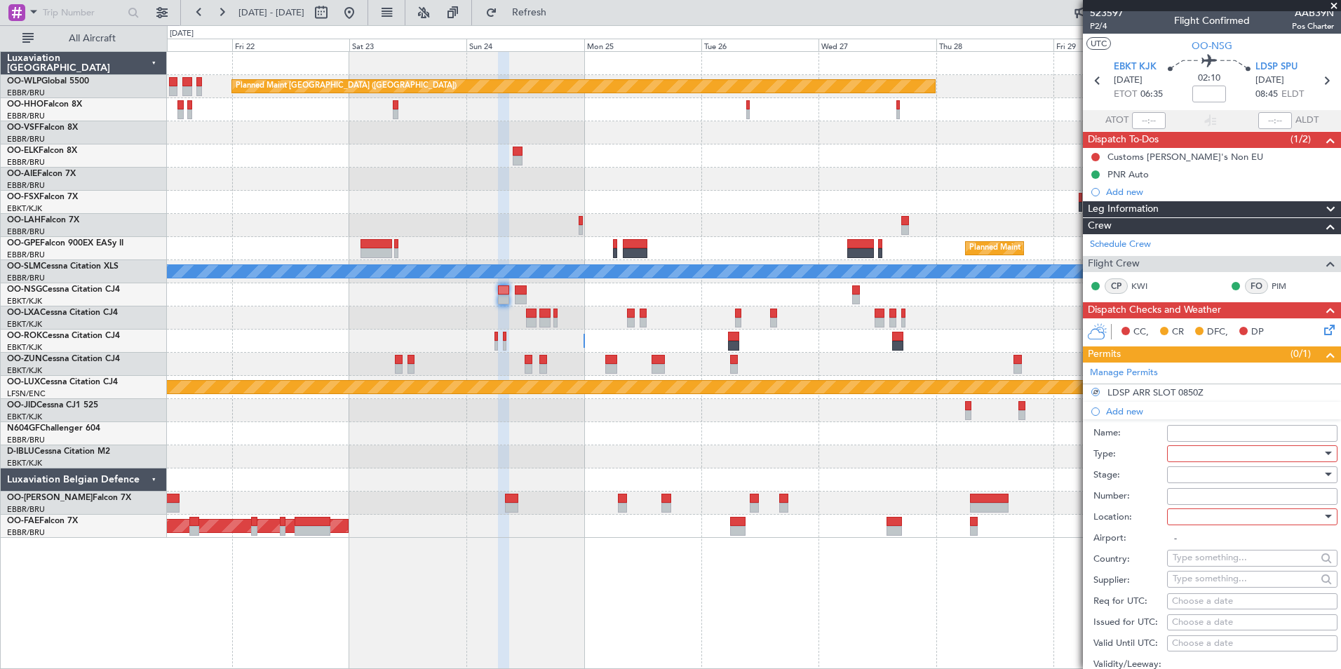
click at [1197, 458] on div at bounding box center [1247, 453] width 149 height 21
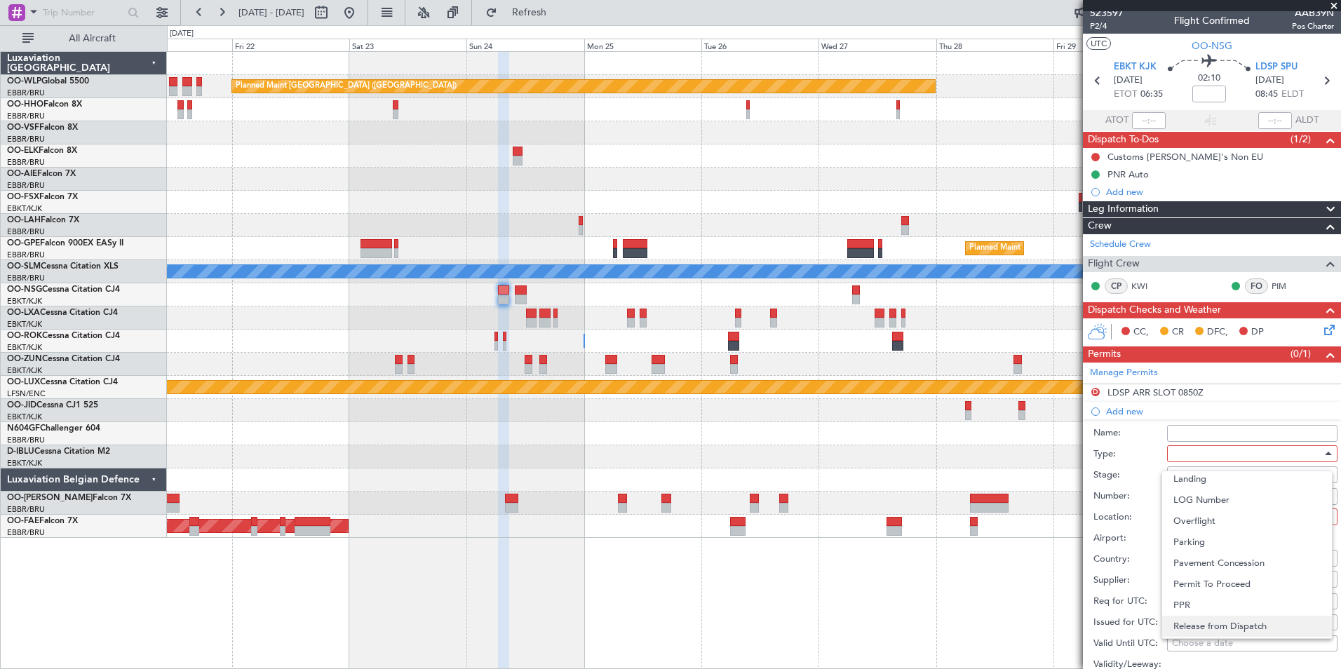
scroll to position [422, 0]
drag, startPoint x: 1186, startPoint y: 584, endPoint x: 1193, endPoint y: 504, distance: 80.9
click at [1186, 582] on span "Slot" at bounding box center [1247, 585] width 147 height 21
click at [1189, 475] on div at bounding box center [1247, 474] width 149 height 21
drag, startPoint x: 1194, startPoint y: 584, endPoint x: 1192, endPoint y: 562, distance: 22.5
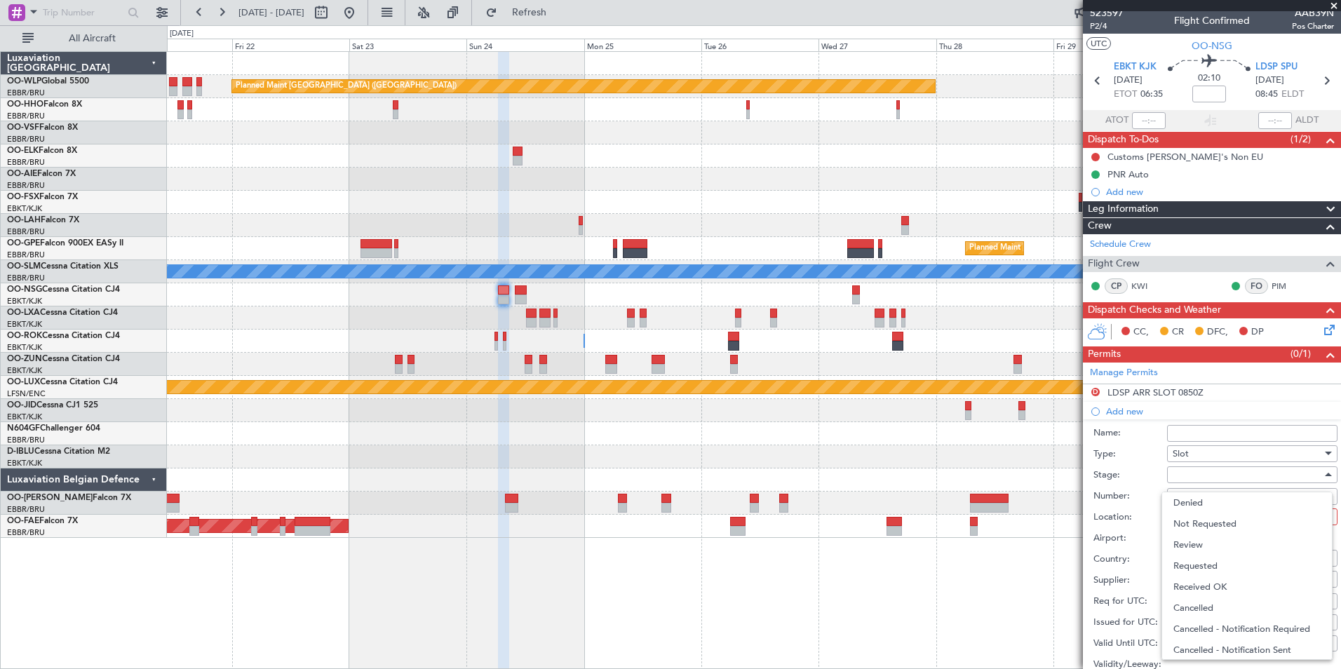
click at [1193, 583] on span "Received OK" at bounding box center [1247, 587] width 147 height 21
click at [1189, 491] on input "Number:" at bounding box center [1252, 496] width 170 height 17
type input "approved"
click at [1189, 515] on div at bounding box center [1247, 517] width 149 height 21
click at [1200, 586] on span "Arrival" at bounding box center [1247, 587] width 147 height 21
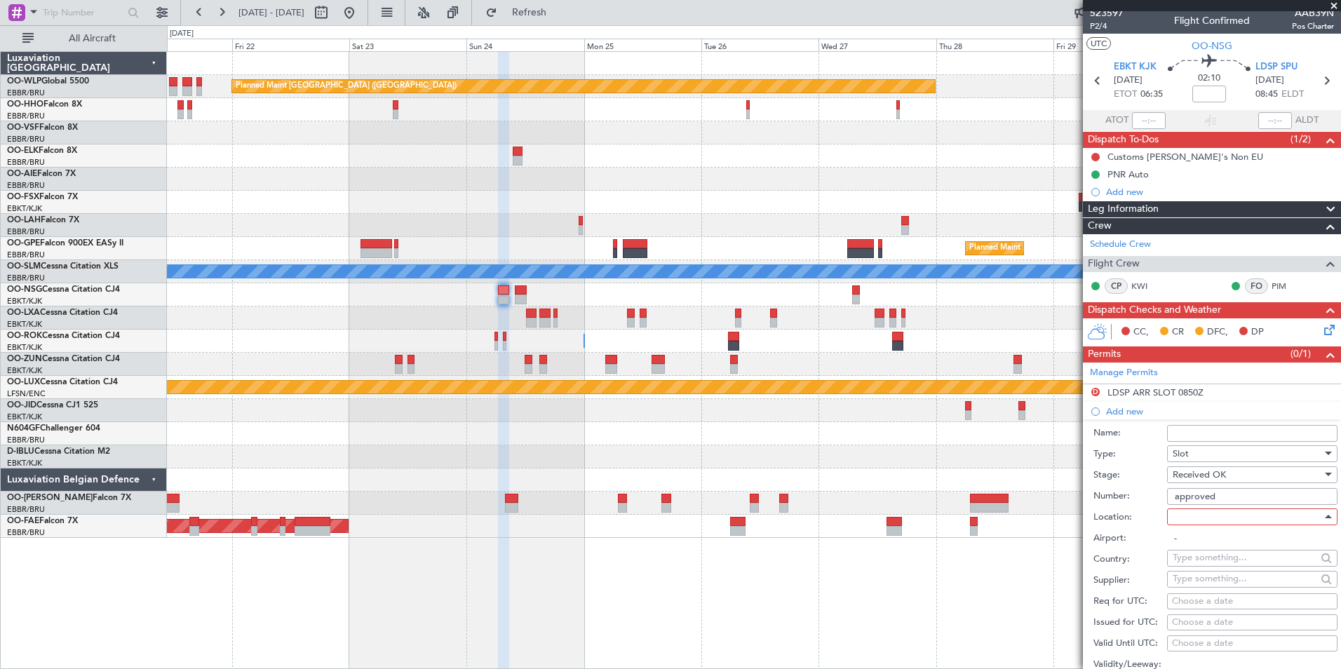
type input "LDSP / SPU"
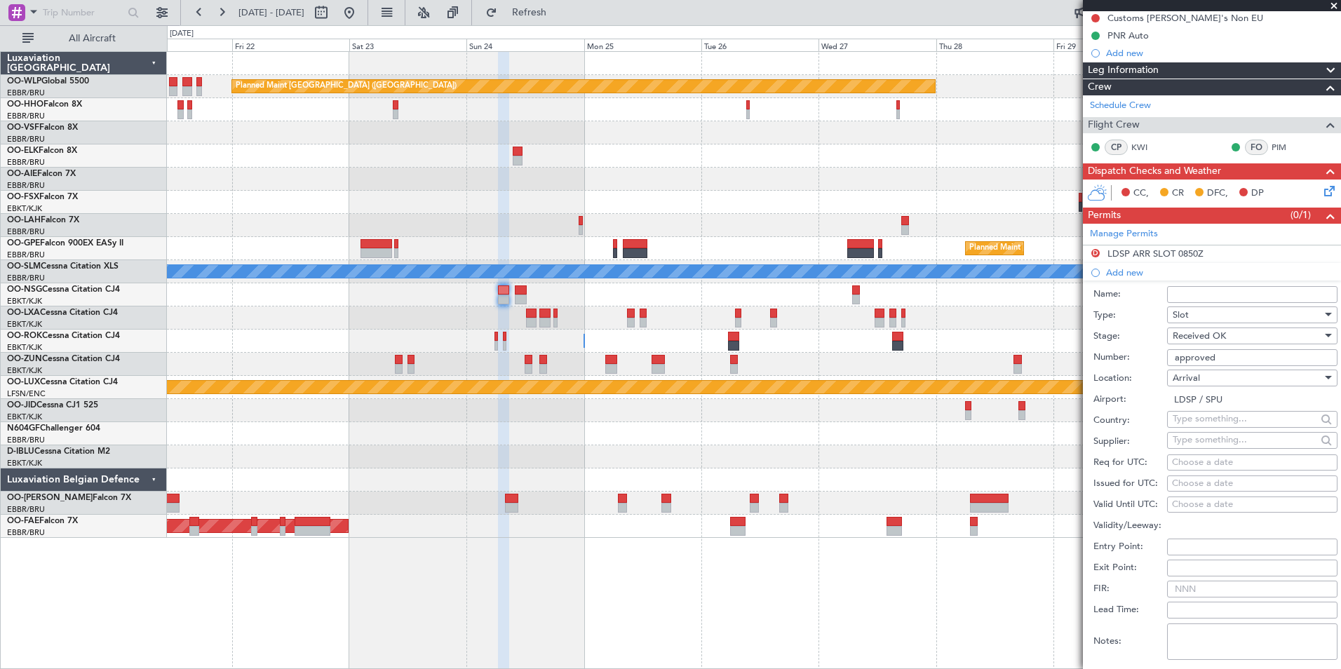
scroll to position [146, 0]
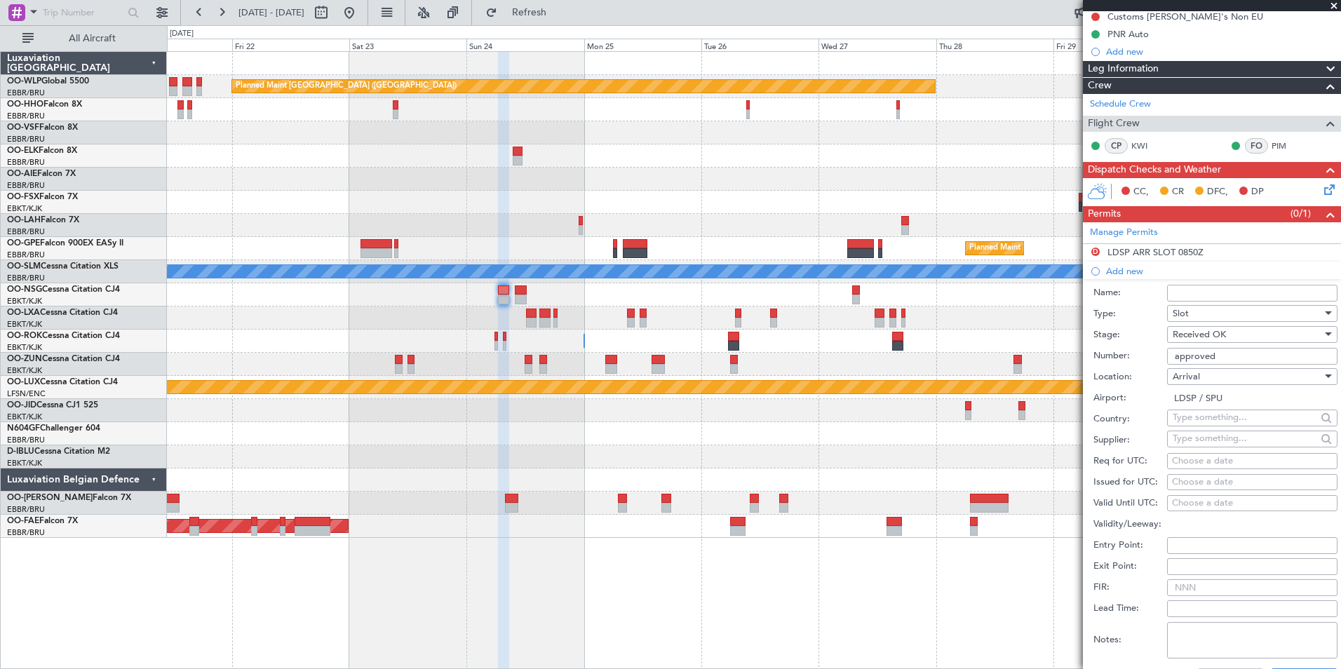
click at [1198, 455] on div "Choose a date" at bounding box center [1252, 462] width 161 height 14
select select "8"
select select "2025"
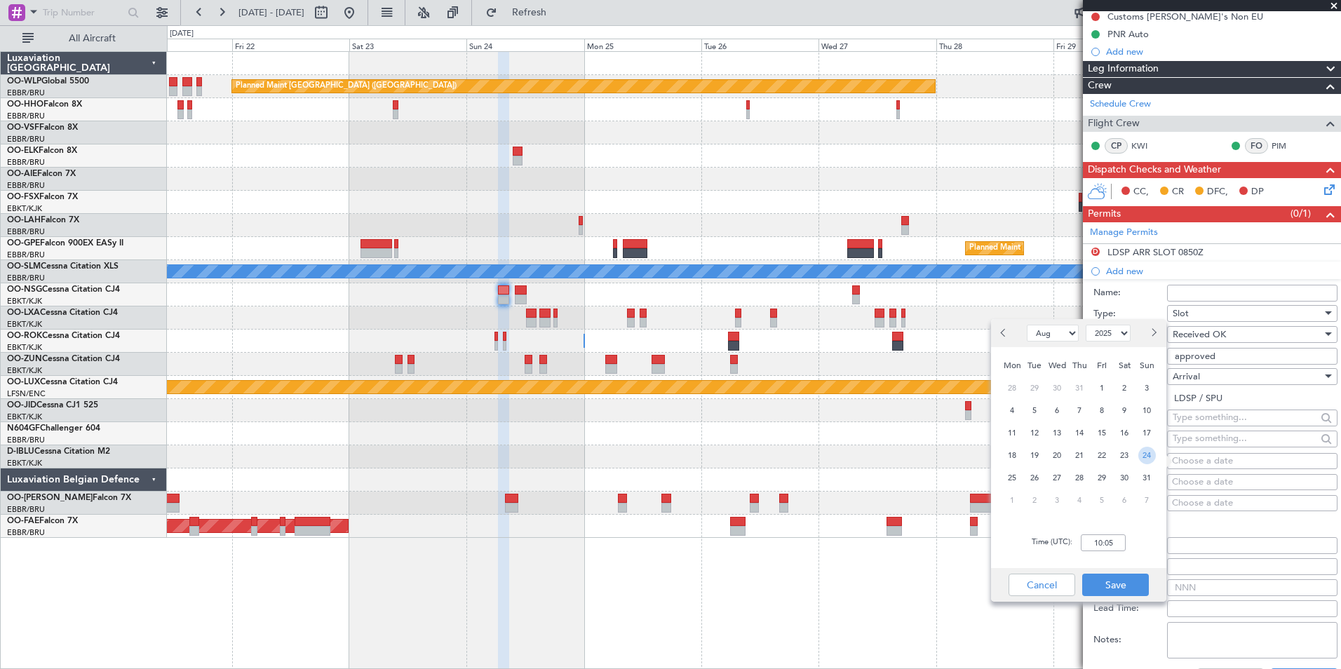
click at [1148, 457] on span "24" at bounding box center [1148, 456] width 18 height 18
click at [1106, 545] on input "00:00" at bounding box center [1103, 543] width 45 height 17
type input "16:00"
click at [1122, 582] on button "Save" at bounding box center [1115, 585] width 67 height 22
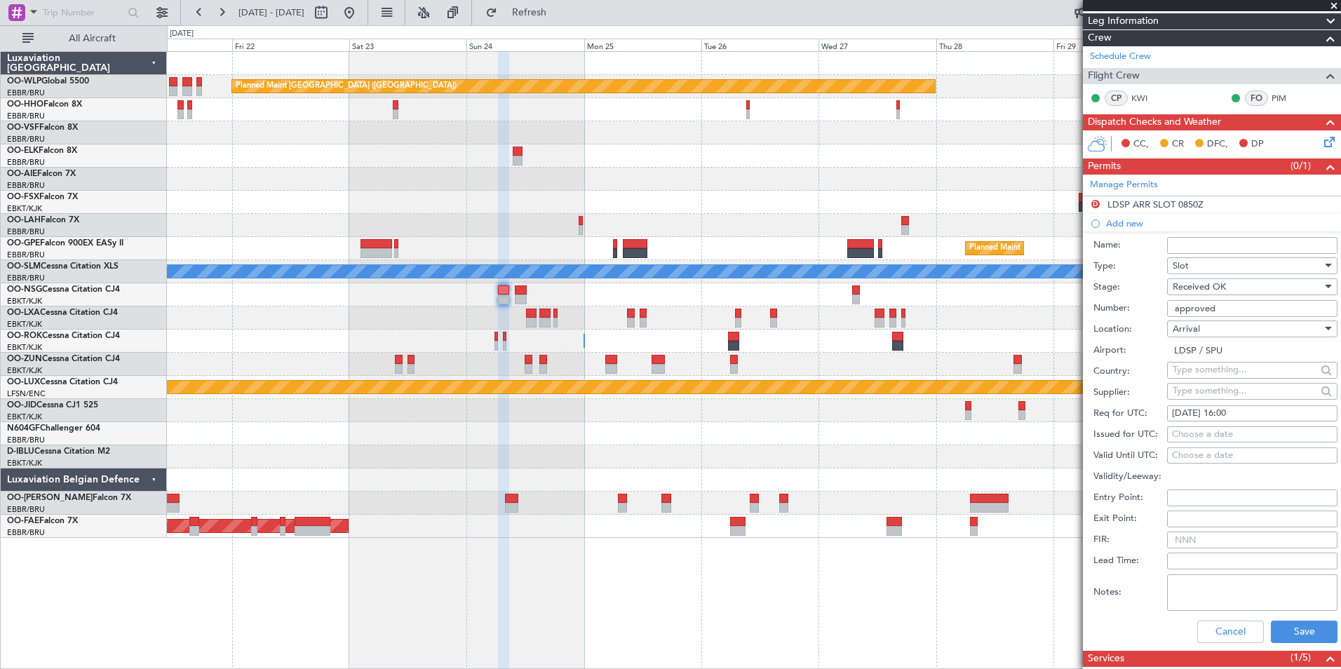
scroll to position [216, 0]
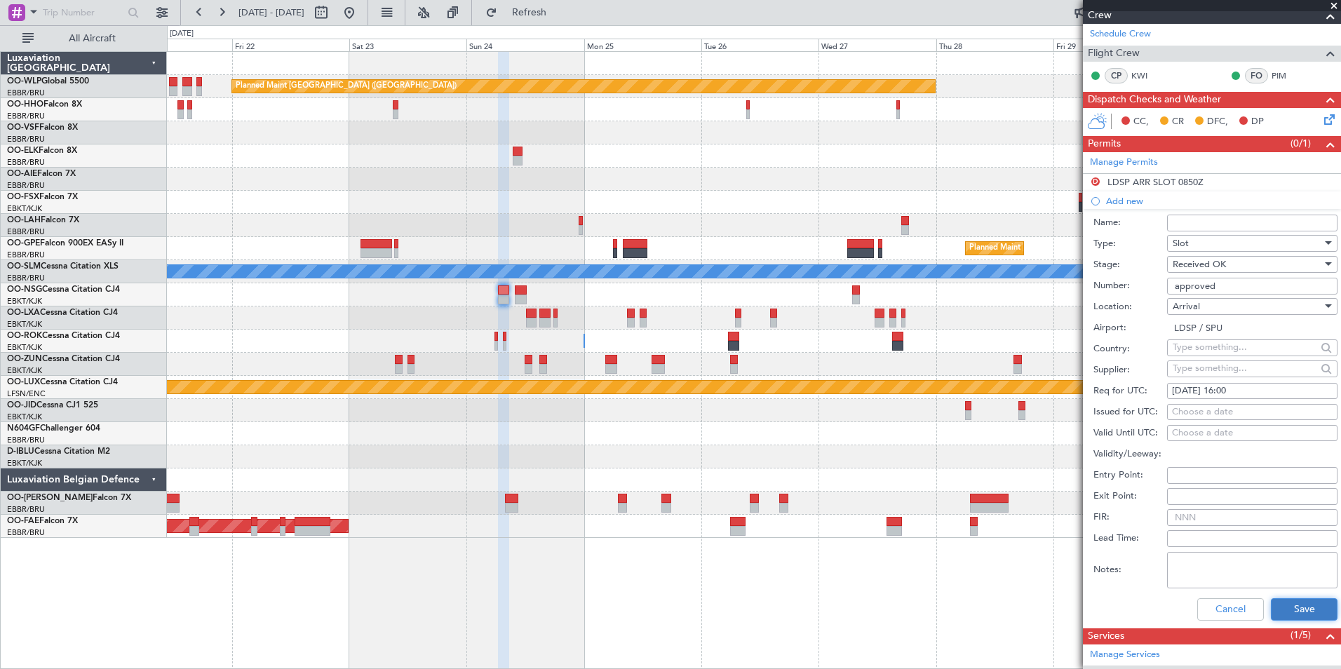
click at [1287, 598] on button "Save" at bounding box center [1304, 609] width 67 height 22
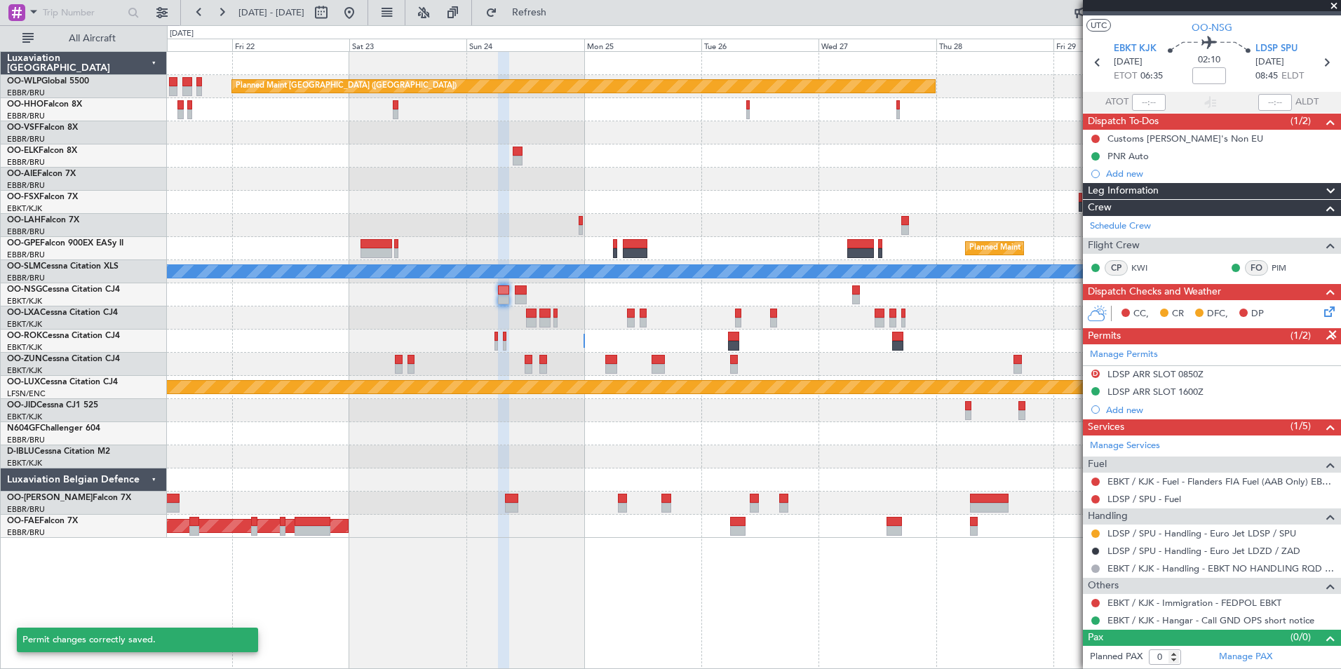
scroll to position [23, 0]
click at [1097, 534] on button at bounding box center [1096, 534] width 8 height 8
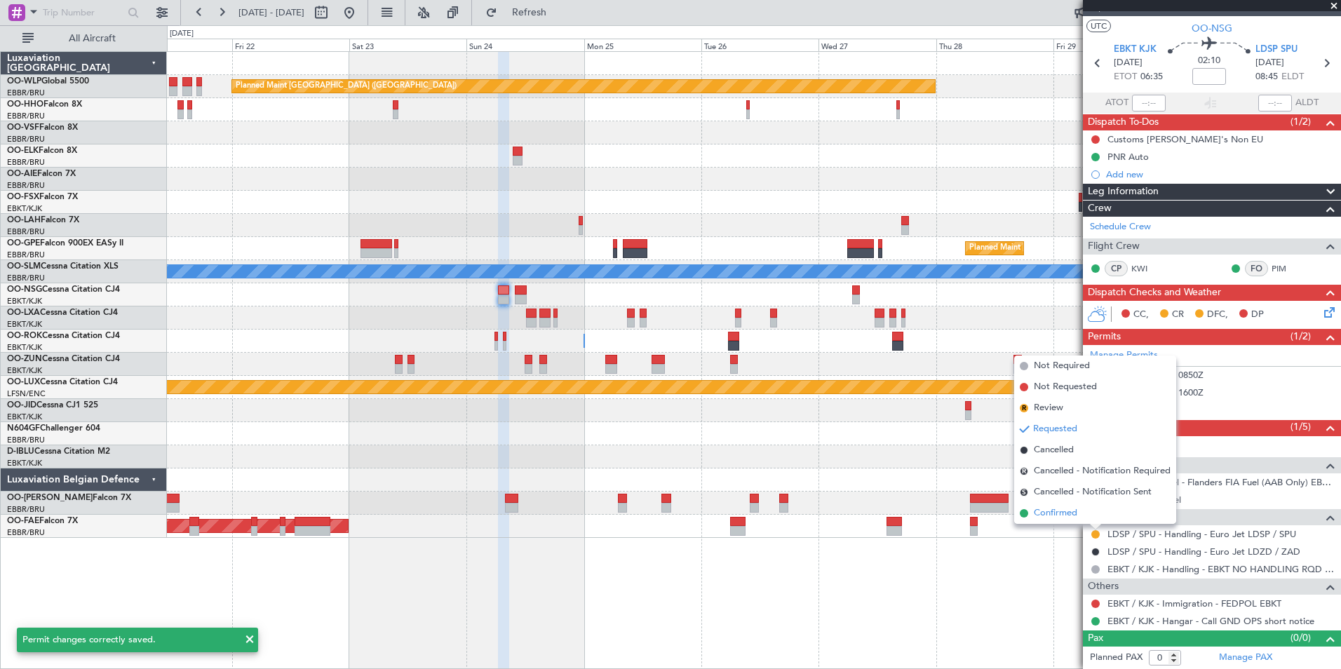
click at [1066, 516] on span "Confirmed" at bounding box center [1055, 514] width 43 height 14
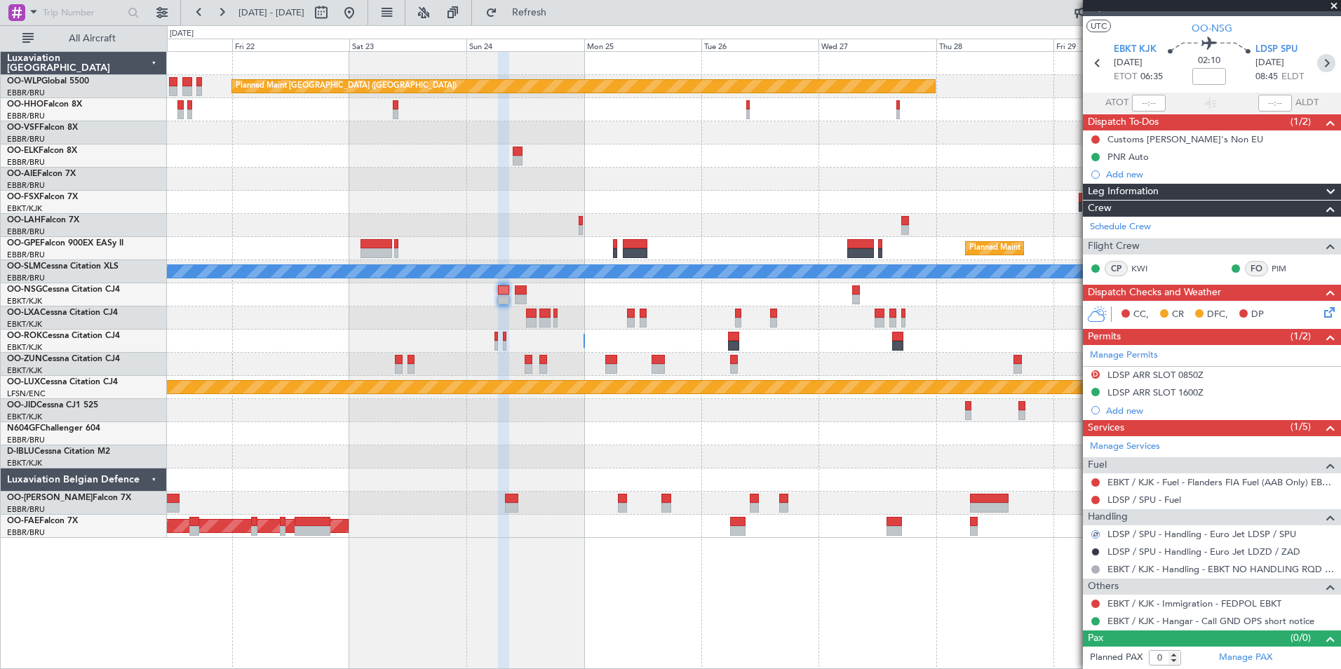
click at [1322, 64] on icon at bounding box center [1327, 63] width 18 height 18
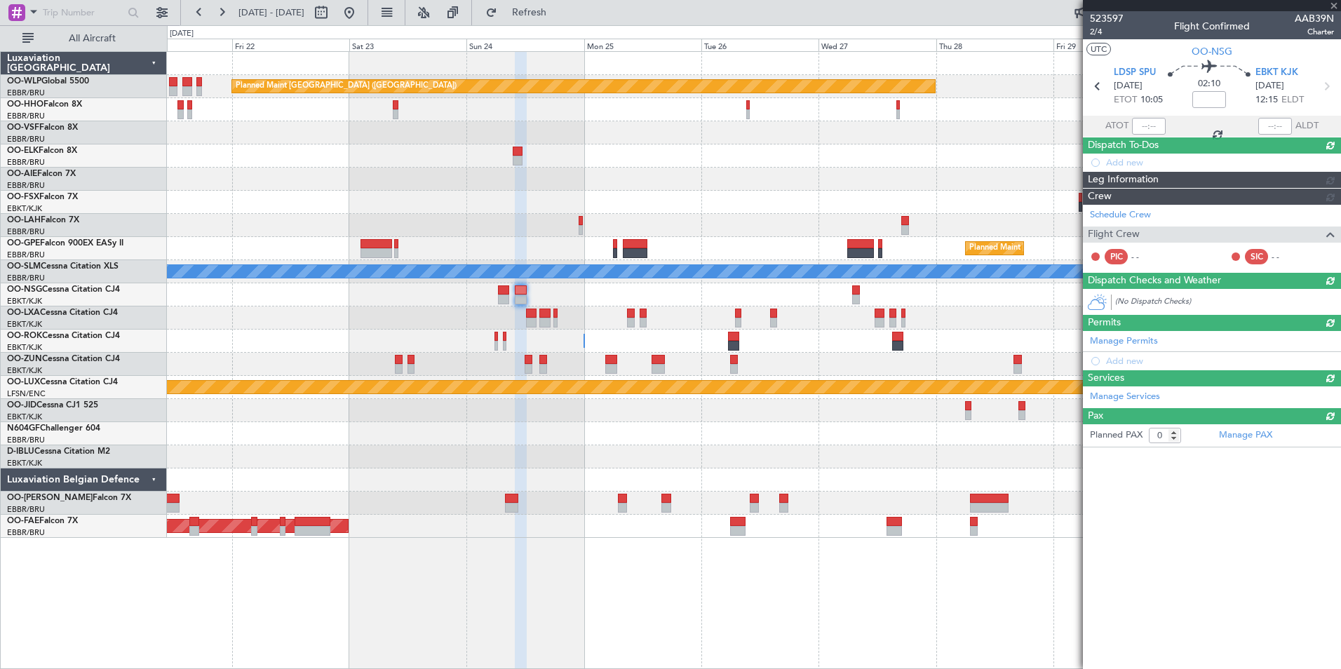
scroll to position [0, 0]
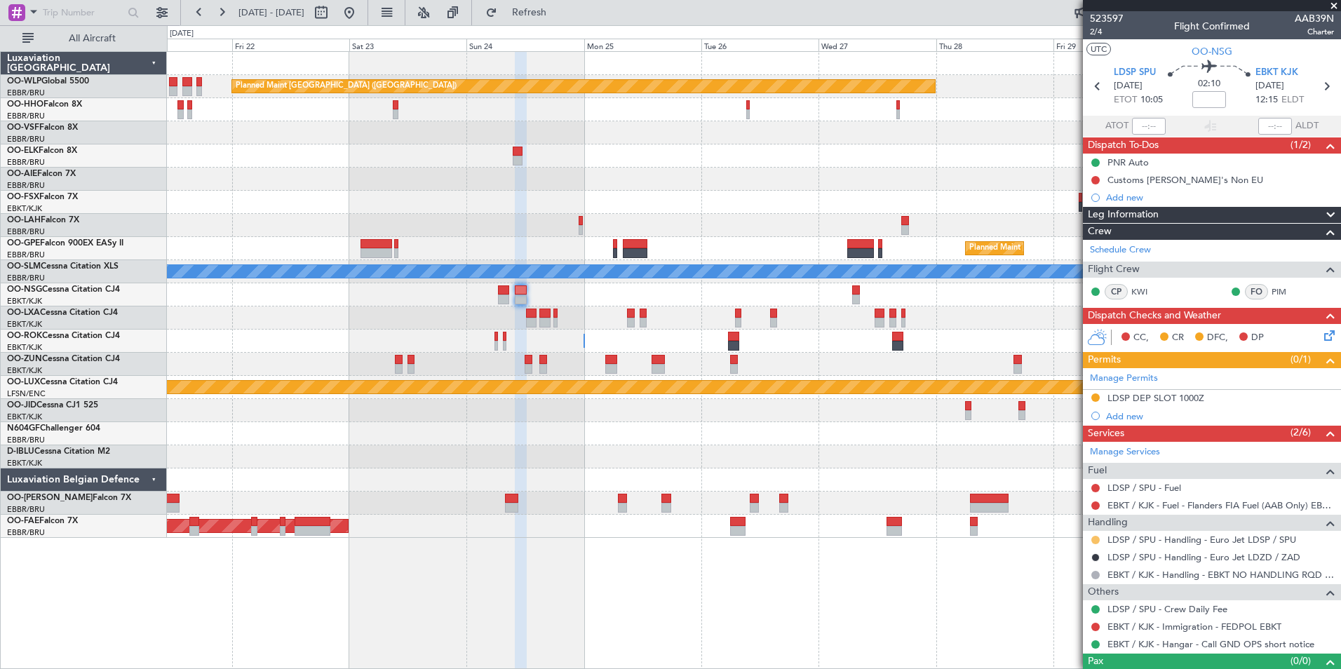
click at [1099, 539] on button at bounding box center [1096, 540] width 8 height 8
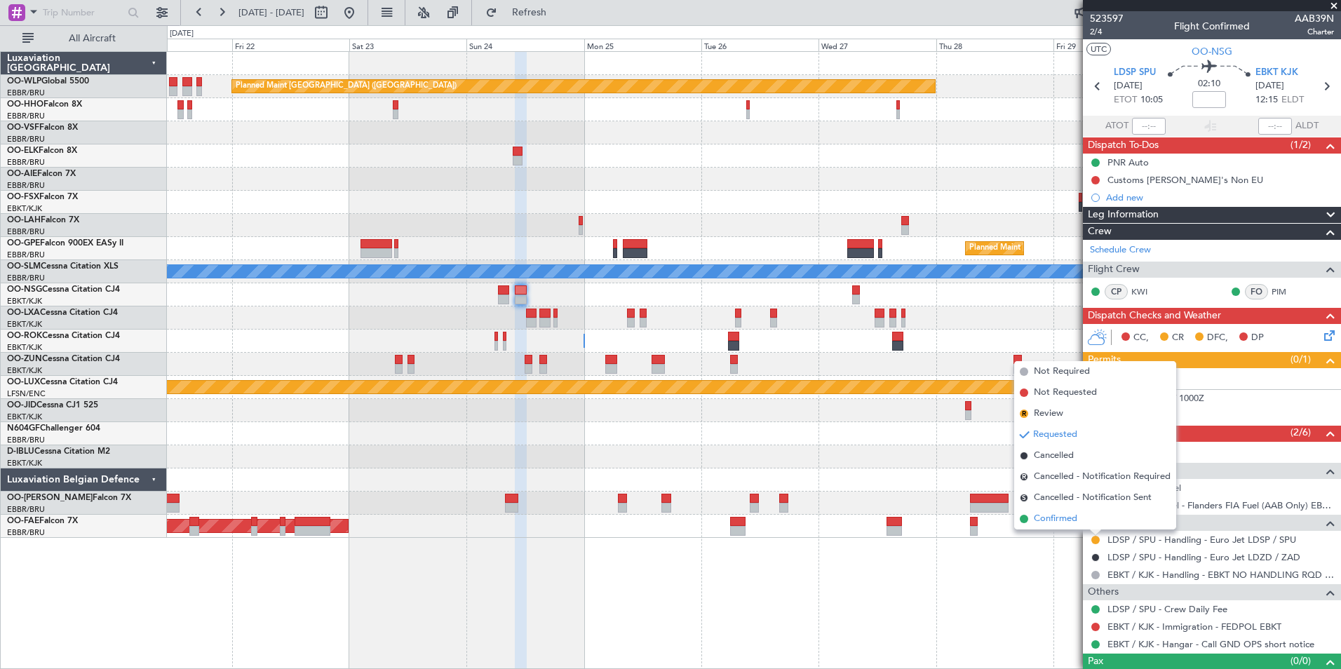
click at [1073, 520] on span "Confirmed" at bounding box center [1055, 519] width 43 height 14
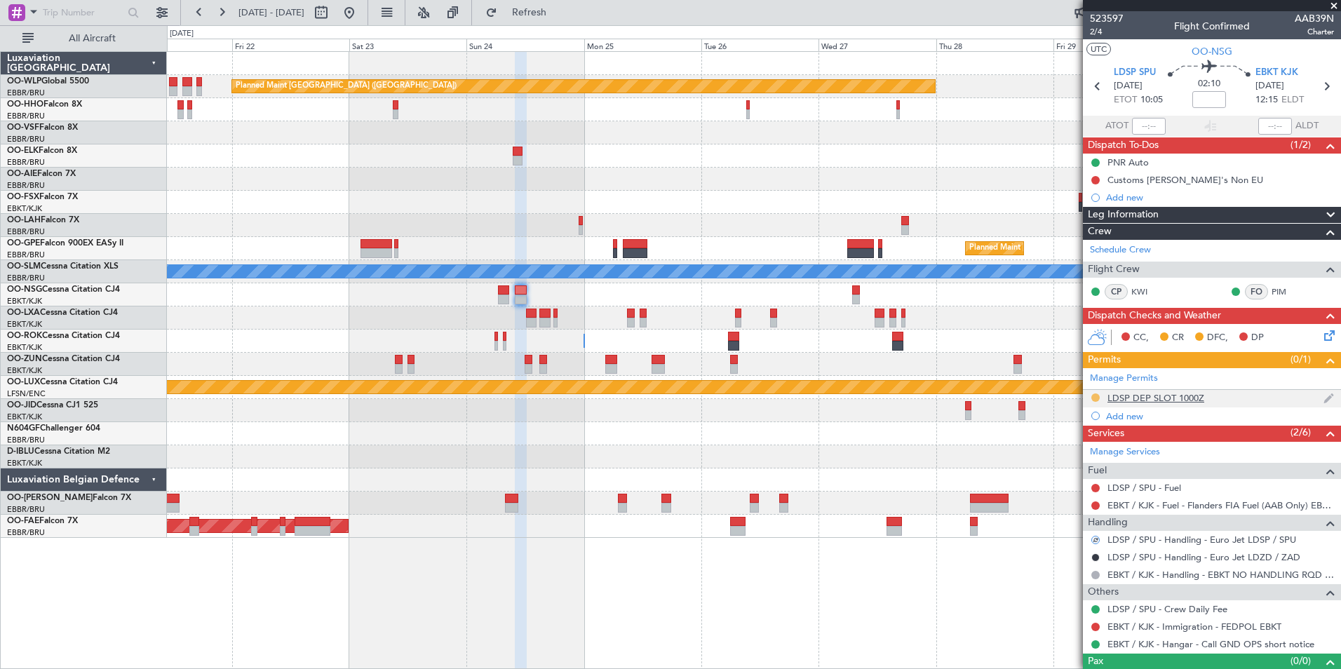
click at [1099, 396] on button at bounding box center [1096, 398] width 8 height 8
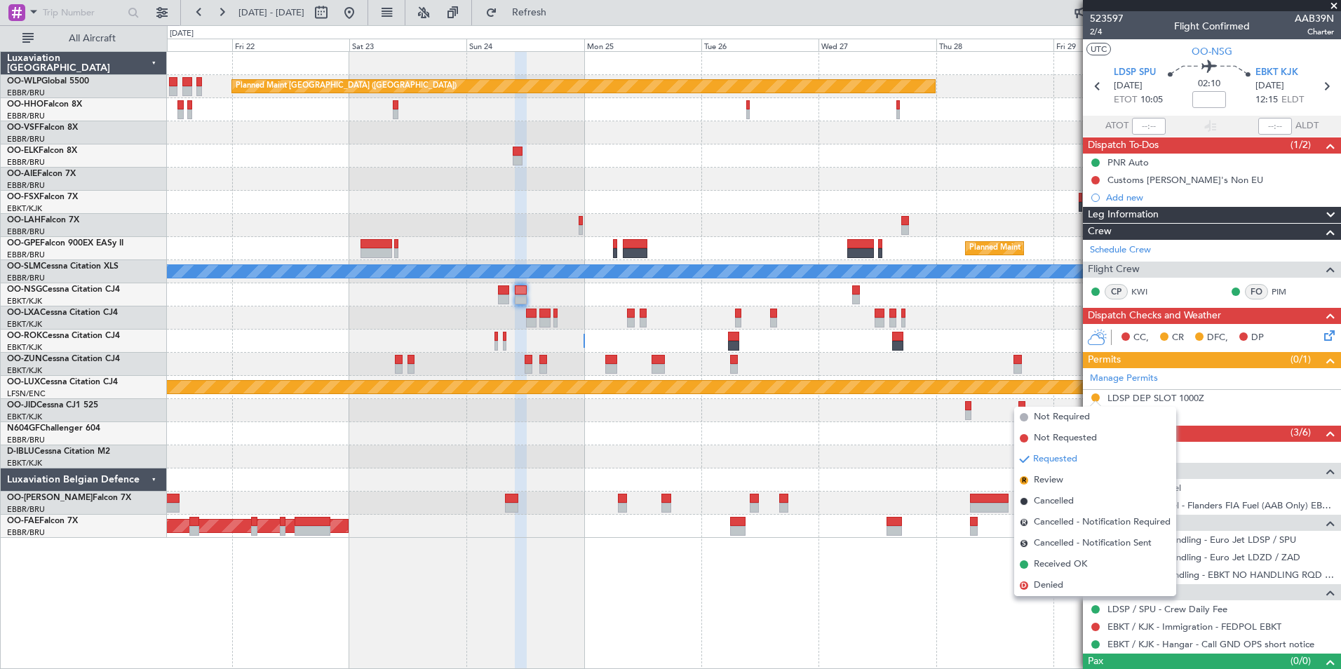
drag, startPoint x: 1044, startPoint y: 584, endPoint x: 1066, endPoint y: 525, distance: 62.2
click at [1044, 583] on span "Denied" at bounding box center [1048, 586] width 29 height 14
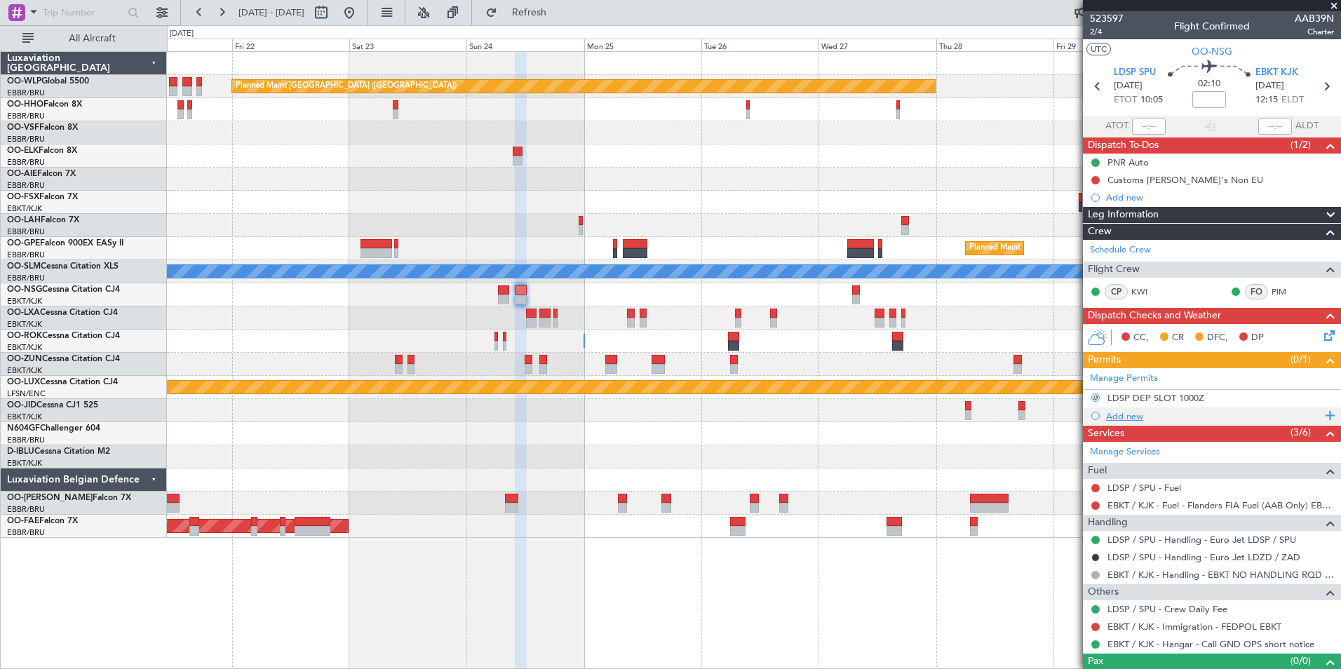
click at [1125, 415] on div "Add new" at bounding box center [1213, 416] width 215 height 12
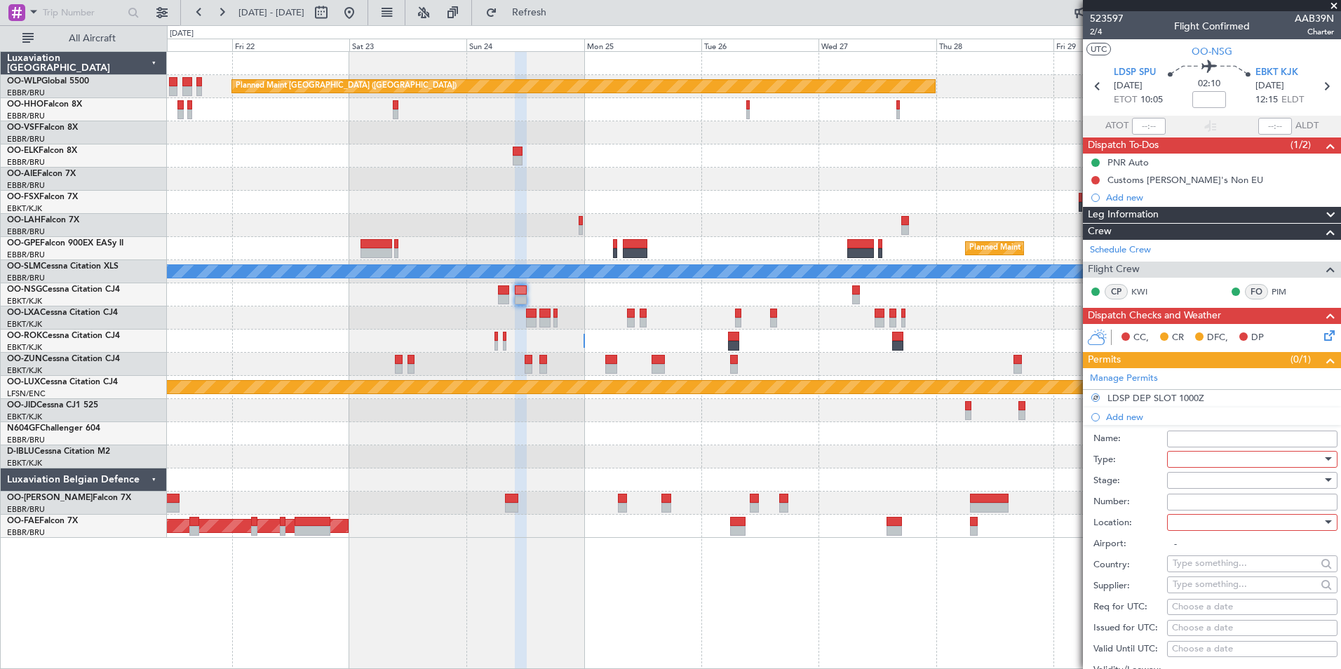
click at [1186, 463] on div at bounding box center [1247, 459] width 149 height 21
click at [1195, 593] on span "Slot" at bounding box center [1247, 591] width 147 height 21
click at [1198, 478] on div at bounding box center [1247, 480] width 149 height 21
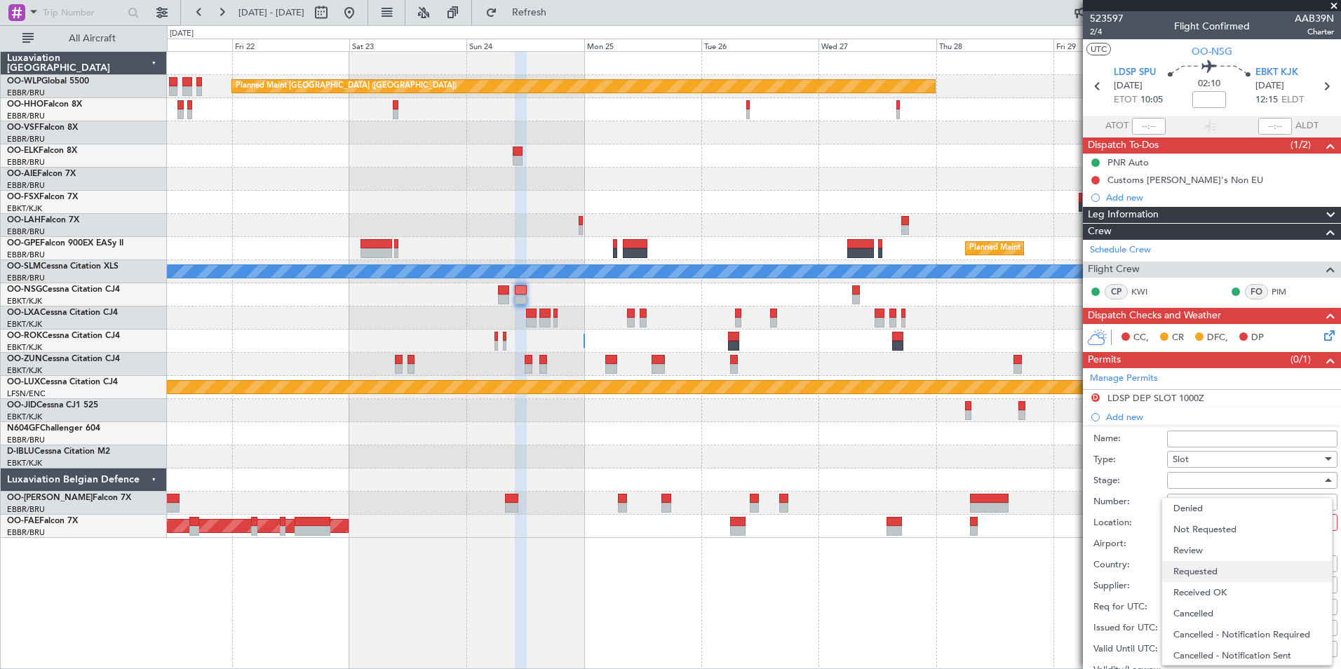
click at [1202, 567] on span "Requested" at bounding box center [1247, 571] width 147 height 21
click at [1206, 479] on span "Requested" at bounding box center [1195, 480] width 44 height 13
drag, startPoint x: 1211, startPoint y: 586, endPoint x: 1203, endPoint y: 532, distance: 53.9
click at [1210, 586] on span "Received OK" at bounding box center [1247, 586] width 147 height 21
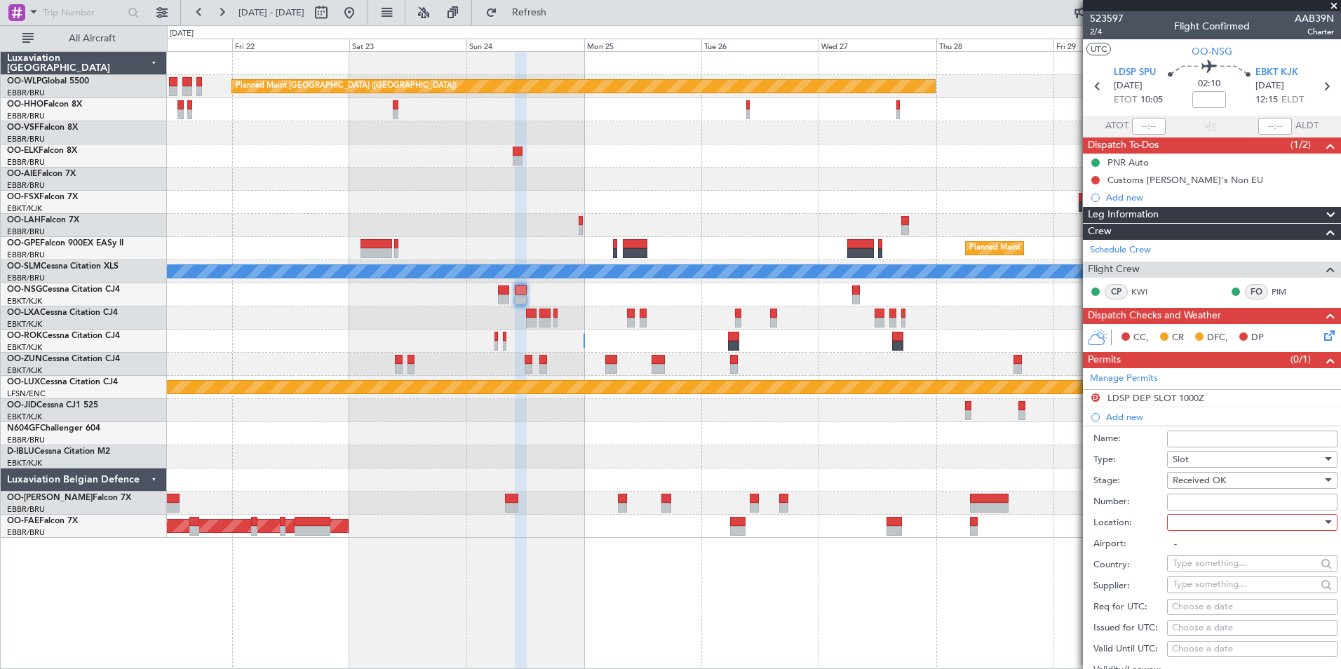
click at [1194, 500] on input "Number:" at bounding box center [1252, 502] width 170 height 17
type input "approved"
click at [1210, 521] on div at bounding box center [1247, 522] width 149 height 21
click at [1210, 554] on span "Departure" at bounding box center [1247, 550] width 147 height 21
type input "LDSP / SPU"
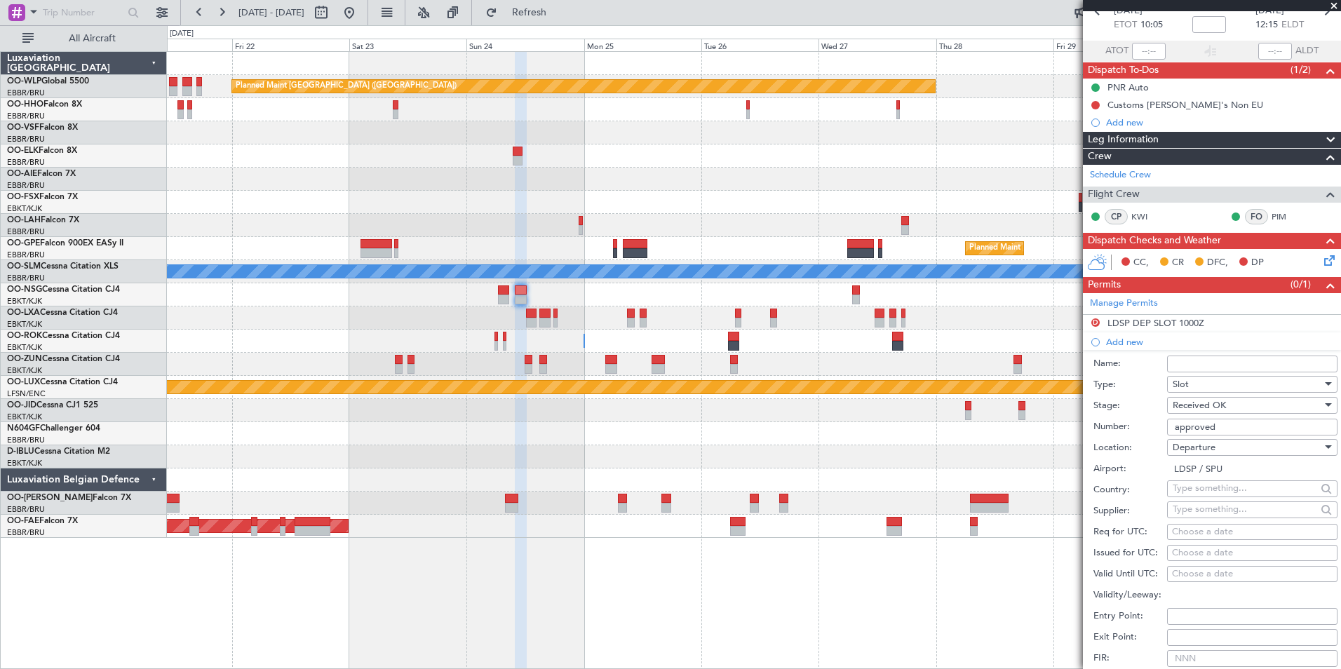
scroll to position [140, 0]
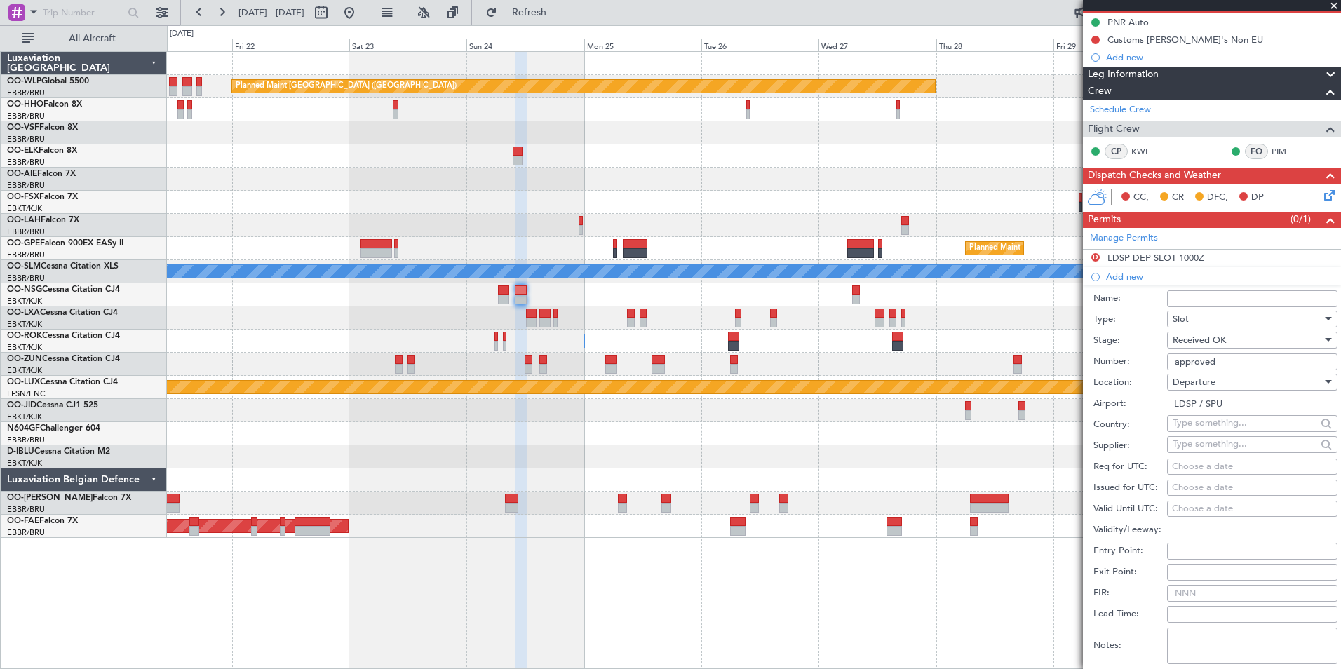
click at [1228, 468] on div "Choose a date" at bounding box center [1252, 467] width 161 height 14
select select "8"
select select "2025"
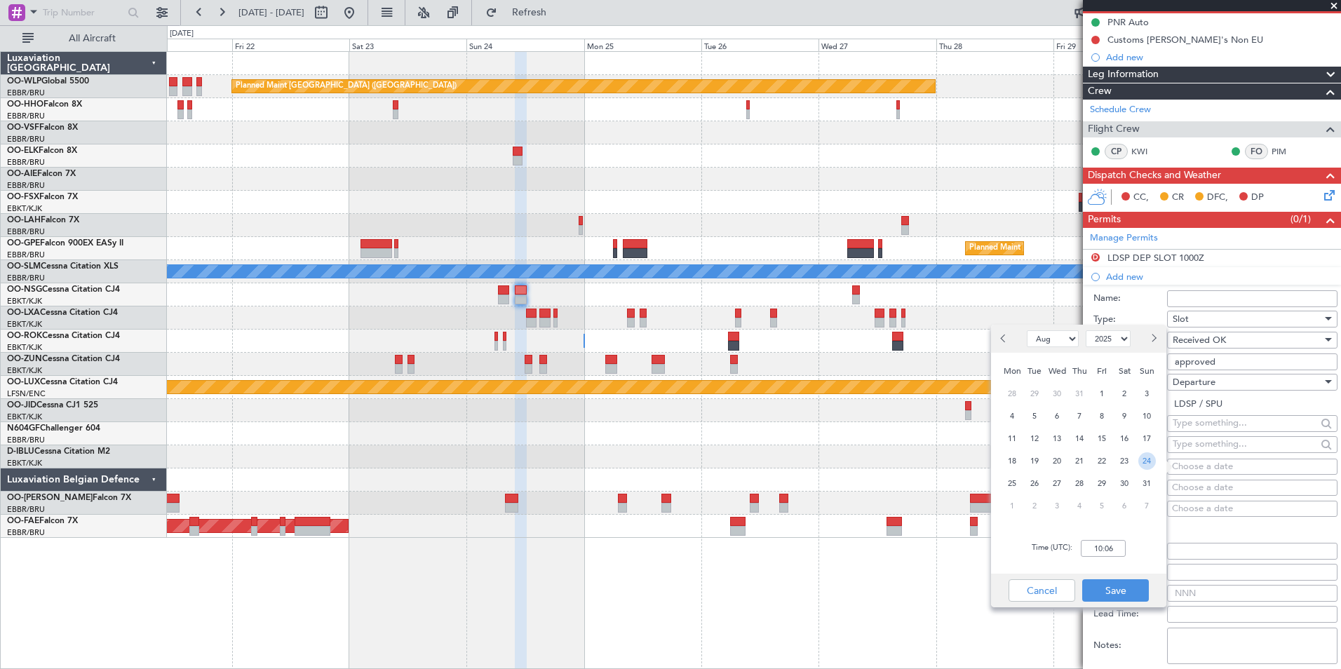
click at [1151, 463] on span "24" at bounding box center [1148, 461] width 18 height 18
click at [1108, 549] on input "00:00" at bounding box center [1103, 548] width 45 height 17
type input "17:00"
click at [1113, 584] on button "Save" at bounding box center [1115, 590] width 67 height 22
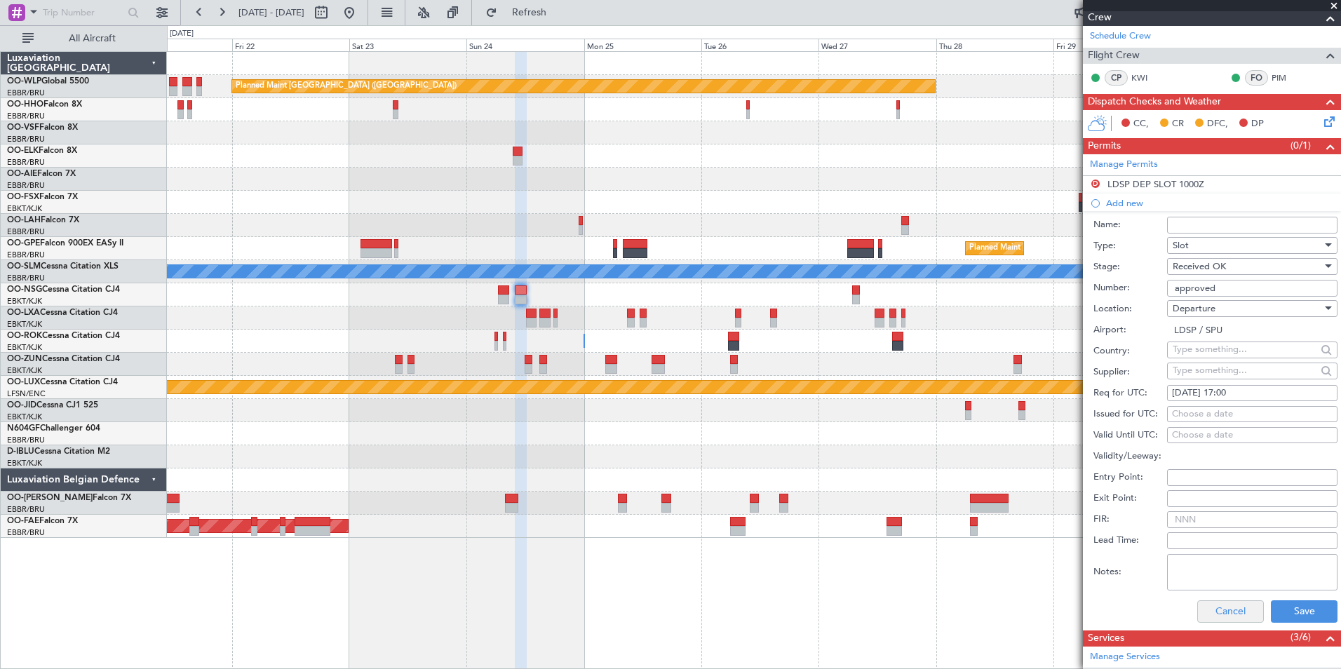
scroll to position [281, 0]
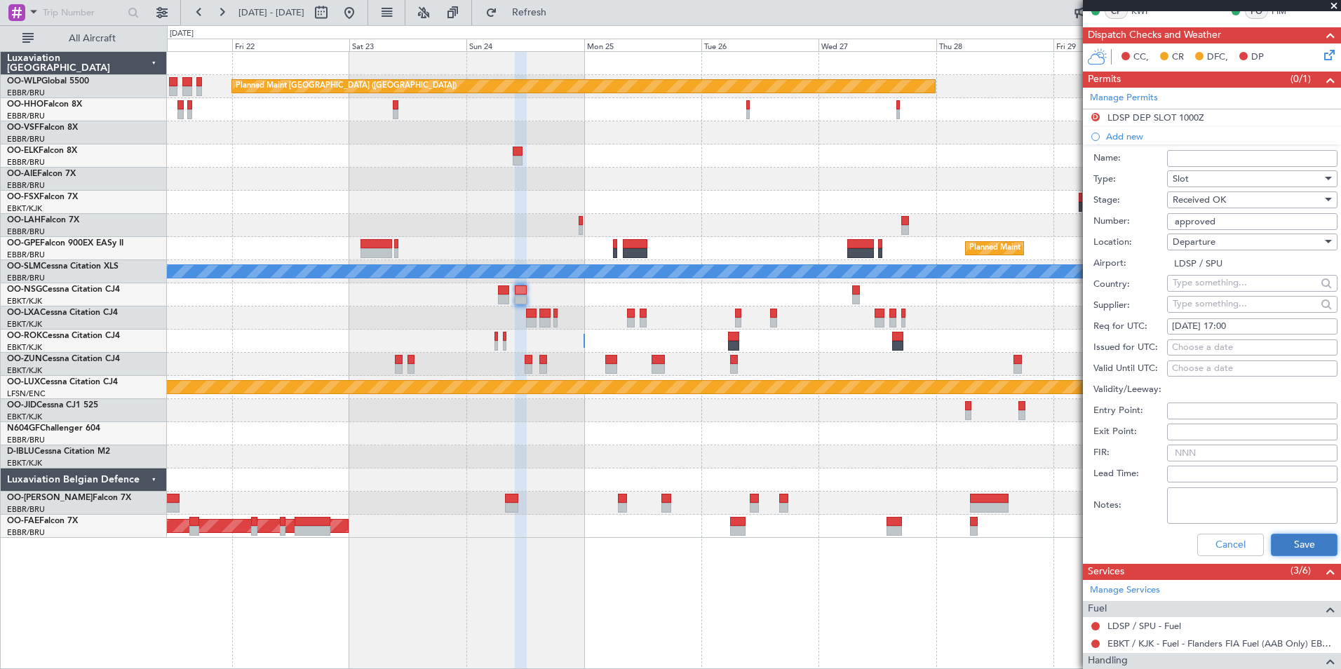
click at [1305, 549] on button "Save" at bounding box center [1304, 545] width 67 height 22
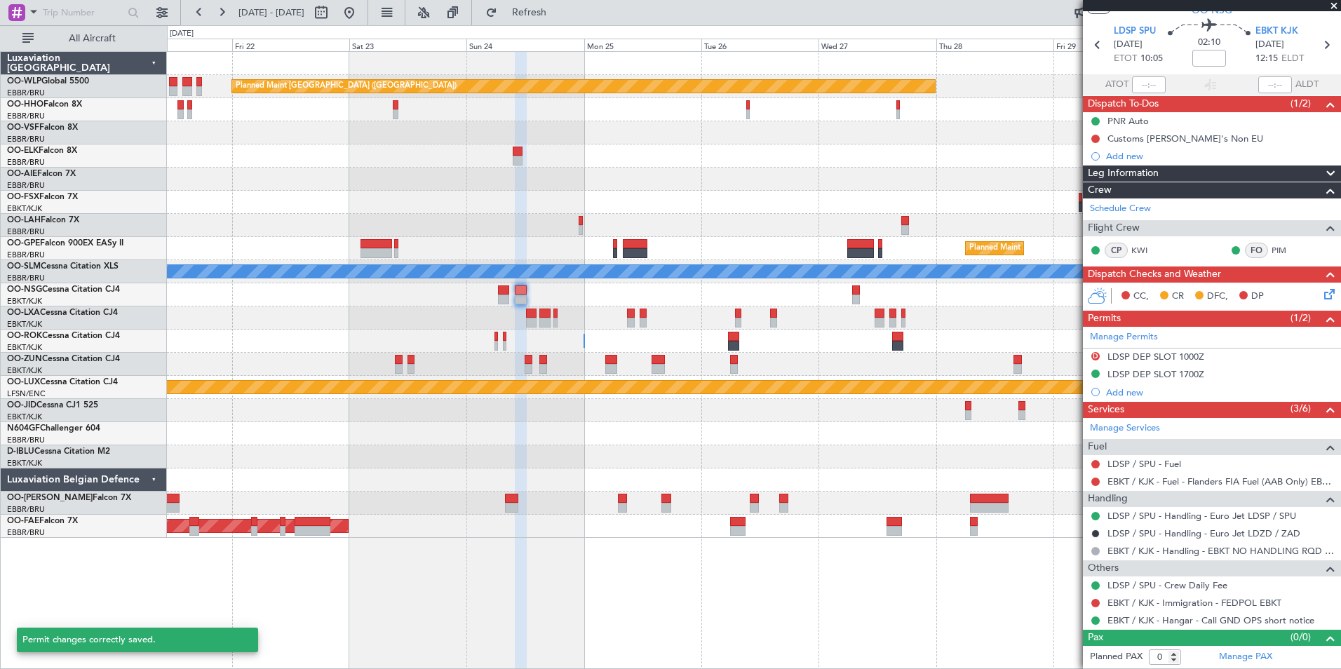
scroll to position [41, 0]
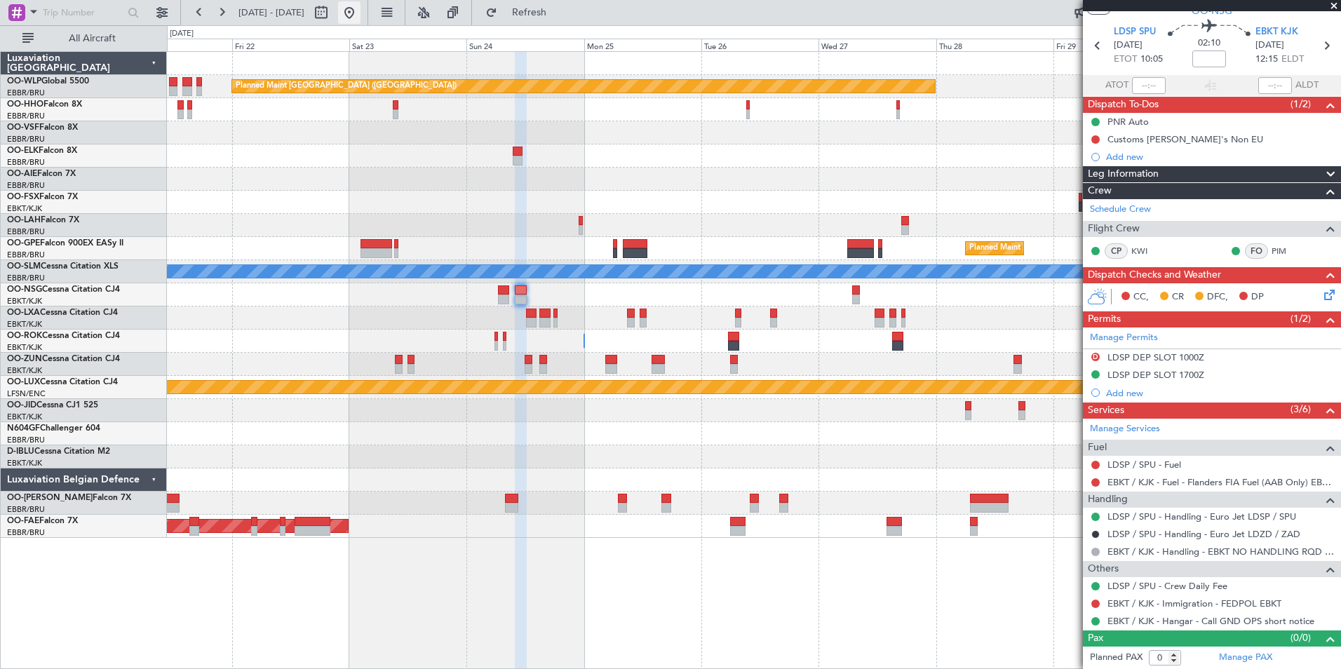
click at [361, 12] on button at bounding box center [349, 12] width 22 height 22
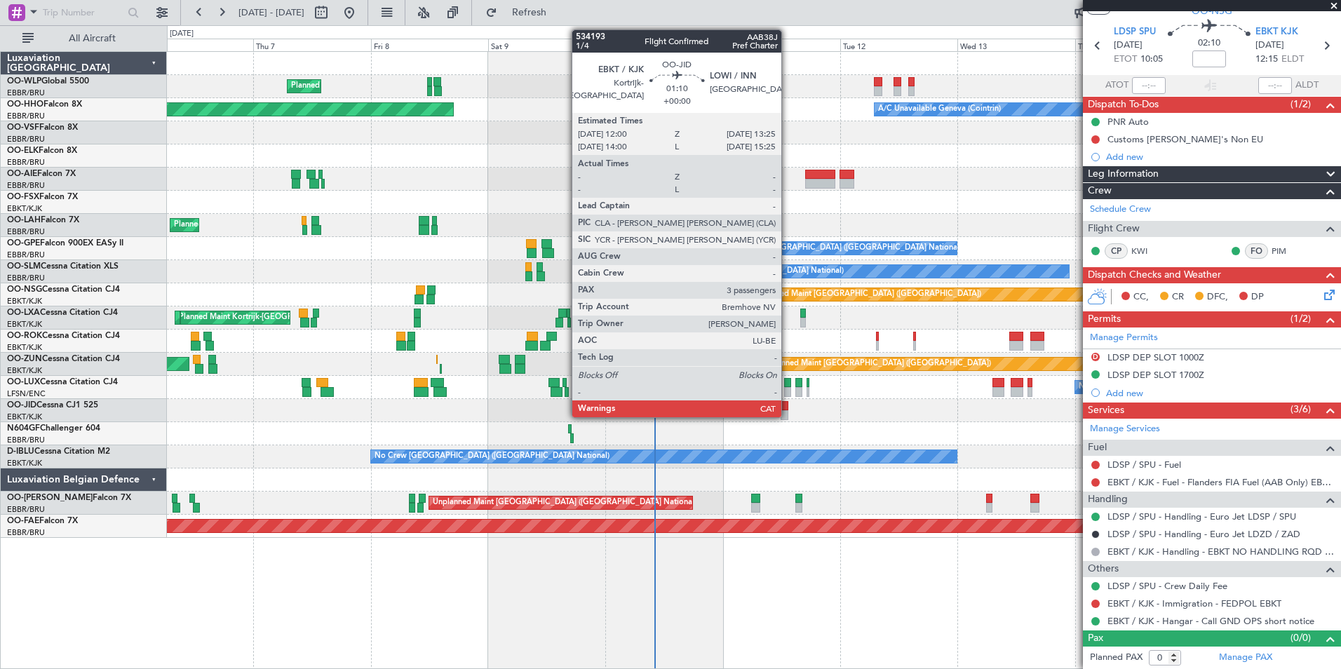
click at [788, 415] on div at bounding box center [784, 415] width 7 height 10
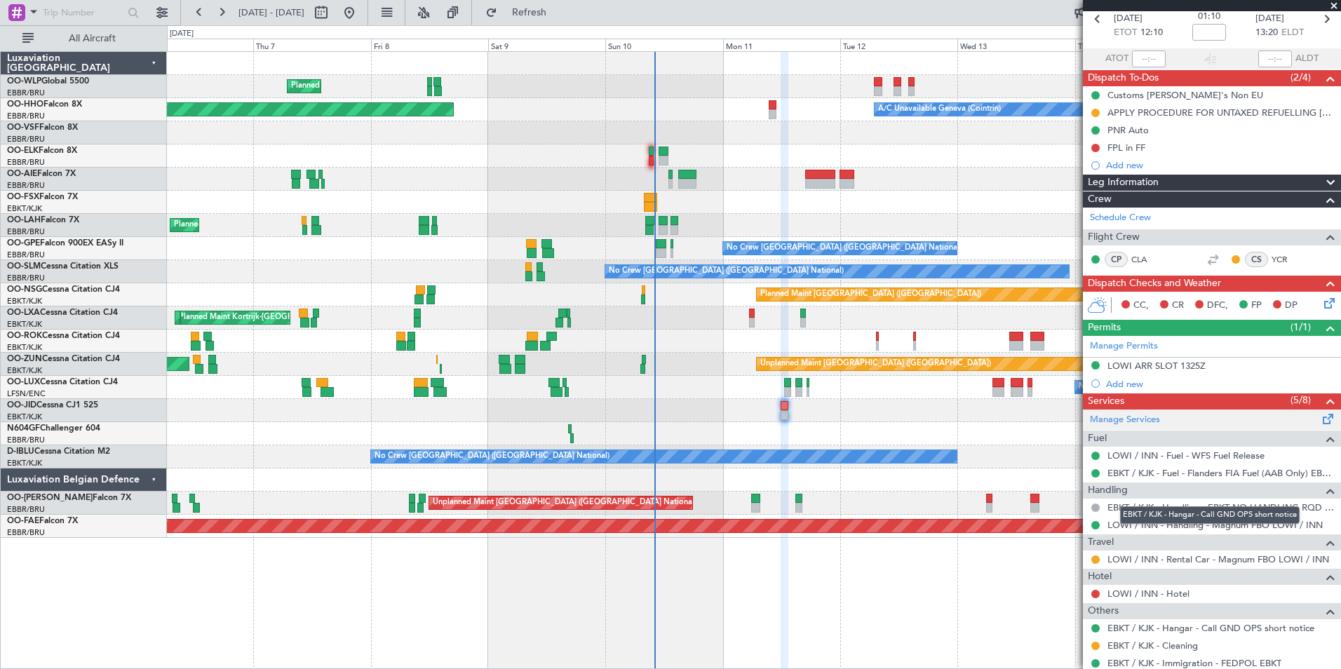
scroll to position [0, 0]
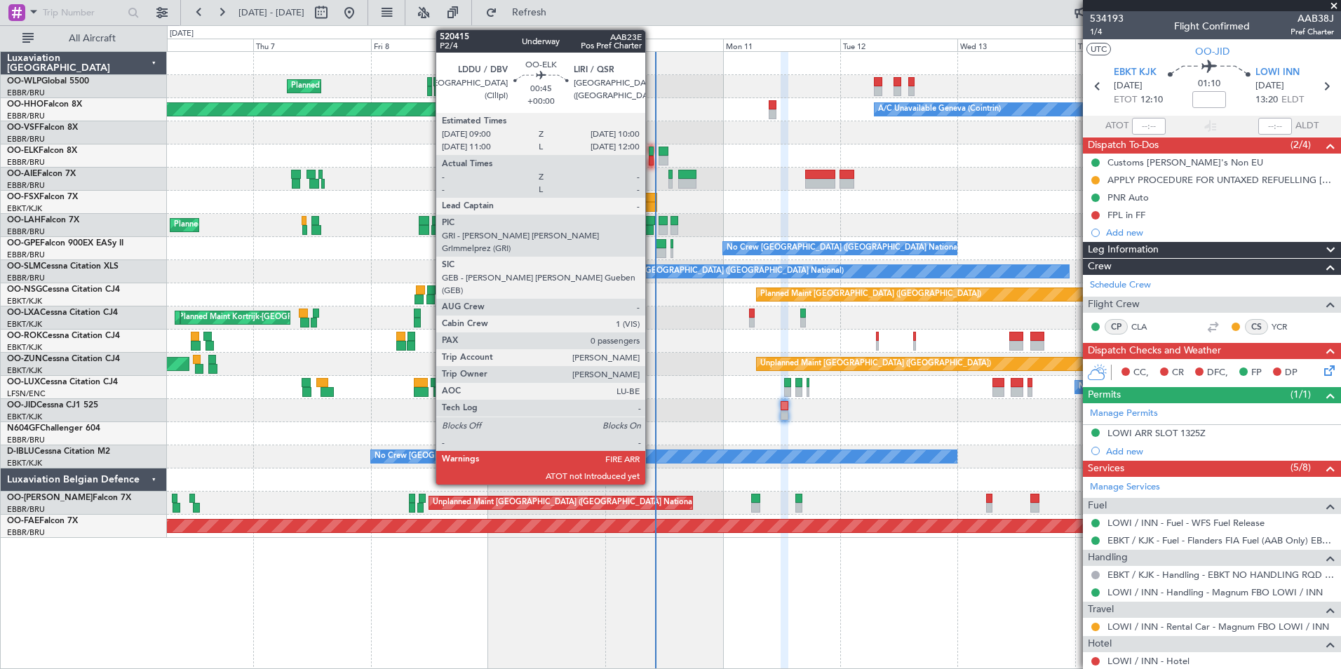
click at [652, 159] on div at bounding box center [651, 161] width 5 height 10
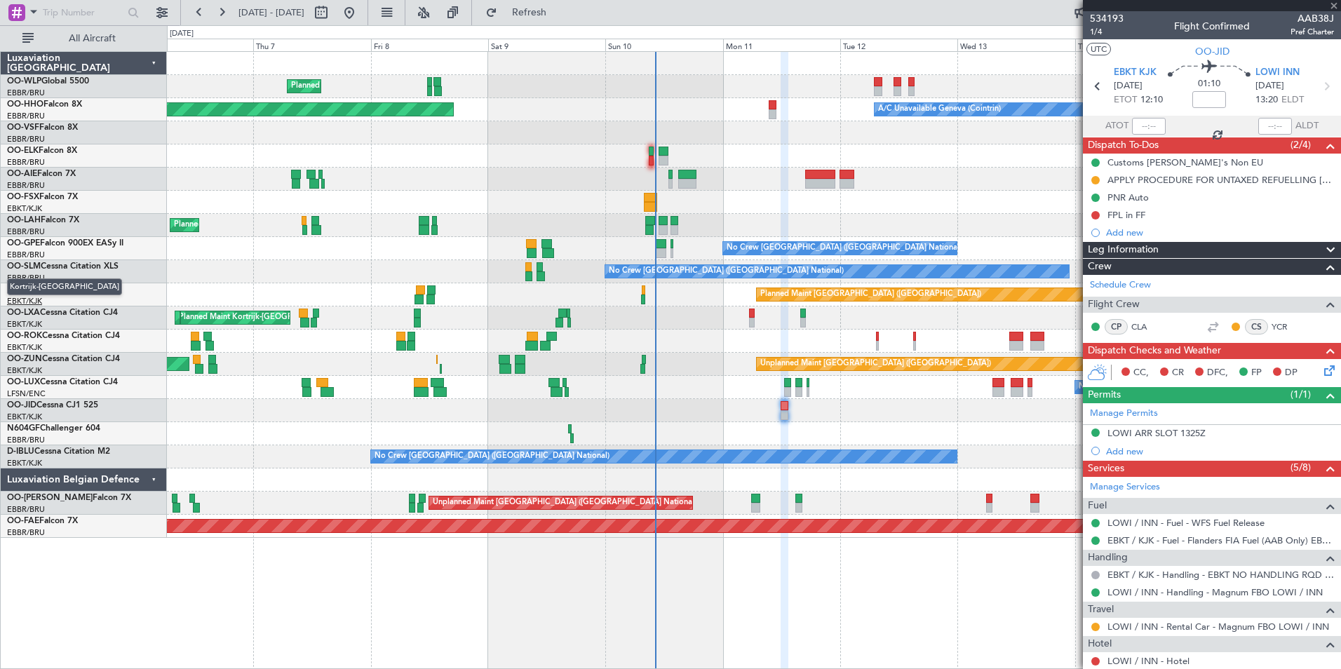
type input "0"
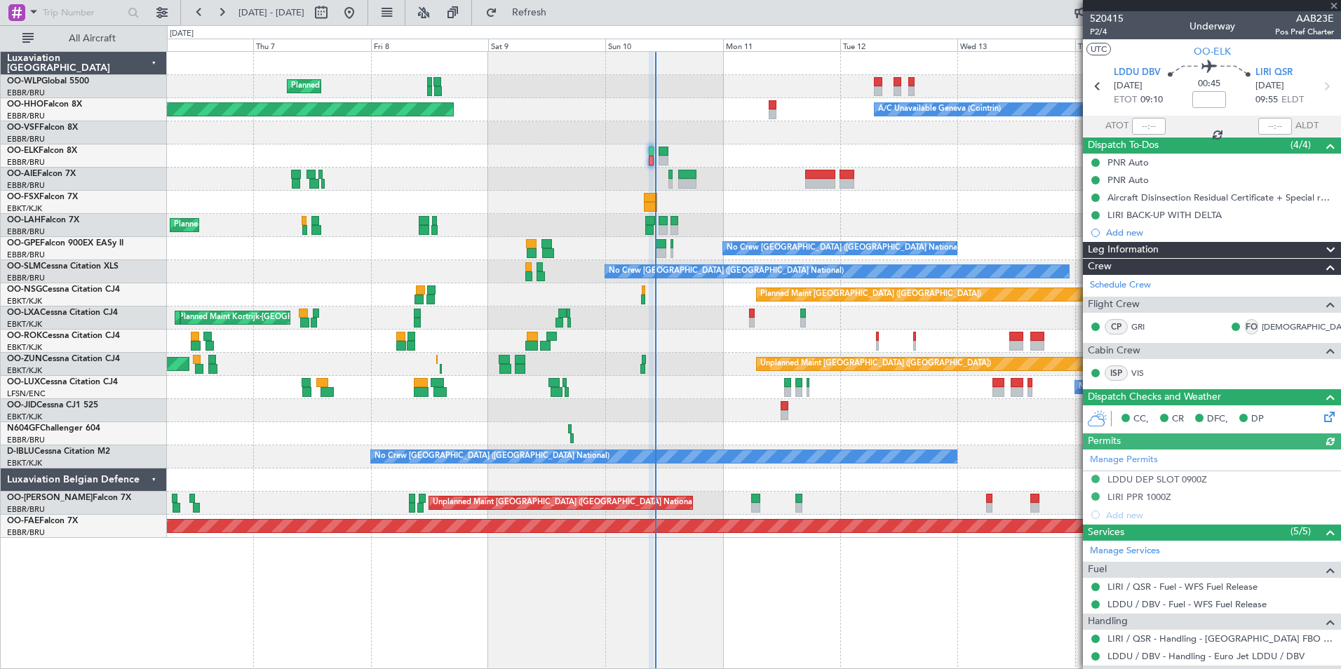
click at [1141, 109] on section "LDDU DBV [DATE] ETOT 09:10 00:45 LIRI QSR [DATE] 09:55 ELDT" at bounding box center [1212, 87] width 258 height 55
click at [1143, 128] on div at bounding box center [1149, 126] width 34 height 17
click at [1143, 128] on input "text" at bounding box center [1149, 126] width 34 height 17
click at [941, 176] on div at bounding box center [754, 179] width 1174 height 23
type input "10:08"
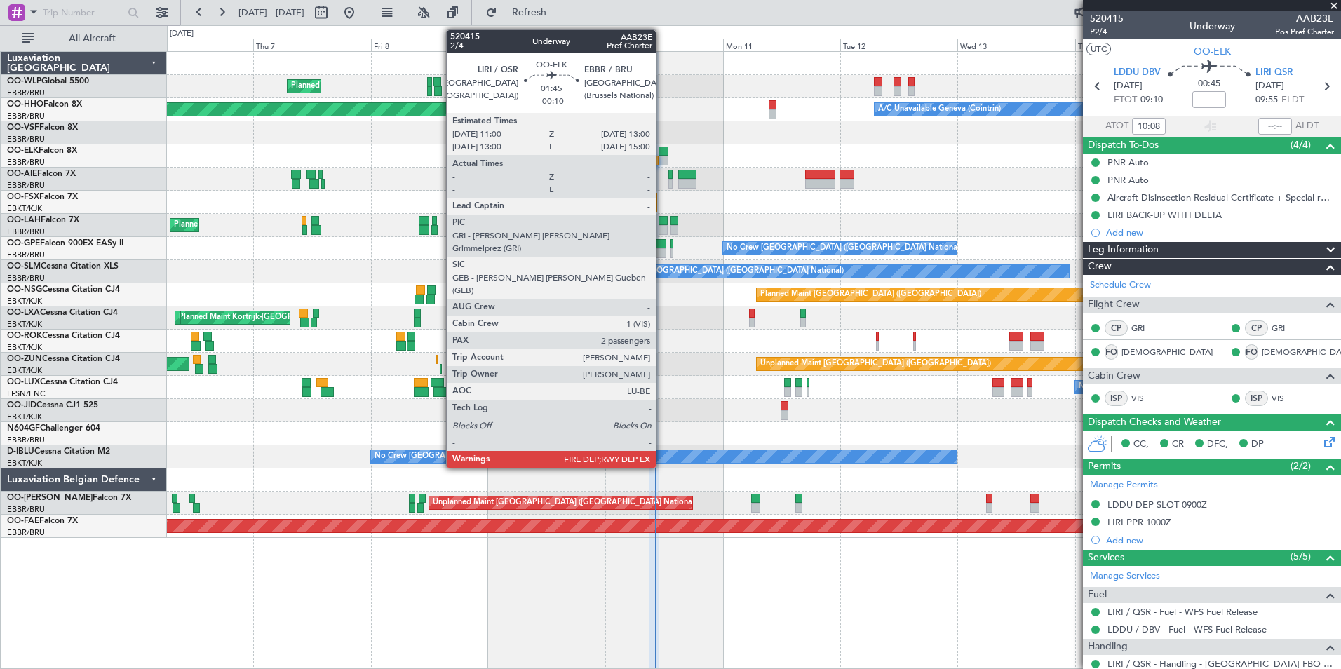
click at [662, 158] on div at bounding box center [664, 161] width 10 height 10
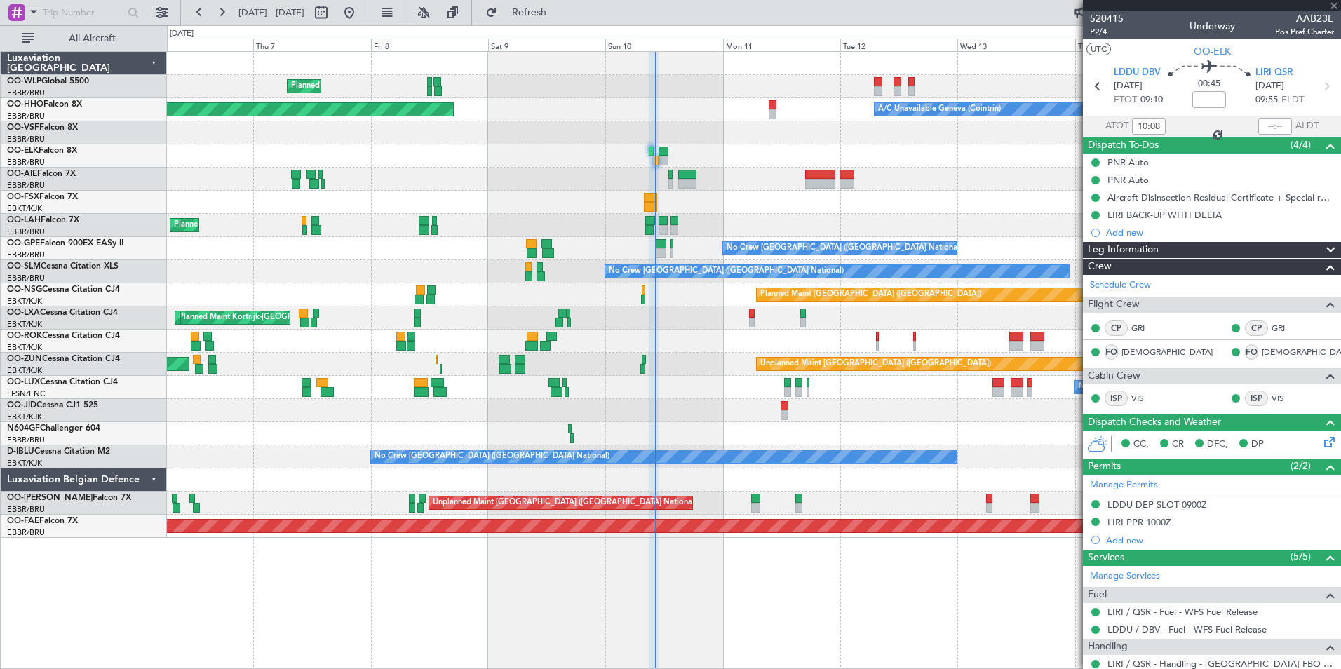
type input "-00:10"
type input "2"
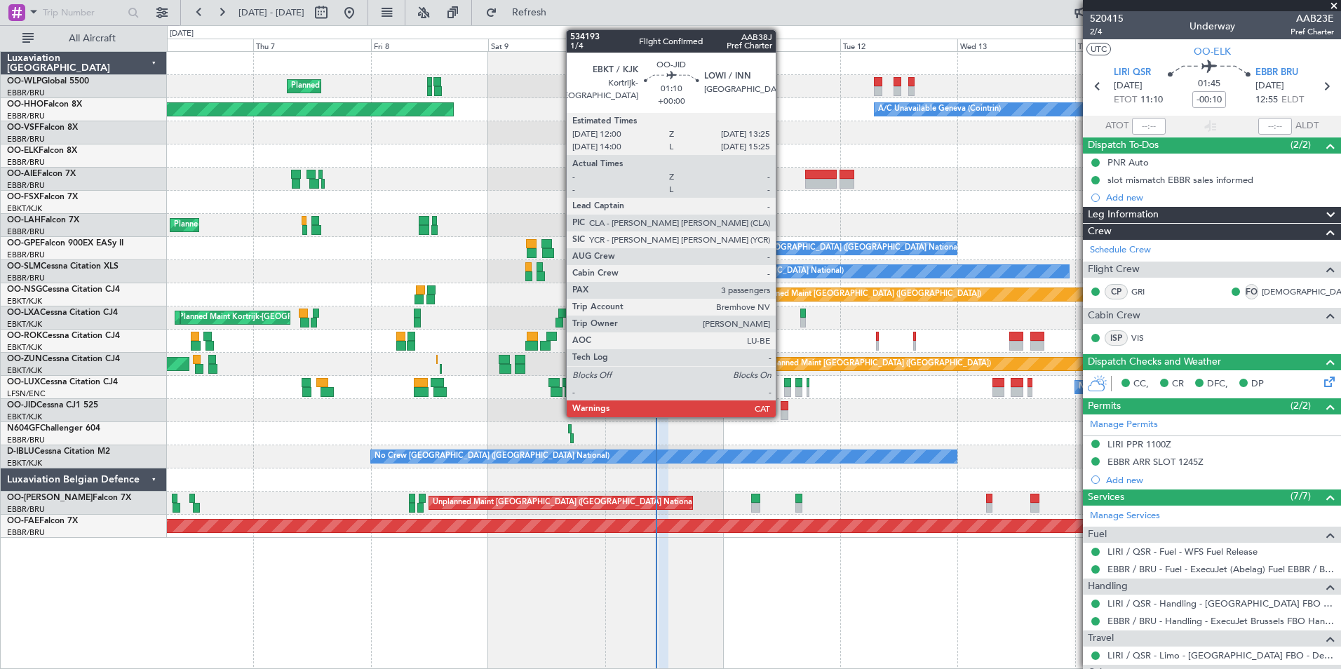
click at [782, 406] on div at bounding box center [784, 406] width 7 height 10
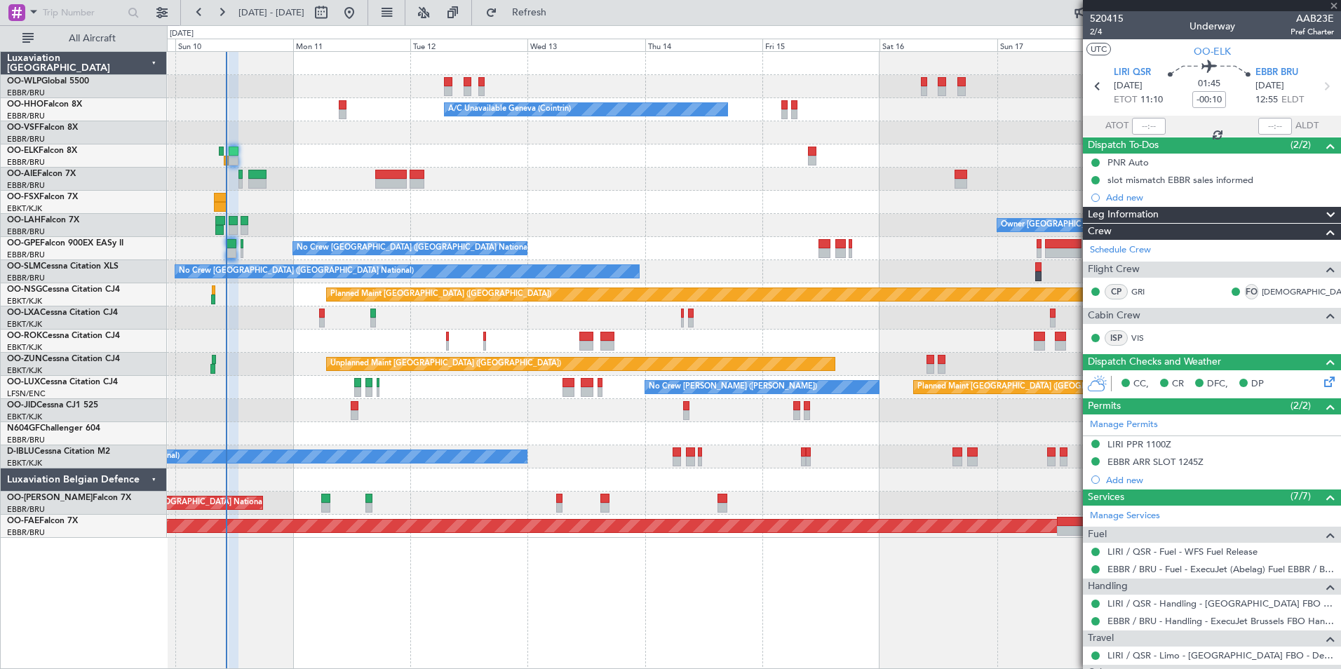
click at [385, 412] on div at bounding box center [754, 410] width 1174 height 23
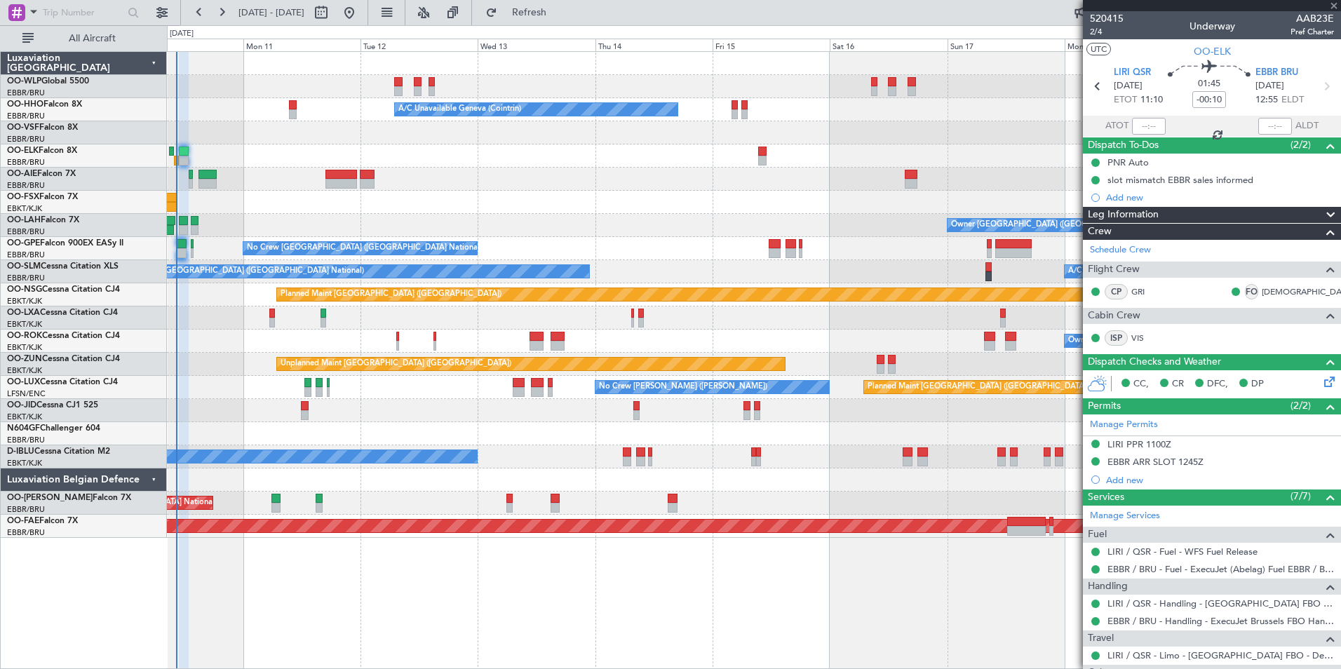
type input "3"
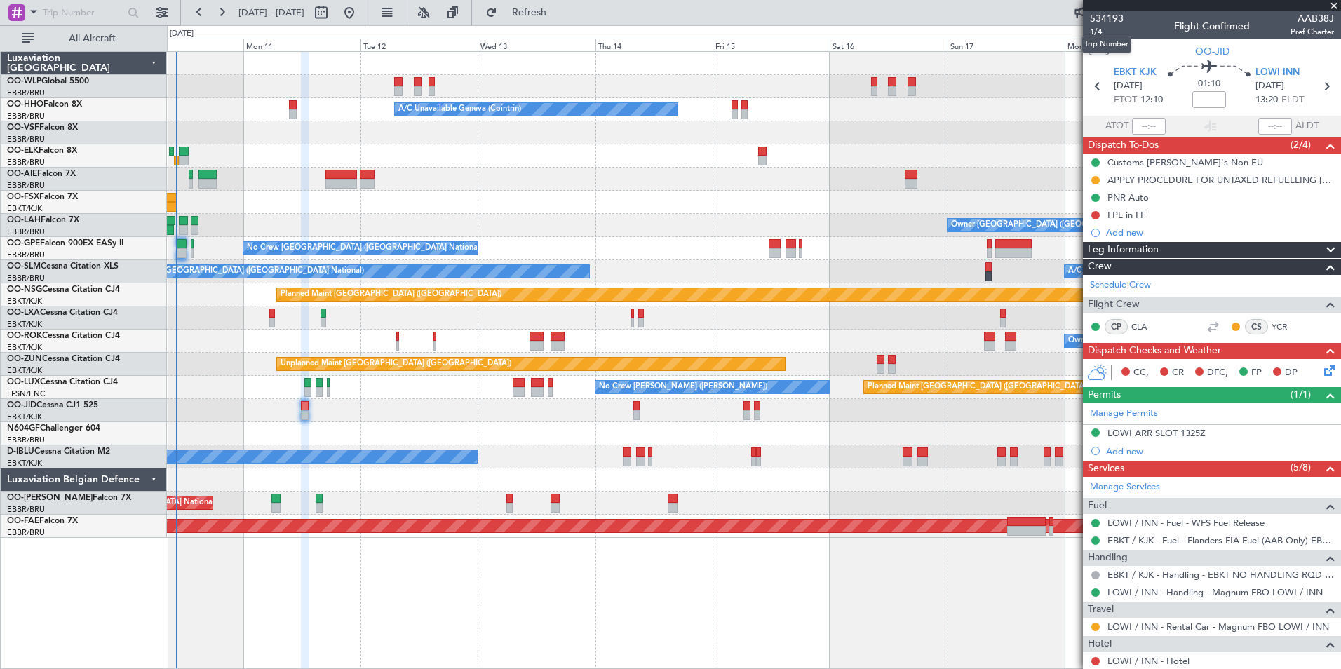
click at [1101, 31] on mat-tooltip-component "Trip Number" at bounding box center [1106, 44] width 69 height 37
click at [1099, 32] on span "1/4" at bounding box center [1107, 32] width 34 height 12
click at [1211, 102] on input at bounding box center [1210, 99] width 34 height 17
click at [807, 116] on div "A/C Unavailable Geneva (Cointrin) Planned Maint Geneva ([GEOGRAPHIC_DATA])" at bounding box center [754, 109] width 1174 height 23
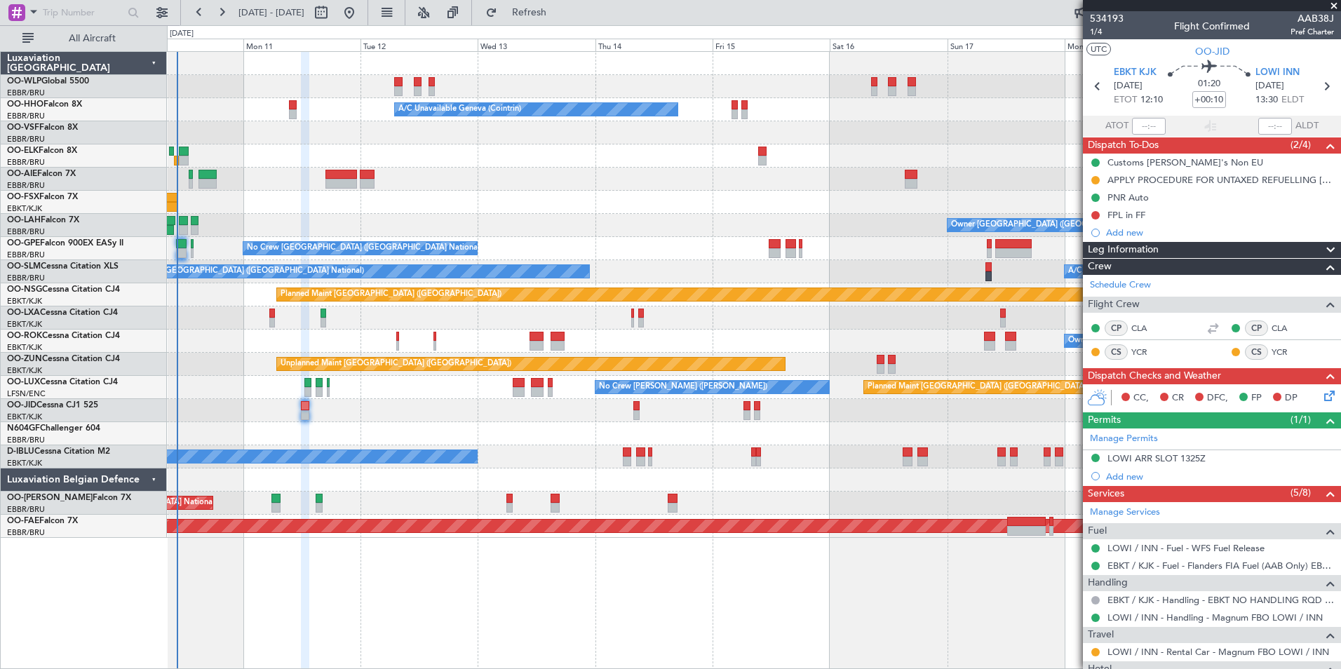
click at [1322, 394] on icon at bounding box center [1327, 393] width 11 height 11
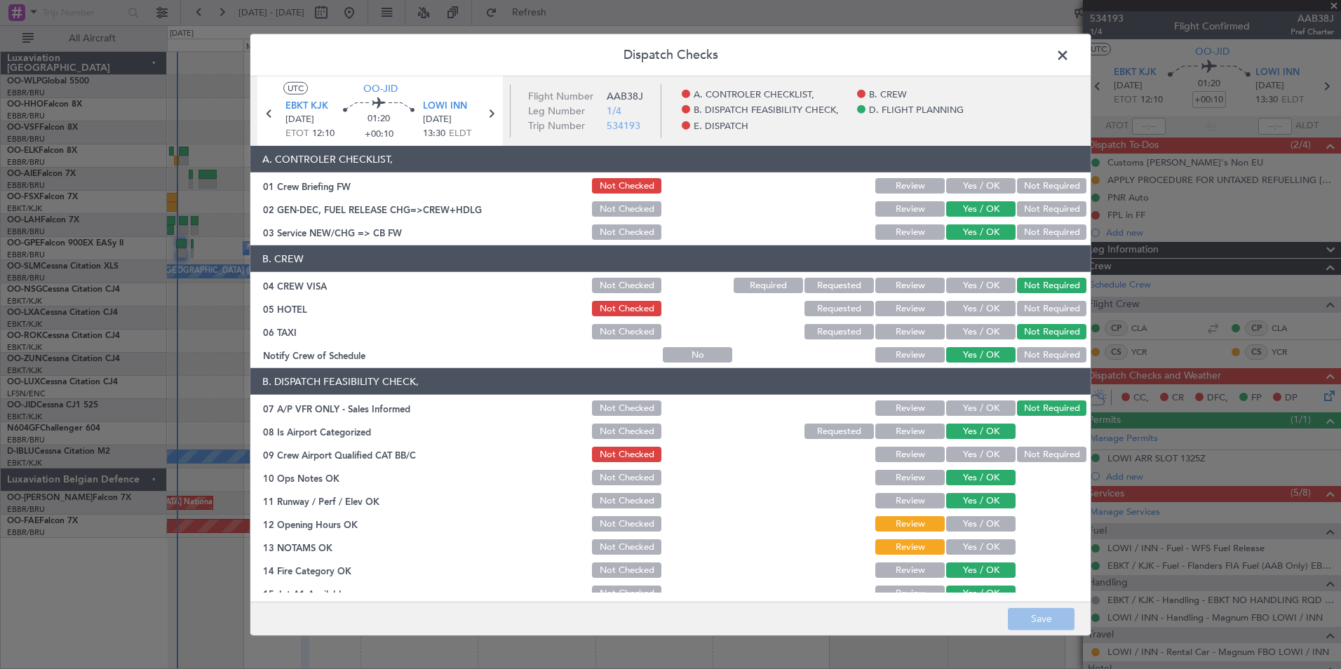
click at [967, 186] on button "Yes / OK" at bounding box center [980, 185] width 69 height 15
click at [973, 444] on section "B. DISPATCH FEASIBILITY CHECK, 07 A/P VFR ONLY - Sales Informed Not Checked Rev…" at bounding box center [670, 520] width 840 height 304
click at [974, 455] on button "Yes / OK" at bounding box center [980, 454] width 69 height 15
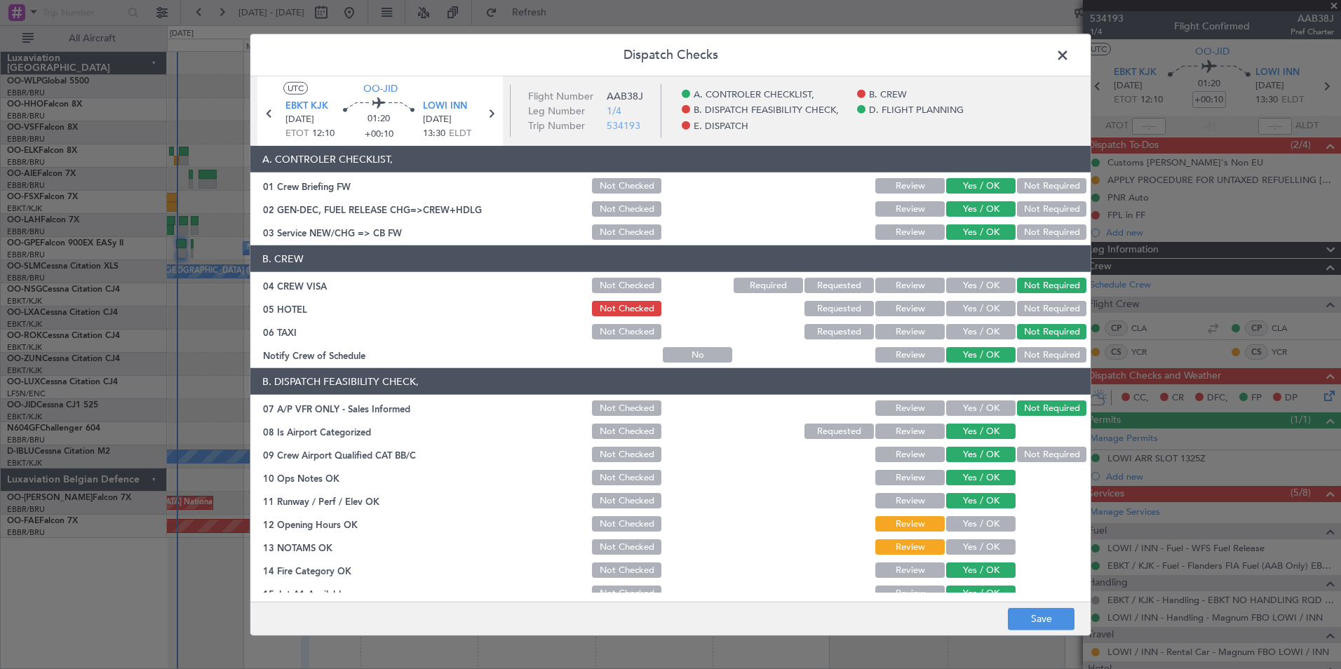
click at [979, 525] on button "Yes / OK" at bounding box center [980, 523] width 69 height 15
click at [974, 547] on button "Yes / OK" at bounding box center [980, 546] width 69 height 15
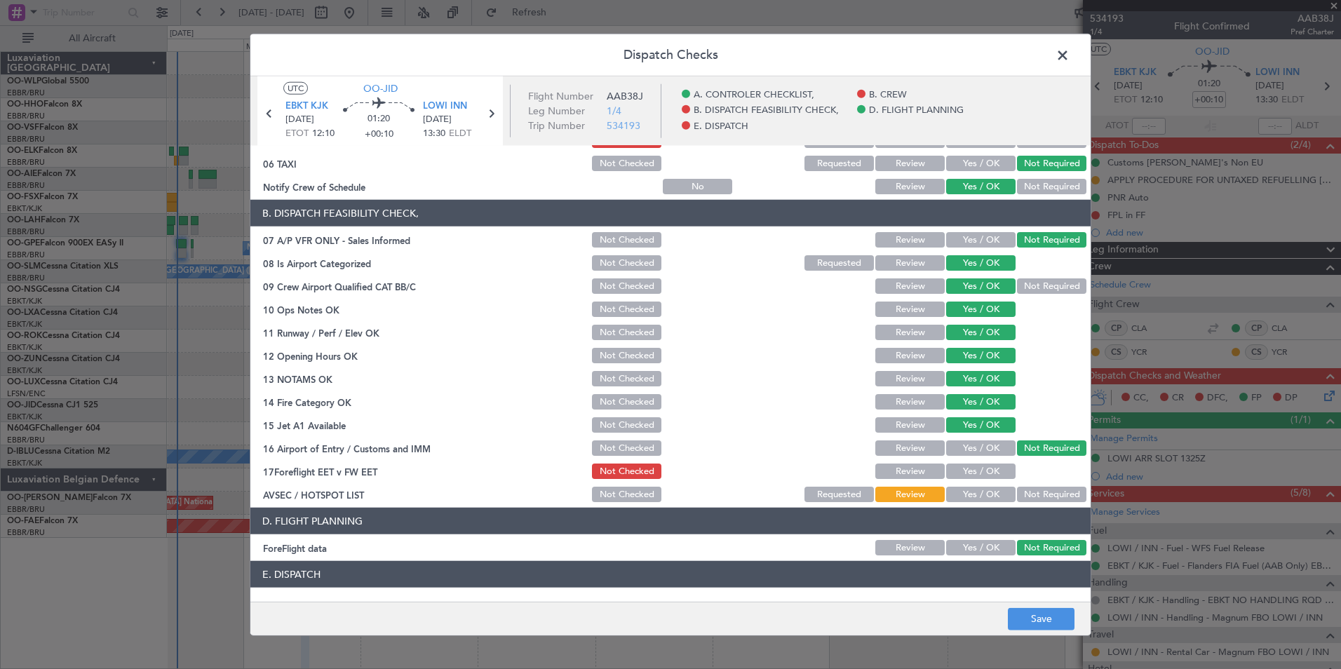
scroll to position [260, 0]
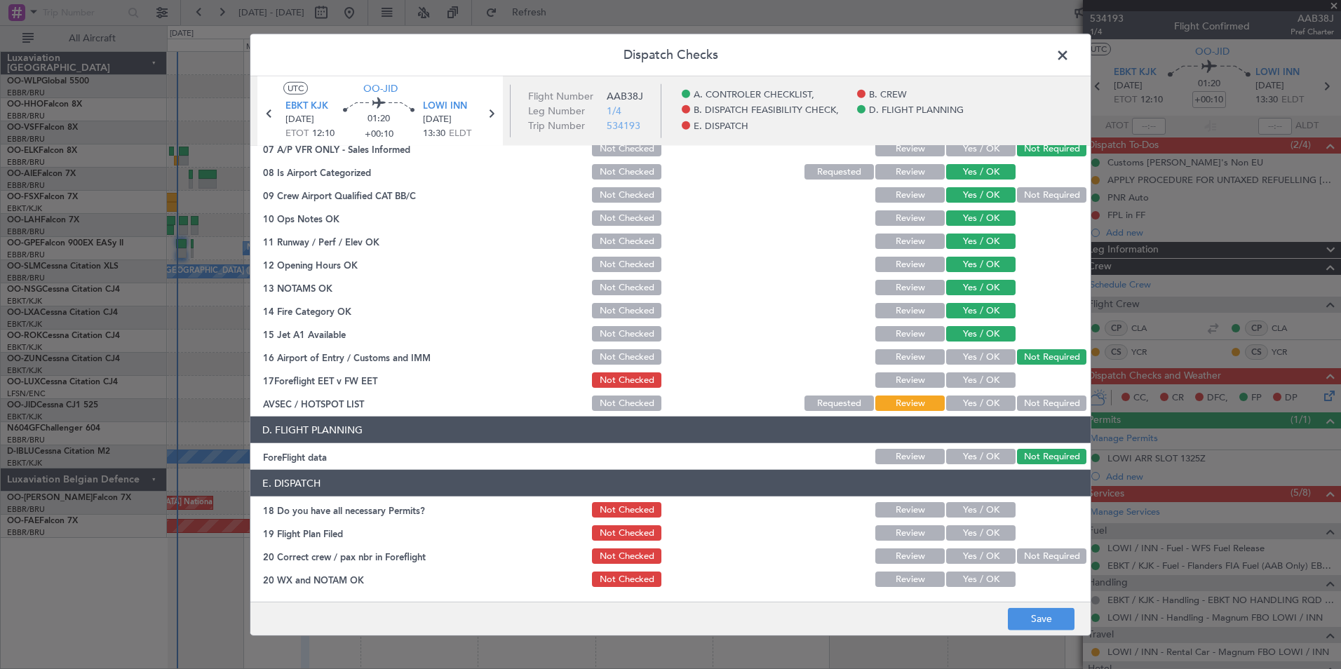
drag, startPoint x: 973, startPoint y: 375, endPoint x: 1005, endPoint y: 383, distance: 32.5
click at [975, 375] on button "Yes / OK" at bounding box center [980, 380] width 69 height 15
click at [1060, 394] on div "Not Required" at bounding box center [1050, 404] width 71 height 20
click at [1047, 408] on button "Not Required" at bounding box center [1051, 403] width 69 height 15
click at [954, 517] on section "E. DISPATCH 18 Do you have all necessary Permits? Not Checked Review Yes / OK 1…" at bounding box center [670, 529] width 840 height 119
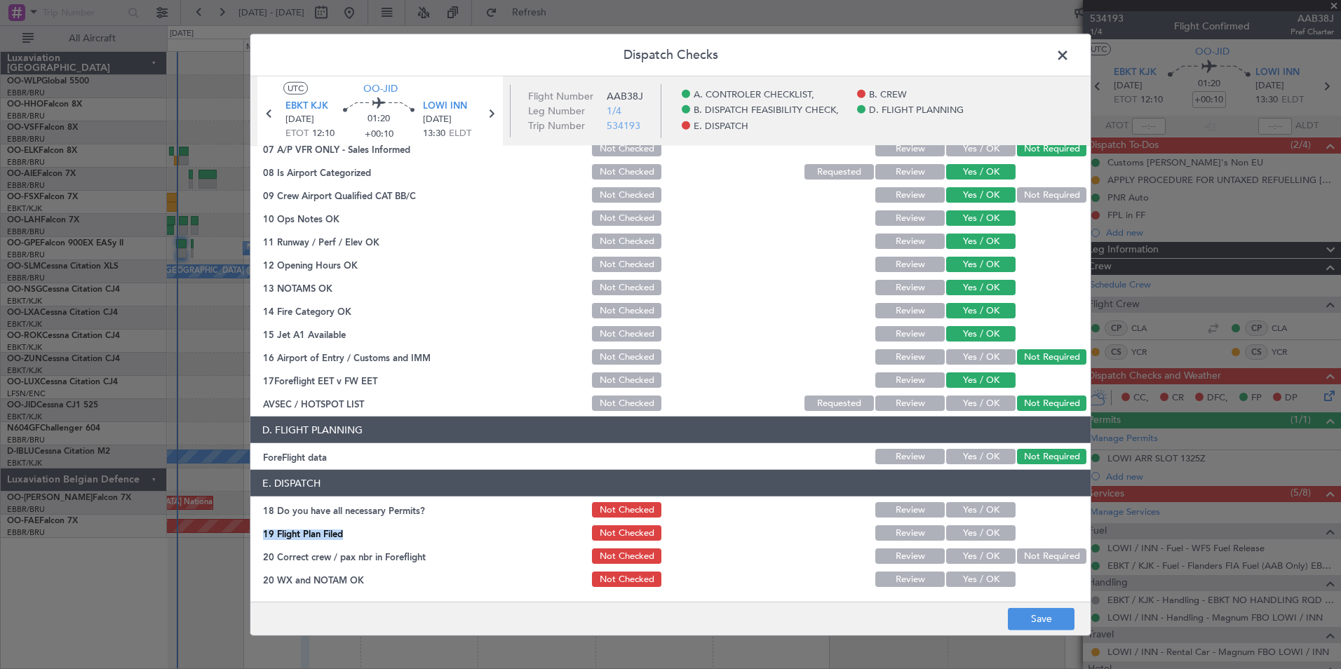
drag, startPoint x: 954, startPoint y: 517, endPoint x: 960, endPoint y: 512, distance: 7.5
click at [960, 512] on button "Yes / OK" at bounding box center [980, 509] width 69 height 15
click at [963, 537] on button "Yes / OK" at bounding box center [980, 532] width 69 height 15
click at [961, 552] on button "Yes / OK" at bounding box center [980, 556] width 69 height 15
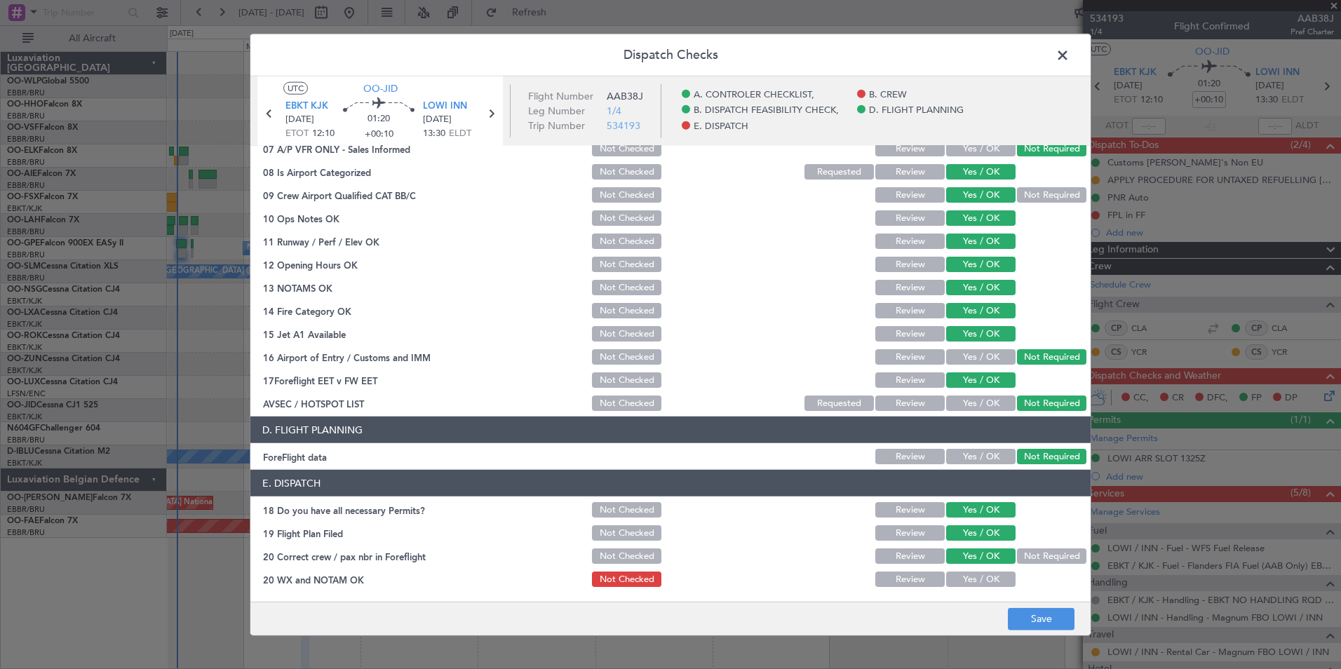
drag, startPoint x: 973, startPoint y: 594, endPoint x: 978, endPoint y: 582, distance: 12.9
click at [973, 589] on main "UTC OO-JID EBKT KJK [DATE] ETOT 12:10 01:20 +00:10 LOWI INN [DATE] 13:30 ELDT F…" at bounding box center [670, 341] width 840 height 531
click at [979, 579] on button "Yes / OK" at bounding box center [980, 579] width 69 height 15
click at [1045, 632] on footer "Save" at bounding box center [670, 618] width 840 height 34
click at [1045, 629] on button "Save" at bounding box center [1041, 619] width 67 height 22
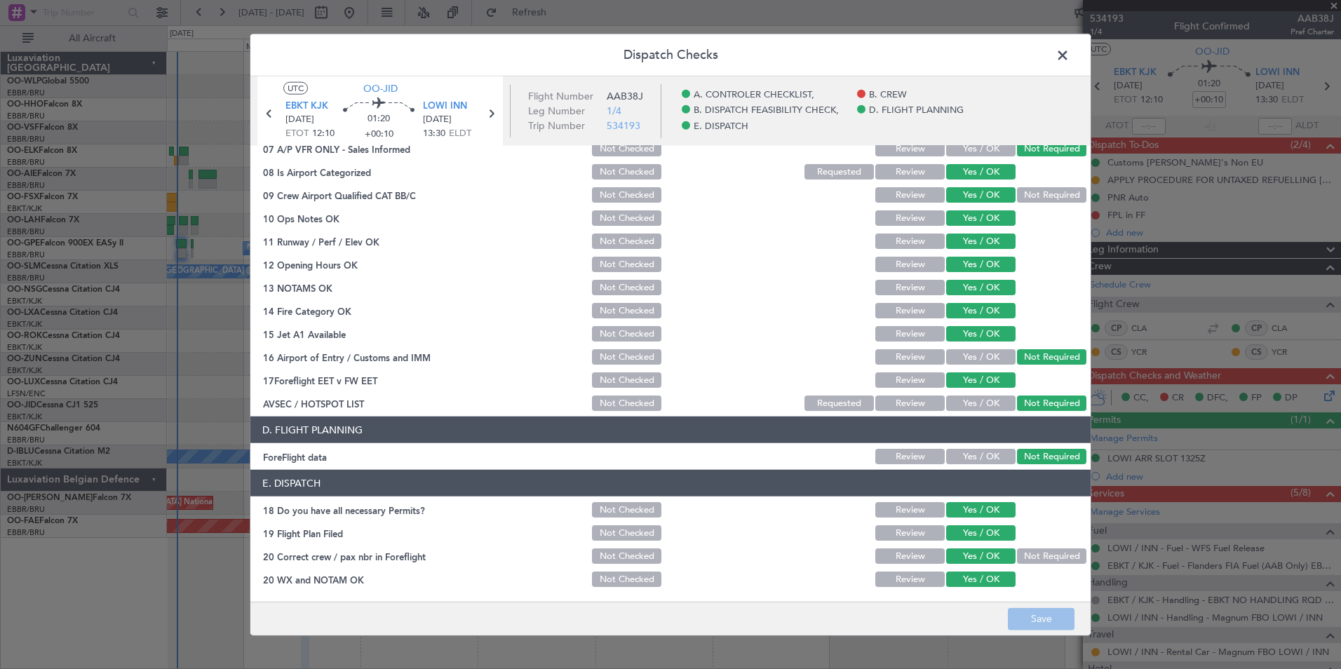
click at [1070, 60] on span at bounding box center [1070, 59] width 0 height 28
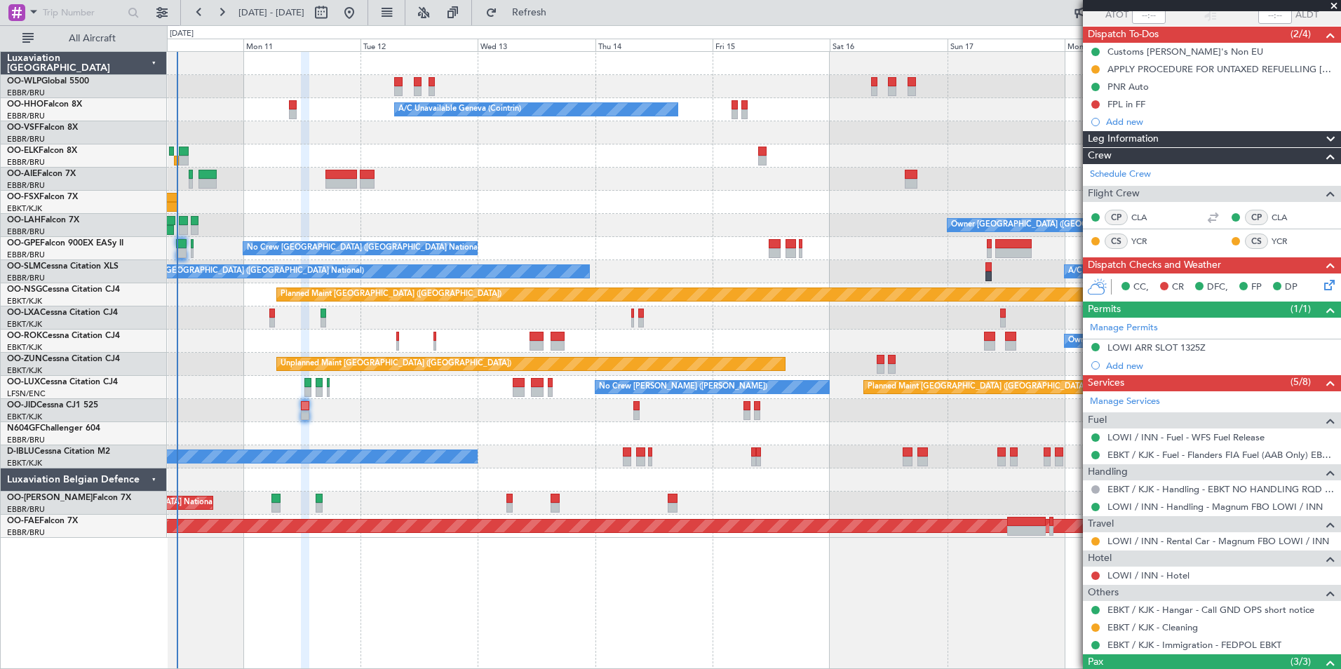
scroll to position [229, 0]
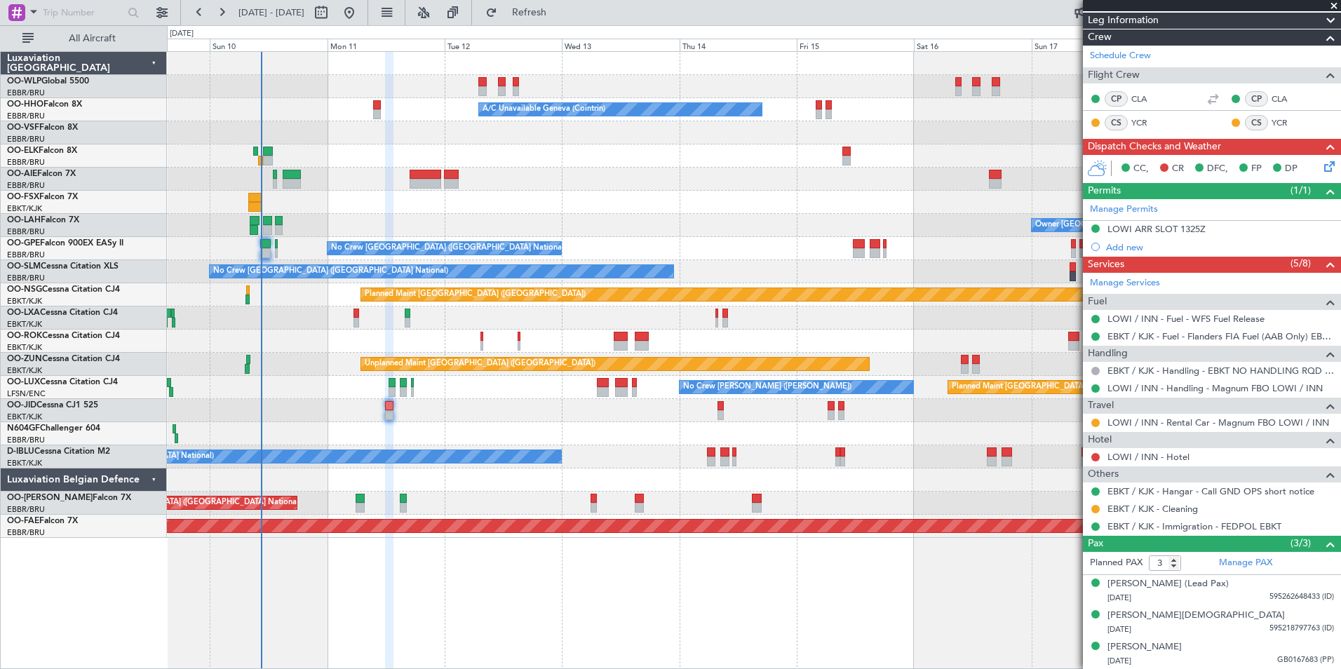
click at [302, 210] on div at bounding box center [754, 202] width 1174 height 23
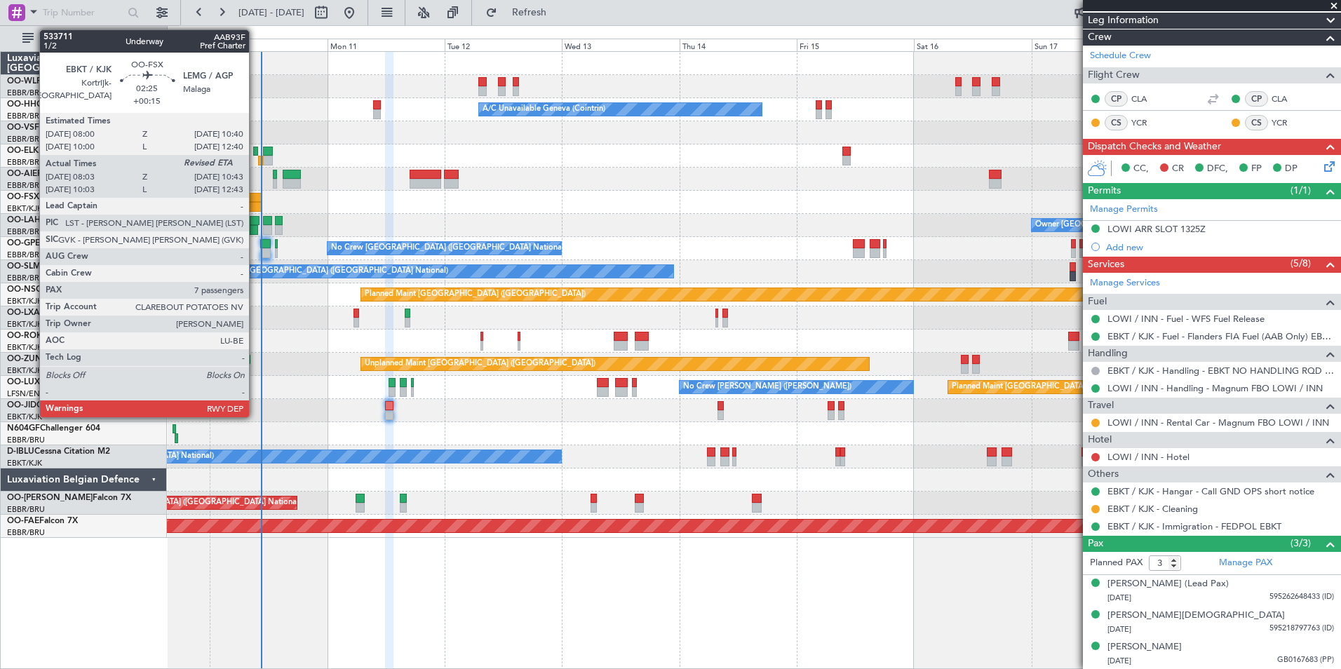
click at [255, 204] on div at bounding box center [254, 207] width 13 height 10
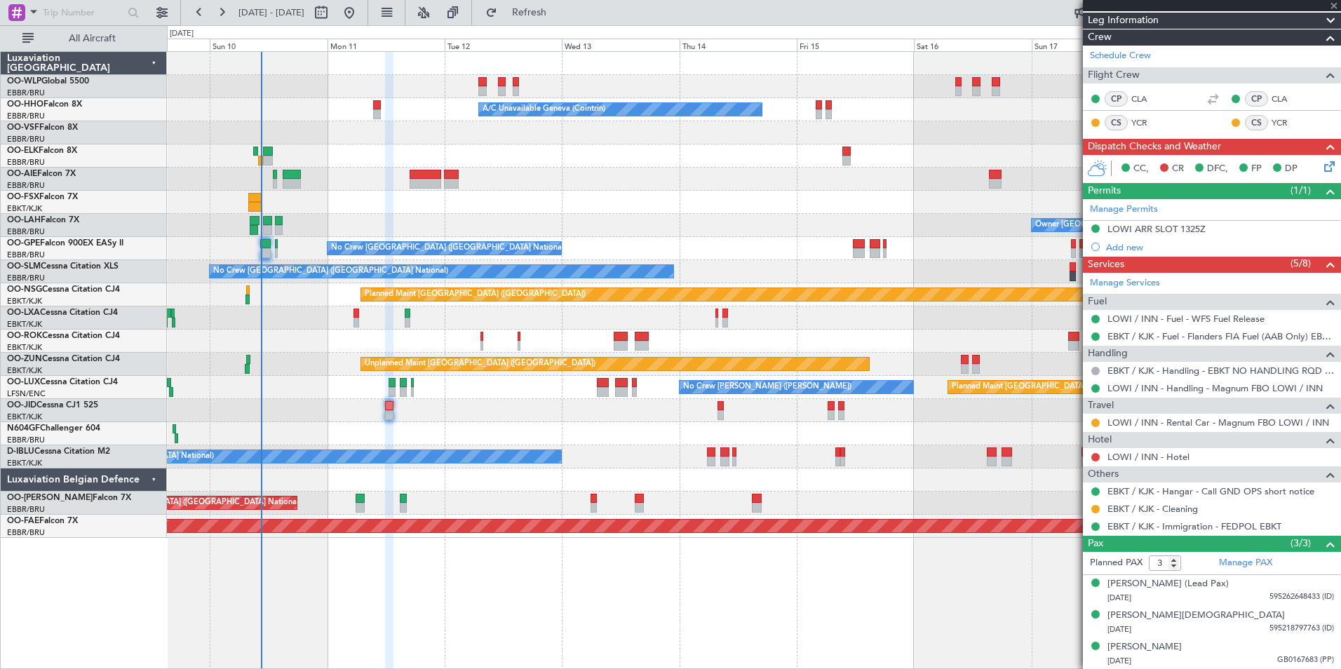
type input "+00:15"
type input "08:13"
type input "7"
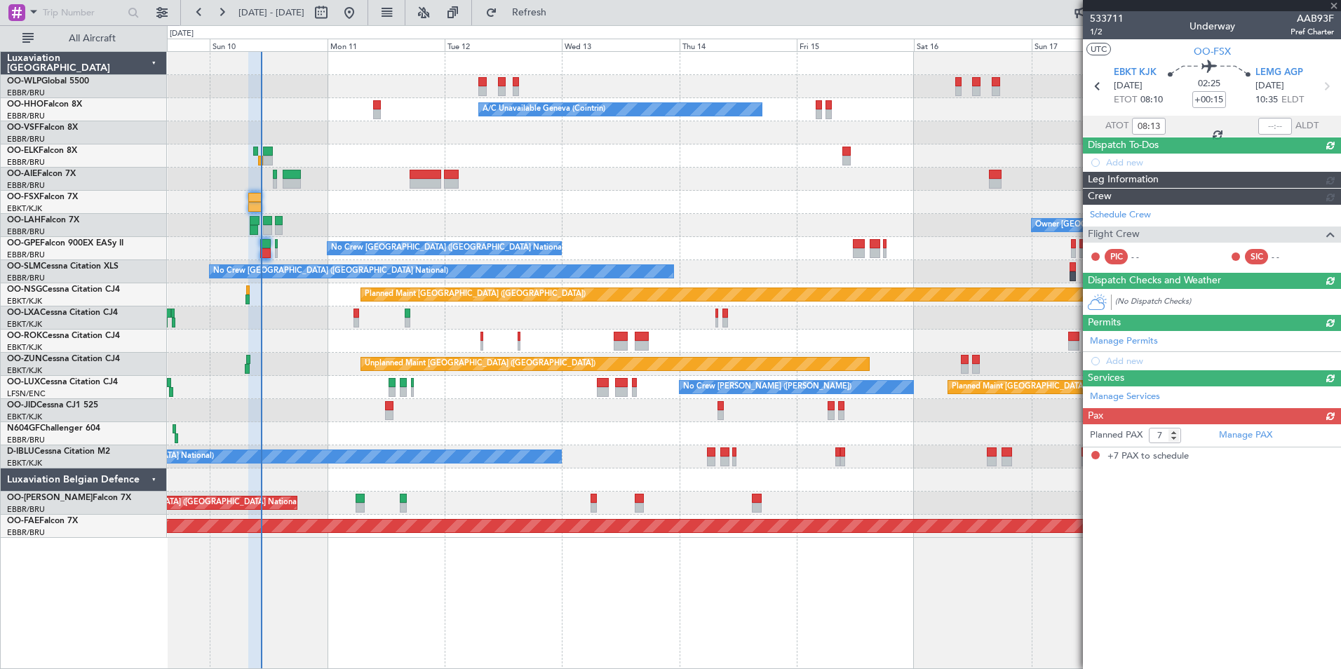
scroll to position [0, 0]
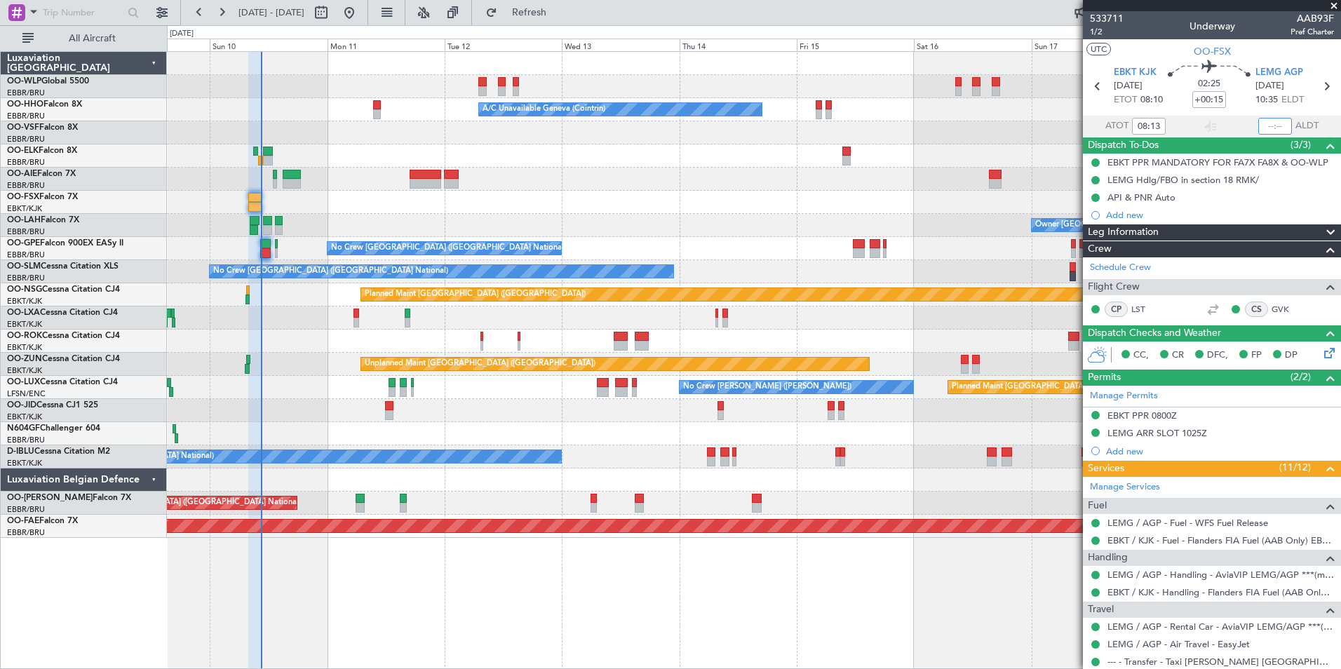
click at [1271, 125] on input "text" at bounding box center [1276, 126] width 34 height 17
click at [1040, 132] on div at bounding box center [754, 132] width 1174 height 23
type input "10:24"
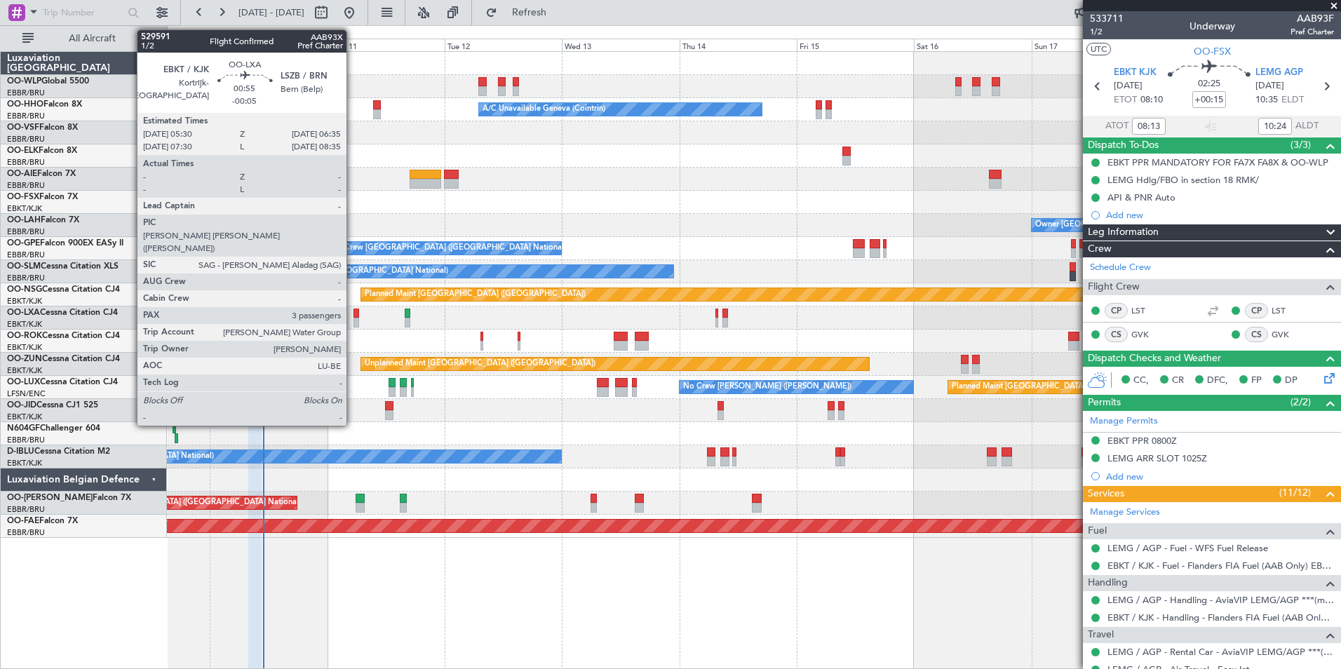
click at [354, 314] on div at bounding box center [357, 314] width 6 height 10
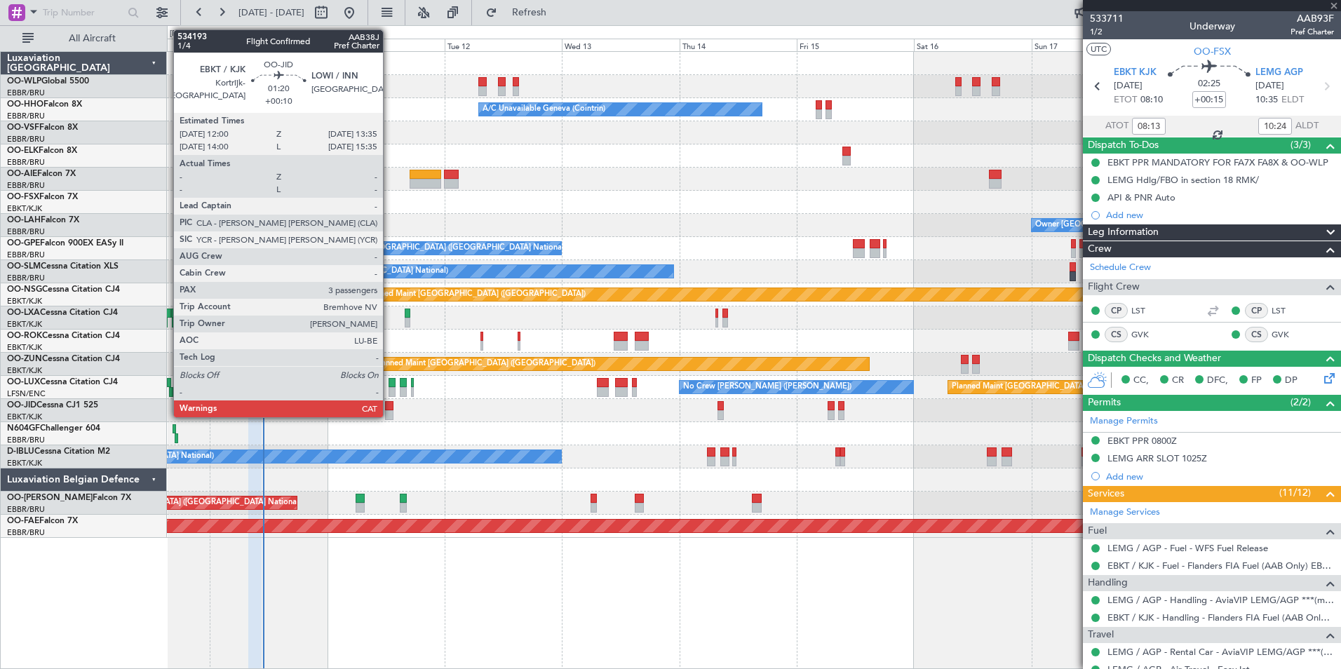
click at [389, 416] on div at bounding box center [389, 415] width 8 height 10
type input "-00:05"
type input "3"
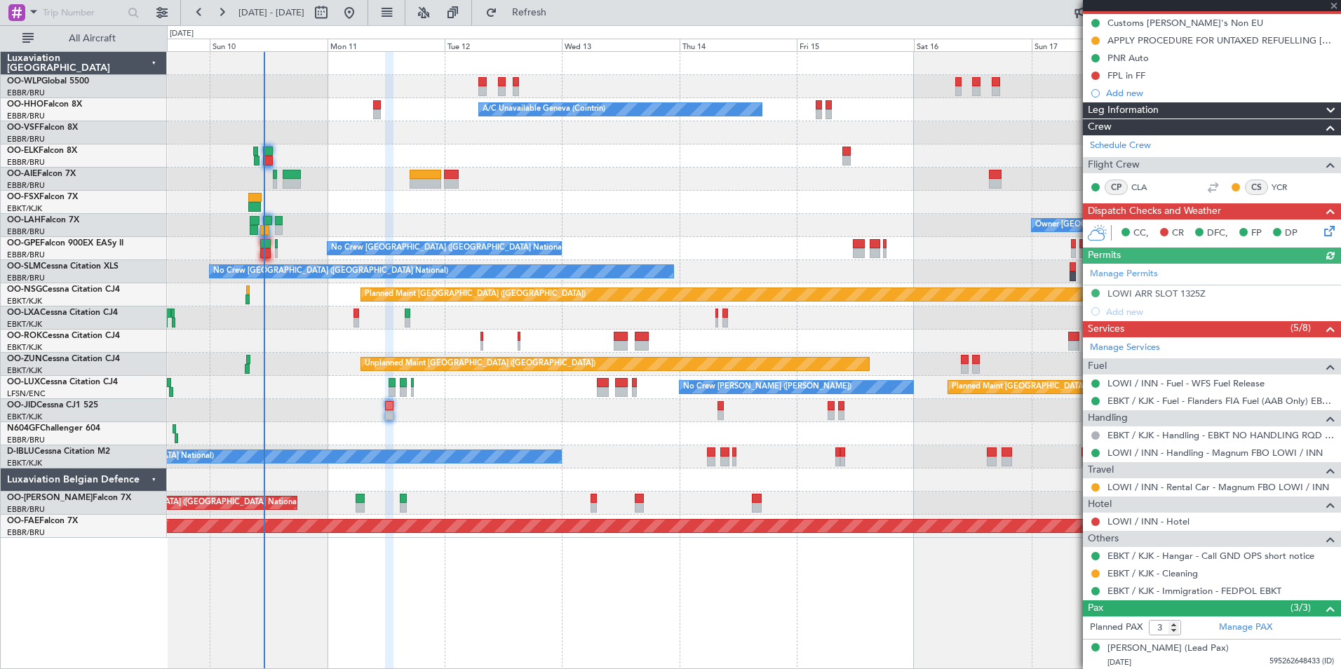
scroll to position [140, 0]
click at [1162, 525] on link "LOWI / INN - Hotel" at bounding box center [1149, 521] width 82 height 12
click at [1093, 76] on button at bounding box center [1096, 75] width 8 height 8
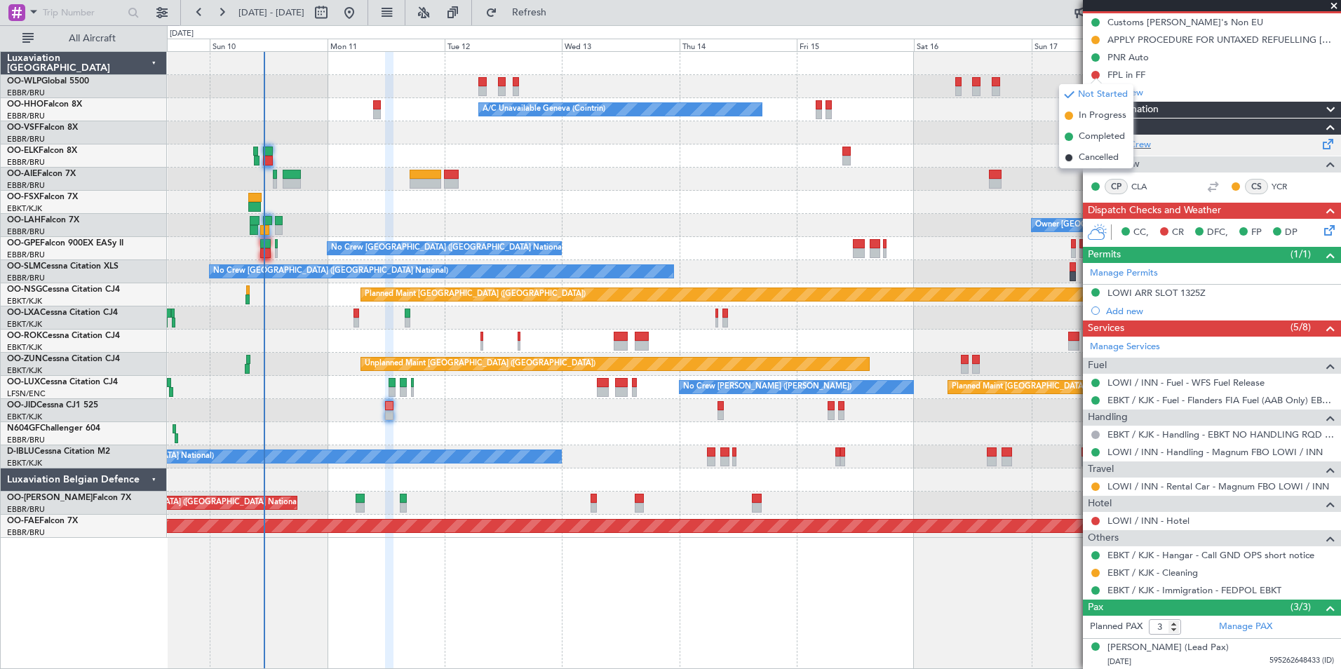
click at [1090, 136] on span "Completed" at bounding box center [1102, 137] width 46 height 14
click at [1155, 517] on link "LOWI / INN - Hotel" at bounding box center [1149, 521] width 82 height 12
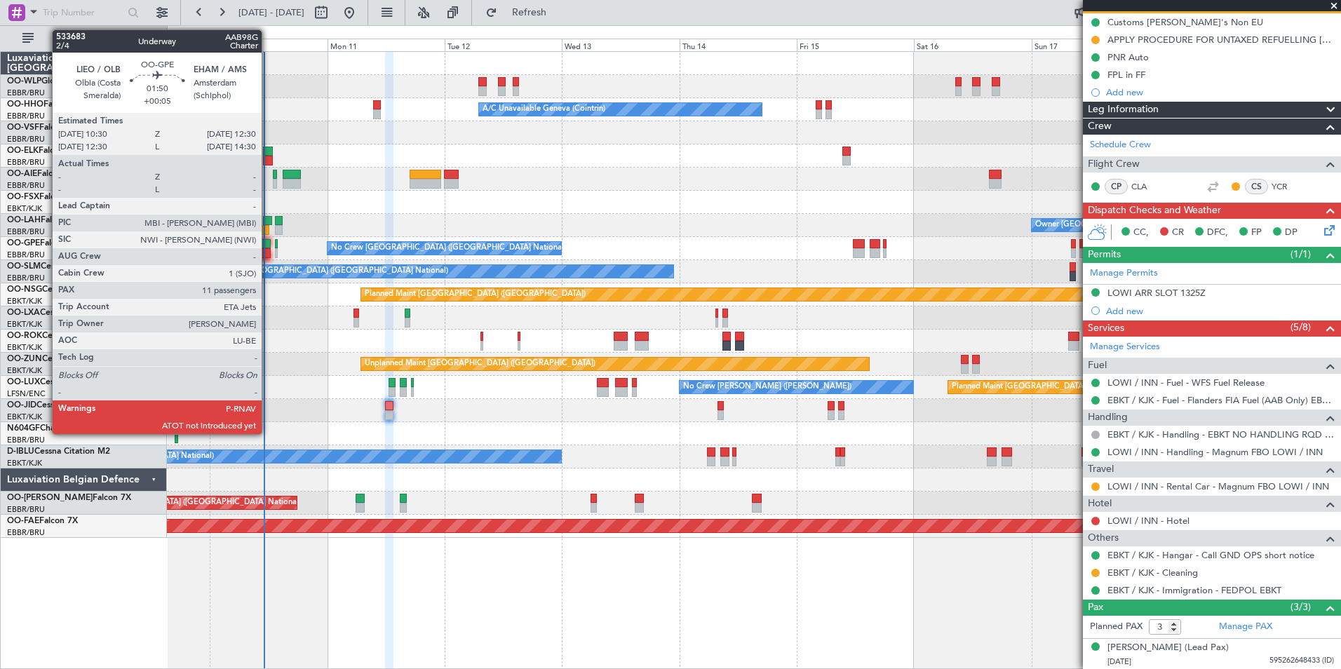
click at [268, 242] on div at bounding box center [265, 244] width 10 height 10
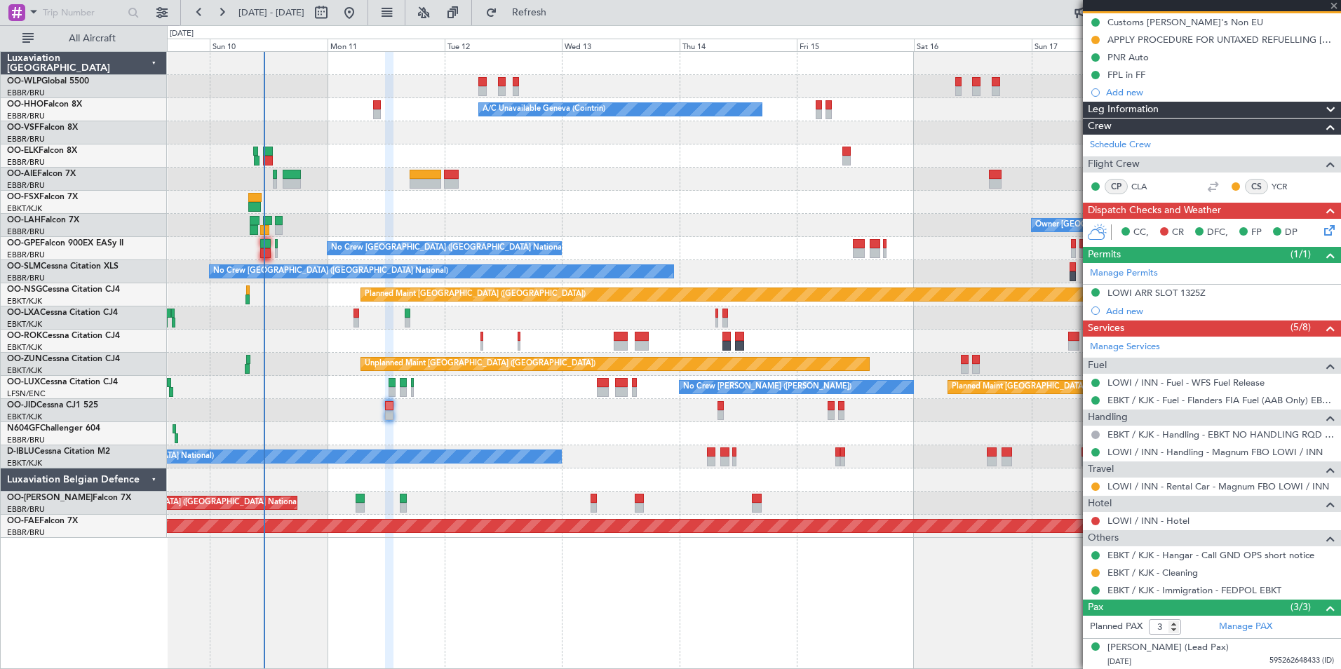
type input "+00:05"
type input "11"
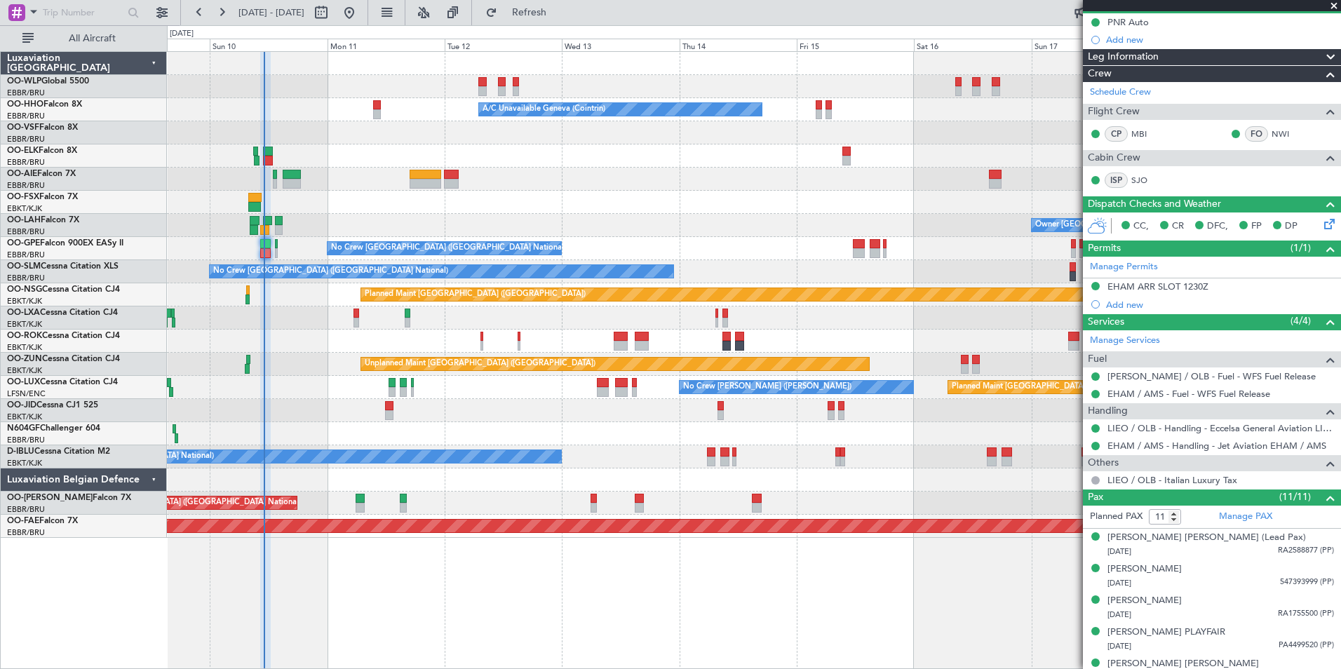
scroll to position [0, 0]
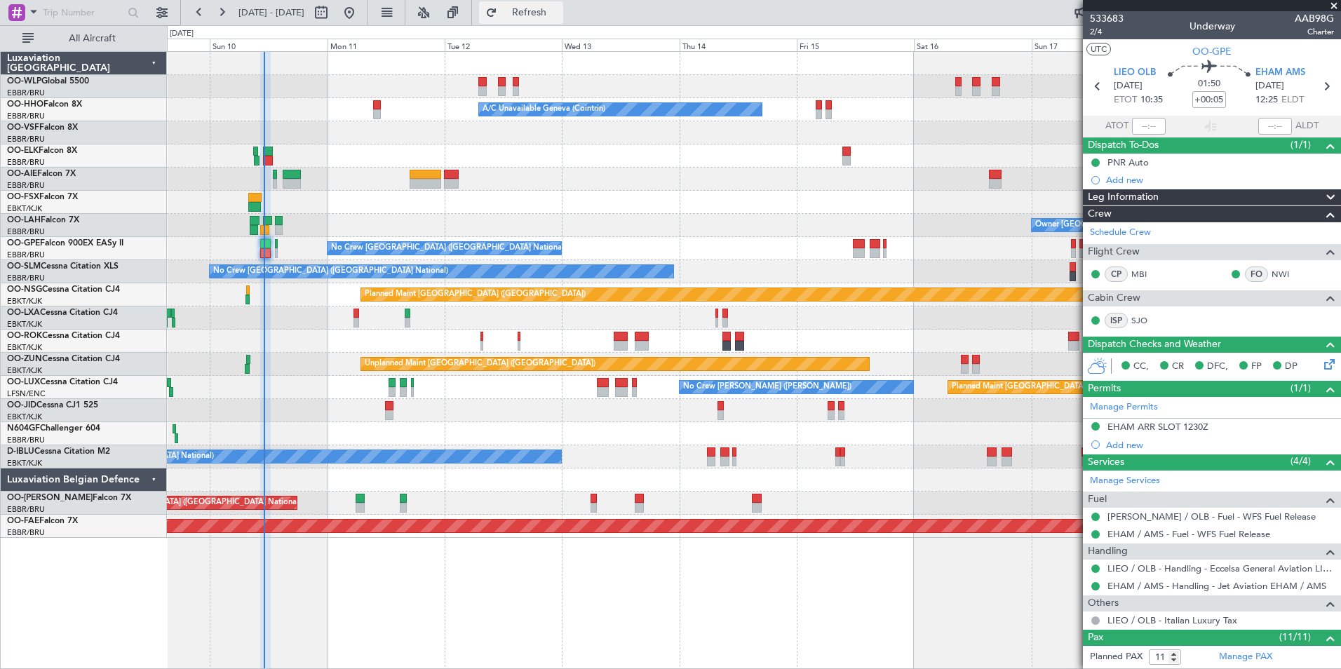
click at [559, 16] on span "Refresh" at bounding box center [529, 13] width 59 height 10
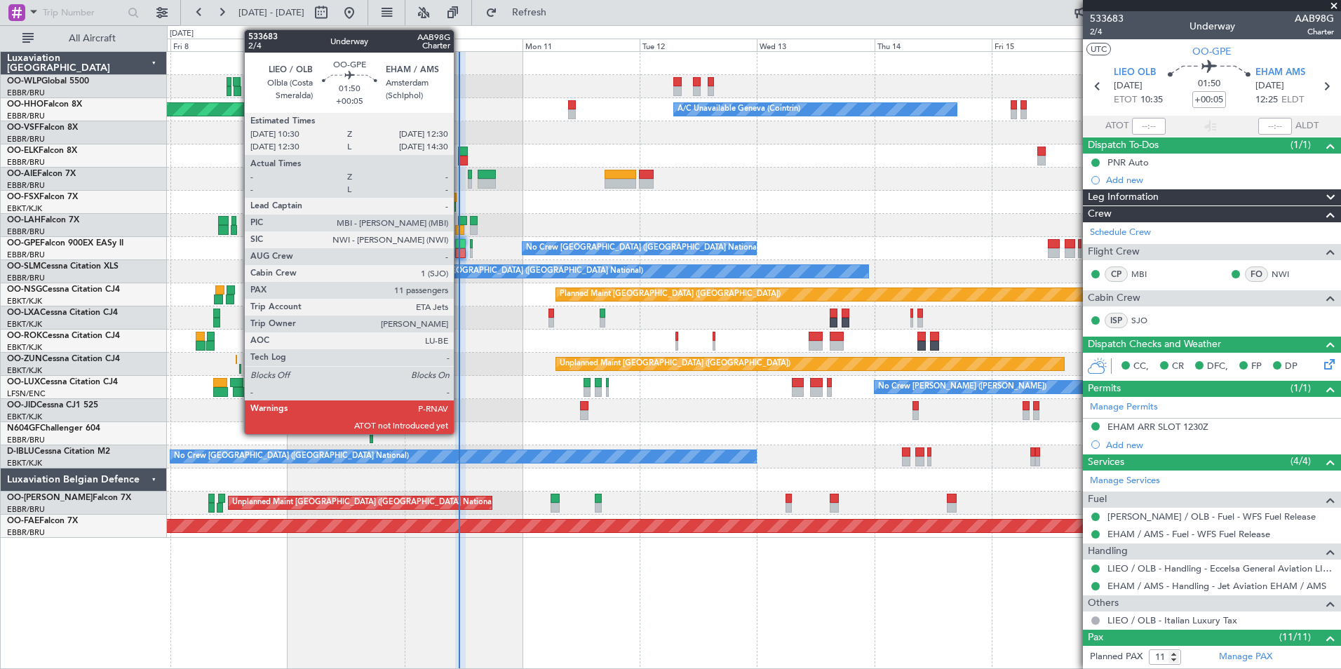
click at [460, 255] on div at bounding box center [460, 253] width 10 height 10
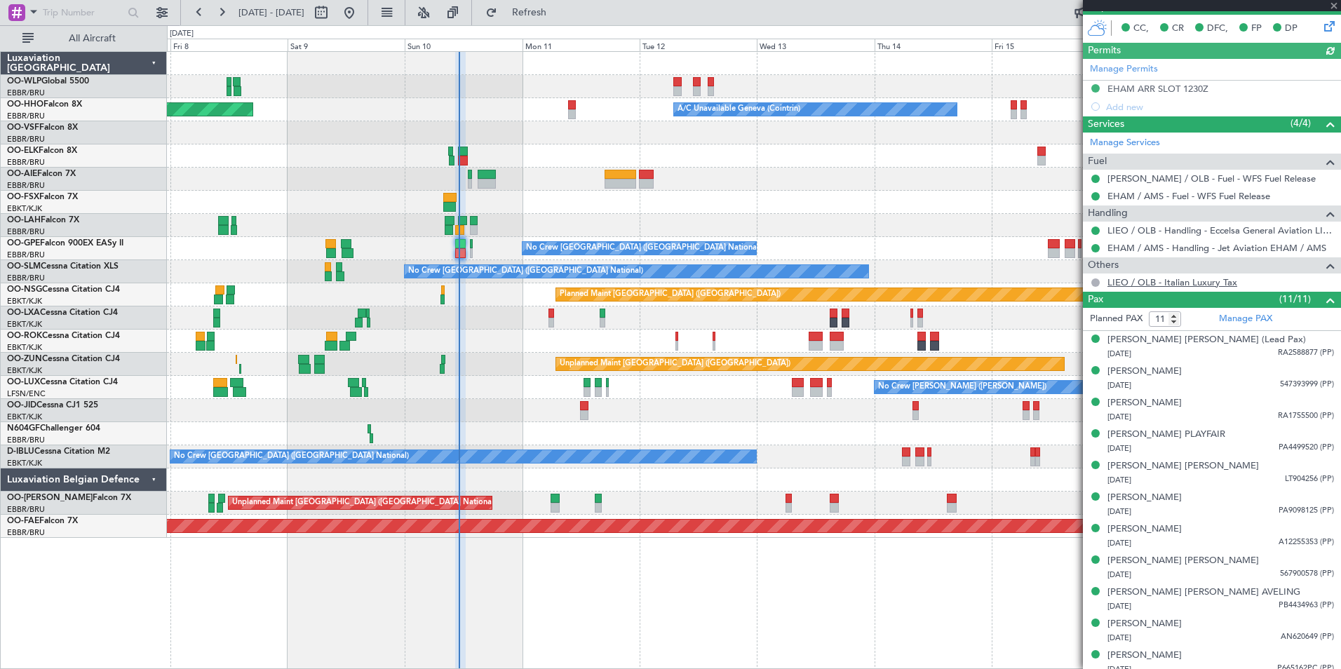
scroll to position [347, 0]
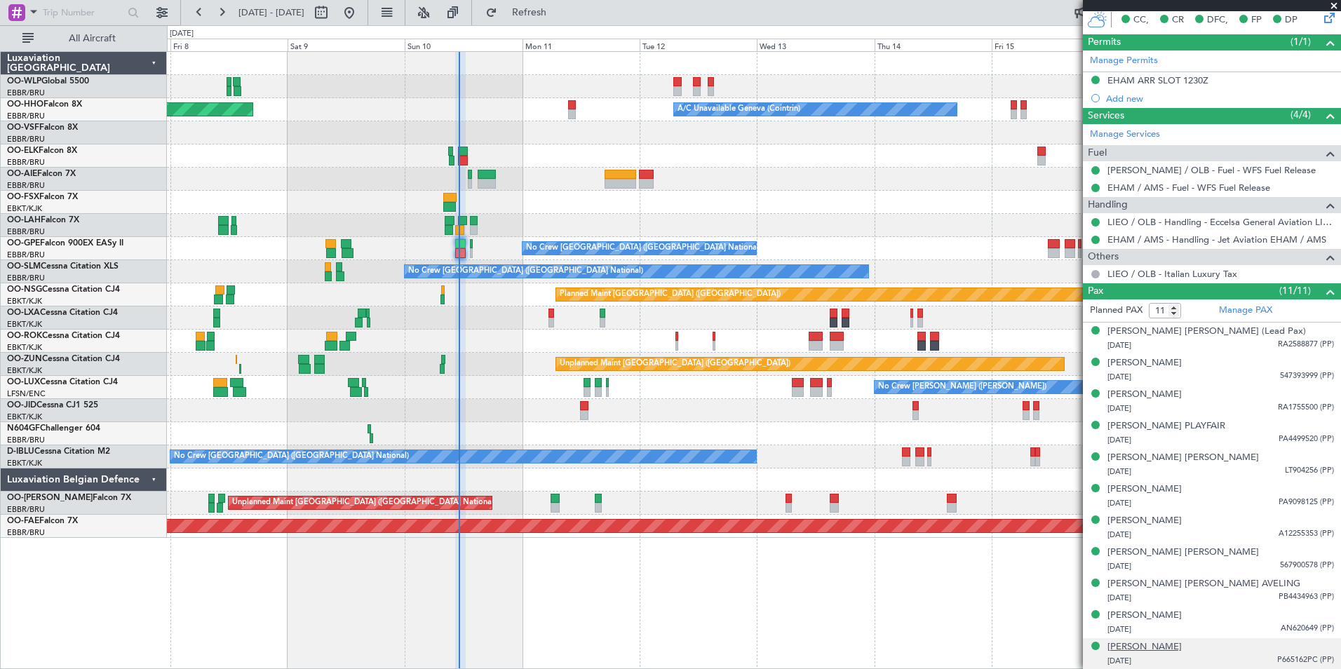
click at [1146, 649] on div "[PERSON_NAME]" at bounding box center [1145, 648] width 74 height 14
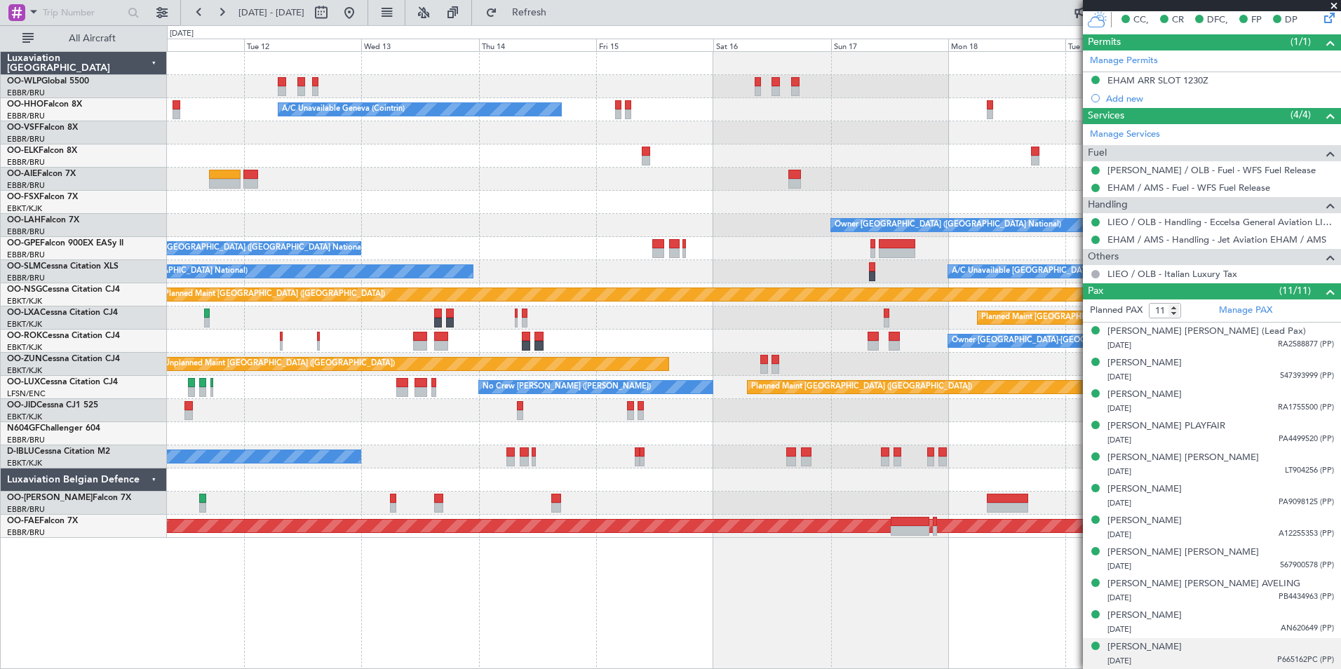
click at [424, 229] on div "Owner [GEOGRAPHIC_DATA] ([GEOGRAPHIC_DATA] National) - - EBBR 12:00 Z KVNY 23:4…" at bounding box center [754, 225] width 1174 height 23
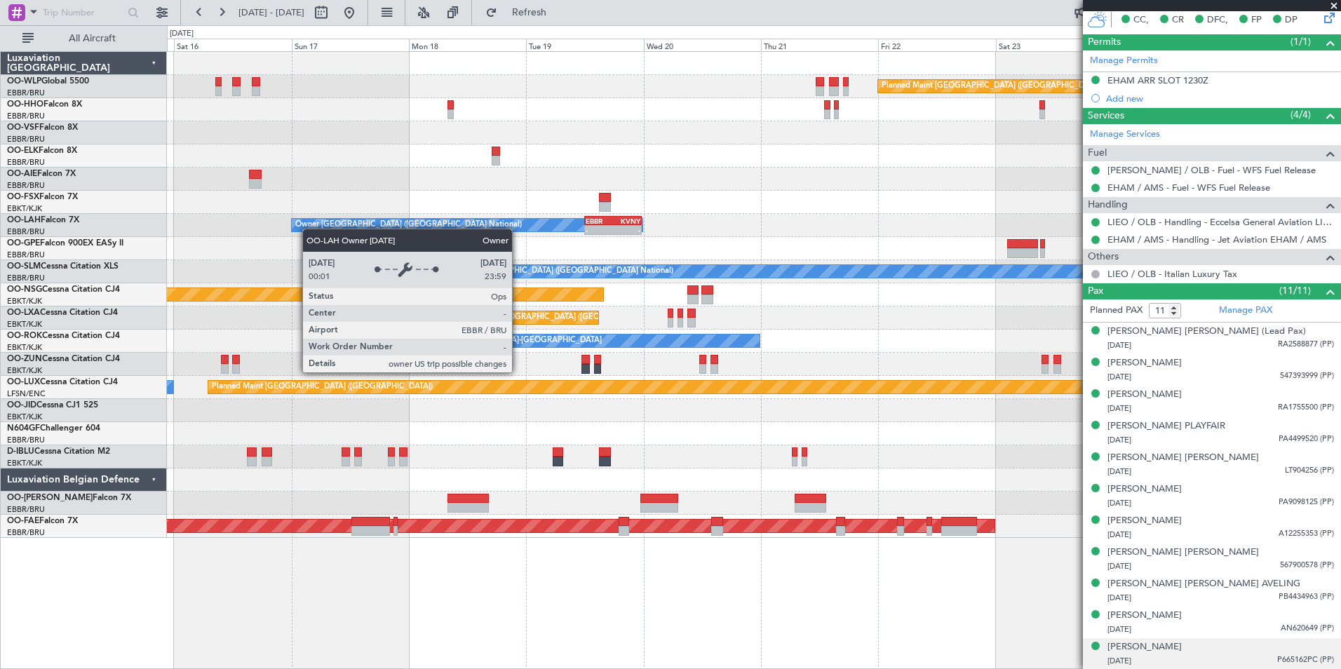
click at [307, 229] on div "Owner [GEOGRAPHIC_DATA] ([GEOGRAPHIC_DATA] National)" at bounding box center [408, 225] width 227 height 21
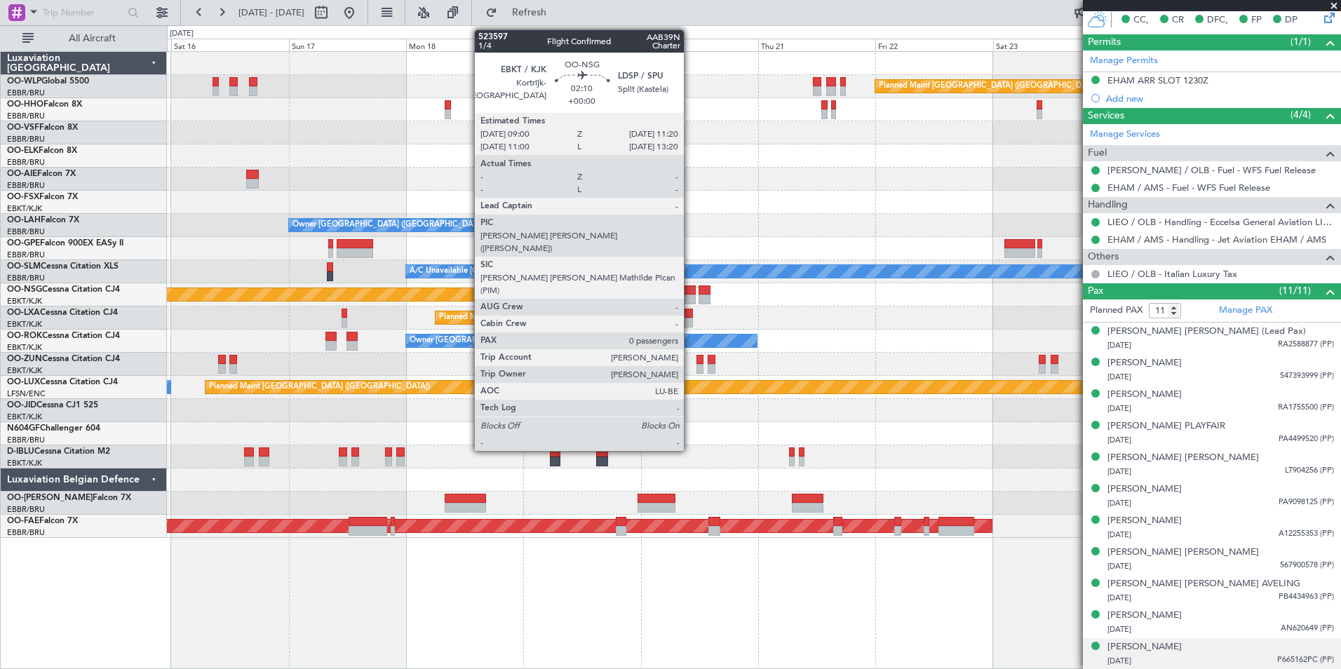
click at [690, 293] on div at bounding box center [691, 291] width 12 height 10
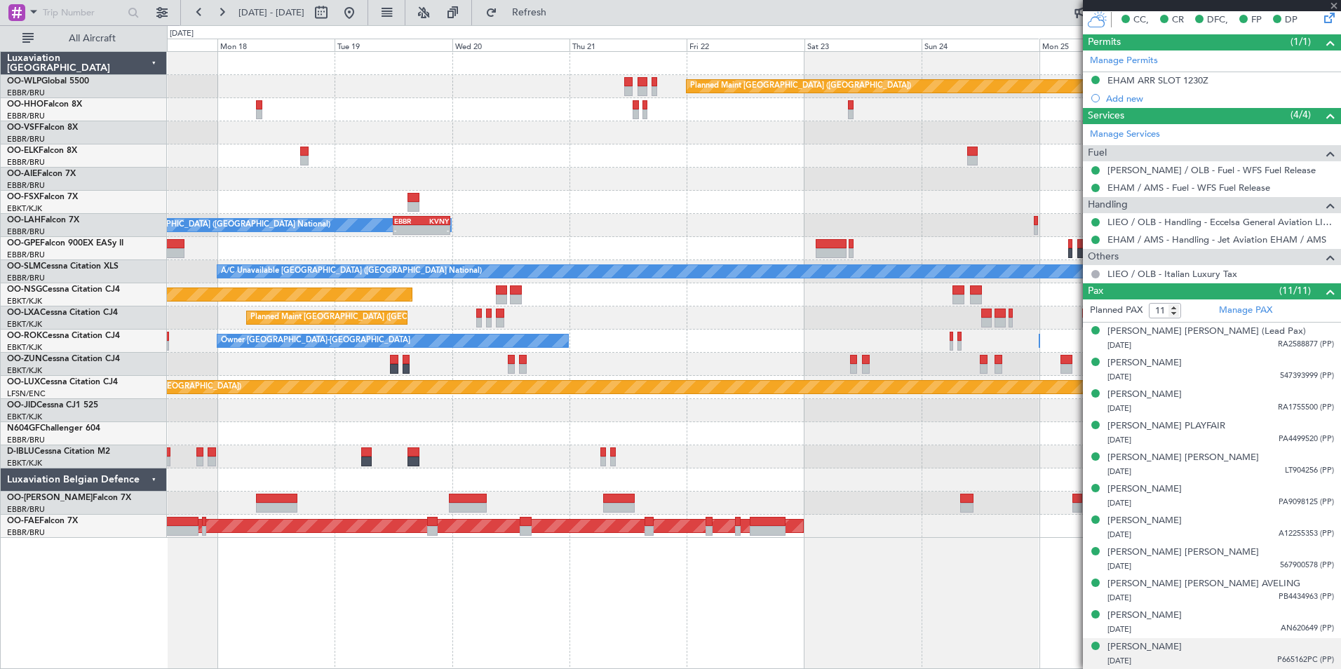
click at [615, 168] on div at bounding box center [754, 179] width 1174 height 23
type input "0"
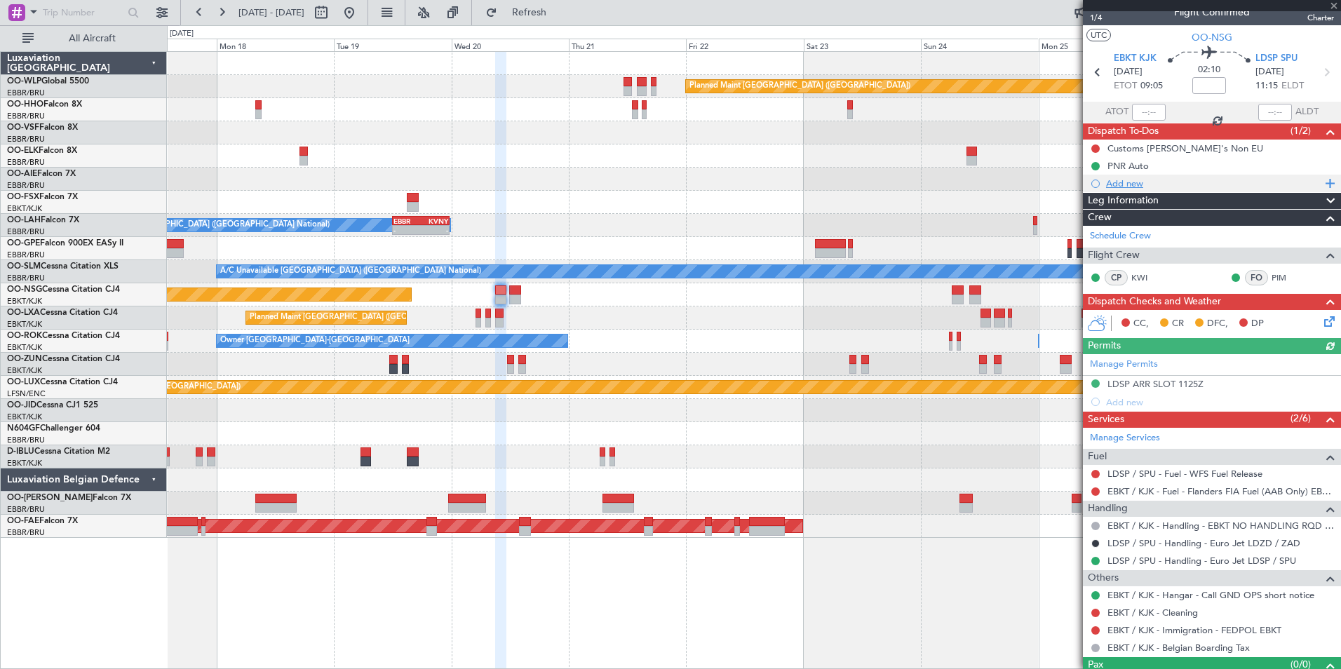
scroll to position [0, 0]
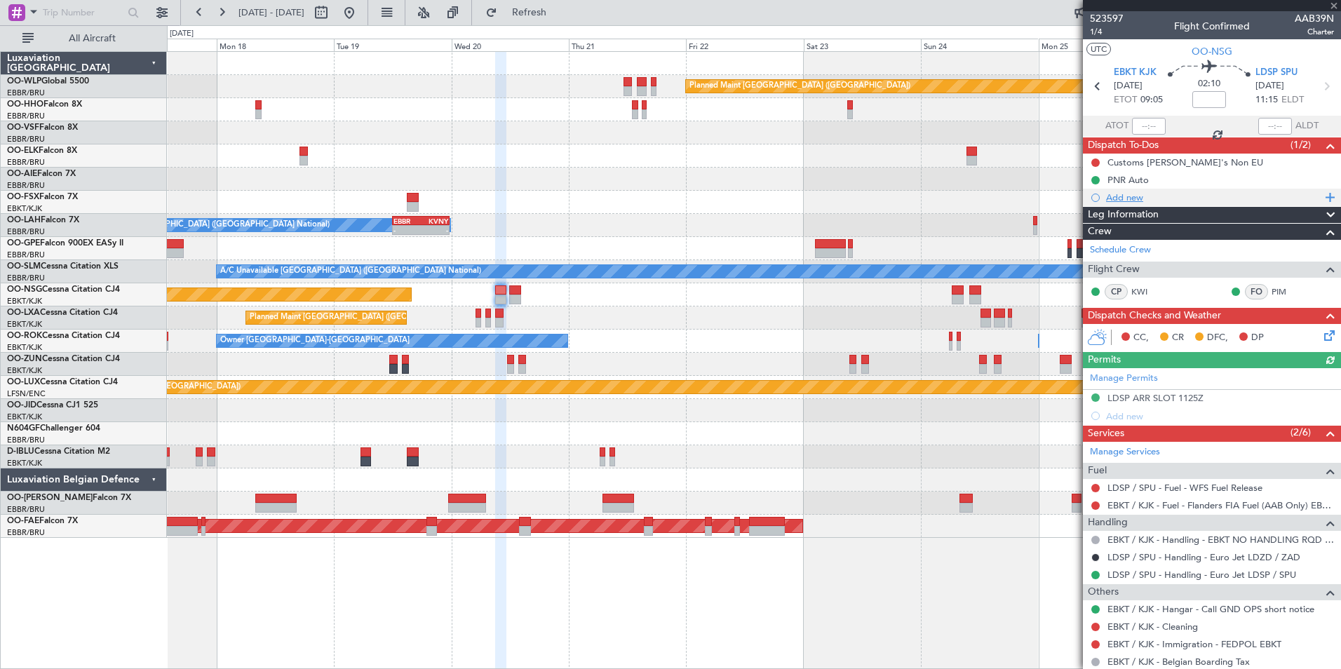
click at [1122, 203] on div "Add new" at bounding box center [1212, 198] width 258 height 18
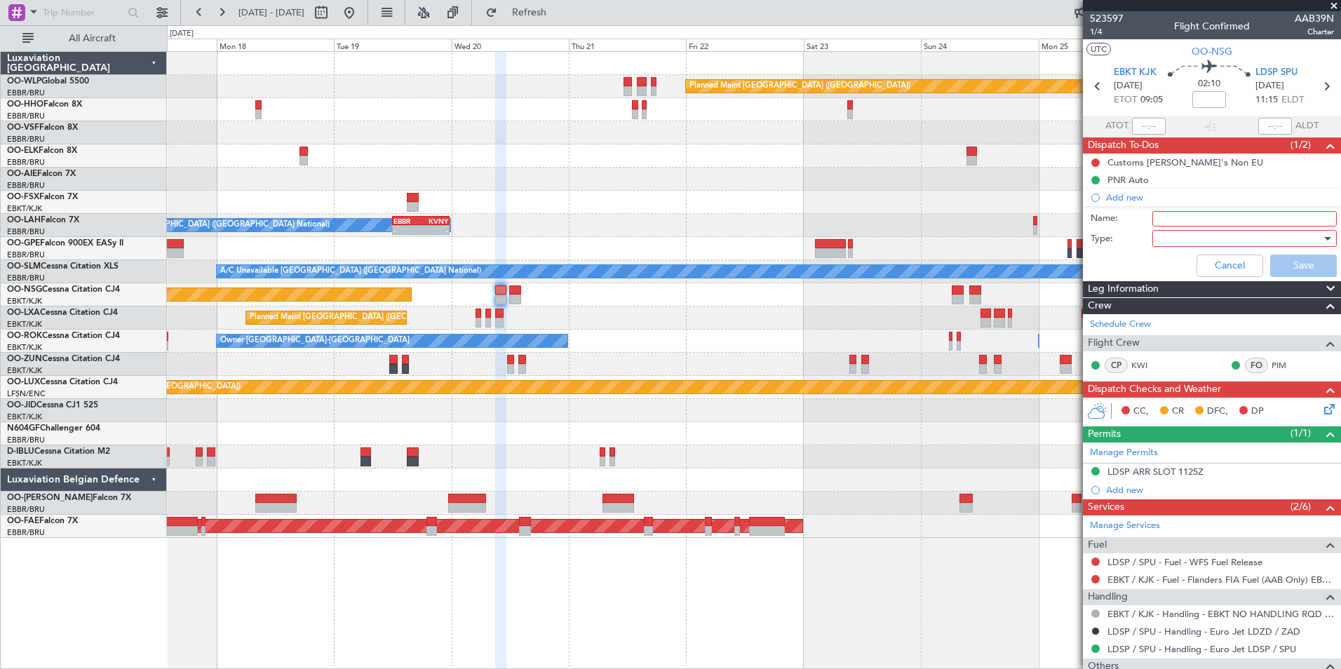
click at [1158, 214] on input "Name:" at bounding box center [1245, 218] width 185 height 15
type input "Inform crew"
click at [1110, 220] on label "Name:" at bounding box center [1122, 219] width 62 height 14
click at [1153, 220] on input "Inform crew" at bounding box center [1245, 218] width 185 height 15
click at [1159, 234] on div at bounding box center [1239, 238] width 163 height 21
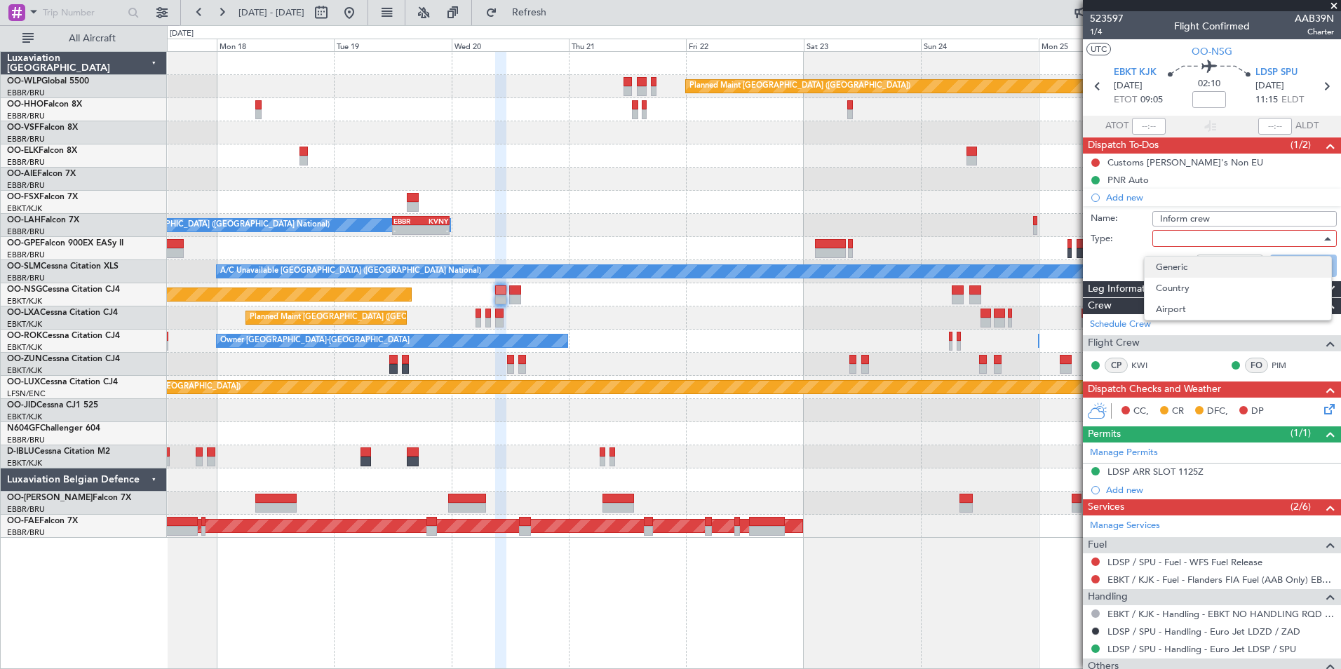
click at [1164, 272] on span "Generic" at bounding box center [1238, 267] width 164 height 21
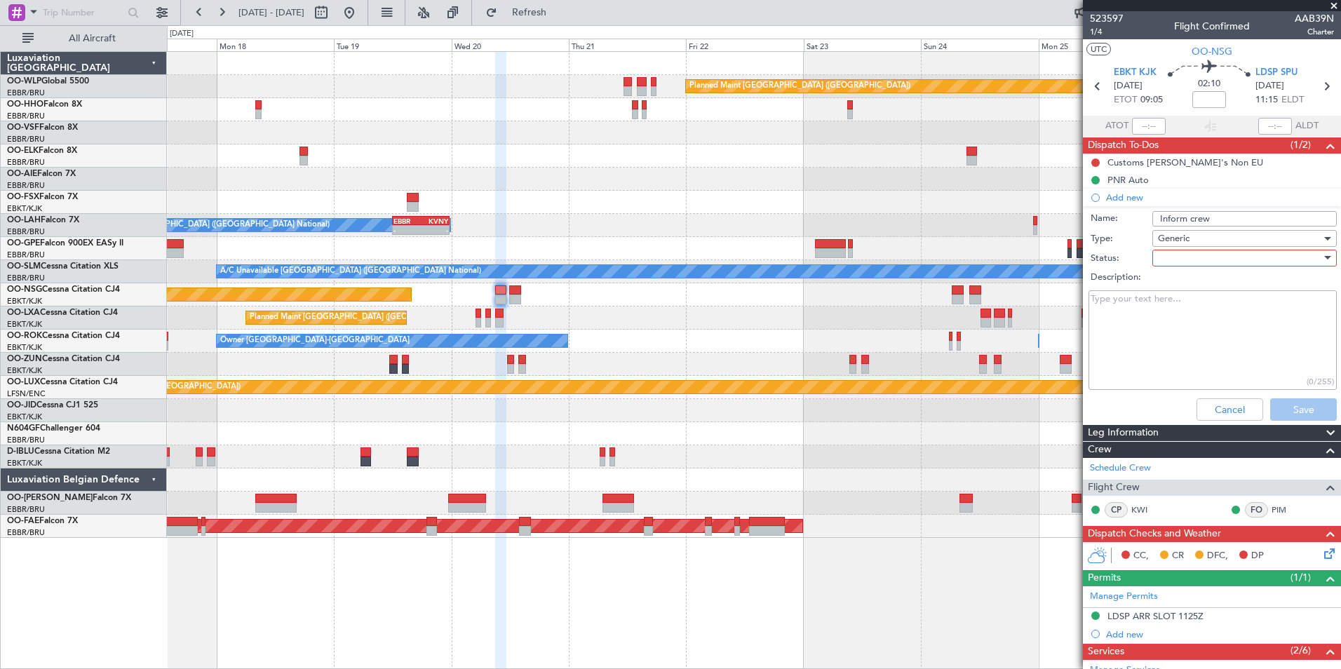
click at [1175, 253] on div at bounding box center [1239, 258] width 163 height 21
click at [1176, 284] on span "Not Started" at bounding box center [1238, 286] width 164 height 21
click at [1211, 314] on textarea "Description:" at bounding box center [1213, 340] width 248 height 100
paste textarea "took a full ‘frigobox’ with us to [GEOGRAPHIC_DATA] so the next crew doesn’t ha…"
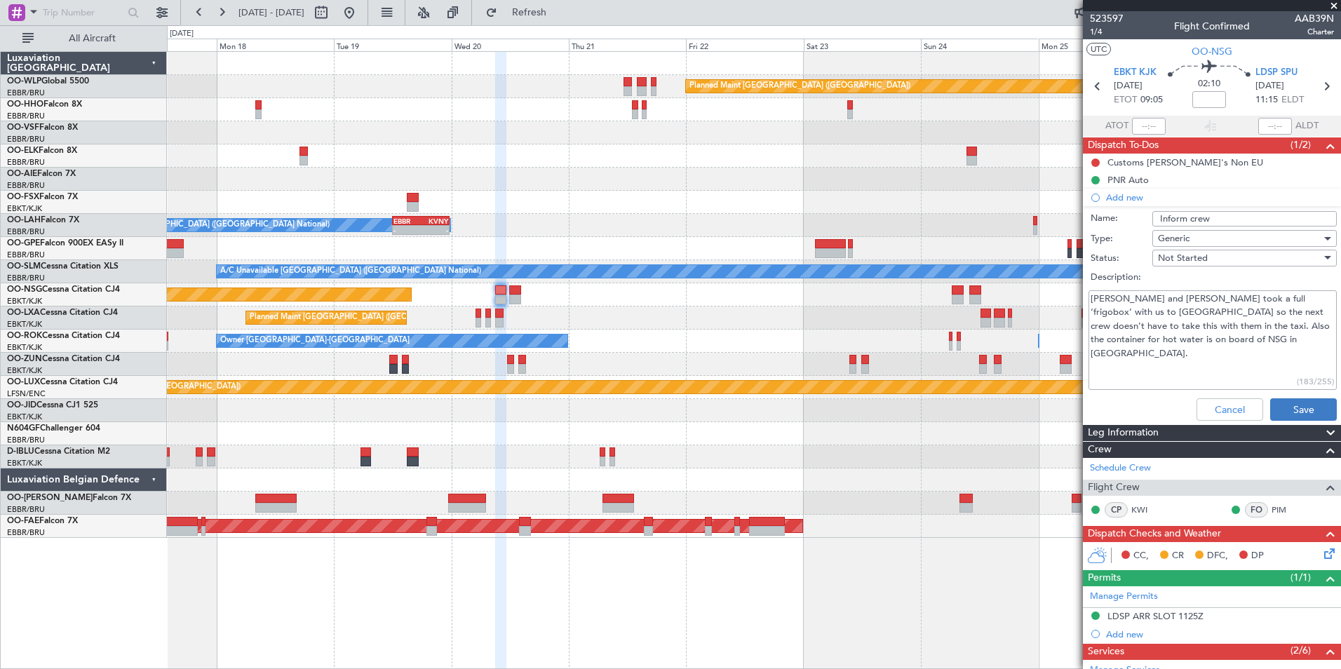
type textarea "[PERSON_NAME] and [PERSON_NAME] took a full ‘frigobox’ with us to [GEOGRAPHIC_D…"
click at [1277, 405] on button "Save" at bounding box center [1304, 409] width 67 height 22
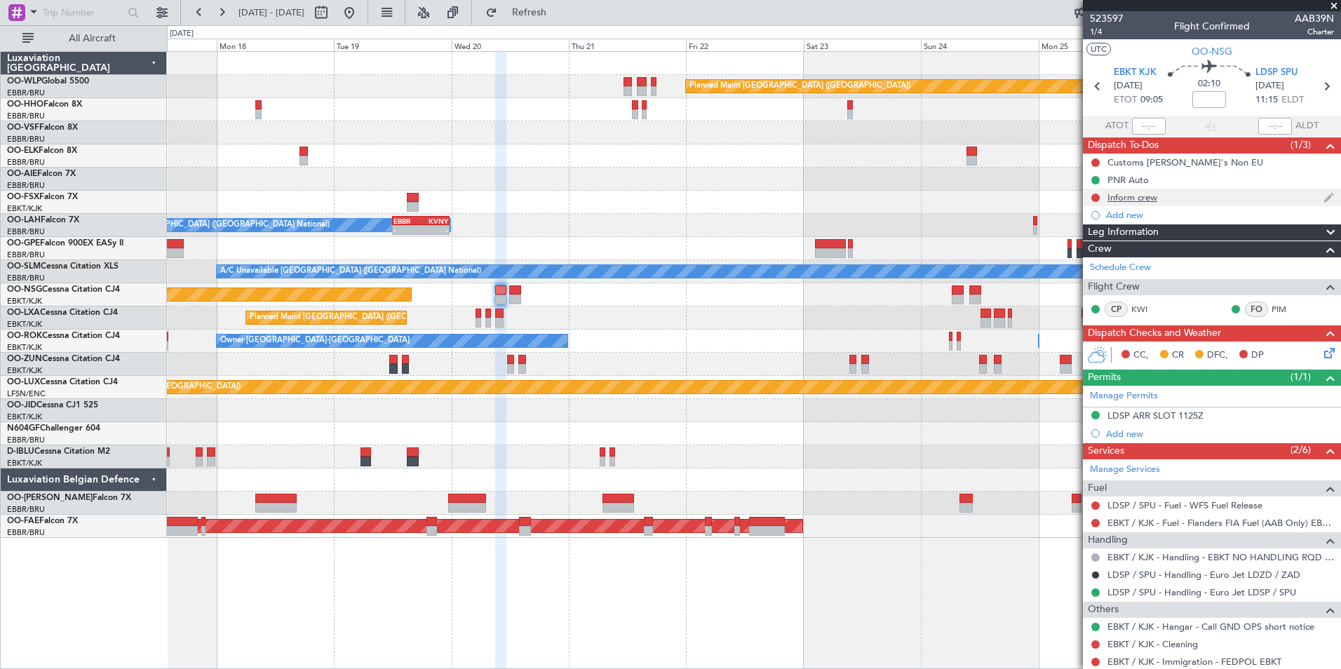
click at [1129, 194] on div "Inform crew" at bounding box center [1133, 198] width 50 height 12
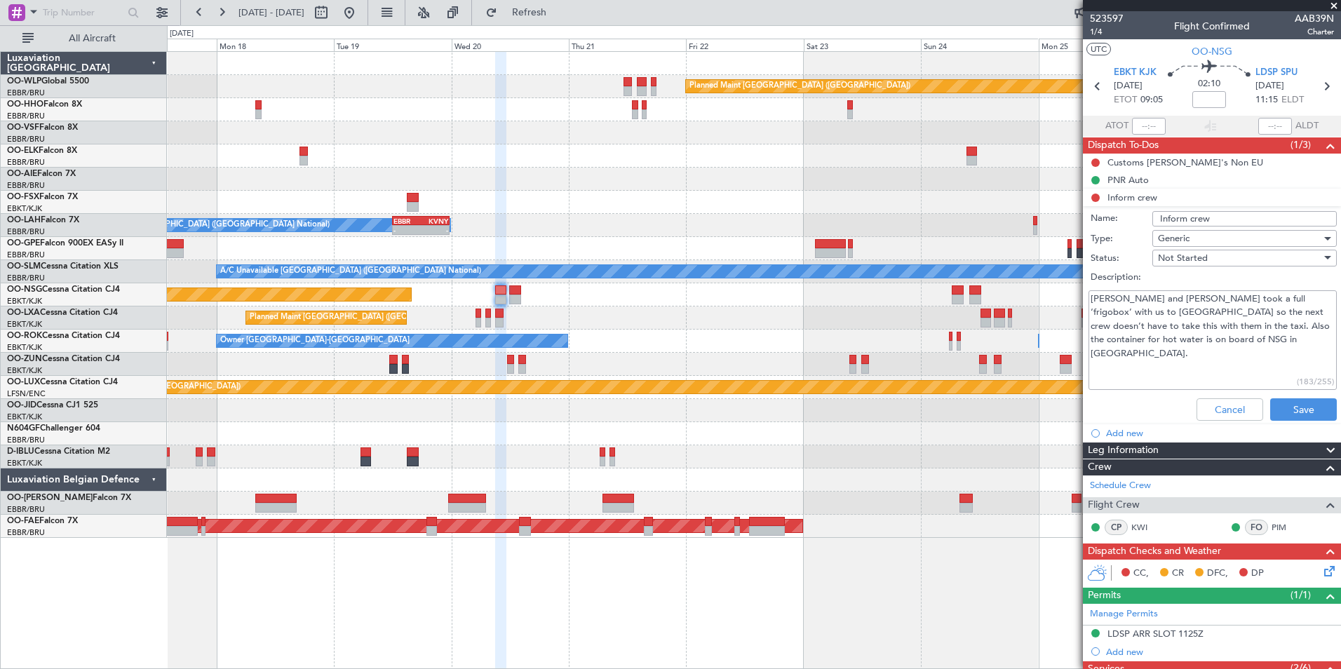
click at [1214, 220] on input "Inform crew" at bounding box center [1245, 218] width 185 height 15
type input "Inform crew OONSG"
click at [1280, 415] on button "Save" at bounding box center [1304, 409] width 67 height 22
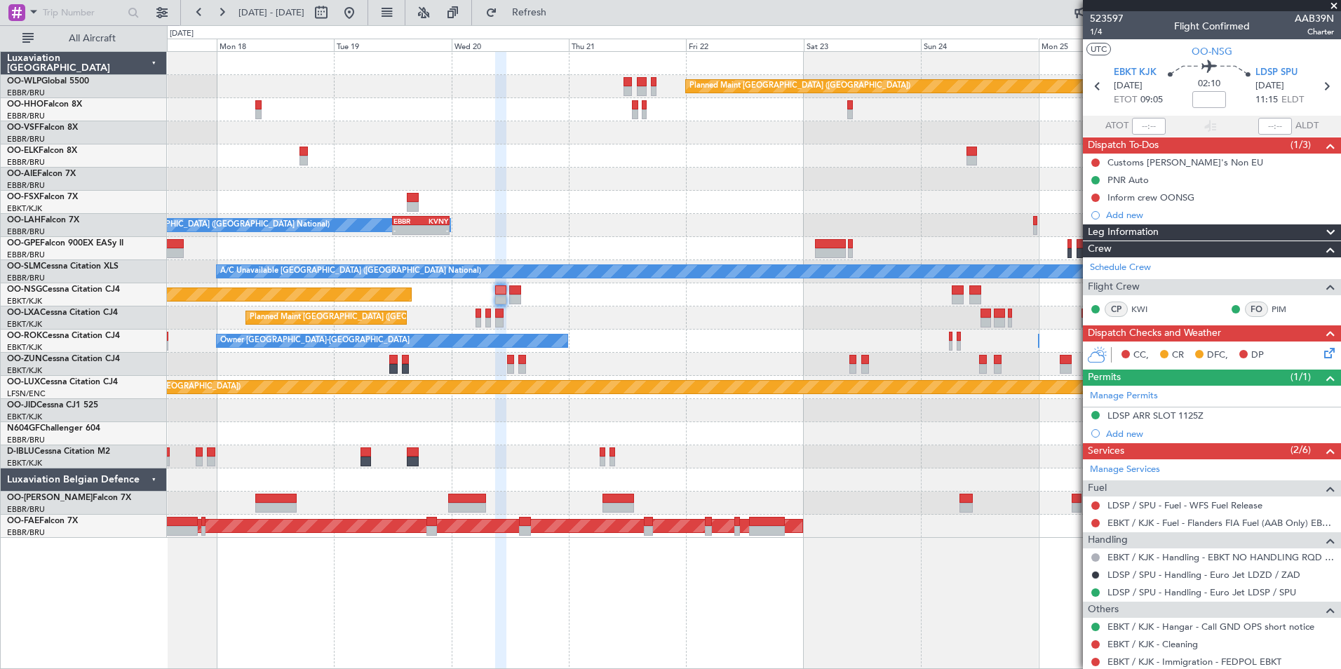
click at [408, 25] on mat-tooltip-component "Go to [DATE]" at bounding box center [399, 42] width 72 height 37
click at [361, 15] on div at bounding box center [335, 12] width 51 height 22
click at [361, 14] on button at bounding box center [349, 12] width 22 height 22
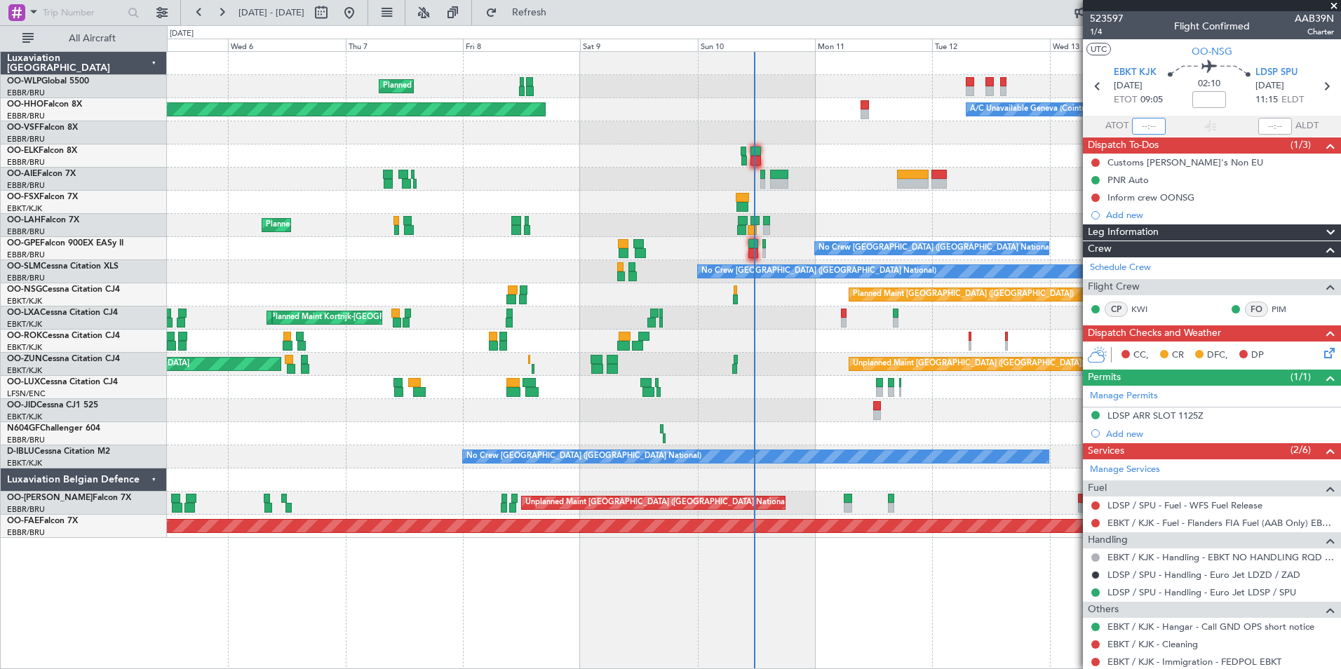
click at [1144, 122] on input "text" at bounding box center [1149, 126] width 34 height 17
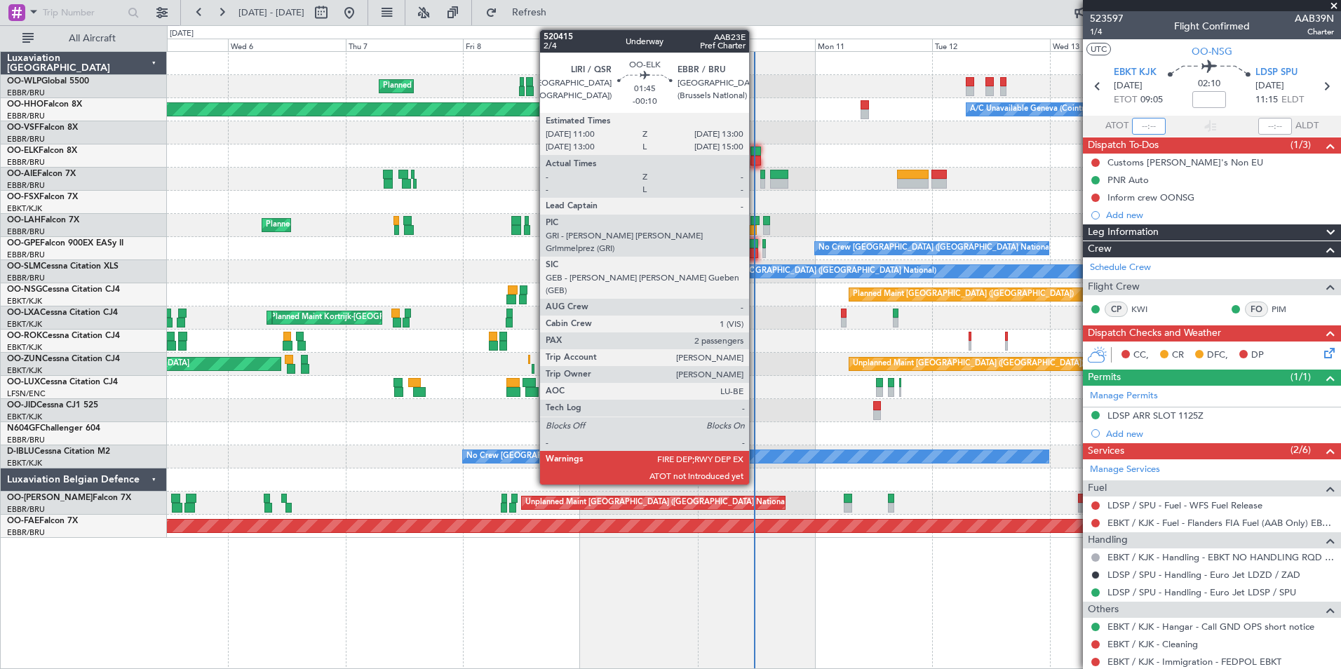
click at [756, 159] on div at bounding box center [756, 161] width 10 height 10
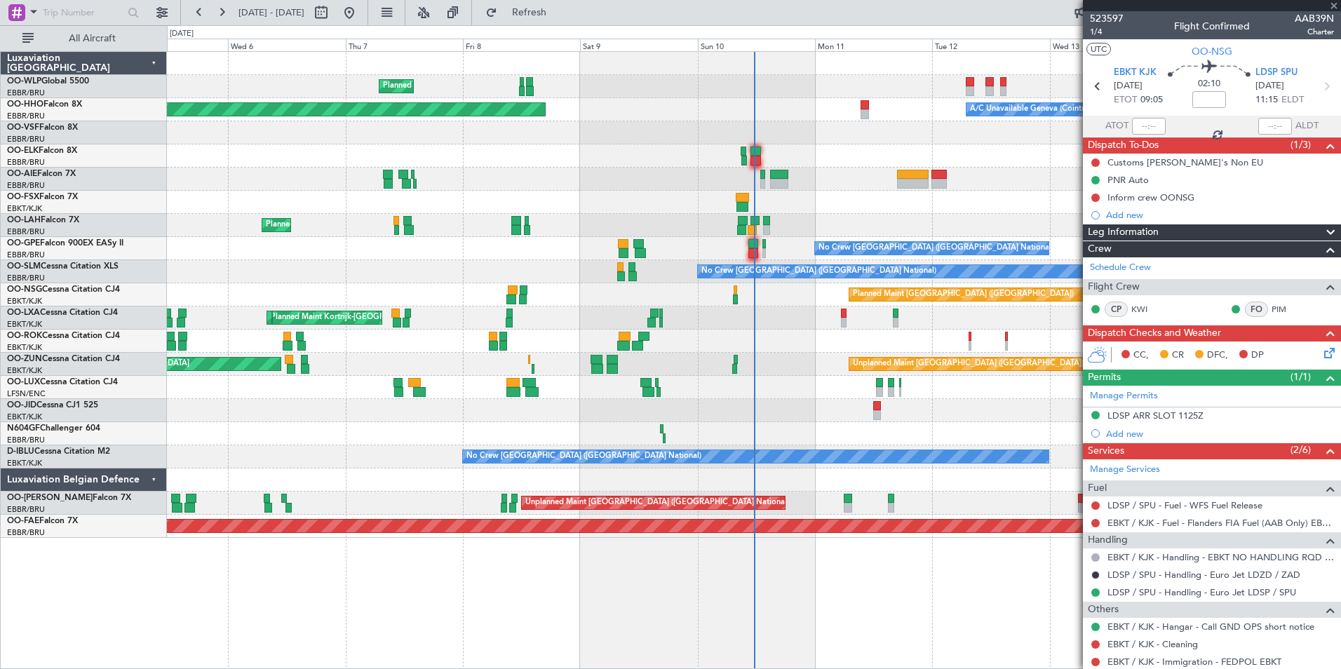
type input "-00:10"
type input "2"
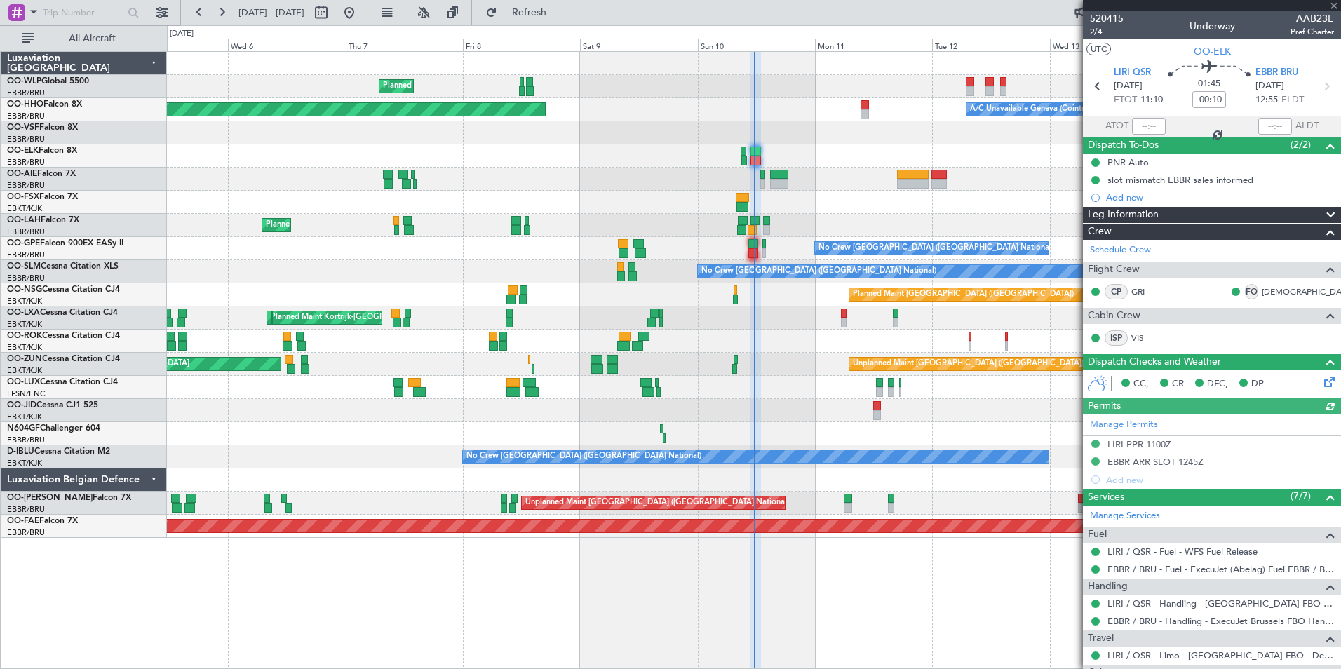
click at [1125, 134] on mat-tooltip-component "Estimated Take-Off Time" at bounding box center [1150, 125] width 112 height 37
click at [1142, 118] on input "text" at bounding box center [1149, 126] width 34 height 17
click at [579, 152] on div at bounding box center [754, 156] width 1174 height 23
type input "11:37"
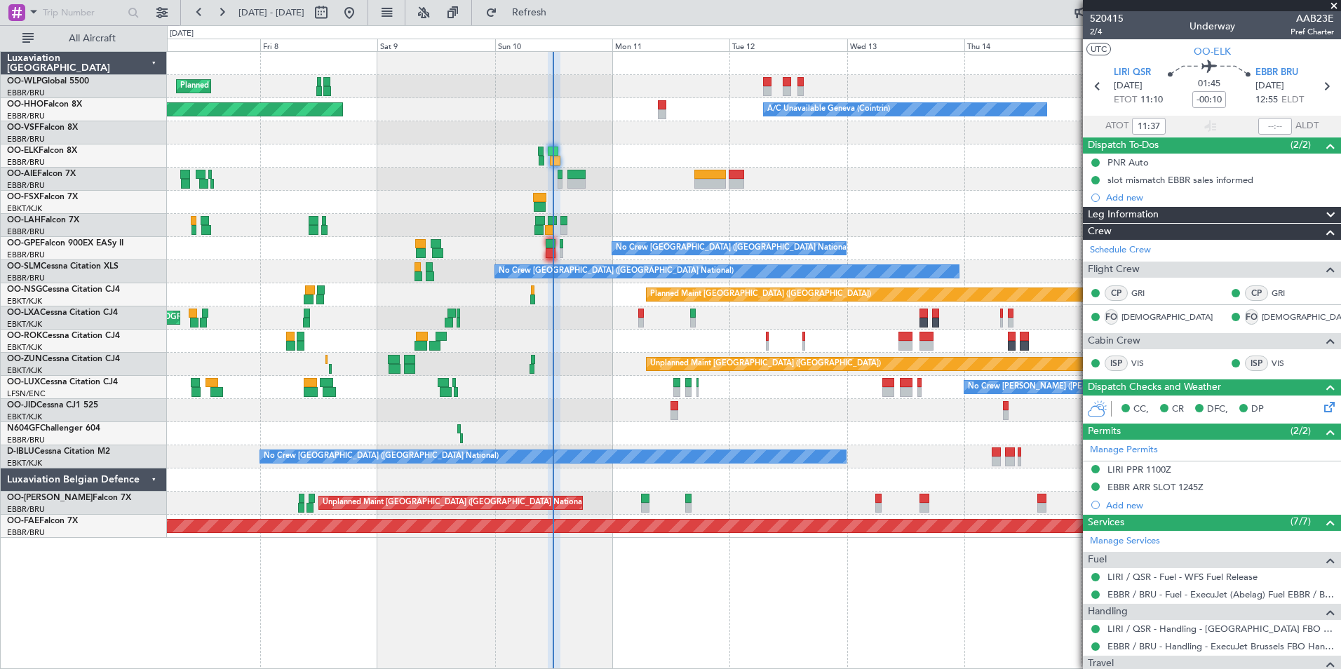
click at [623, 183] on div at bounding box center [754, 179] width 1174 height 23
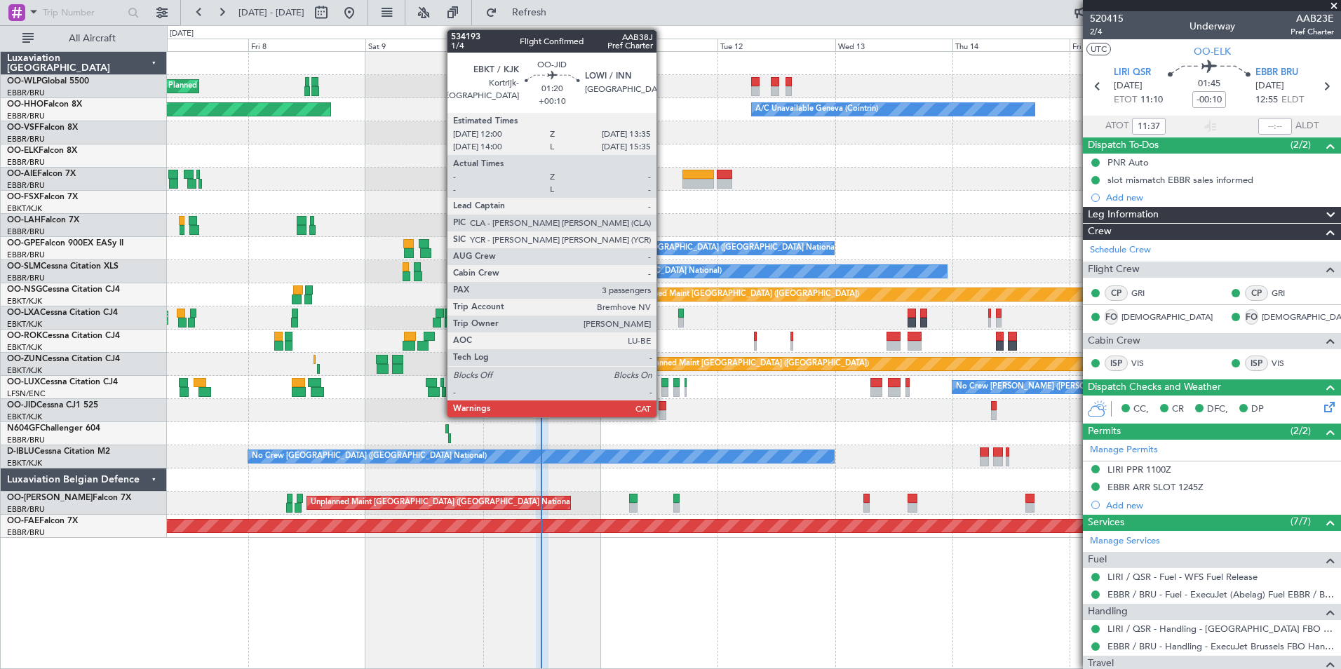
click at [663, 411] on div at bounding box center [663, 415] width 8 height 10
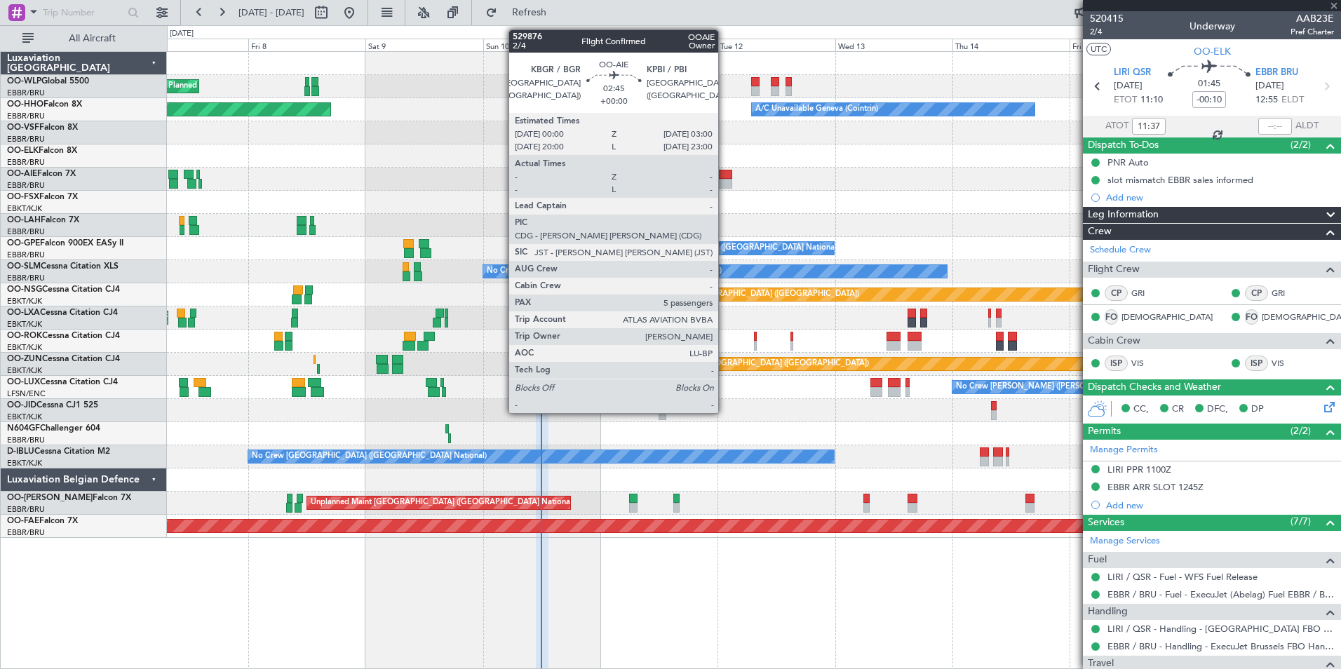
type input "+00:10"
type input "3"
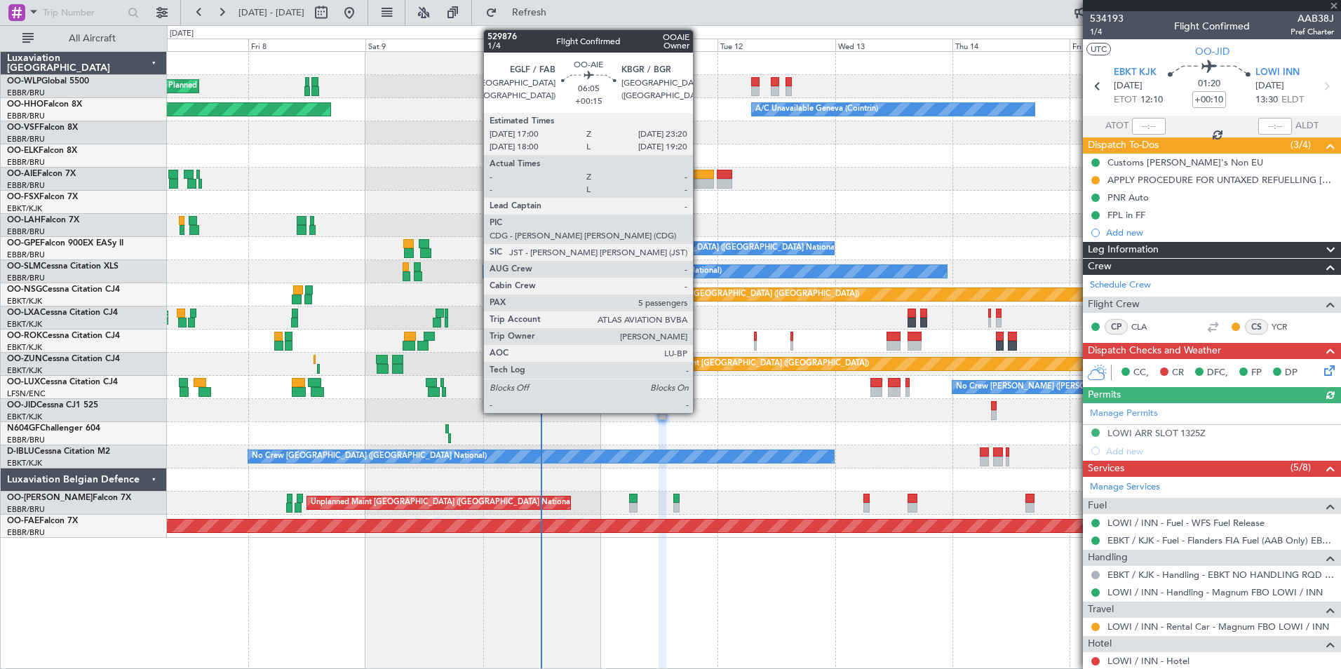
click at [699, 176] on div at bounding box center [699, 175] width 32 height 10
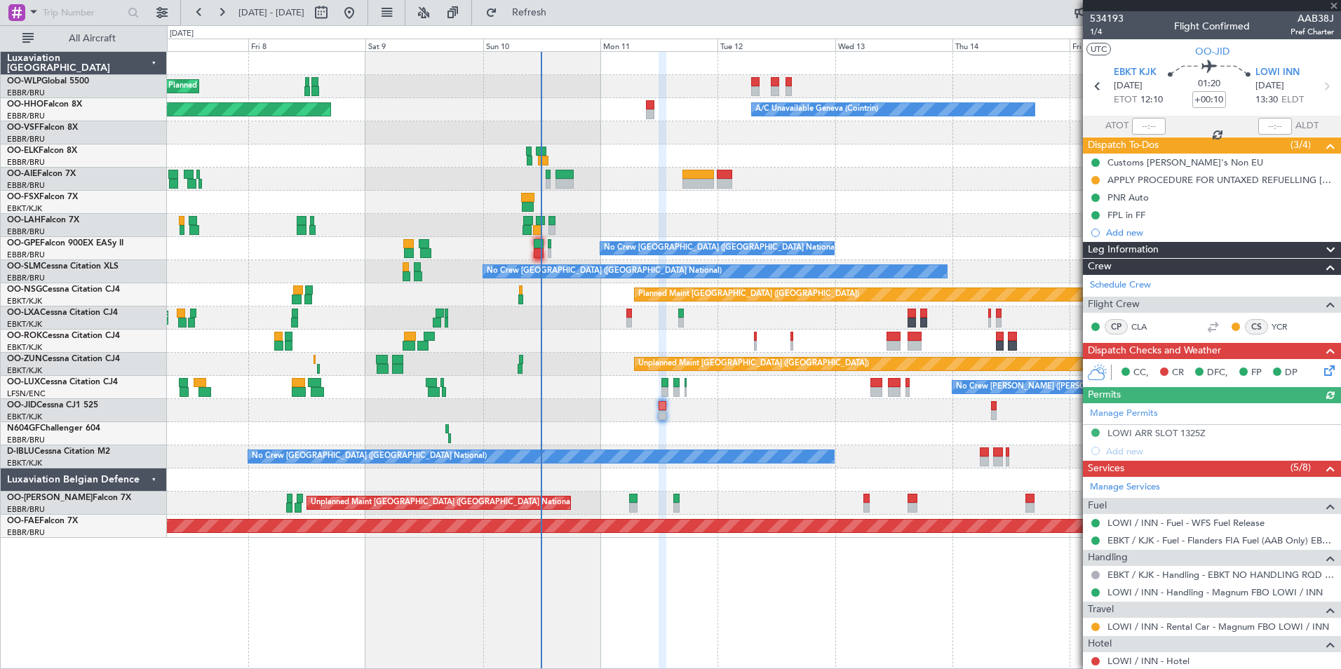
type input "+00:15"
type input "5"
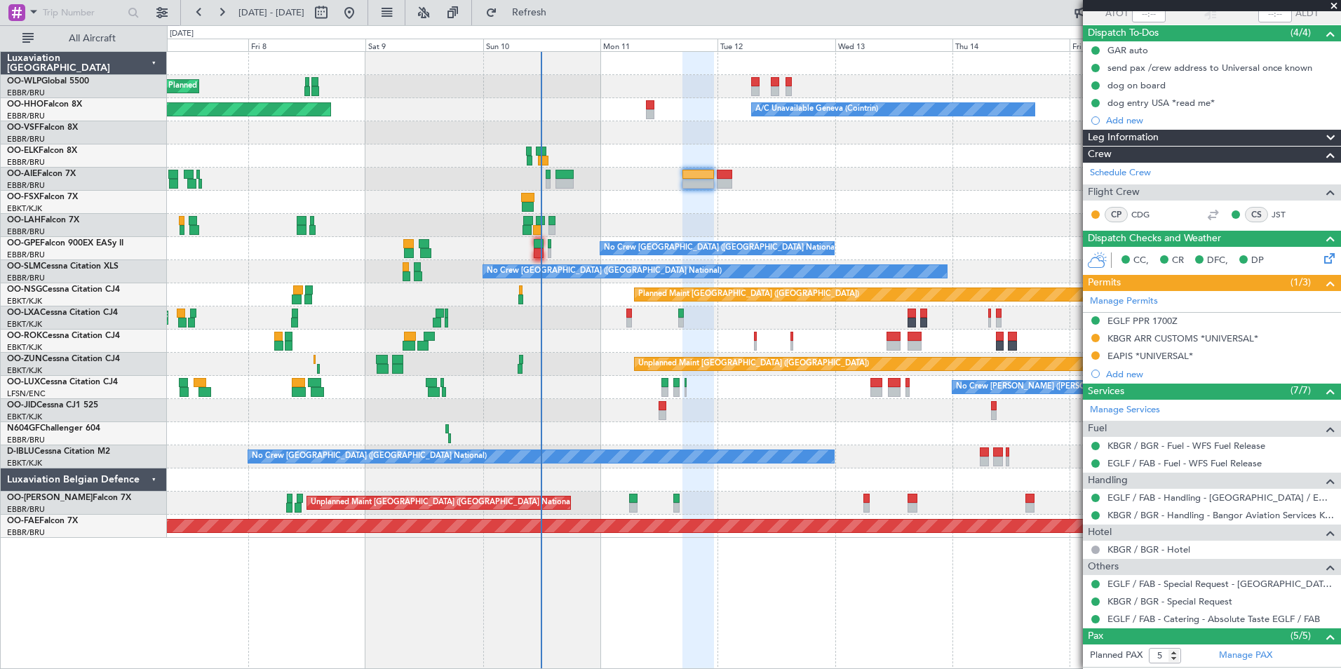
scroll to position [282, 0]
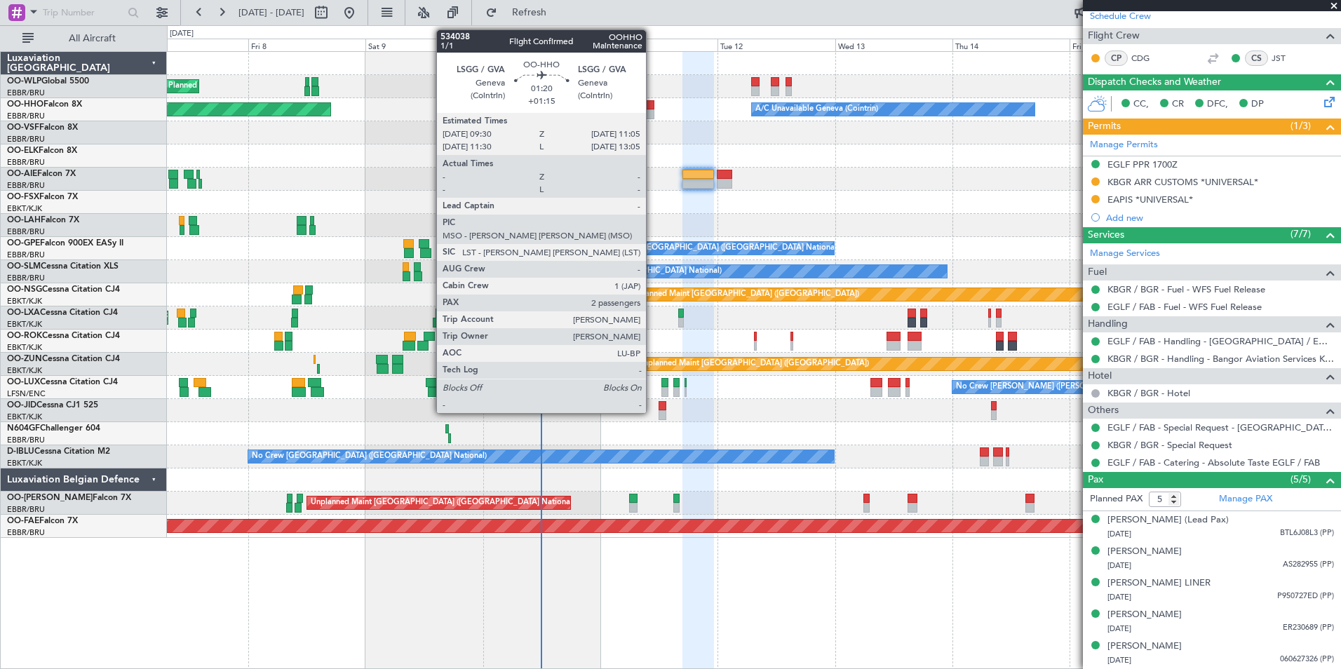
click at [652, 114] on div at bounding box center [650, 114] width 8 height 10
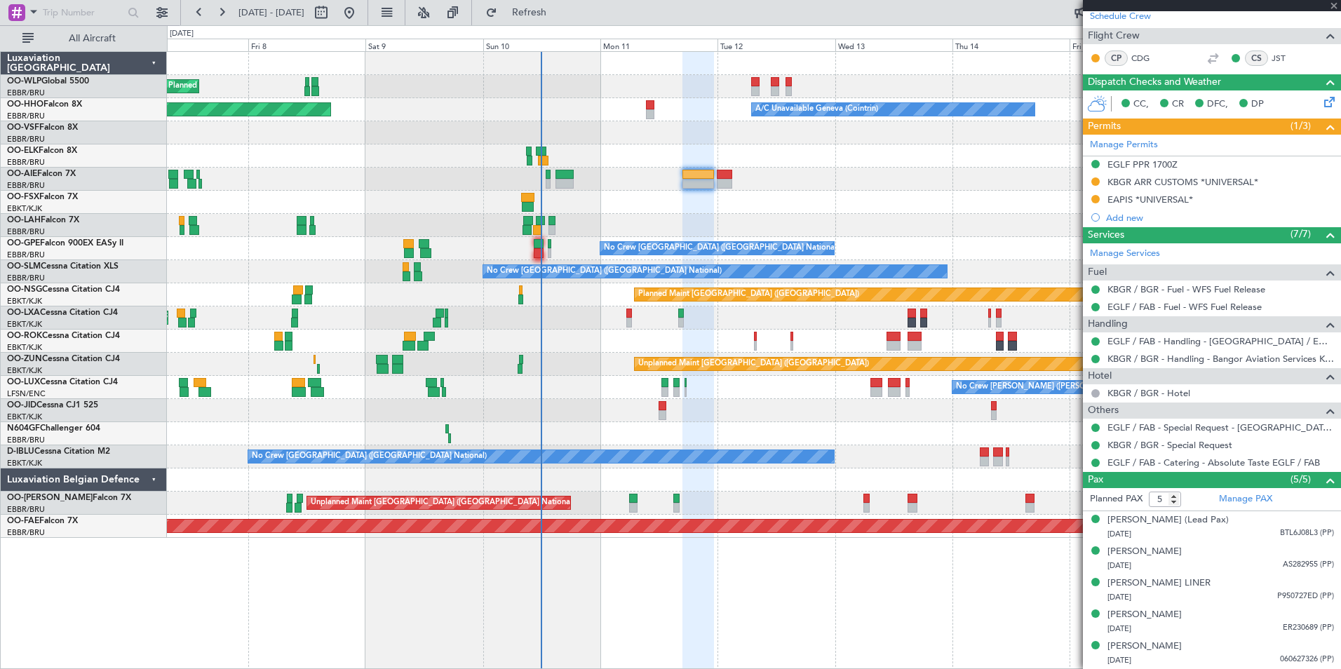
type input "+01:15"
type input "2"
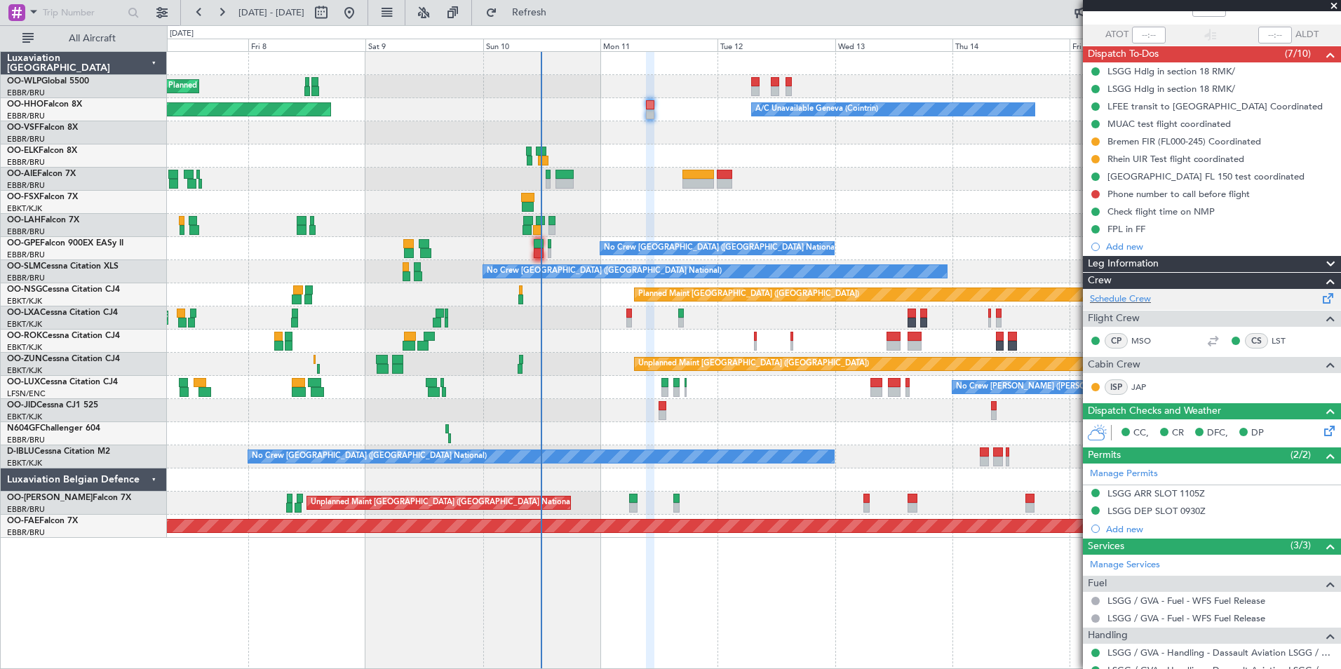
scroll to position [0, 0]
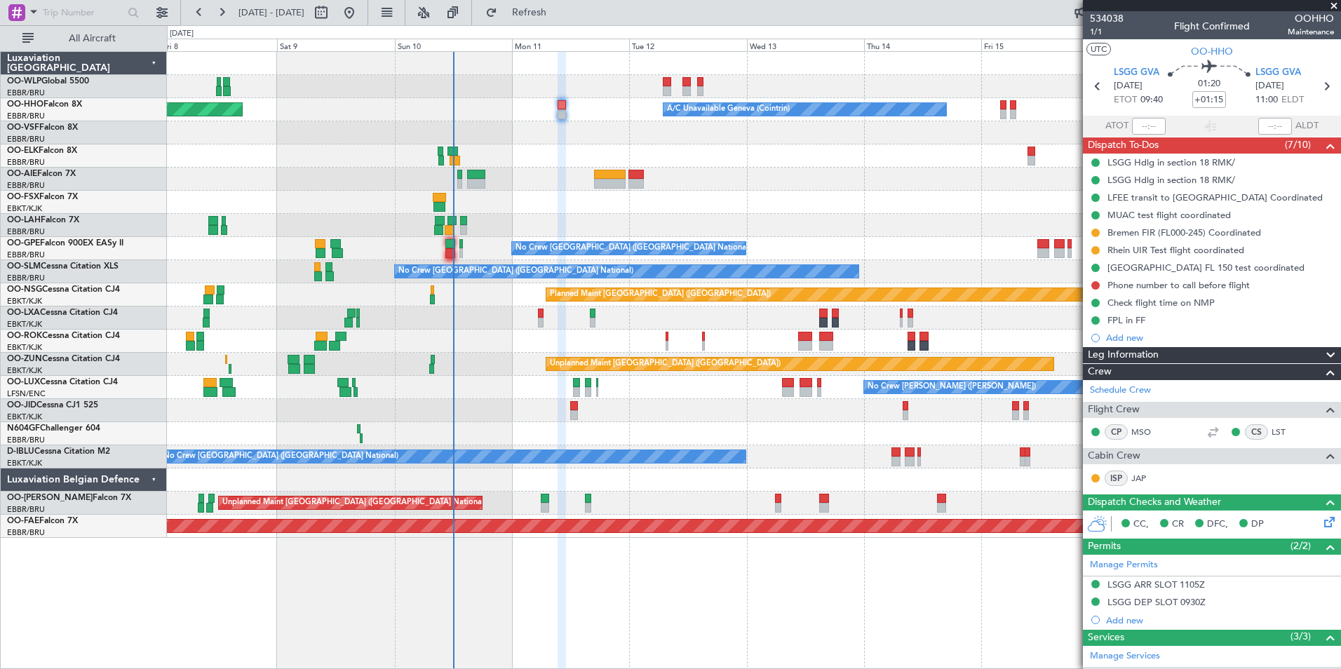
click at [488, 173] on div "Planned Maint Milan (Linate) Planned Maint Geneva ([GEOGRAPHIC_DATA]) A/C Unava…" at bounding box center [754, 295] width 1174 height 486
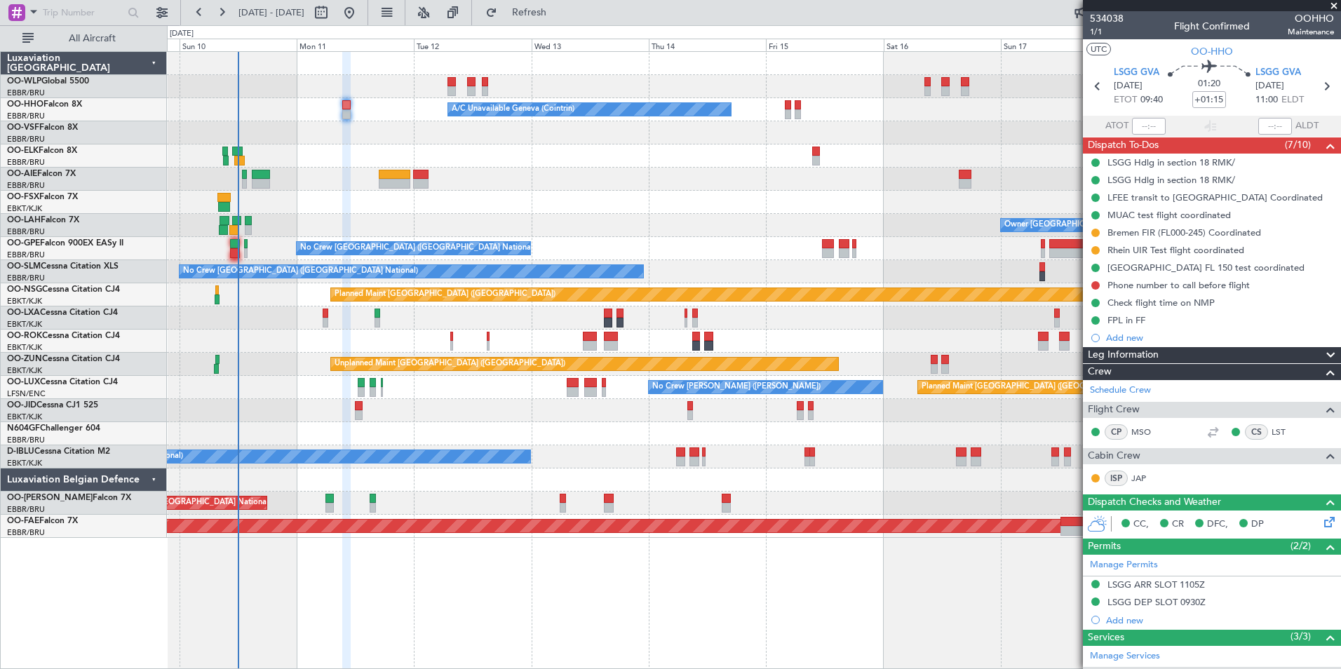
click at [278, 173] on div "Planned Maint [GEOGRAPHIC_DATA] ([GEOGRAPHIC_DATA]) Planned Maint Milan ([GEOGR…" at bounding box center [754, 295] width 1174 height 486
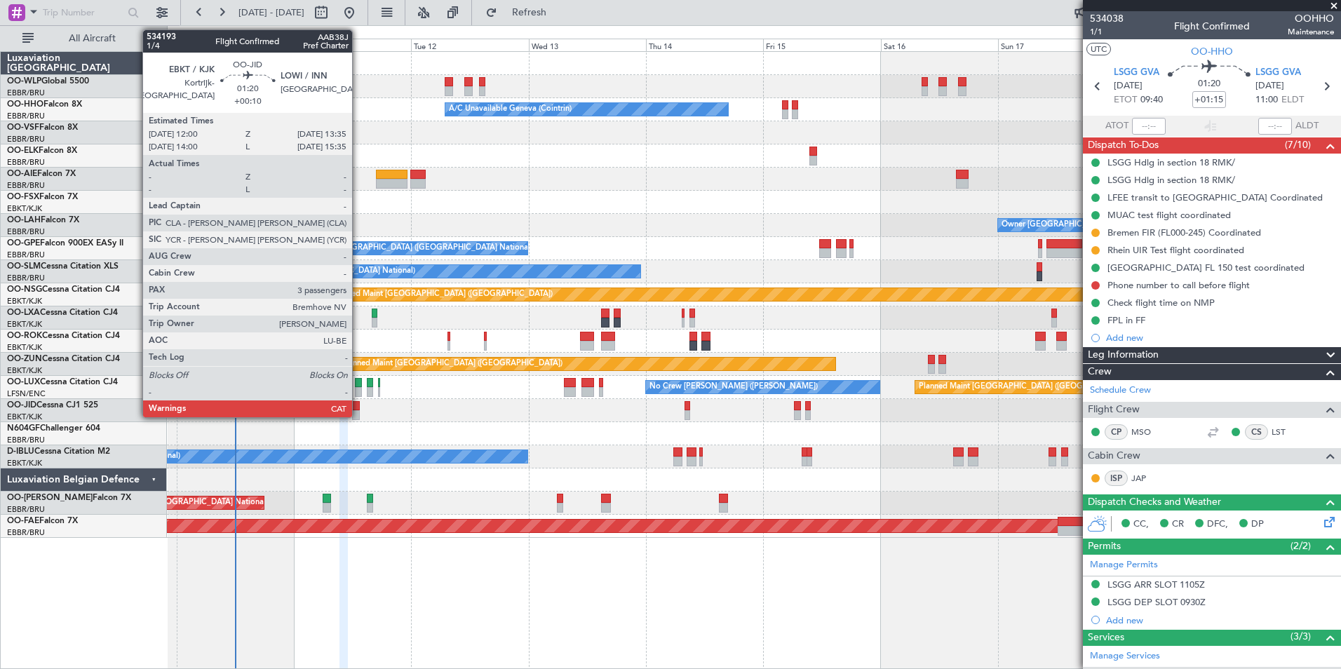
click at [358, 411] on div at bounding box center [356, 415] width 8 height 10
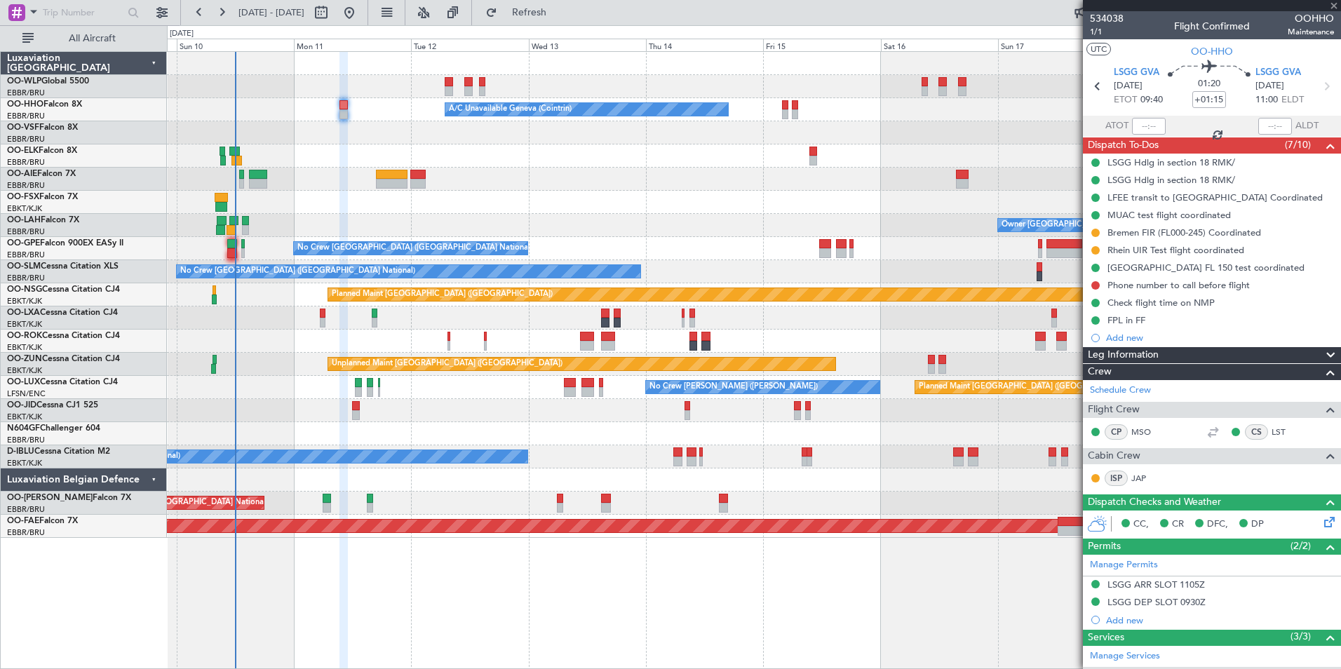
type input "+00:10"
type input "3"
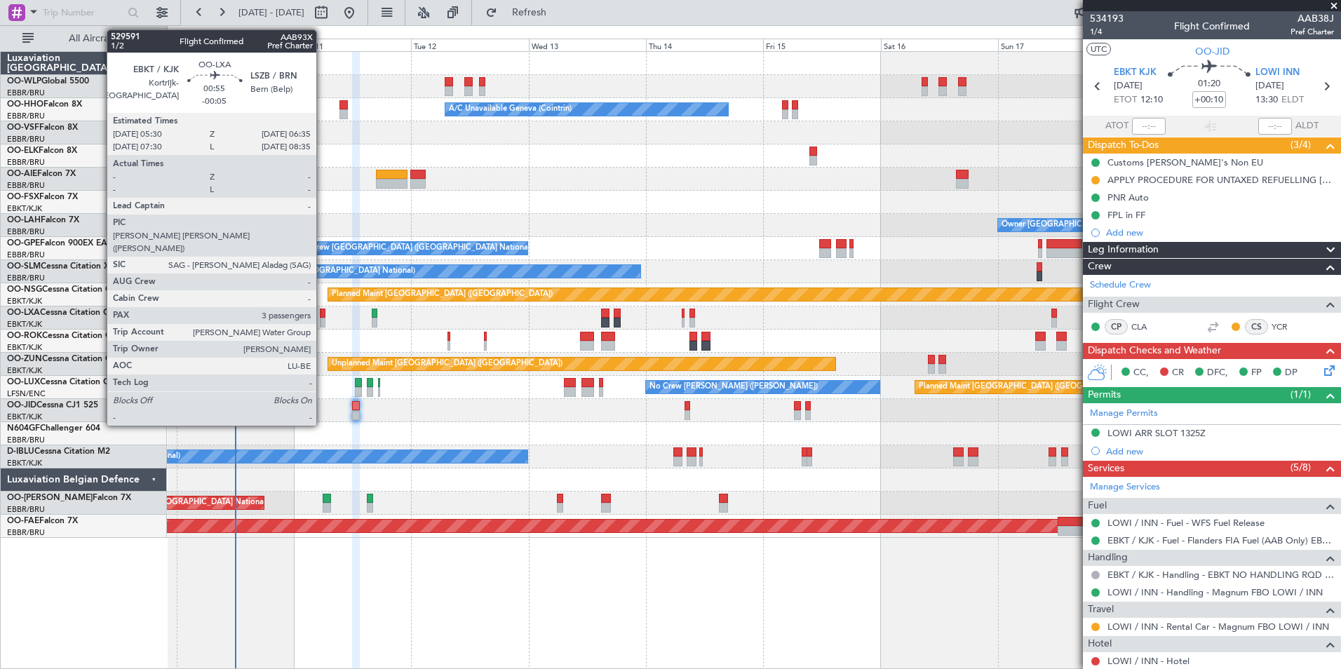
click at [323, 311] on div at bounding box center [323, 314] width 6 height 10
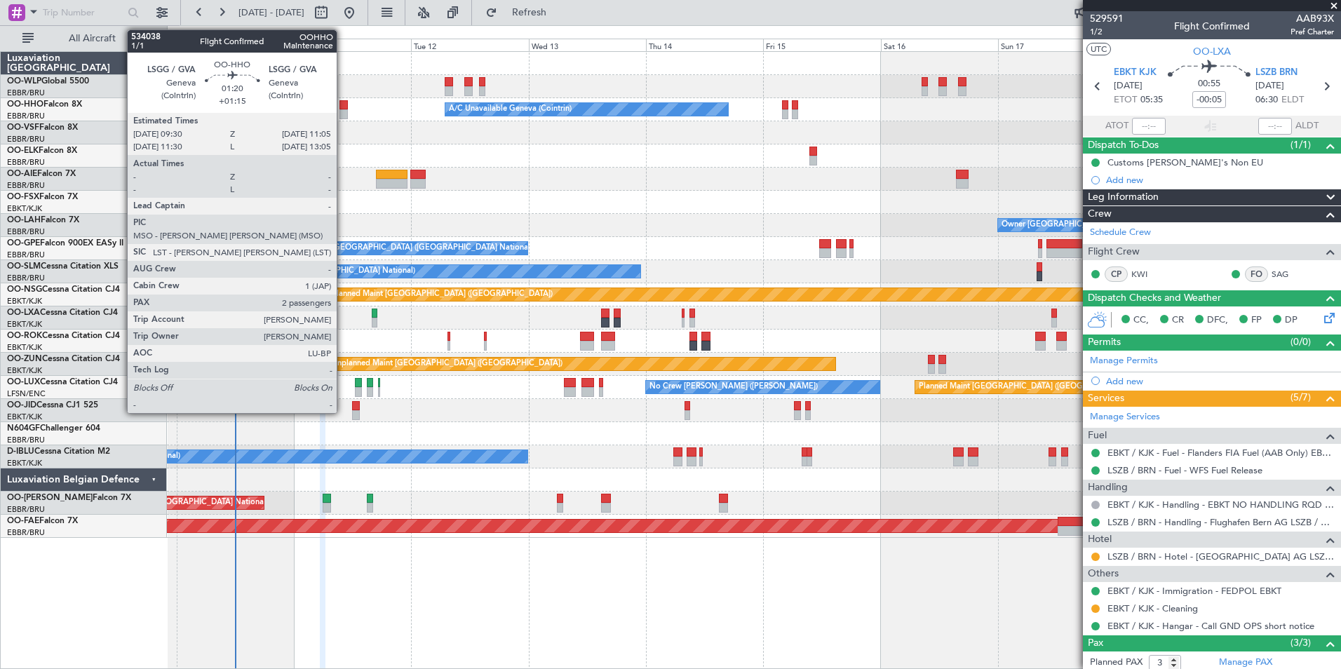
click at [344, 107] on div at bounding box center [344, 105] width 8 height 10
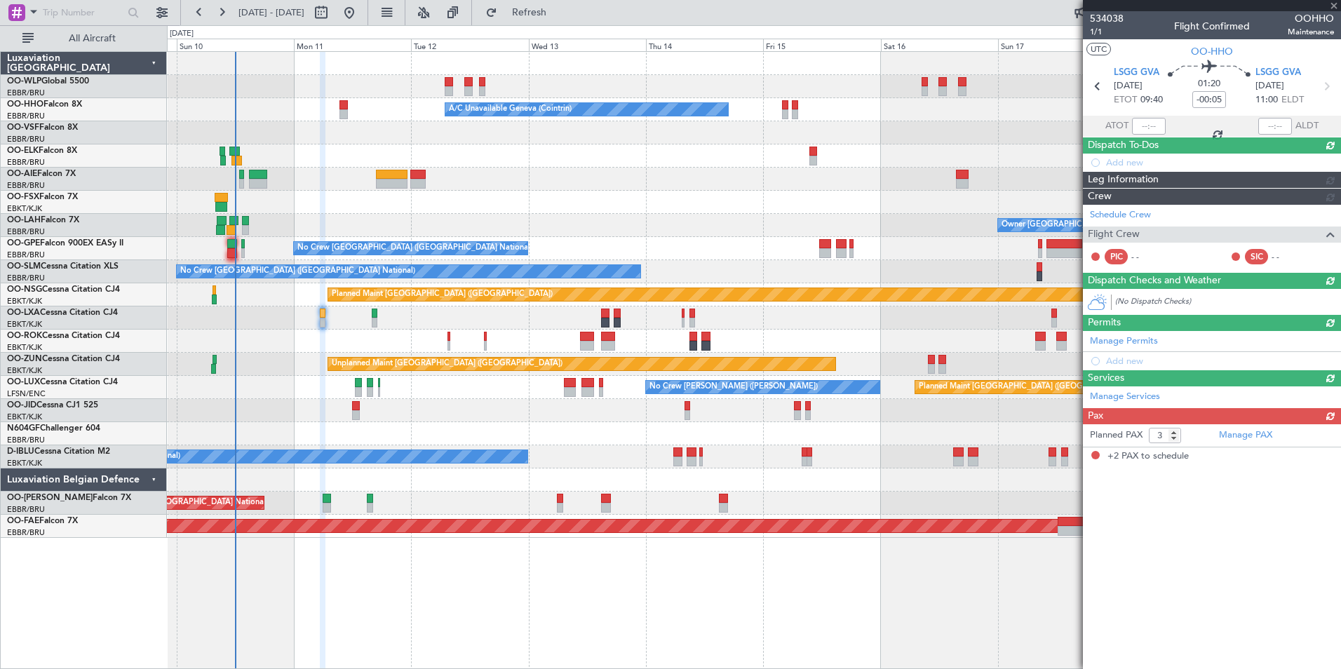
type input "+01:15"
type input "2"
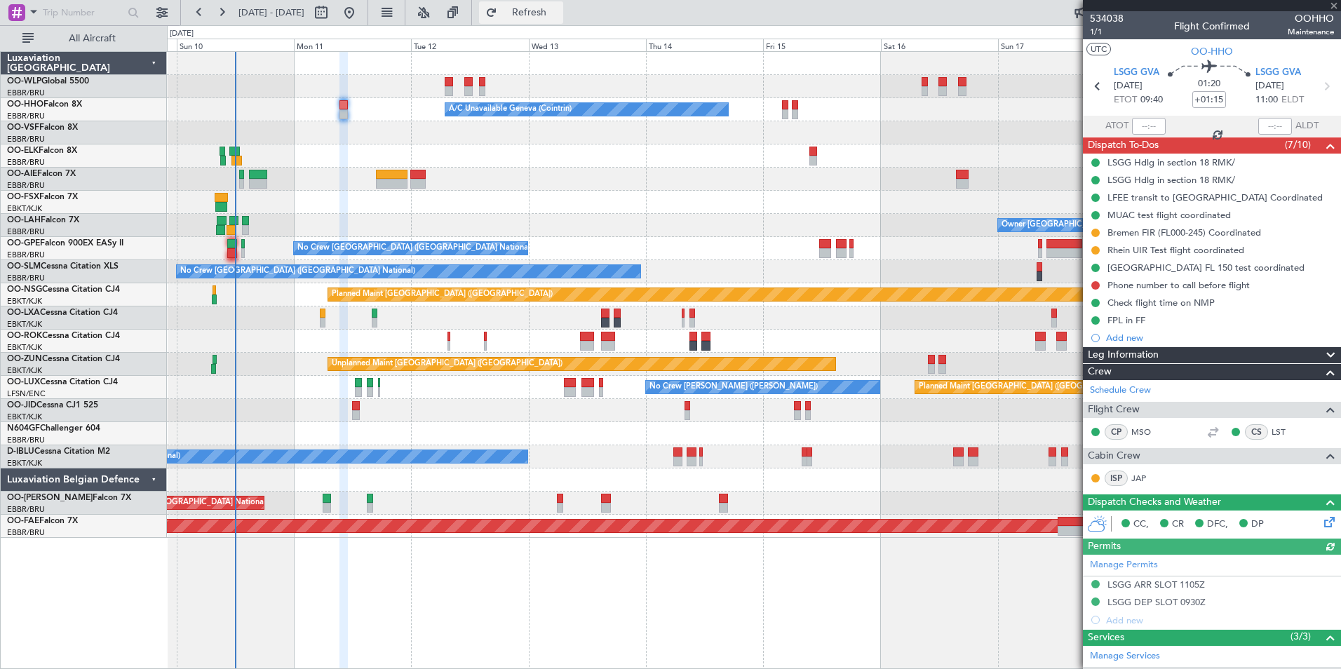
click at [559, 8] on span "Refresh" at bounding box center [529, 13] width 59 height 10
click at [315, 173] on div at bounding box center [754, 179] width 1174 height 23
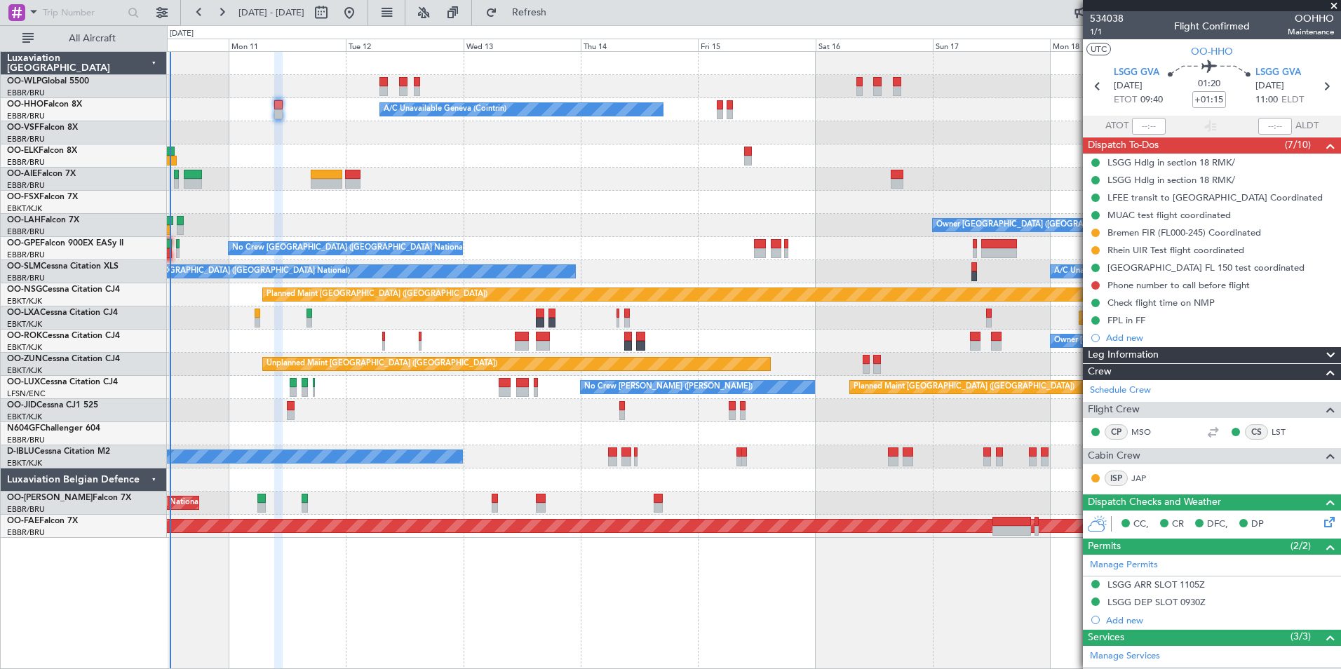
click at [597, 199] on div at bounding box center [754, 202] width 1174 height 23
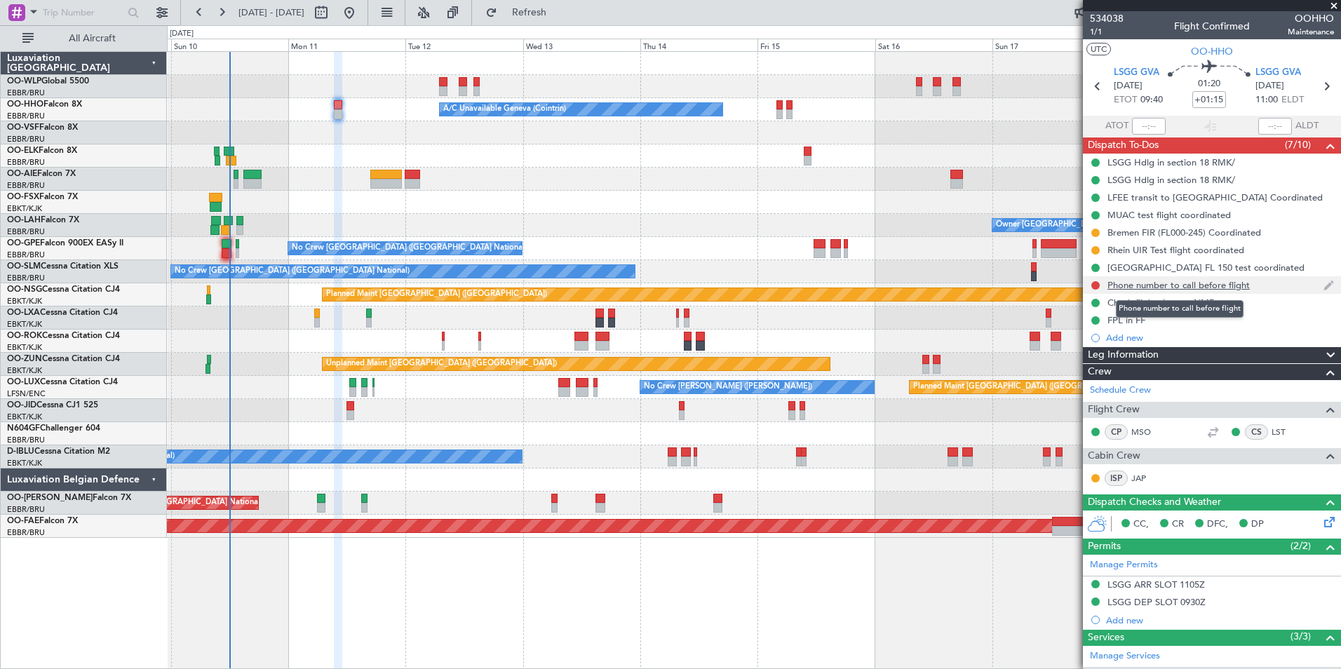
click at [1195, 286] on div "Phone number to call before flight" at bounding box center [1179, 285] width 142 height 12
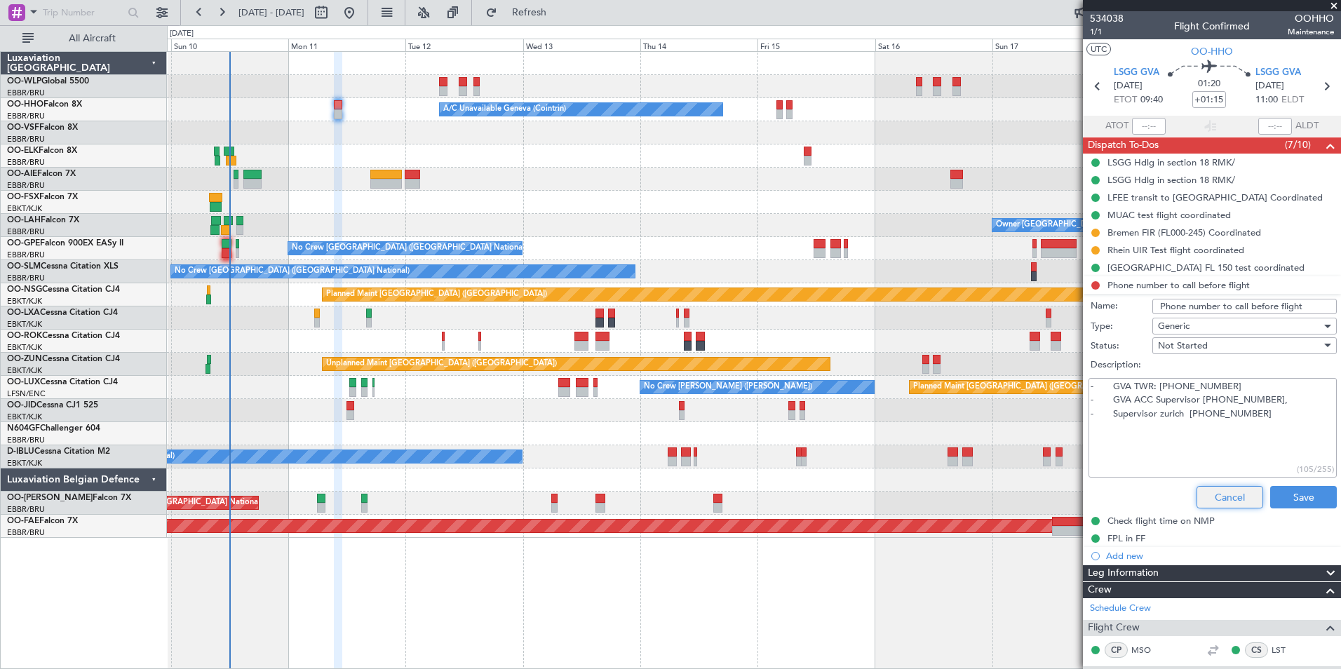
click at [1215, 500] on button "Cancel" at bounding box center [1230, 497] width 67 height 22
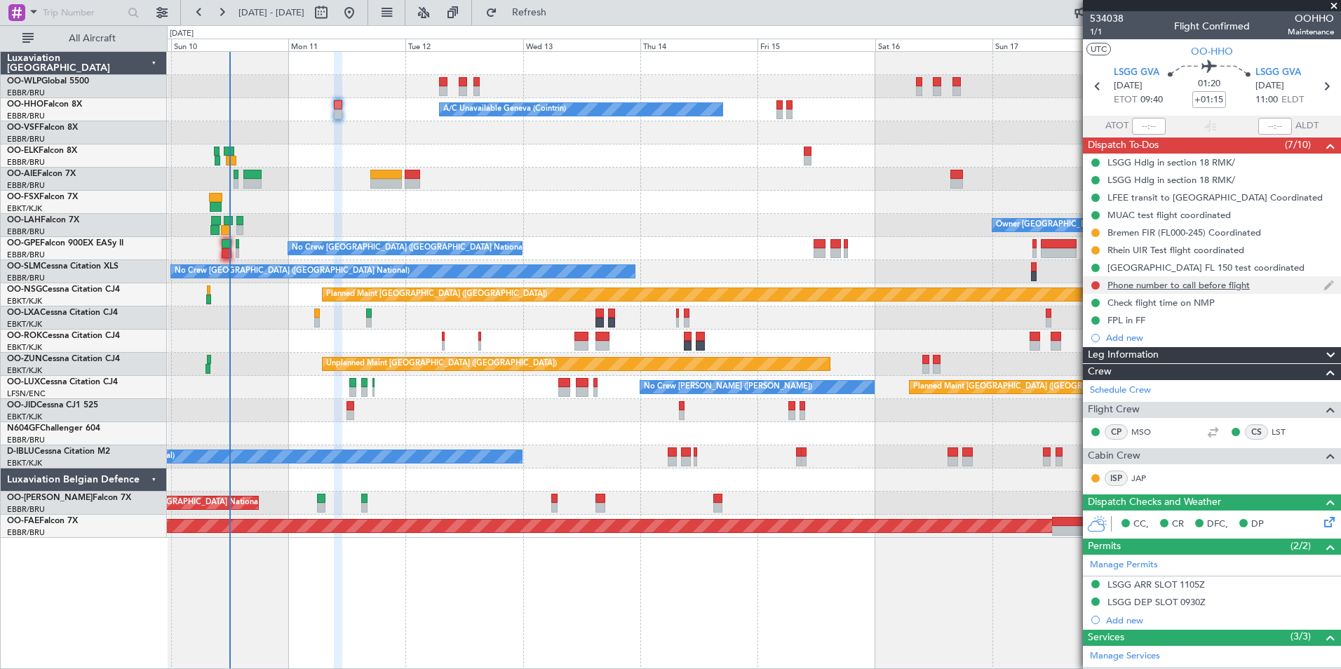
click at [1167, 289] on div "Phone number to call before flight" at bounding box center [1179, 285] width 142 height 12
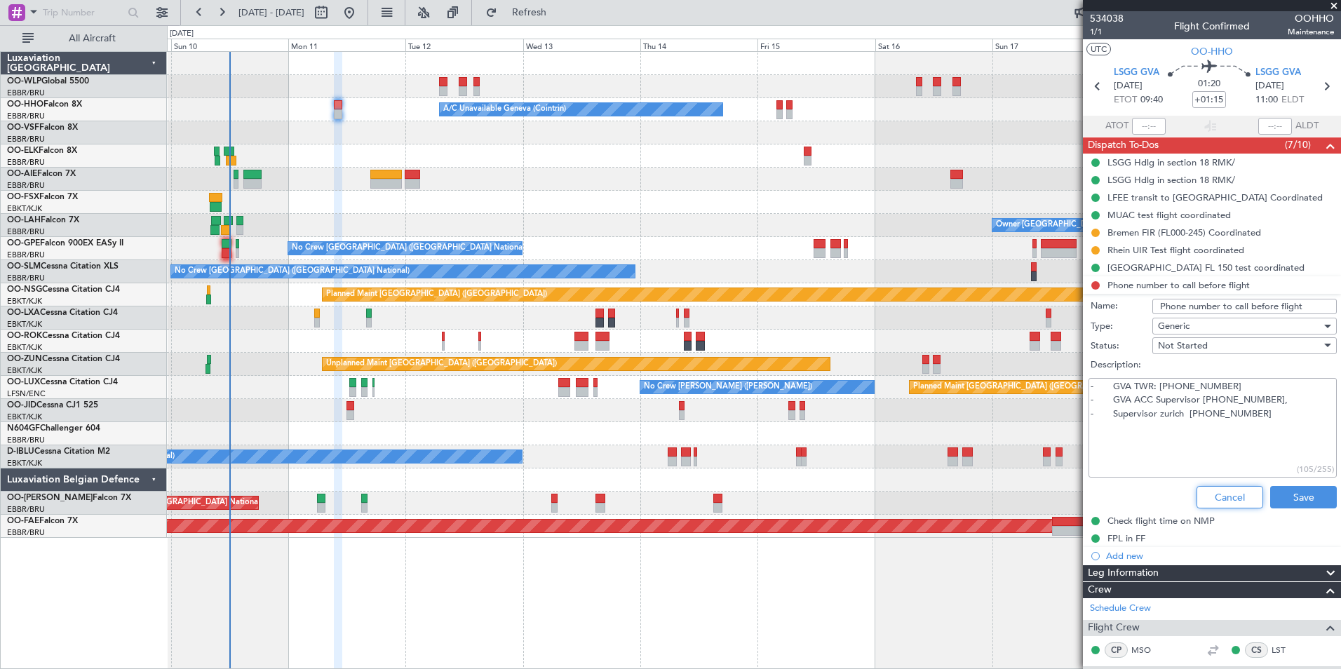
click at [1221, 502] on button "Cancel" at bounding box center [1230, 497] width 67 height 22
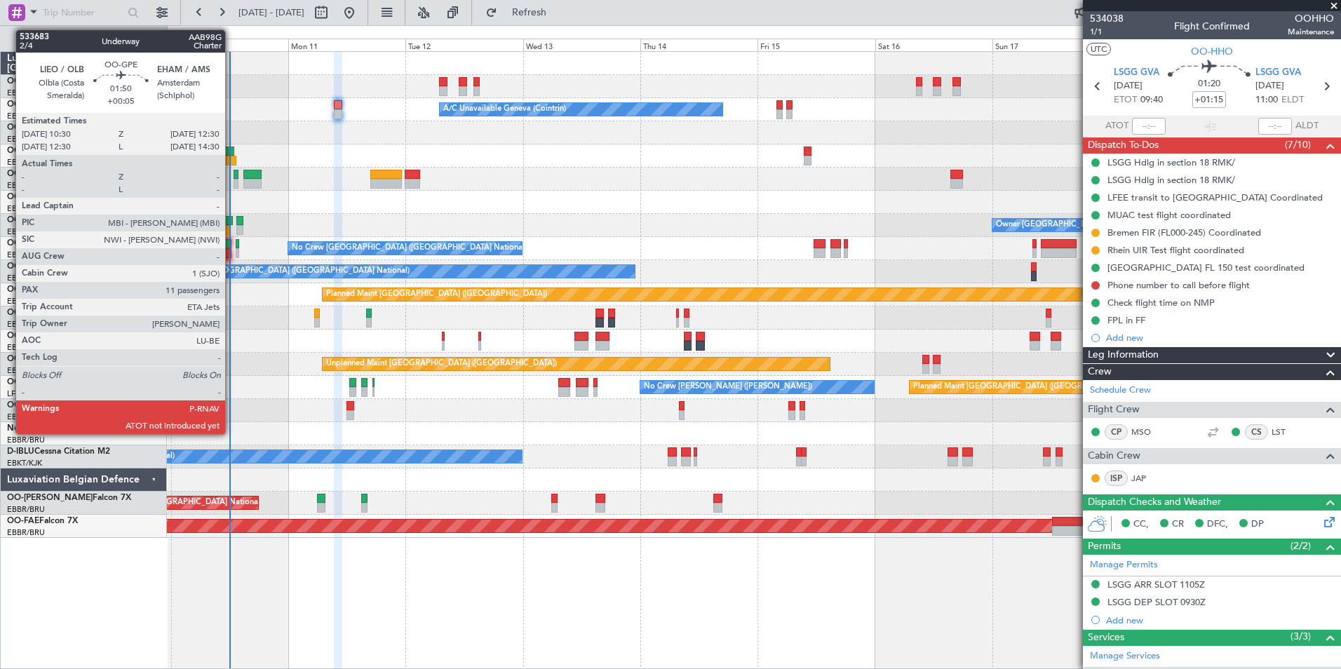
click at [232, 250] on div at bounding box center [227, 253] width 10 height 10
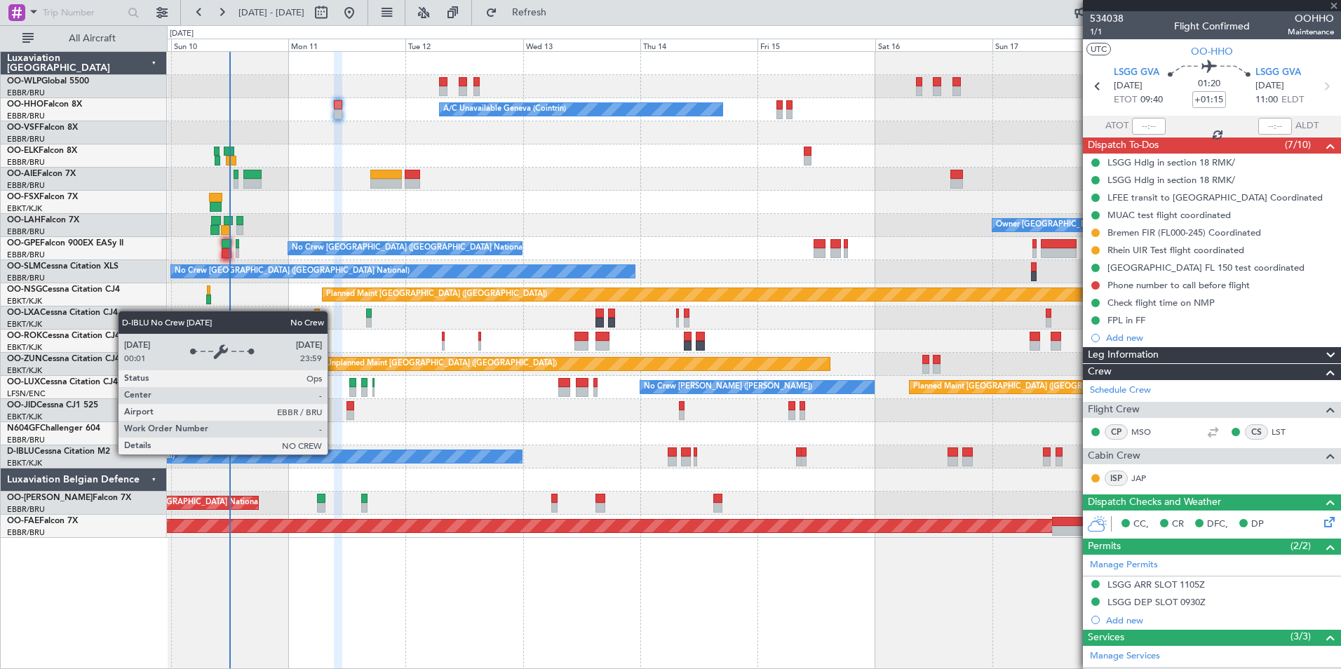
type input "+00:05"
type input "11"
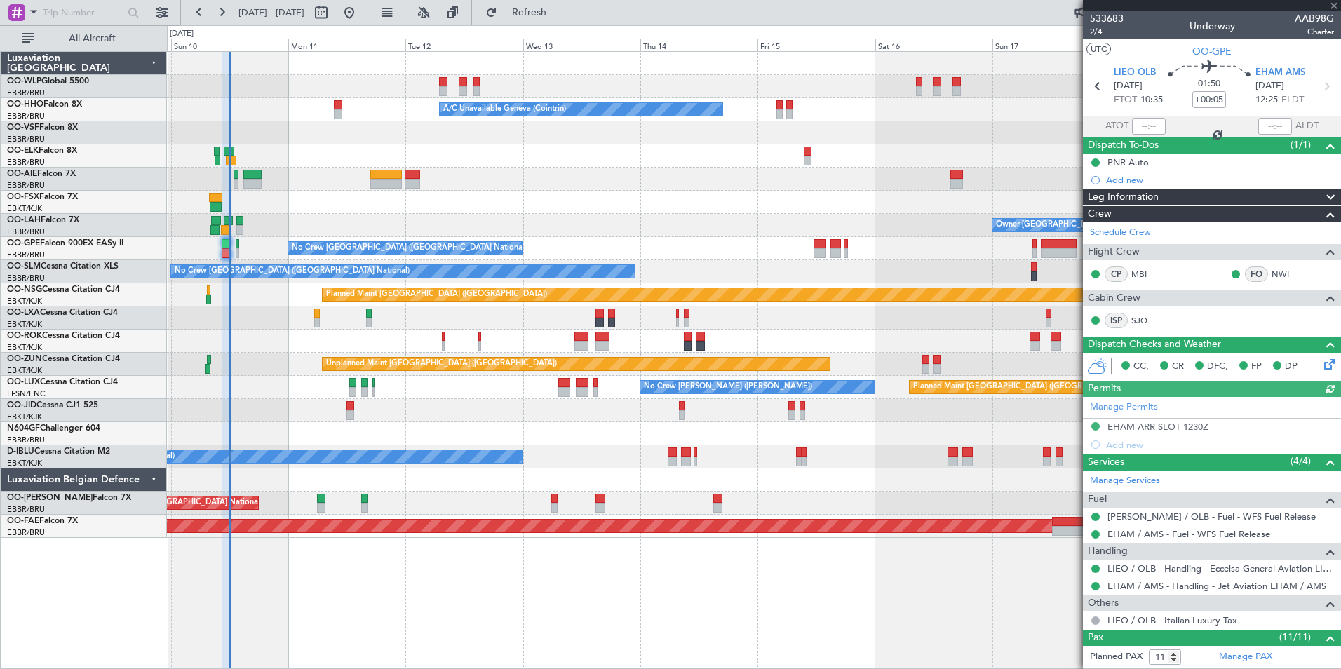
click at [1140, 123] on div at bounding box center [1149, 126] width 34 height 17
click at [1140, 123] on input "text" at bounding box center [1149, 126] width 34 height 17
click at [1138, 124] on input "text" at bounding box center [1149, 126] width 34 height 17
click at [1015, 114] on div "A/C Unavailable Geneva (Cointrin) Planned Maint Geneva ([GEOGRAPHIC_DATA])" at bounding box center [754, 109] width 1174 height 23
type input "12:05"
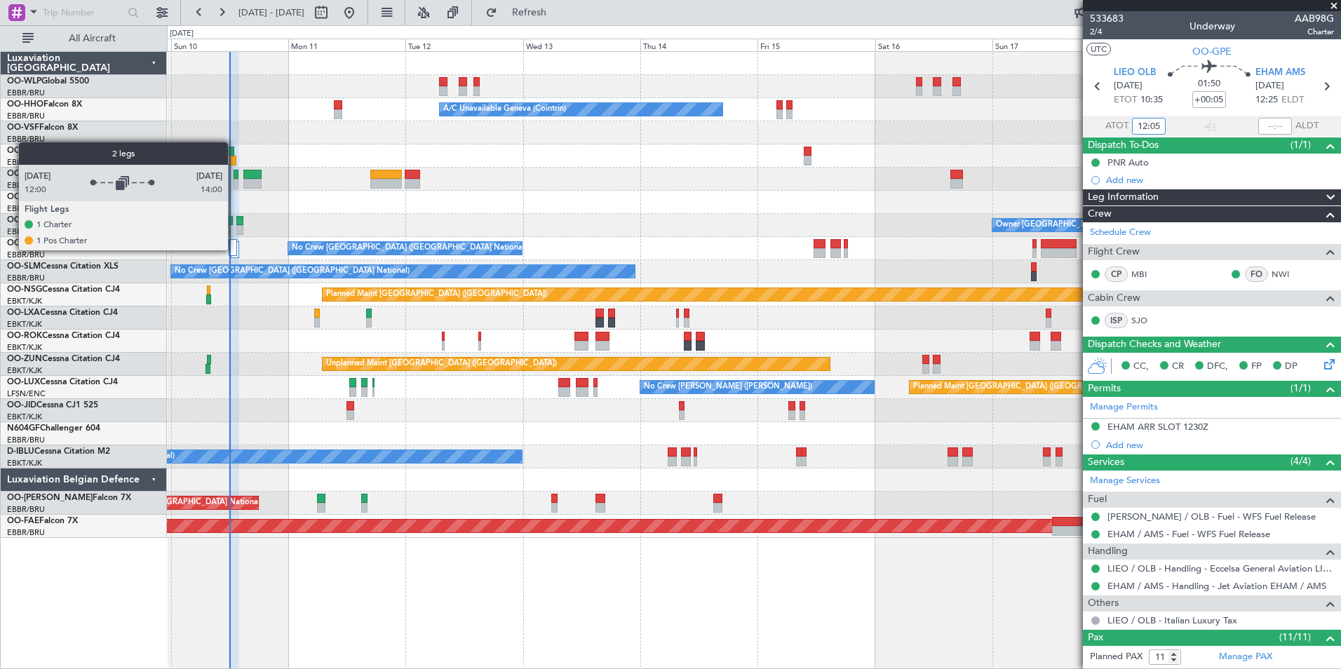
click at [234, 250] on div at bounding box center [233, 247] width 8 height 17
